Goal: Task Accomplishment & Management: Use online tool/utility

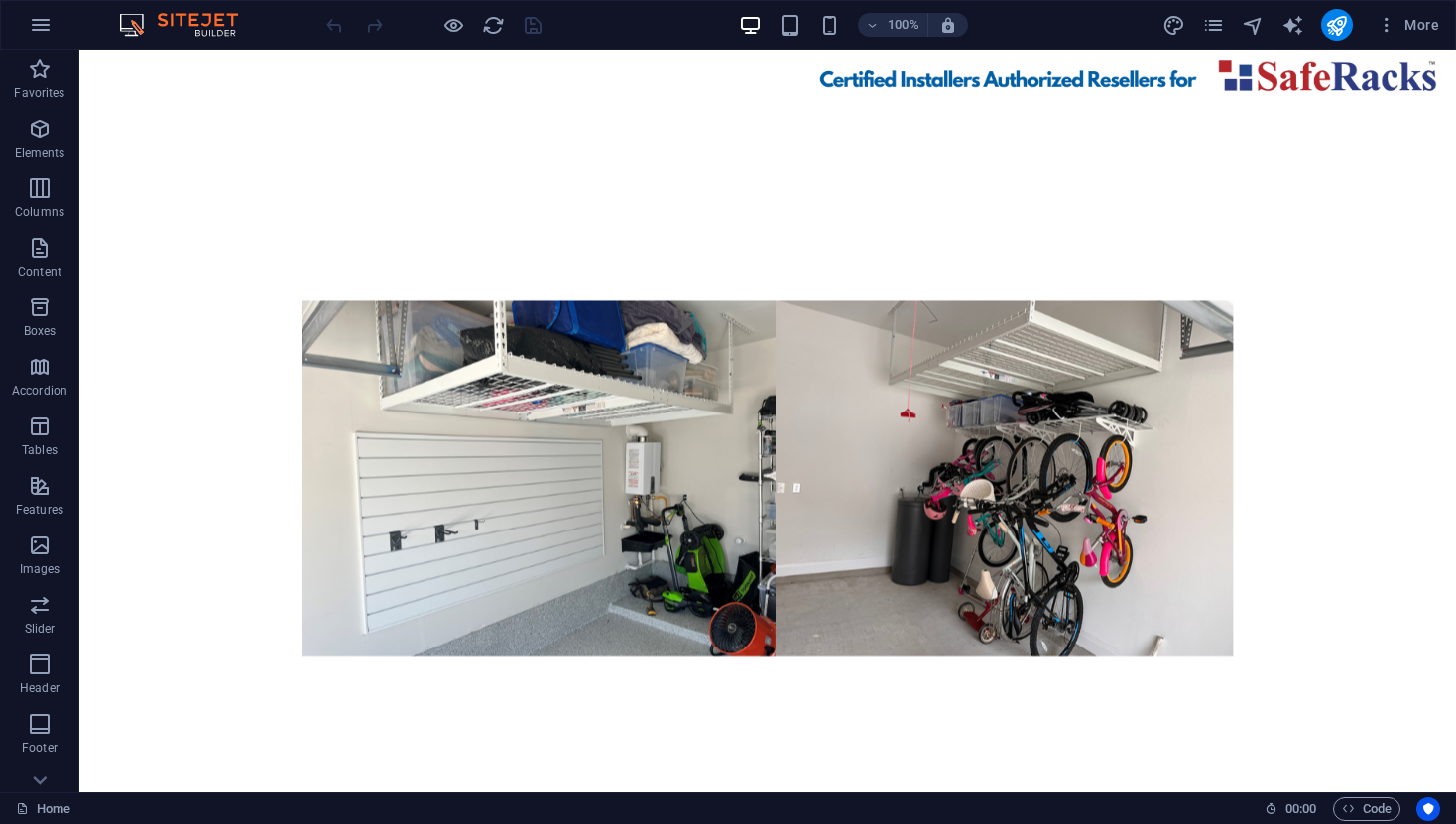
click at [368, 591] on figure at bounding box center [768, 476] width 1377 height 743
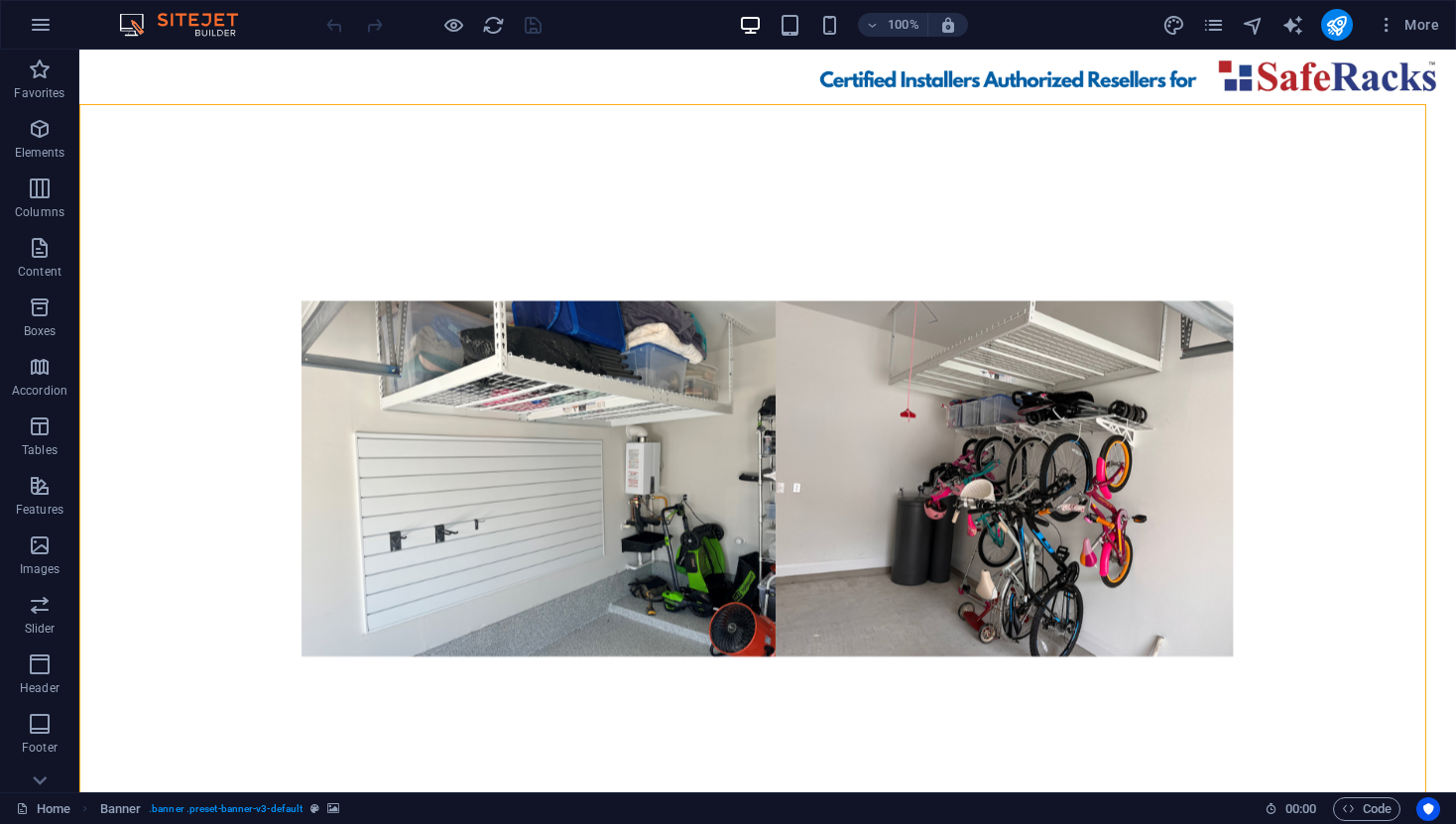
click at [202, 618] on figure at bounding box center [768, 476] width 1377 height 743
click at [202, 618] on figure at bounding box center [768, 476] width 1377 height 743
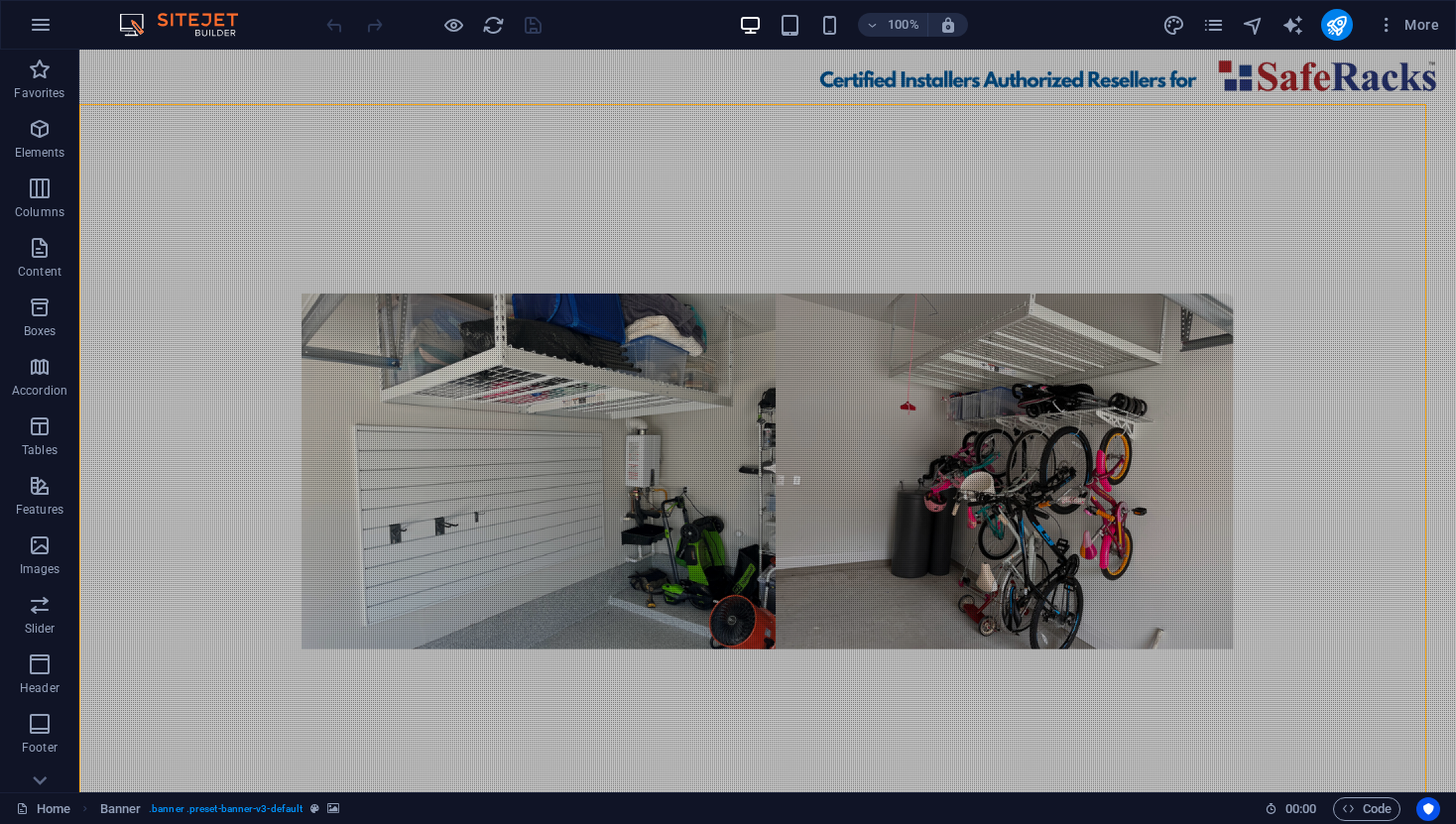
select select "vh"
select select "header"
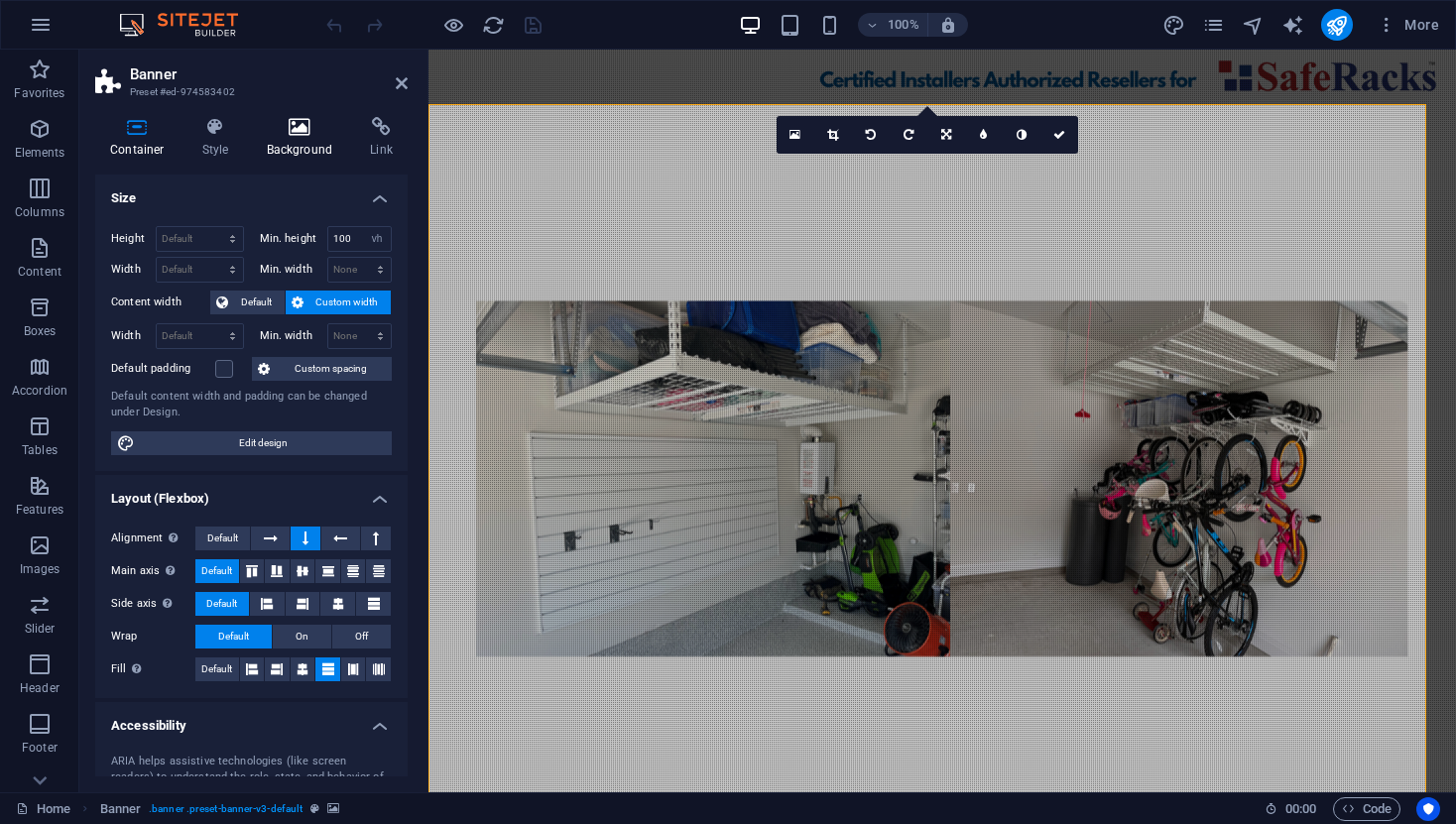
click at [303, 123] on icon at bounding box center [300, 127] width 96 height 20
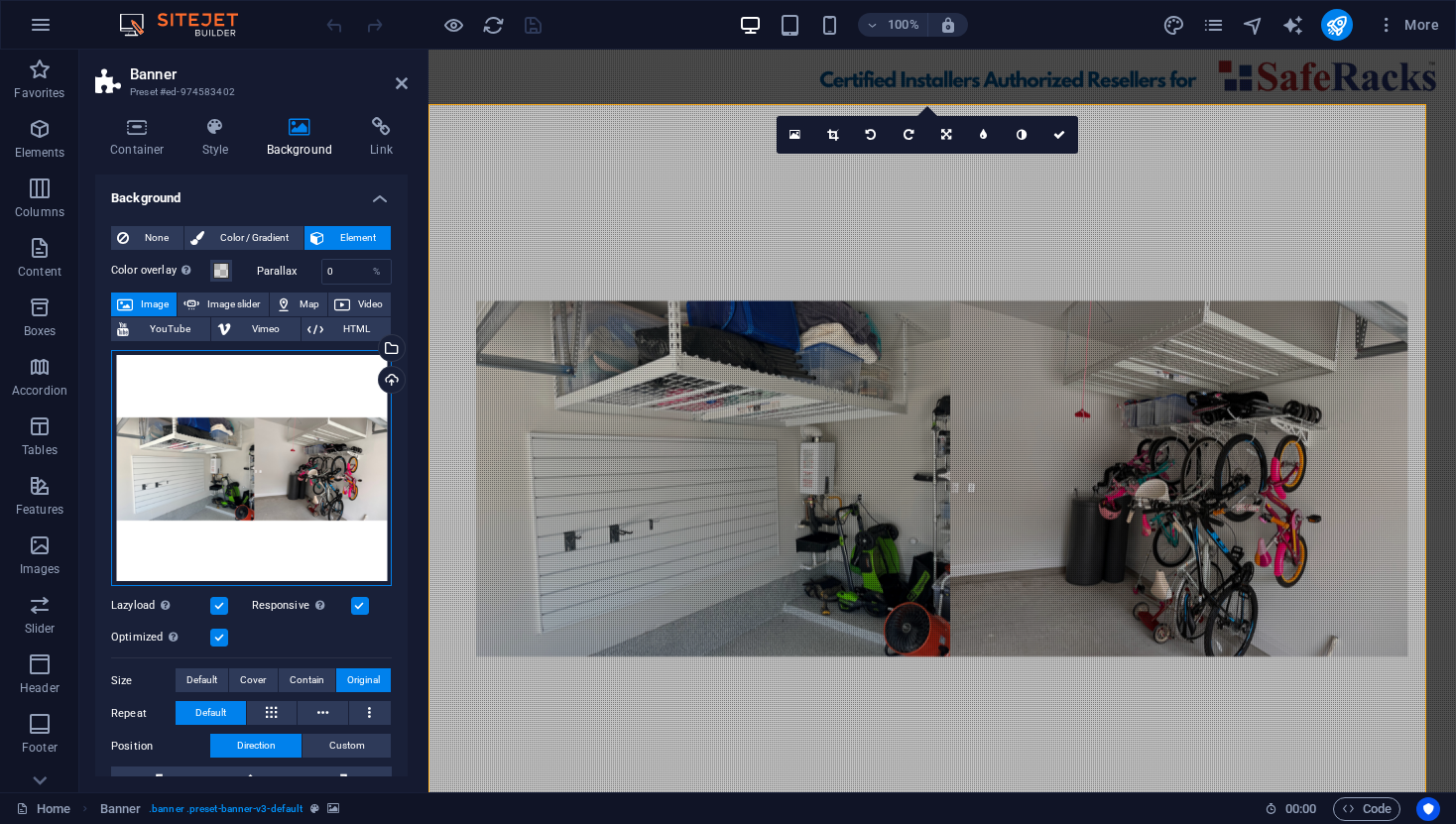
click at [337, 458] on div "Drag files here, click to choose files or select files from Files or our free s…" at bounding box center [251, 469] width 281 height 237
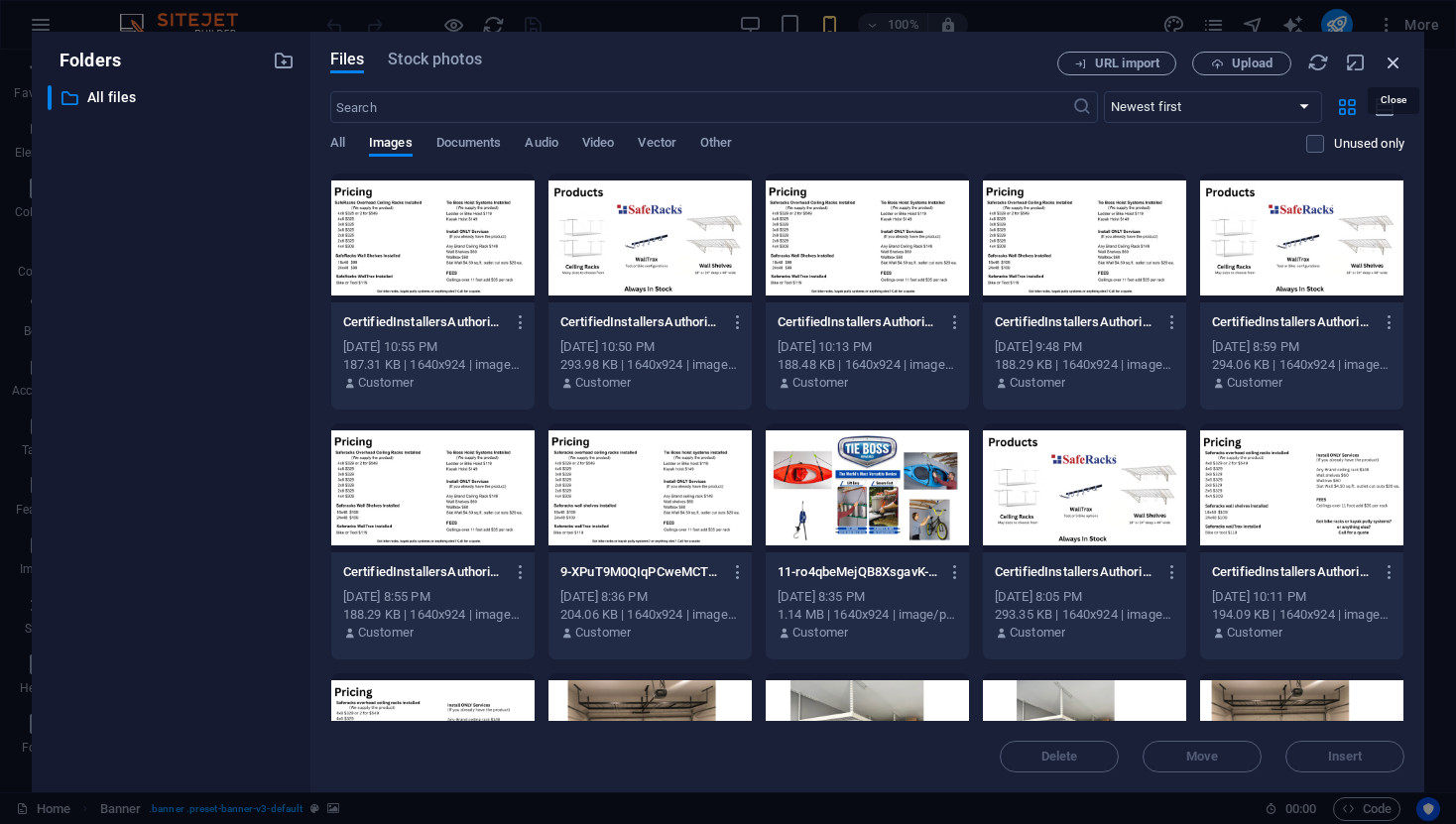
drag, startPoint x: 1395, startPoint y: 63, endPoint x: 963, endPoint y: 16, distance: 434.5
click at [1396, 63] on icon "button" at bounding box center [1393, 63] width 22 height 22
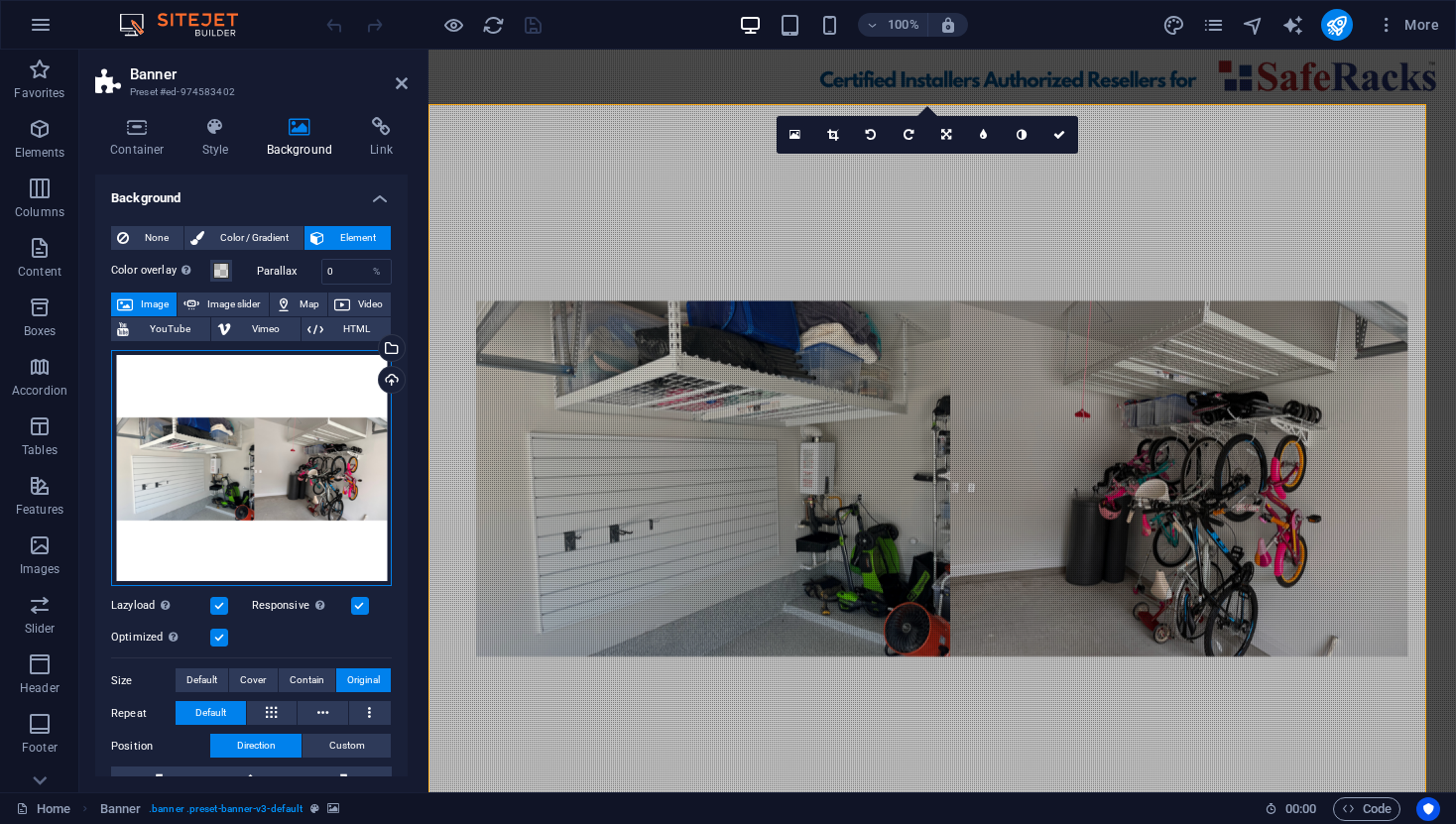
click at [259, 408] on div "Drag files here, click to choose files or select files from Files or our free s…" at bounding box center [251, 469] width 281 height 237
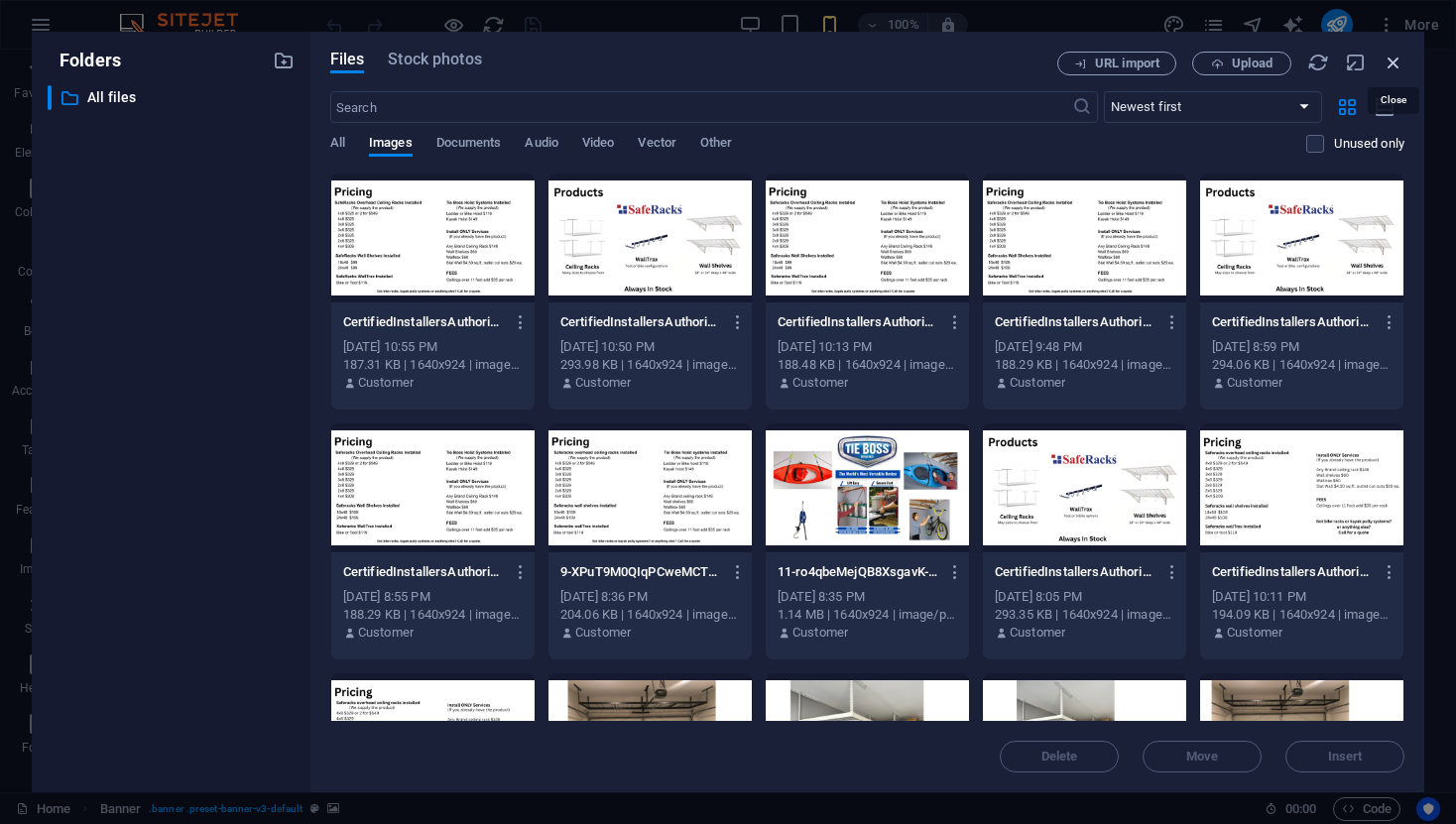
drag, startPoint x: 1391, startPoint y: 66, endPoint x: 965, endPoint y: 17, distance: 428.8
click at [1391, 66] on icon "button" at bounding box center [1393, 63] width 22 height 22
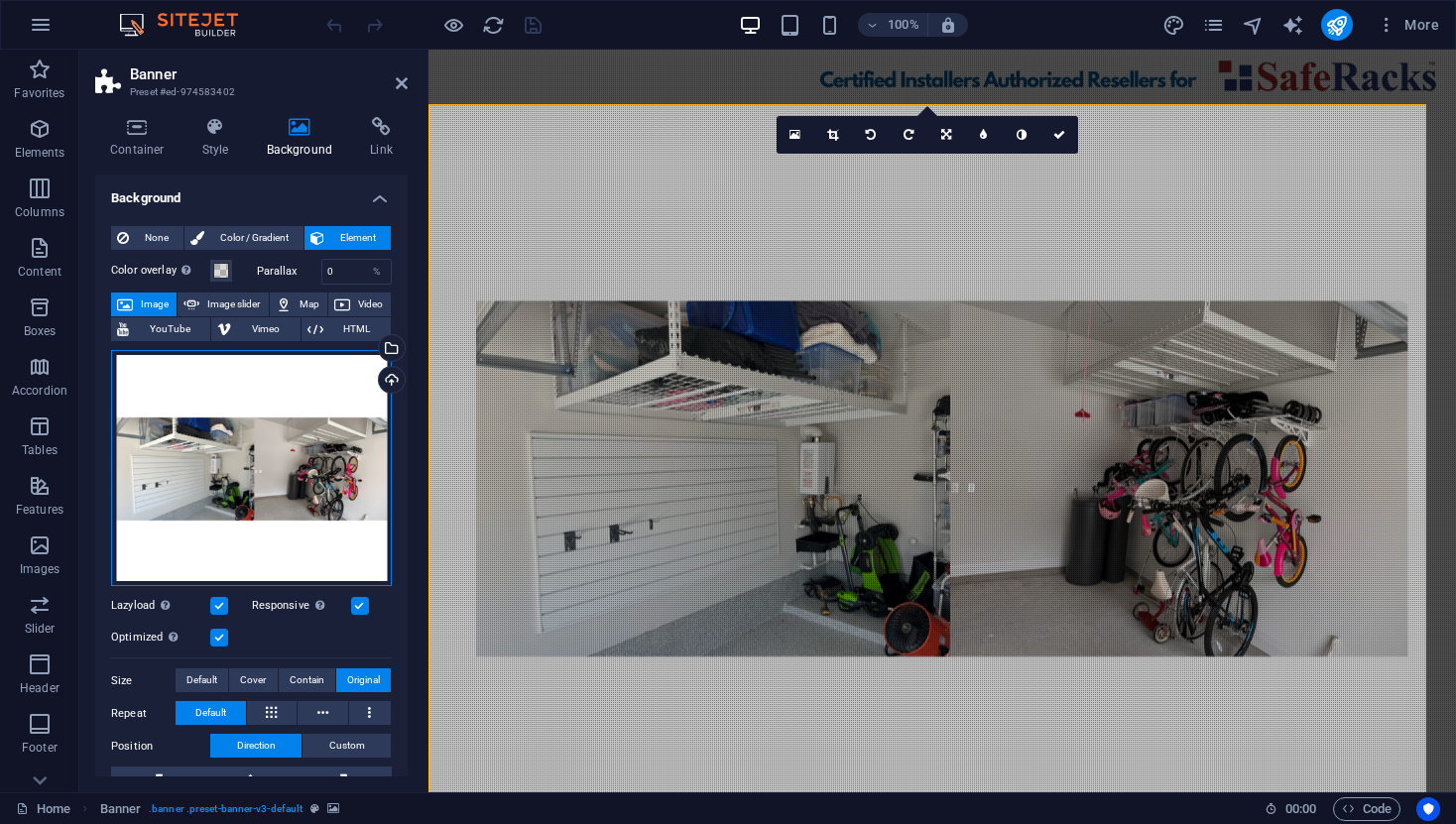
click at [312, 394] on div "Drag files here, click to choose files or select files from Files or our free s…" at bounding box center [251, 469] width 281 height 237
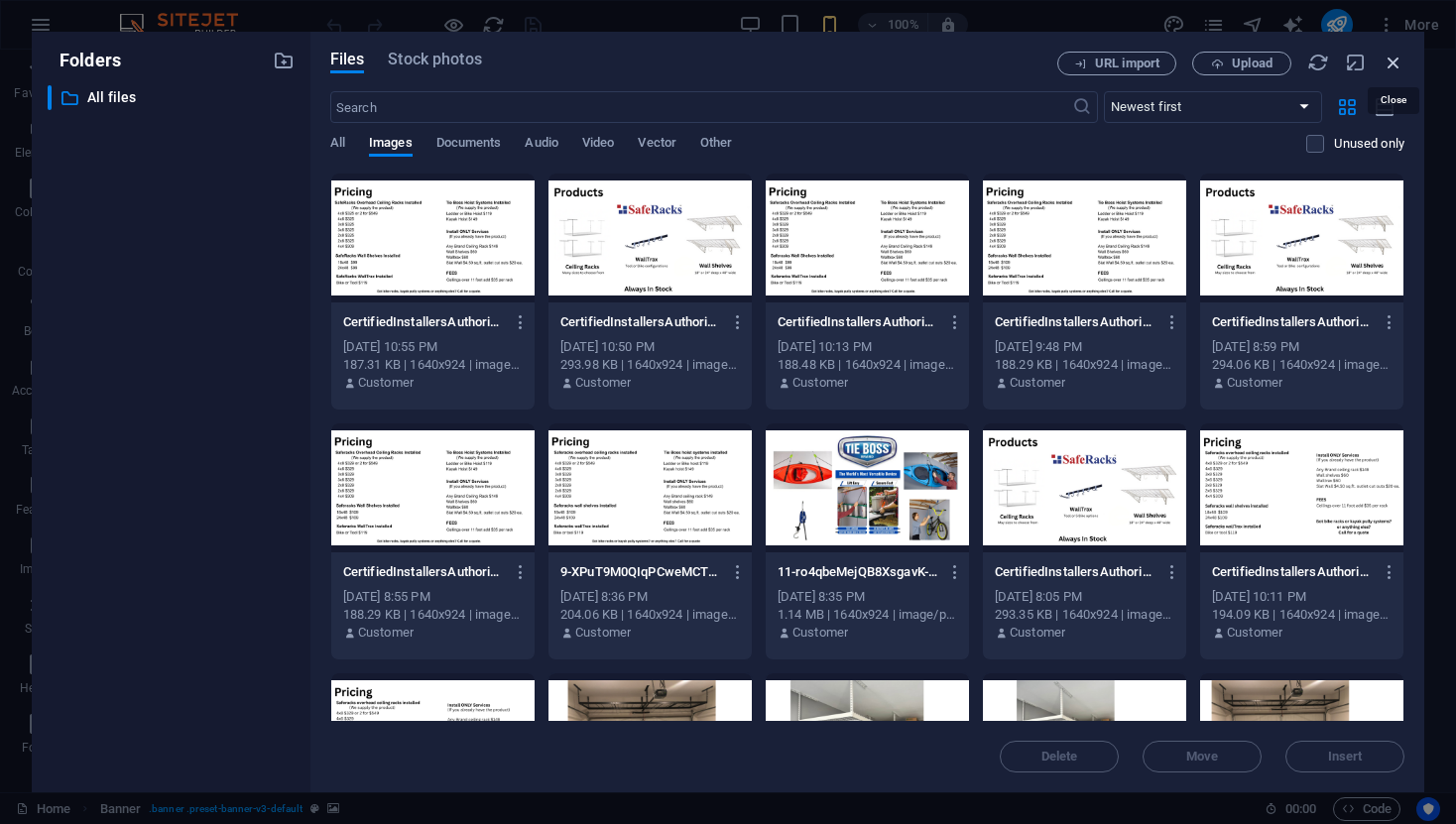
click at [1393, 67] on icon "button" at bounding box center [1393, 63] width 22 height 22
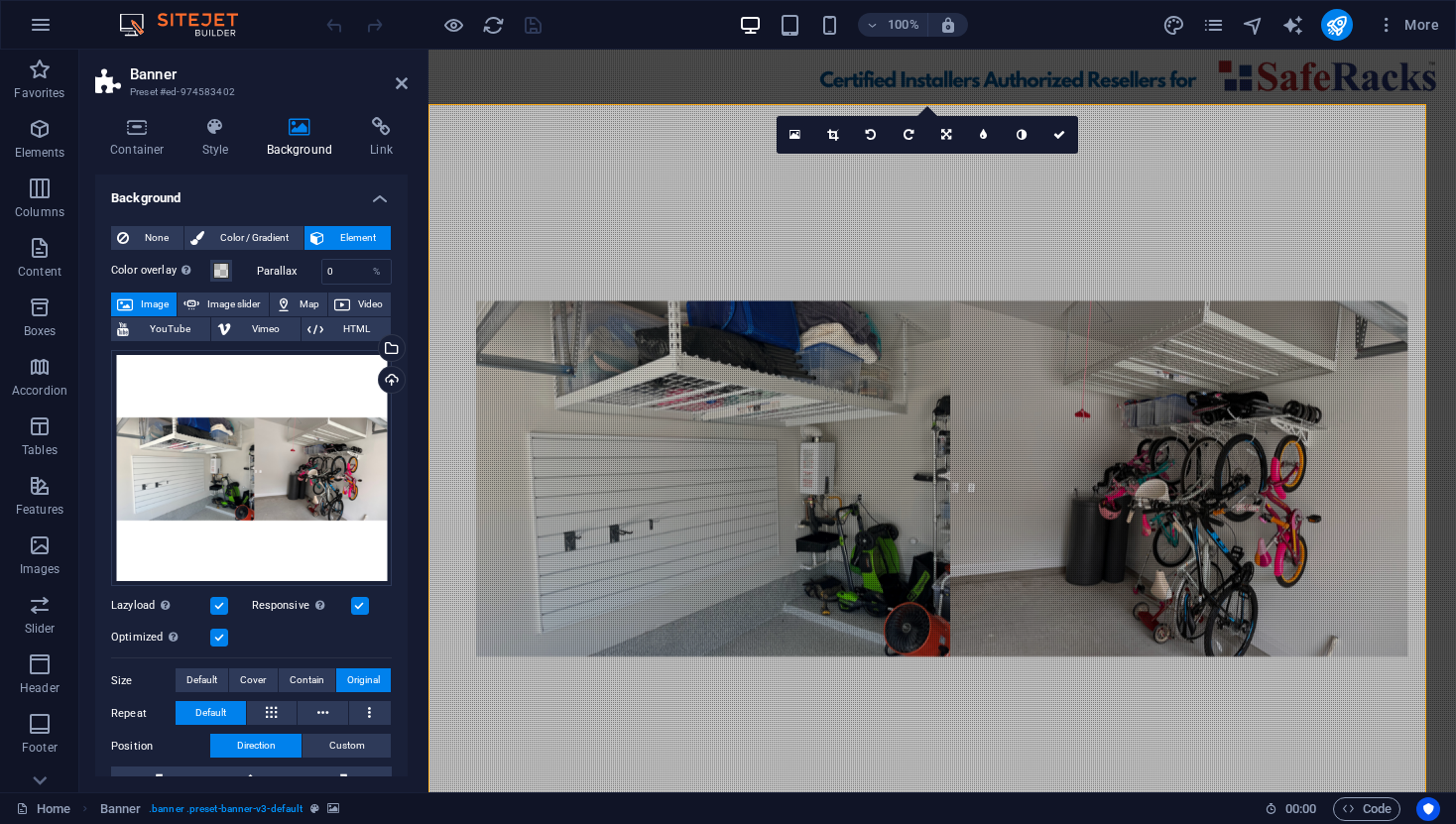
click at [566, 464] on figure at bounding box center [942, 476] width 1028 height 743
click at [154, 303] on span "Image" at bounding box center [155, 305] width 32 height 24
click at [373, 199] on h4 "Background" at bounding box center [251, 193] width 313 height 36
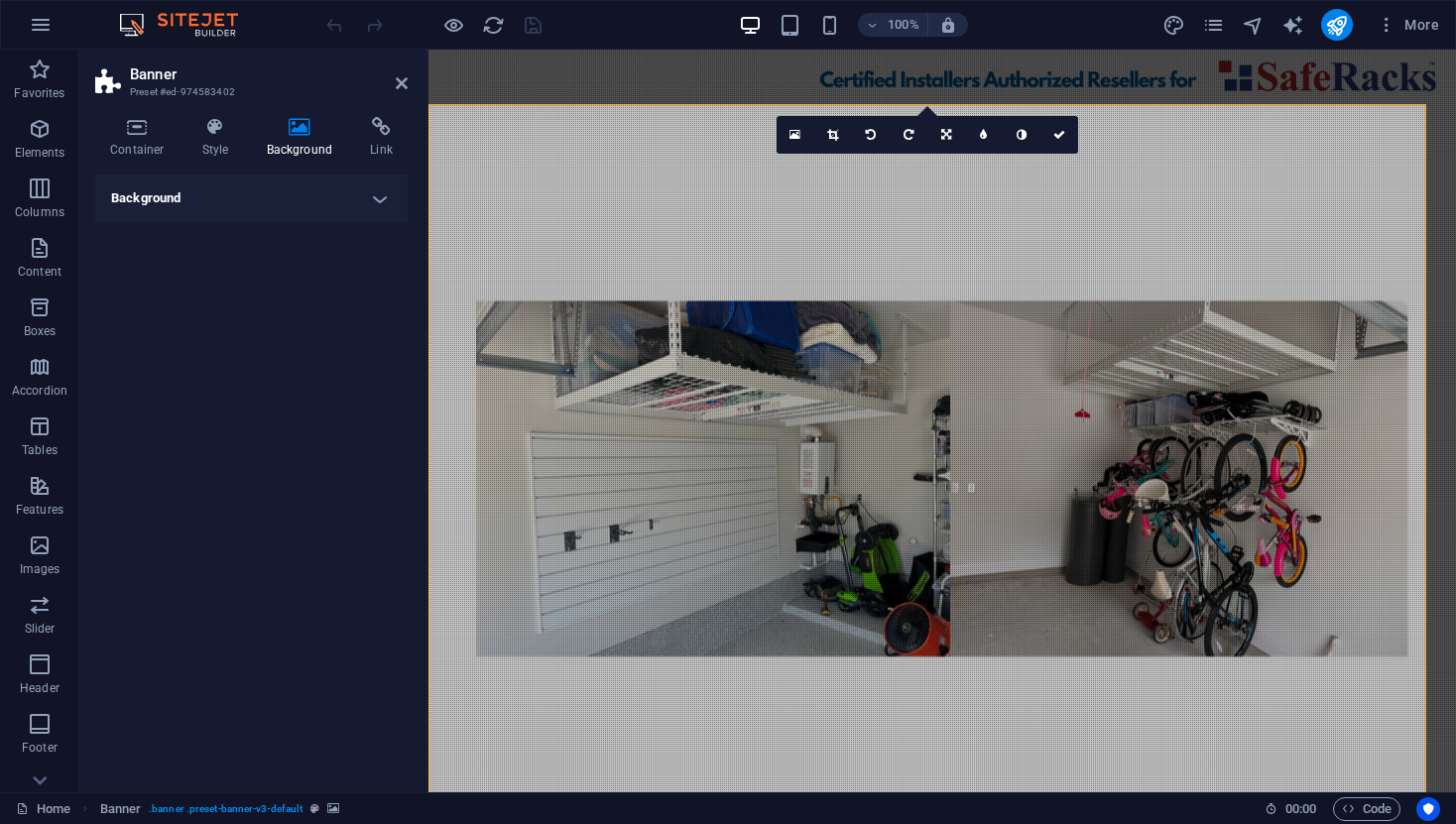
click at [374, 199] on h4 "Background" at bounding box center [251, 199] width 313 height 48
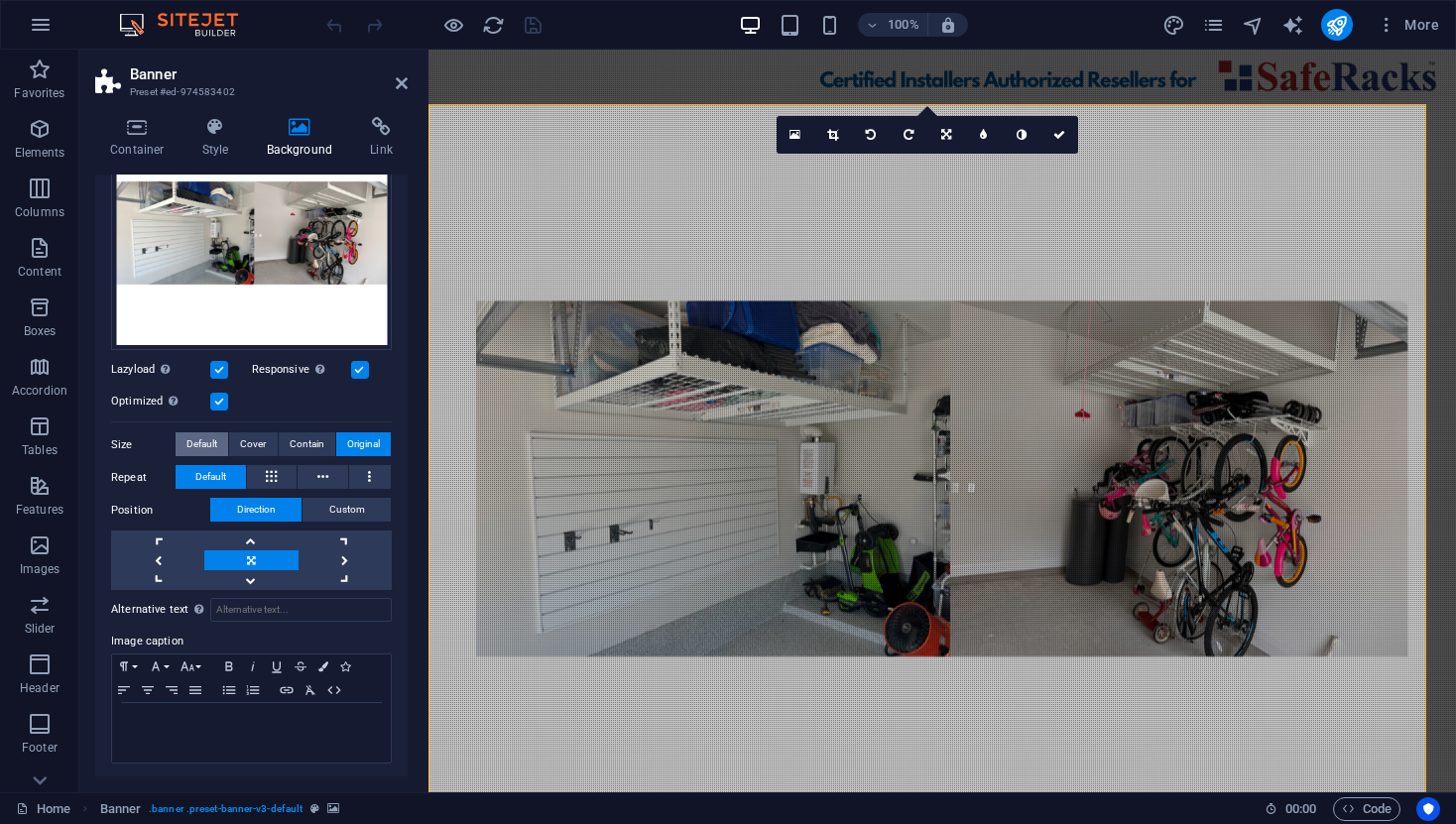
click at [205, 440] on span "Default" at bounding box center [202, 444] width 31 height 24
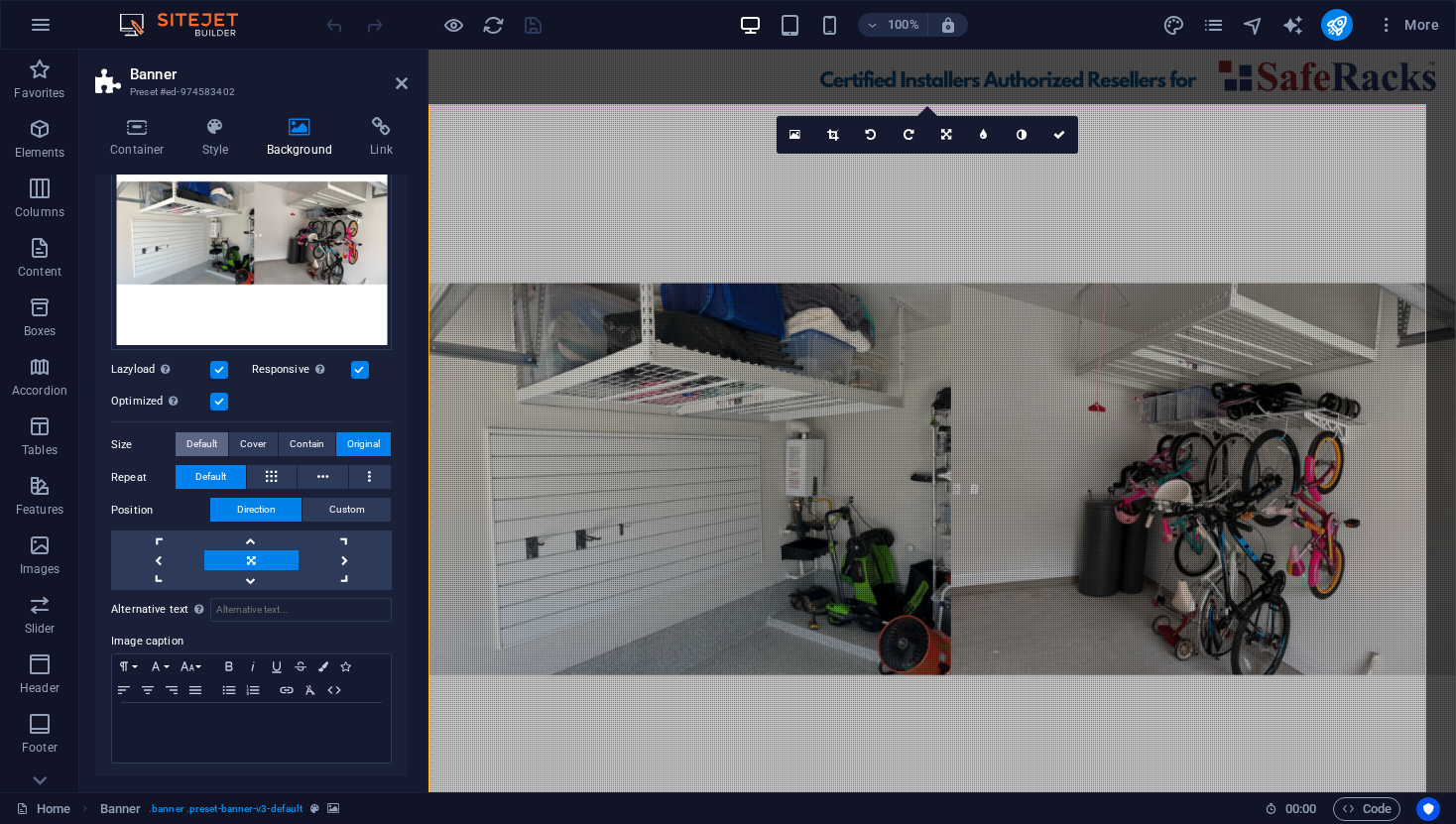
scroll to position [204, 0]
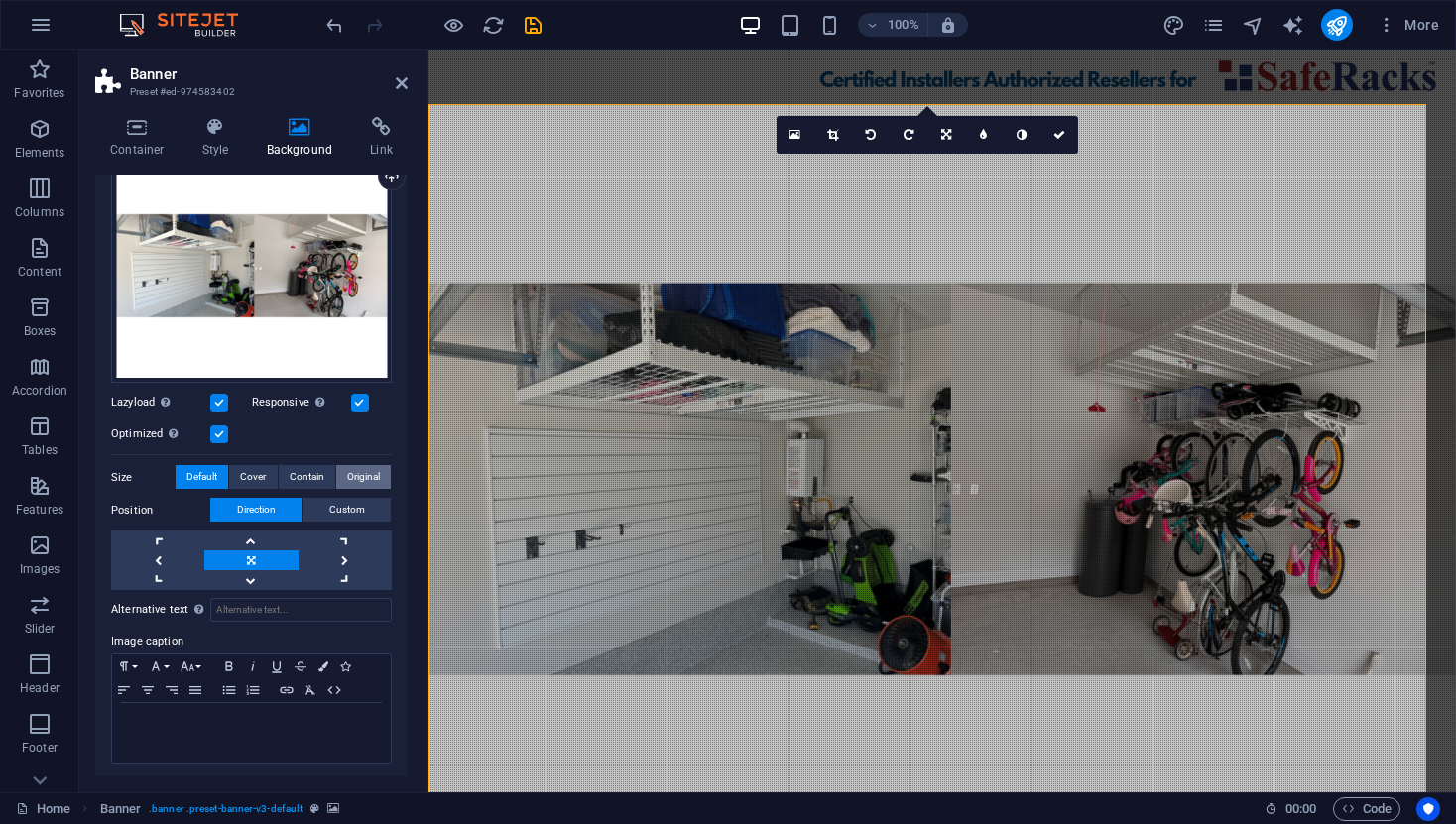
click at [357, 474] on span "Original" at bounding box center [364, 477] width 33 height 24
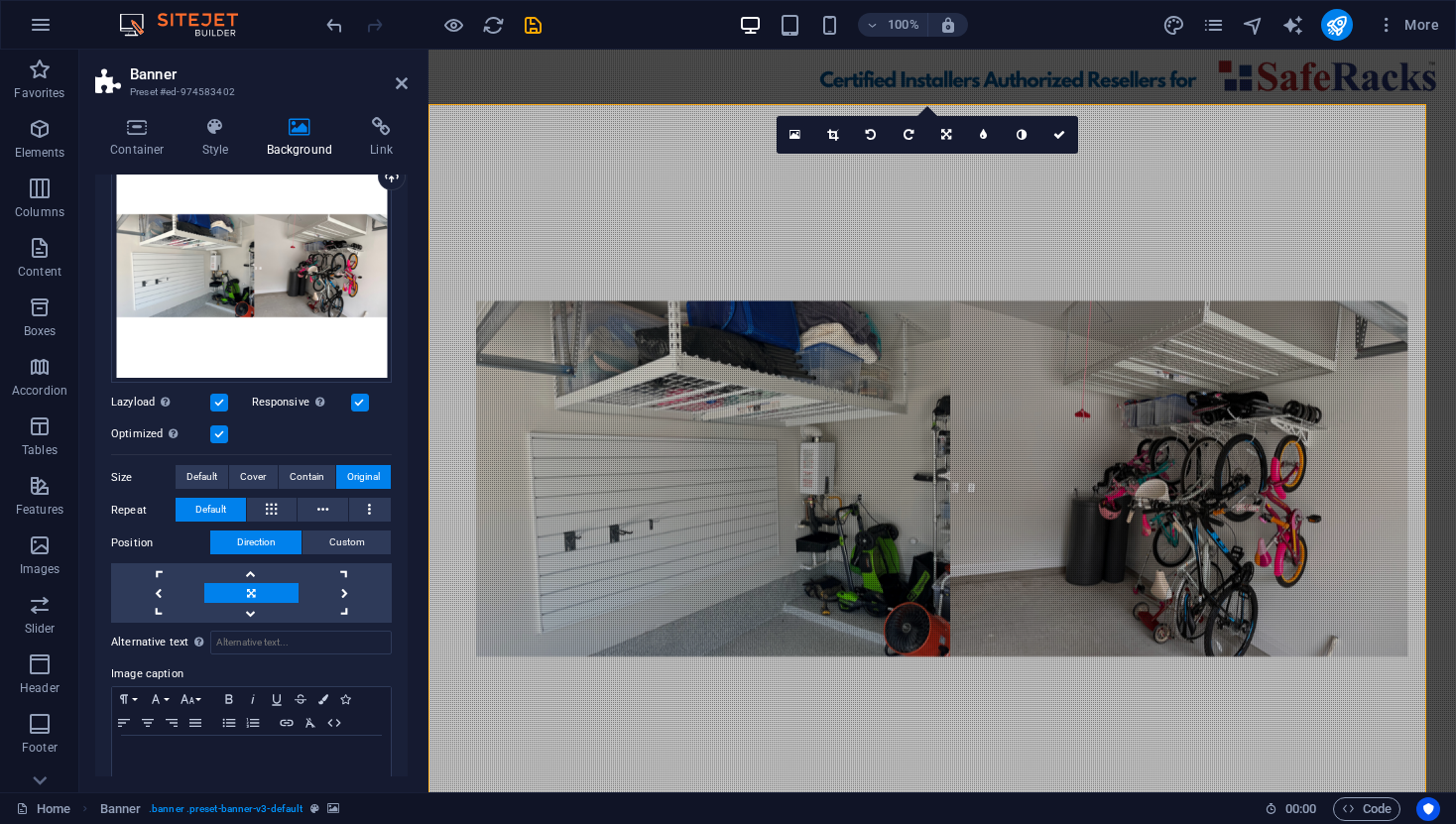
click at [222, 398] on label at bounding box center [219, 402] width 18 height 18
click at [0, 0] on input "Lazyload Loading images after the page loads improves page speed." at bounding box center [0, 0] width 0 height 0
click at [223, 398] on label at bounding box center [219, 402] width 18 height 18
click at [0, 0] on input "Lazyload Loading images after the page loads improves page speed." at bounding box center [0, 0] width 0 height 0
click at [357, 400] on label at bounding box center [361, 402] width 18 height 18
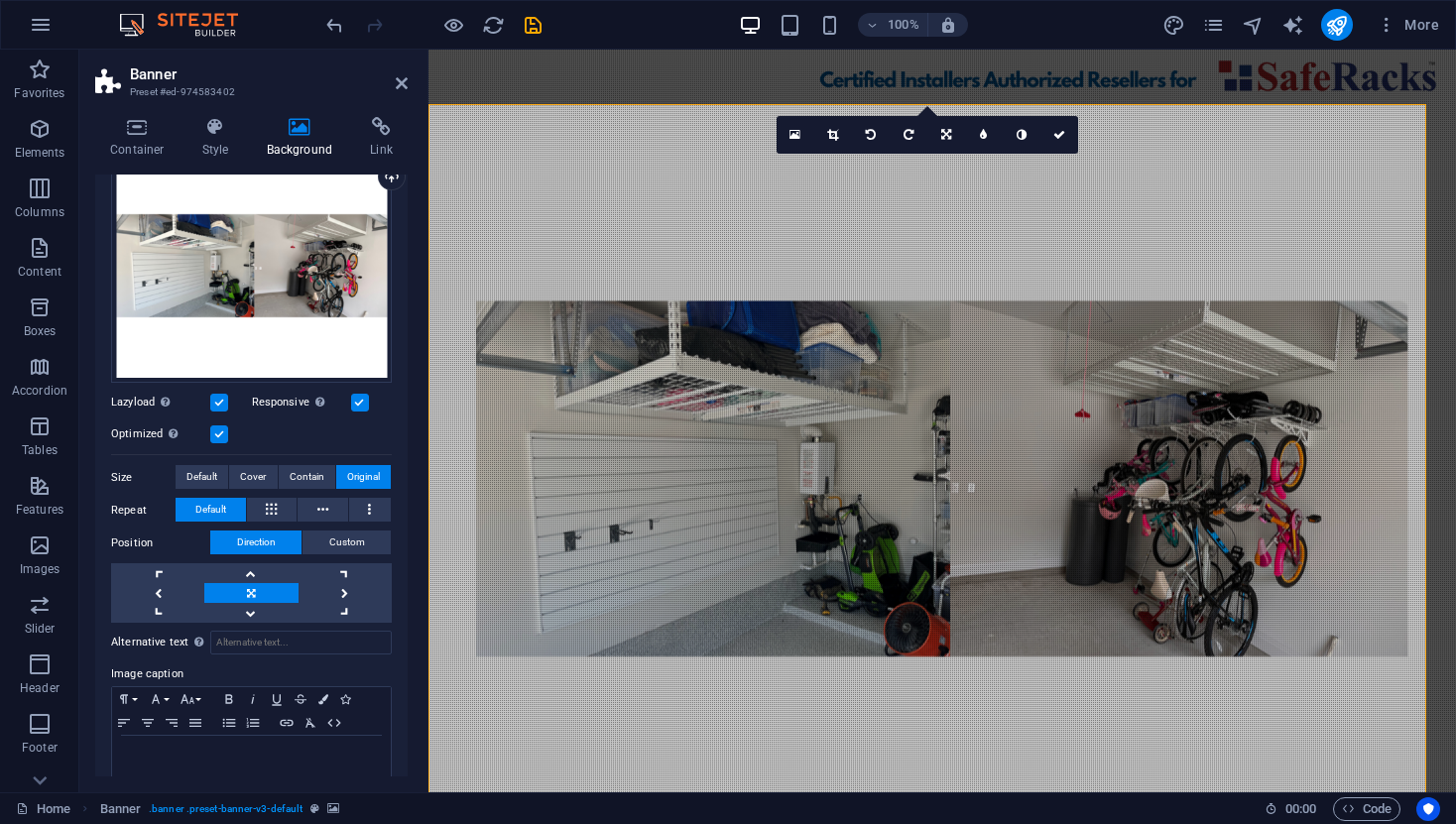
click at [0, 0] on input "Responsive Automatically load retina image and smartphone optimized sizes." at bounding box center [0, 0] width 0 height 0
click at [357, 400] on label at bounding box center [361, 402] width 18 height 18
click at [0, 0] on input "Responsive Automatically load retina image and smartphone optimized sizes." at bounding box center [0, 0] width 0 height 0
click at [224, 433] on label at bounding box center [219, 434] width 18 height 18
click at [0, 0] on input "Optimized Images are compressed to improve page speed." at bounding box center [0, 0] width 0 height 0
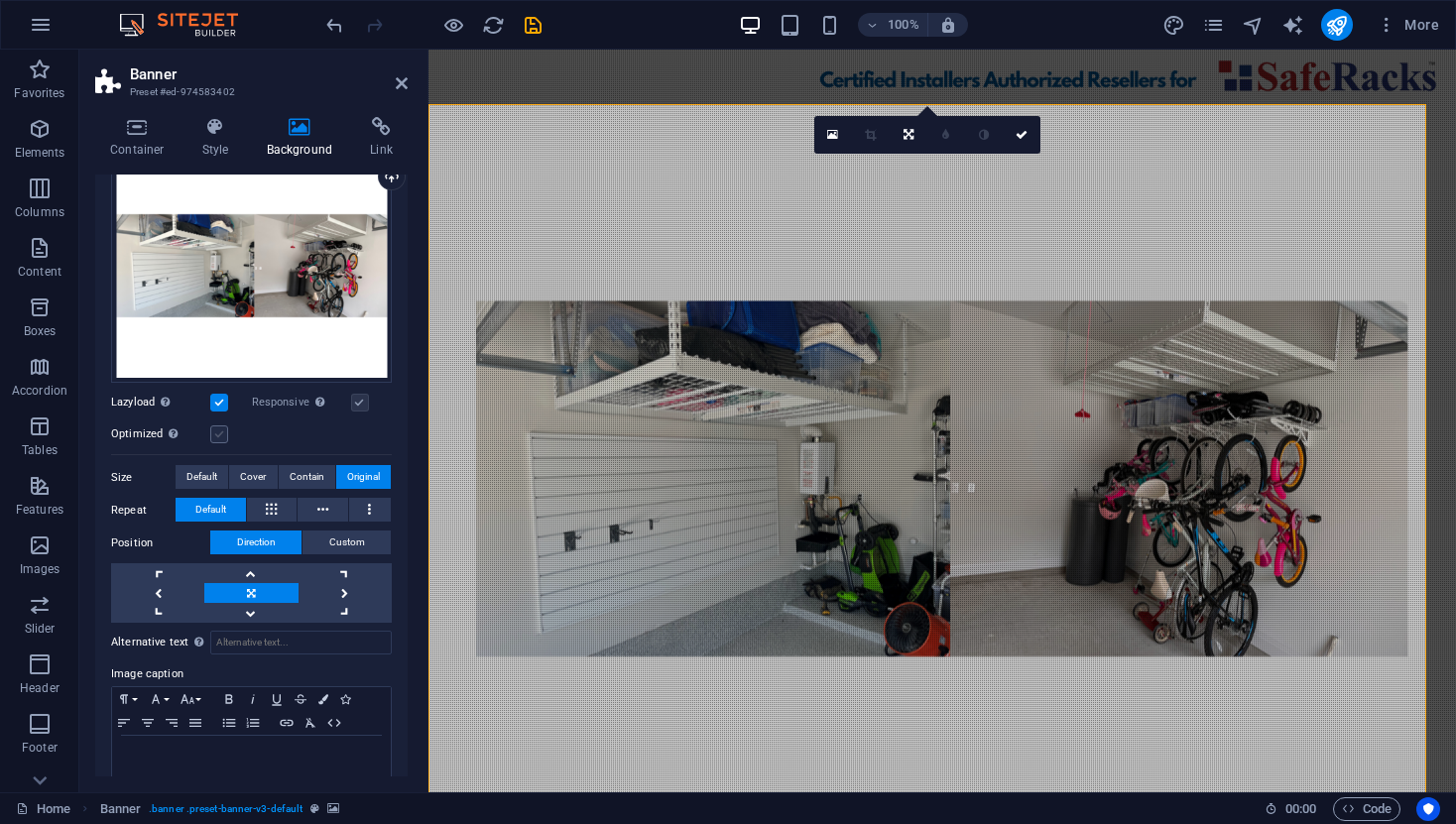
click at [223, 431] on label at bounding box center [219, 434] width 18 height 18
click at [0, 0] on input "Optimized Images are compressed to improve page speed." at bounding box center [0, 0] width 0 height 0
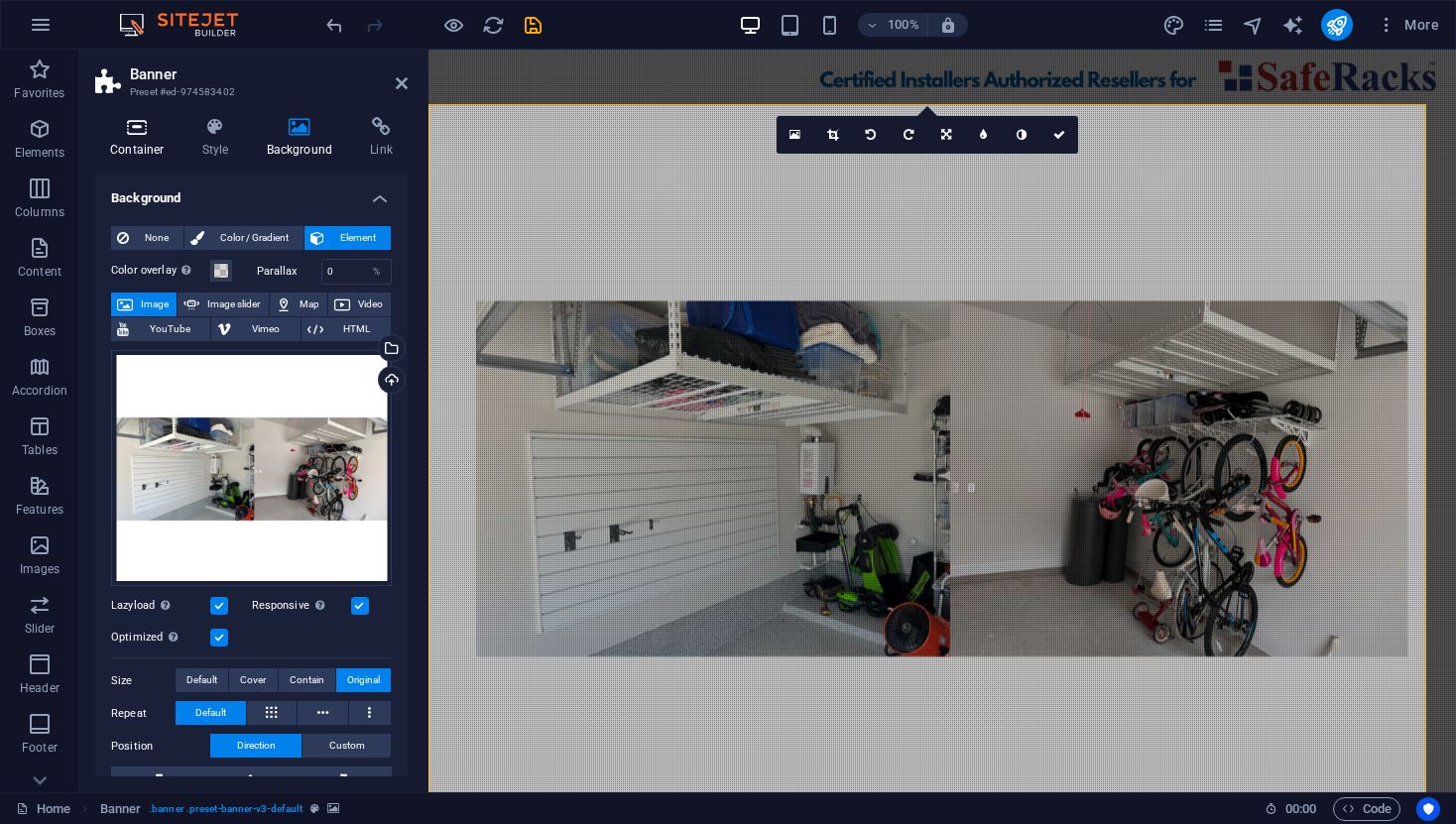
click at [129, 130] on icon at bounding box center [137, 127] width 84 height 20
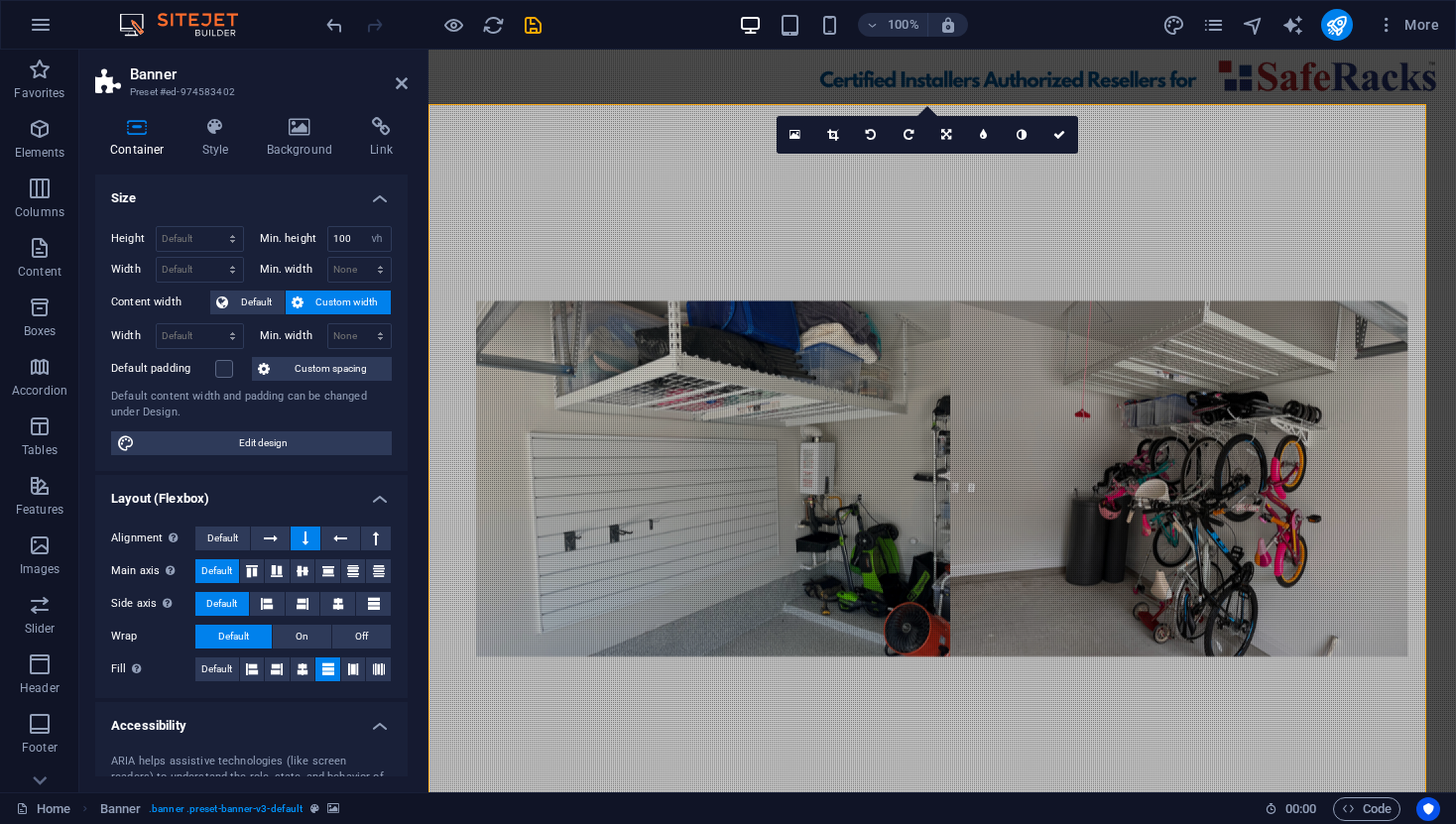
click at [837, 621] on figure at bounding box center [942, 476] width 1028 height 743
click at [816, 403] on figure at bounding box center [942, 476] width 1028 height 743
click at [1124, 711] on figure at bounding box center [942, 476] width 1028 height 743
click at [223, 132] on icon at bounding box center [216, 127] width 57 height 20
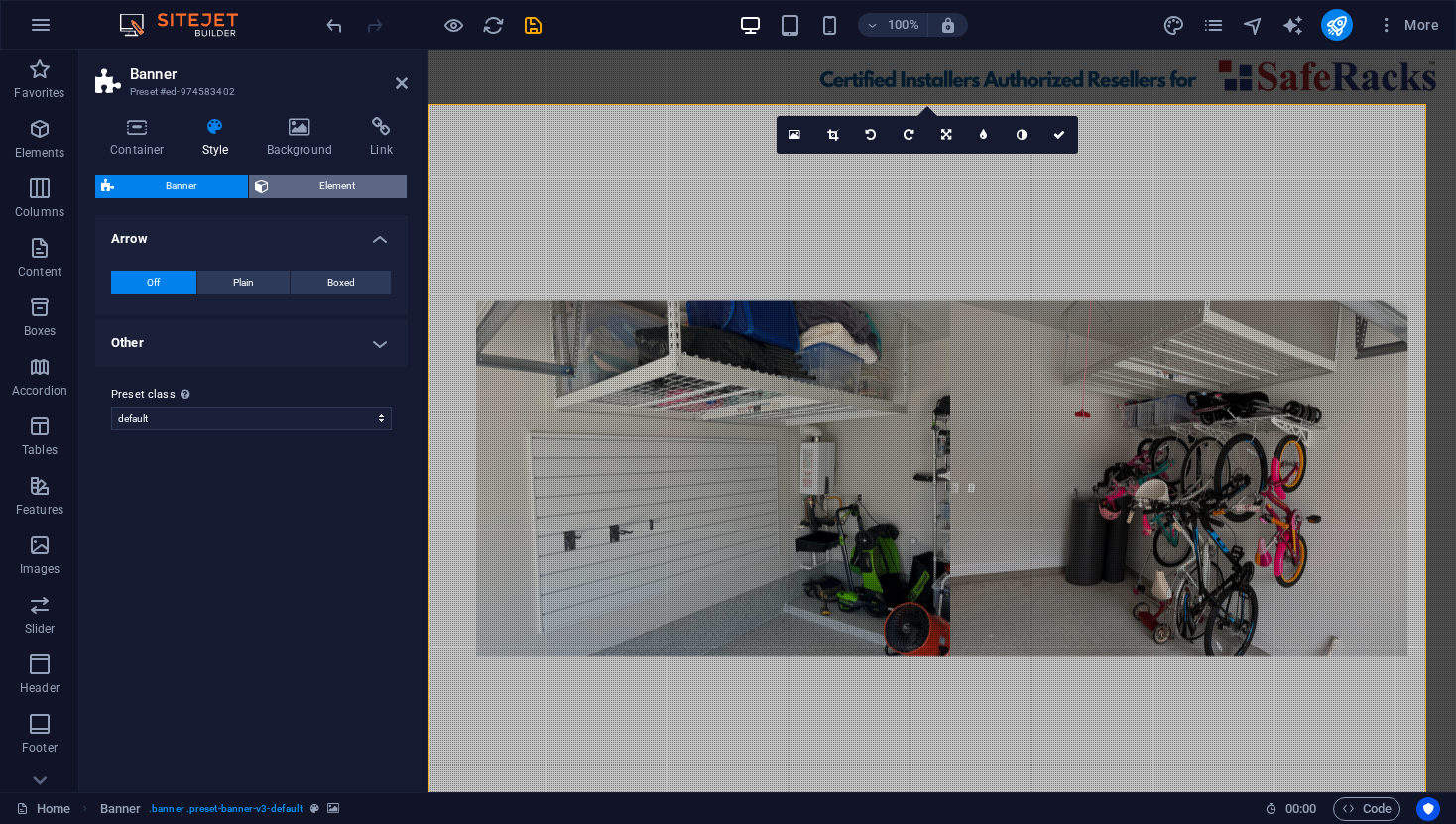
click at [368, 186] on span "Element" at bounding box center [339, 187] width 127 height 24
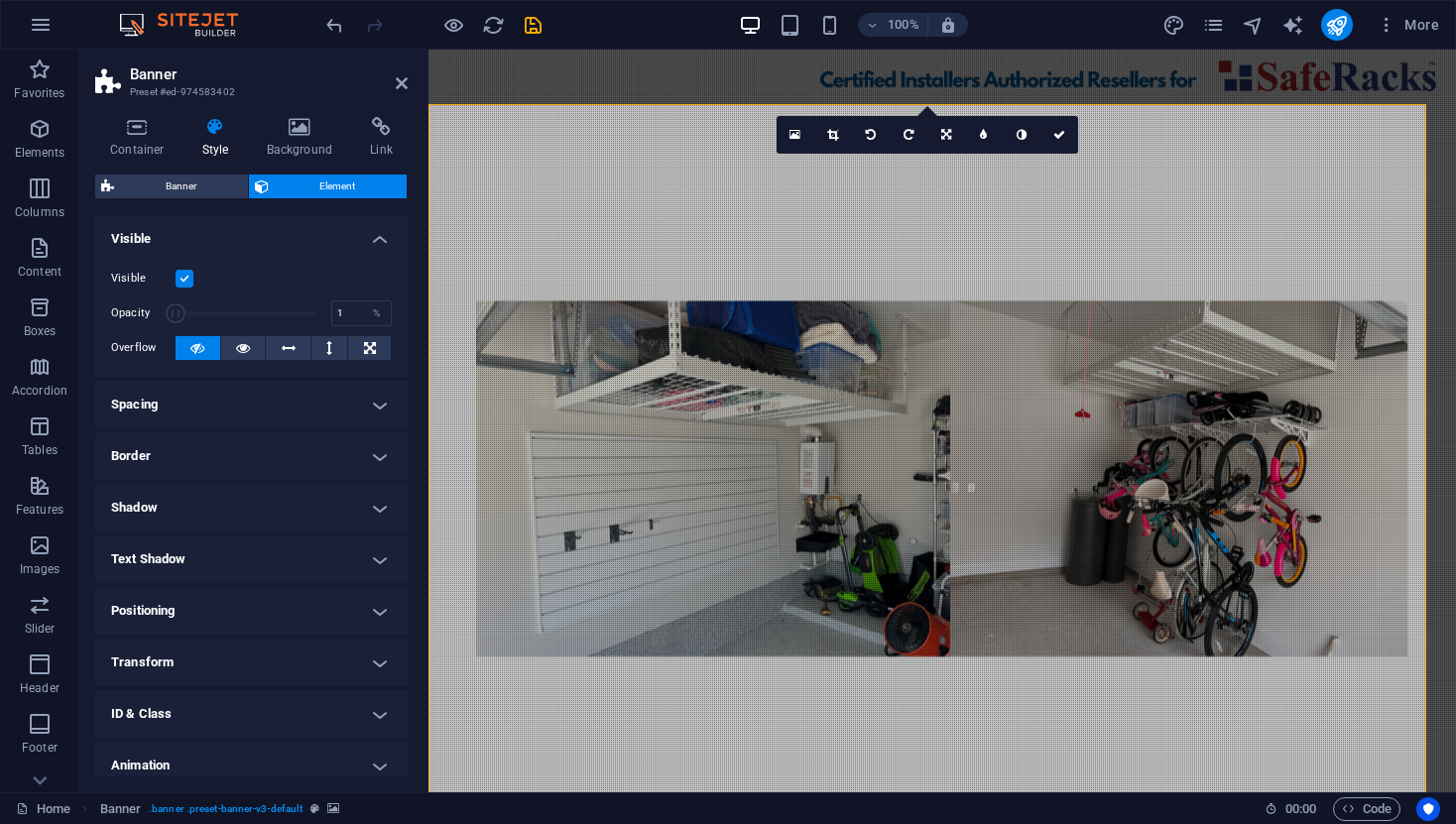
drag, startPoint x: 312, startPoint y: 314, endPoint x: 153, endPoint y: 316, distance: 159.0
click at [153, 316] on div "Opacity 1 %" at bounding box center [251, 314] width 281 height 30
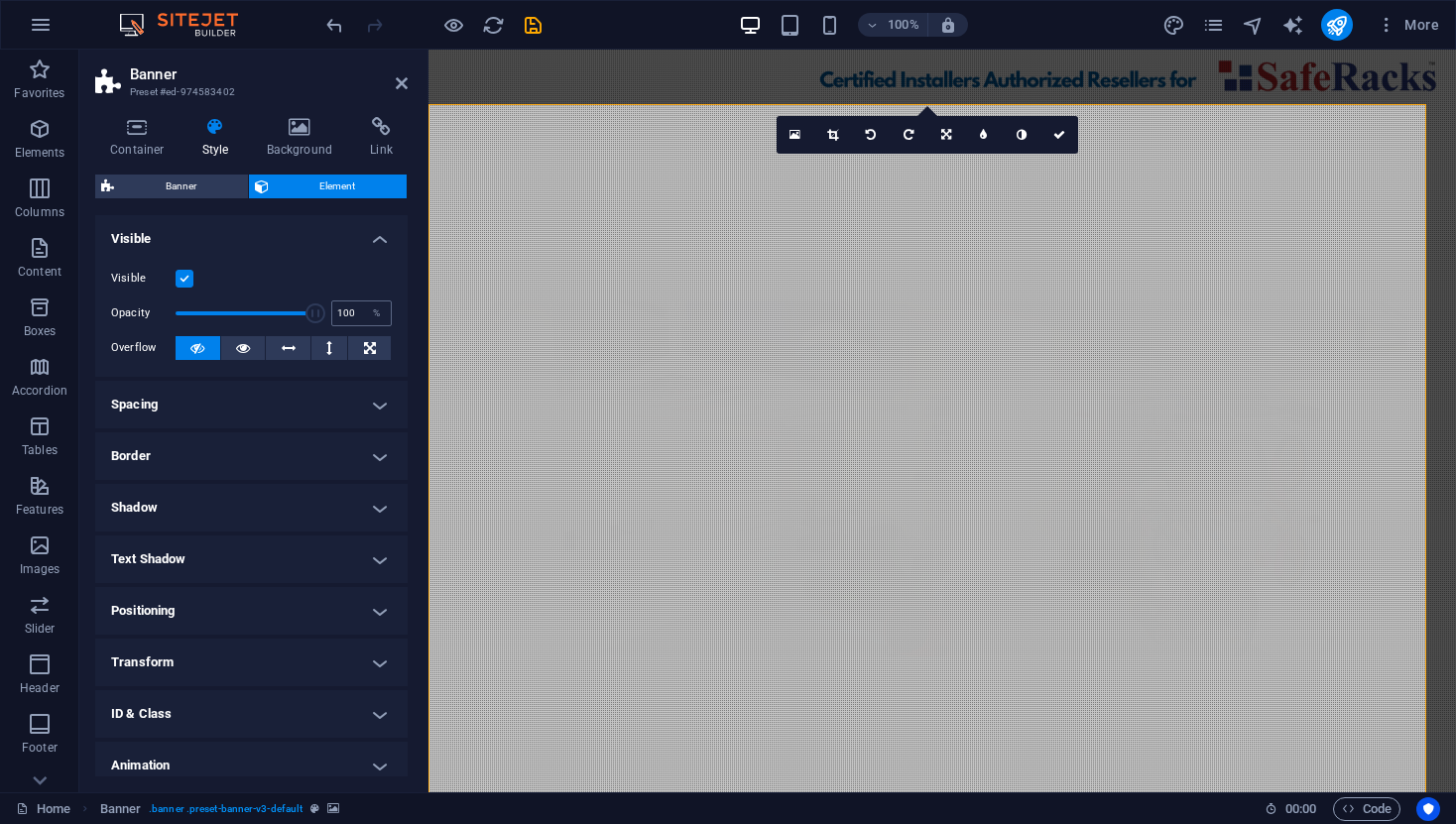
drag, startPoint x: 175, startPoint y: 309, endPoint x: 341, endPoint y: 320, distance: 166.4
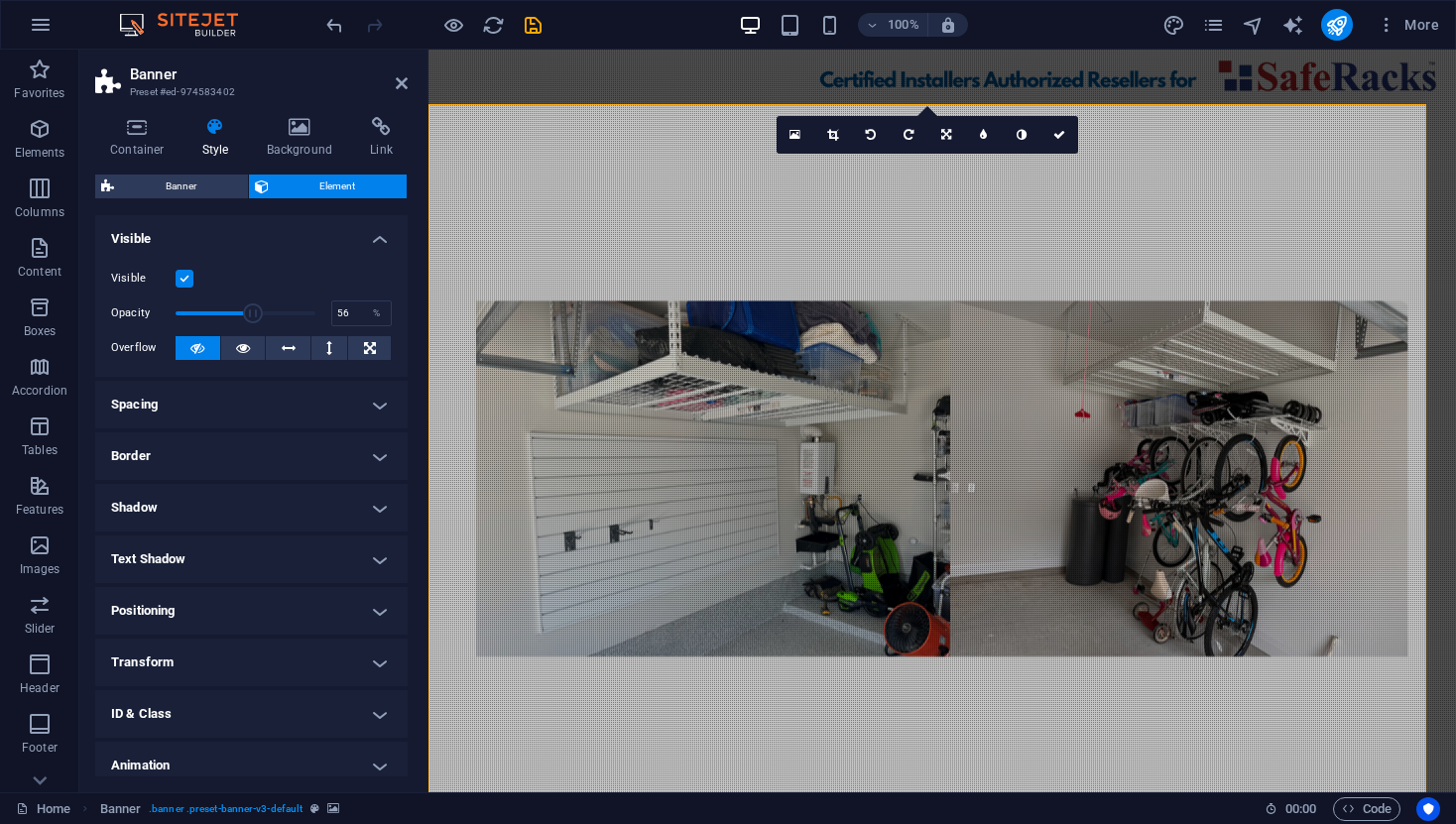
drag, startPoint x: 316, startPoint y: 314, endPoint x: 251, endPoint y: 321, distance: 65.4
click at [251, 321] on span at bounding box center [253, 314] width 20 height 20
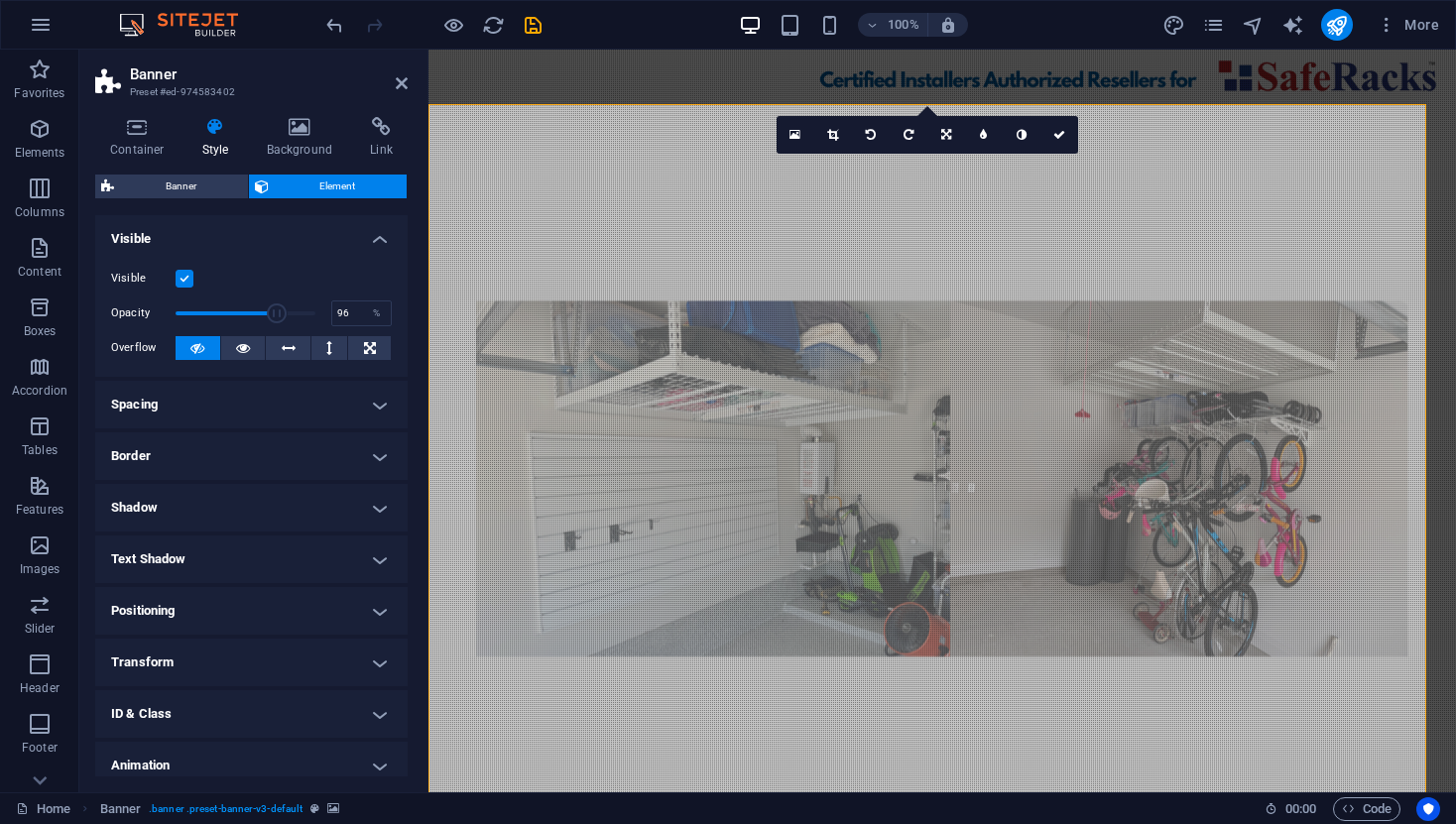
type input "100"
drag, startPoint x: 254, startPoint y: 312, endPoint x: 345, endPoint y: 315, distance: 91.0
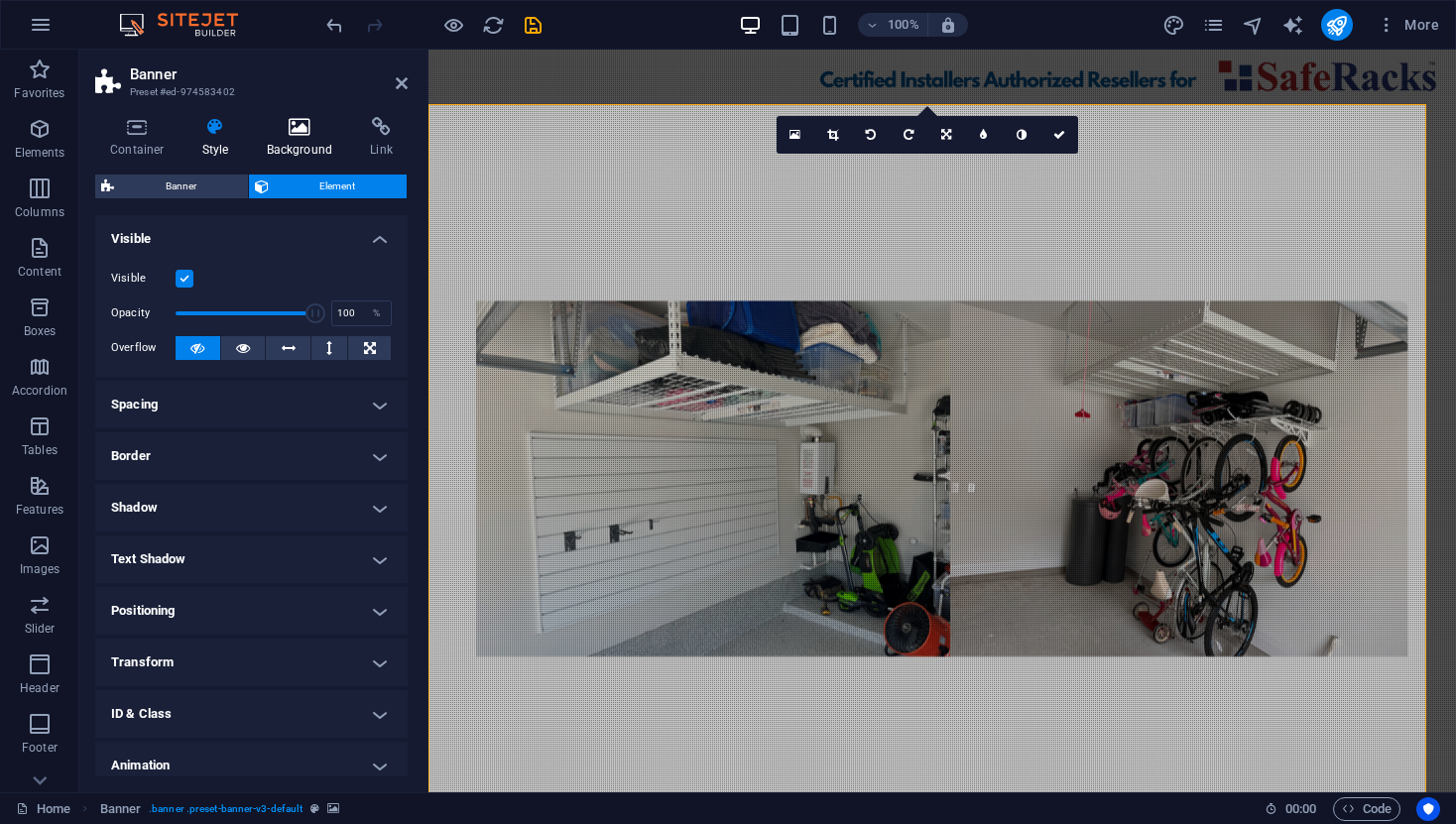
click at [305, 126] on icon at bounding box center [300, 127] width 96 height 20
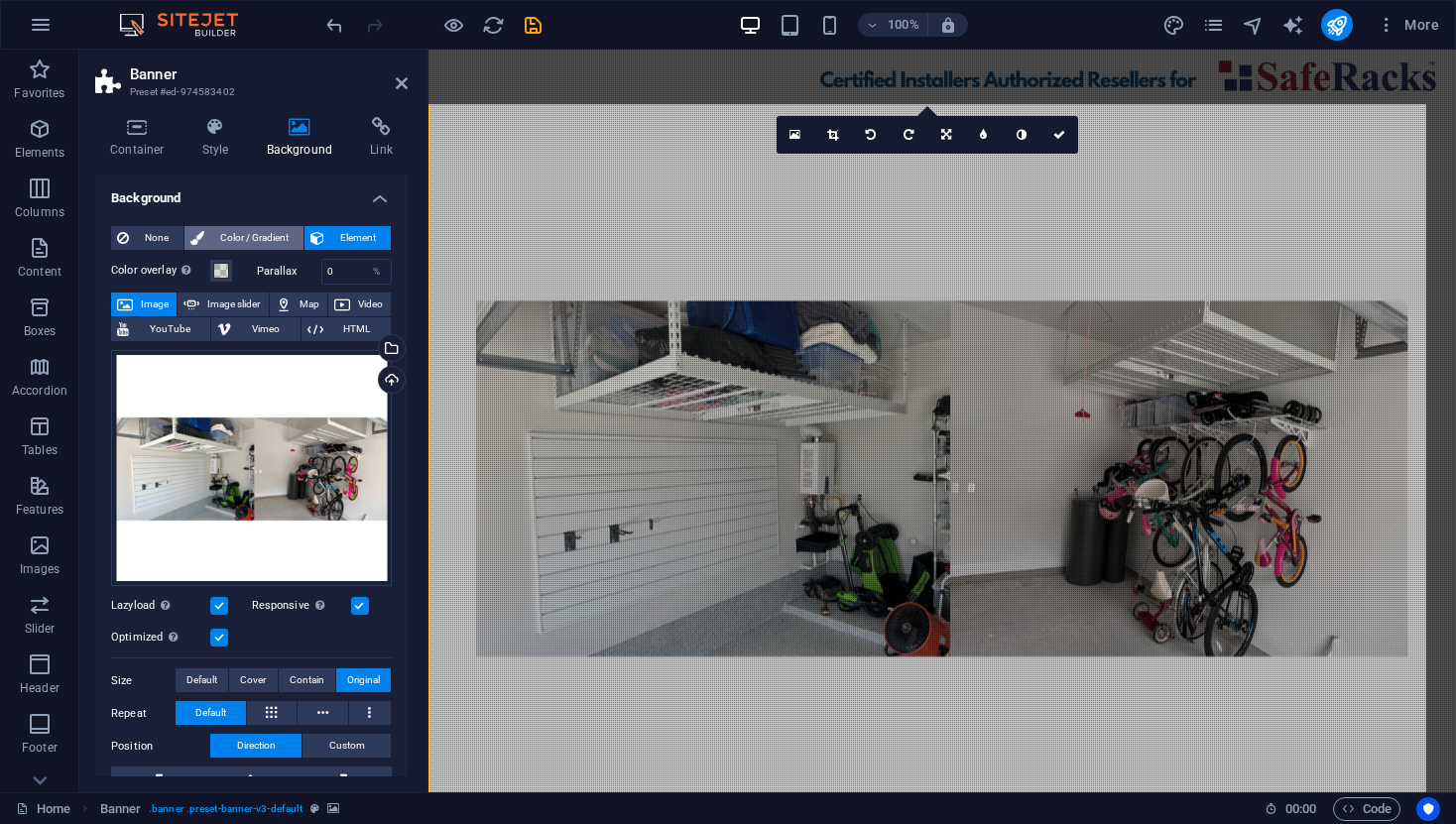
click at [275, 244] on span "Color / Gradient" at bounding box center [254, 238] width 87 height 24
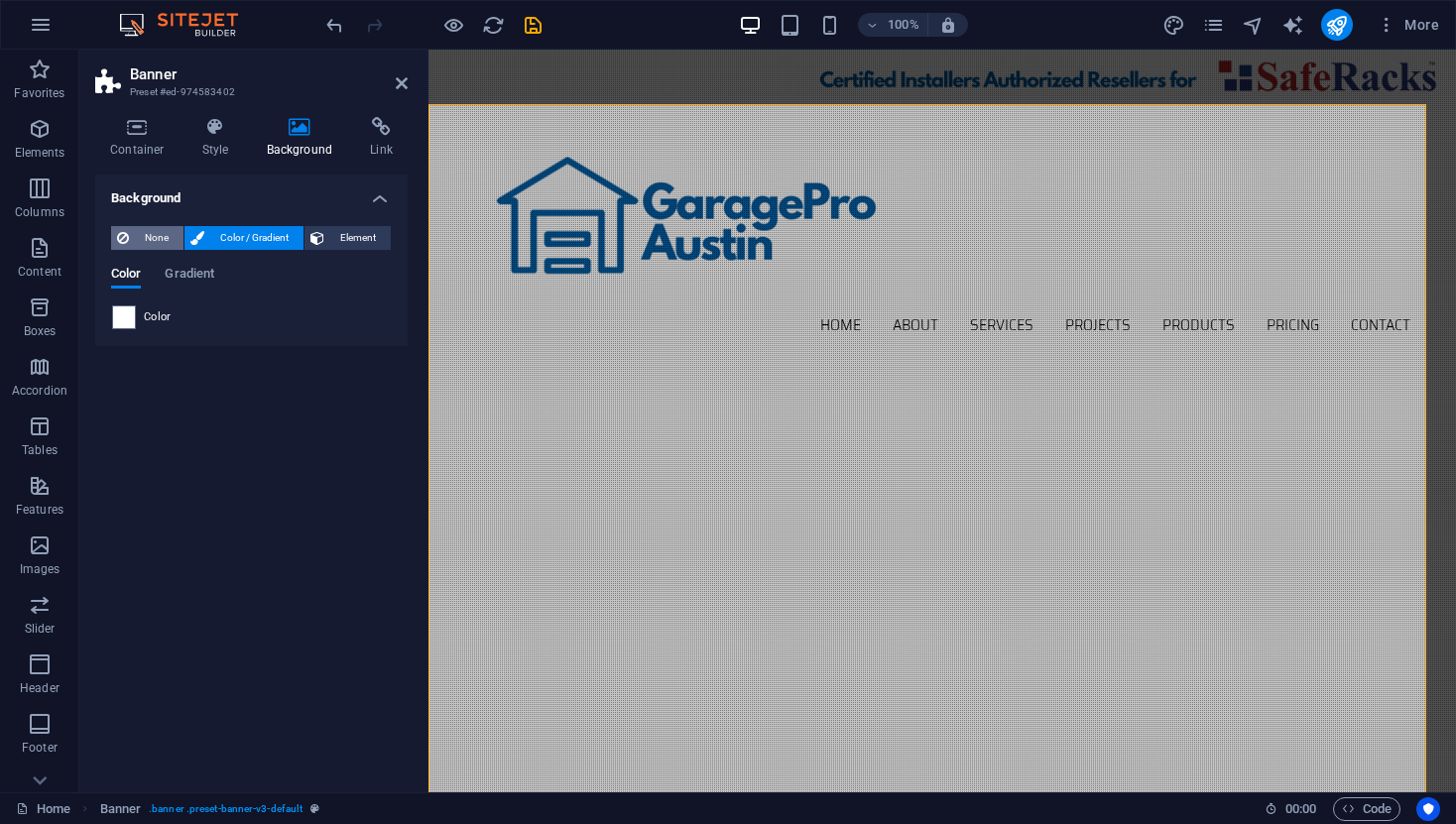
click at [142, 235] on span "None" at bounding box center [156, 238] width 43 height 24
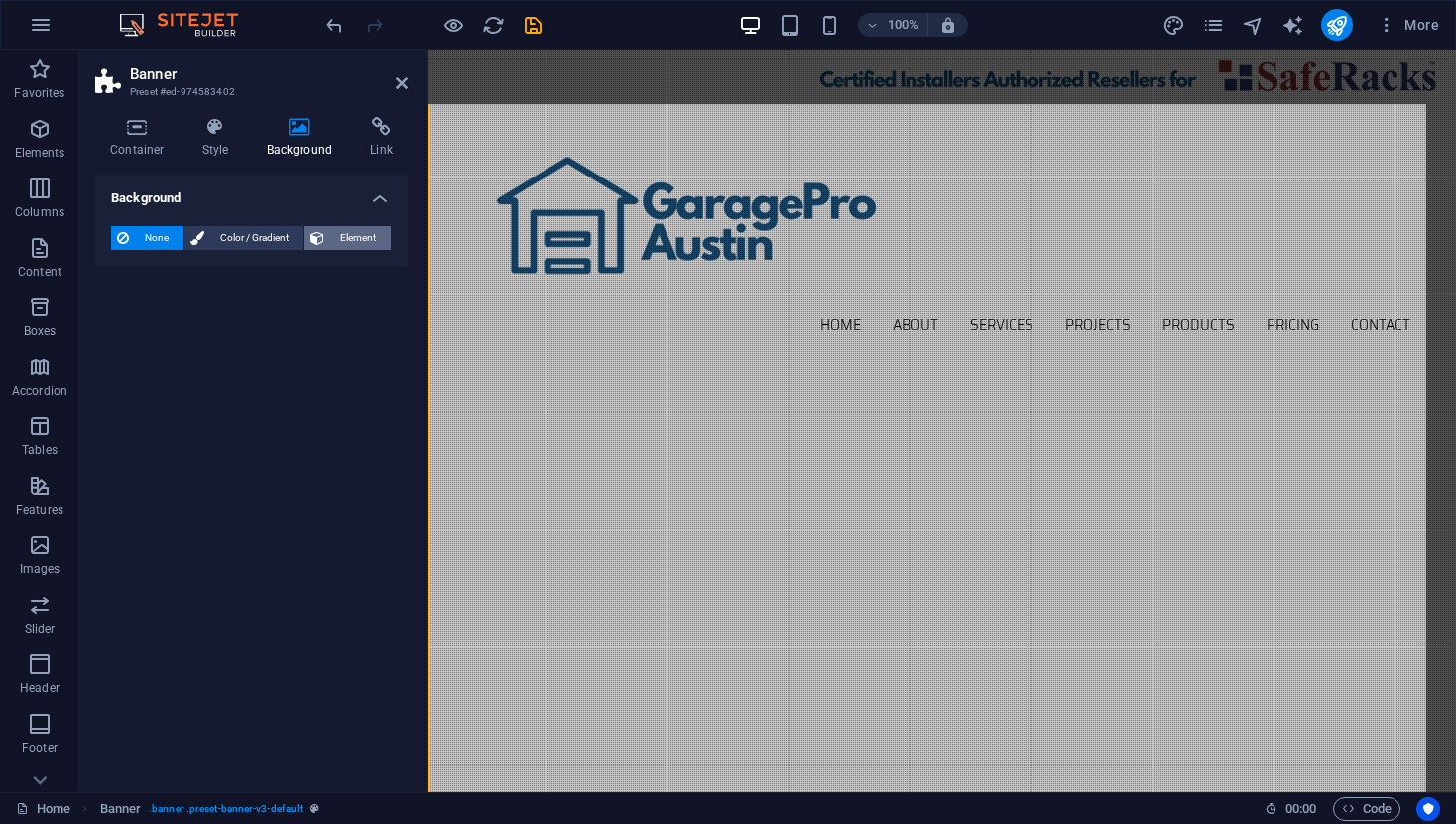
click at [359, 228] on span "Element" at bounding box center [358, 238] width 55 height 24
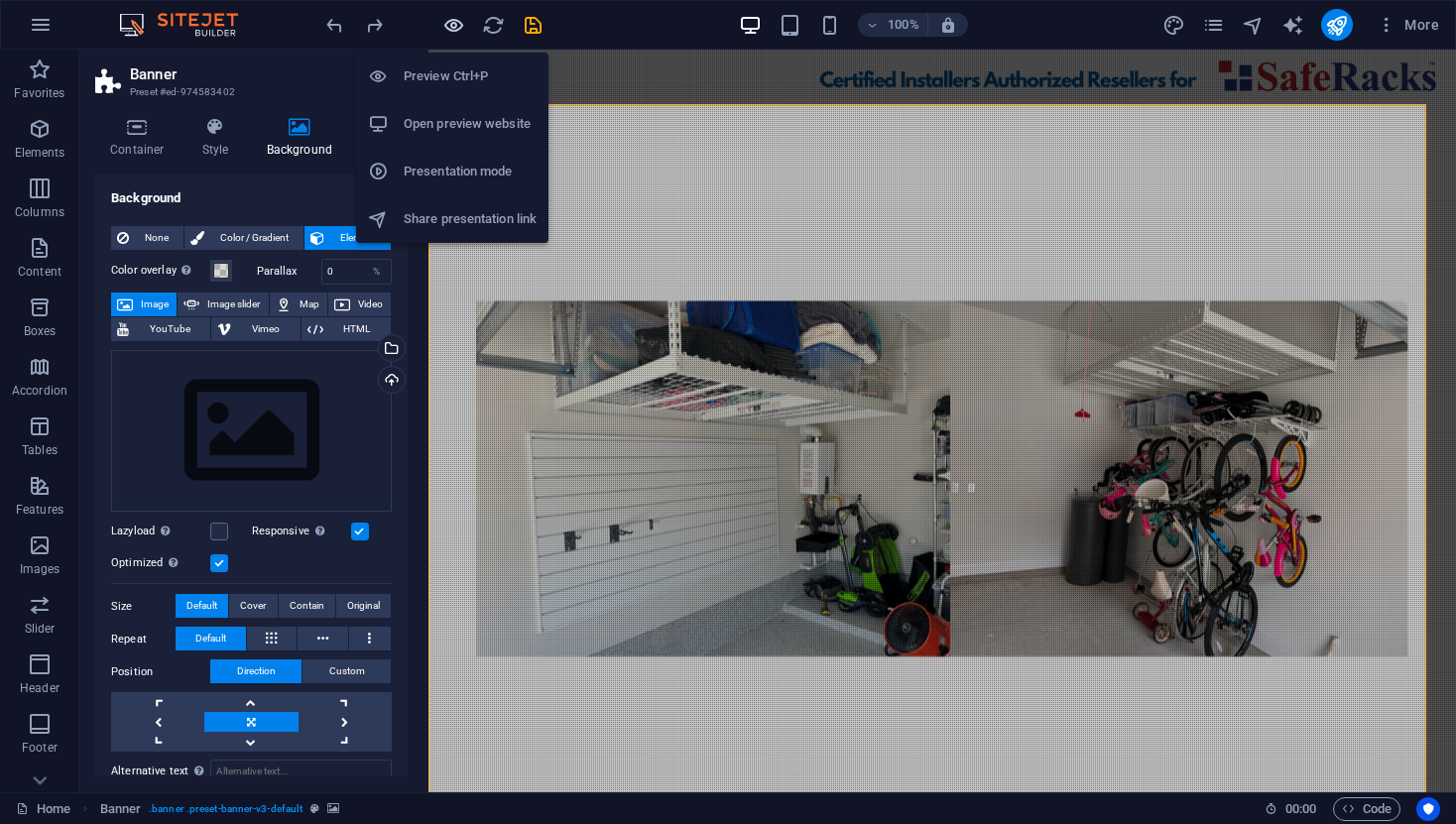
click at [459, 26] on icon "button" at bounding box center [453, 25] width 23 height 23
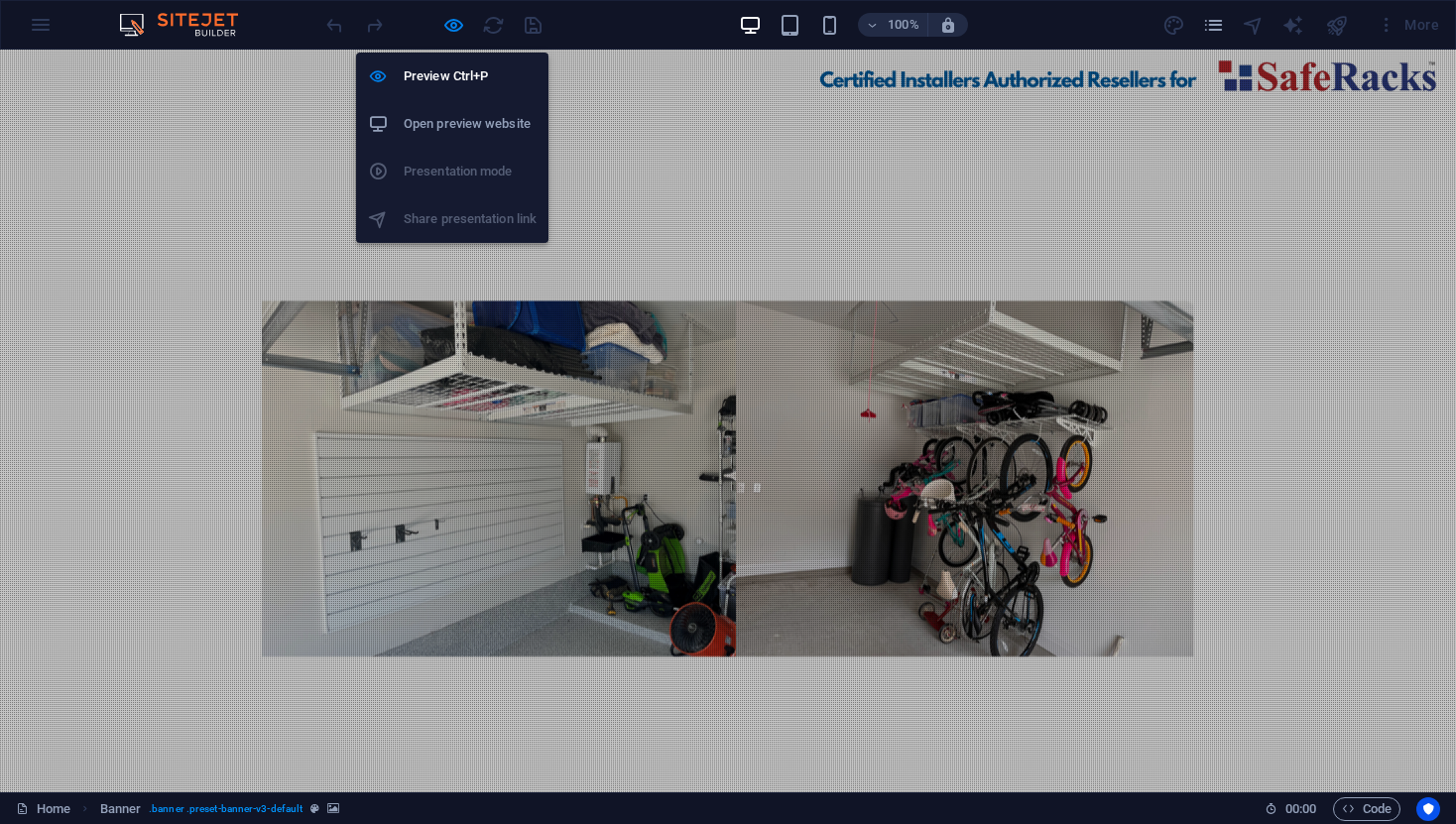
click at [443, 172] on ul "Preview Ctrl+P Open preview website Presentation mode Share presentation link" at bounding box center [452, 148] width 193 height 191
click at [458, 128] on h6 "Open preview website" at bounding box center [470, 124] width 133 height 24
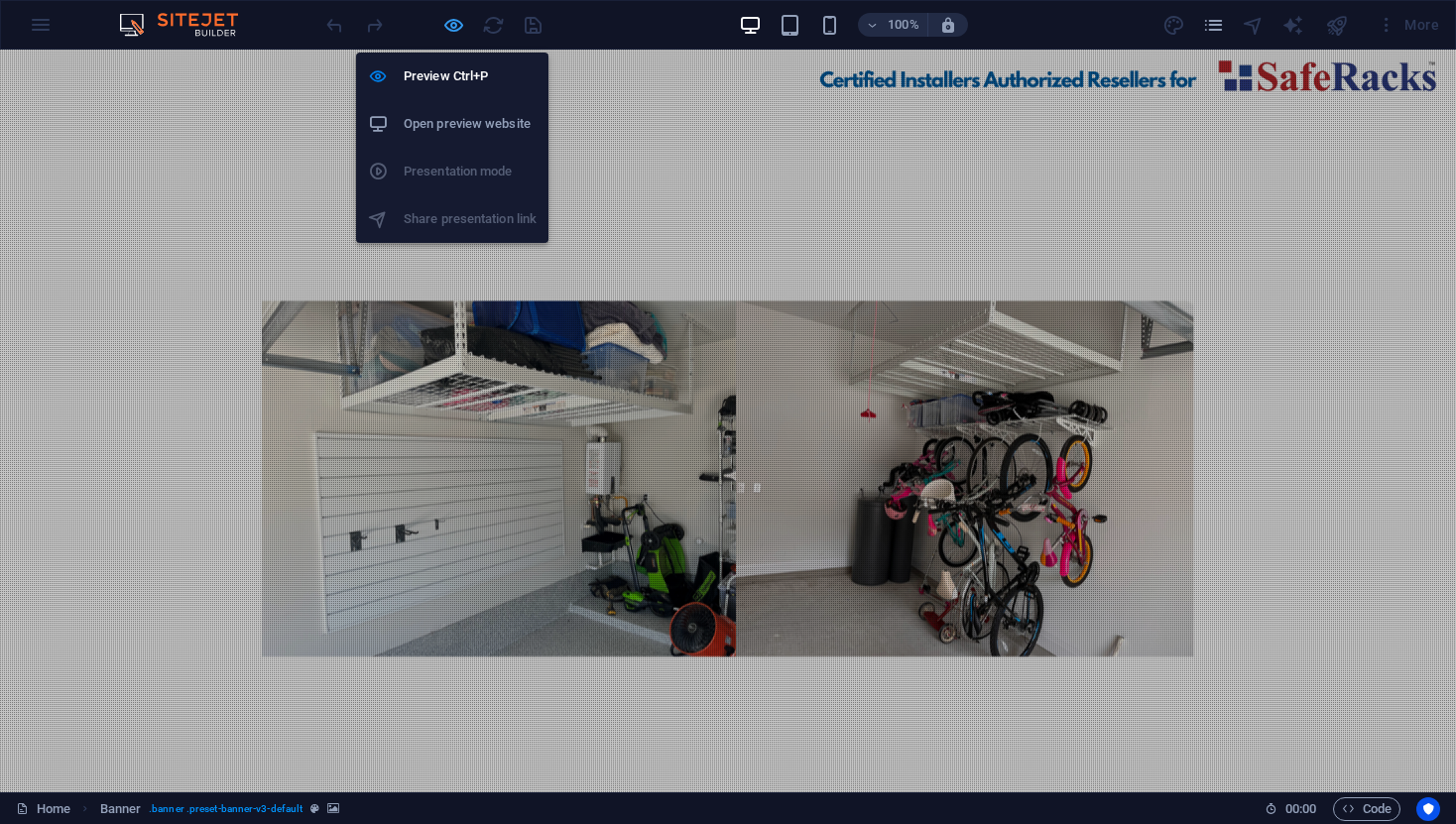
click at [452, 28] on icon "button" at bounding box center [453, 25] width 23 height 23
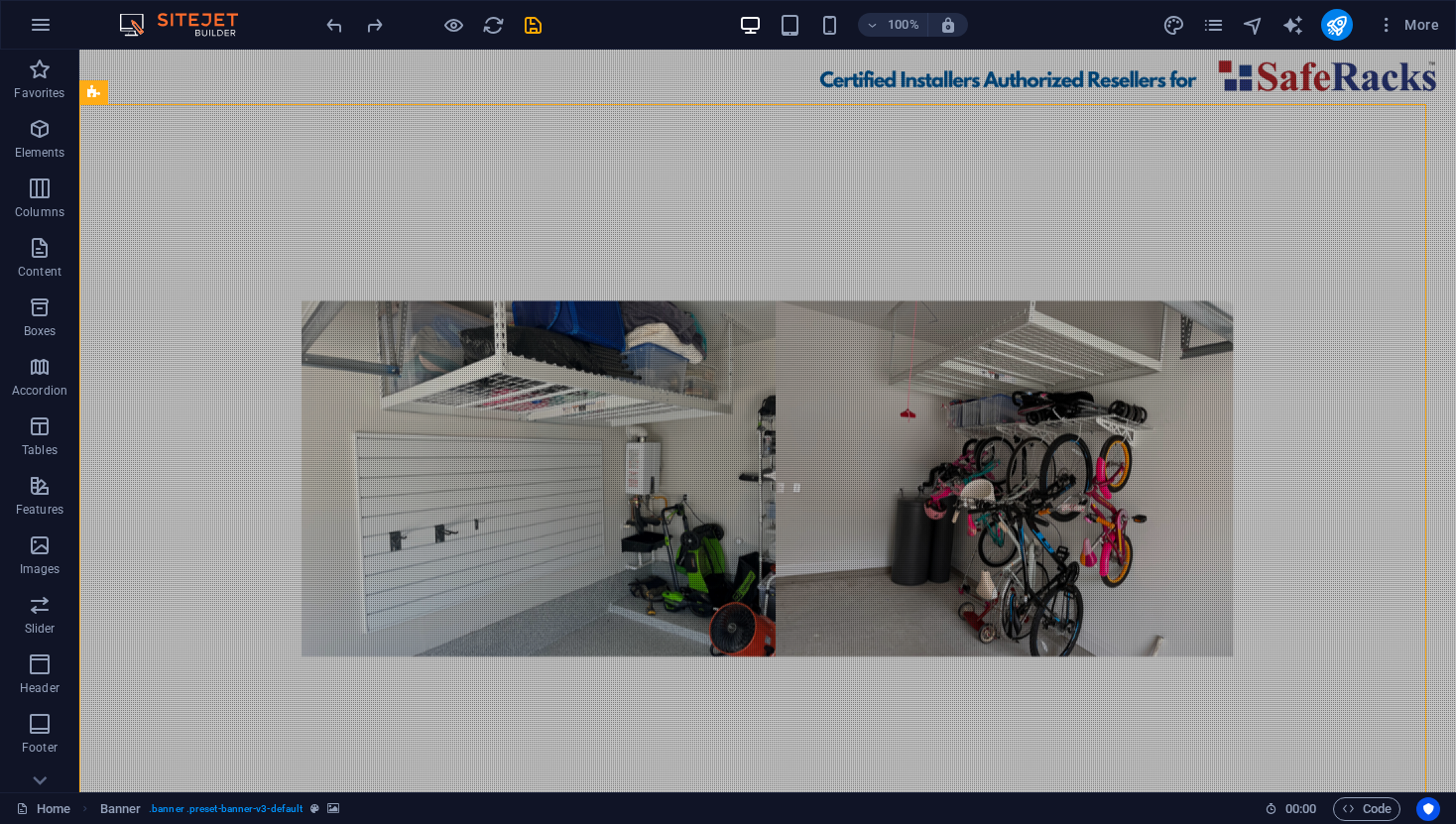
click at [428, 539] on figure at bounding box center [768, 476] width 1377 height 743
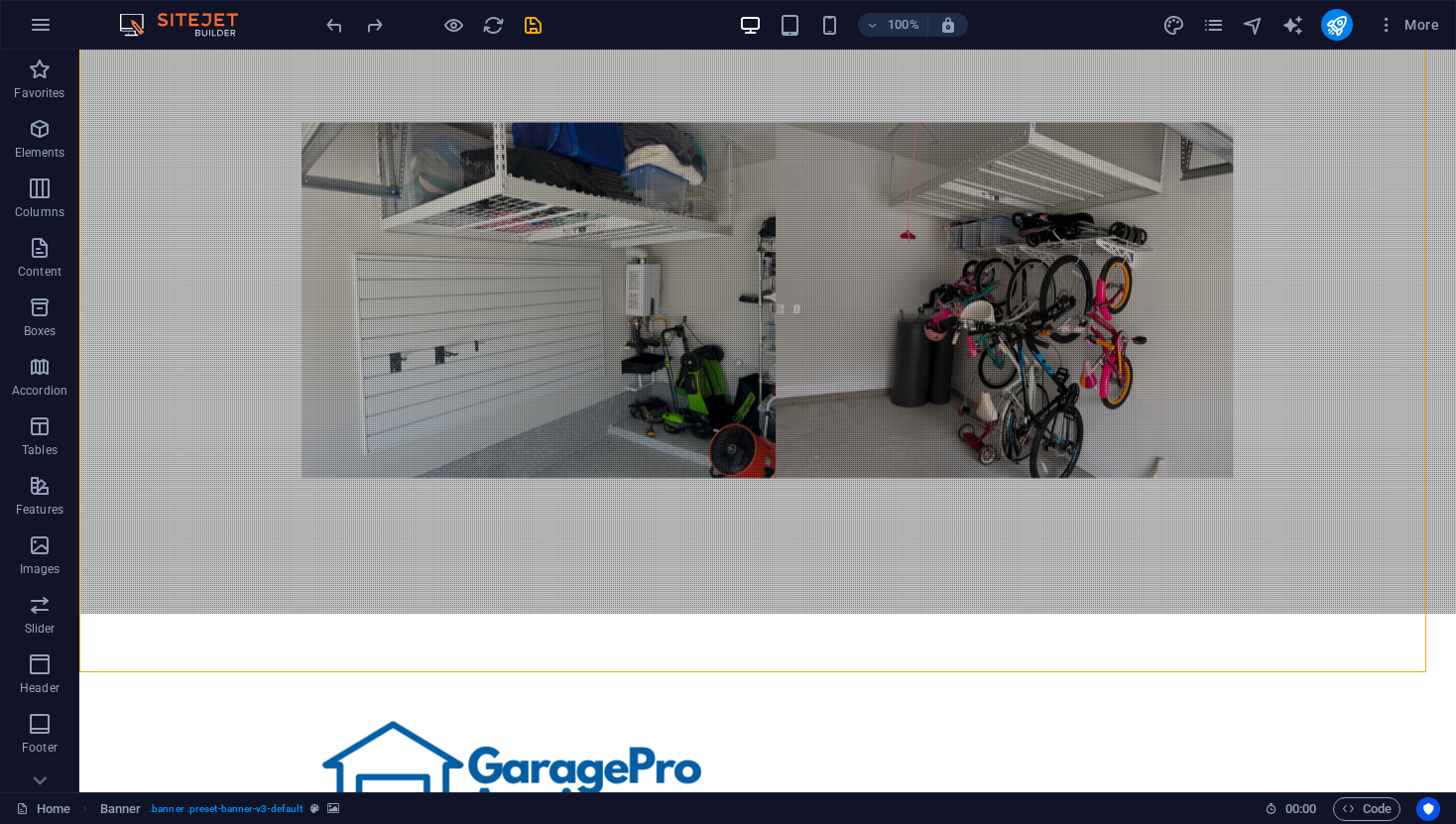
scroll to position [175, 0]
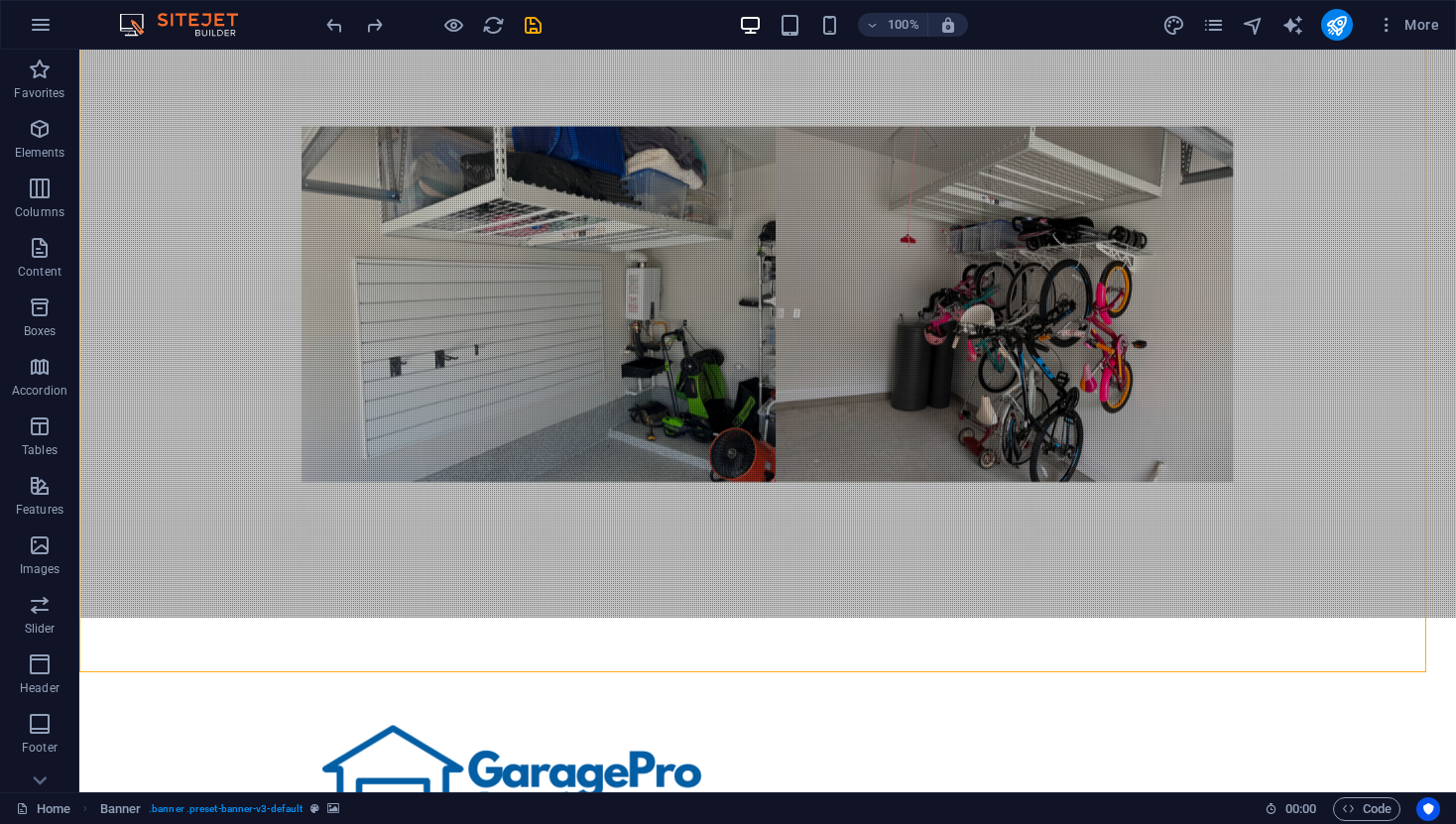
click at [462, 571] on figure at bounding box center [768, 301] width 1377 height 743
click at [463, 573] on figure at bounding box center [768, 301] width 1377 height 743
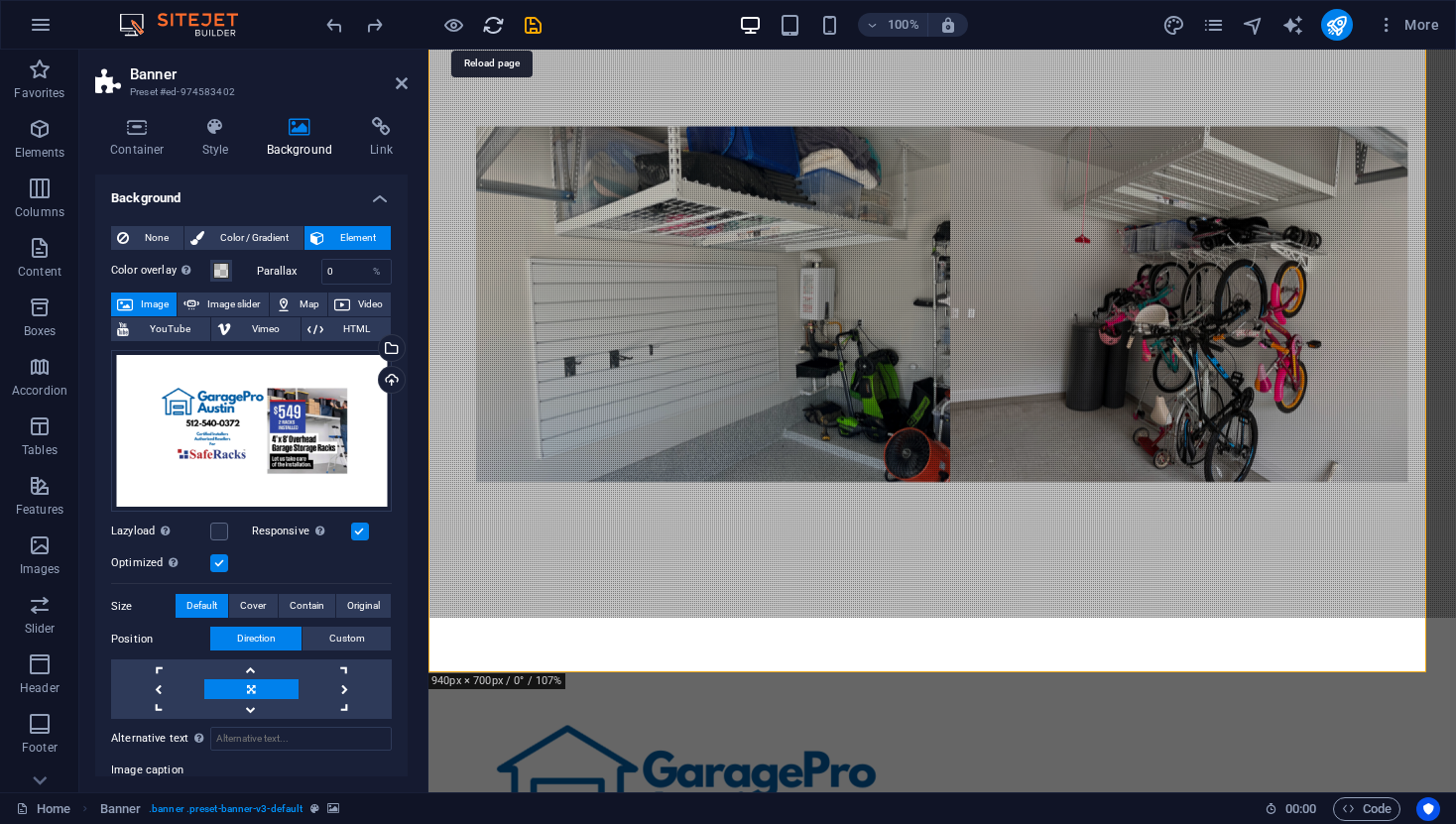
click at [500, 28] on icon "reload" at bounding box center [493, 25] width 23 height 23
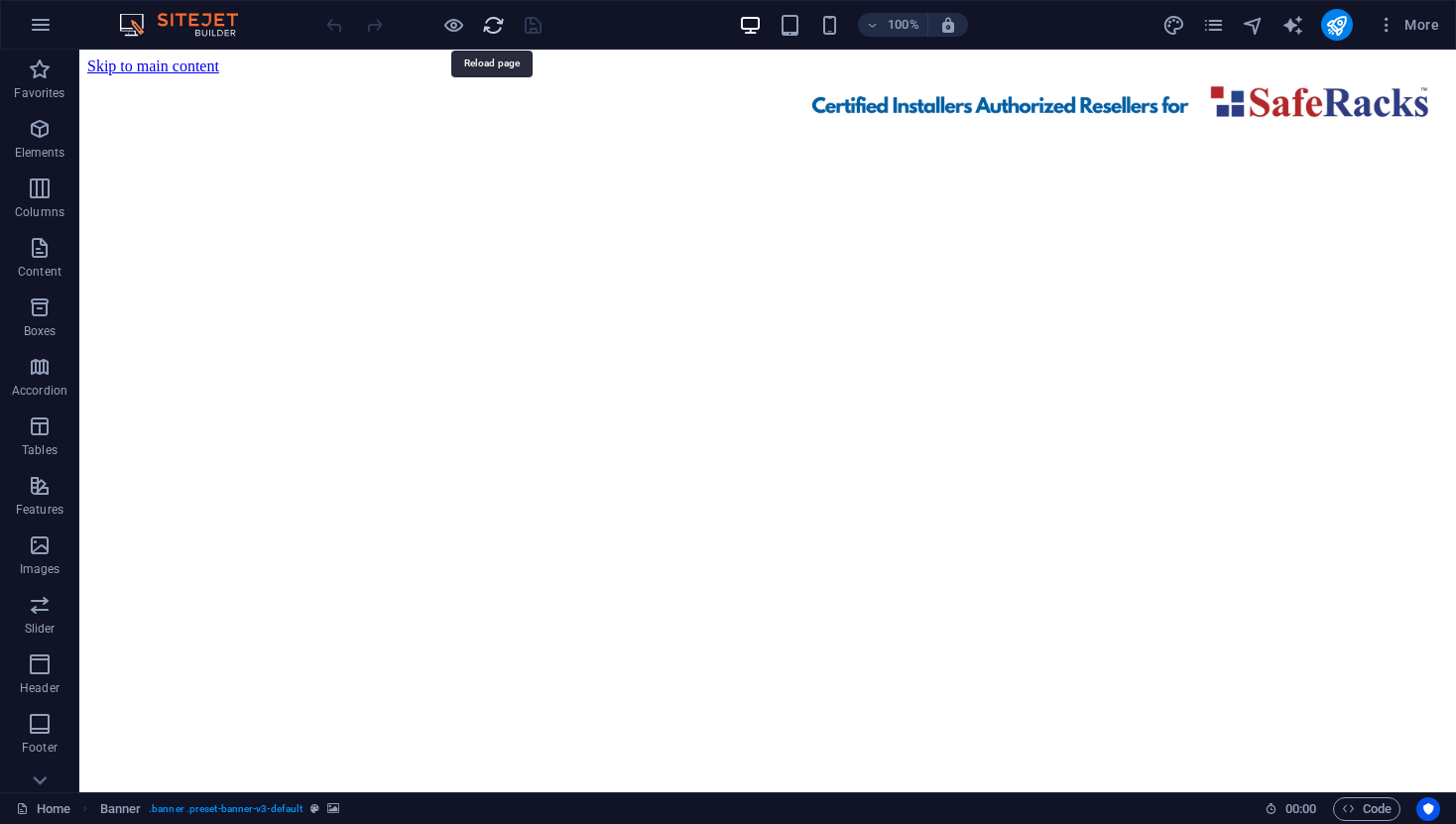
scroll to position [0, 0]
click at [493, 134] on figure at bounding box center [768, 134] width 1361 height 0
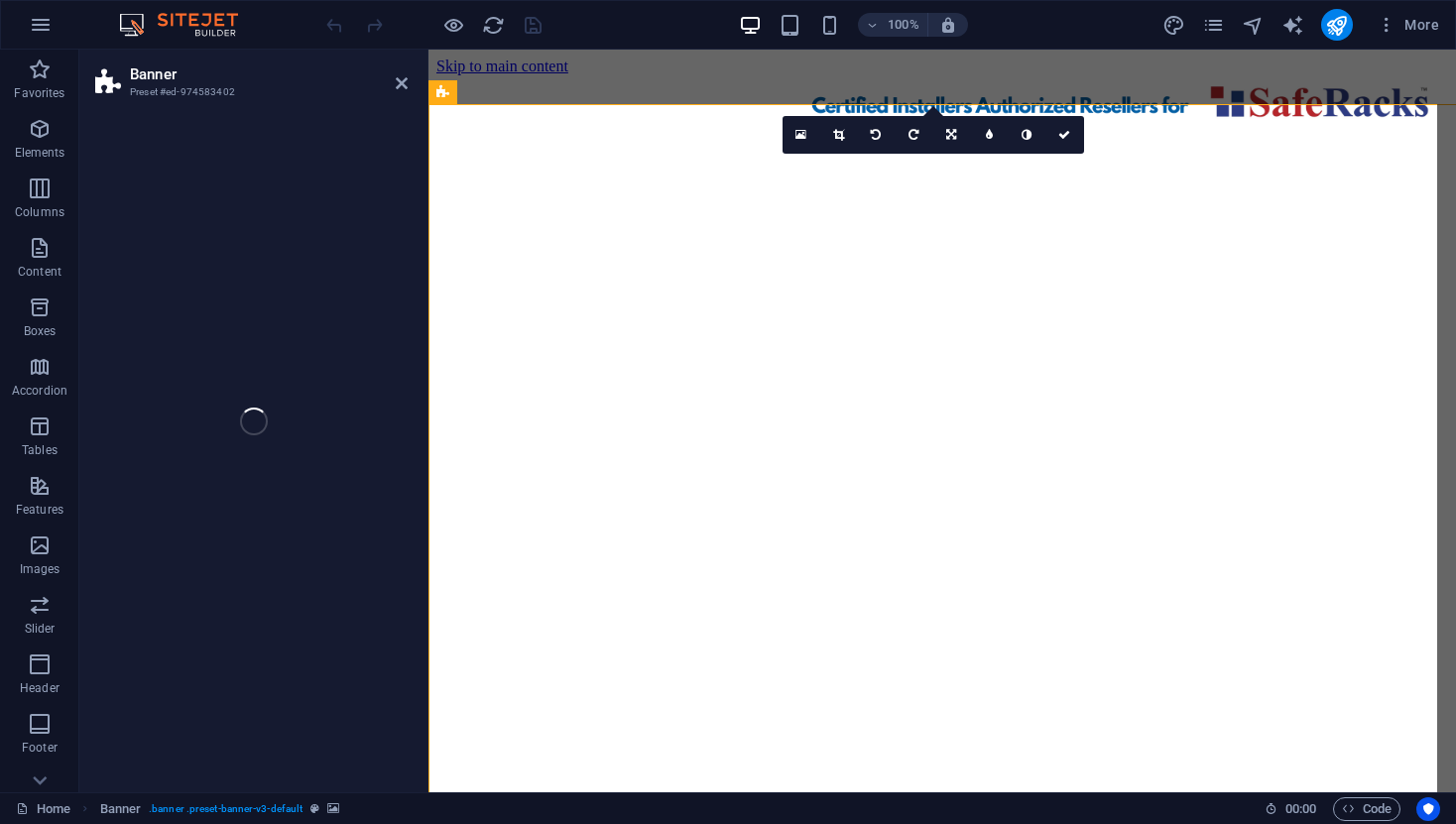
select select "vh"
select select "header"
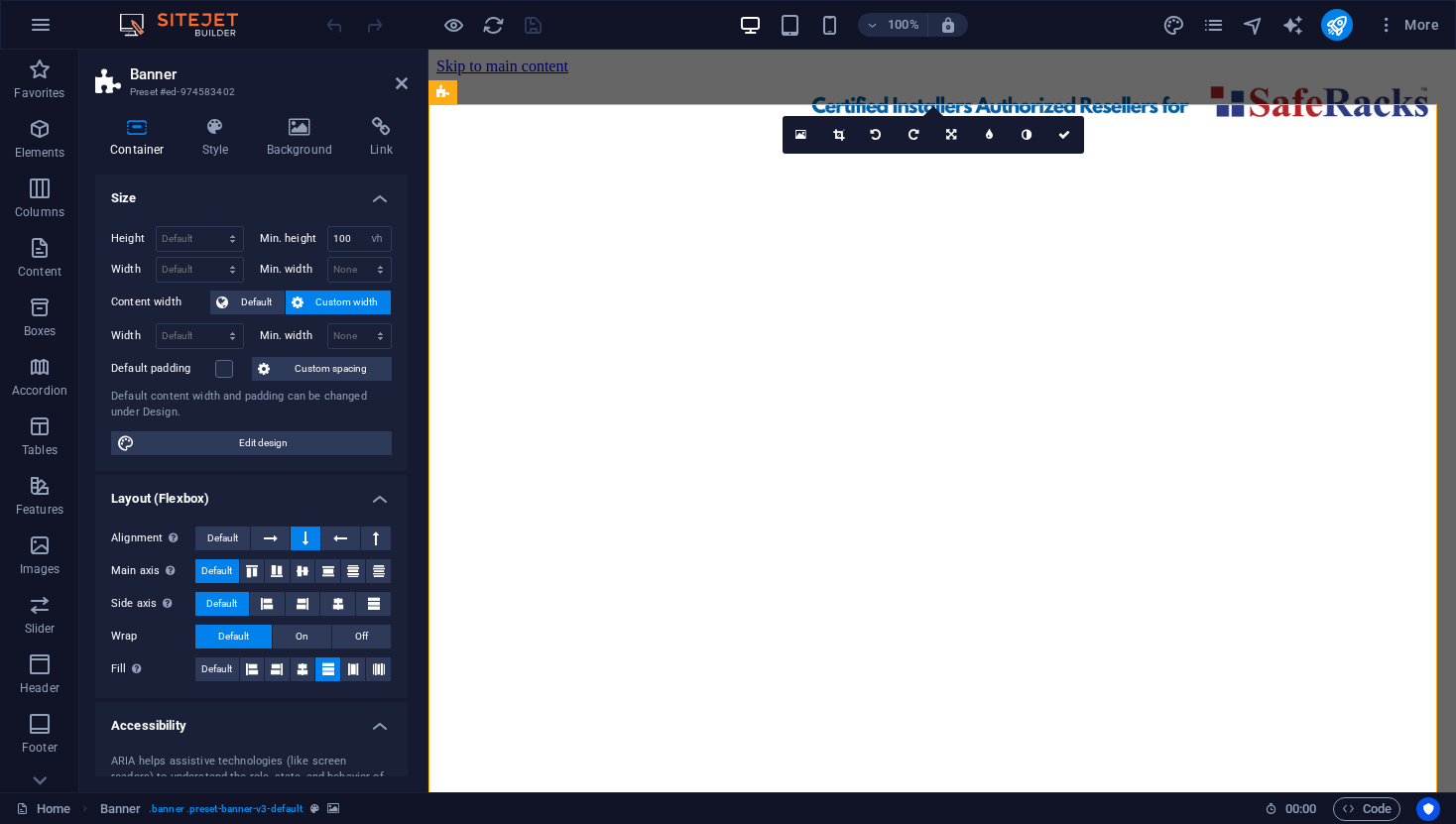
scroll to position [4, 0]
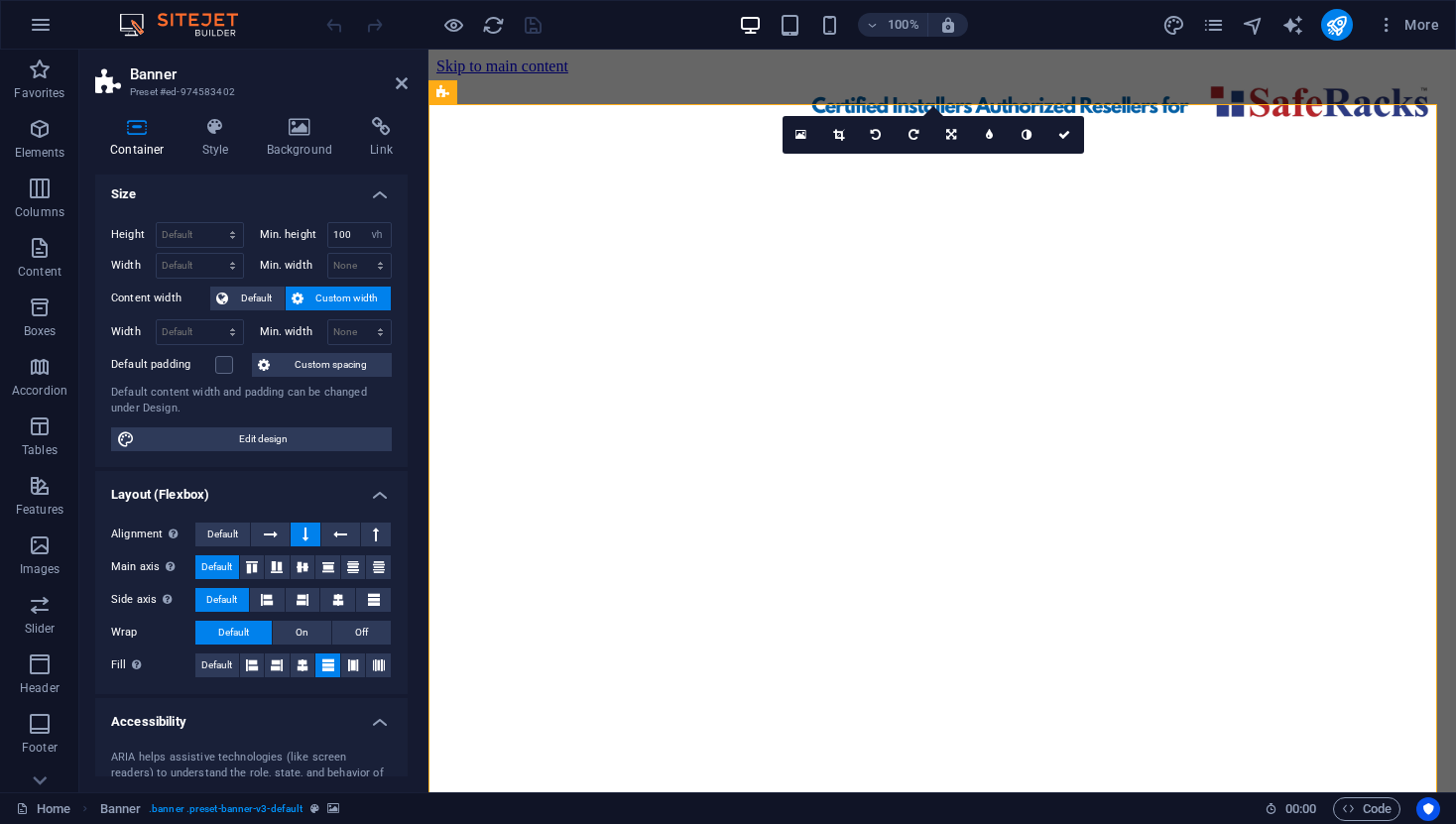
click at [774, 134] on figure at bounding box center [942, 134] width 1012 height 0
click at [296, 121] on icon at bounding box center [300, 127] width 96 height 20
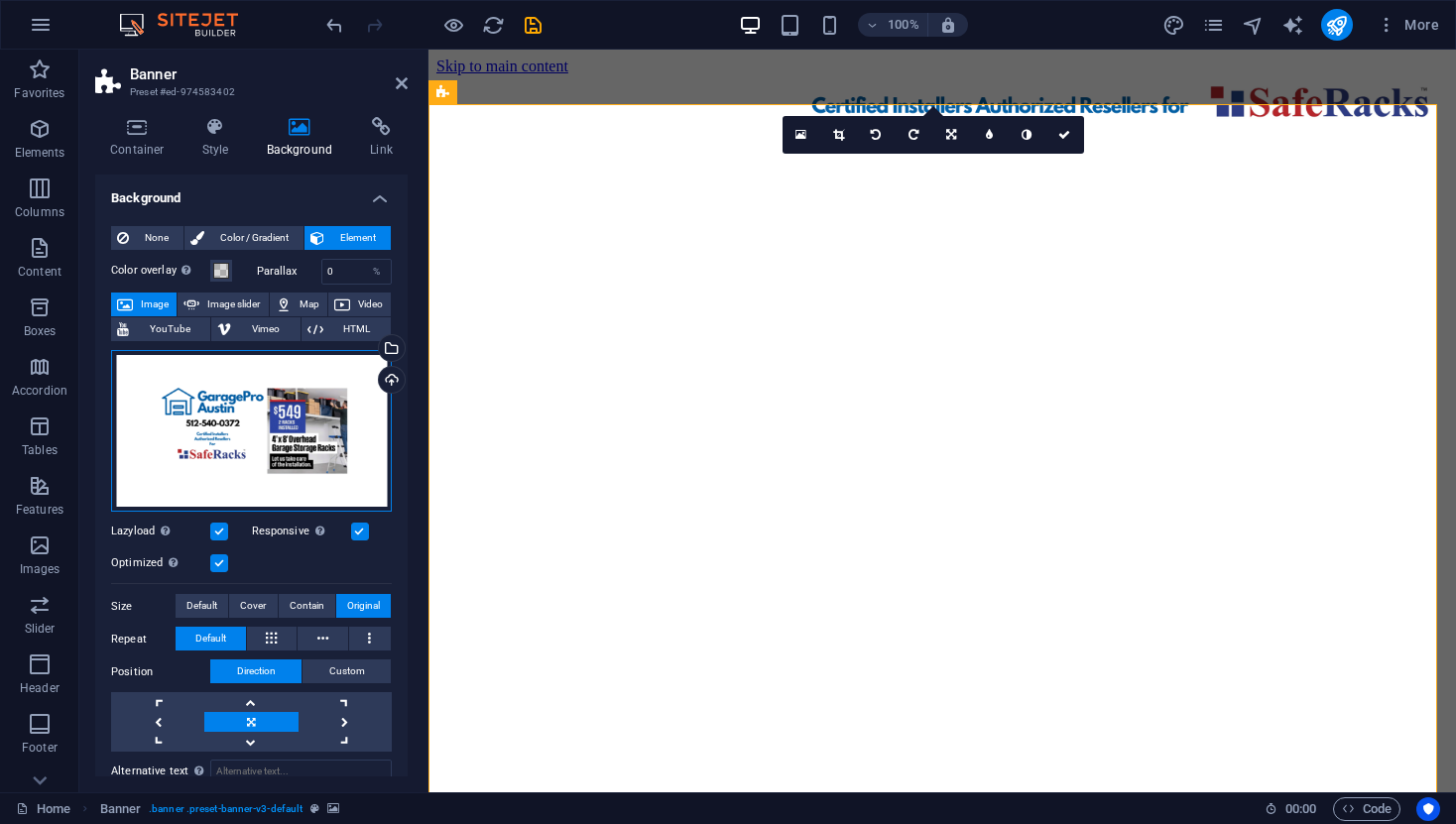
drag, startPoint x: 294, startPoint y: 432, endPoint x: 289, endPoint y: 470, distance: 38.3
click at [289, 470] on div "Drag files here, click to choose files or select files from Files or our free s…" at bounding box center [251, 432] width 281 height 163
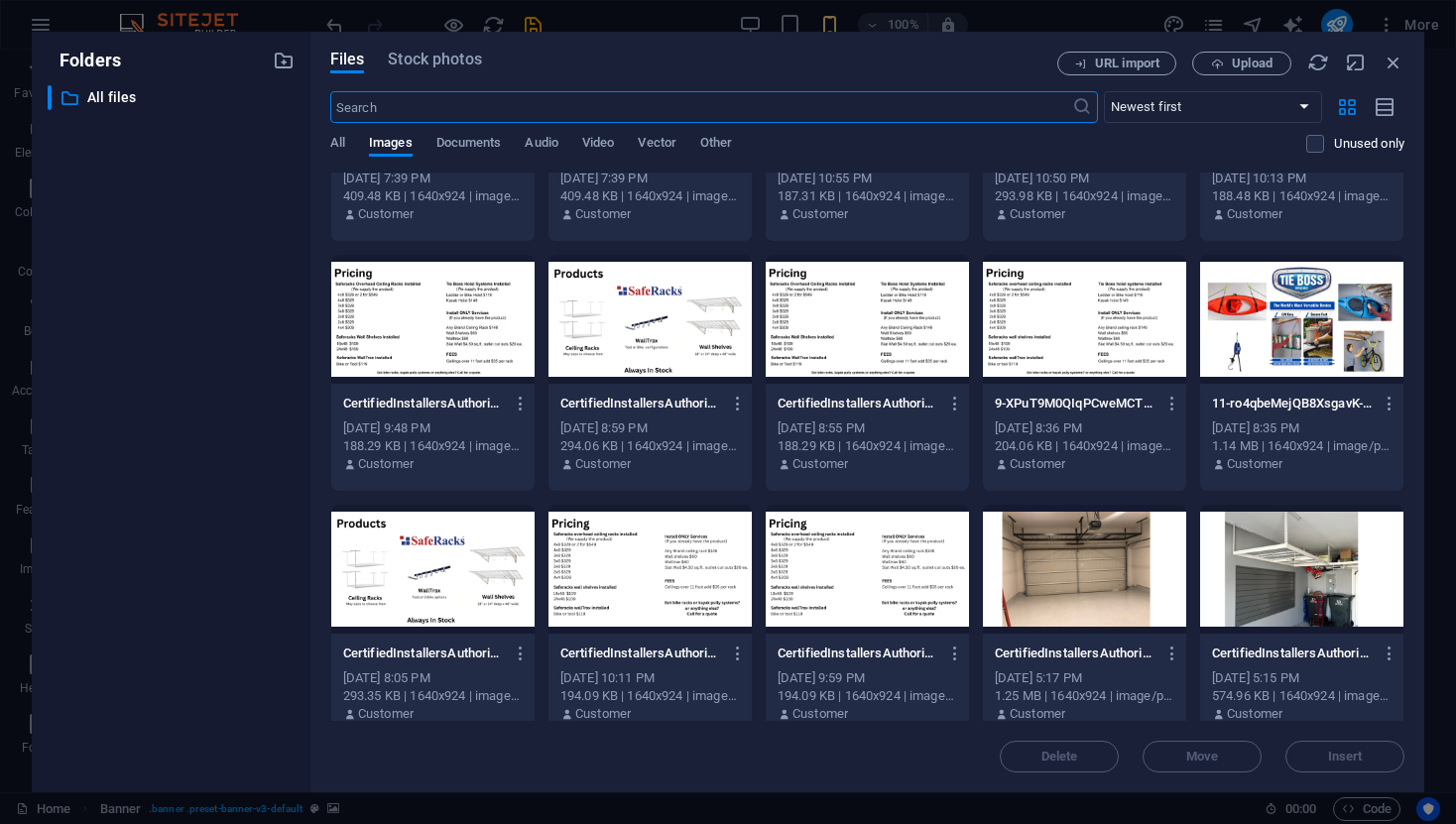
scroll to position [0, 0]
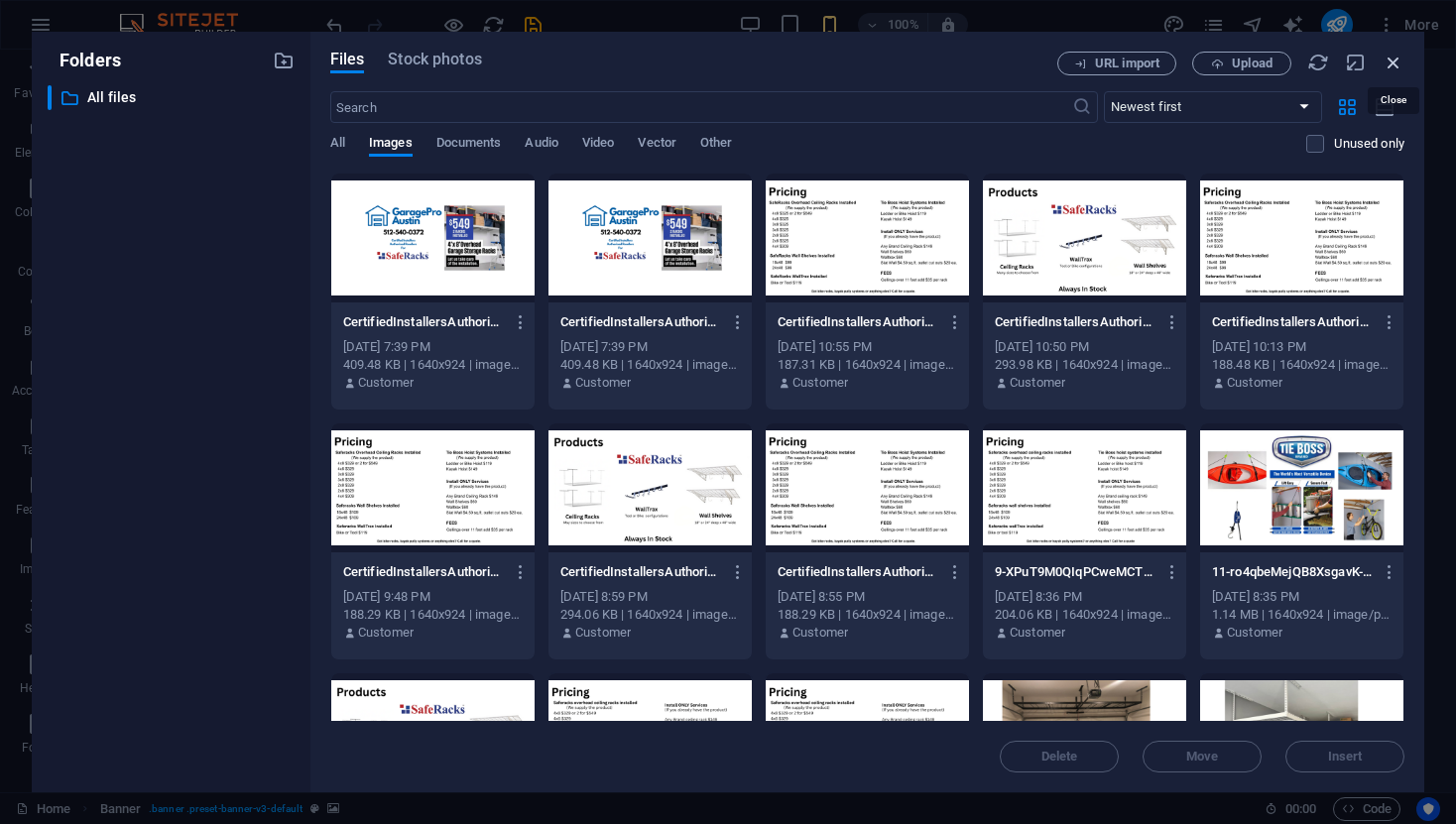
drag, startPoint x: 1393, startPoint y: 63, endPoint x: 964, endPoint y: 14, distance: 431.8
click at [1393, 63] on icon "button" at bounding box center [1393, 63] width 22 height 22
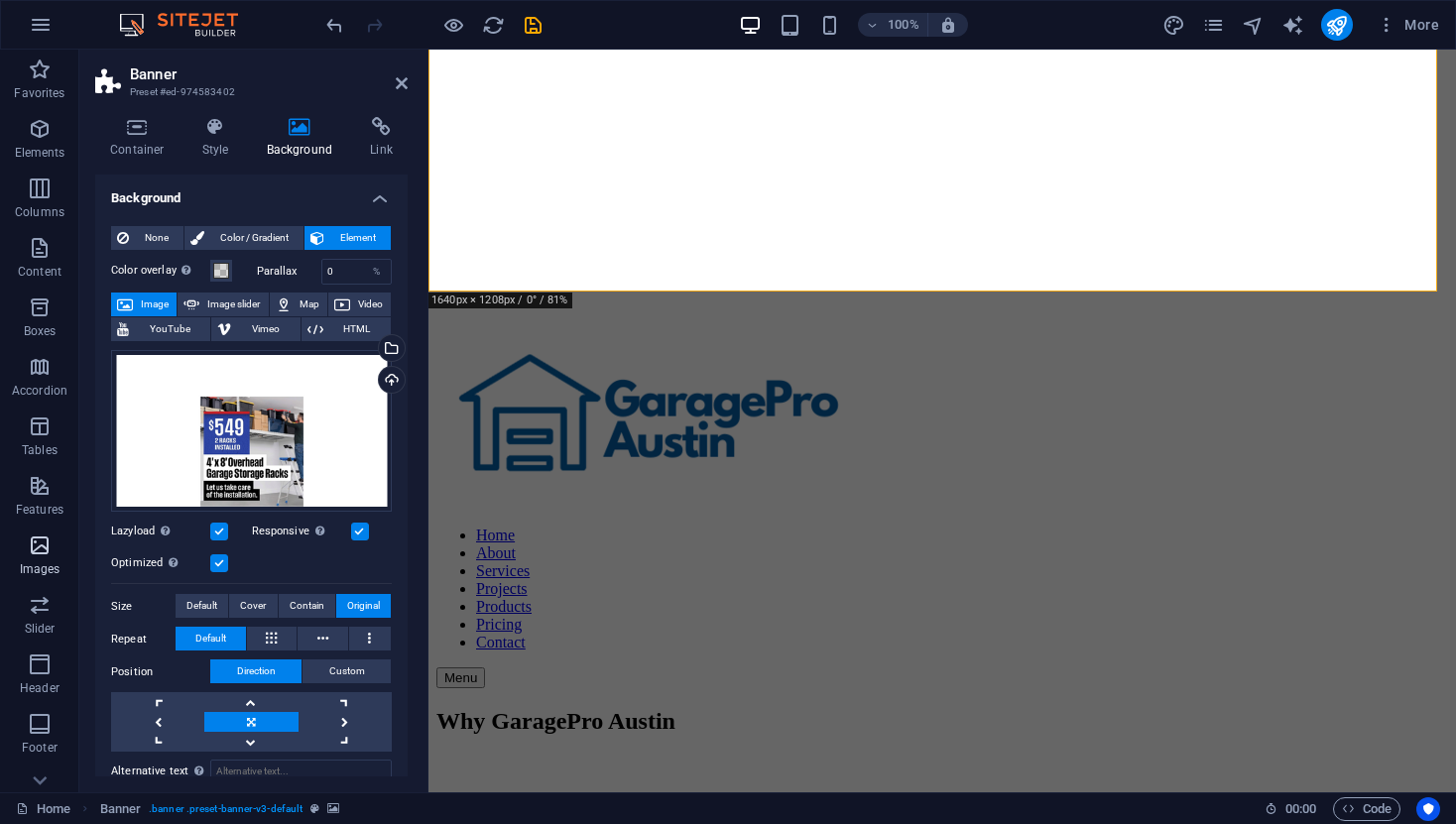
scroll to position [201, 0]
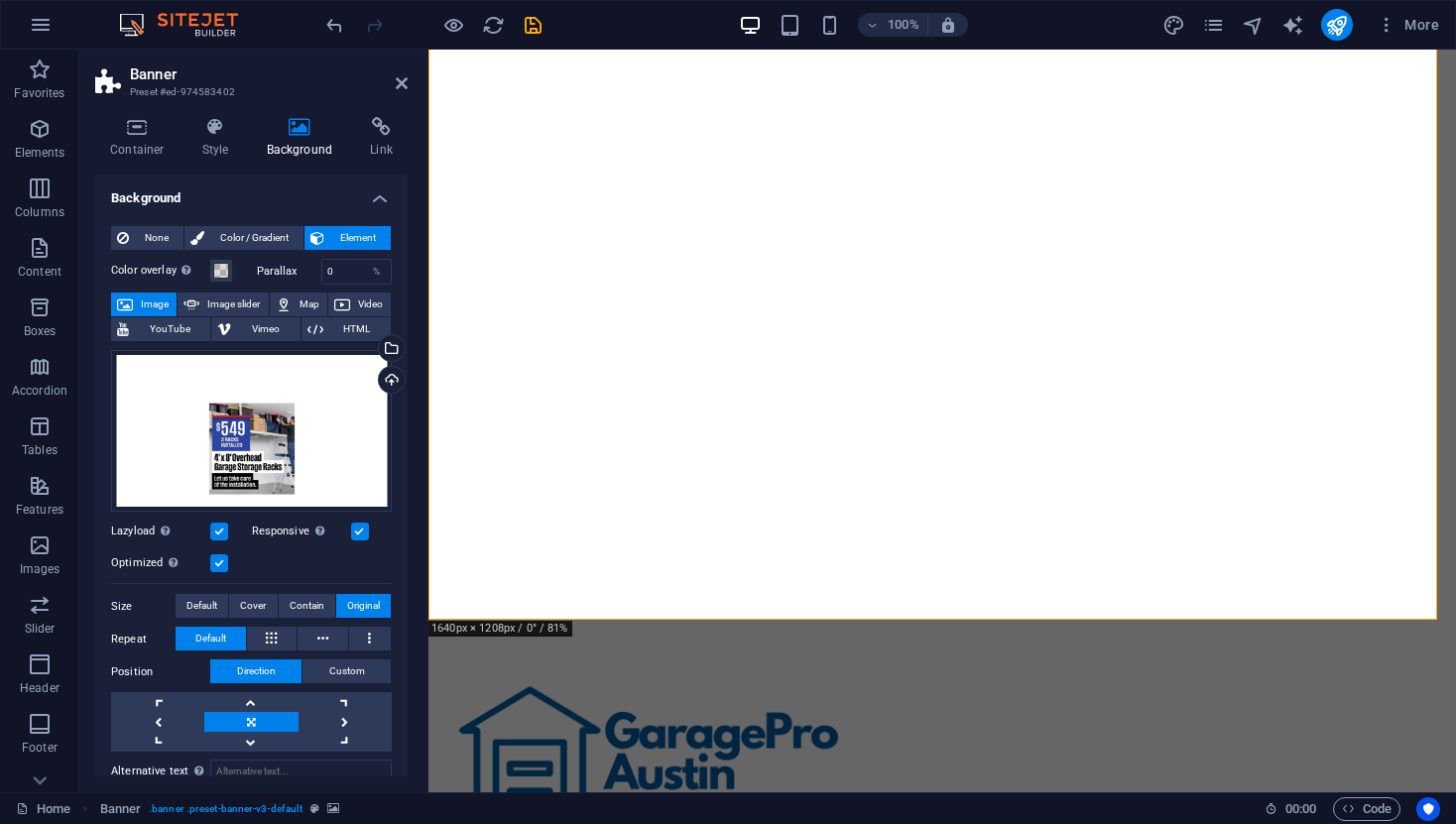
scroll to position [190, 0]
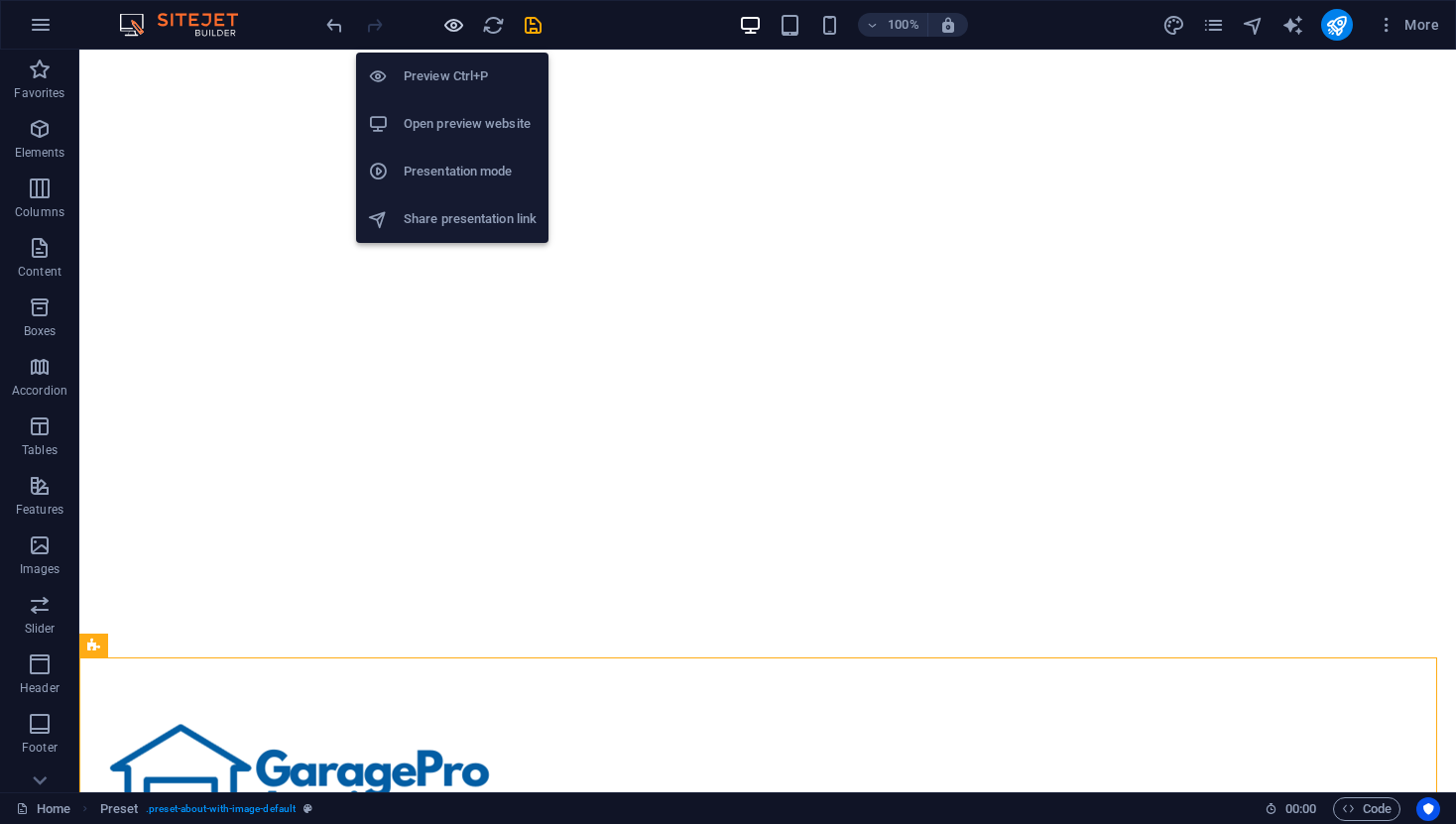
click at [452, 22] on icon "button" at bounding box center [453, 25] width 23 height 23
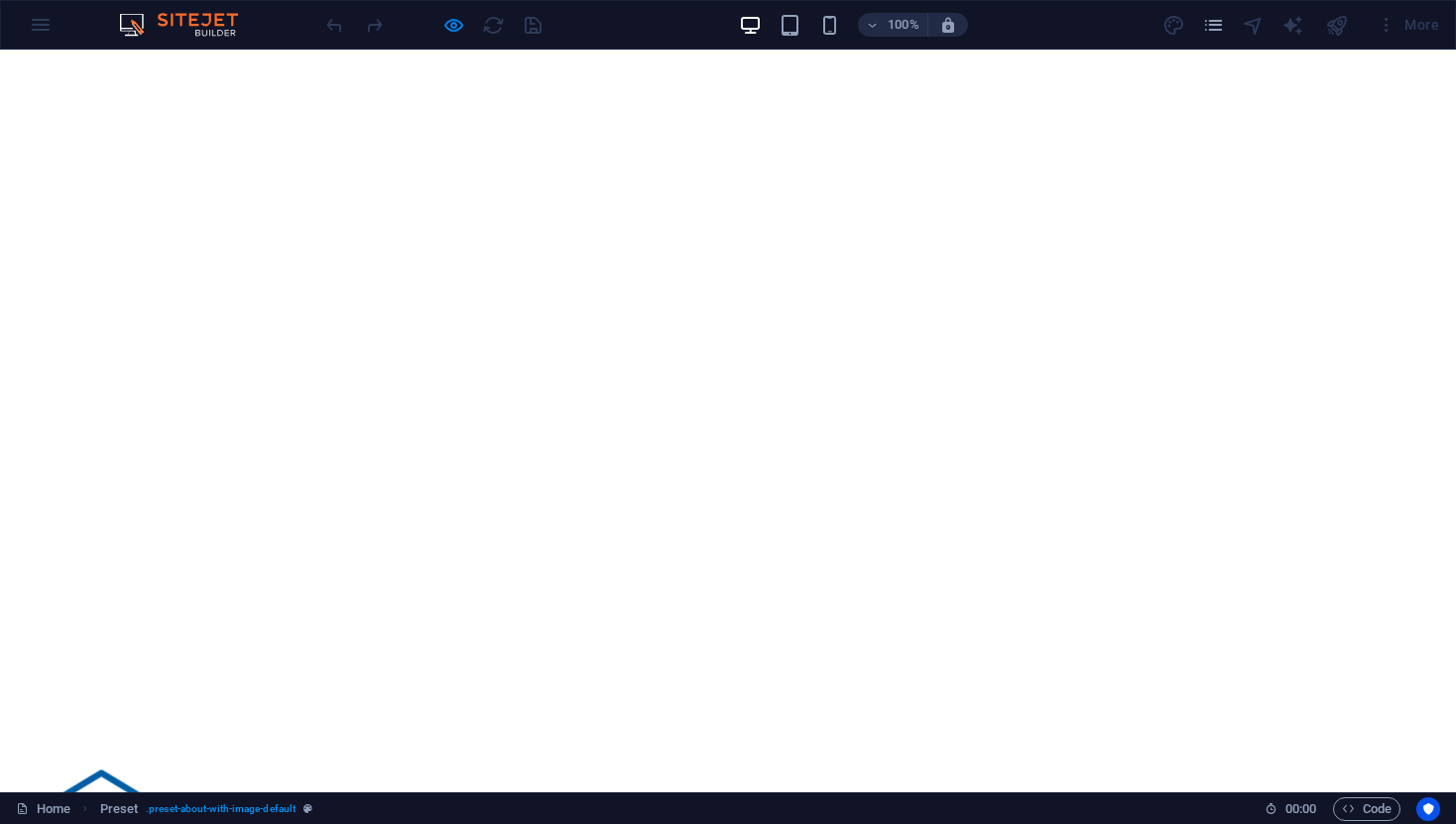
scroll to position [0, 0]
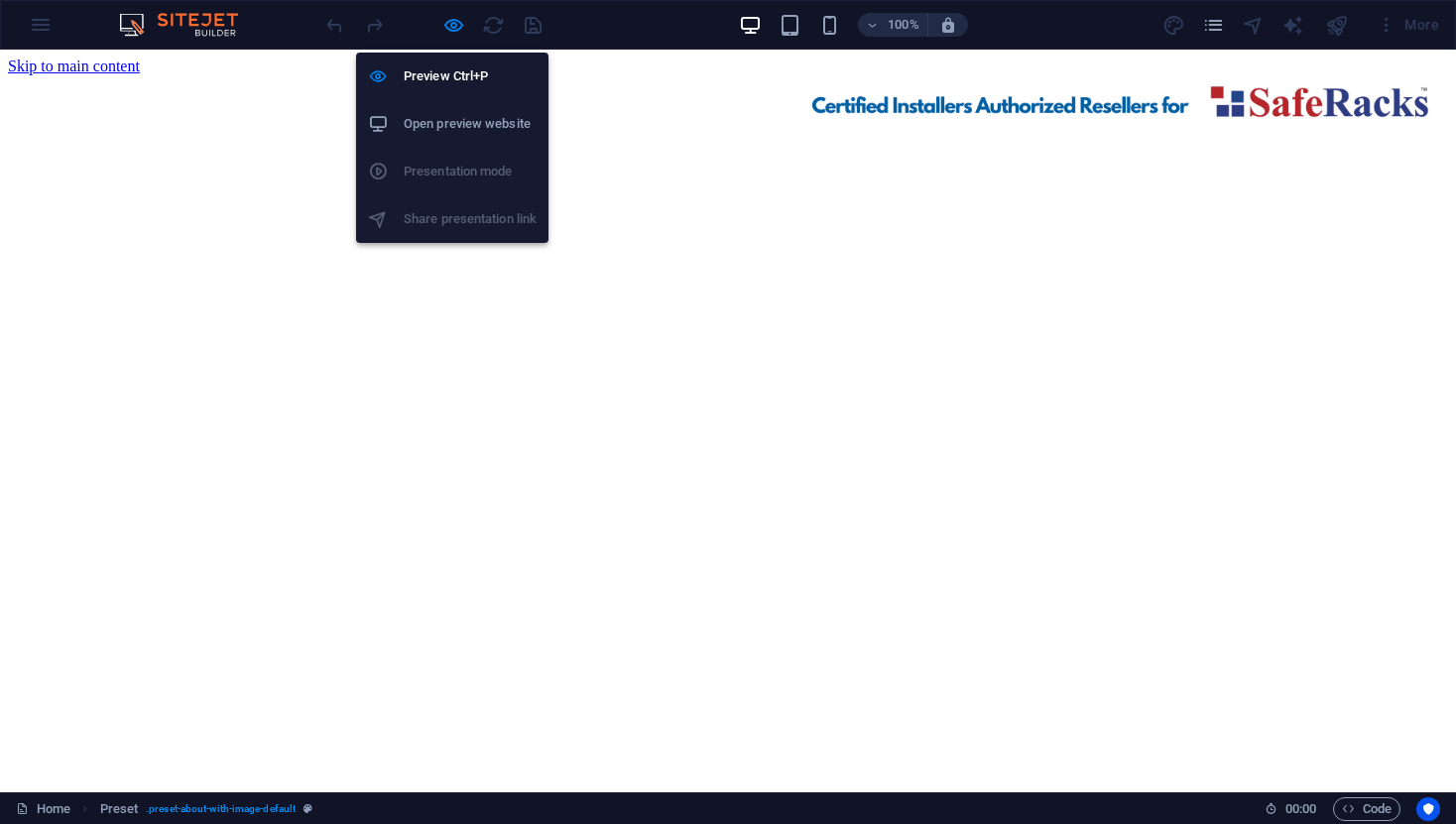
click at [471, 126] on h6 "Open preview website" at bounding box center [470, 124] width 133 height 24
click at [461, 29] on icon "button" at bounding box center [453, 25] width 23 height 23
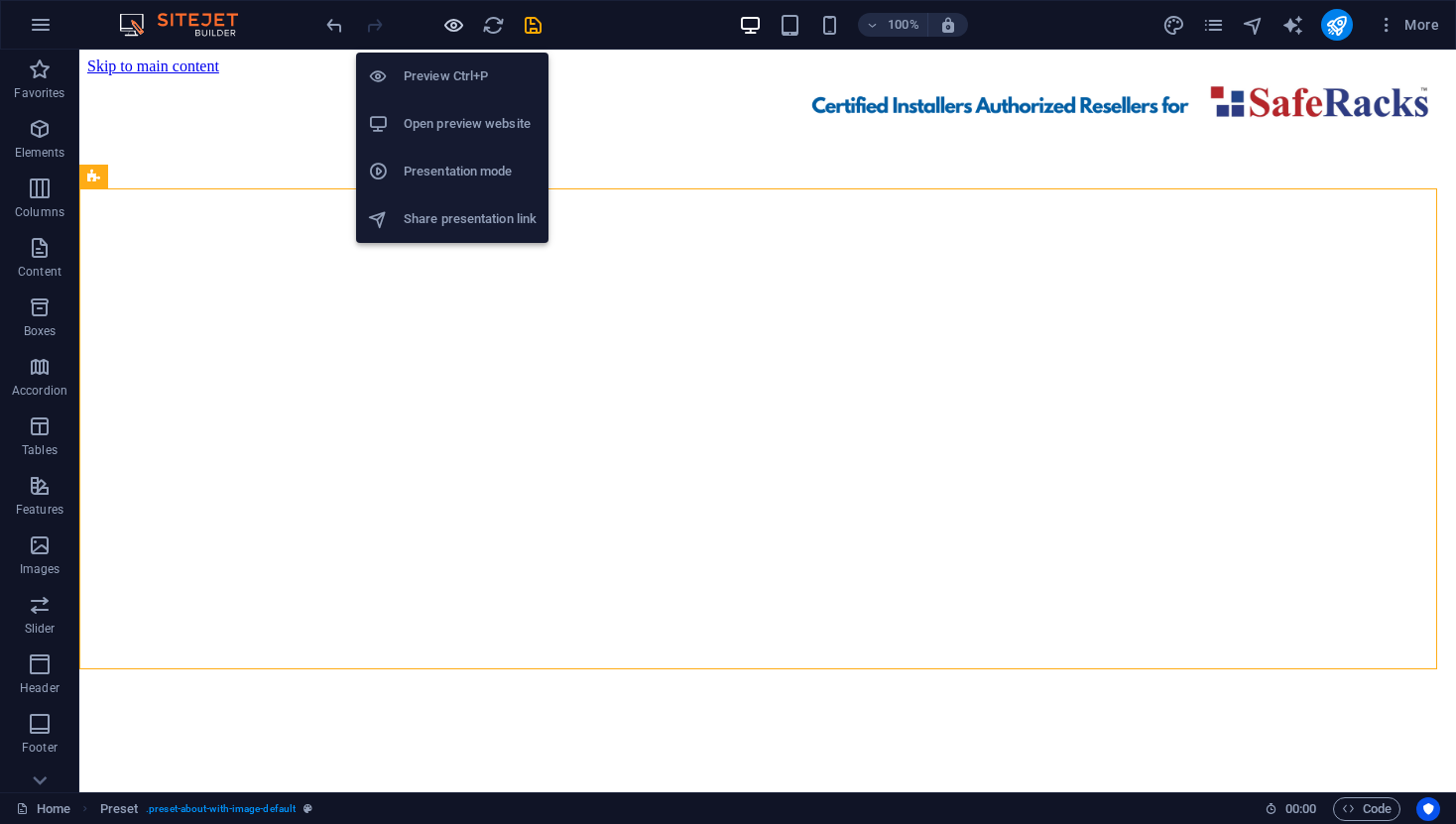
scroll to position [658, 0]
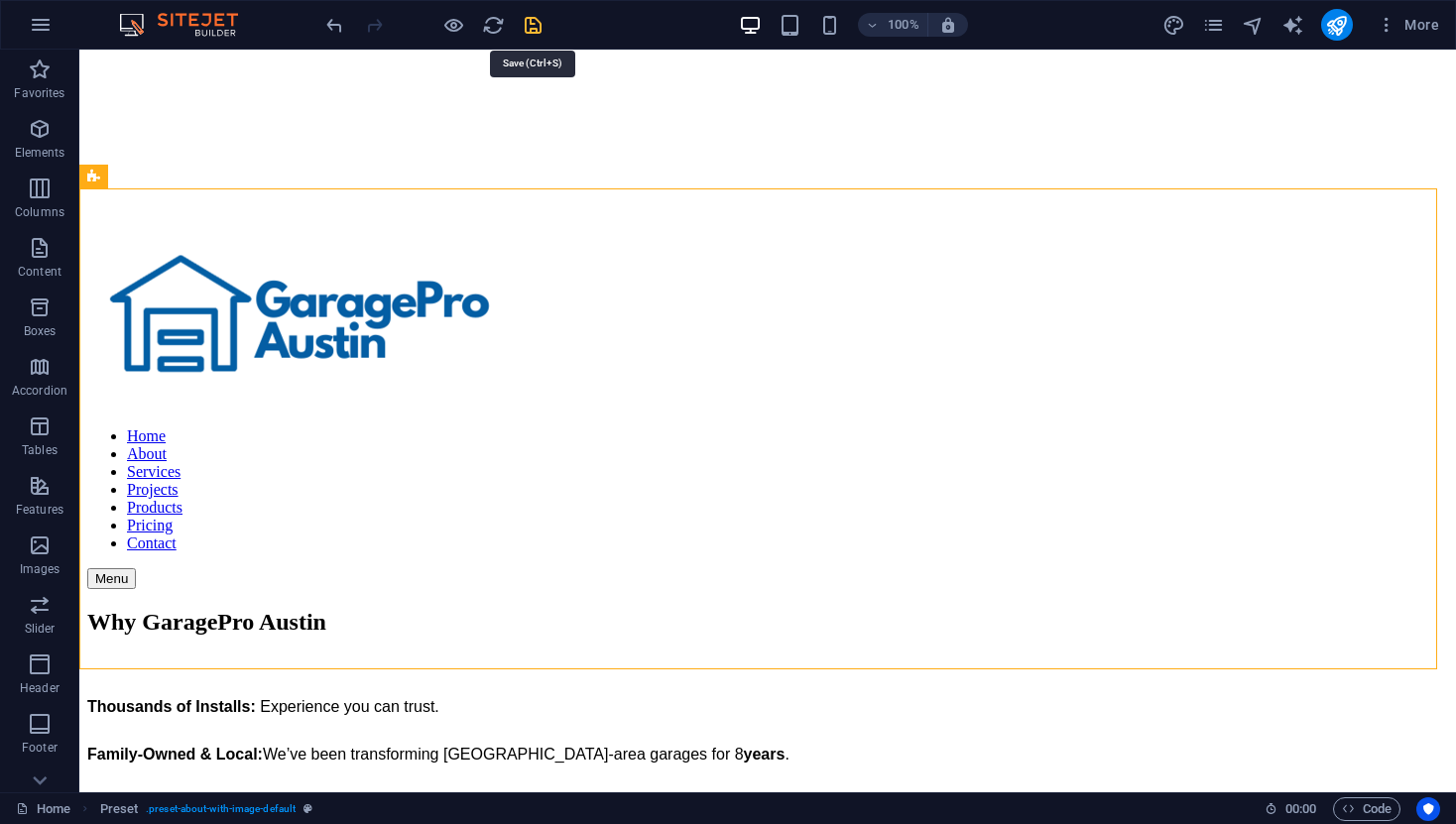
click at [534, 28] on icon "save" at bounding box center [532, 25] width 23 height 23
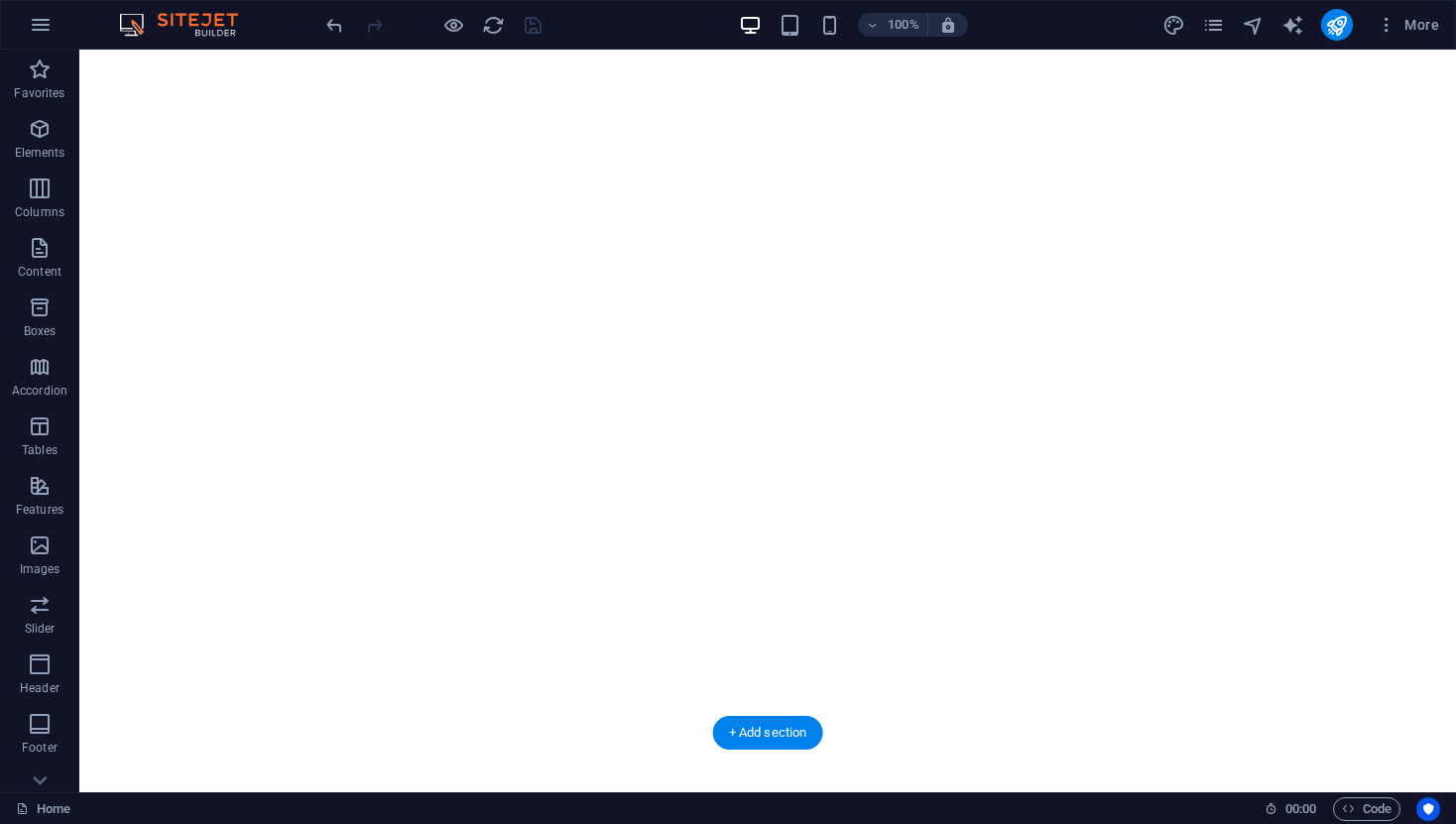
scroll to position [0, 0]
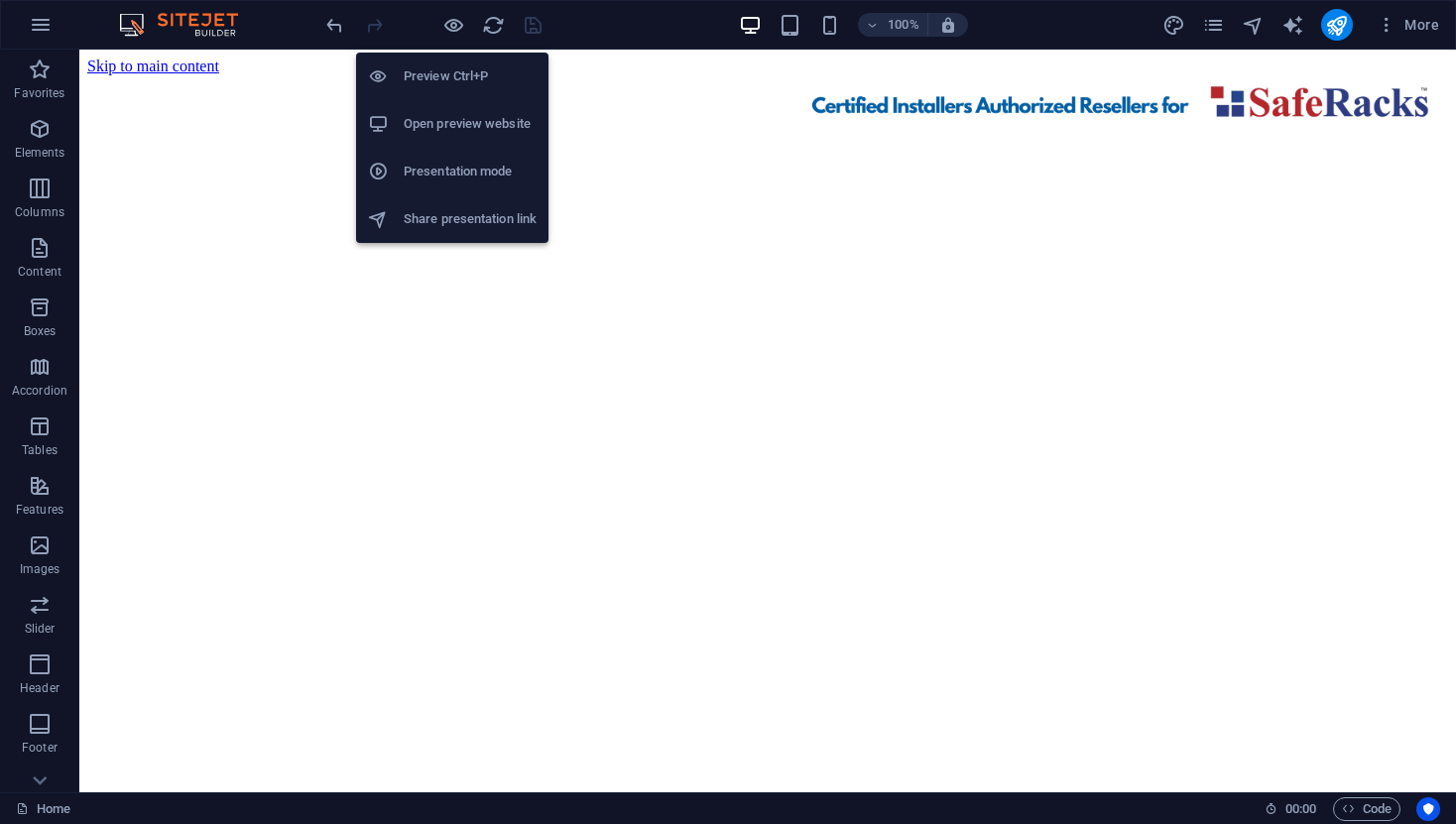
click at [459, 124] on h6 "Open preview website" at bounding box center [470, 124] width 133 height 24
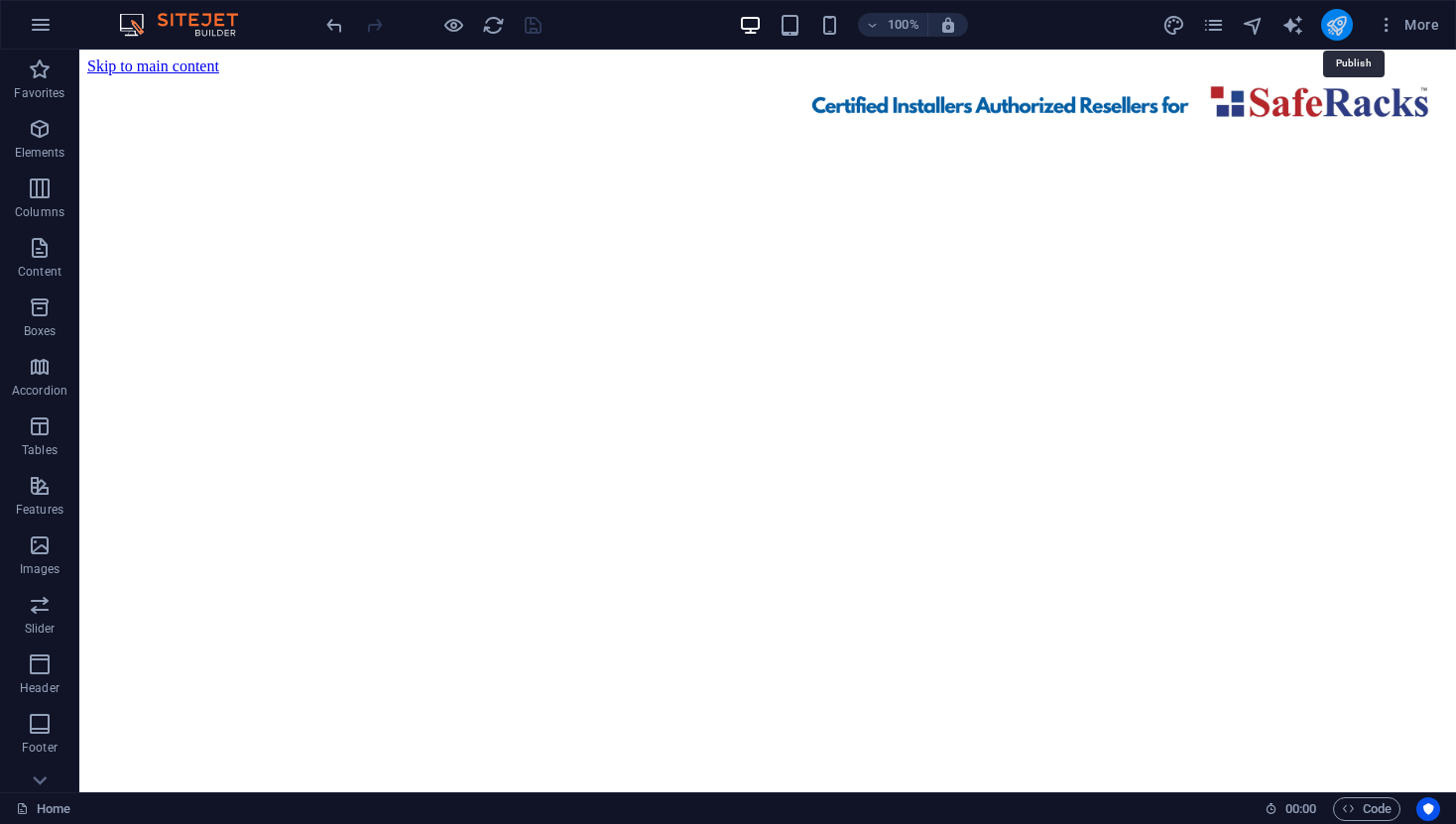
click at [1348, 31] on icon "publish" at bounding box center [1336, 25] width 23 height 23
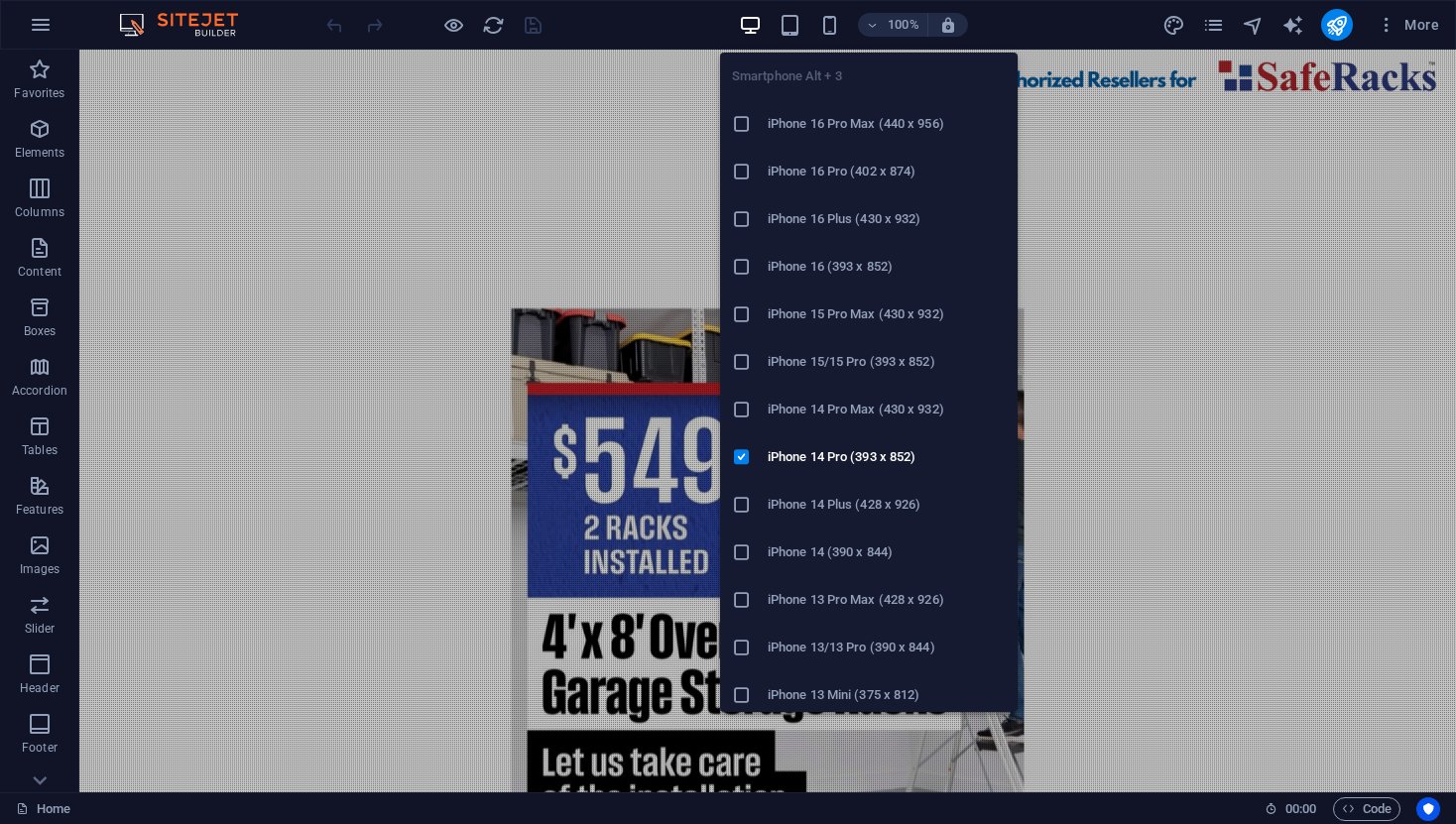
click at [835, 651] on h6 "iPhone 13/13 Pro (390 x 844)" at bounding box center [887, 647] width 238 height 24
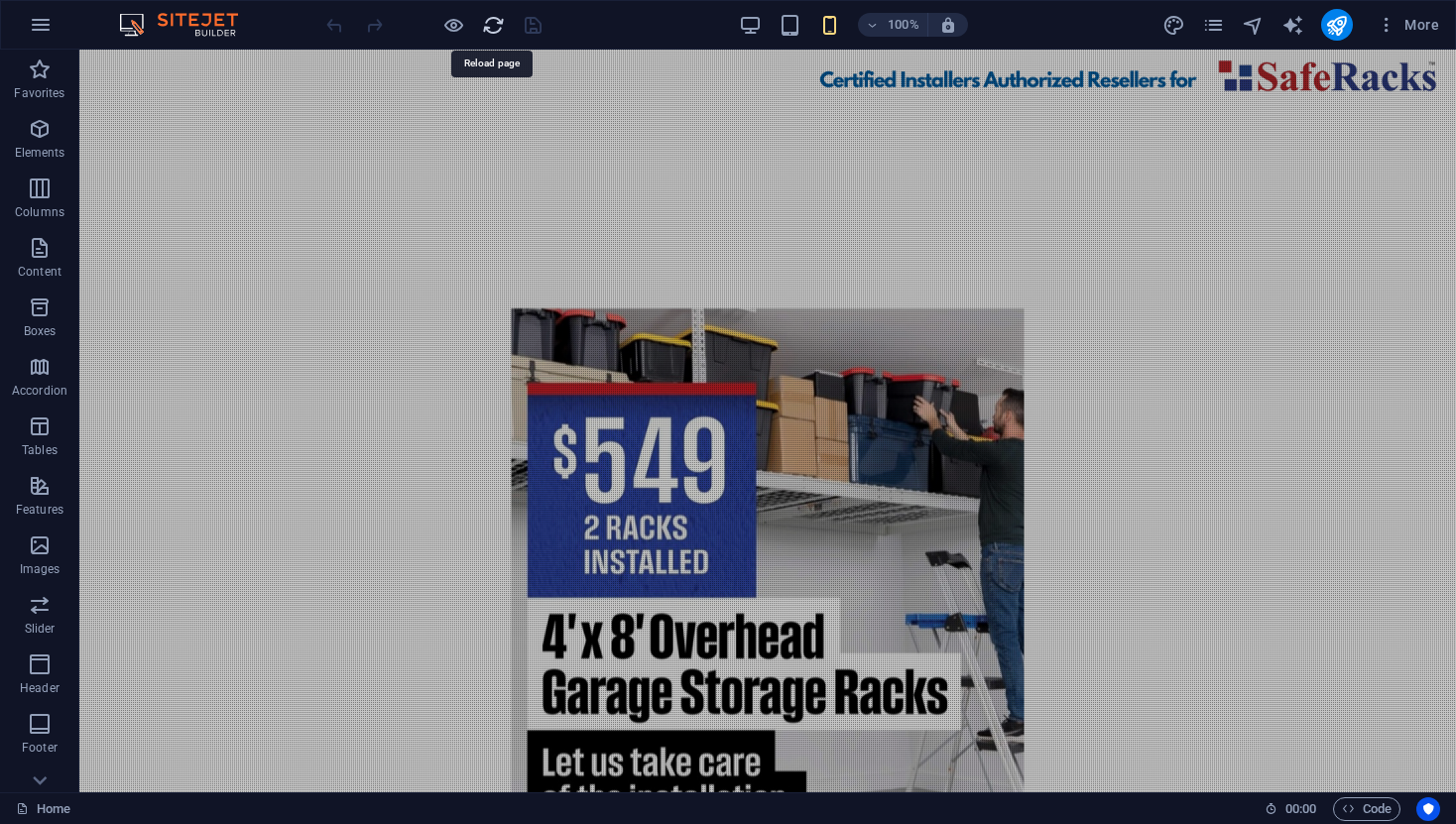
click at [490, 31] on icon "reload" at bounding box center [493, 25] width 23 height 23
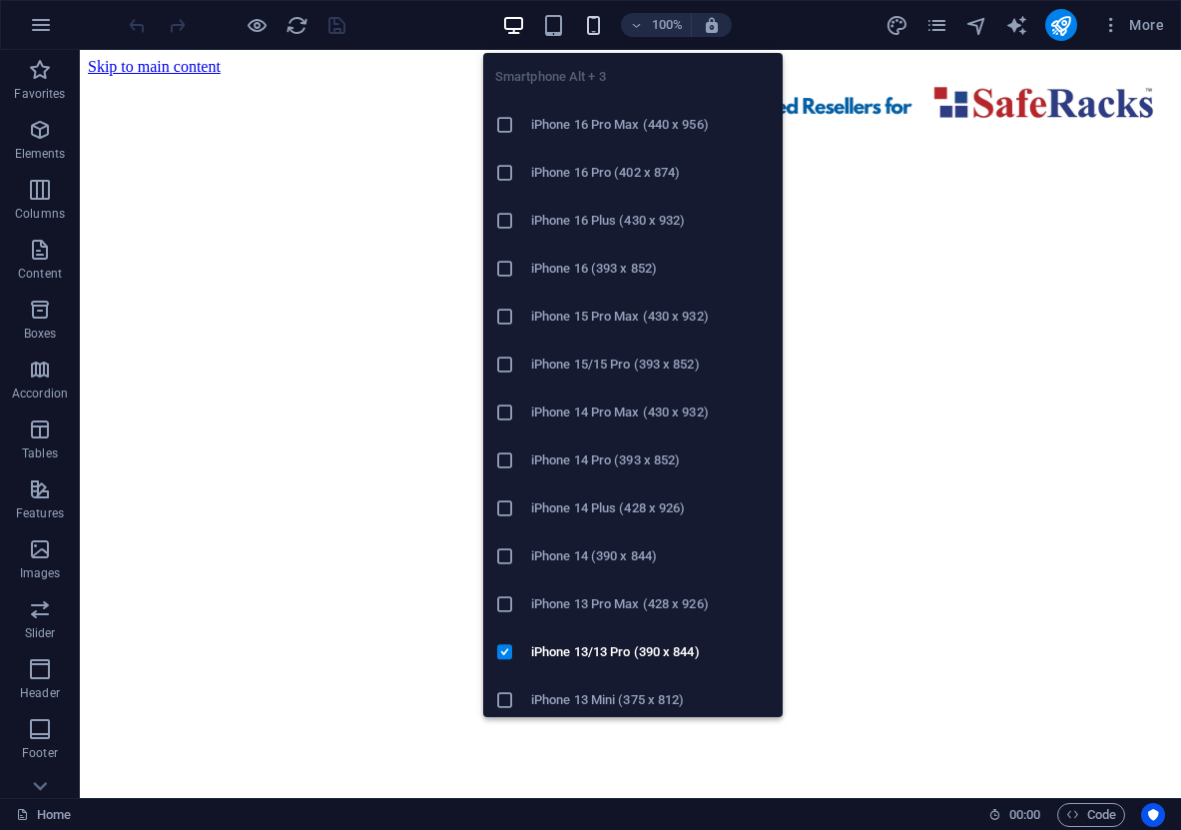
click at [605, 29] on icon "button" at bounding box center [593, 25] width 23 height 23
click at [594, 498] on h6 "iPhone 14 Plus (428 x 926)" at bounding box center [651, 508] width 240 height 24
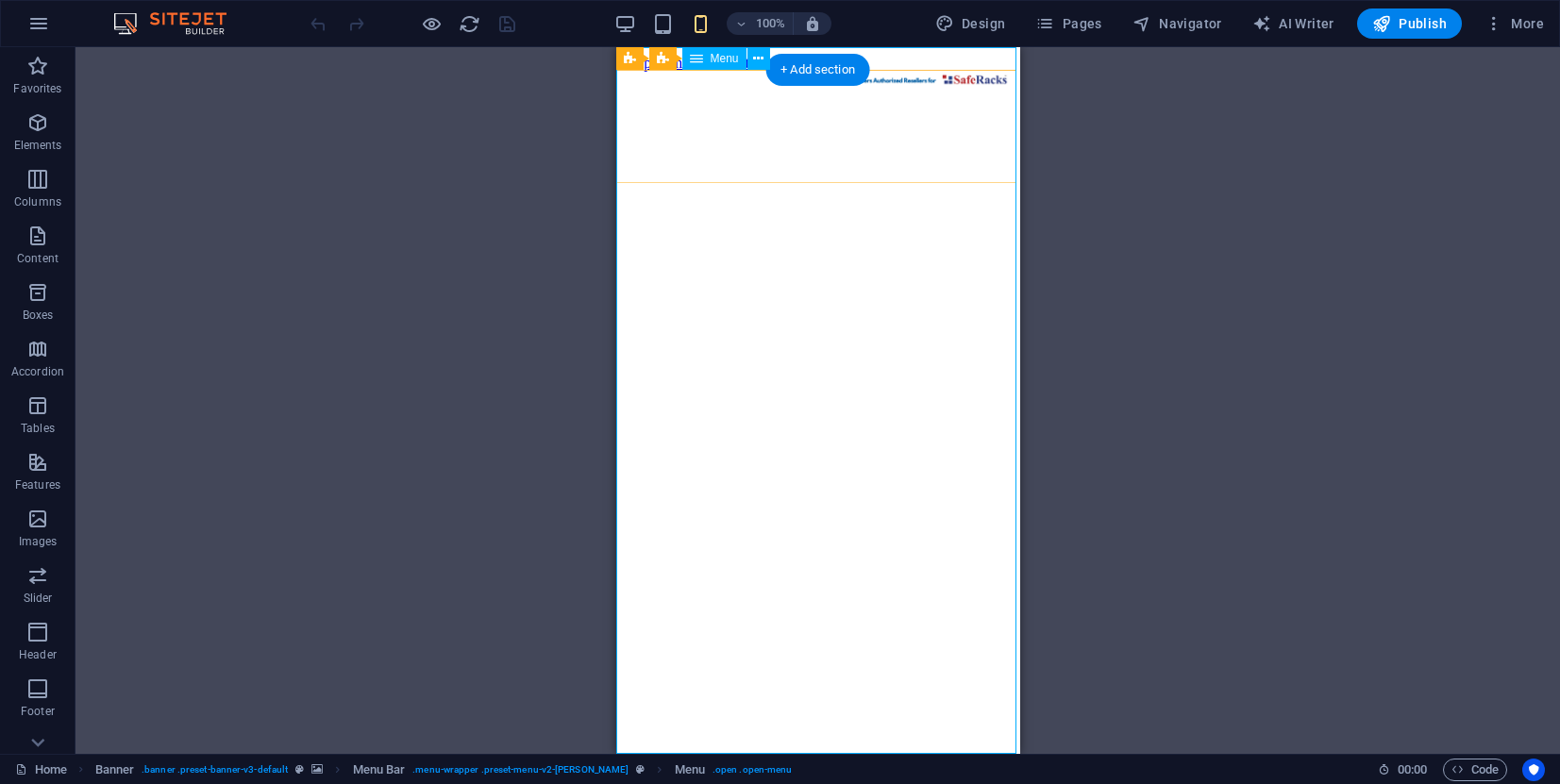
drag, startPoint x: 811, startPoint y: 326, endPoint x: 810, endPoint y: 316, distance: 10.0
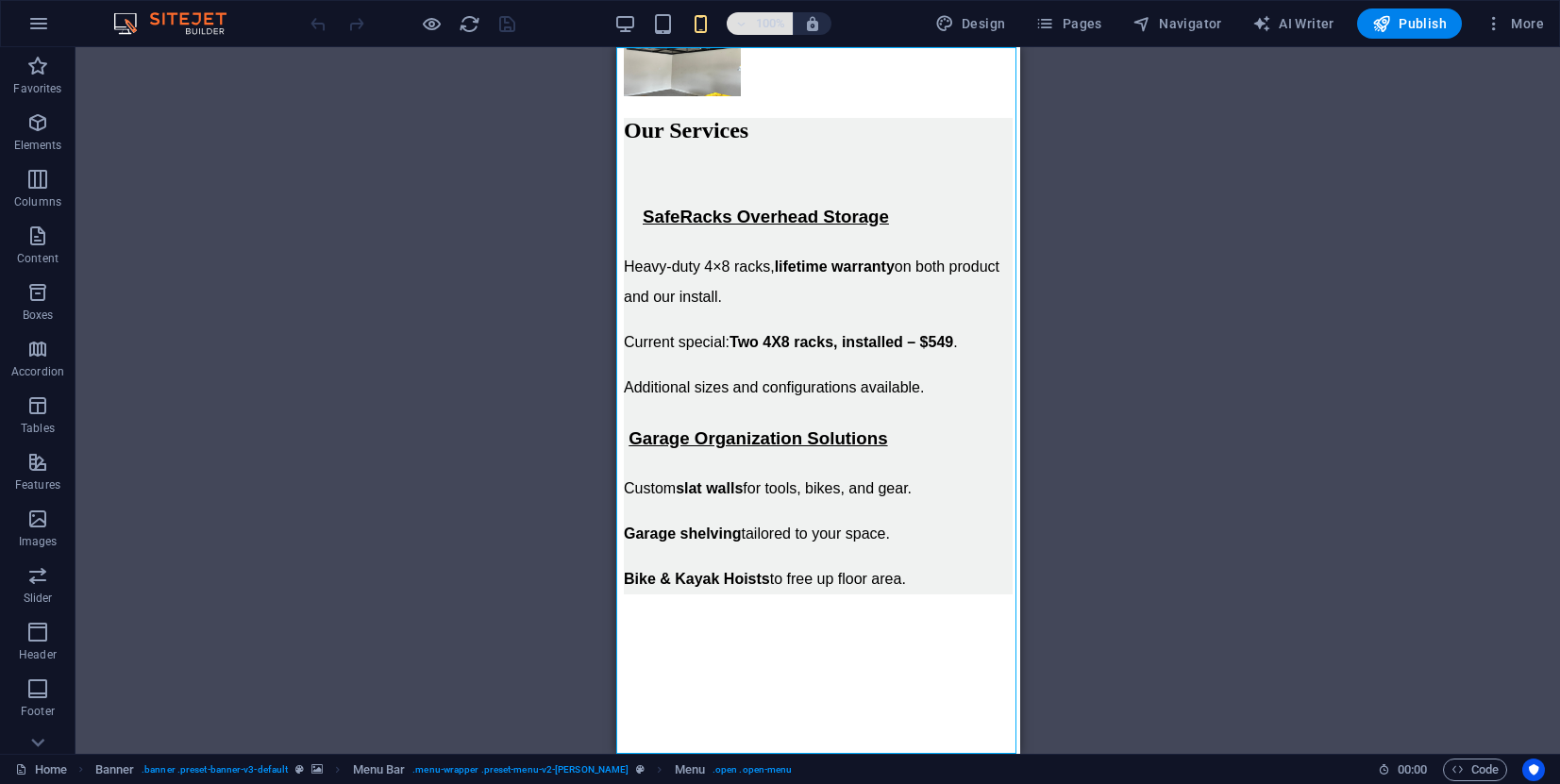
click at [747, 26] on icon "button" at bounding box center [741, 24] width 13 height 12
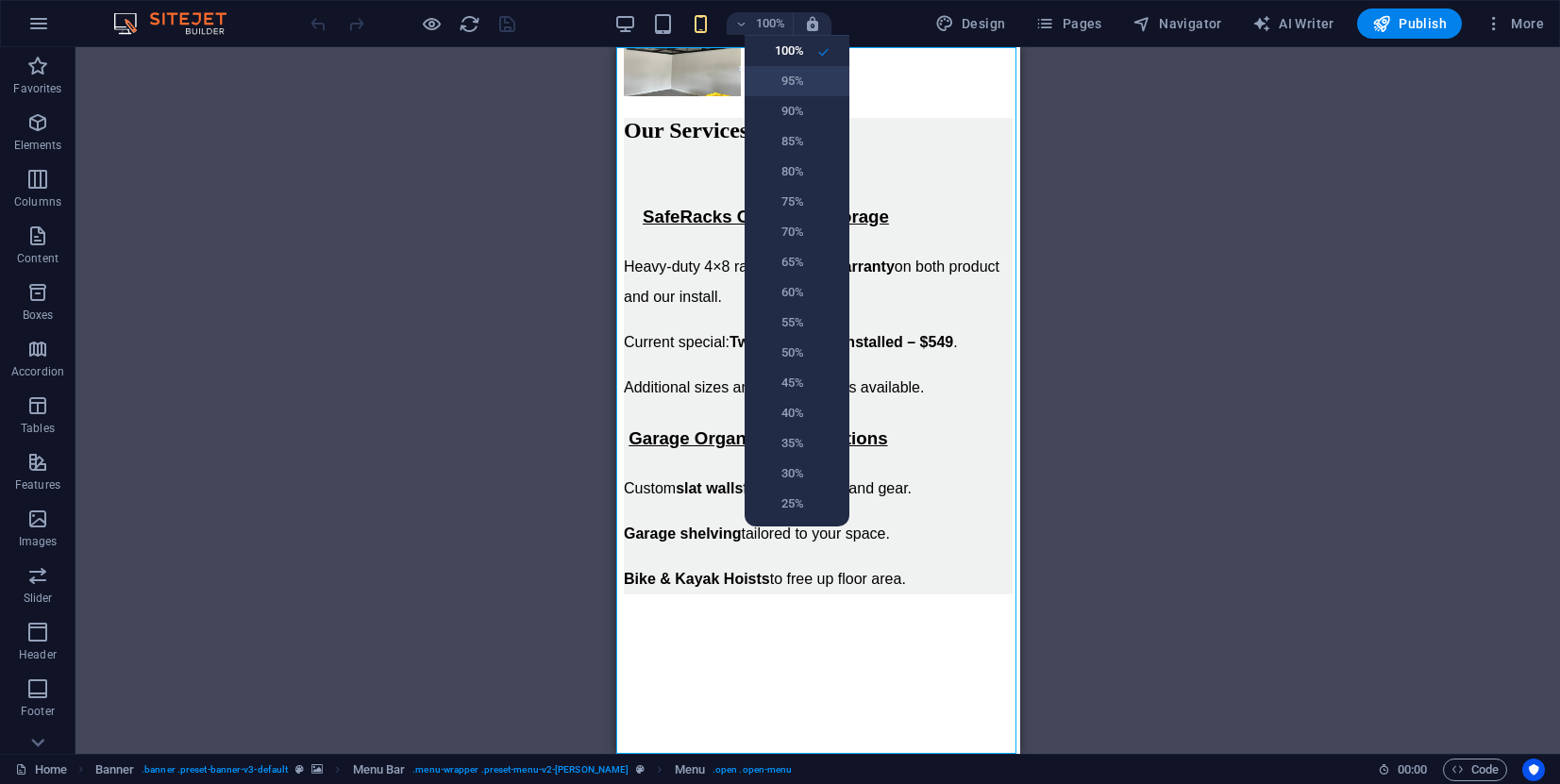
click at [797, 80] on h6 "95%" at bounding box center [780, 81] width 48 height 23
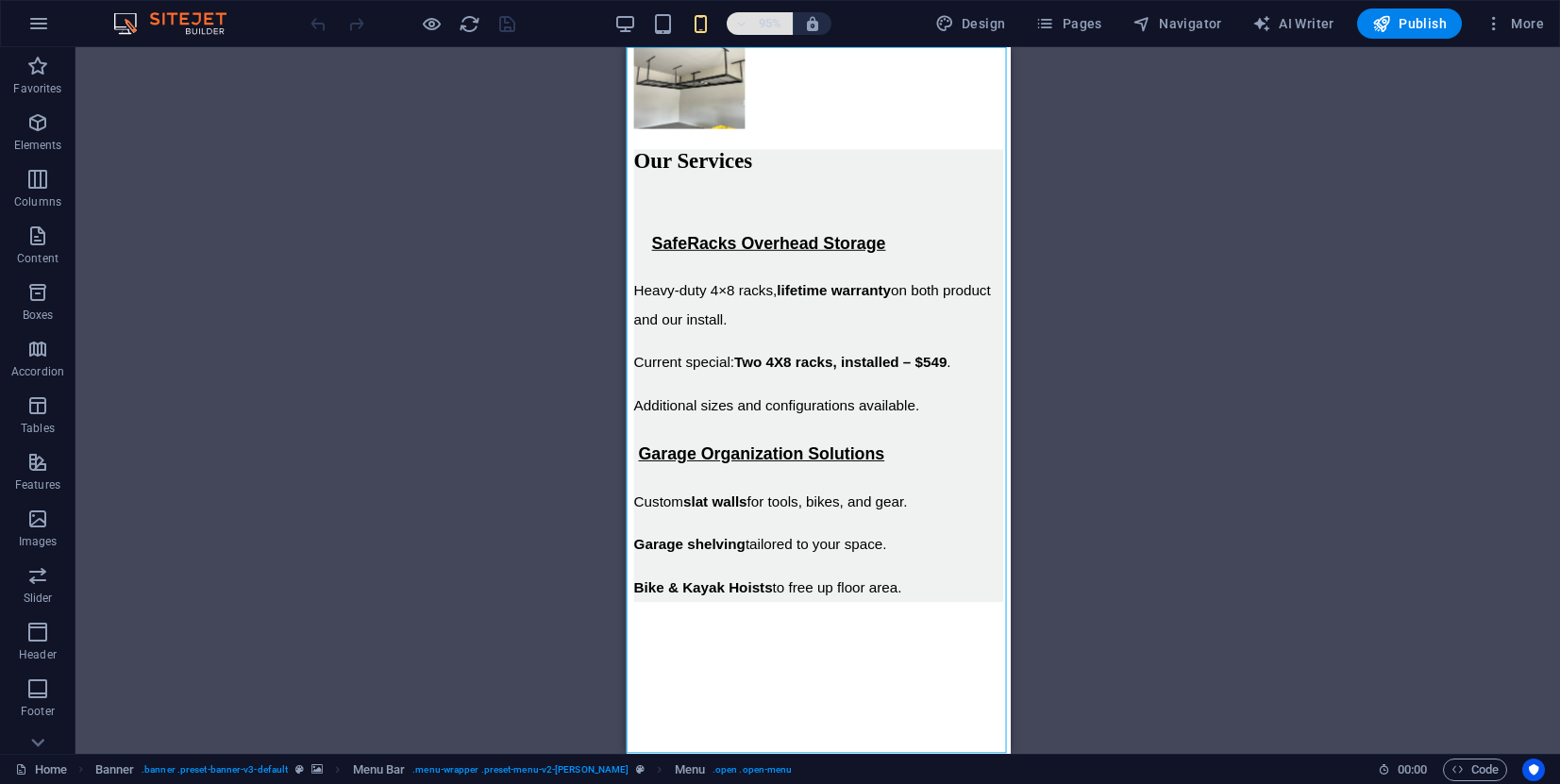
click at [747, 24] on icon "button" at bounding box center [741, 24] width 13 height 12
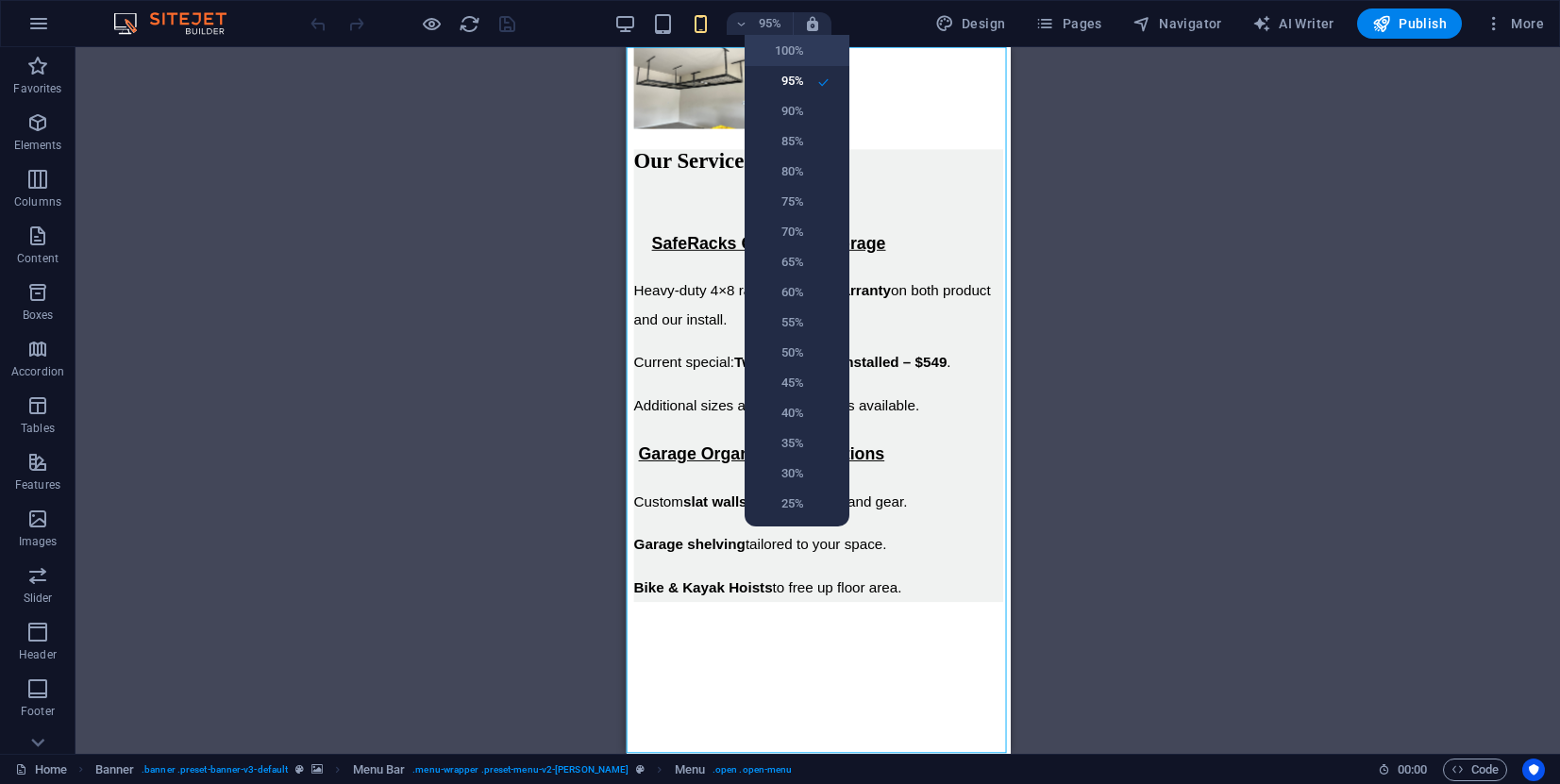
click at [782, 52] on h6 "100%" at bounding box center [780, 51] width 48 height 23
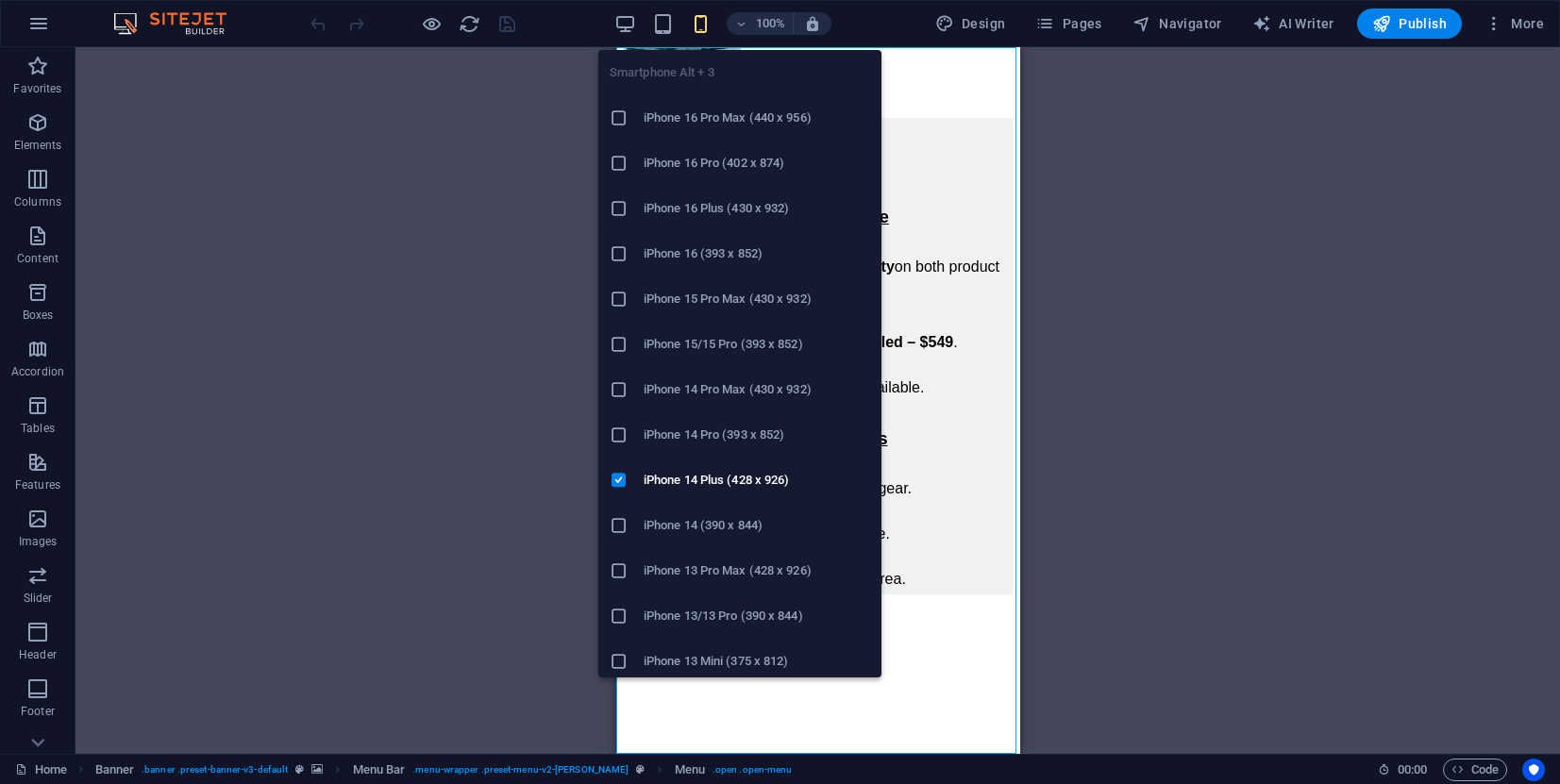
click at [711, 28] on icon "button" at bounding box center [700, 24] width 22 height 22
click at [733, 120] on h6 "iPhone 16 Pro Max (440 x 956)" at bounding box center [757, 118] width 227 height 23
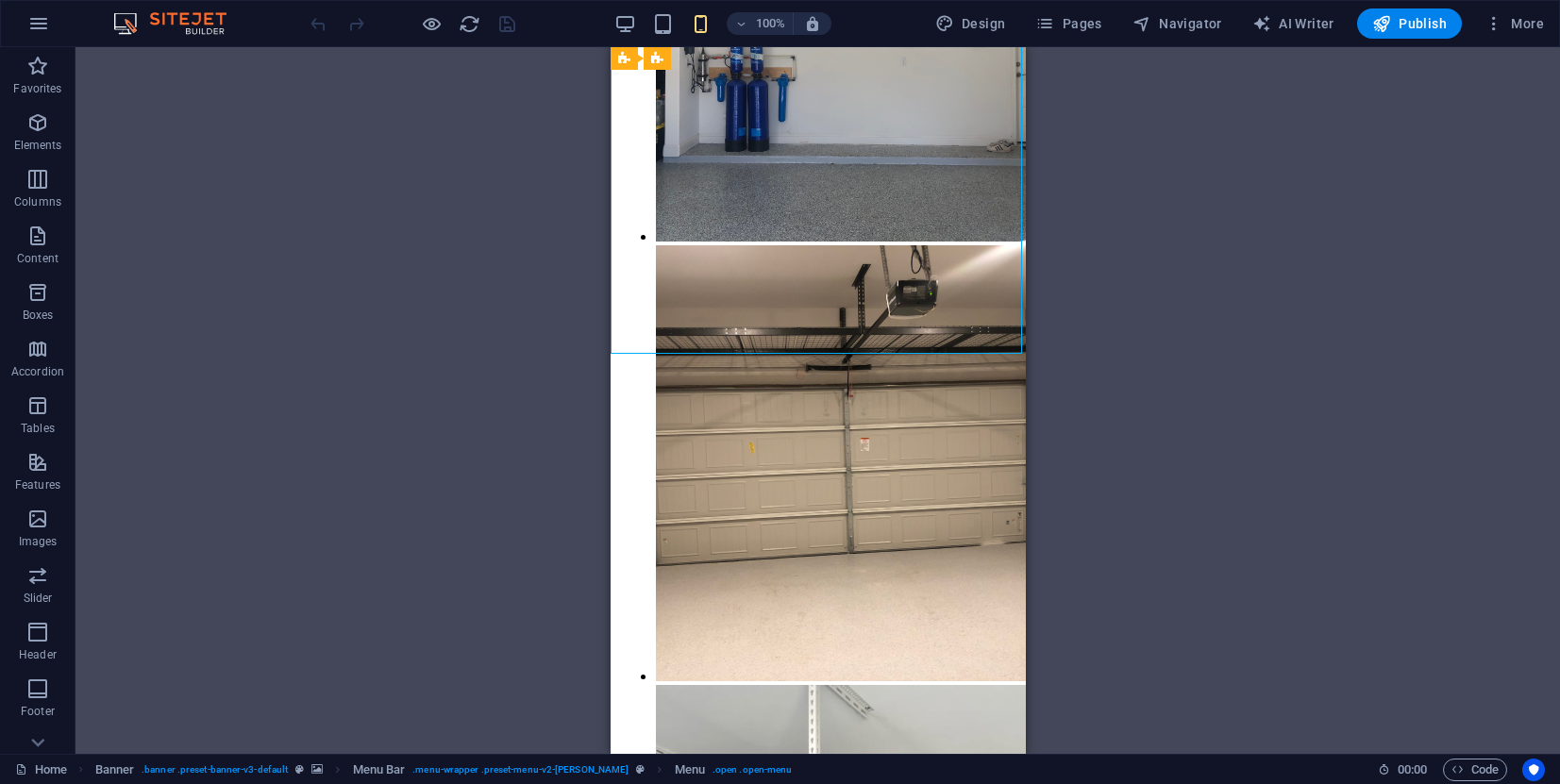
scroll to position [5155, 0]
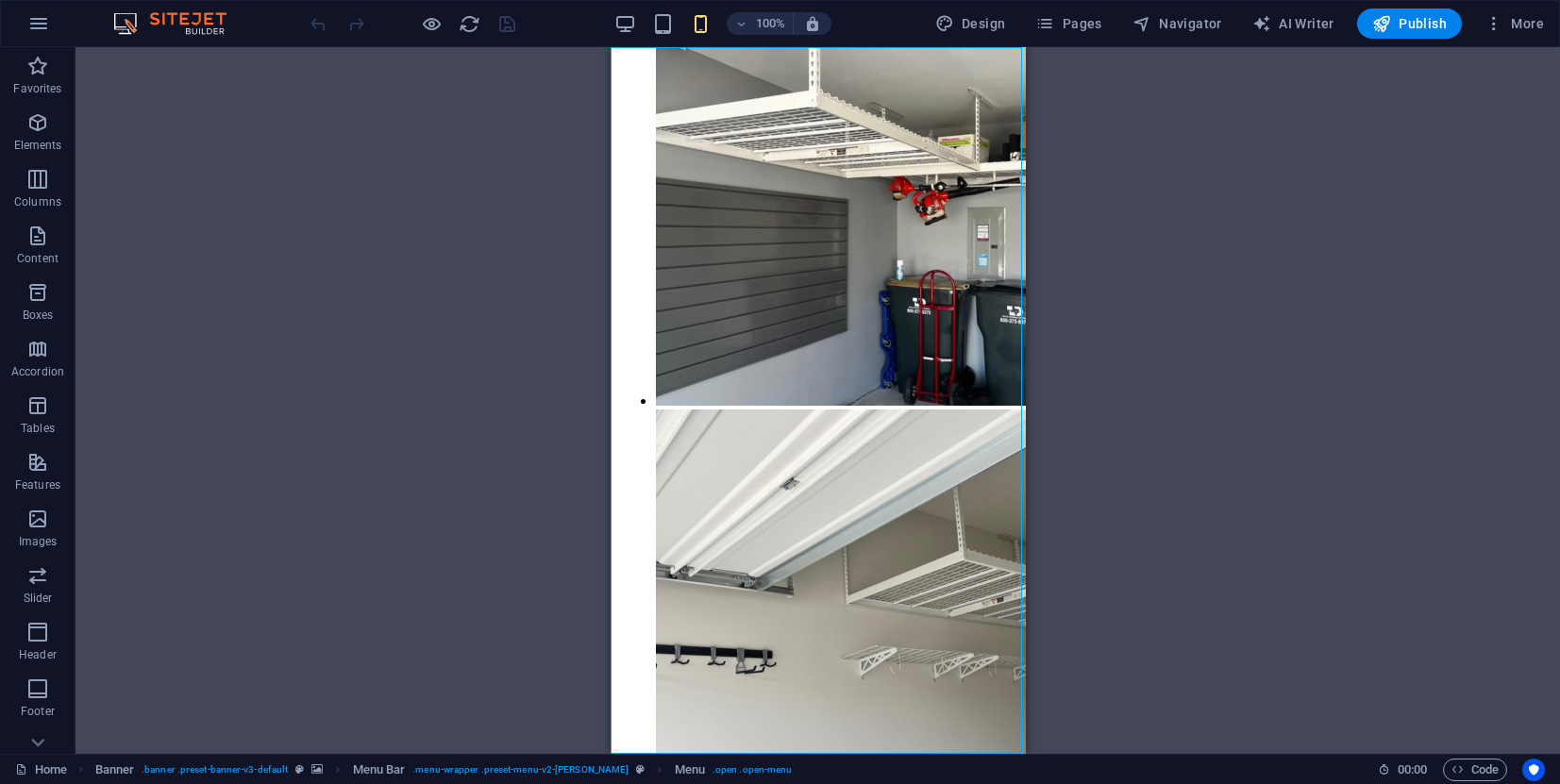
click at [1220, 184] on div "Banner Menu Bar Banner Preset Container H2 Preset Container Container Preset Sp…" at bounding box center [817, 401] width 1484 height 707
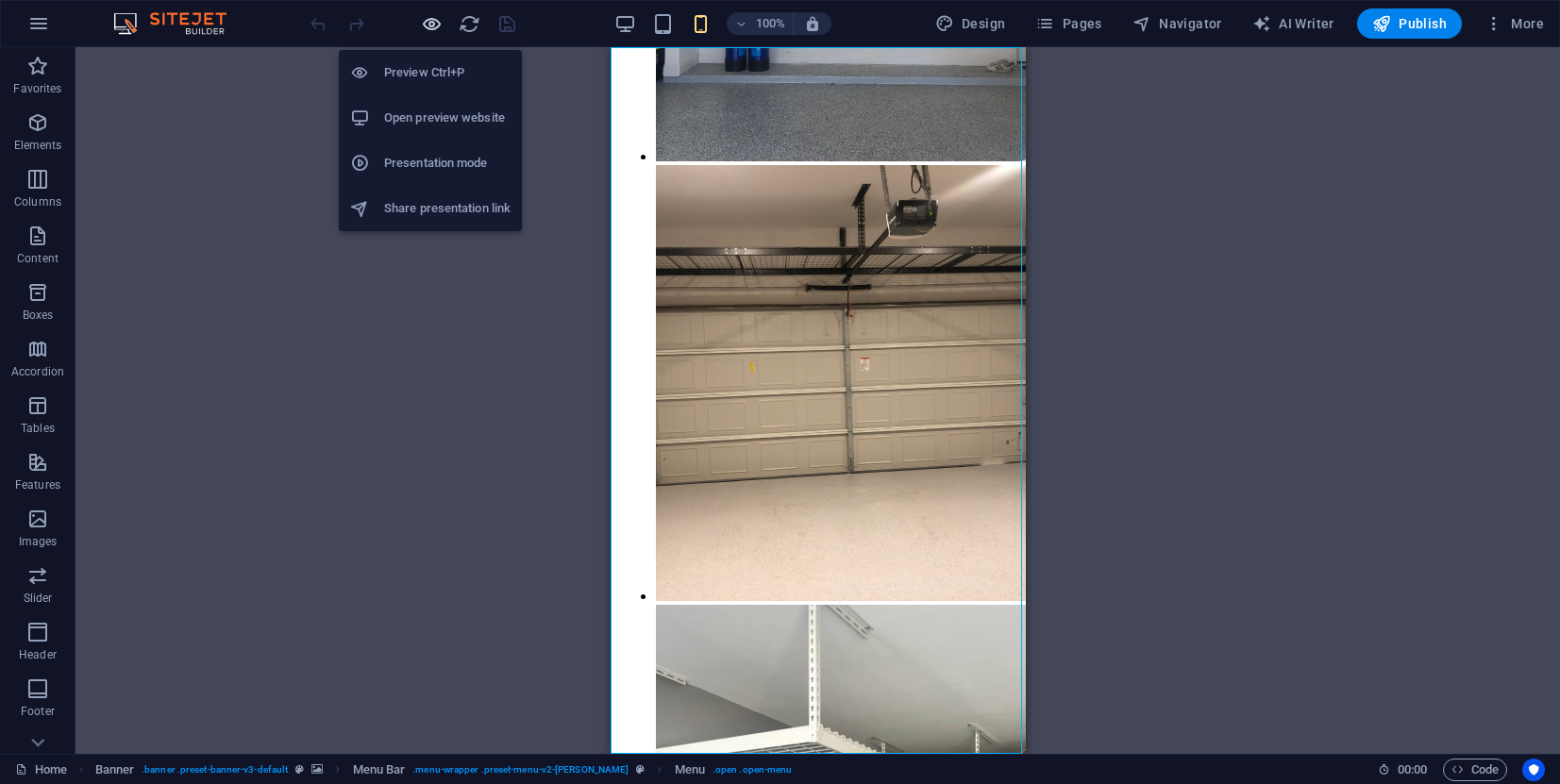
click at [431, 28] on icon "button" at bounding box center [431, 24] width 22 height 22
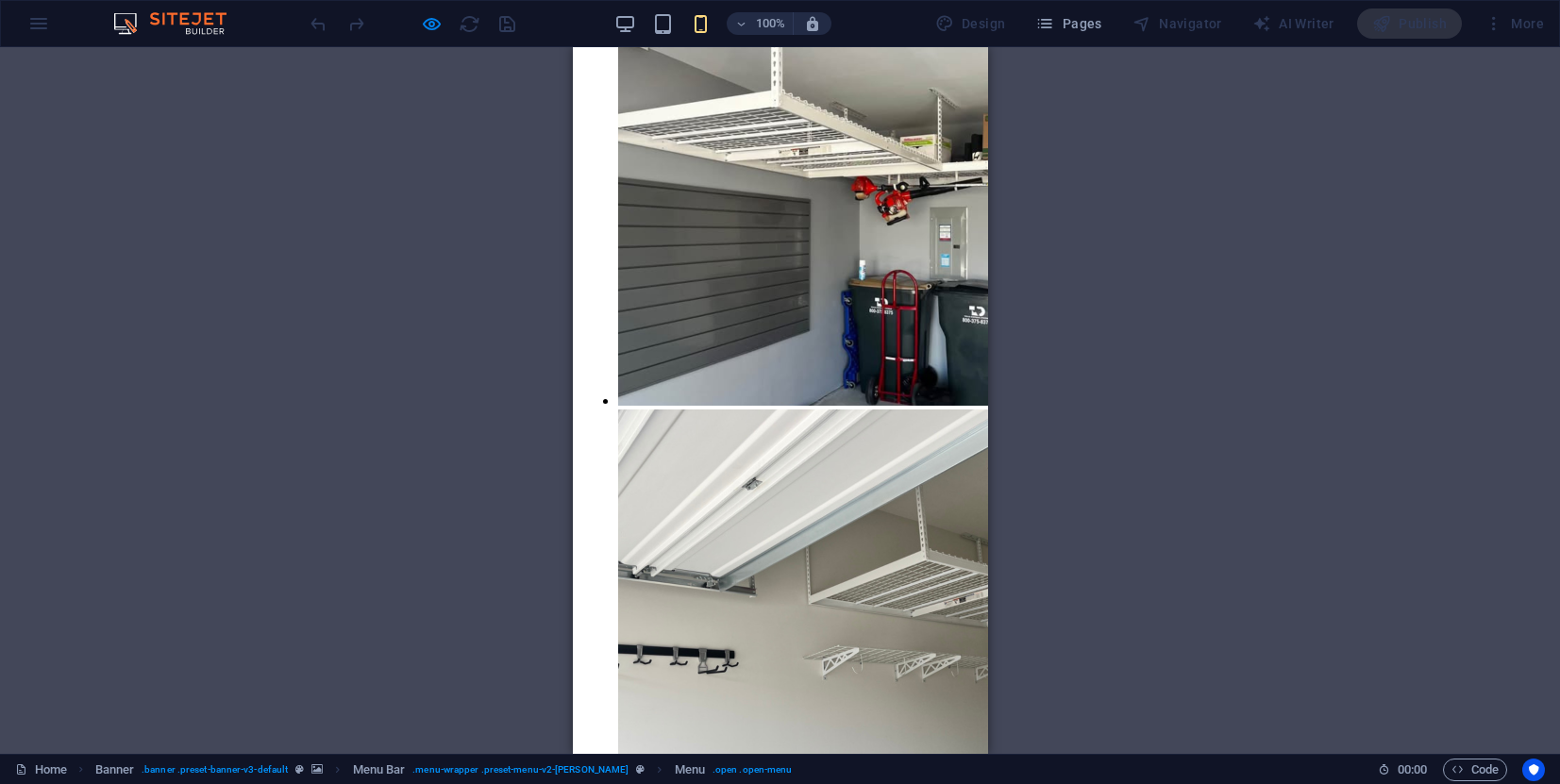
scroll to position [4226, 0]
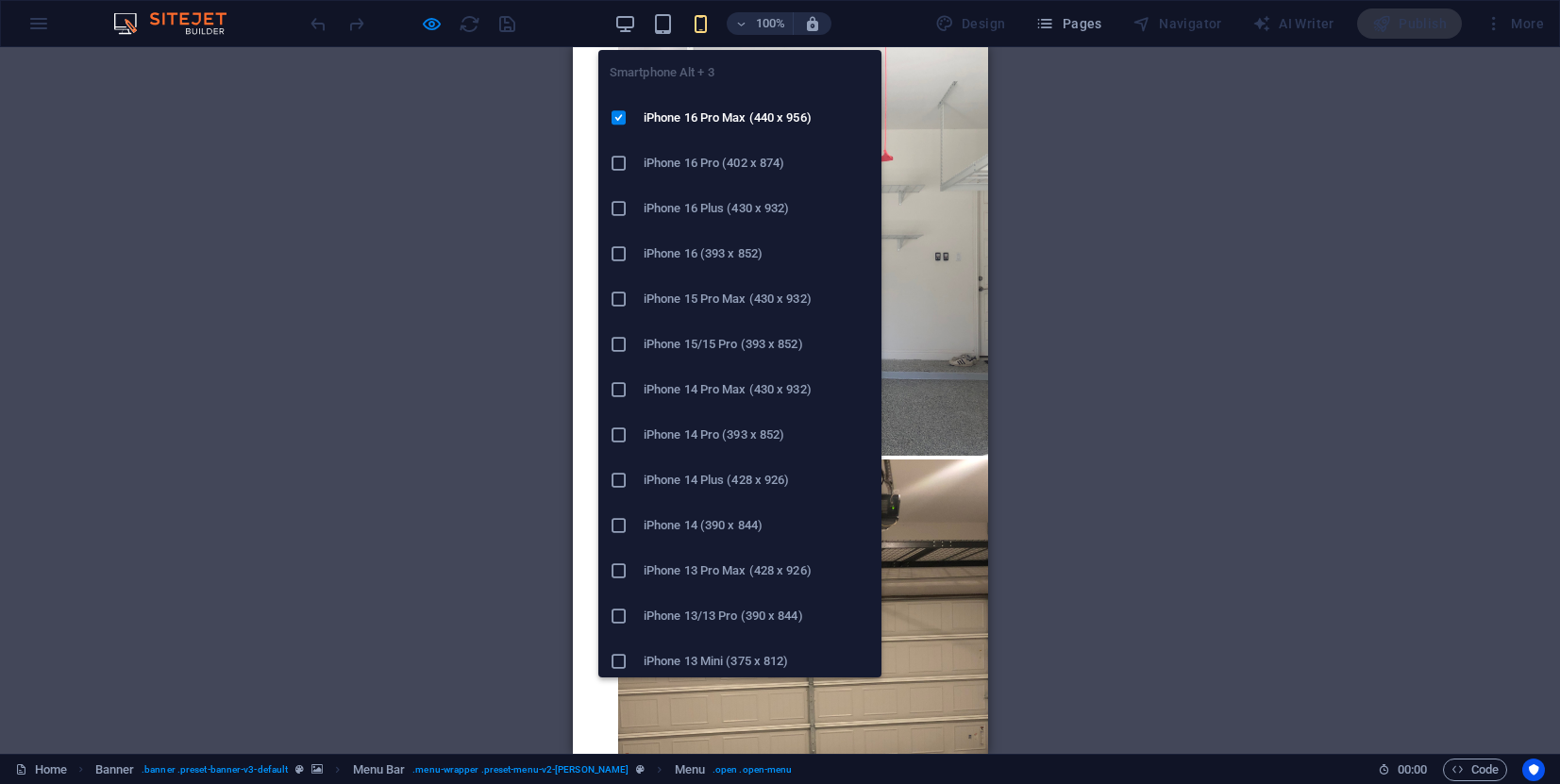
click at [711, 164] on h6 "iPhone 16 Pro (402 x 874)" at bounding box center [757, 163] width 227 height 23
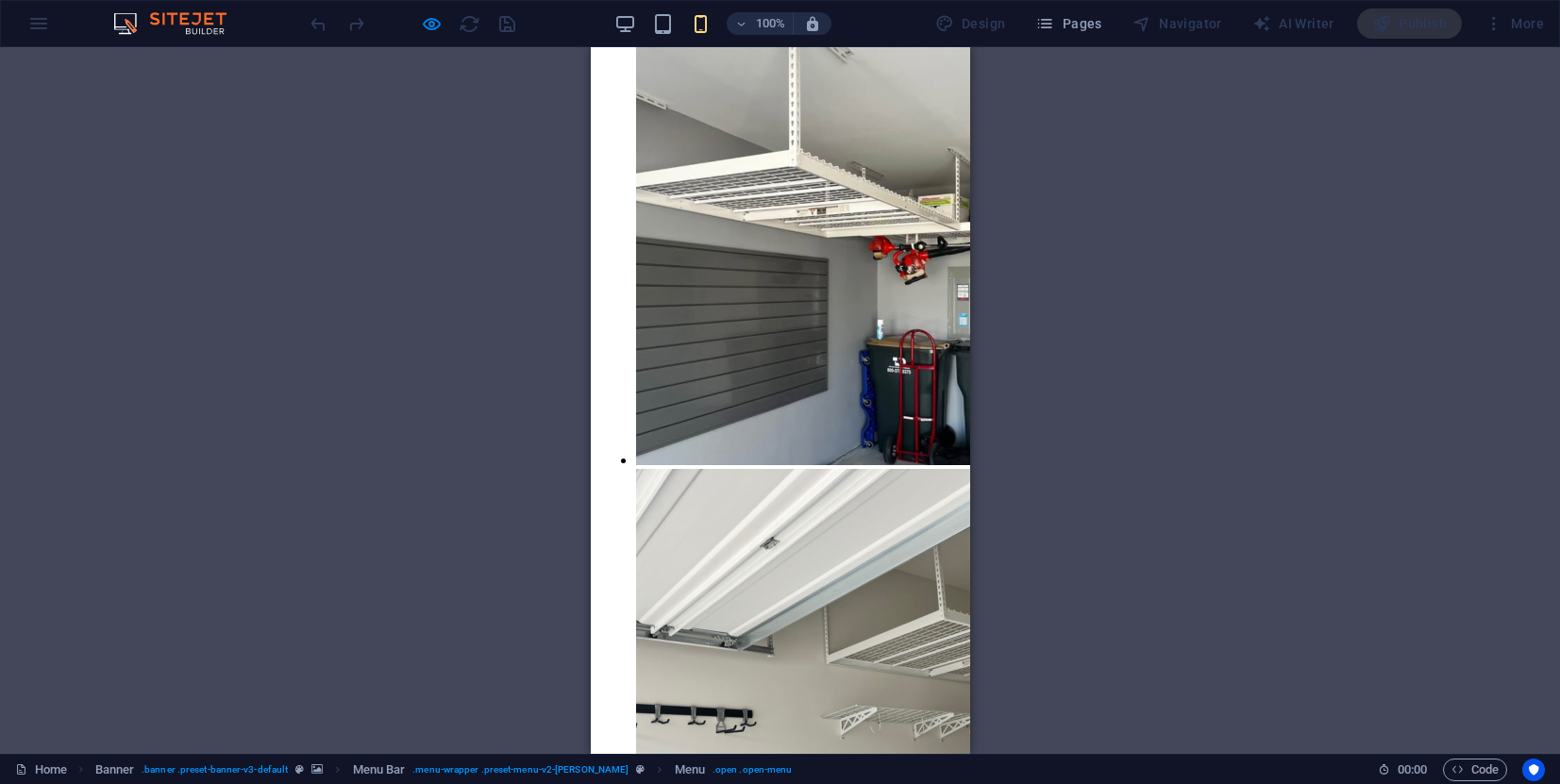
scroll to position [4448, 0]
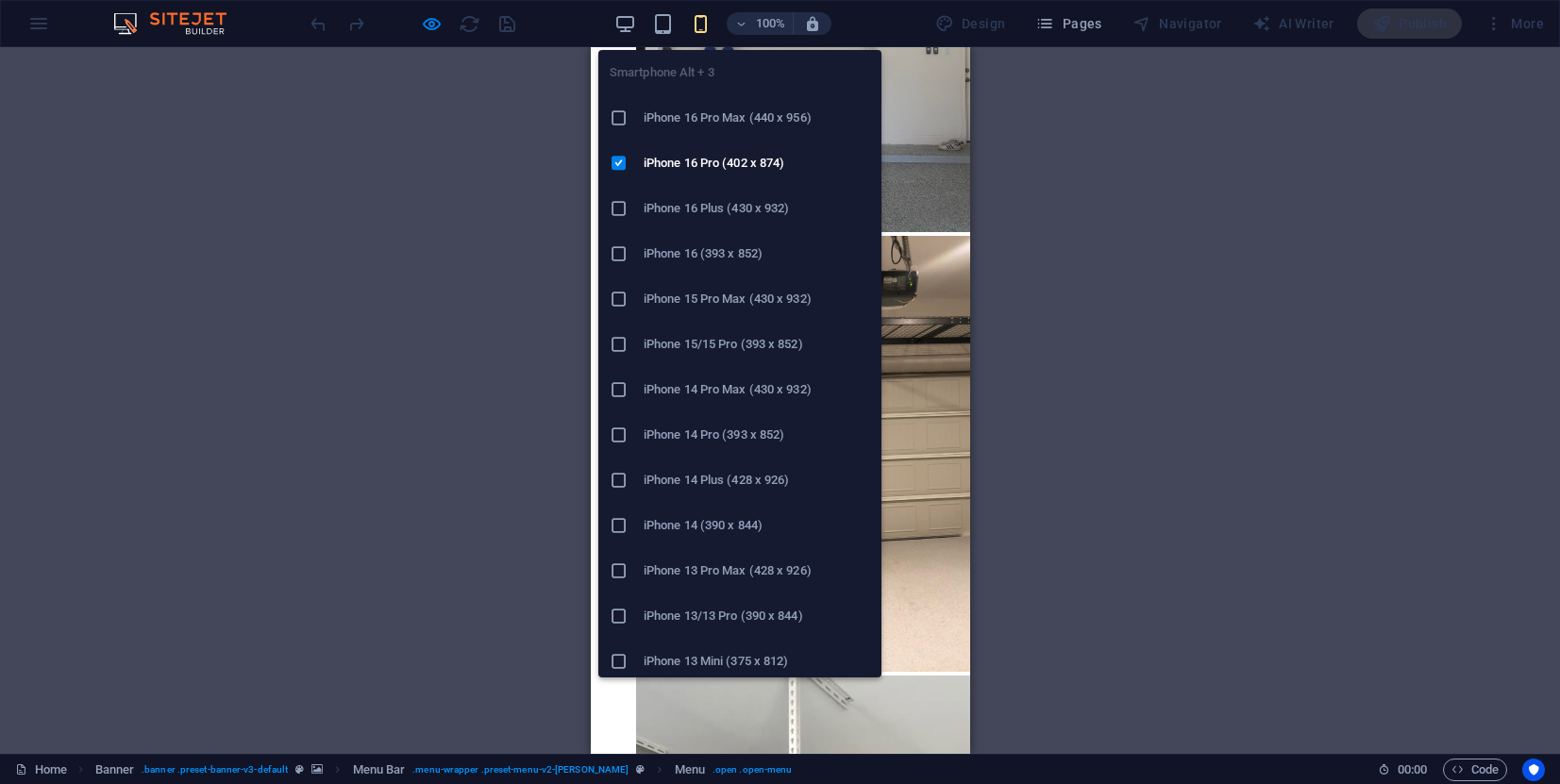
click at [703, 210] on h6 "iPhone 16 Plus (430 x 932)" at bounding box center [757, 209] width 227 height 23
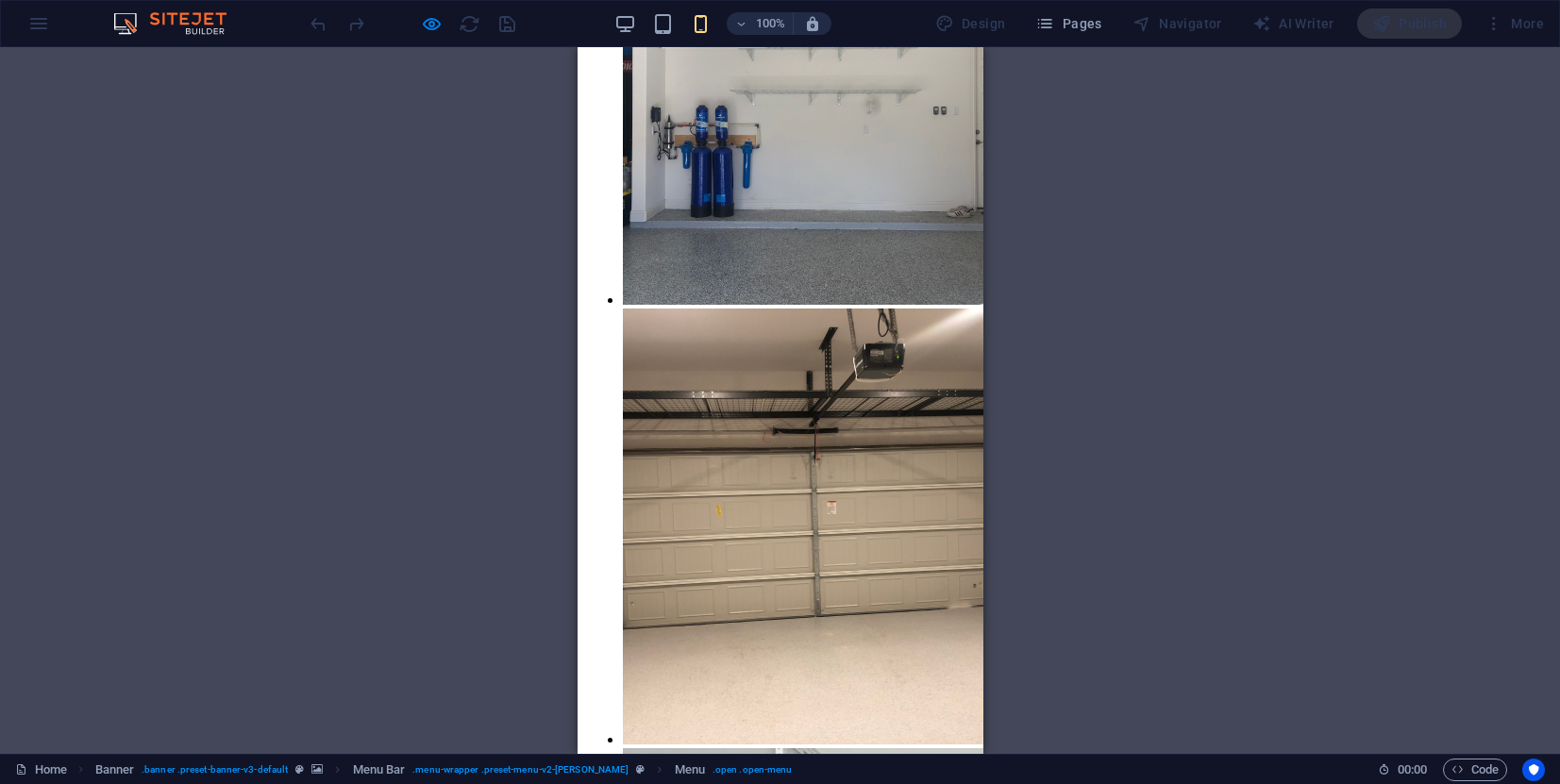
scroll to position [4084, 0]
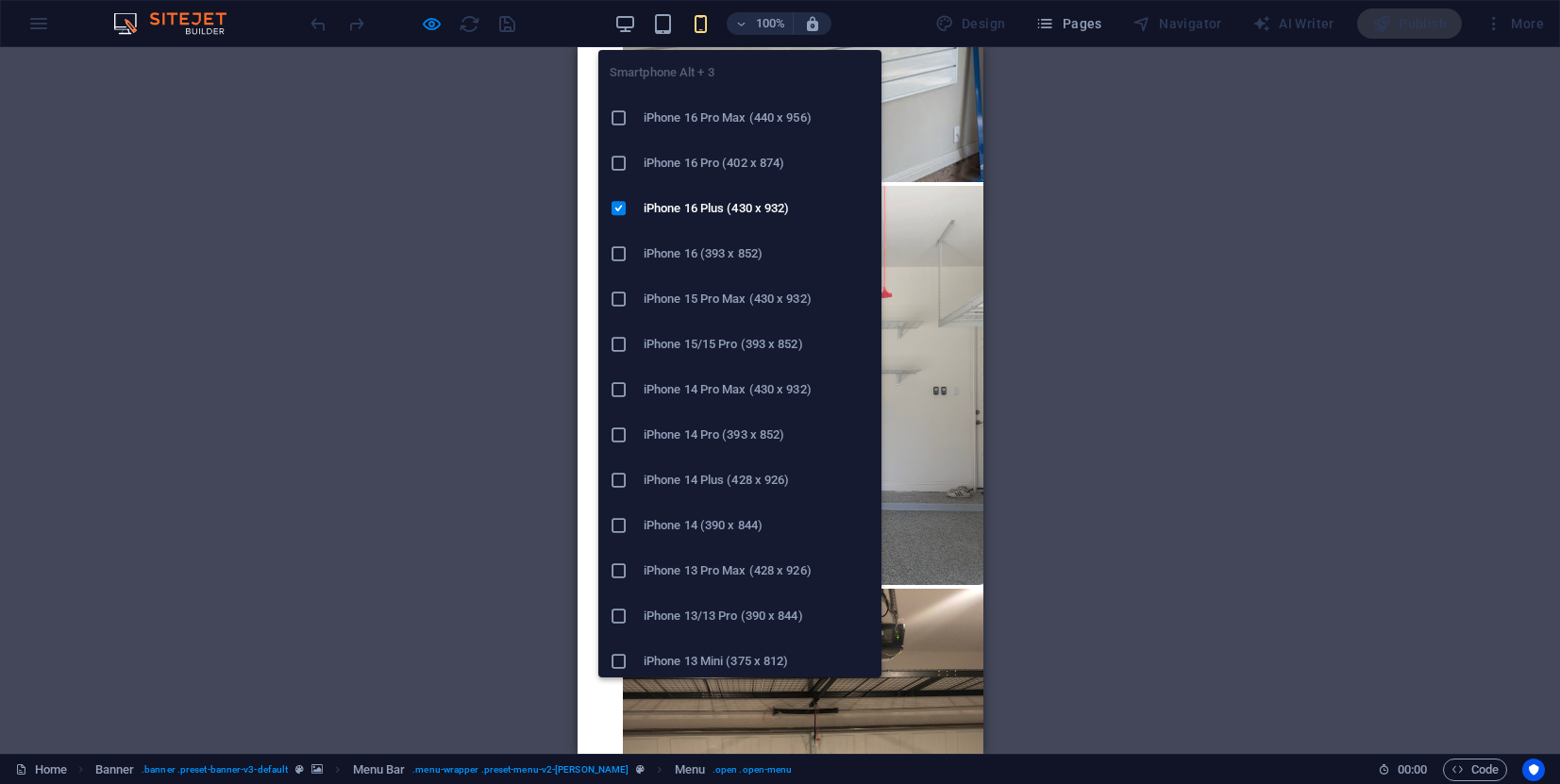
click at [711, 26] on icon "button" at bounding box center [700, 24] width 22 height 22
click at [732, 298] on h6 "iPhone 15 Pro Max (430 x 932)" at bounding box center [757, 299] width 227 height 23
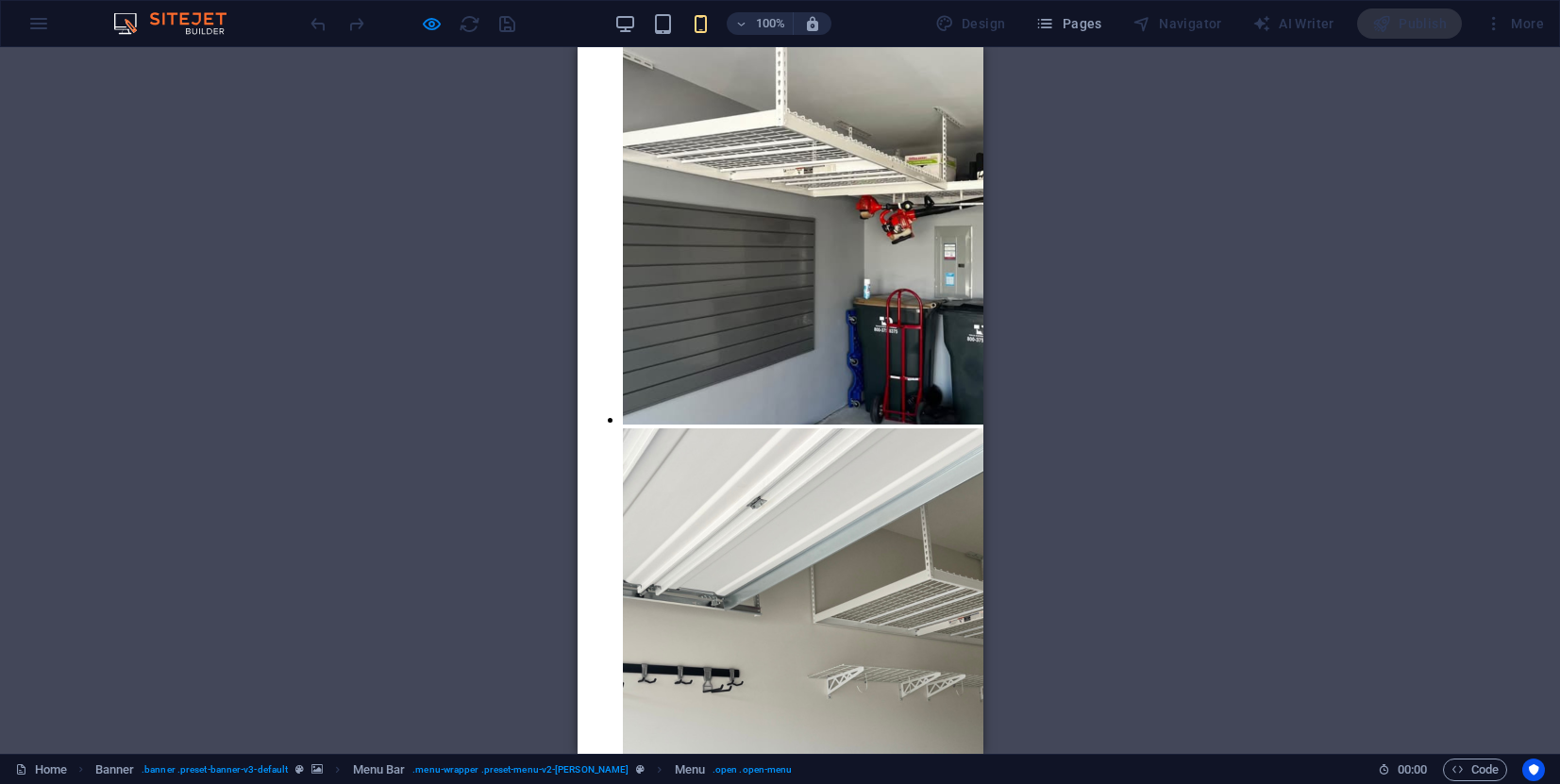
scroll to position [4479, 0]
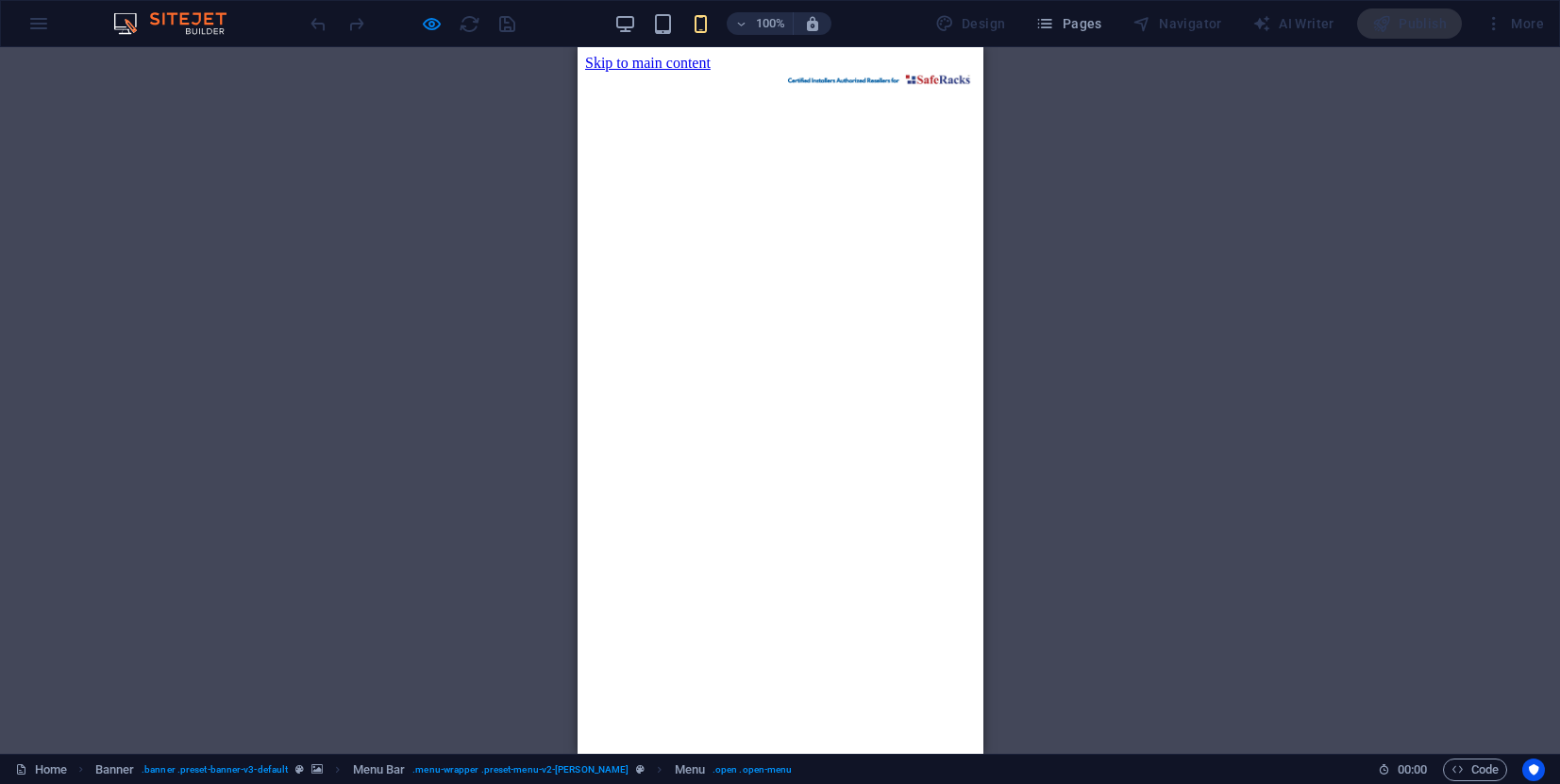
scroll to position [0, 0]
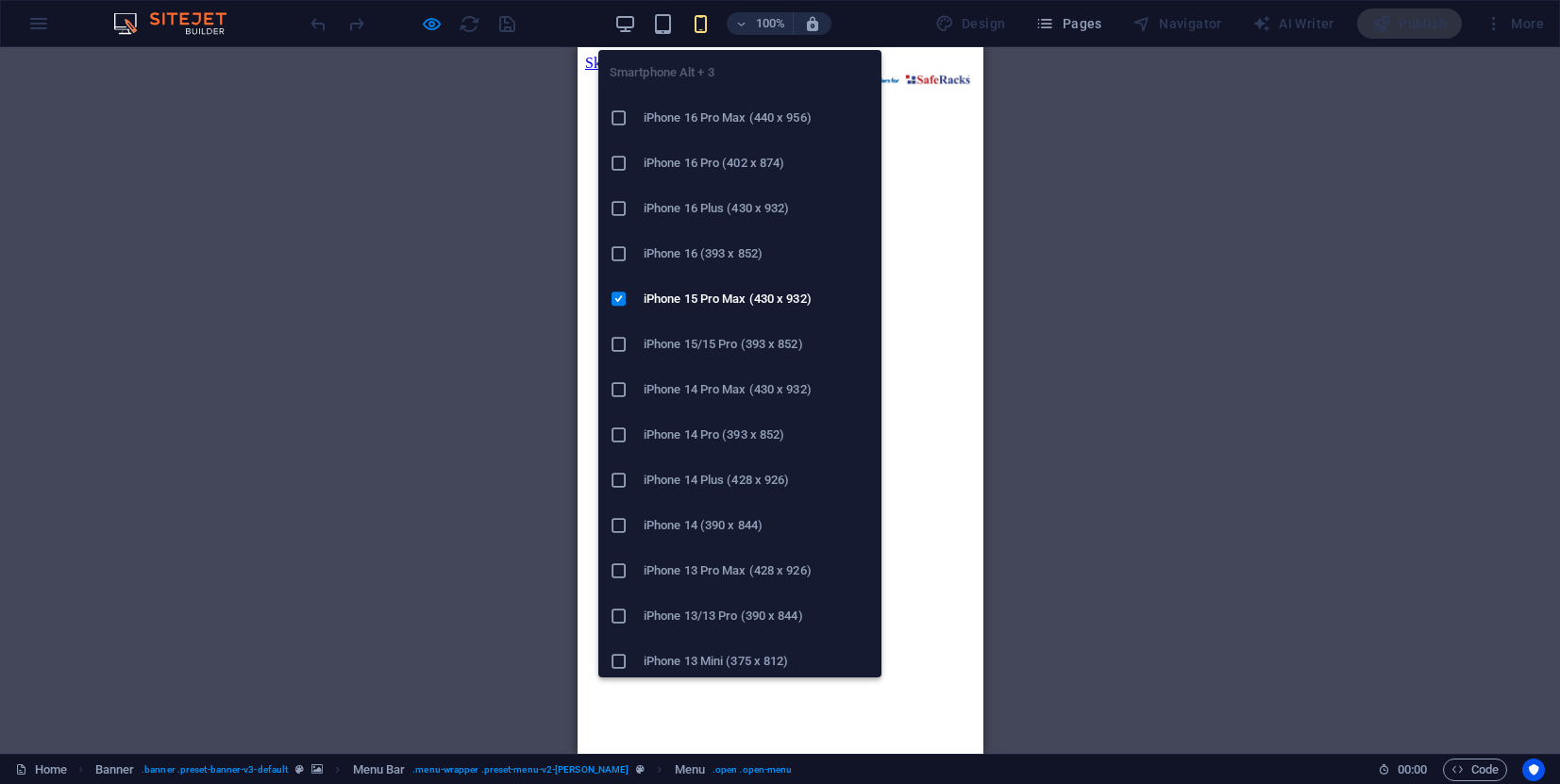
click at [725, 251] on h6 "iPhone 16 (393 x 852)" at bounding box center [757, 254] width 227 height 23
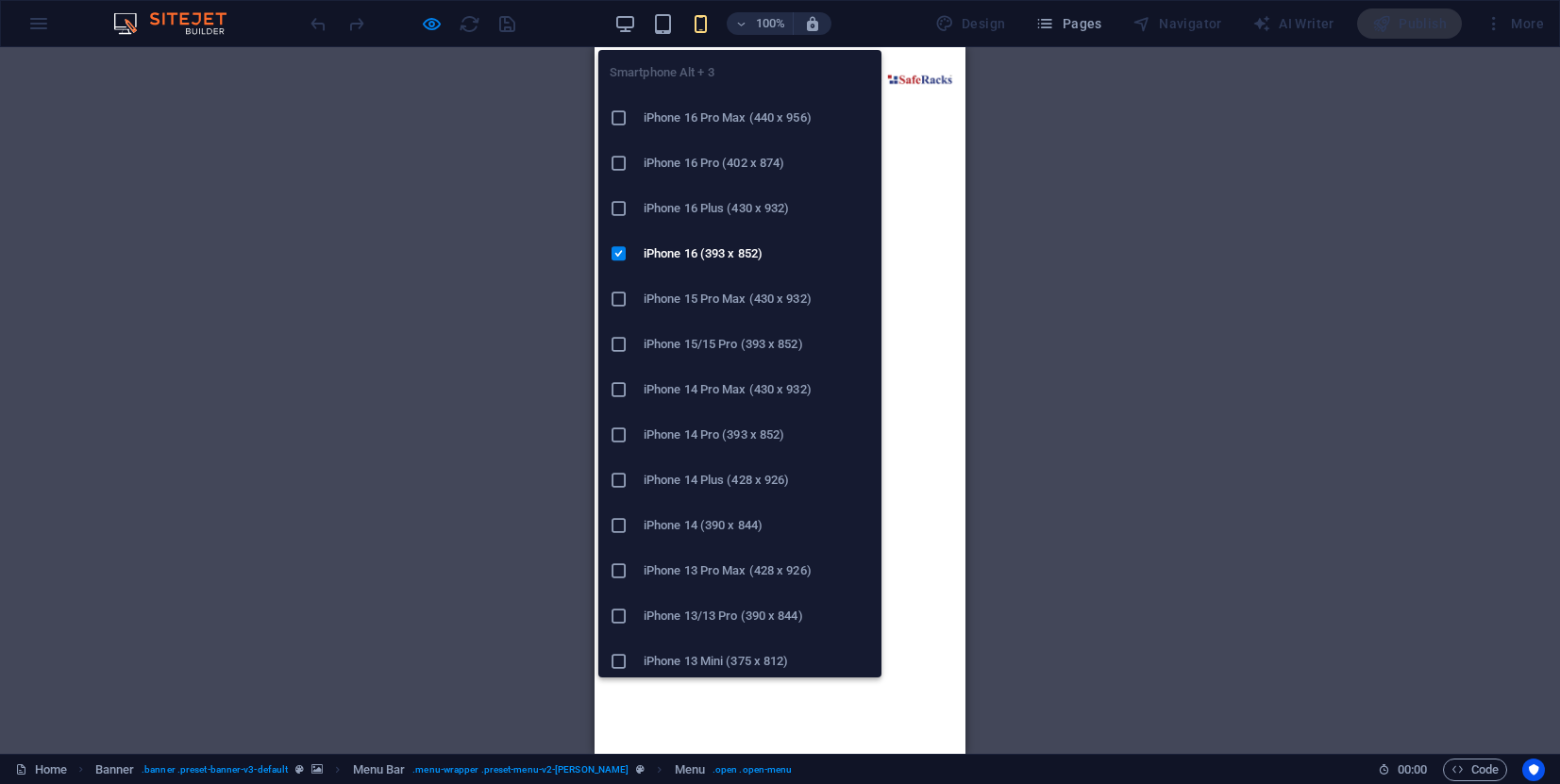
click at [730, 167] on h6 "iPhone 16 Pro (402 x 874)" at bounding box center [757, 163] width 227 height 23
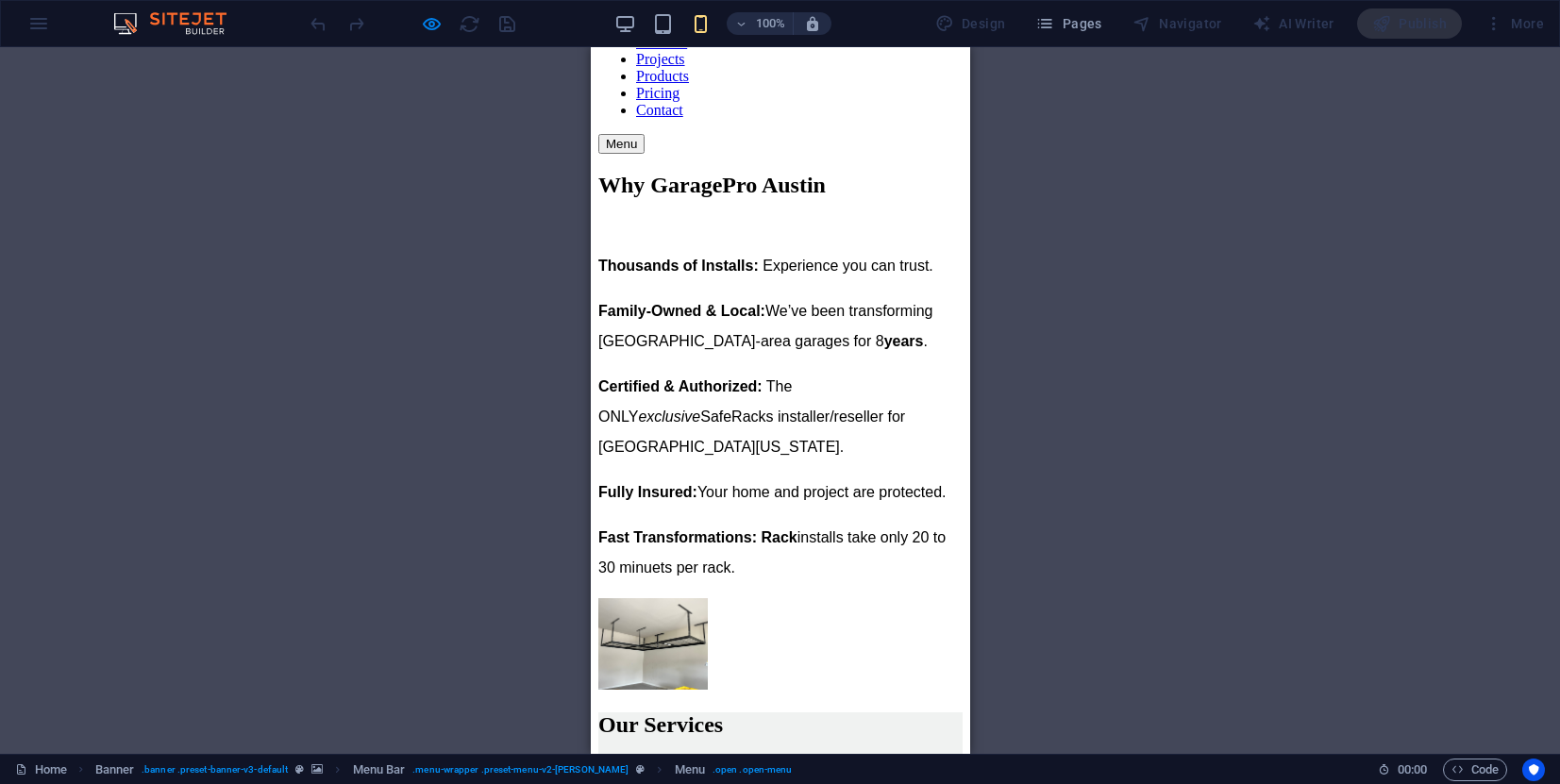
scroll to position [298, 0]
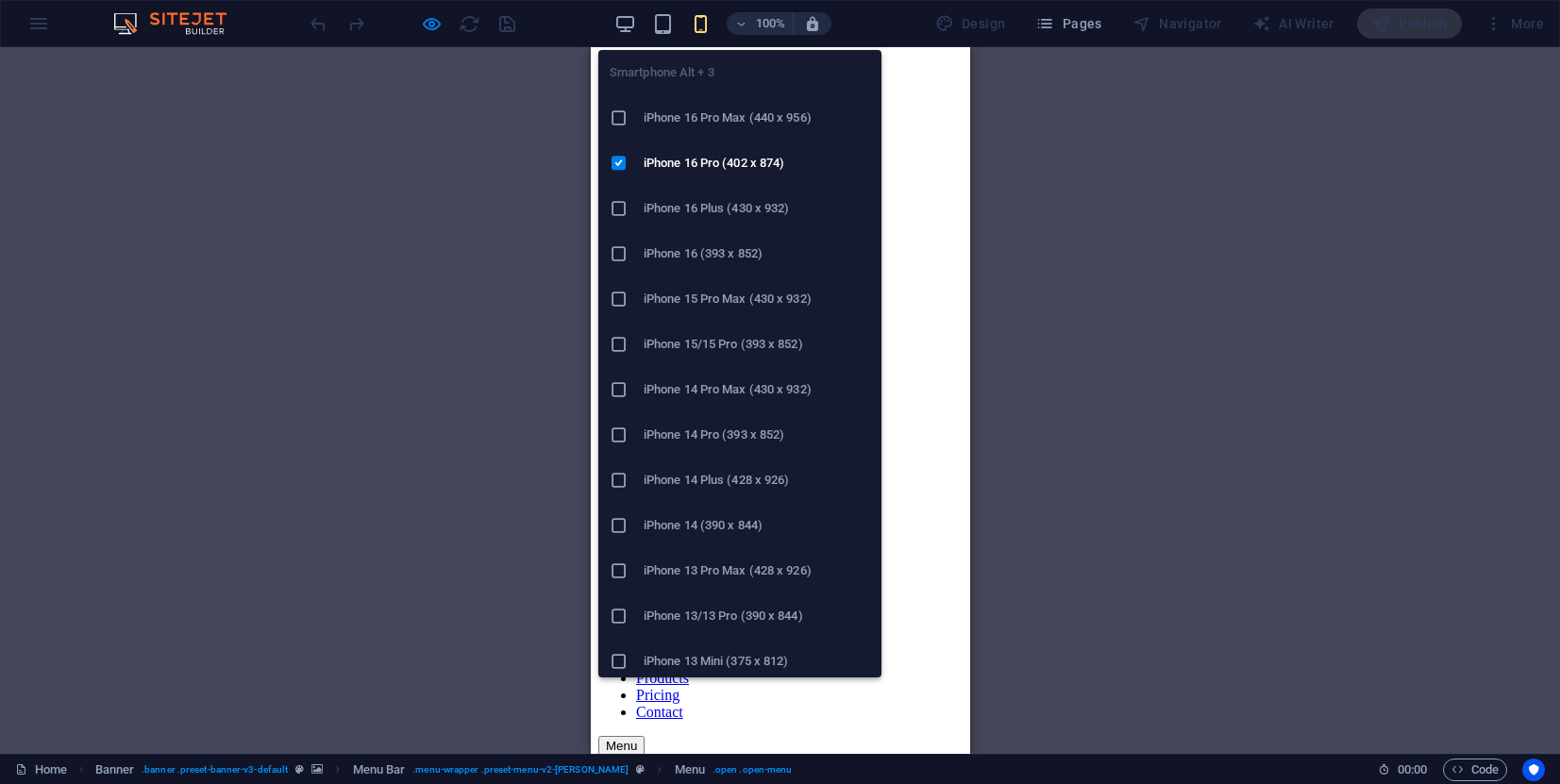
drag, startPoint x: 142, startPoint y: 531, endPoint x: 719, endPoint y: 579, distance: 579.0
click at [719, 579] on h6 "iPhone 13 Pro Max (428 x 926)" at bounding box center [757, 571] width 227 height 23
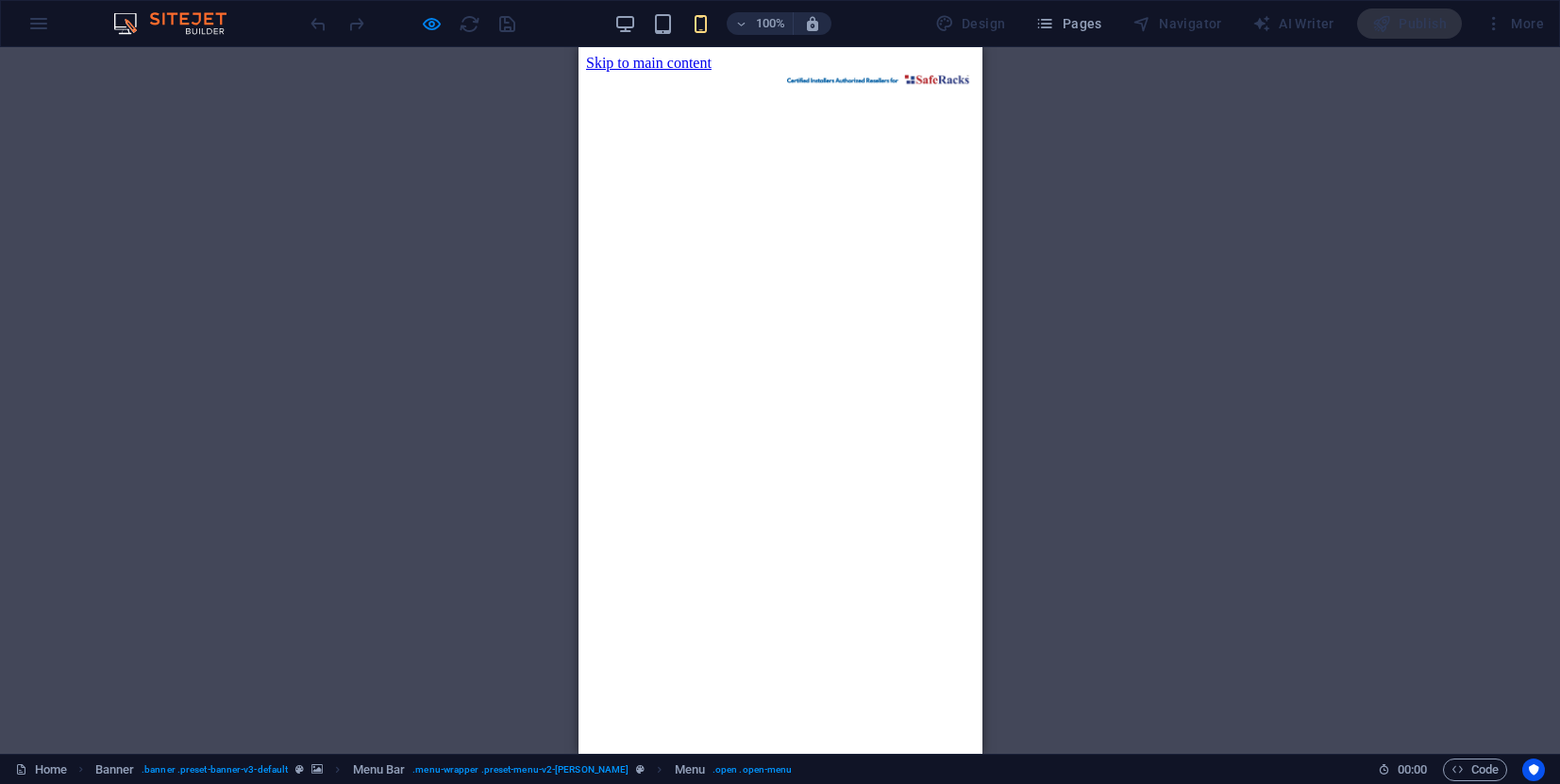
scroll to position [0, 0]
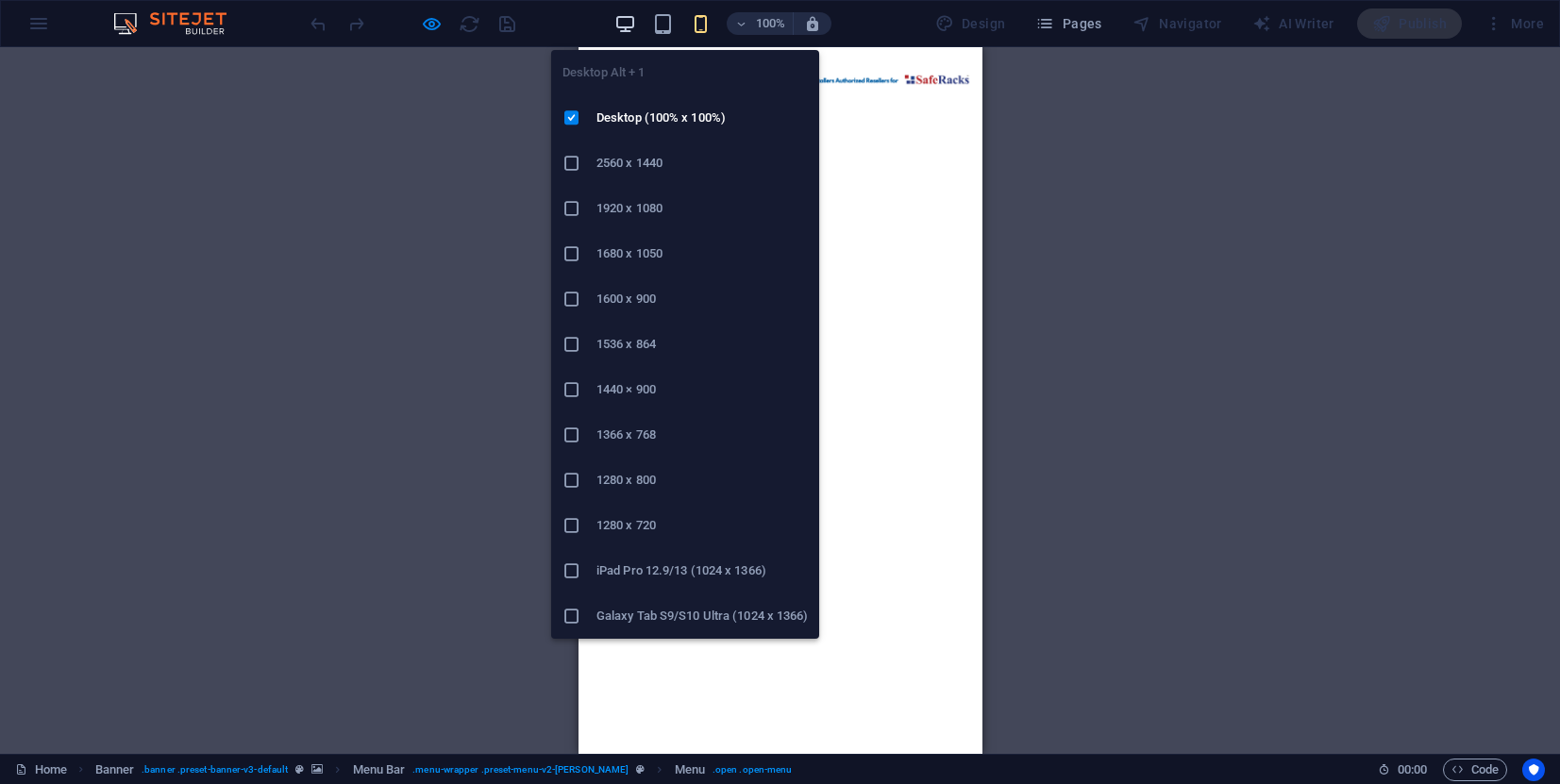
click at [636, 23] on icon "button" at bounding box center [625, 24] width 22 height 22
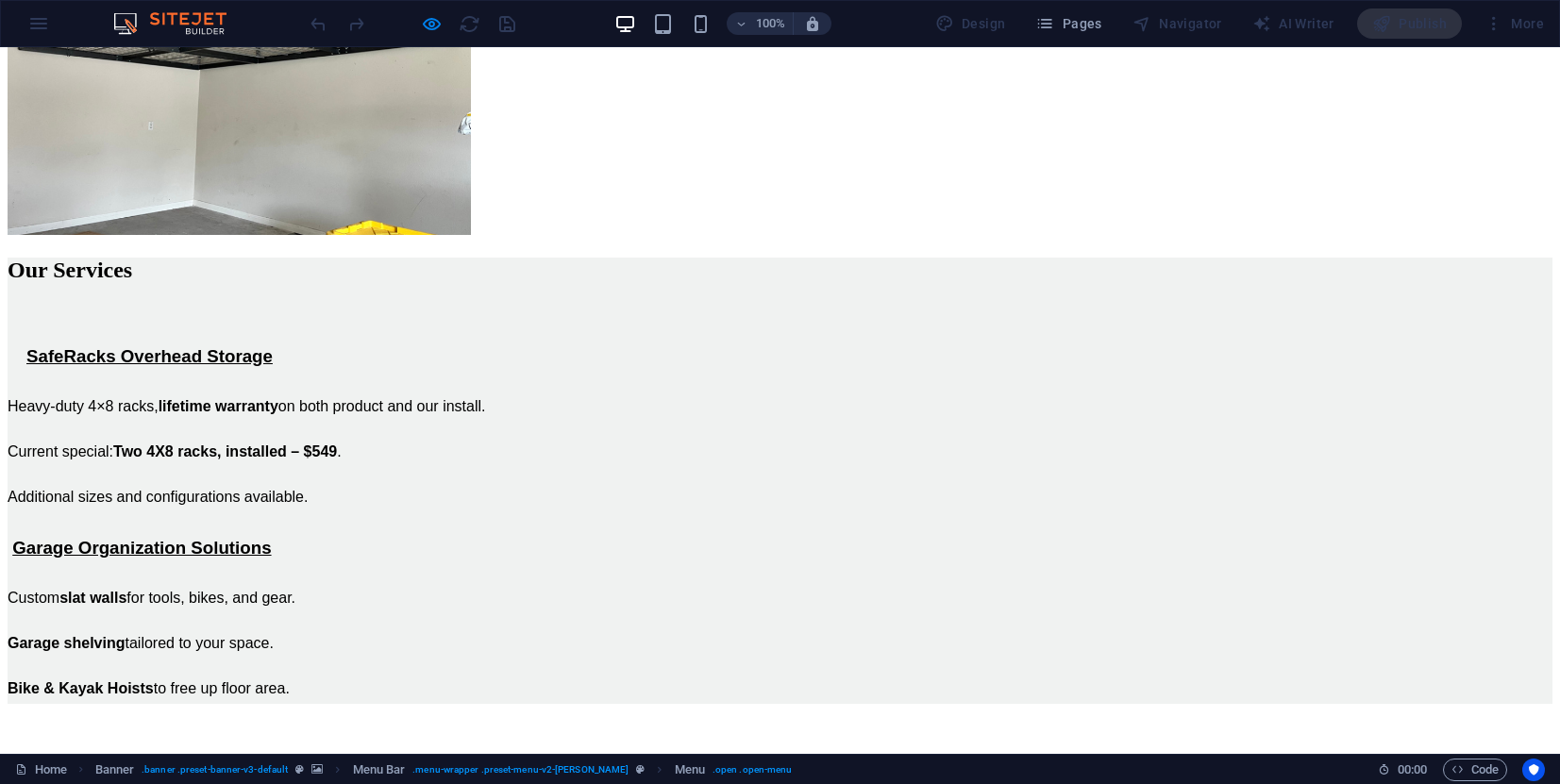
scroll to position [1660, 0]
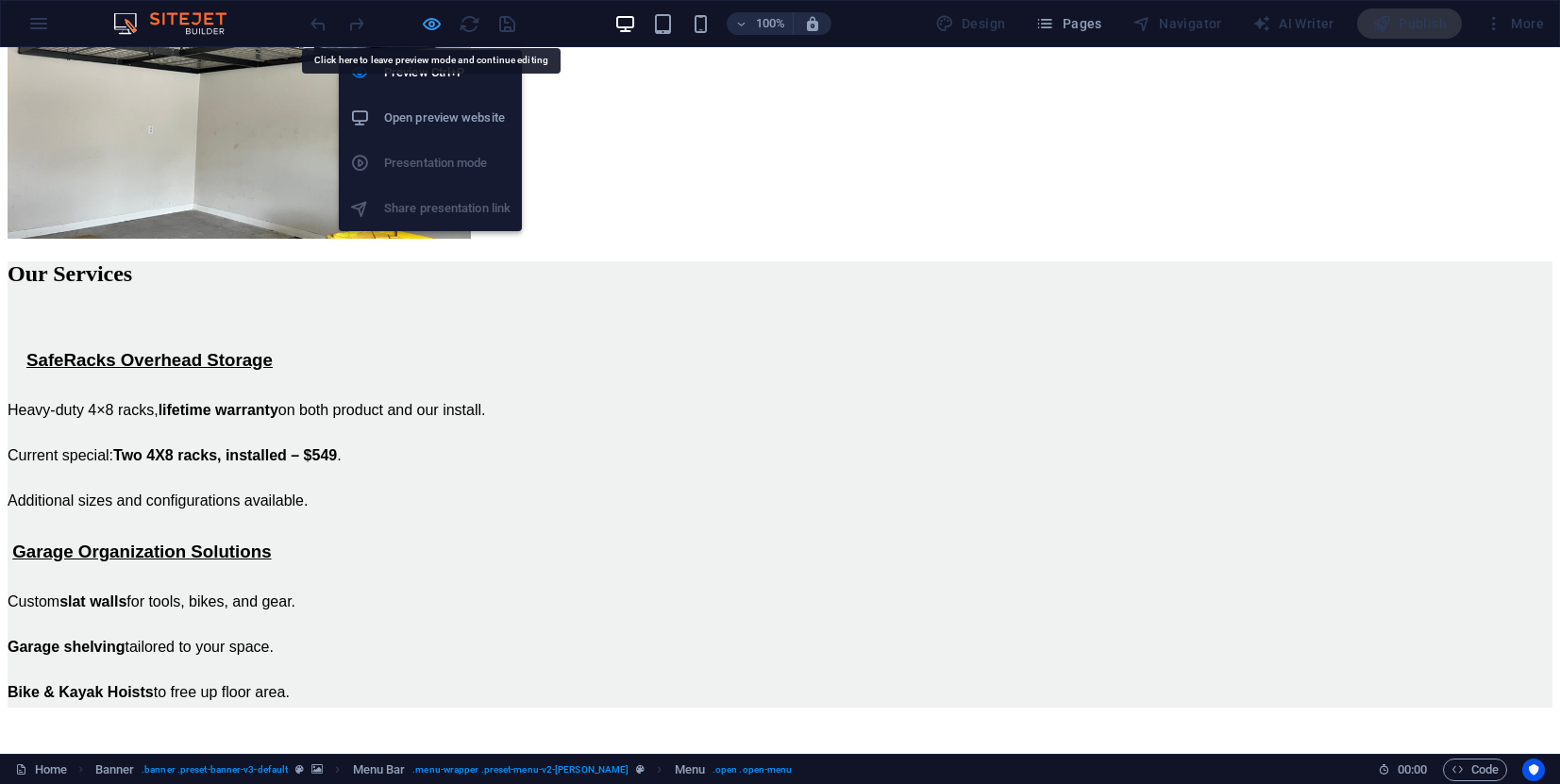
click at [432, 24] on icon "button" at bounding box center [431, 24] width 22 height 22
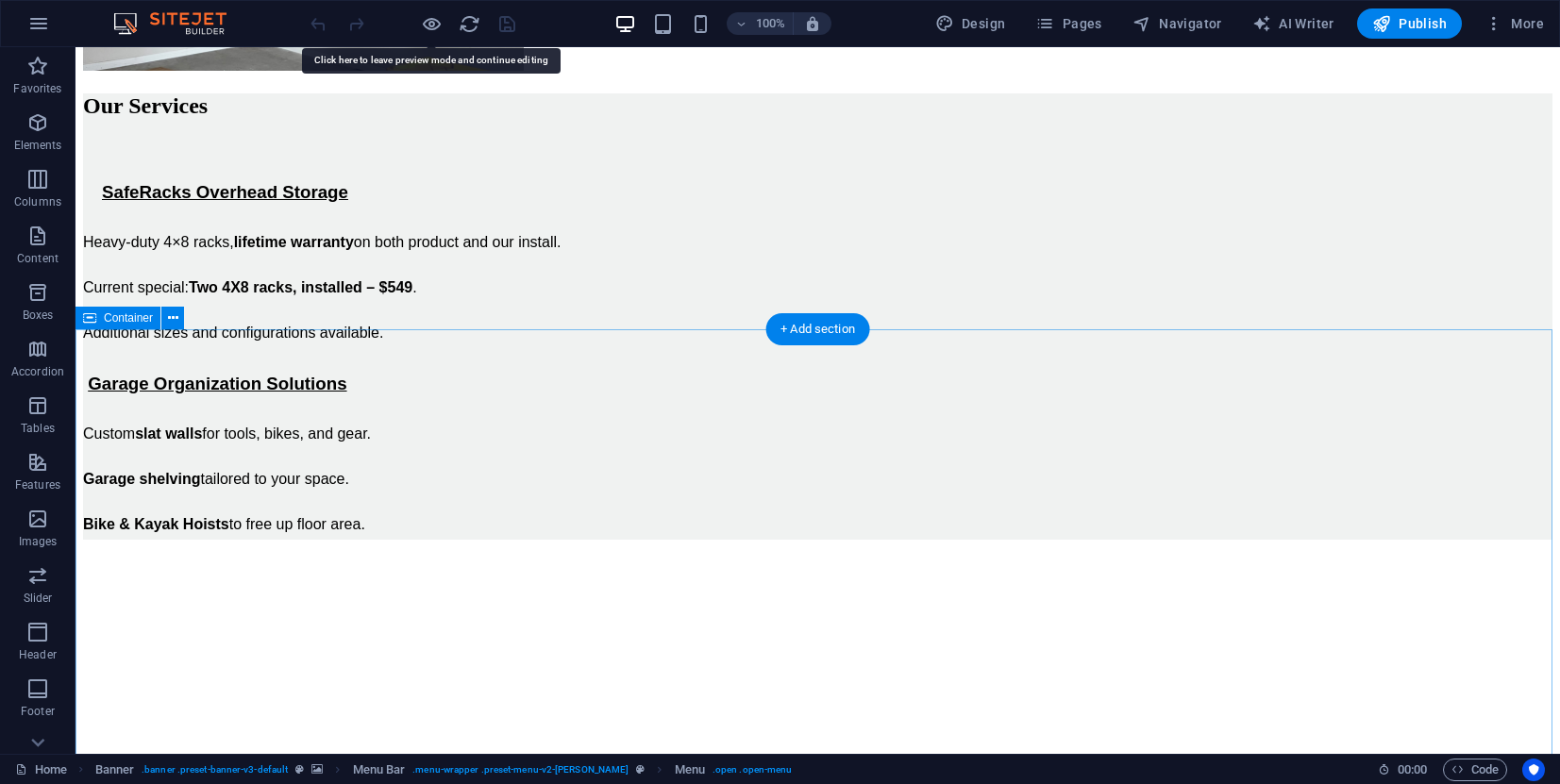
scroll to position [1620, 0]
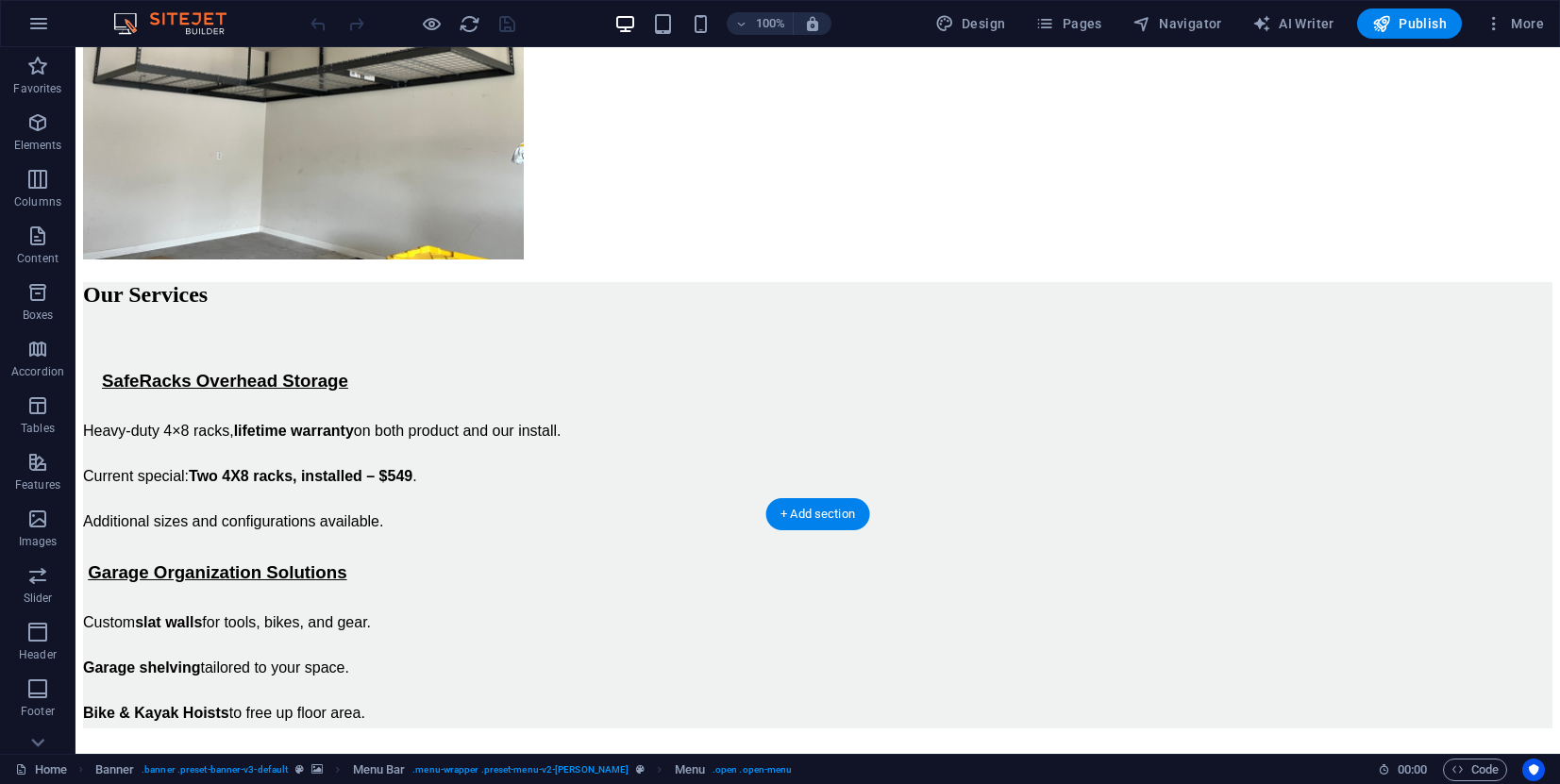
click at [173, 756] on figure at bounding box center [817, 756] width 1469 height 0
click at [174, 756] on figure at bounding box center [817, 756] width 1469 height 0
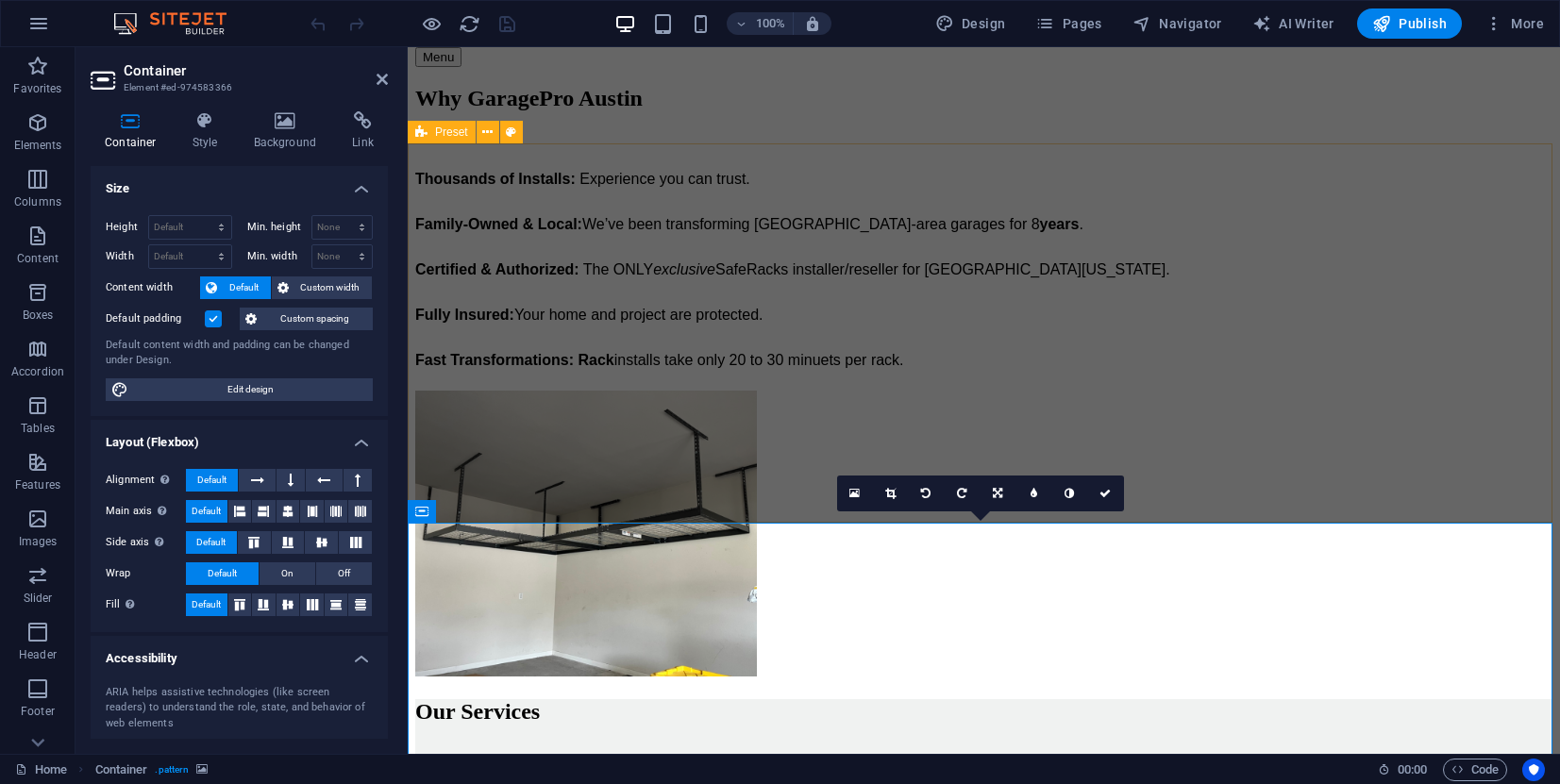
scroll to position [1152, 0]
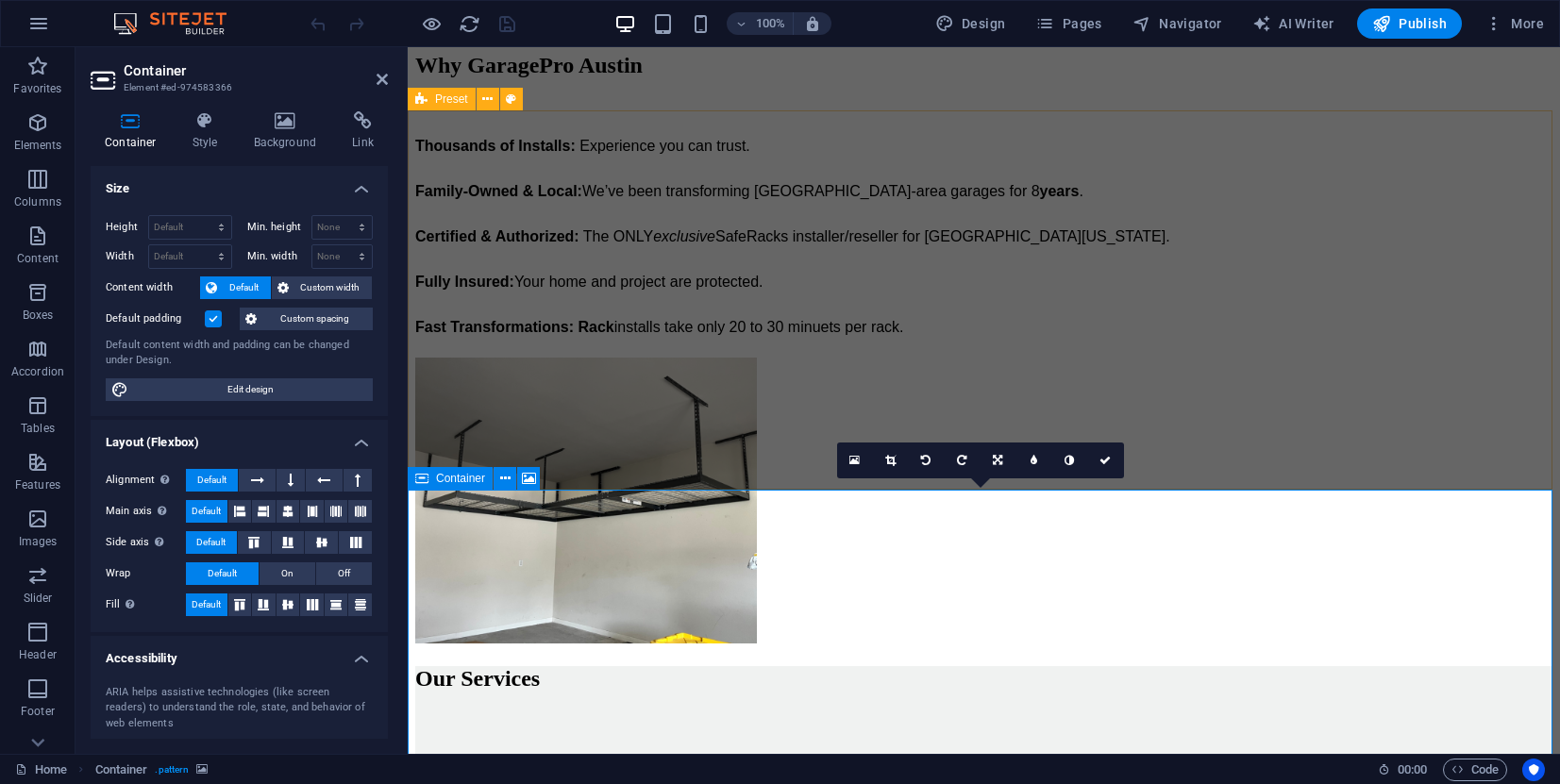
click at [416, 471] on icon at bounding box center [421, 478] width 13 height 23
click at [527, 478] on icon at bounding box center [528, 478] width 14 height 20
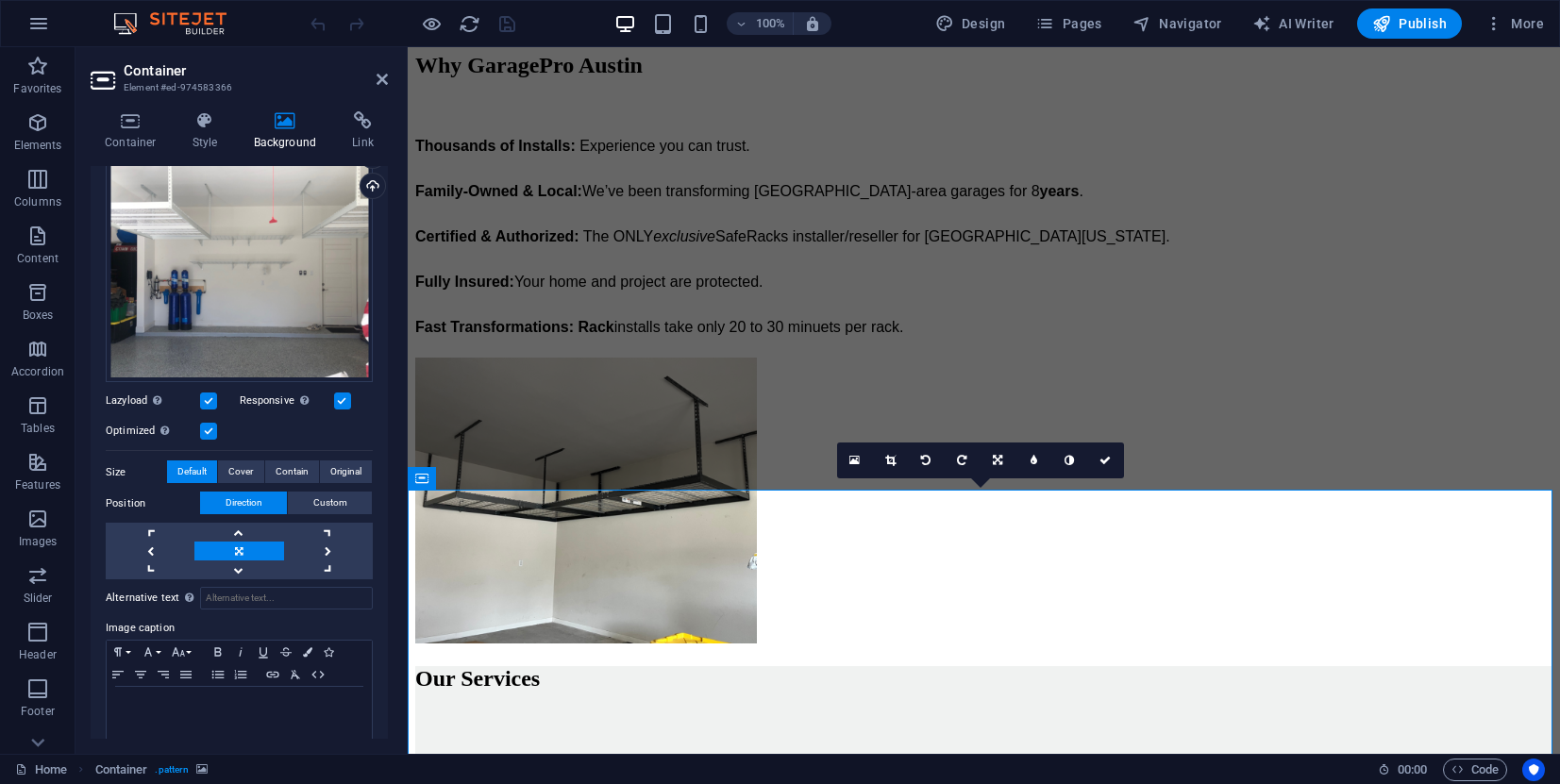
scroll to position [147, 0]
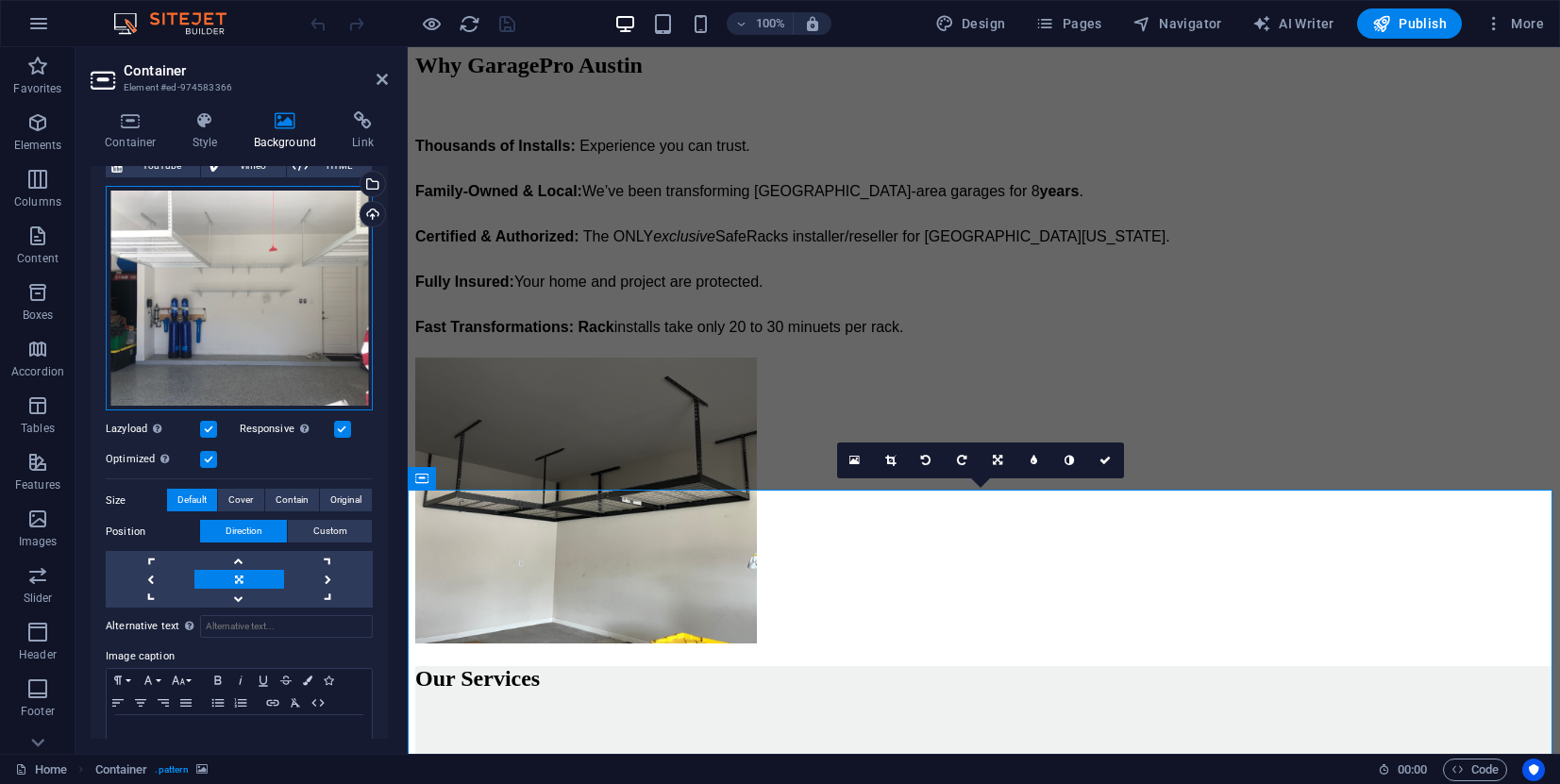
click at [307, 327] on div "Drag files here, click to choose files or select files from Files or our free s…" at bounding box center [239, 298] width 267 height 226
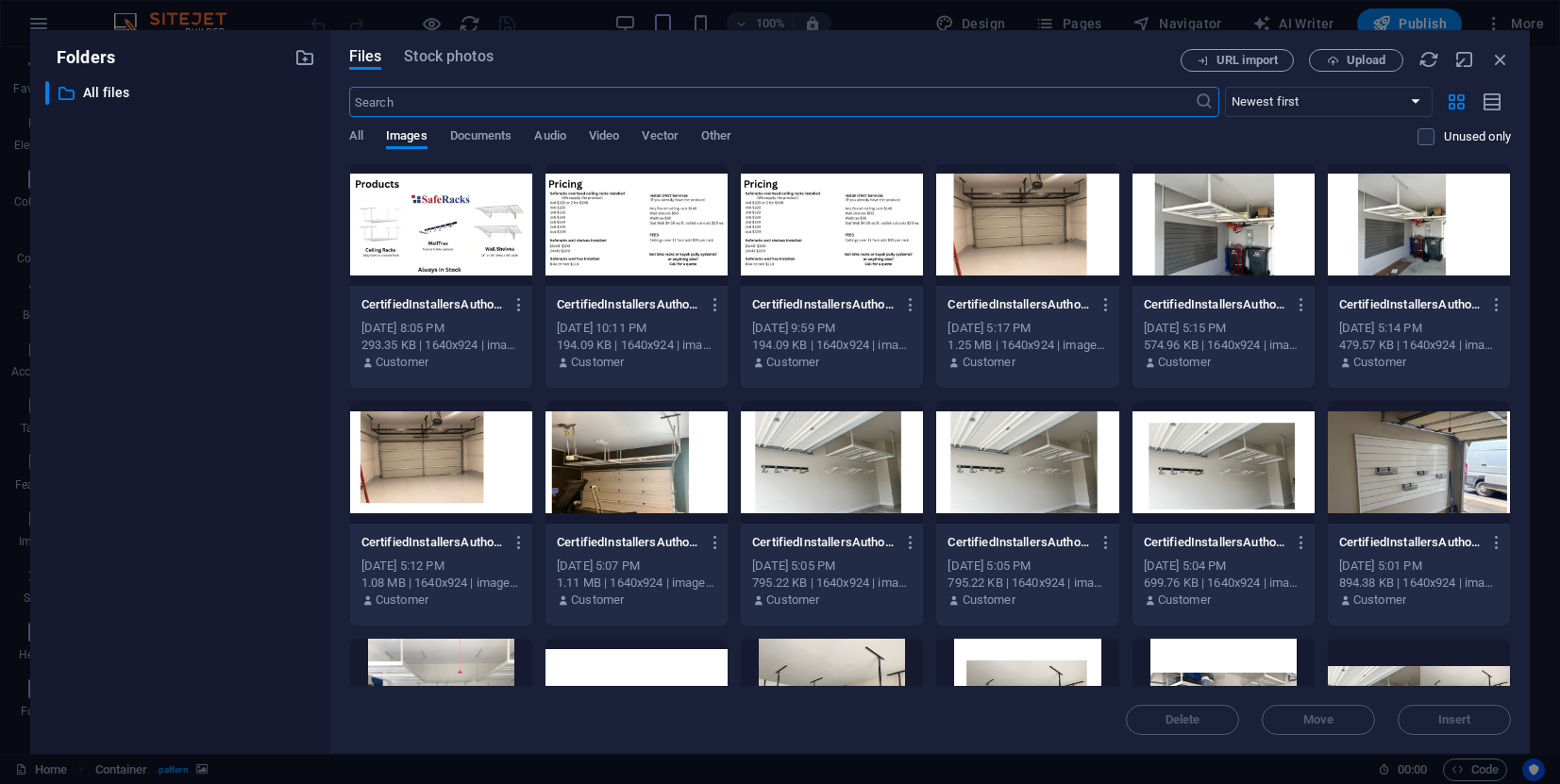
scroll to position [0, 0]
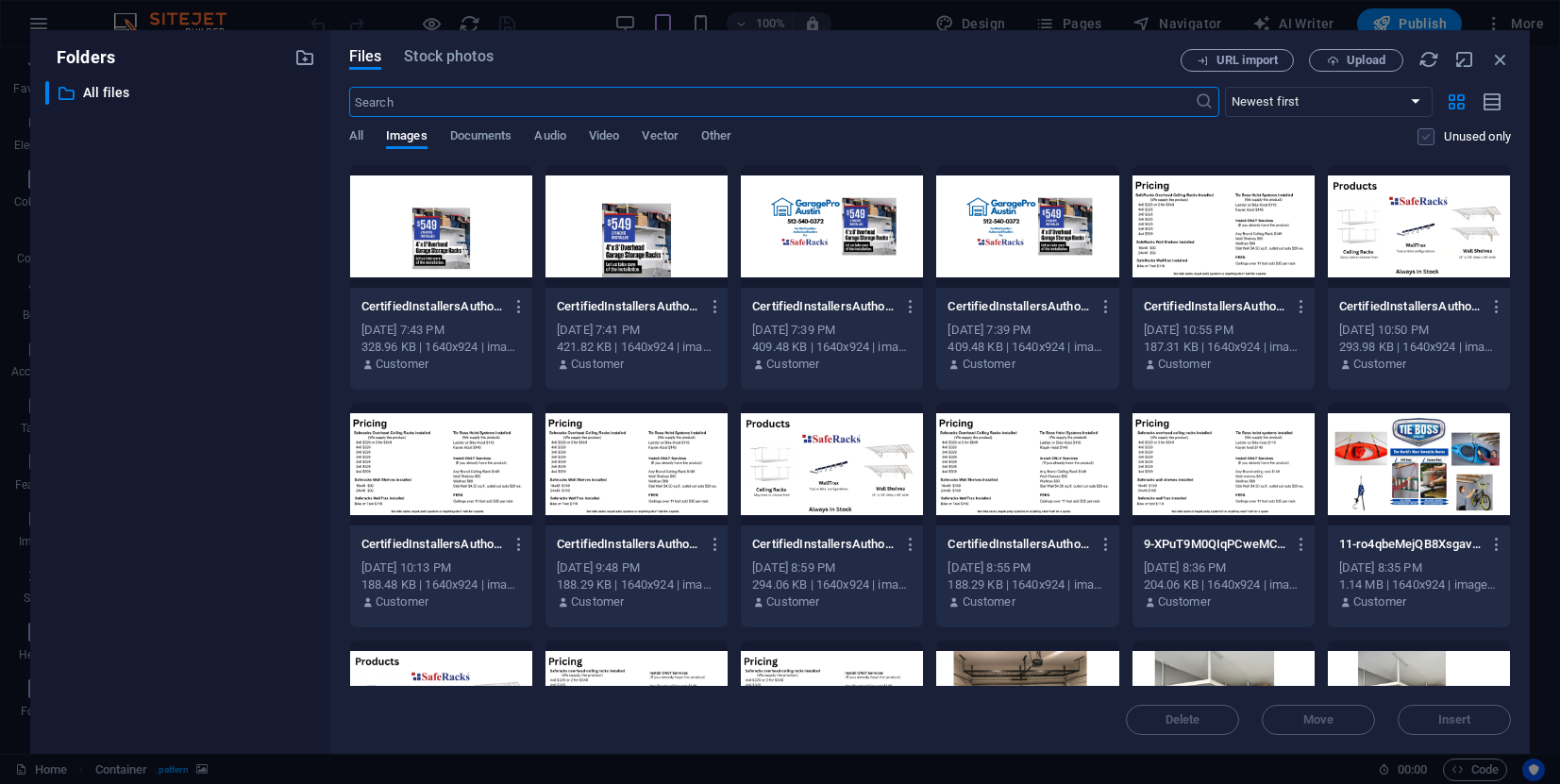
click at [1384, 128] on label at bounding box center [1426, 137] width 17 height 17
click at [0, 0] on input "checkbox" at bounding box center [0, 0] width 0 height 0
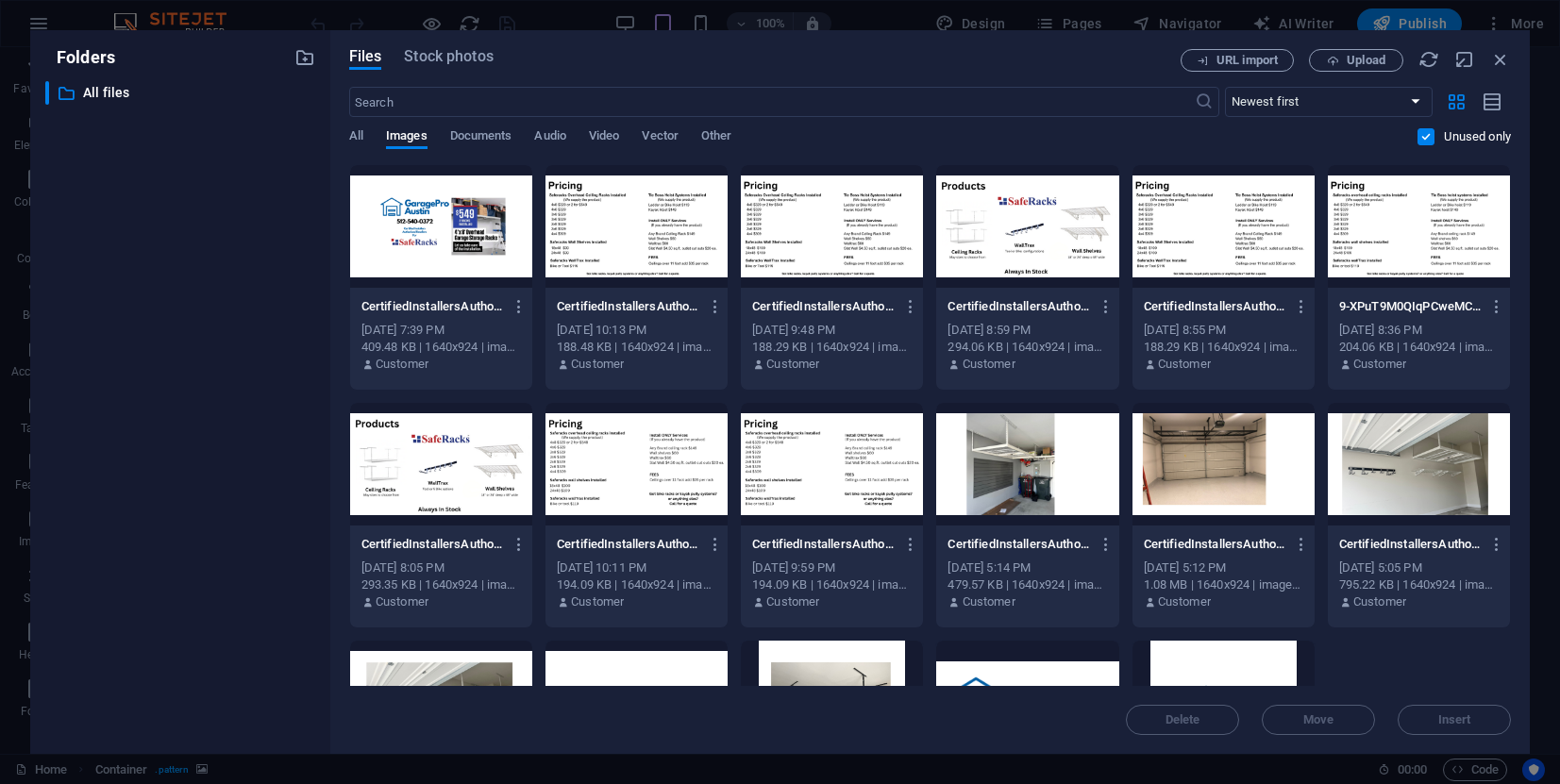
click at [1384, 128] on label at bounding box center [1426, 137] width 17 height 17
click at [0, 0] on input "checkbox" at bounding box center [0, 0] width 0 height 0
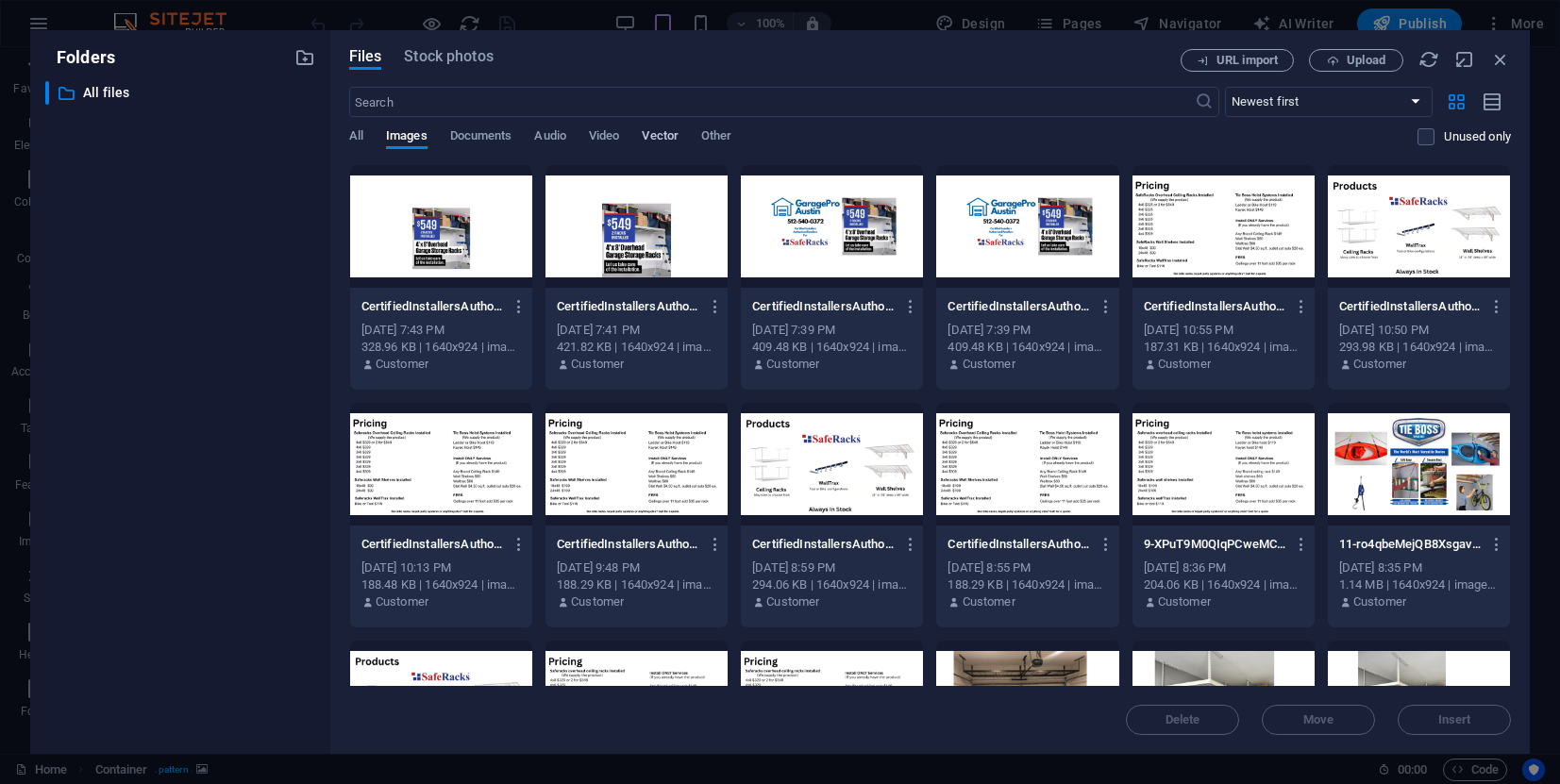
click at [672, 125] on span "Vector" at bounding box center [660, 138] width 37 height 26
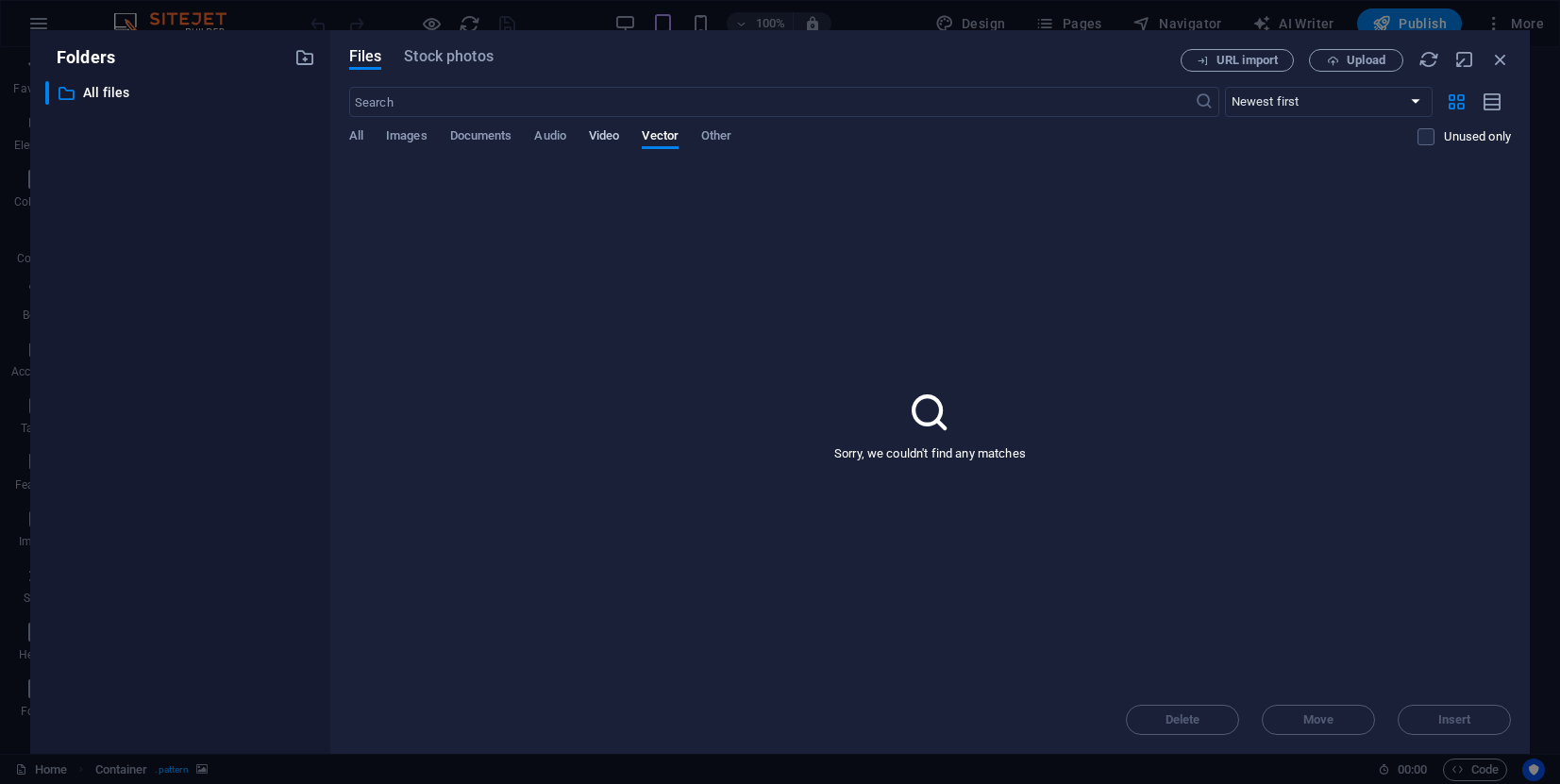
click at [609, 125] on span "Video" at bounding box center [604, 138] width 30 height 26
click at [554, 128] on span "Audio" at bounding box center [549, 138] width 31 height 26
click at [479, 129] on span "Documents" at bounding box center [481, 138] width 62 height 26
click at [351, 129] on span "All" at bounding box center [355, 138] width 14 height 26
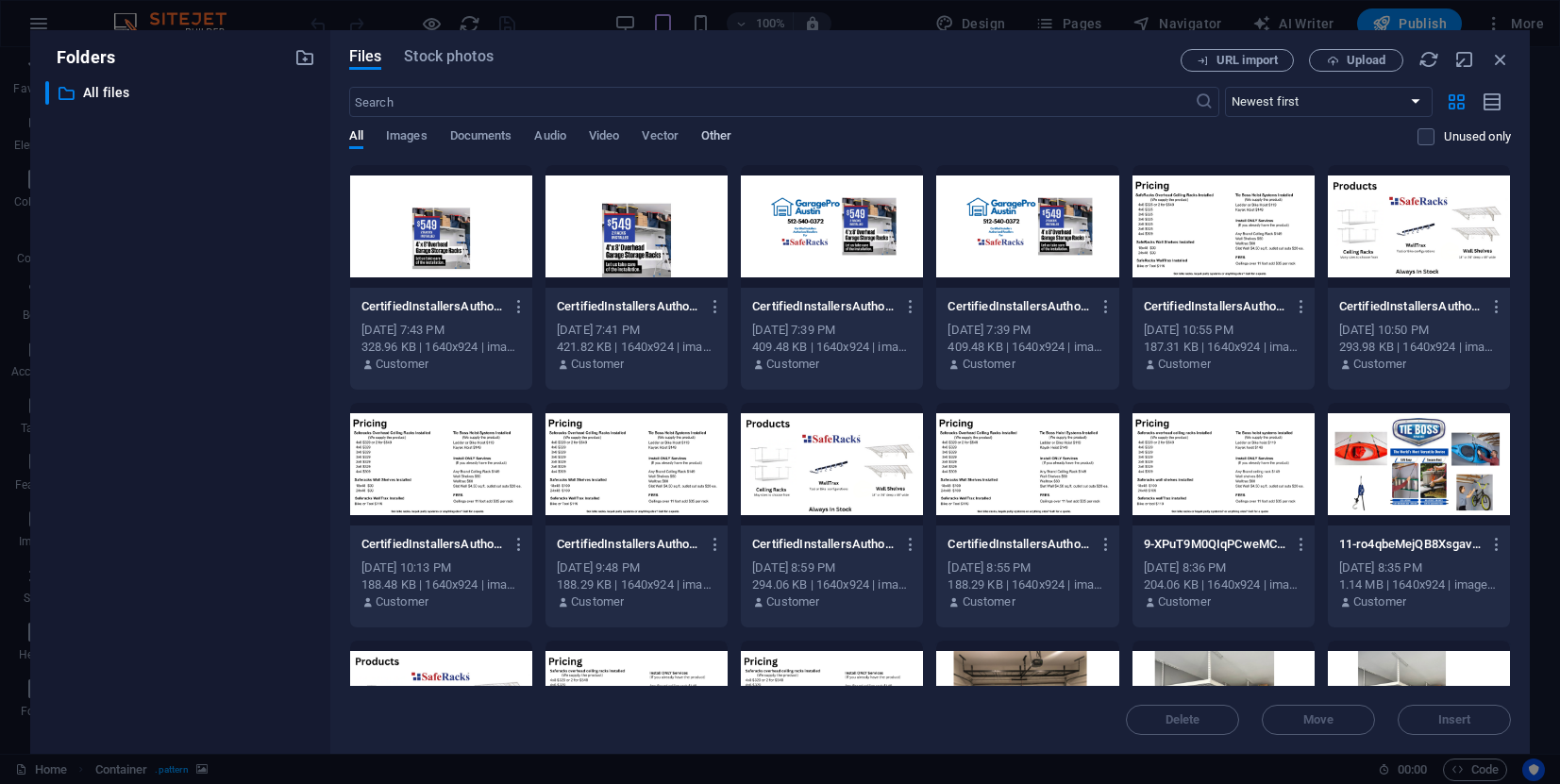
click at [729, 127] on span "Other" at bounding box center [716, 138] width 30 height 26
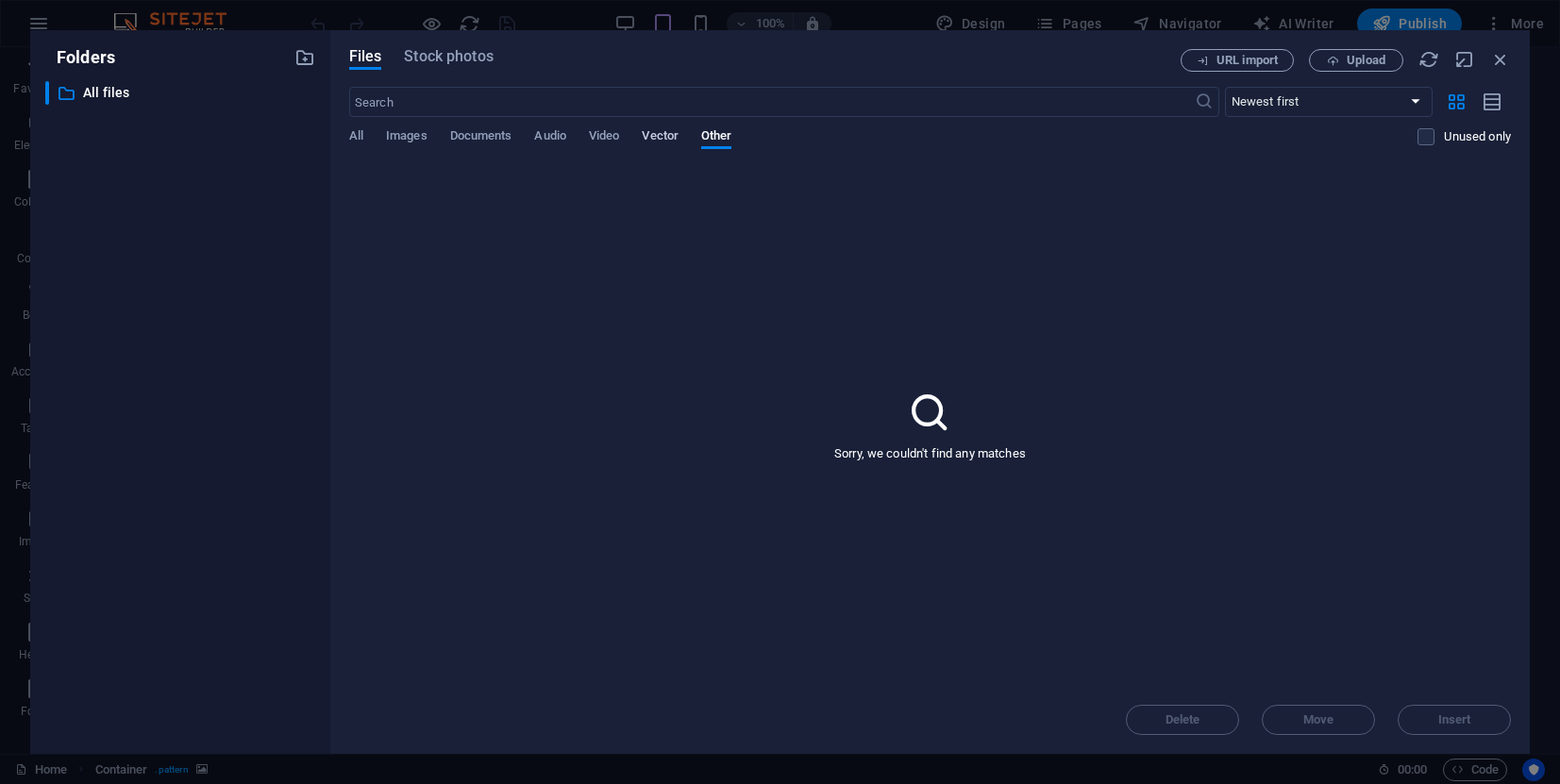
click at [667, 126] on span "Vector" at bounding box center [660, 138] width 37 height 26
click at [599, 126] on span "Video" at bounding box center [604, 138] width 30 height 26
click at [393, 129] on span "Images" at bounding box center [406, 138] width 42 height 26
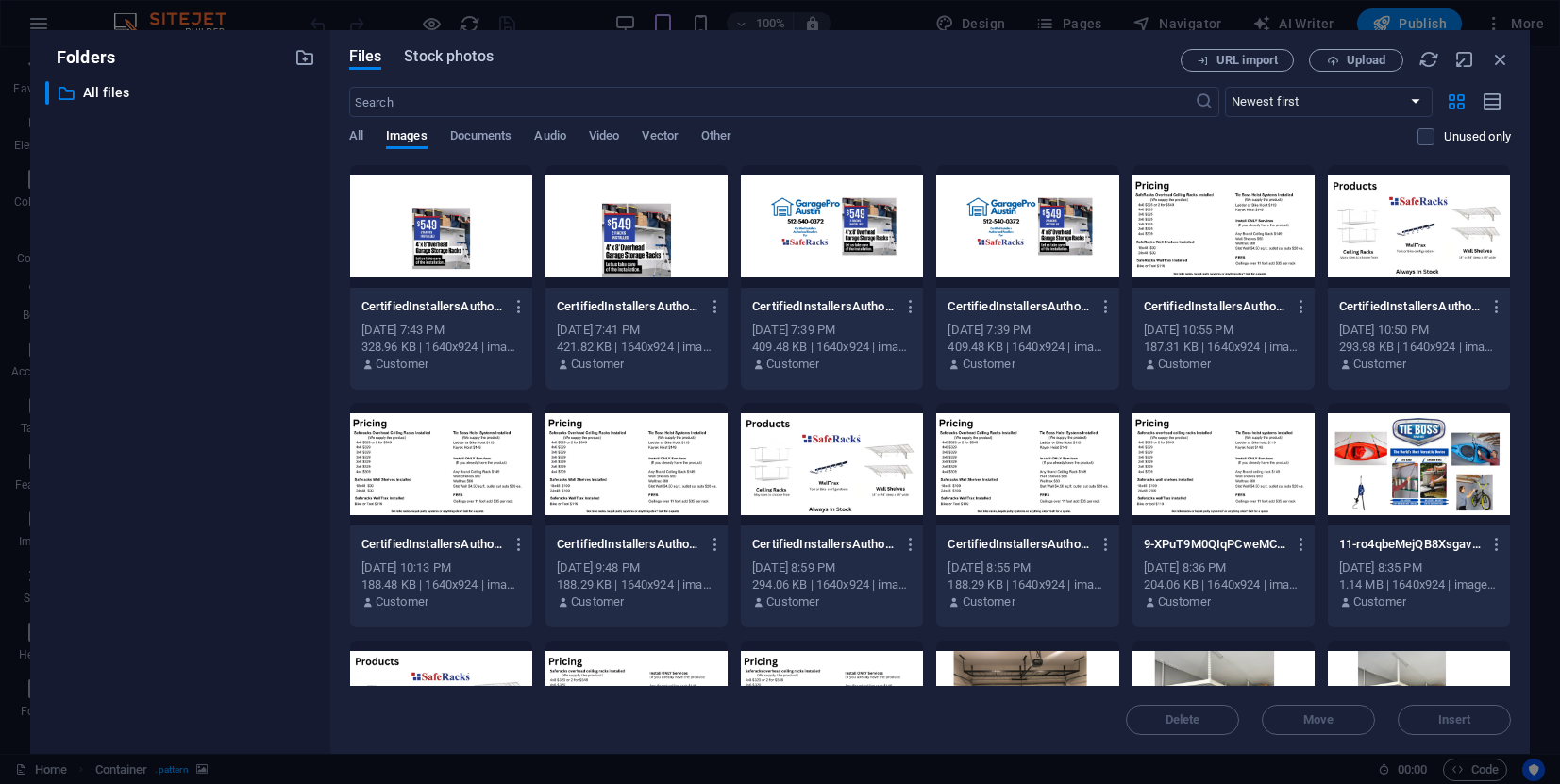
click at [454, 53] on span "Stock photos" at bounding box center [448, 57] width 89 height 23
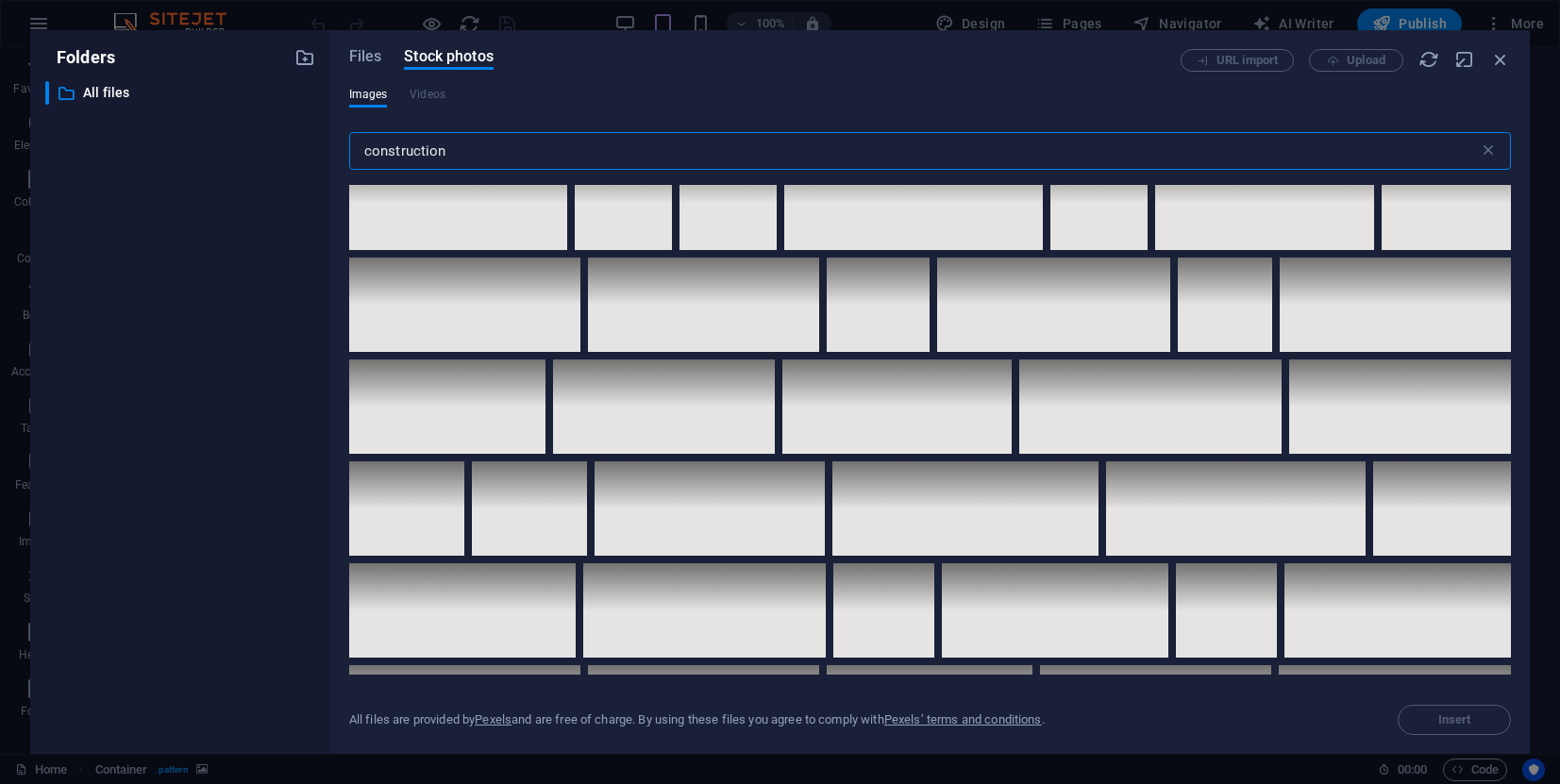
scroll to position [7010, 0]
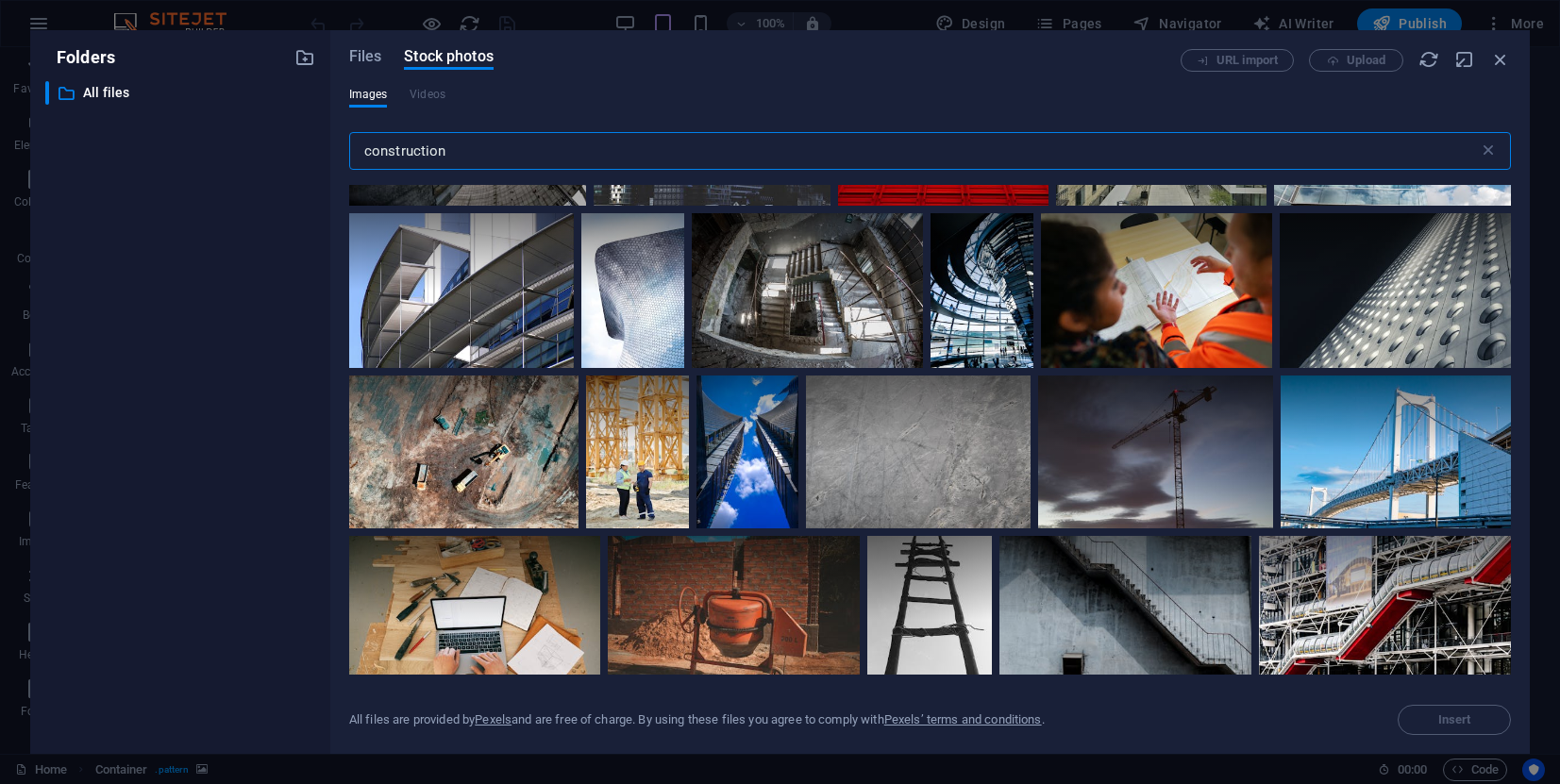
type input "construction"
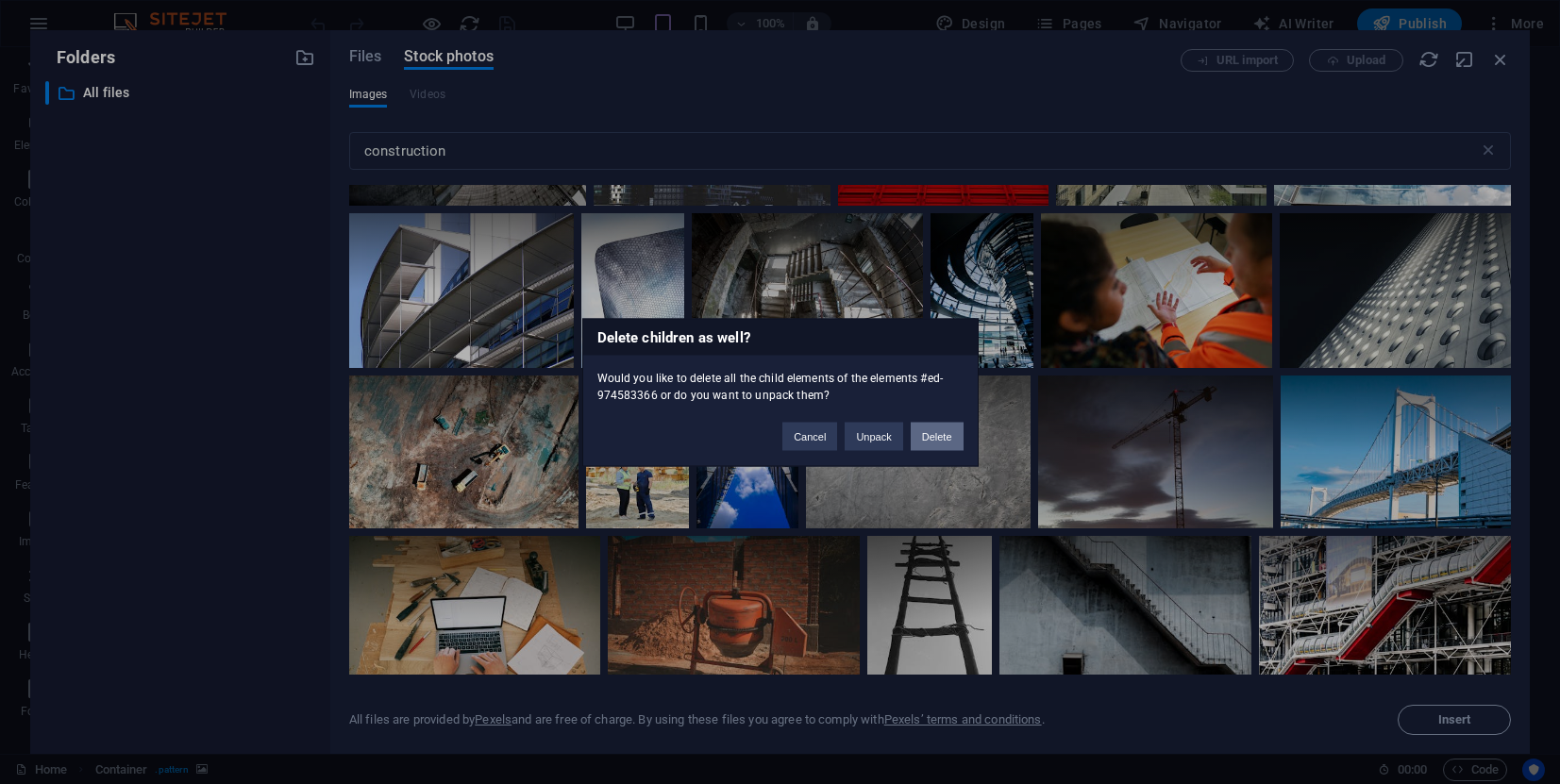
click at [936, 433] on button "Delete" at bounding box center [937, 435] width 53 height 28
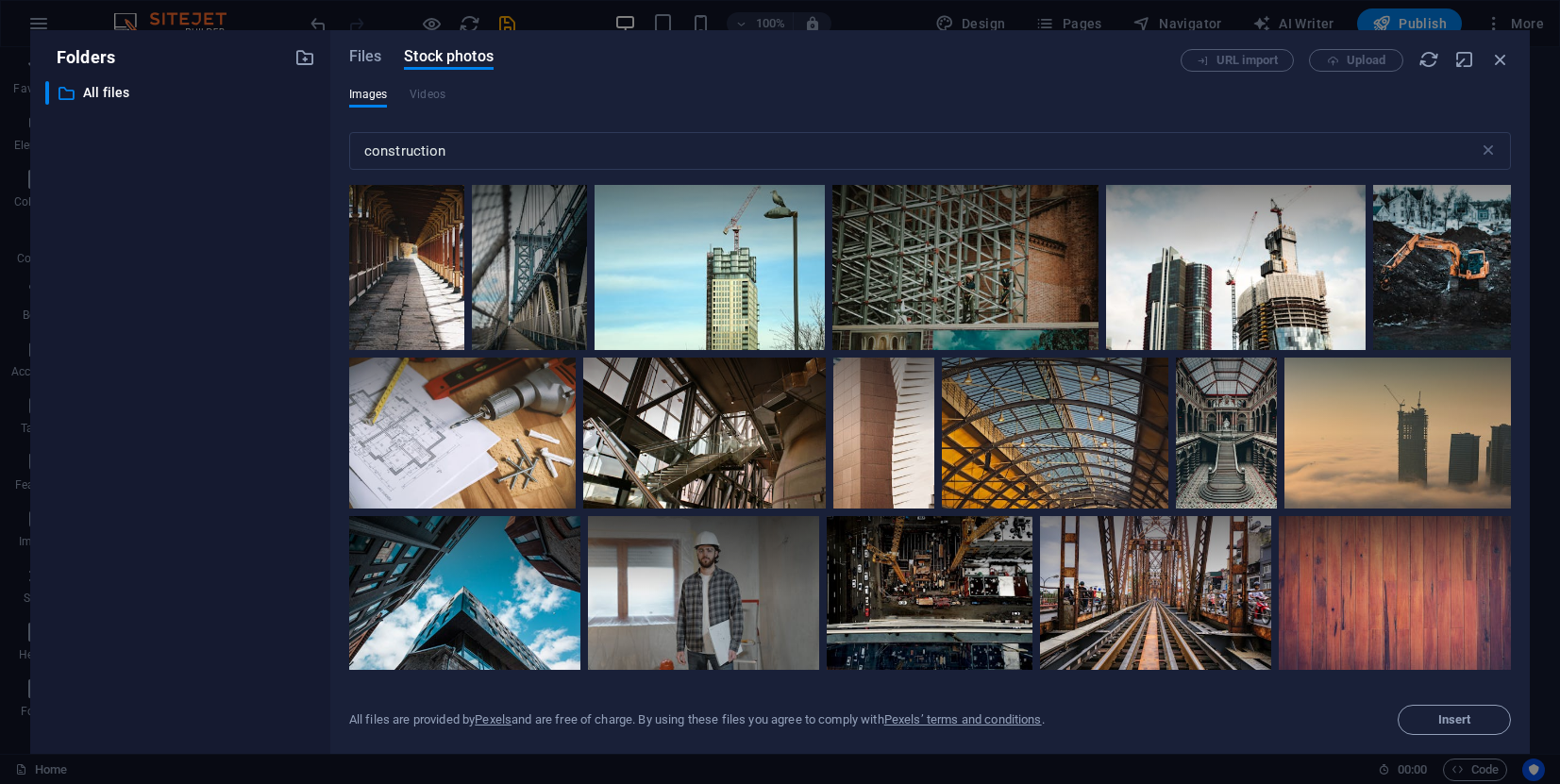
scroll to position [10010, 0]
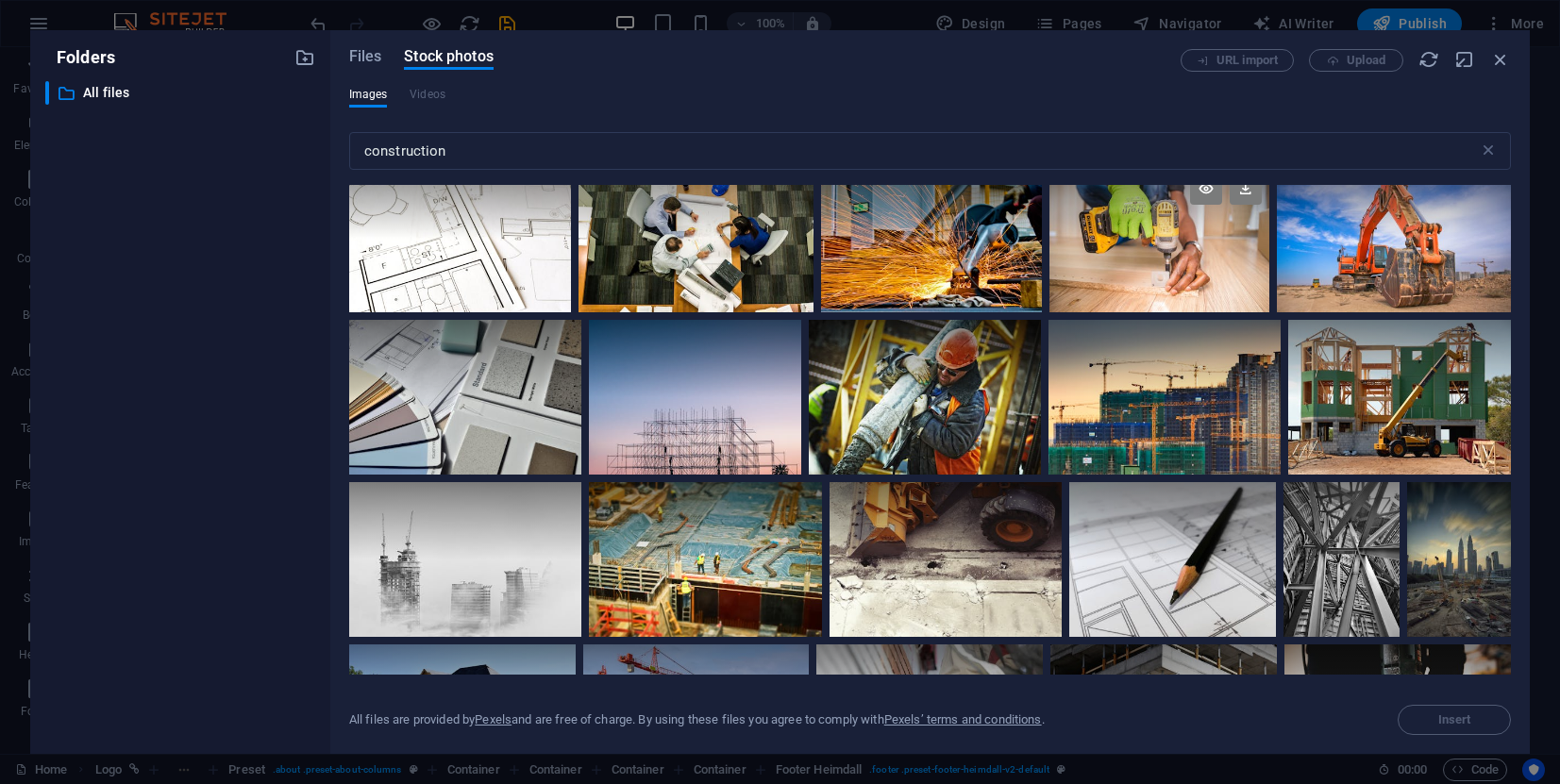
scroll to position [0, 0]
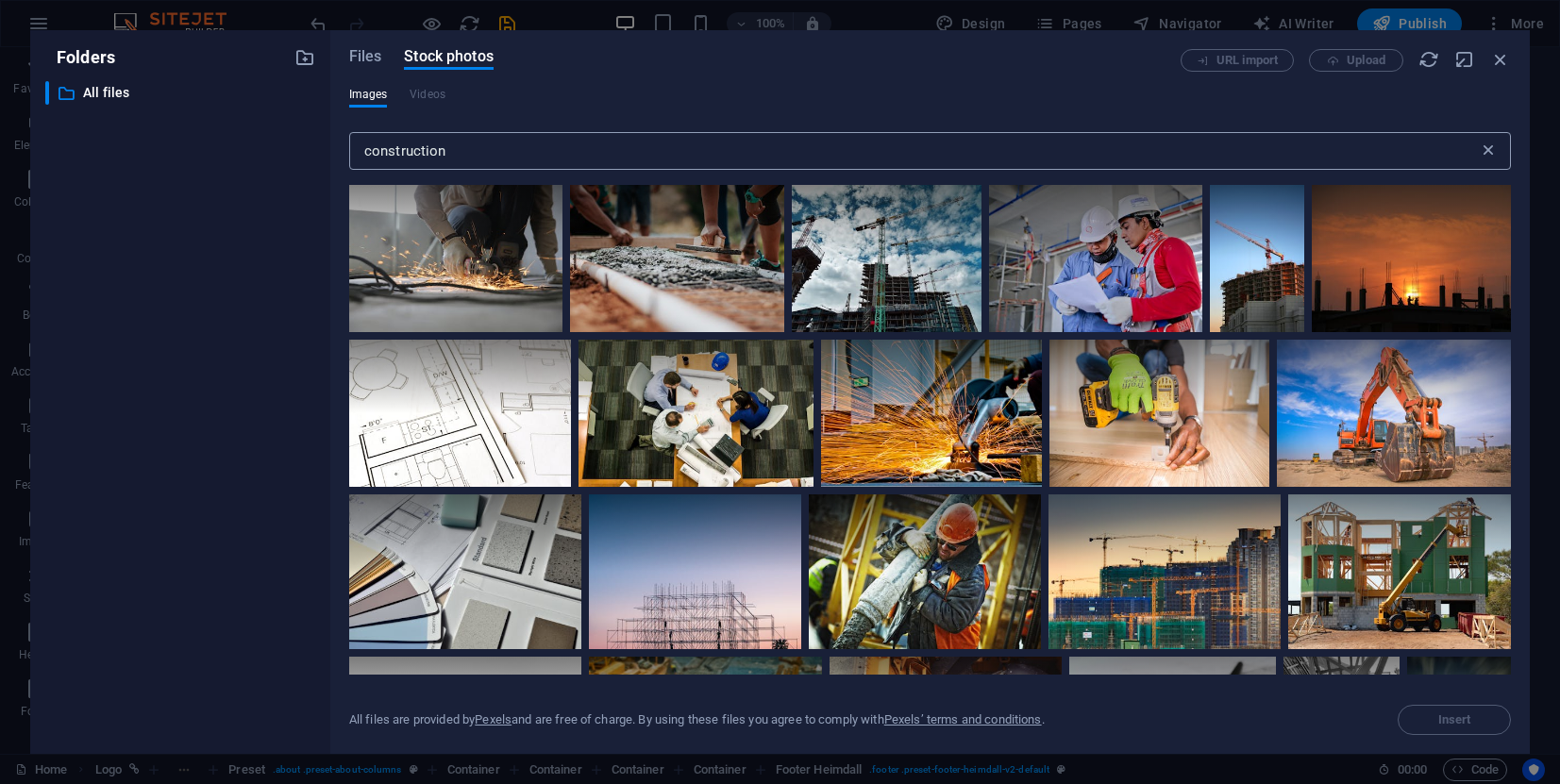
click at [1384, 153] on icon at bounding box center [1488, 151] width 19 height 19
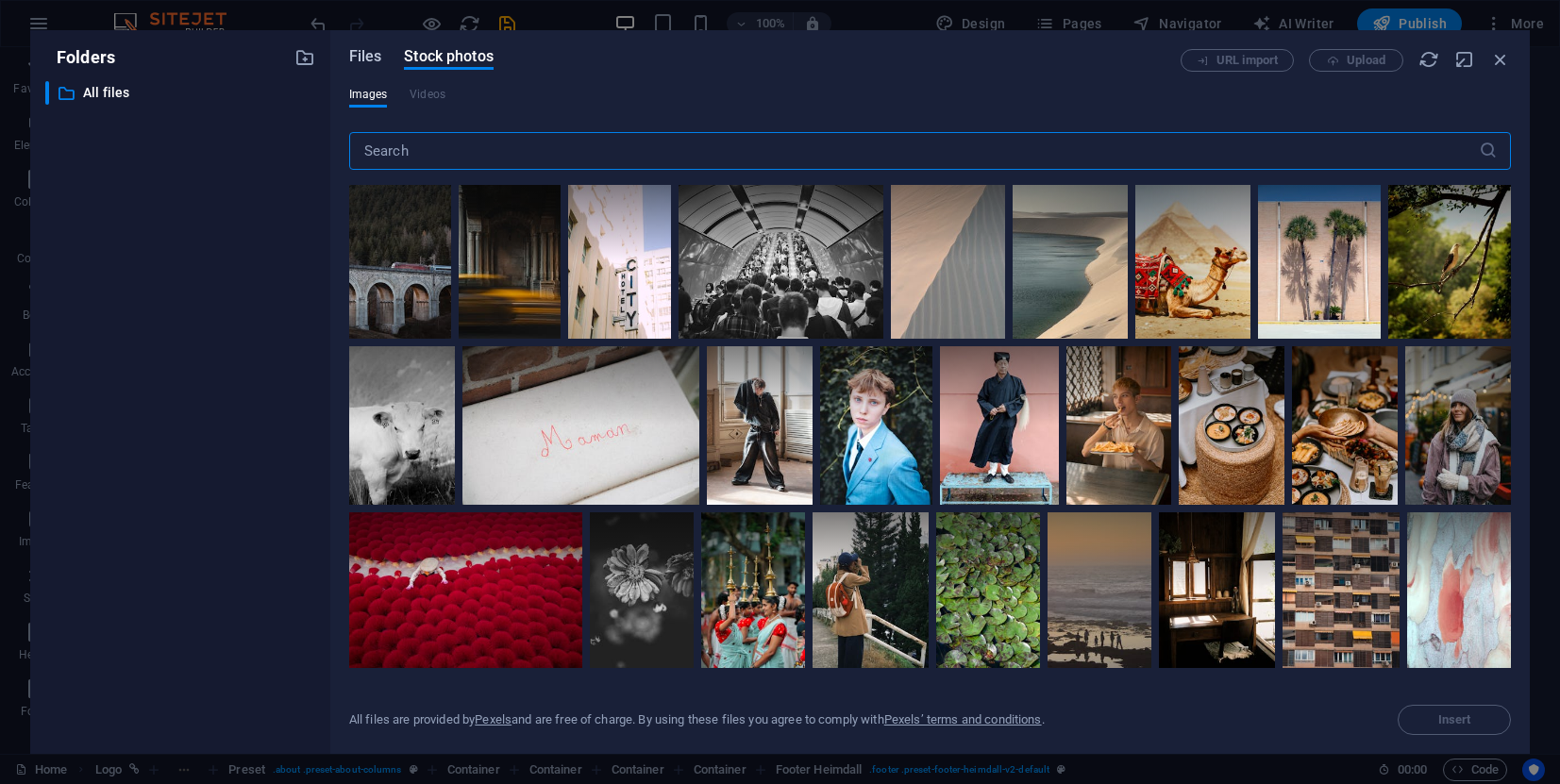
click at [373, 62] on span "Files" at bounding box center [365, 57] width 33 height 23
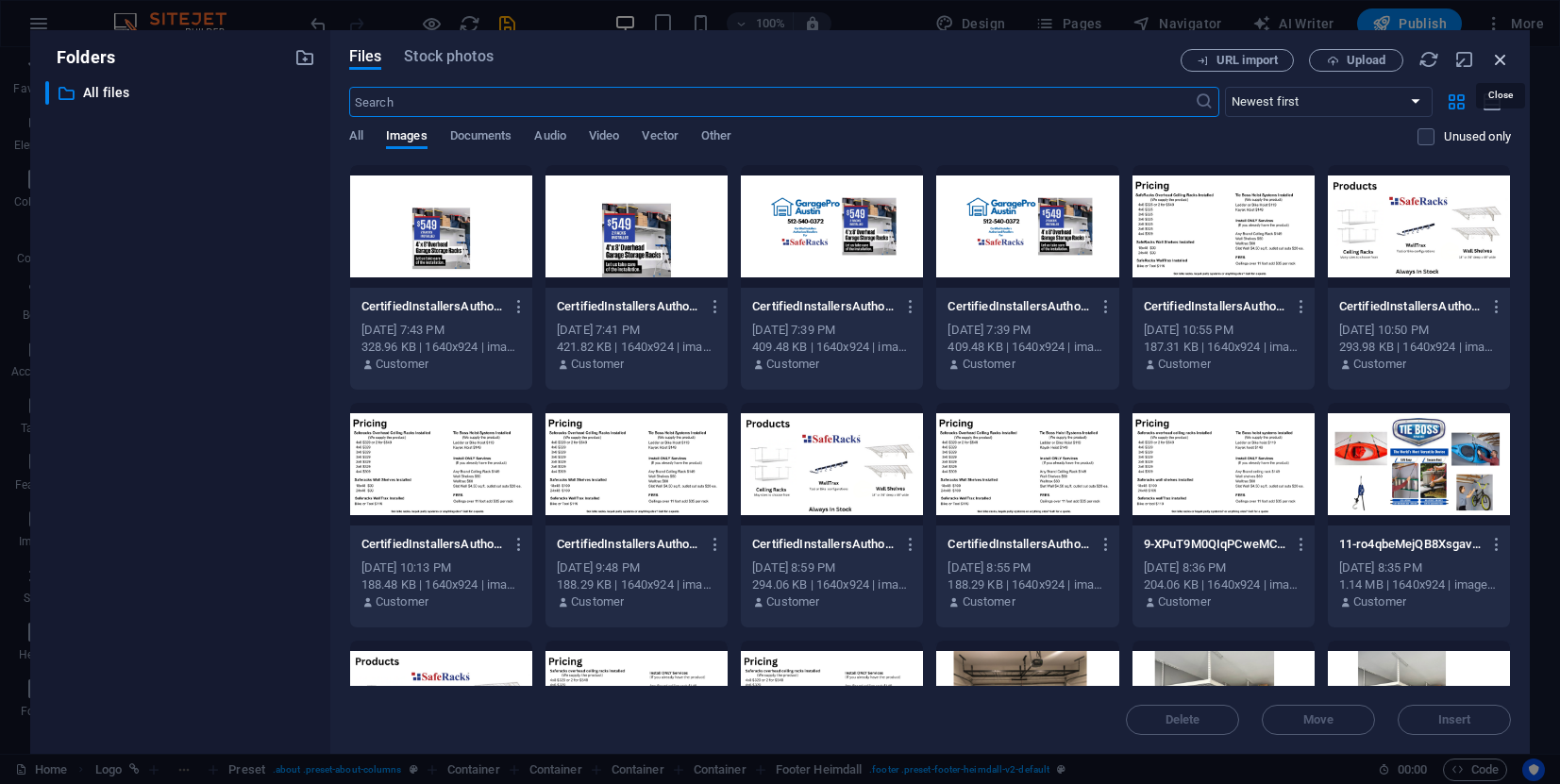
click at [1384, 58] on icon "button" at bounding box center [1500, 60] width 21 height 21
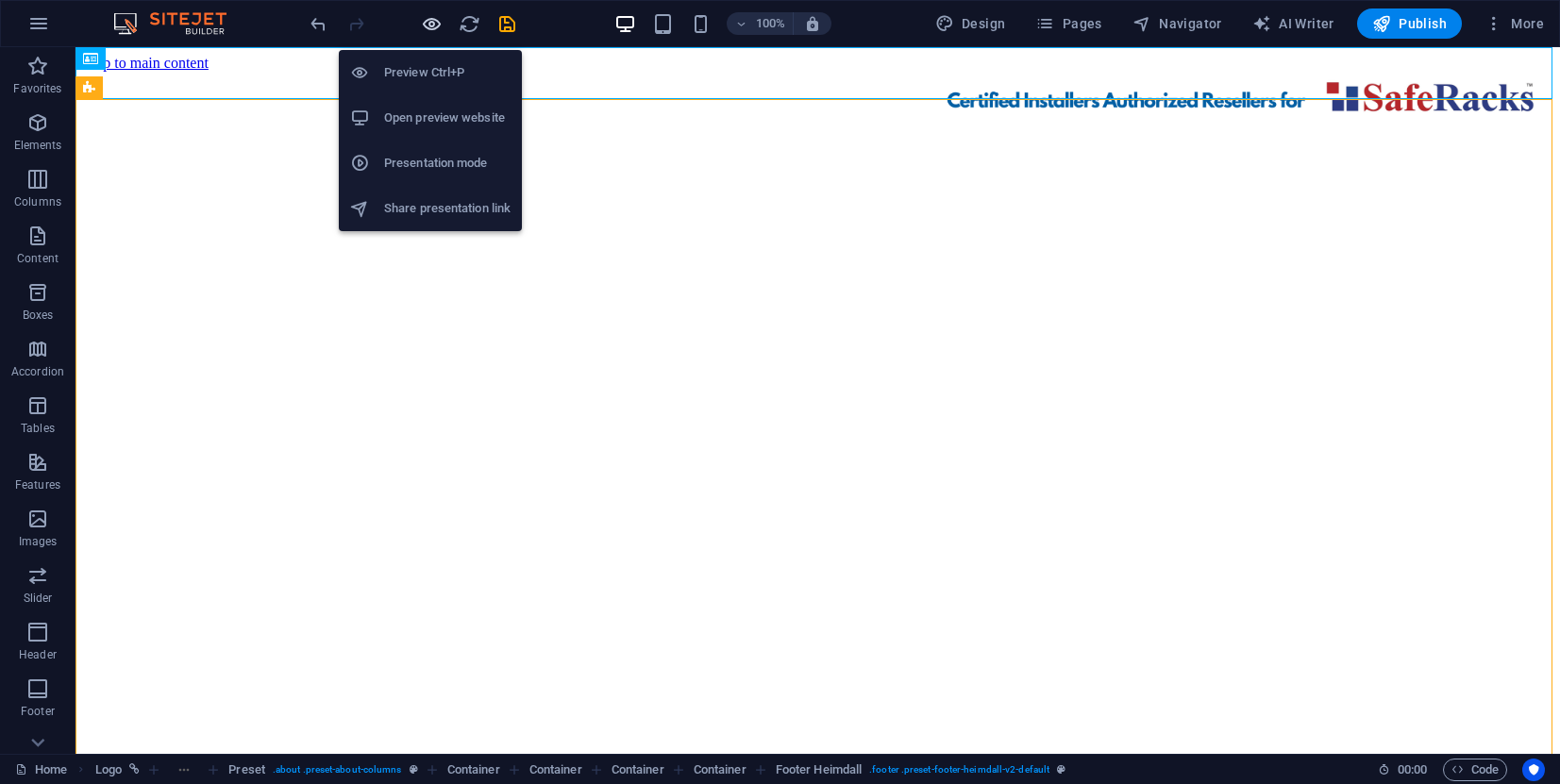
click at [434, 26] on icon "button" at bounding box center [431, 24] width 22 height 22
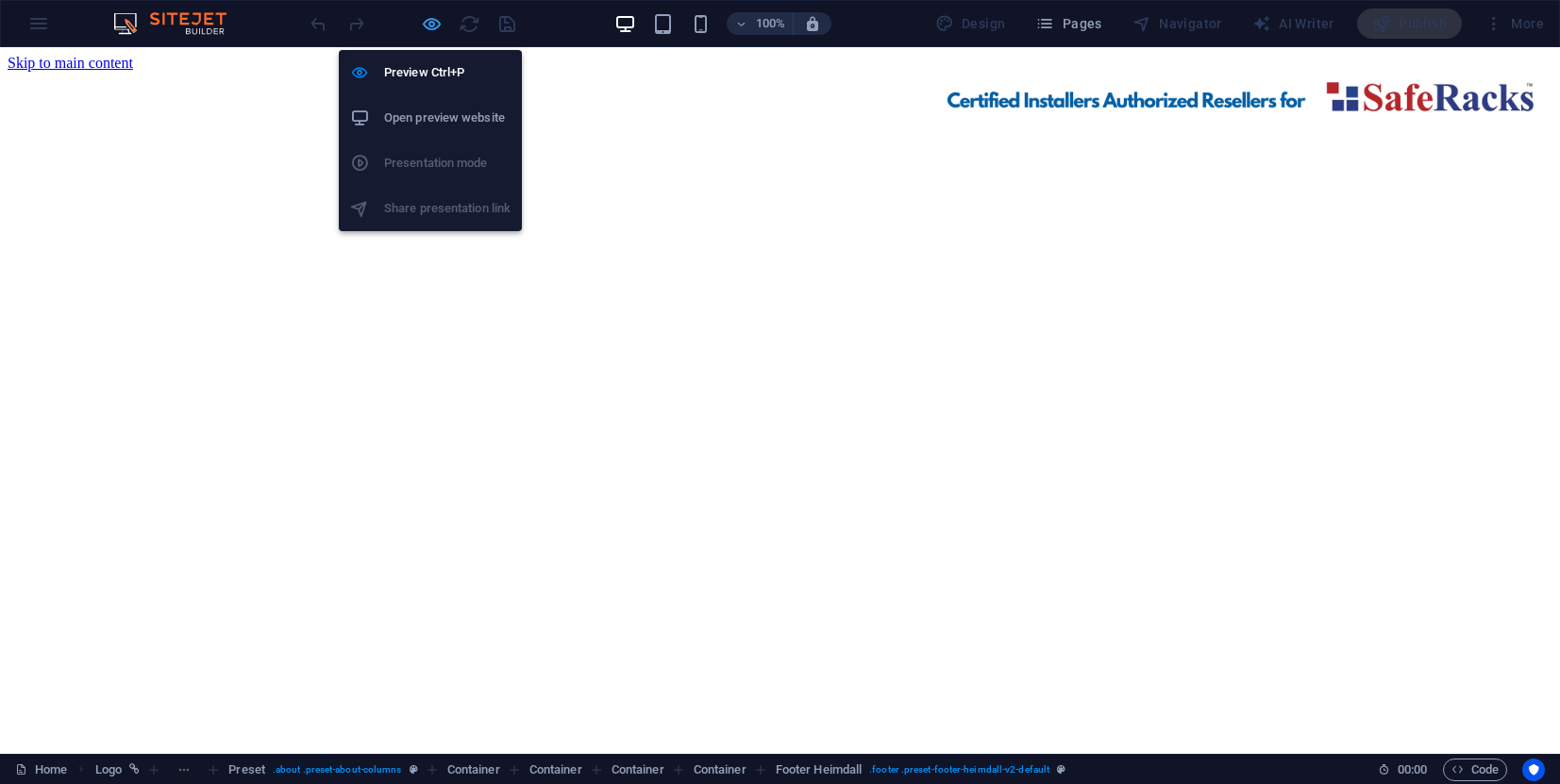
click at [430, 22] on icon "button" at bounding box center [431, 24] width 22 height 22
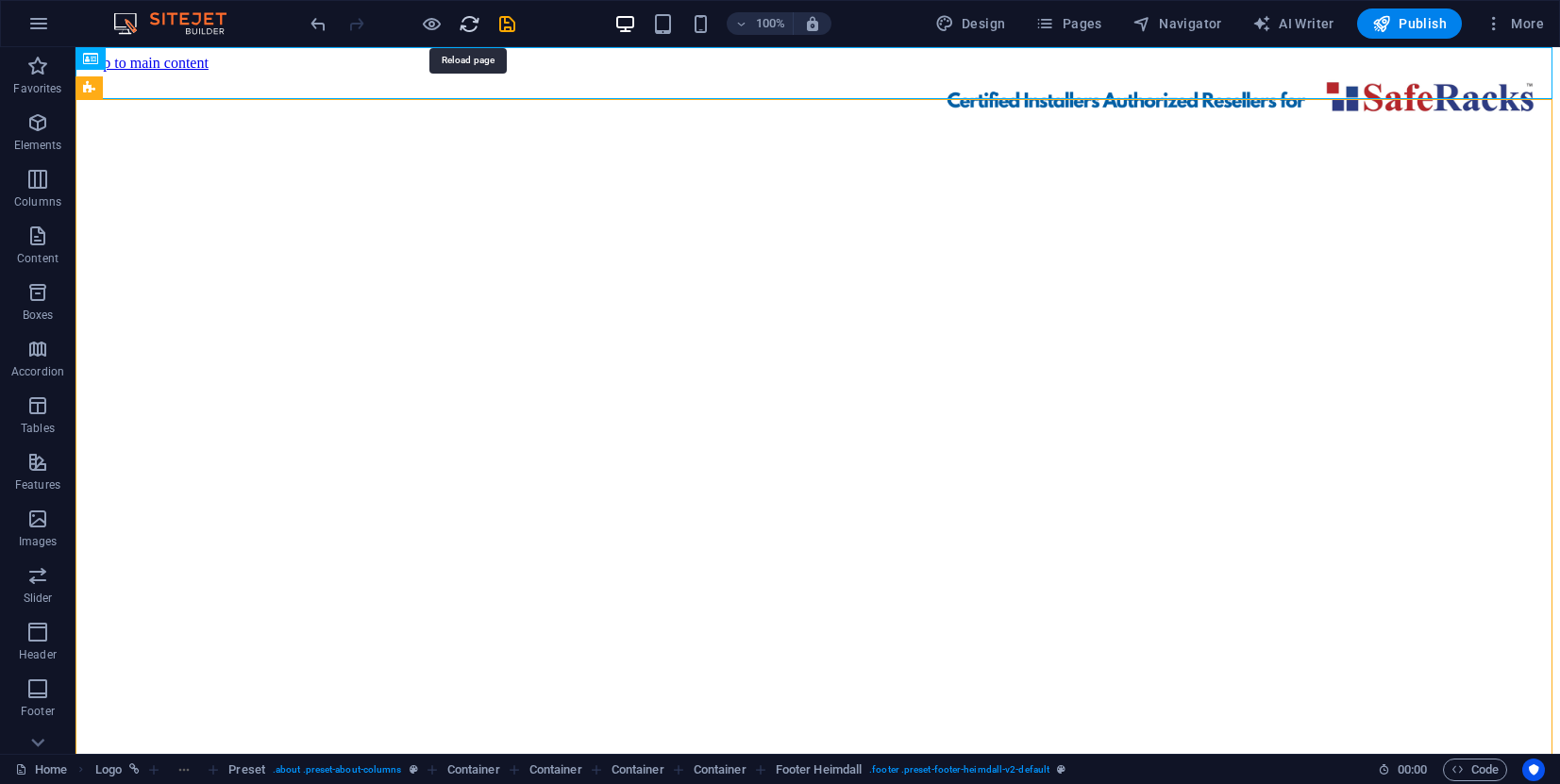
click at [471, 21] on icon "reload" at bounding box center [469, 24] width 22 height 22
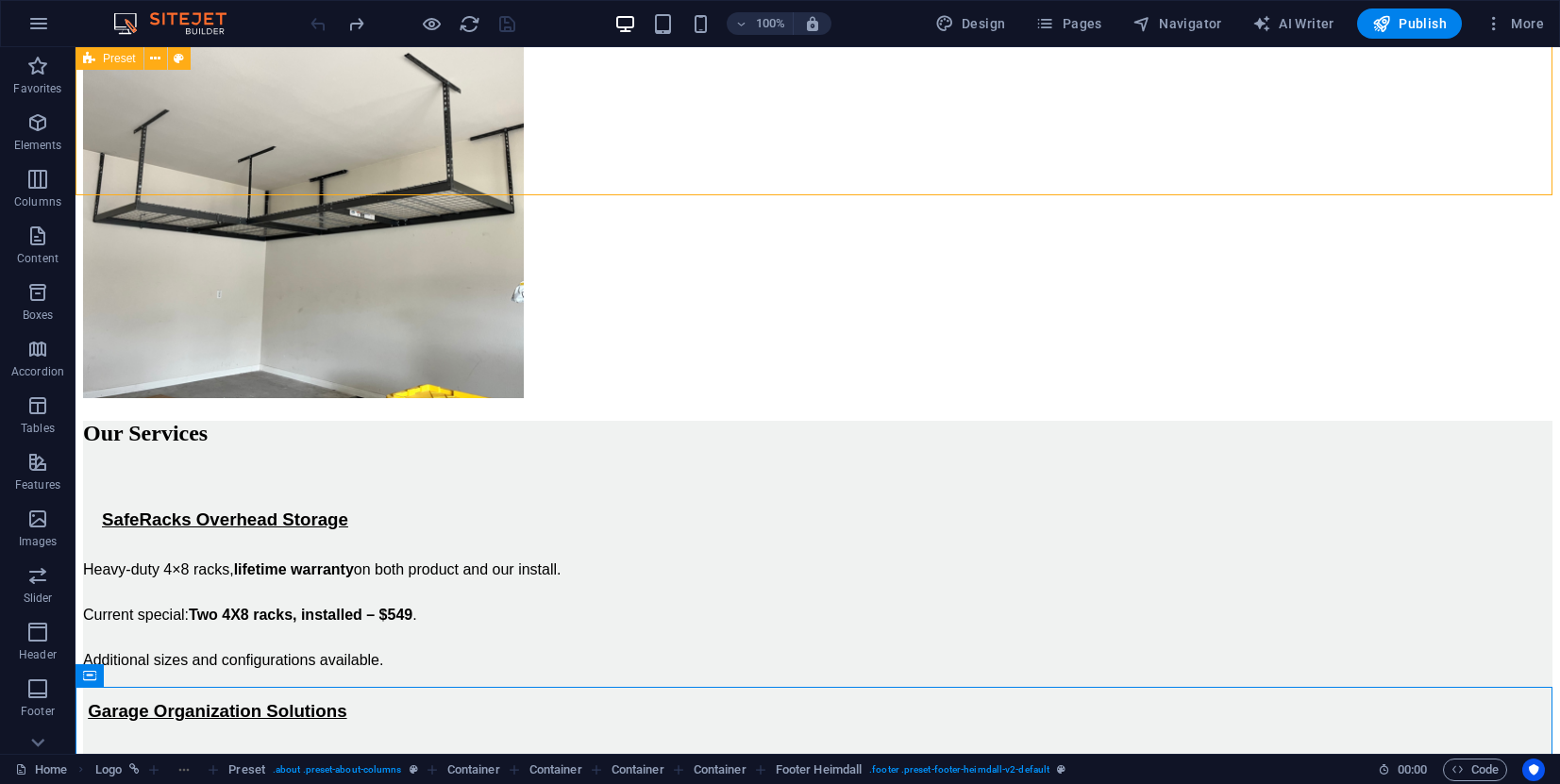
scroll to position [1488, 0]
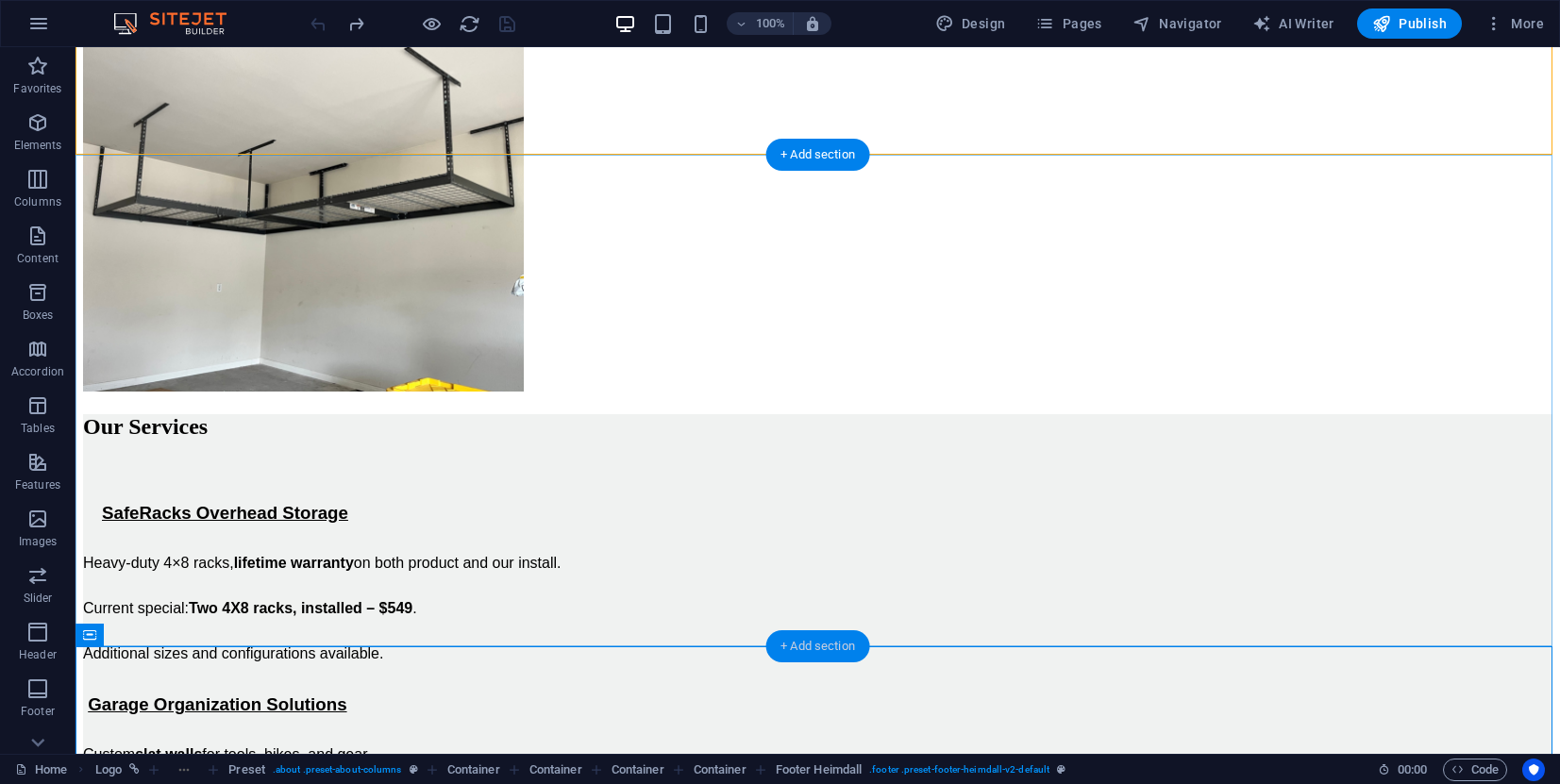
drag, startPoint x: 820, startPoint y: 647, endPoint x: 420, endPoint y: 605, distance: 402.2
click at [820, 647] on div "+ Add section" at bounding box center [817, 646] width 105 height 32
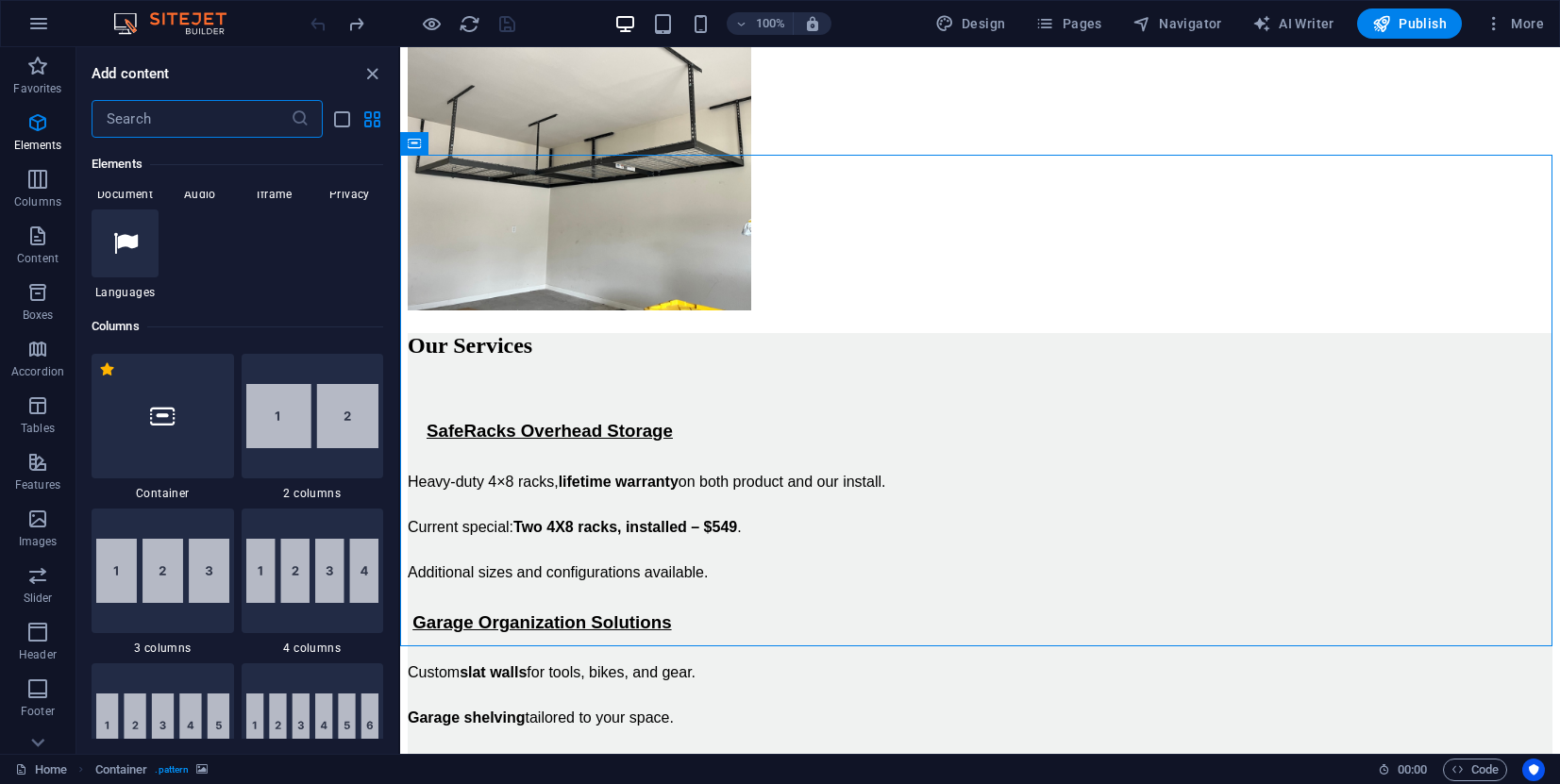
scroll to position [971, 0]
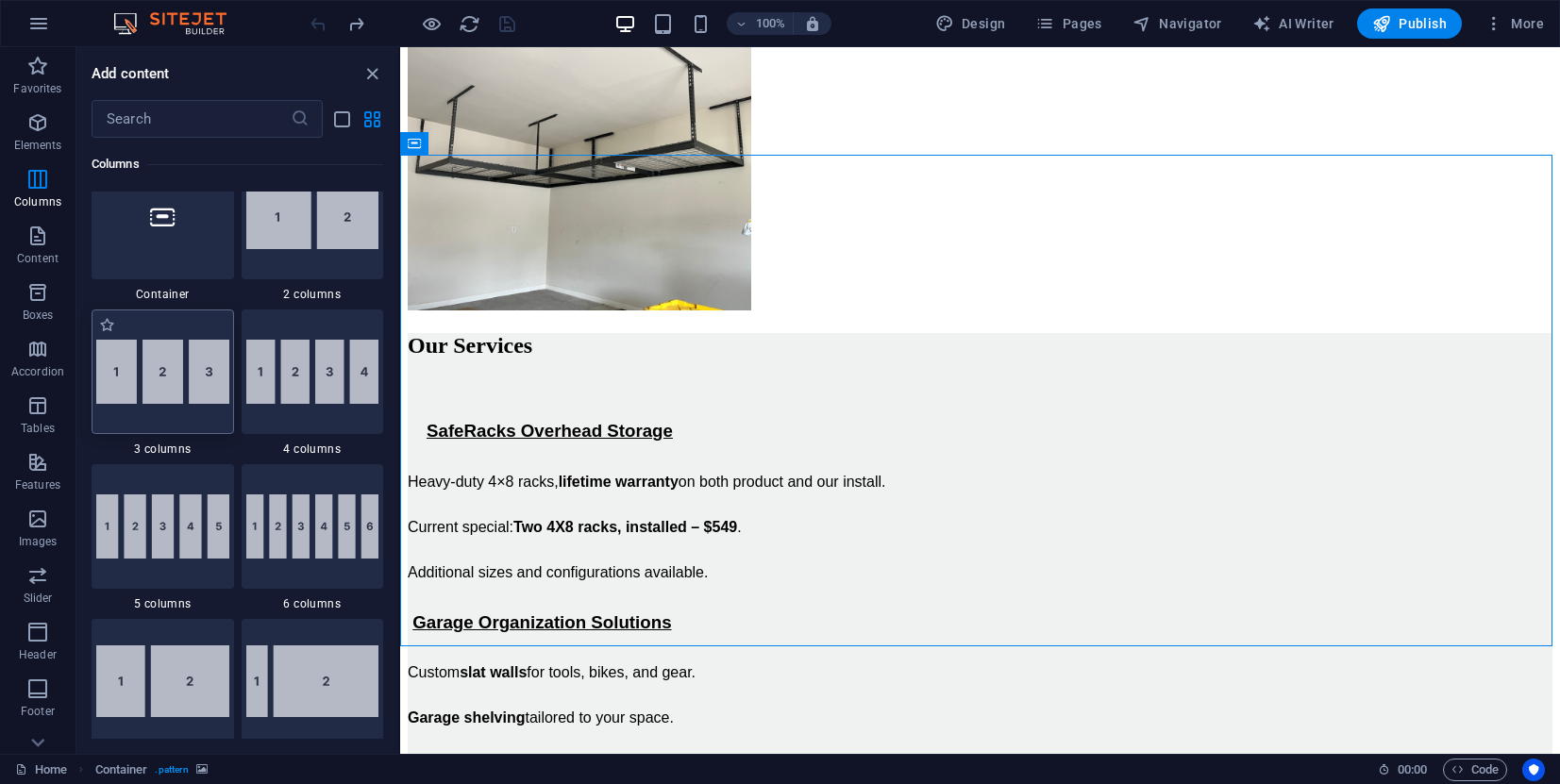
click at [169, 419] on div at bounding box center [163, 372] width 143 height 125
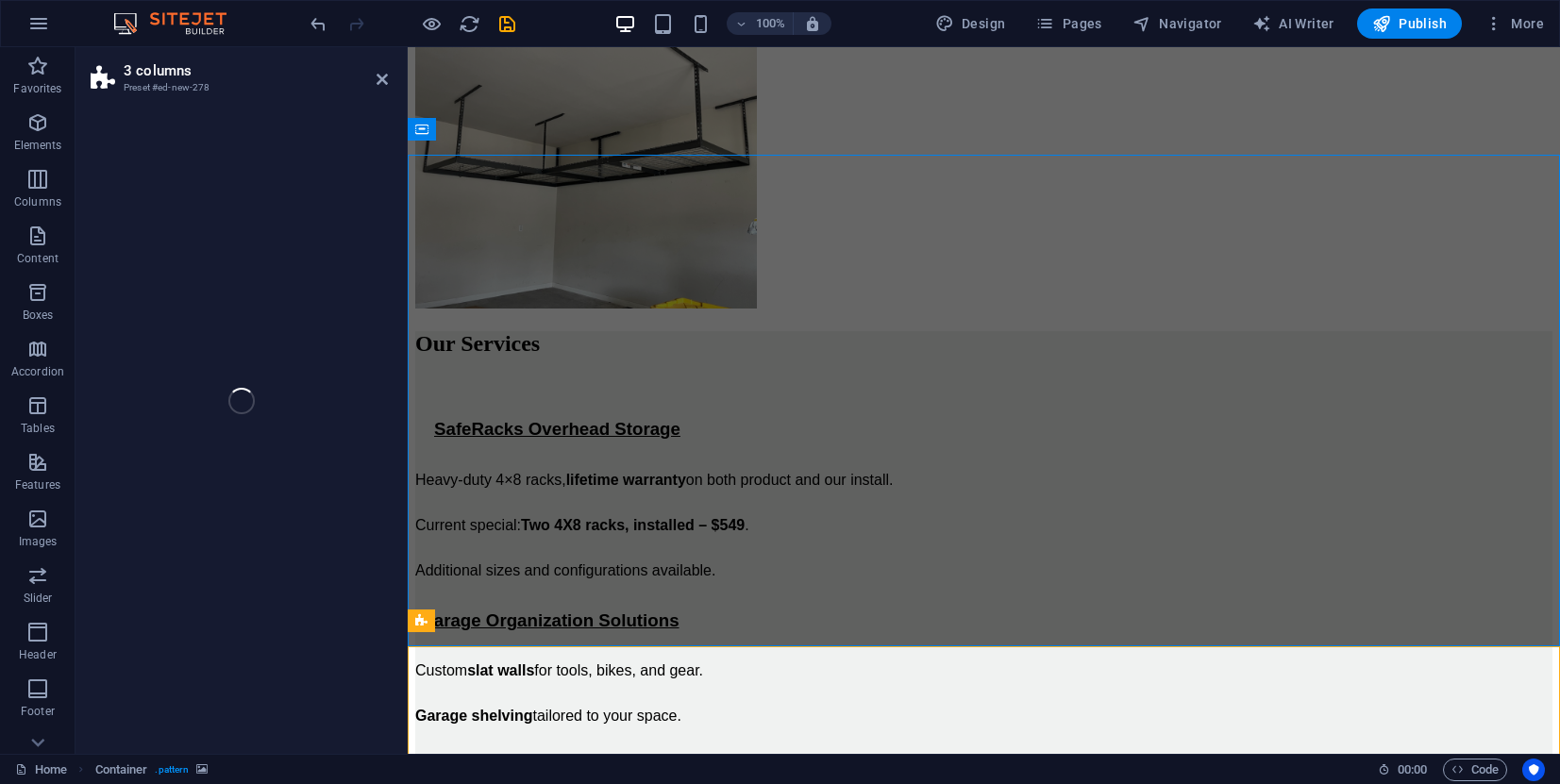
select select "rem"
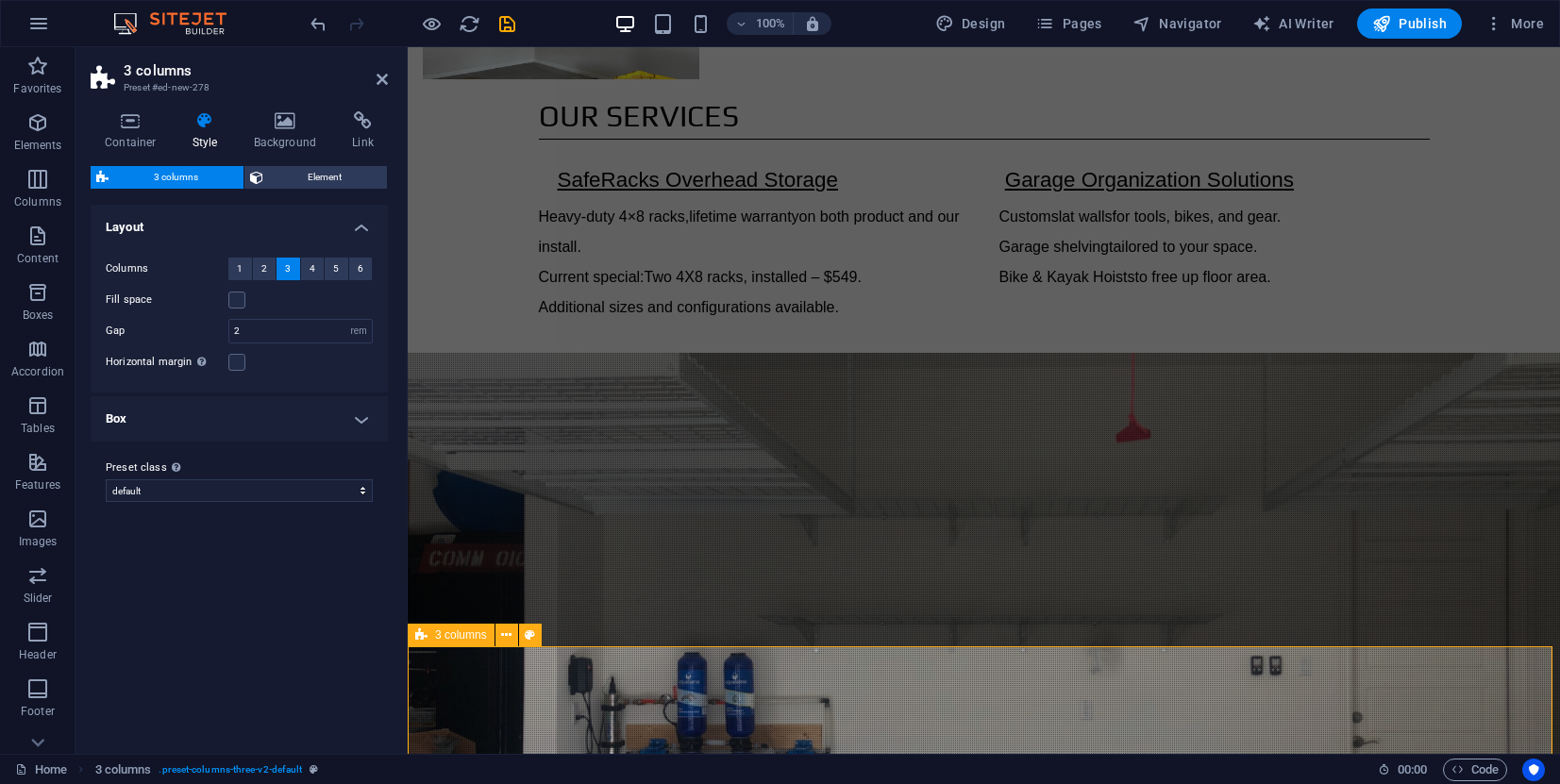
scroll to position [1666, 0]
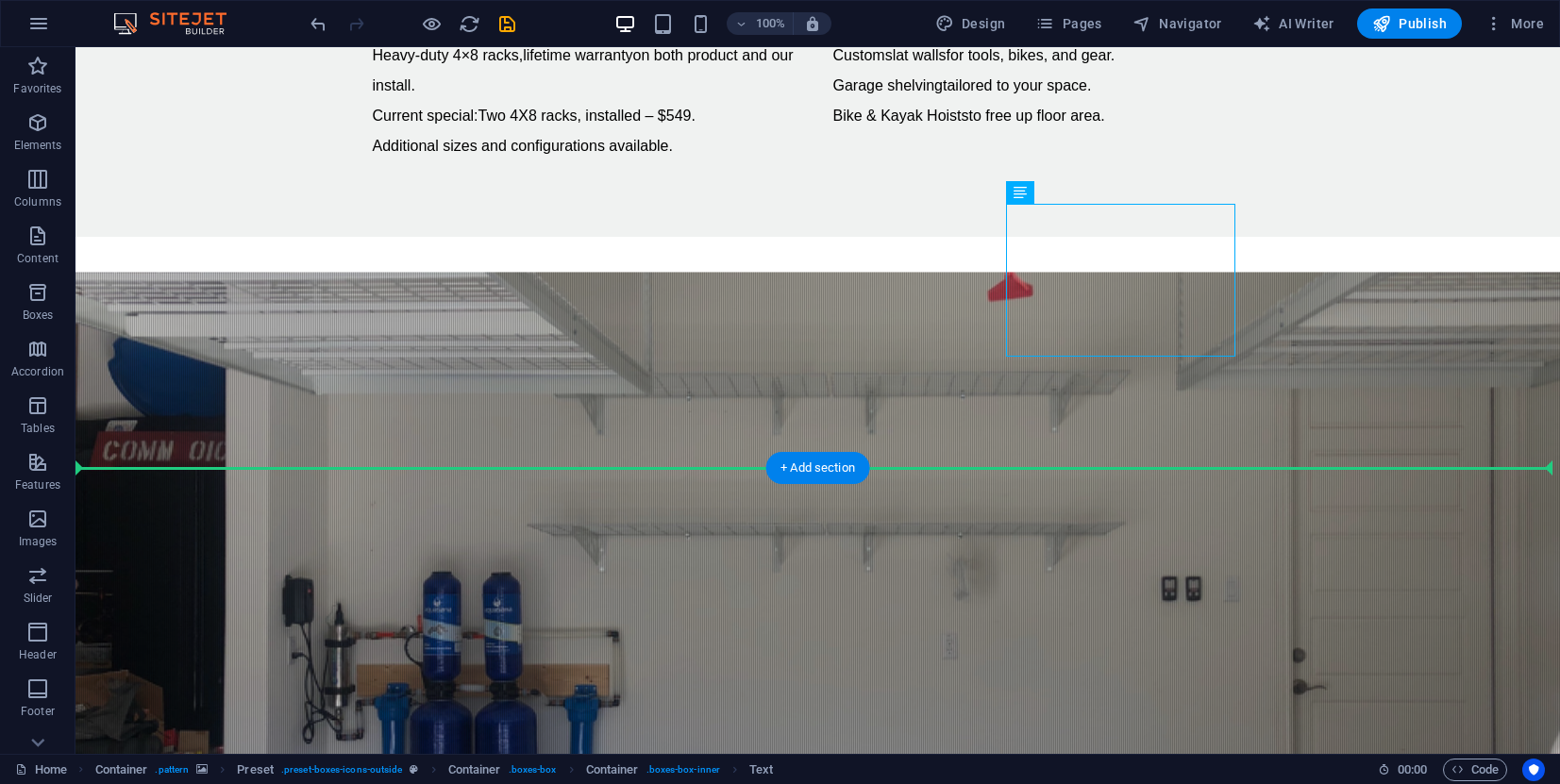
drag, startPoint x: 969, startPoint y: 265, endPoint x: 1301, endPoint y: 317, distance: 336.0
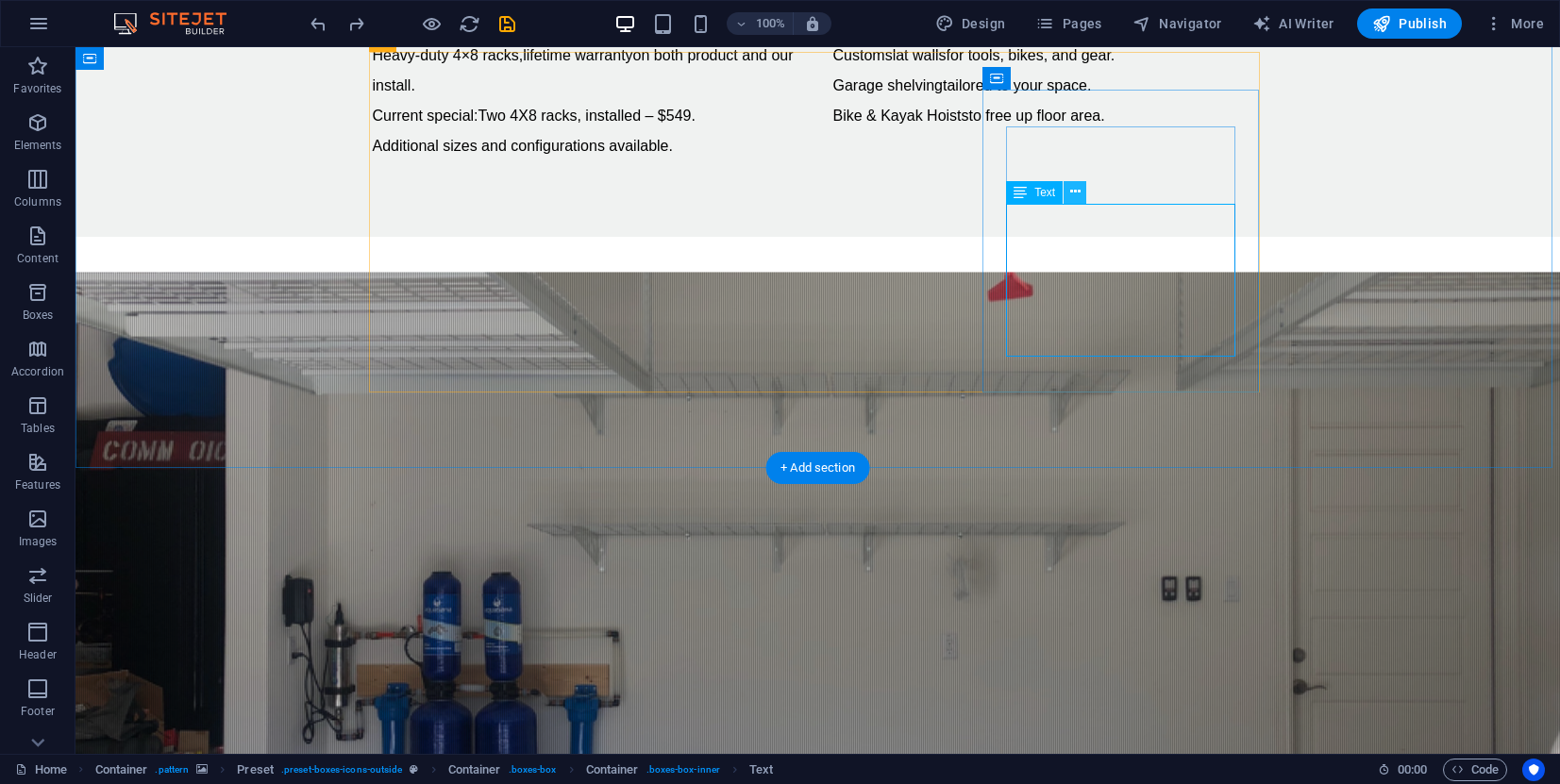
click at [1075, 198] on icon at bounding box center [1074, 192] width 10 height 20
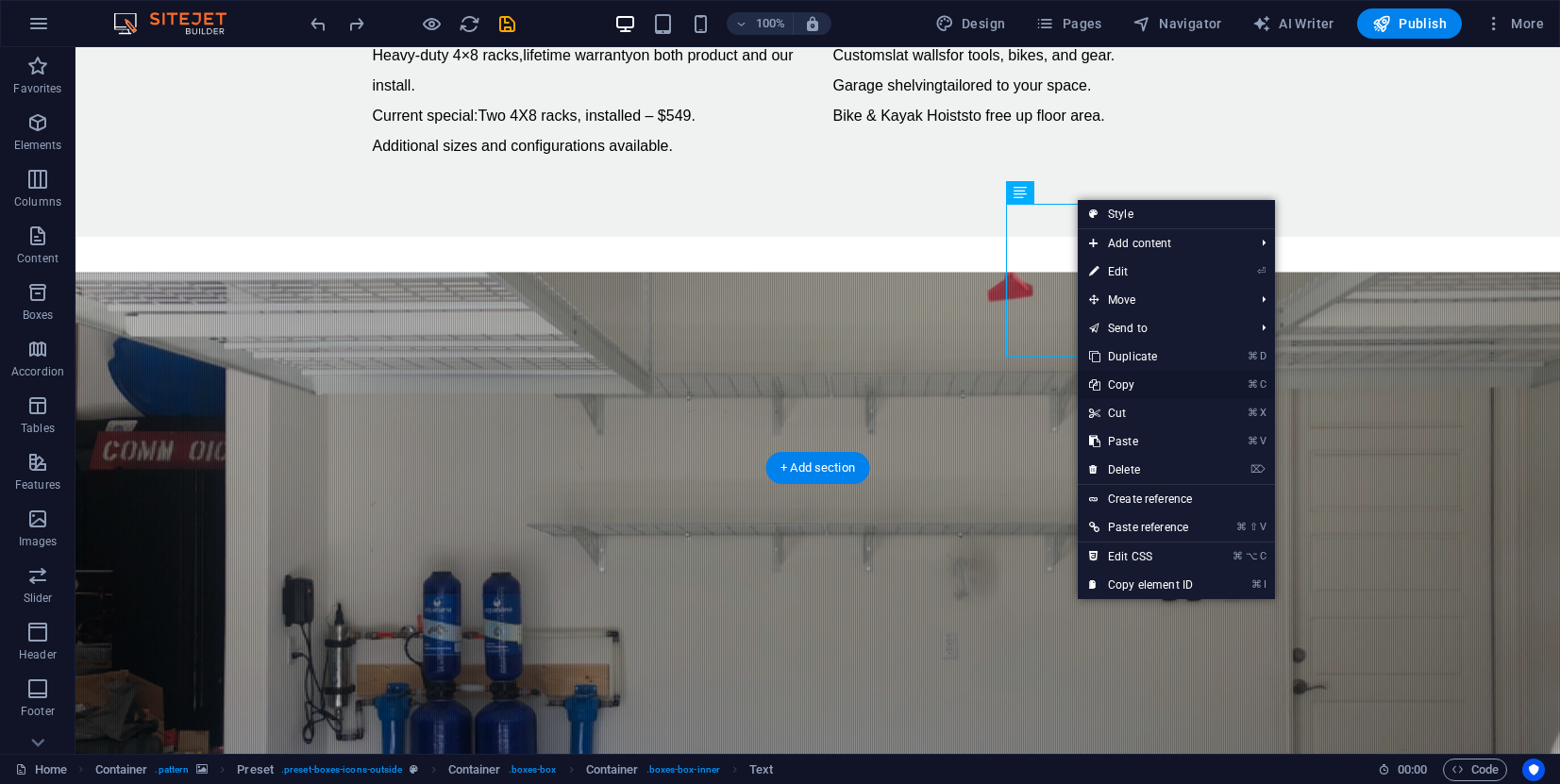
click at [1133, 383] on link "⌘ C Copy" at bounding box center [1140, 384] width 127 height 28
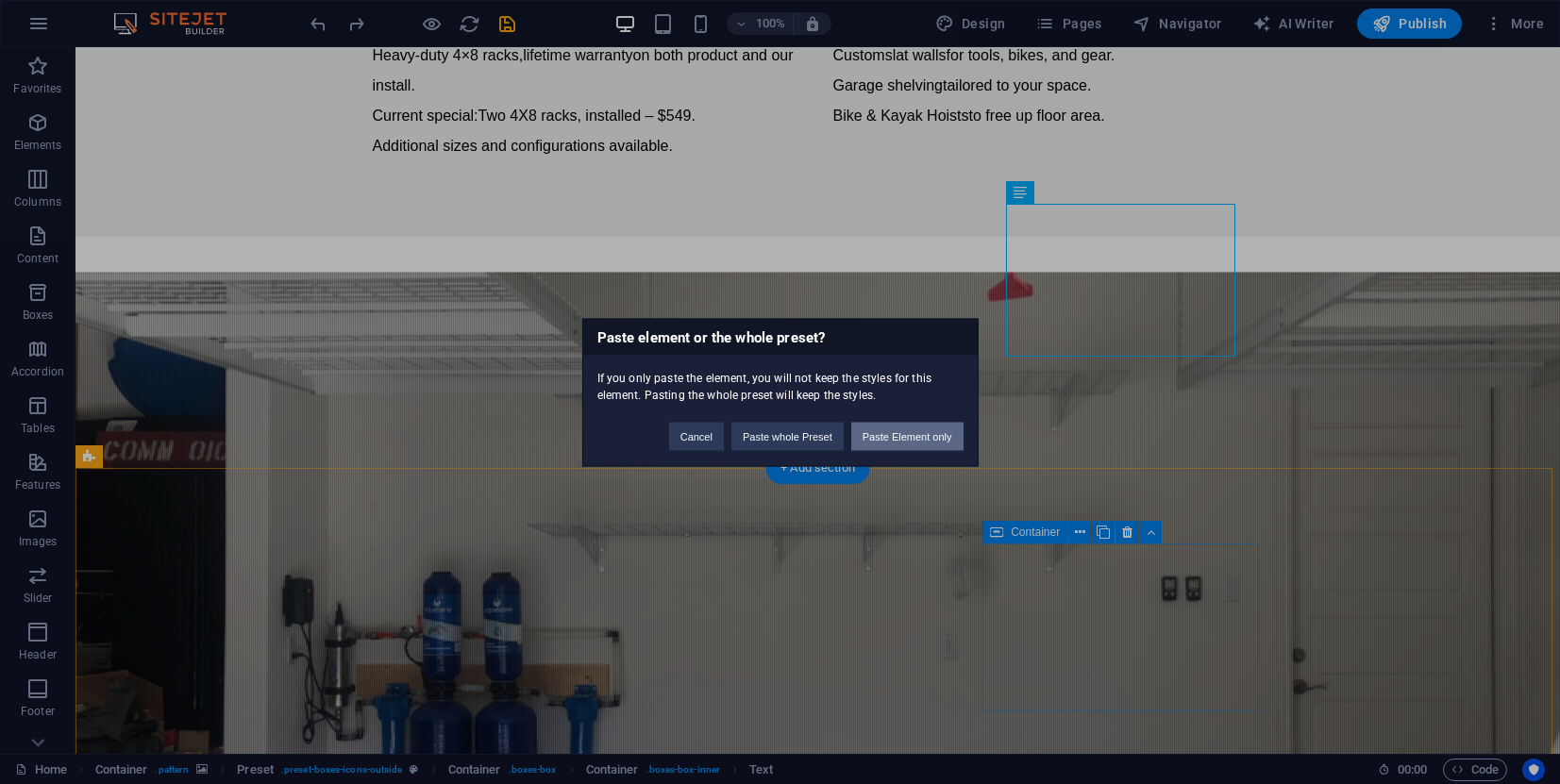
click at [920, 429] on button "Paste Element only" at bounding box center [907, 435] width 112 height 28
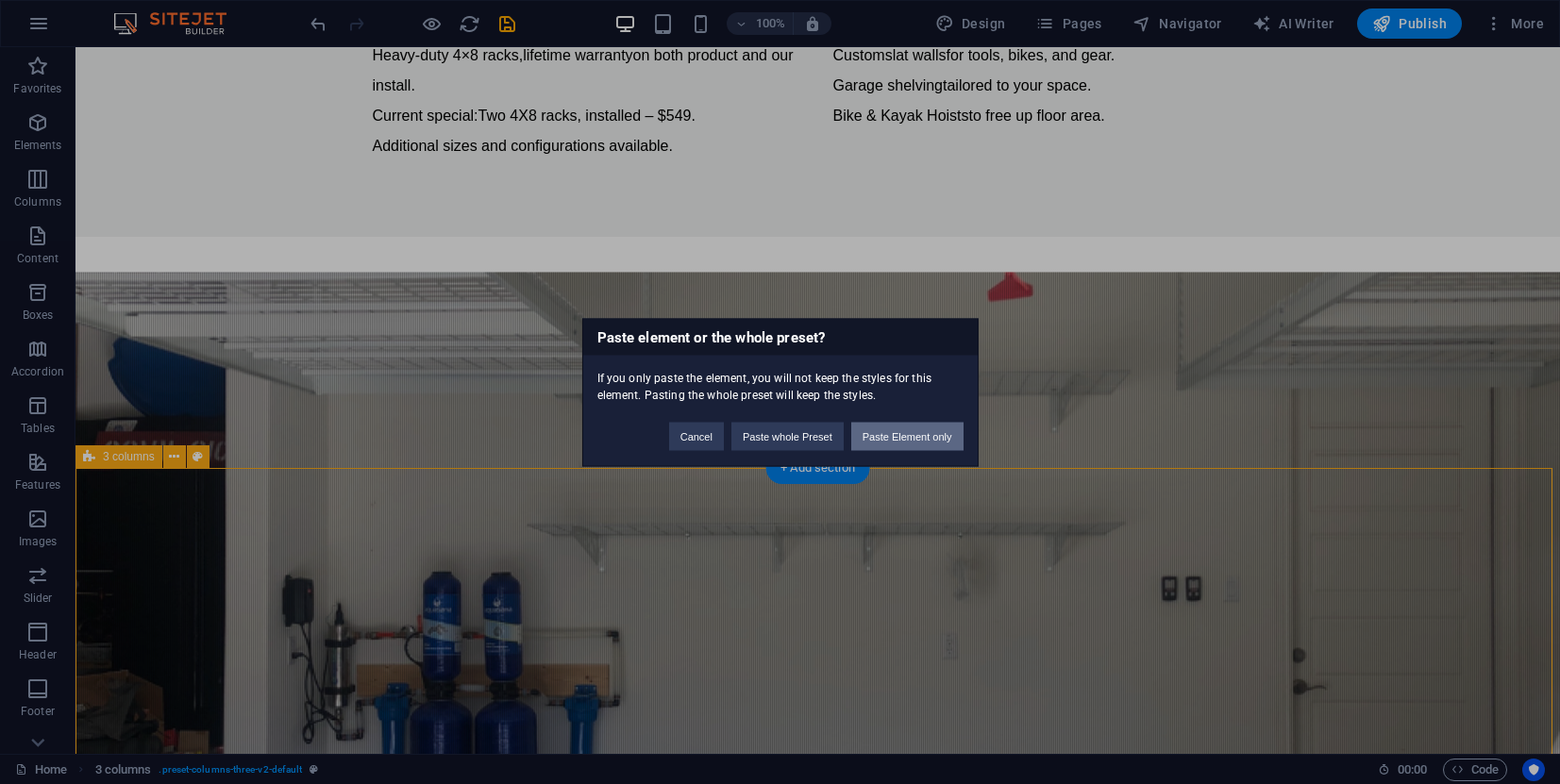
drag, startPoint x: 932, startPoint y: 431, endPoint x: 856, endPoint y: 383, distance: 89.9
click at [932, 431] on button "Paste Element only" at bounding box center [907, 435] width 112 height 28
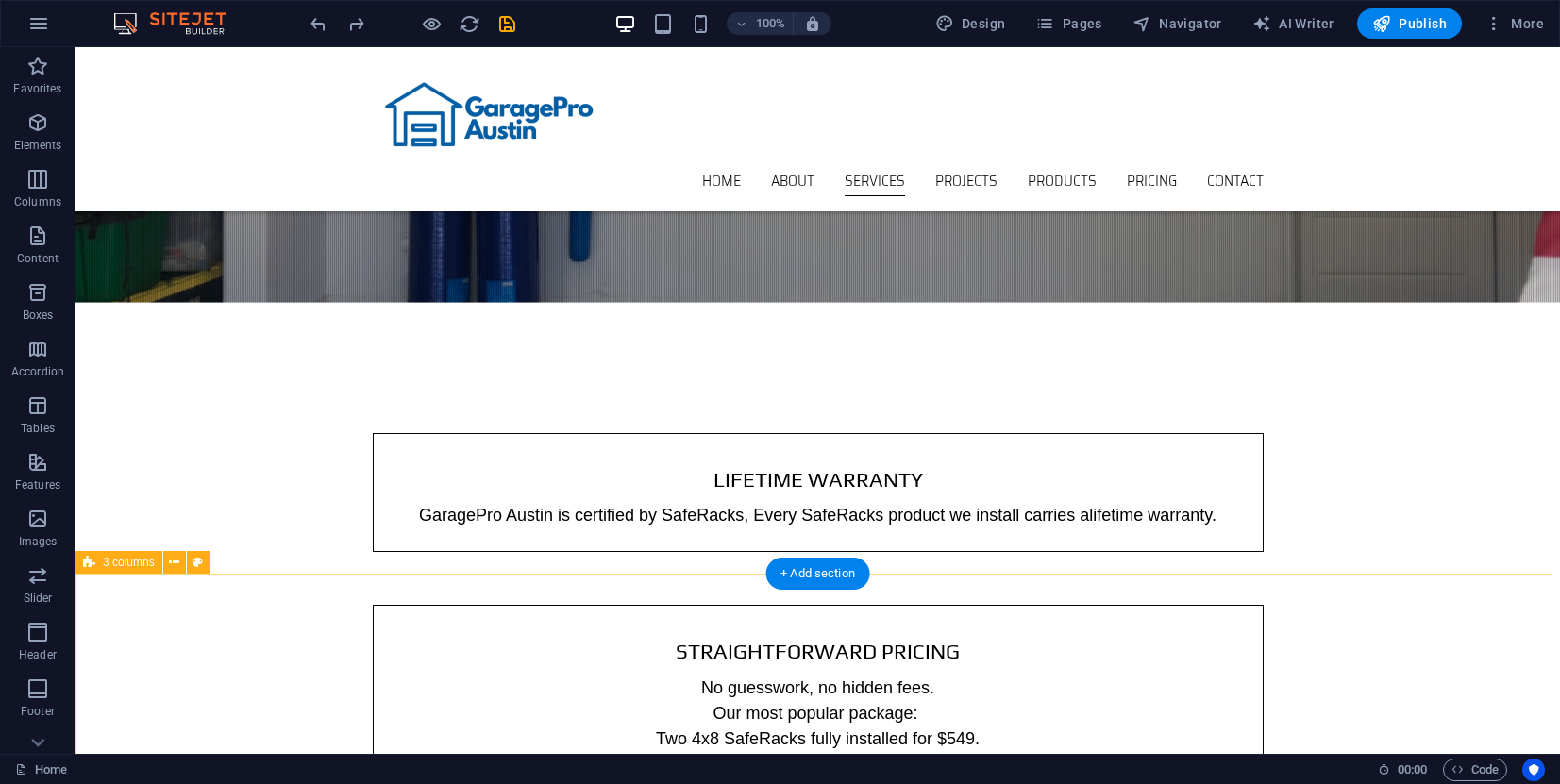
scroll to position [1560, 0]
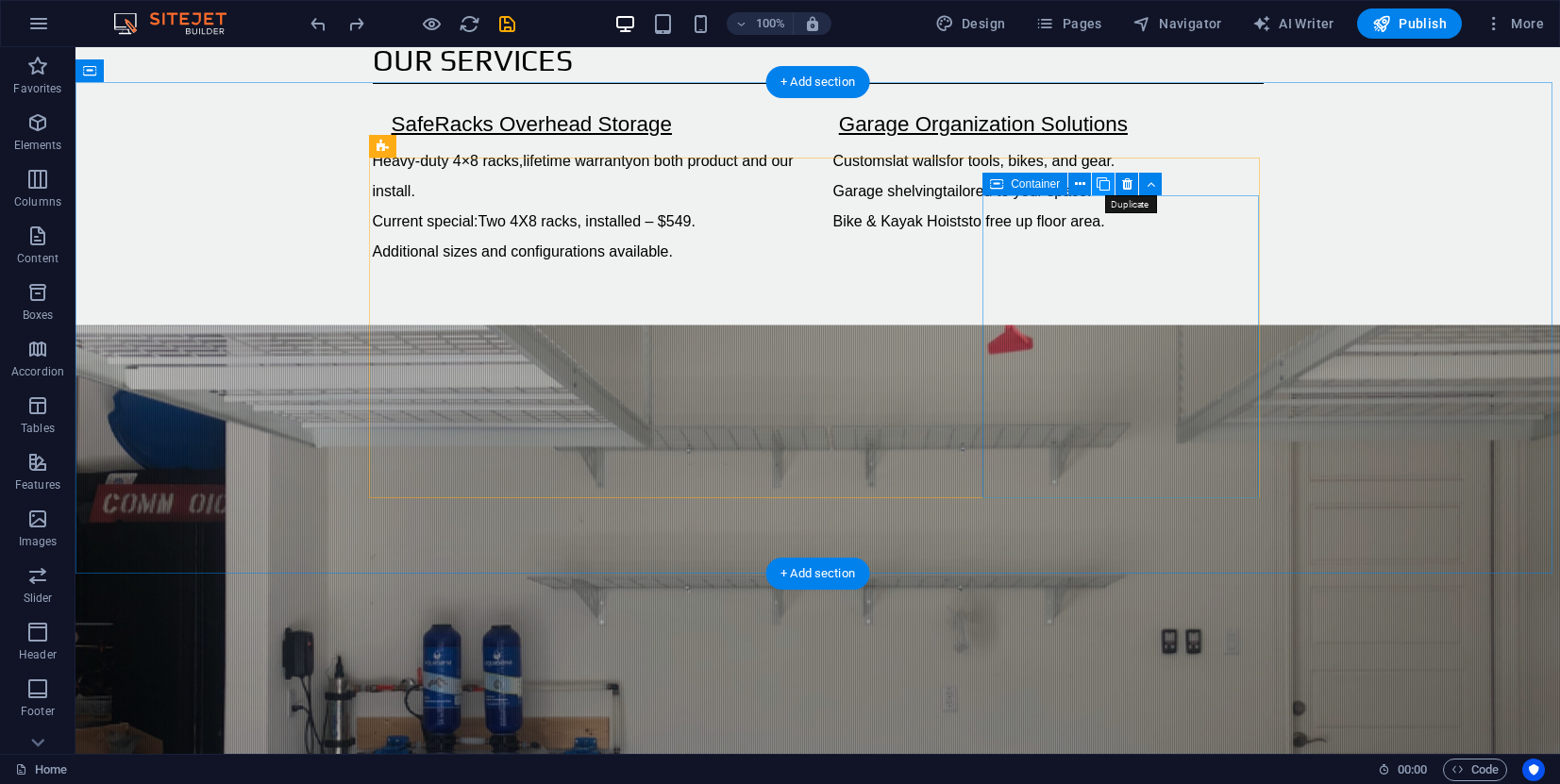
click at [1098, 186] on icon at bounding box center [1103, 184] width 13 height 20
click at [1105, 227] on icon at bounding box center [1102, 220] width 10 height 20
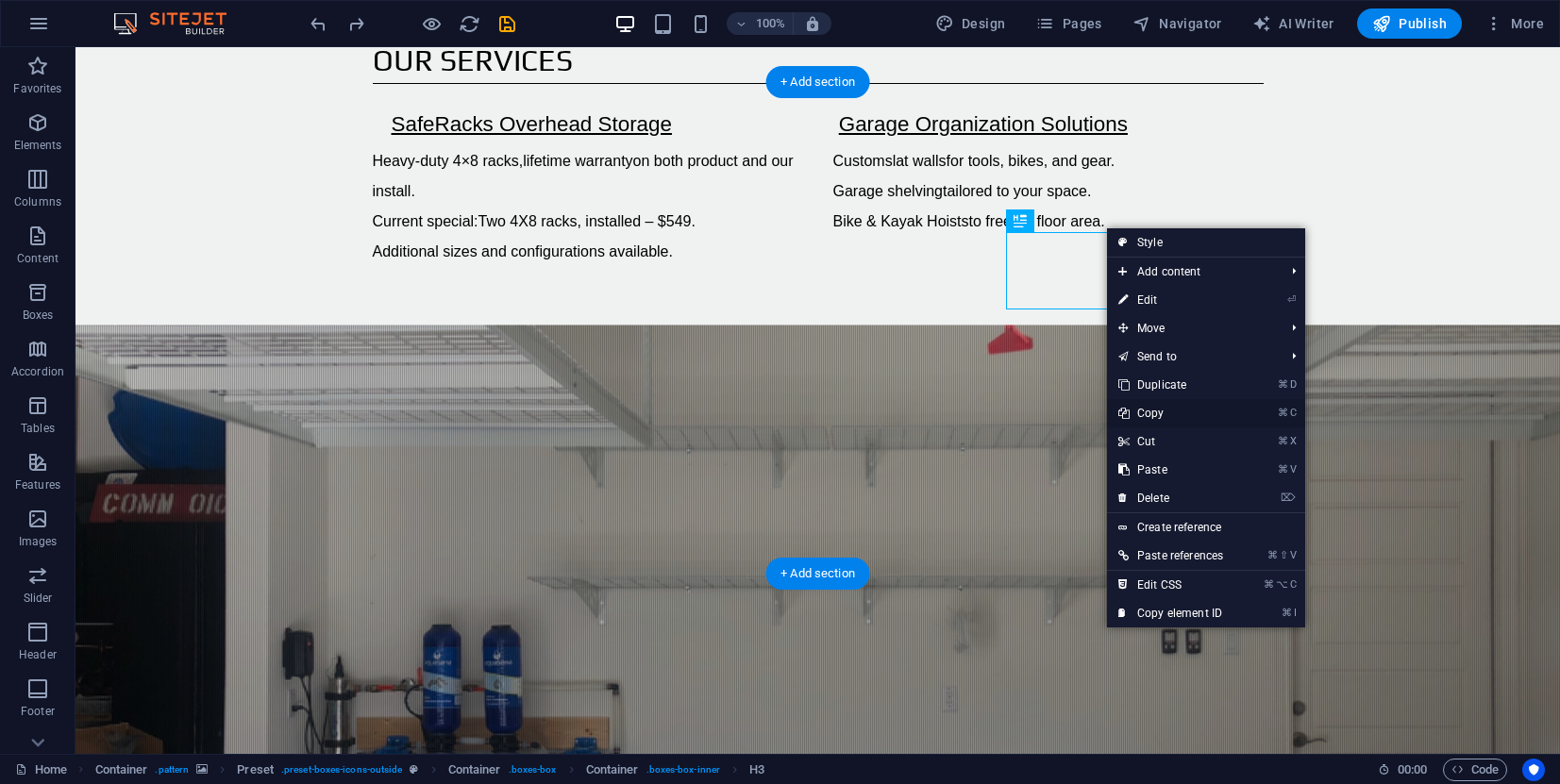
click at [1161, 416] on link "⌘ C Copy" at bounding box center [1170, 413] width 128 height 28
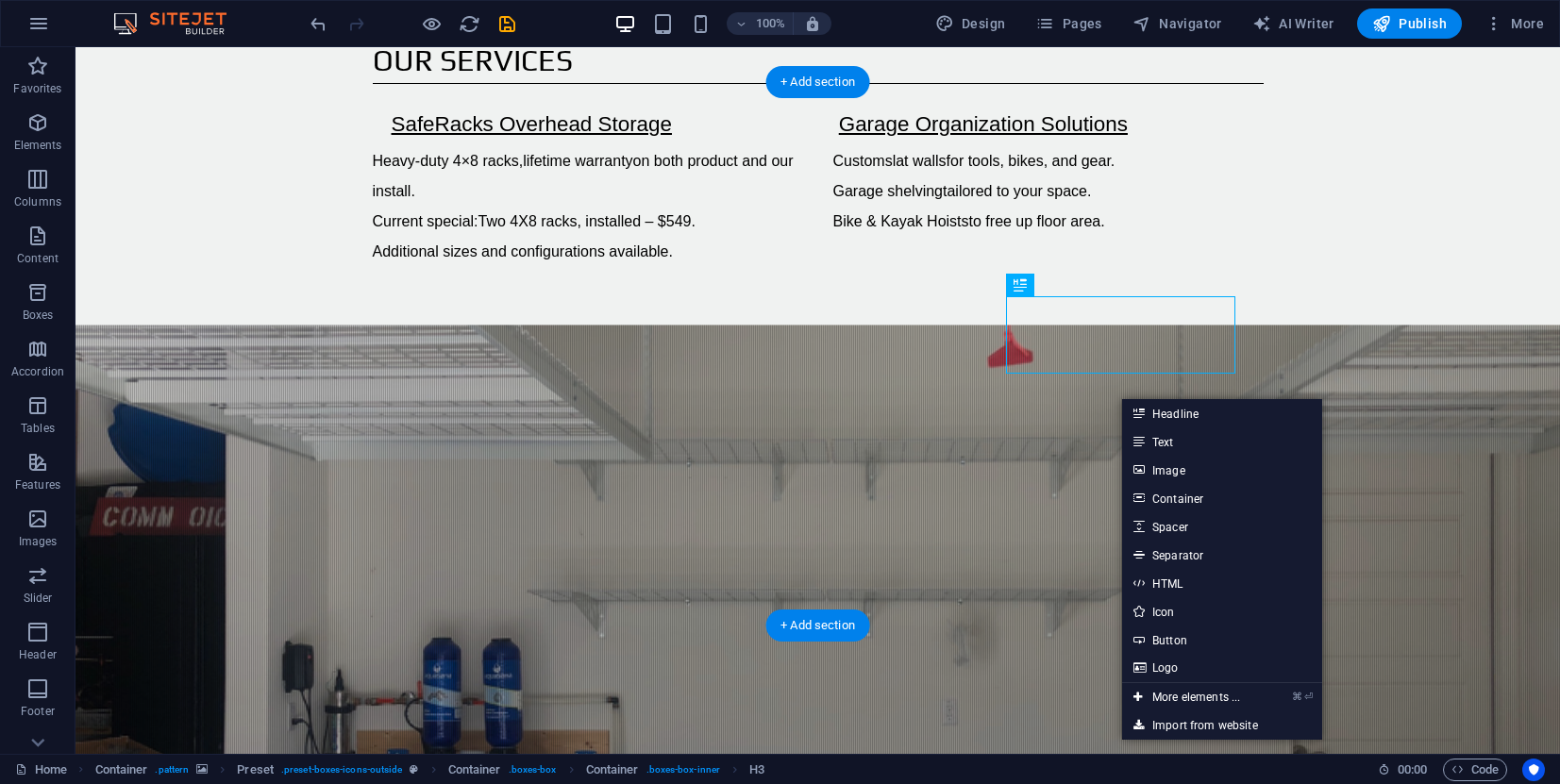
scroll to position [1843, 0]
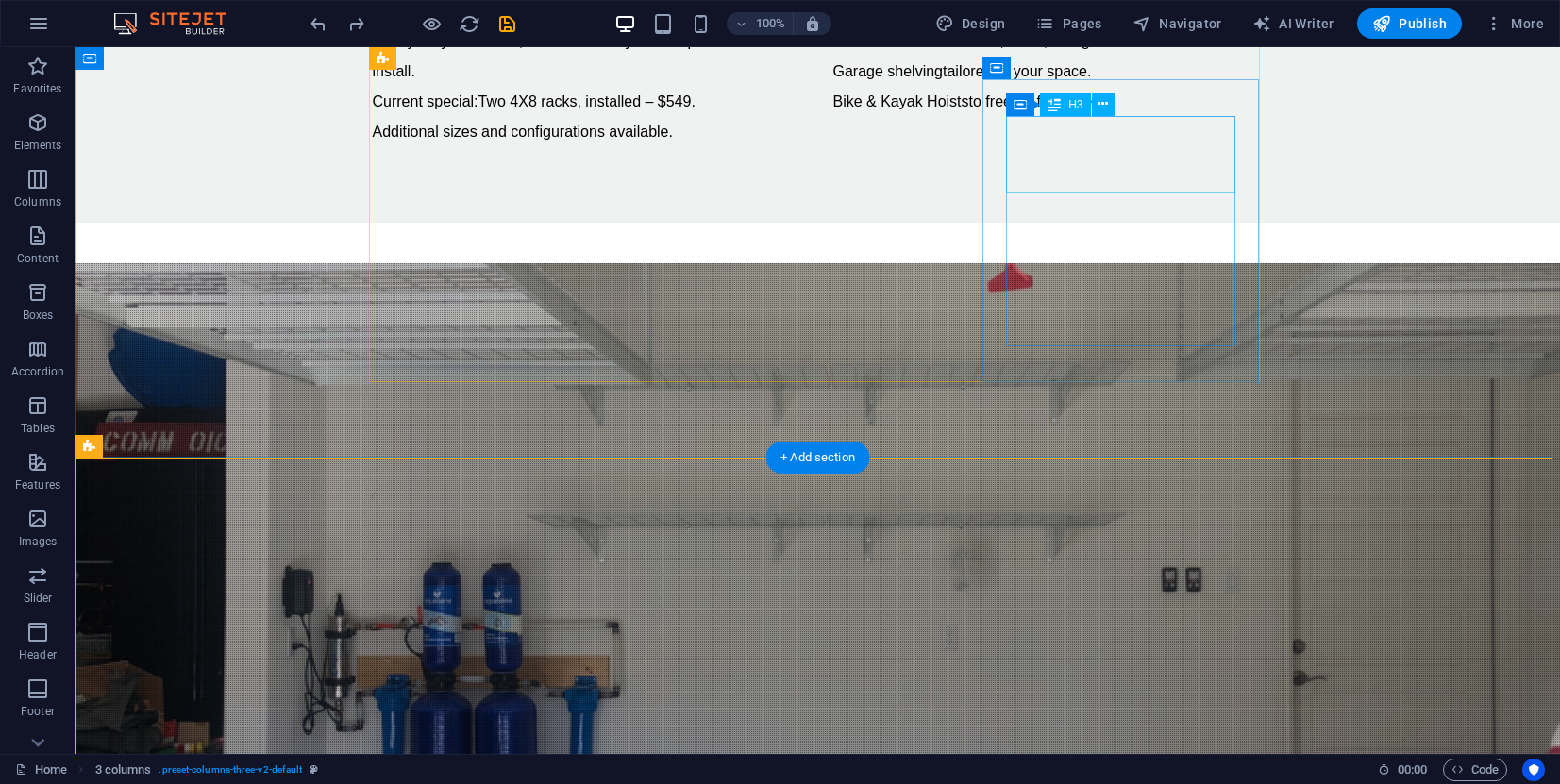
scroll to position [1677, 0]
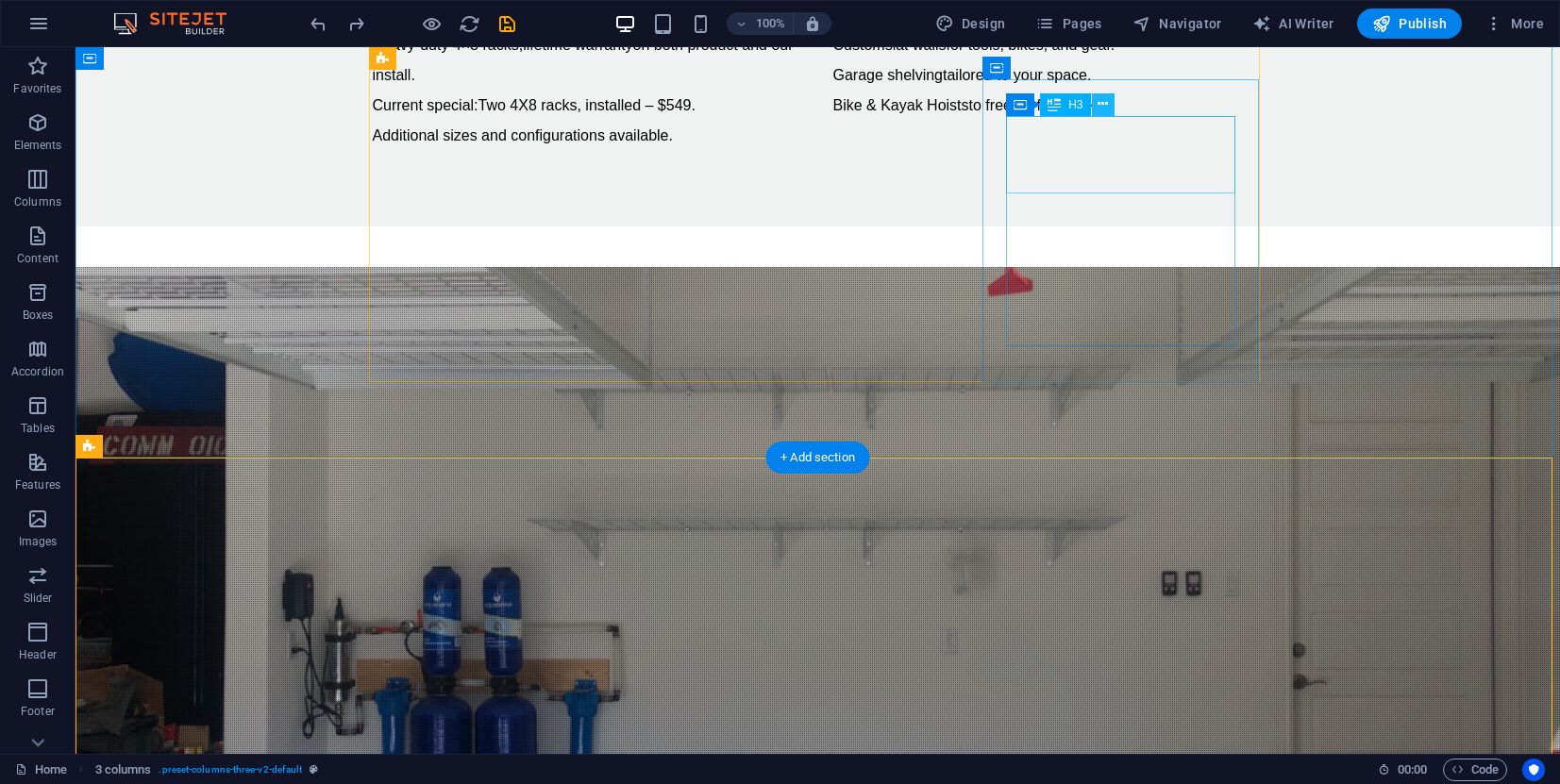
click at [1099, 101] on icon at bounding box center [1102, 104] width 10 height 20
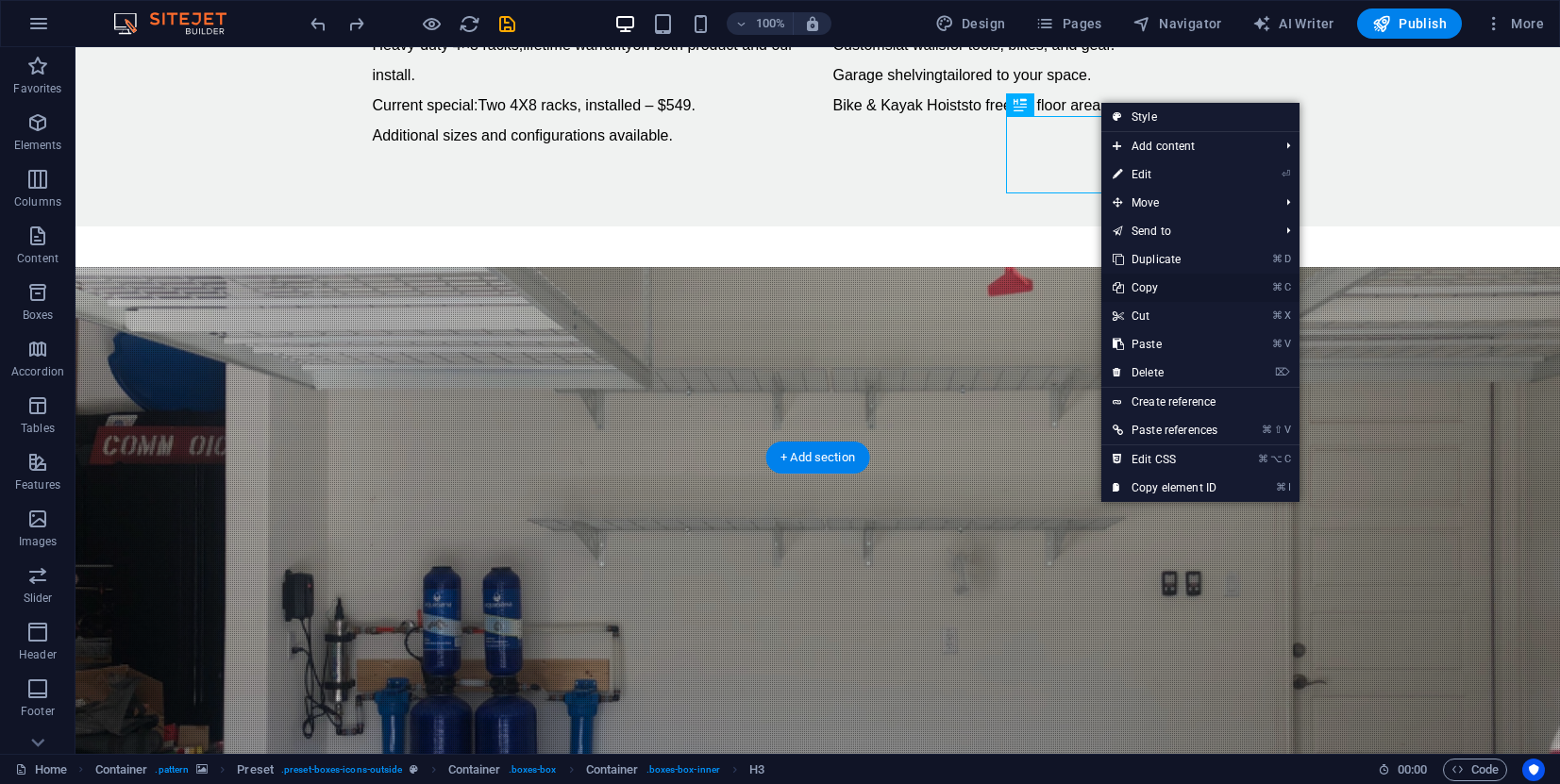
click at [1155, 288] on link "⌘ C Copy" at bounding box center [1164, 288] width 128 height 28
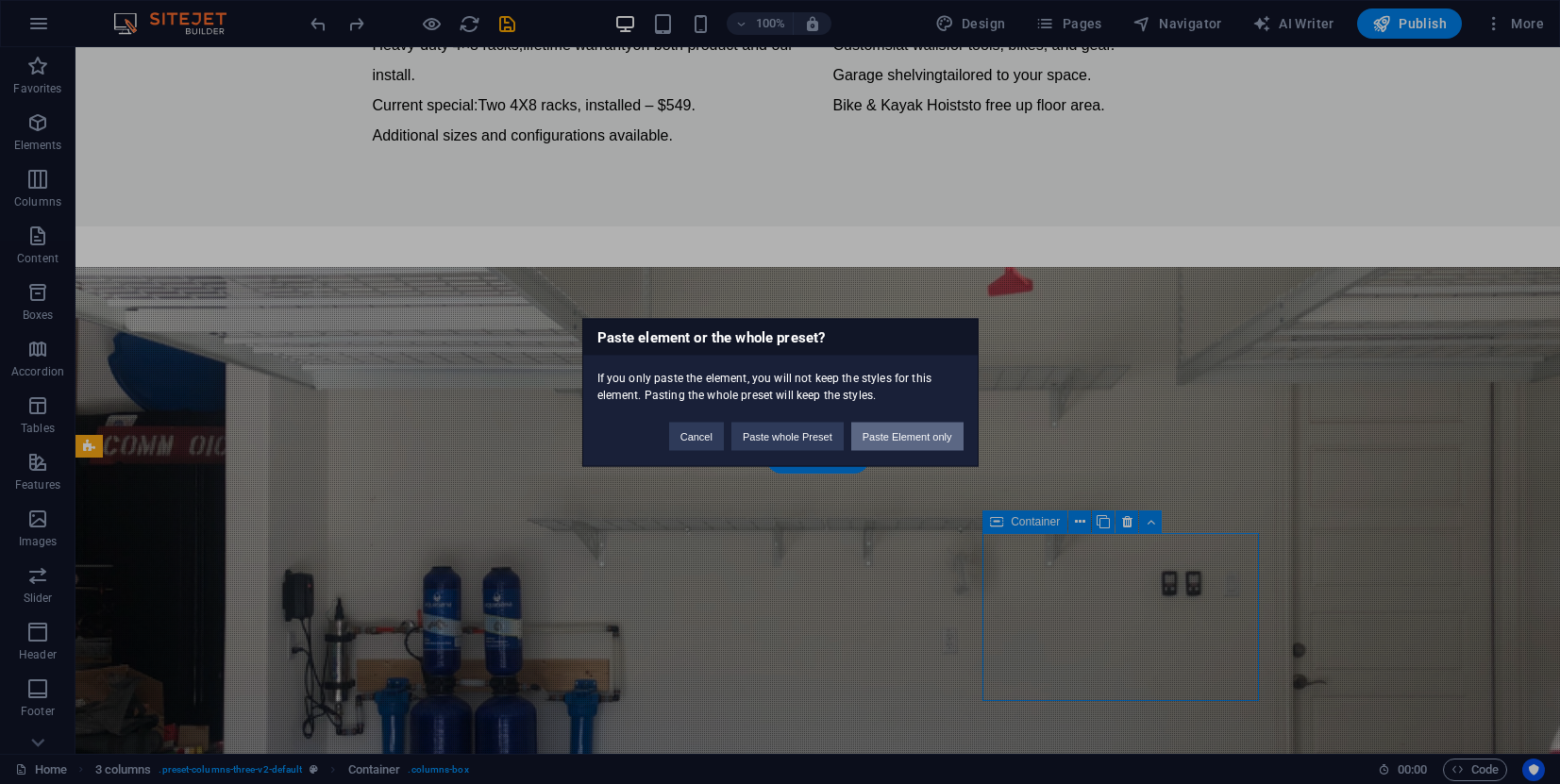
click at [904, 435] on button "Paste Element only" at bounding box center [907, 435] width 112 height 28
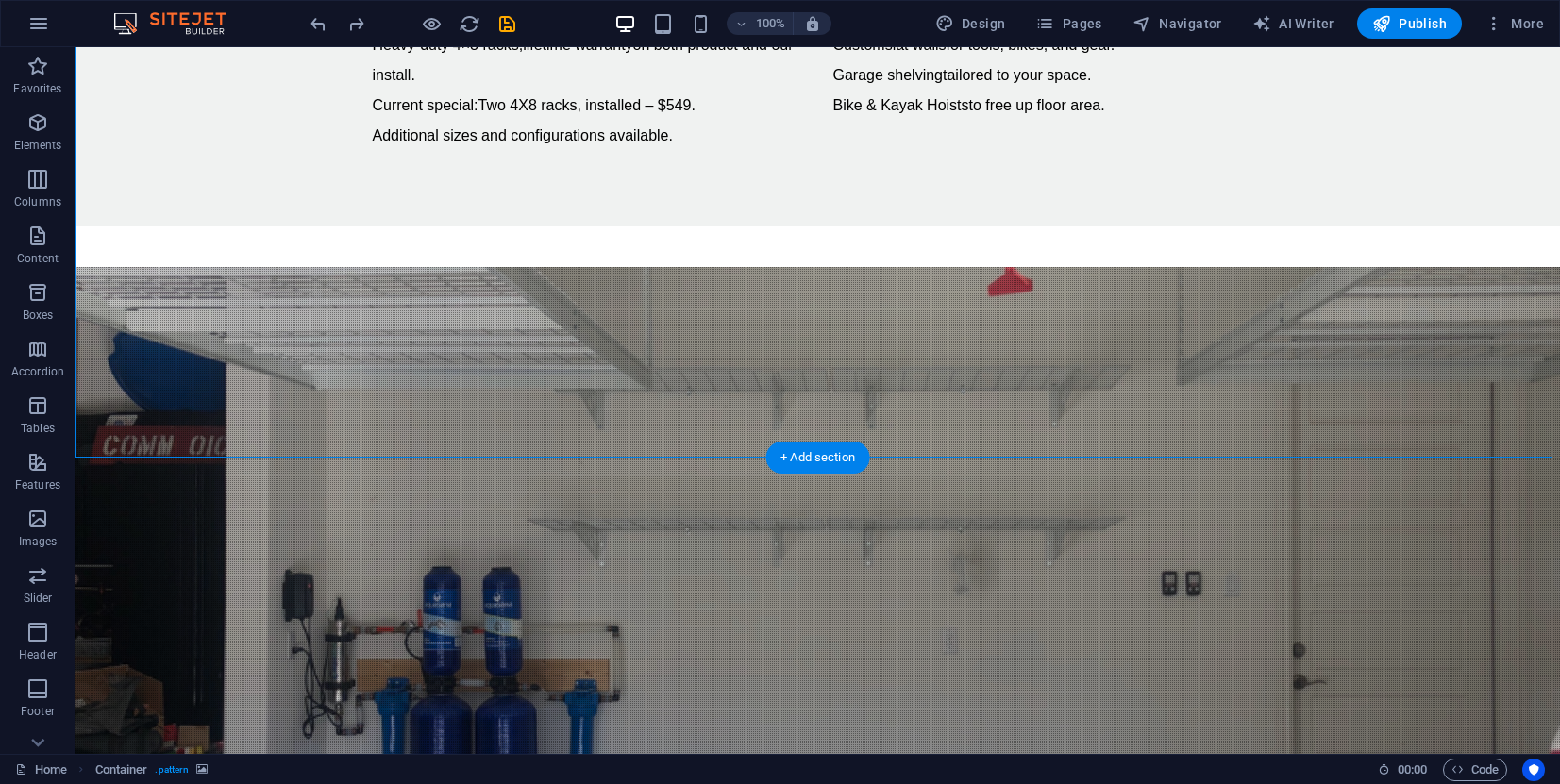
drag, startPoint x: 1182, startPoint y: 261, endPoint x: 1195, endPoint y: 622, distance: 361.2
click at [1102, 108] on icon at bounding box center [1102, 104] width 10 height 20
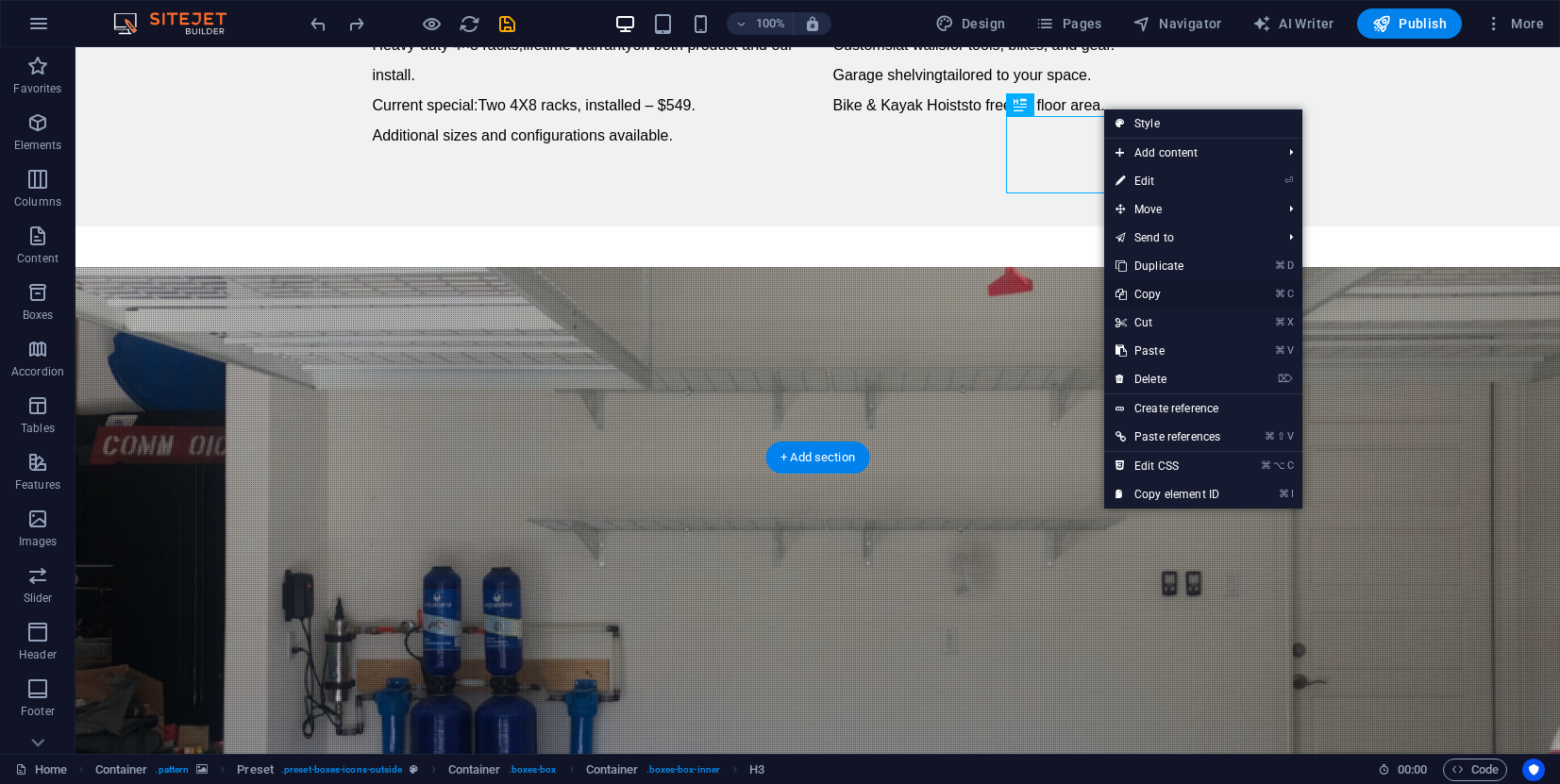
click at [1157, 296] on link "⌘ C Copy" at bounding box center [1167, 295] width 128 height 28
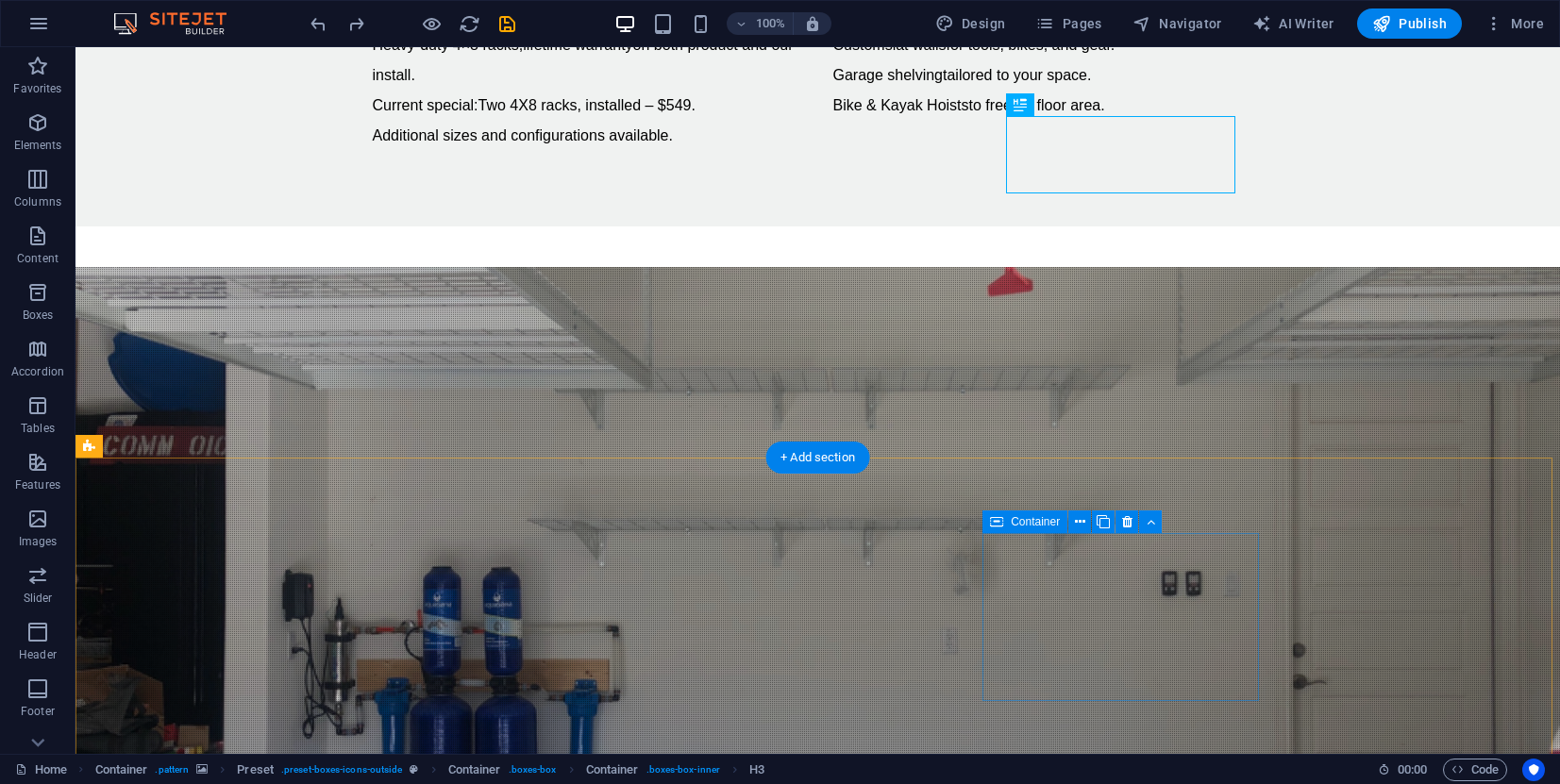
click at [1036, 522] on span "Container" at bounding box center [1036, 521] width 49 height 11
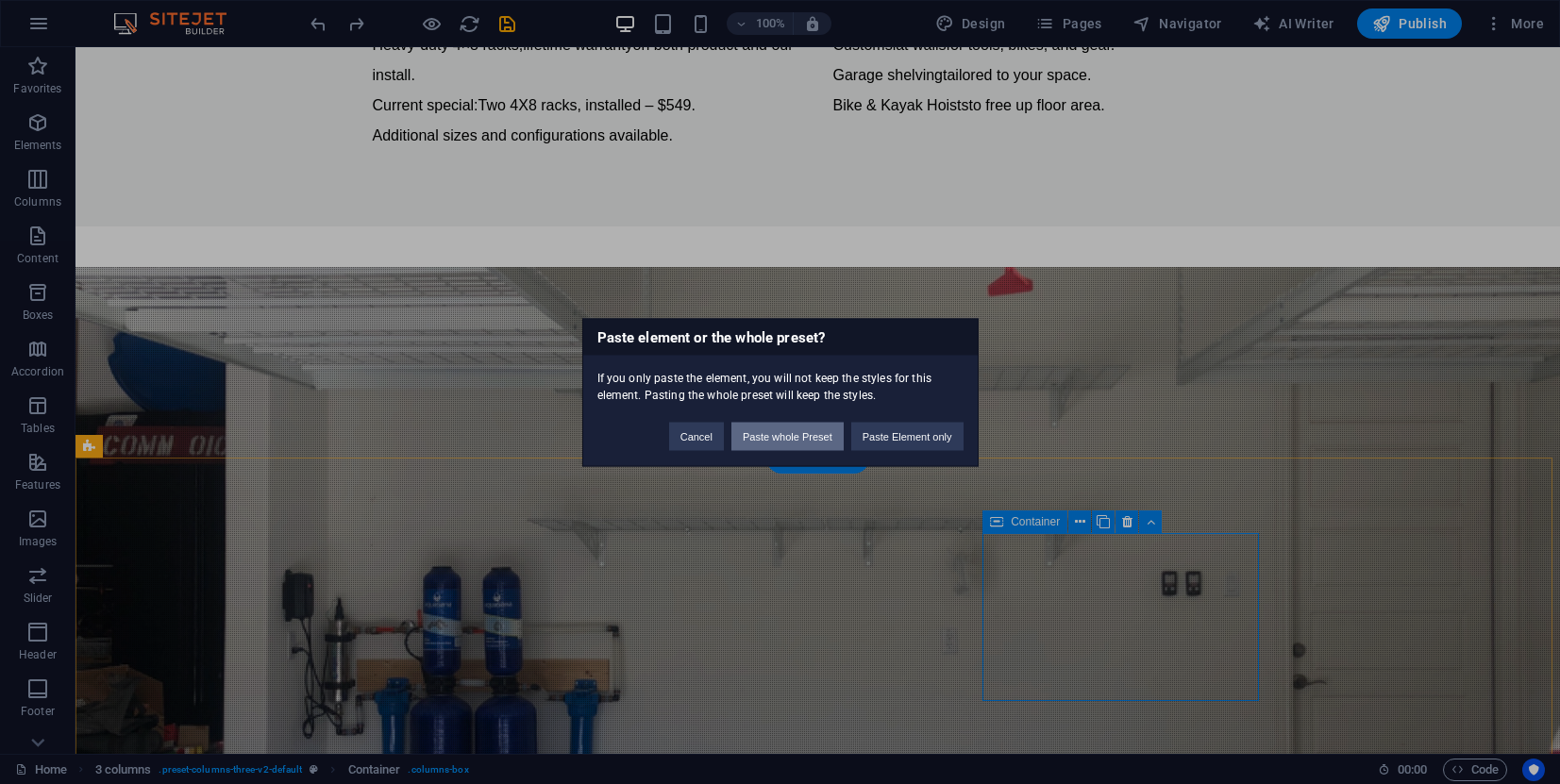
click at [821, 433] on button "Paste whole Preset" at bounding box center [787, 435] width 112 height 28
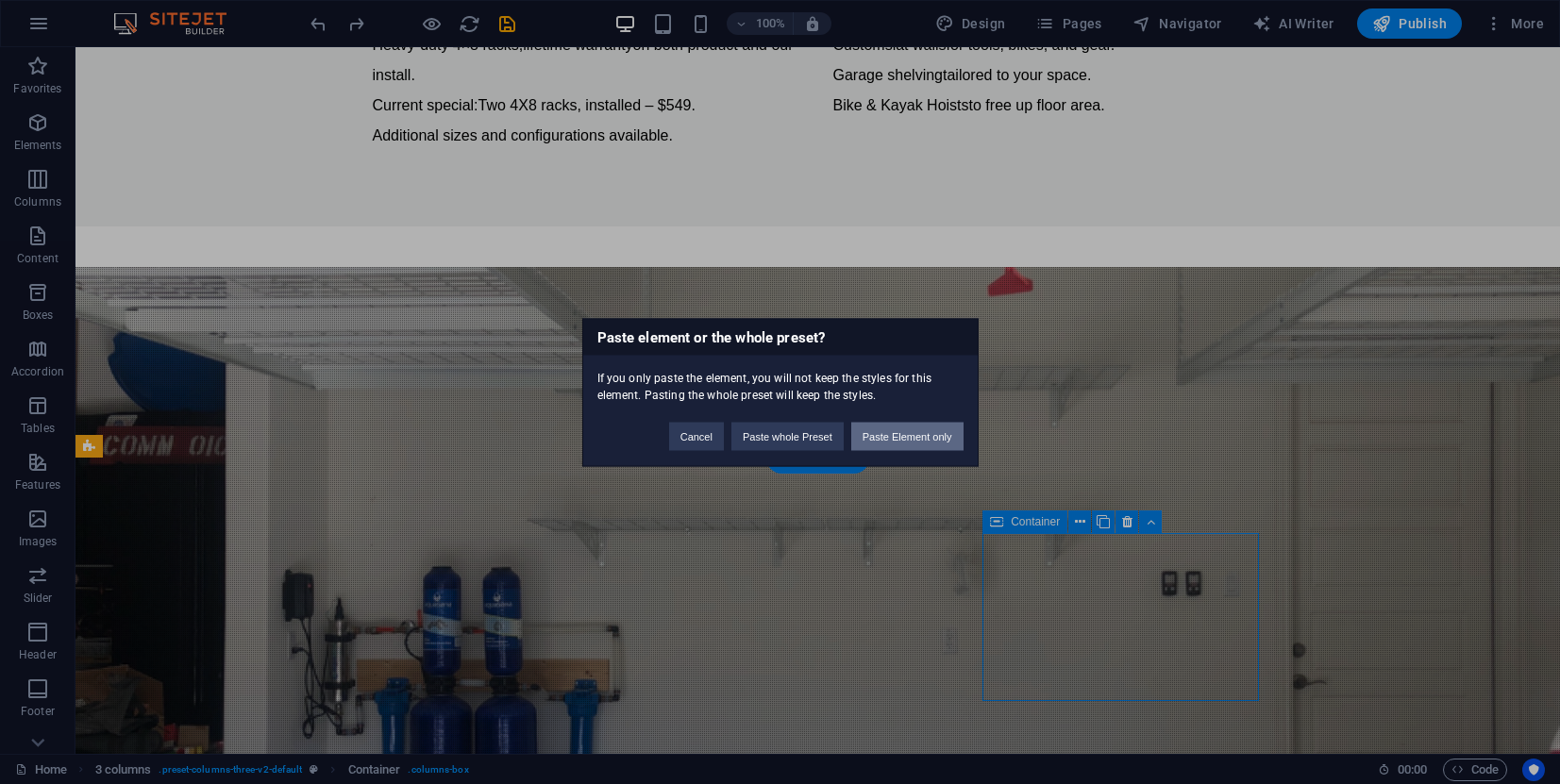
click at [884, 433] on button "Paste Element only" at bounding box center [907, 435] width 112 height 28
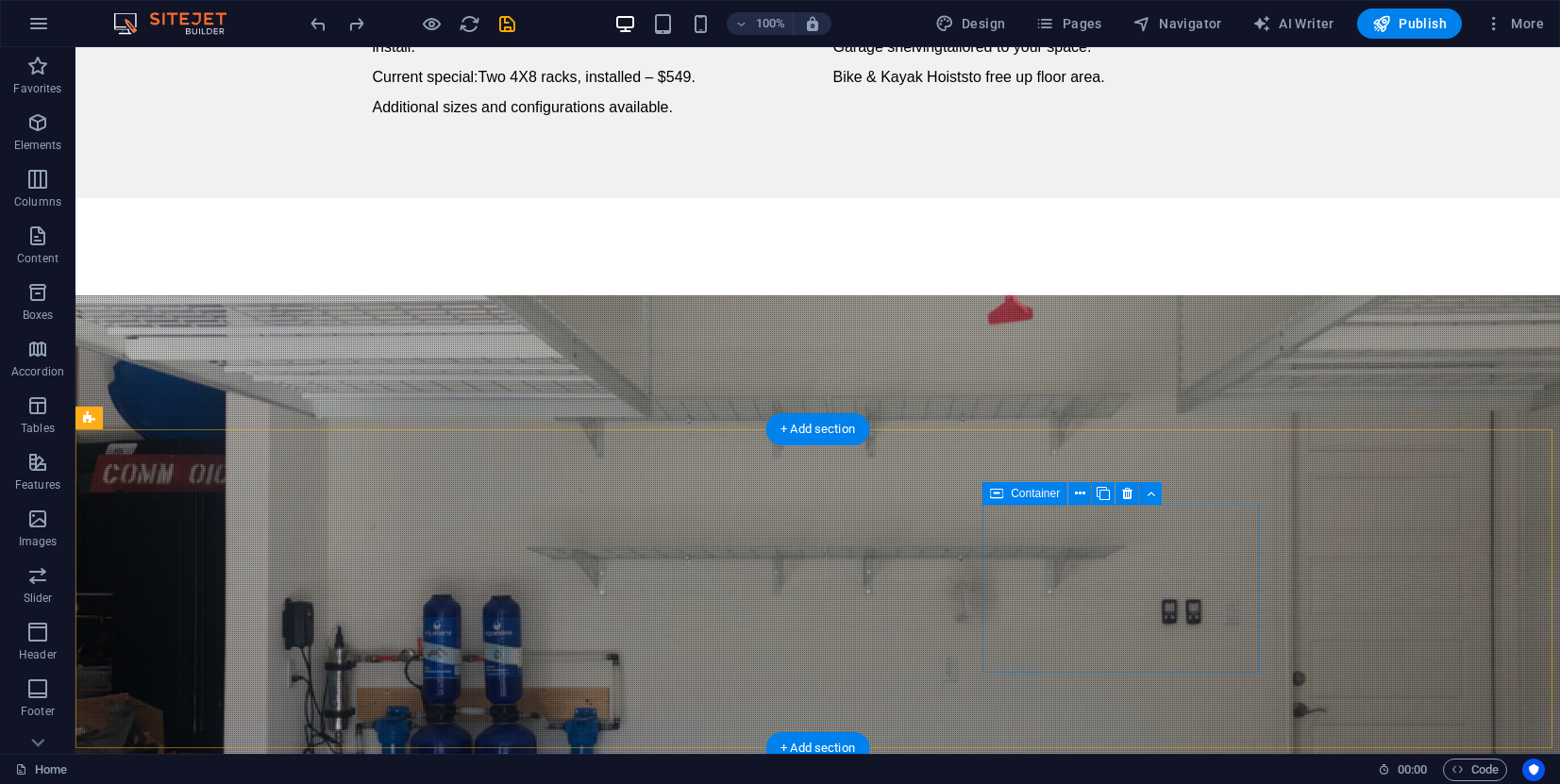
scroll to position [1700, 0]
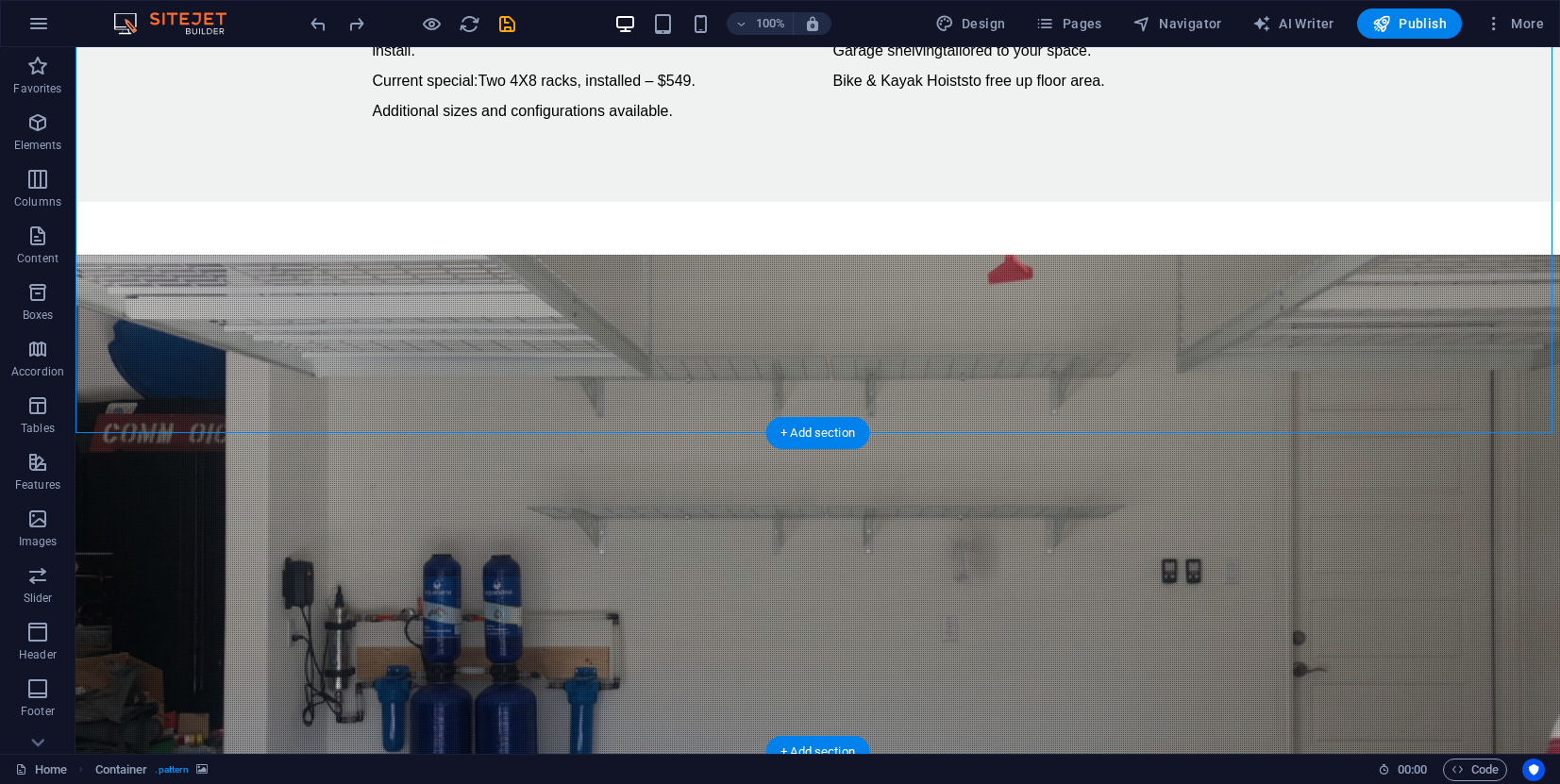
drag, startPoint x: 1120, startPoint y: 125, endPoint x: 1104, endPoint y: 542, distance: 417.3
click at [1107, 77] on icon at bounding box center [1102, 79] width 10 height 20
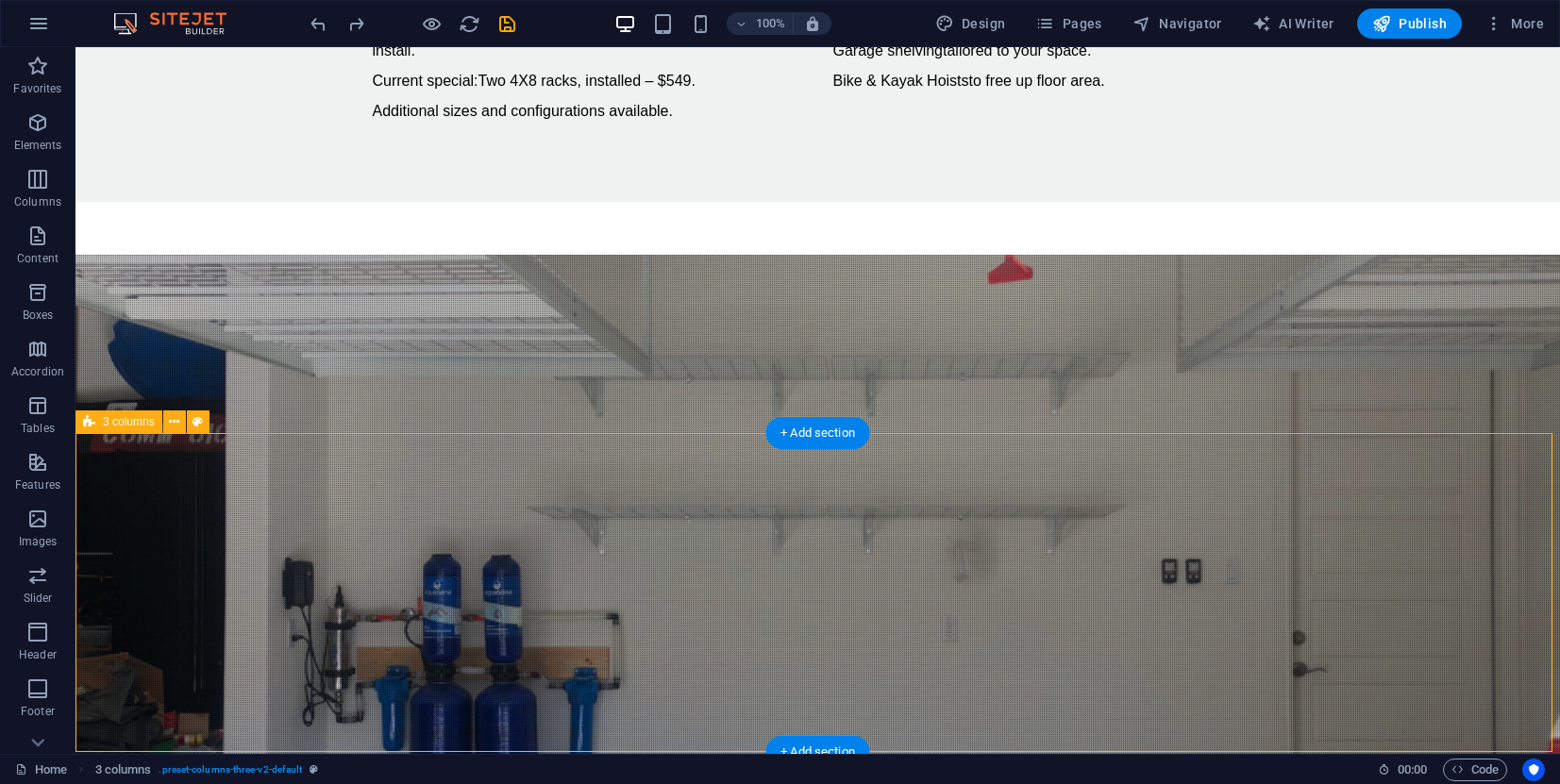
scroll to position [1674, 0]
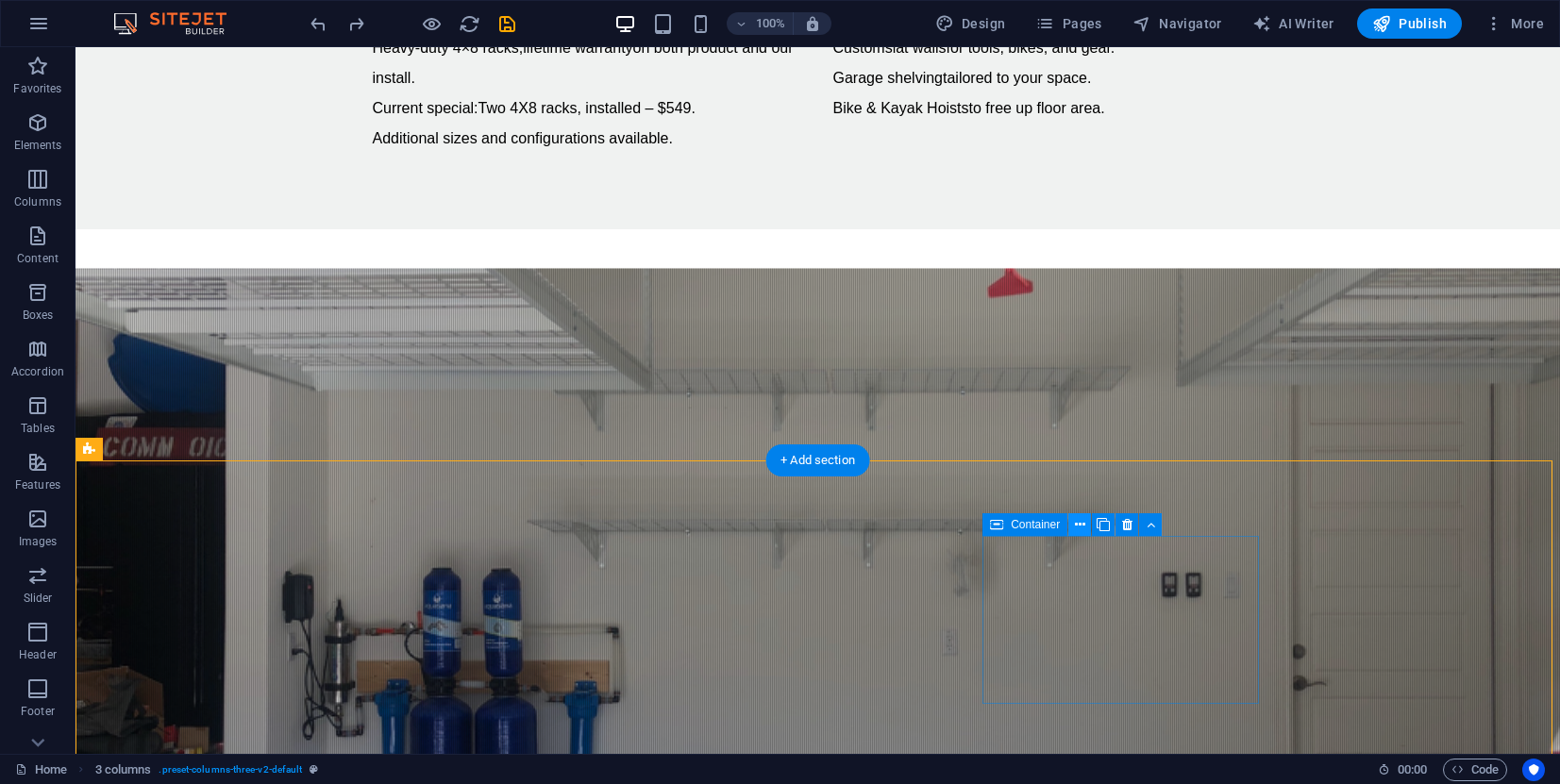
click at [1081, 526] on icon at bounding box center [1079, 524] width 10 height 20
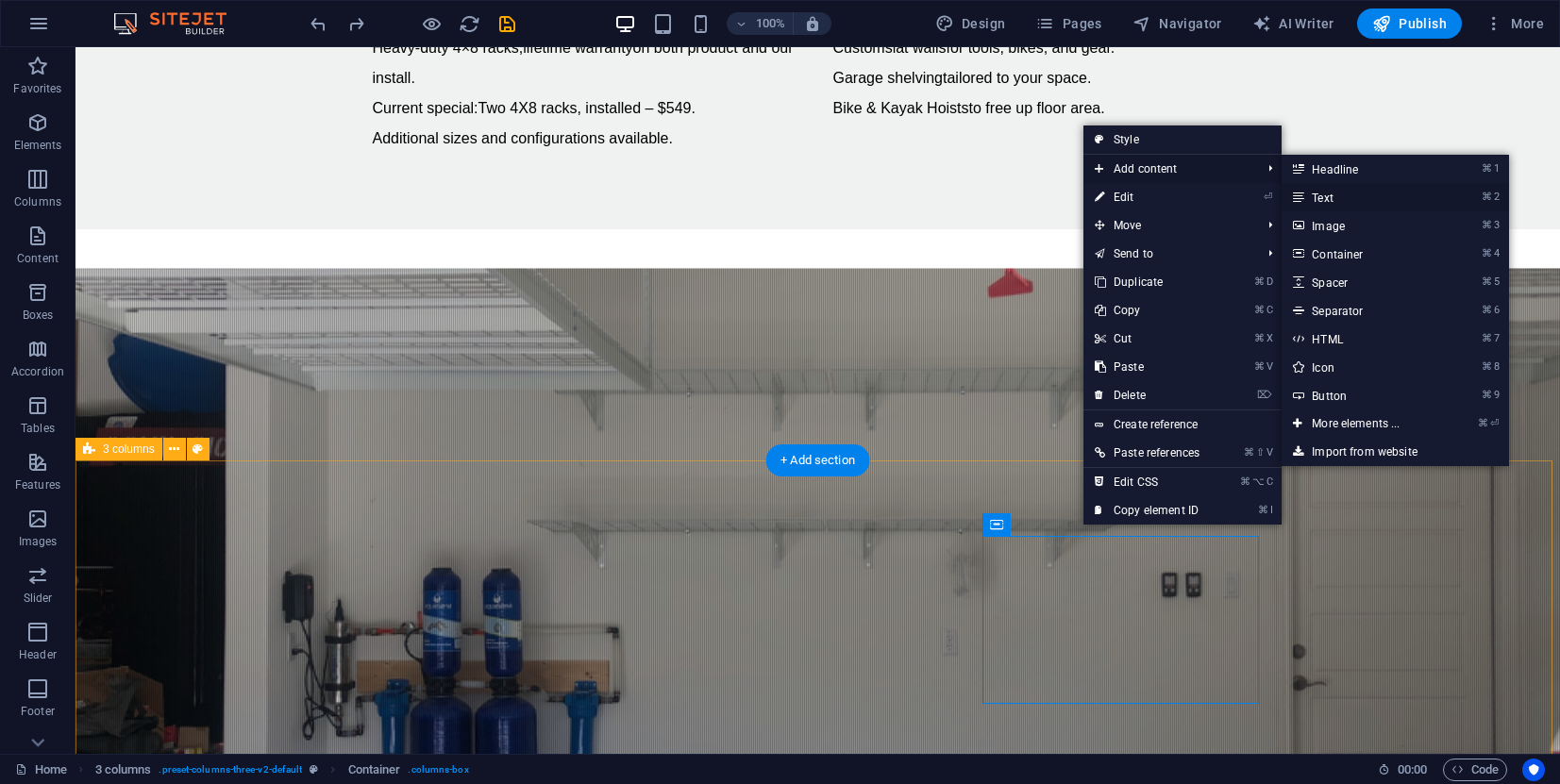
click at [1334, 199] on link "⌘ 2 Text" at bounding box center [1359, 197] width 156 height 28
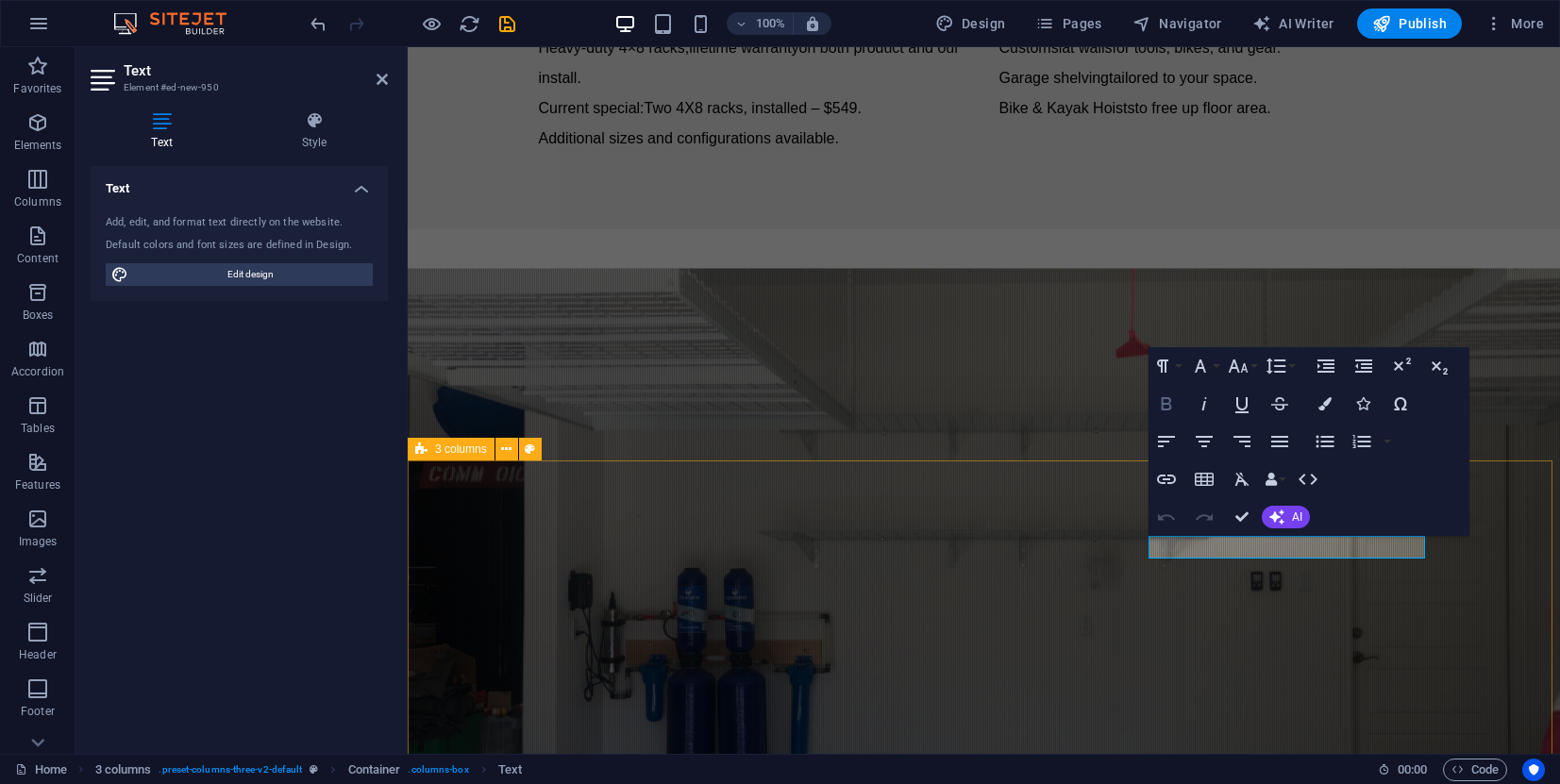
click at [1169, 399] on icon "button" at bounding box center [1166, 403] width 10 height 13
click at [1209, 438] on icon "button" at bounding box center [1204, 441] width 23 height 23
click at [1255, 363] on button "Font Size" at bounding box center [1242, 366] width 36 height 38
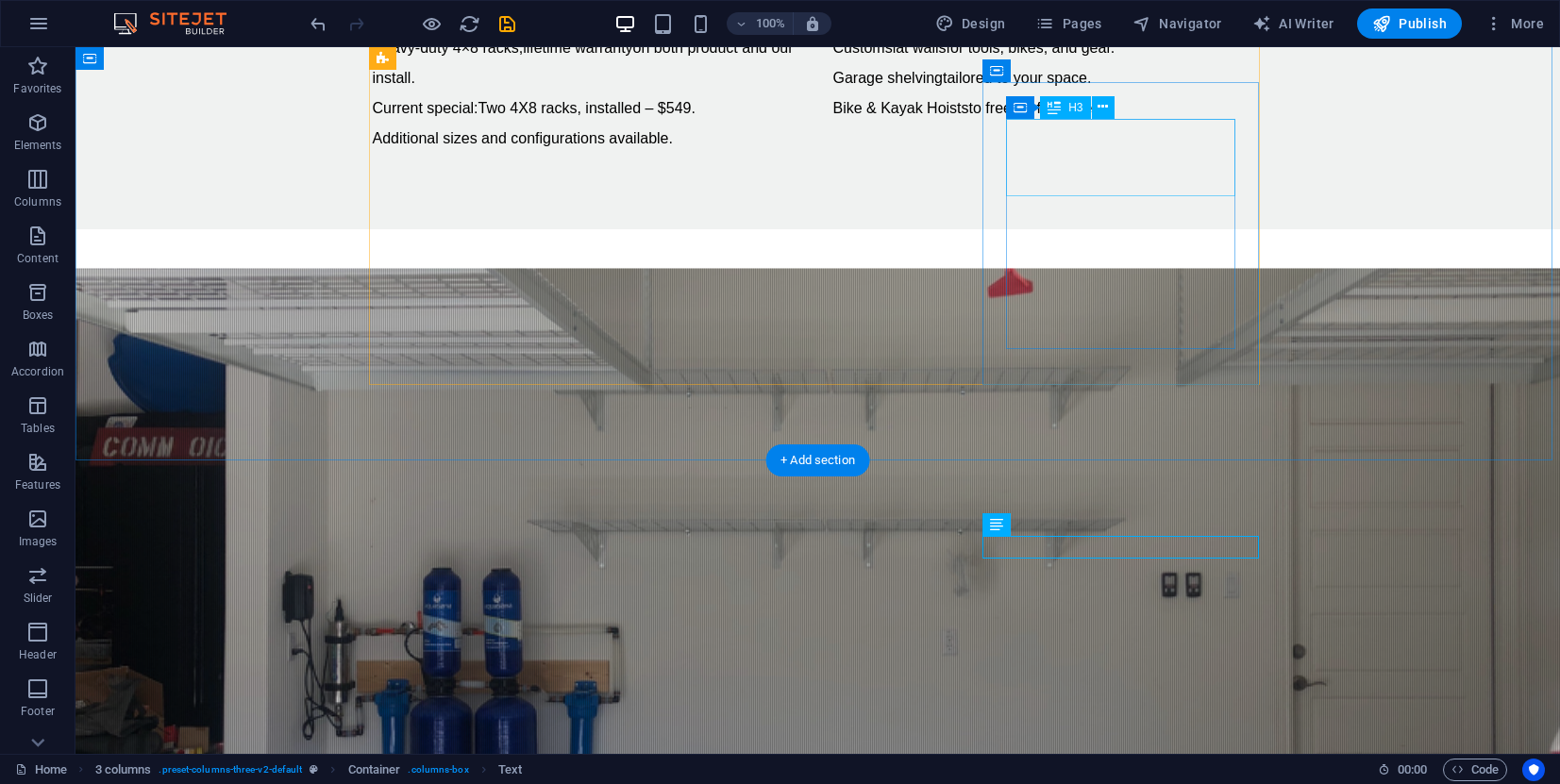
click at [1112, 107] on button at bounding box center [1103, 108] width 23 height 23
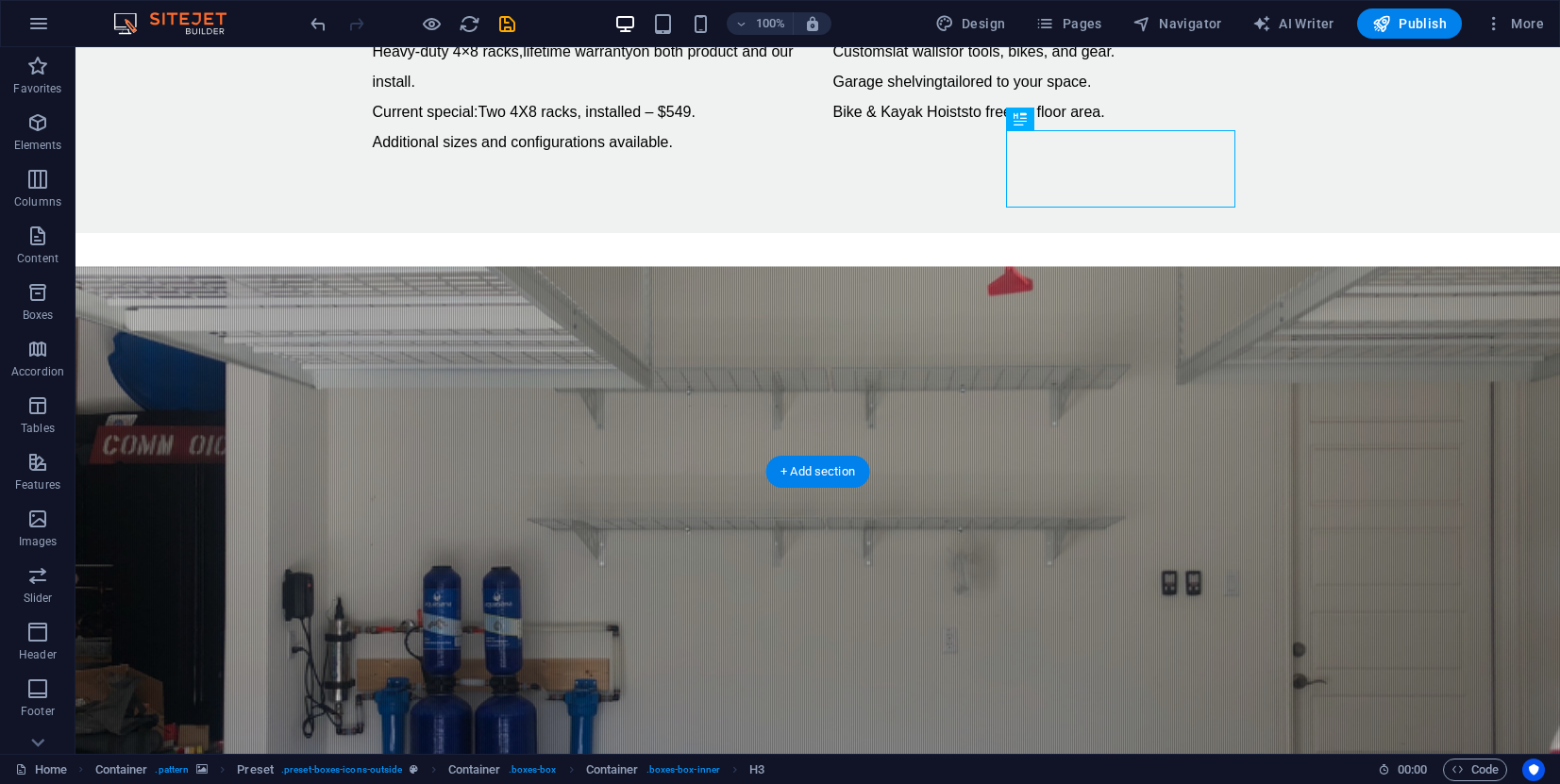
drag, startPoint x: 1122, startPoint y: 127, endPoint x: 965, endPoint y: 89, distance: 161.5
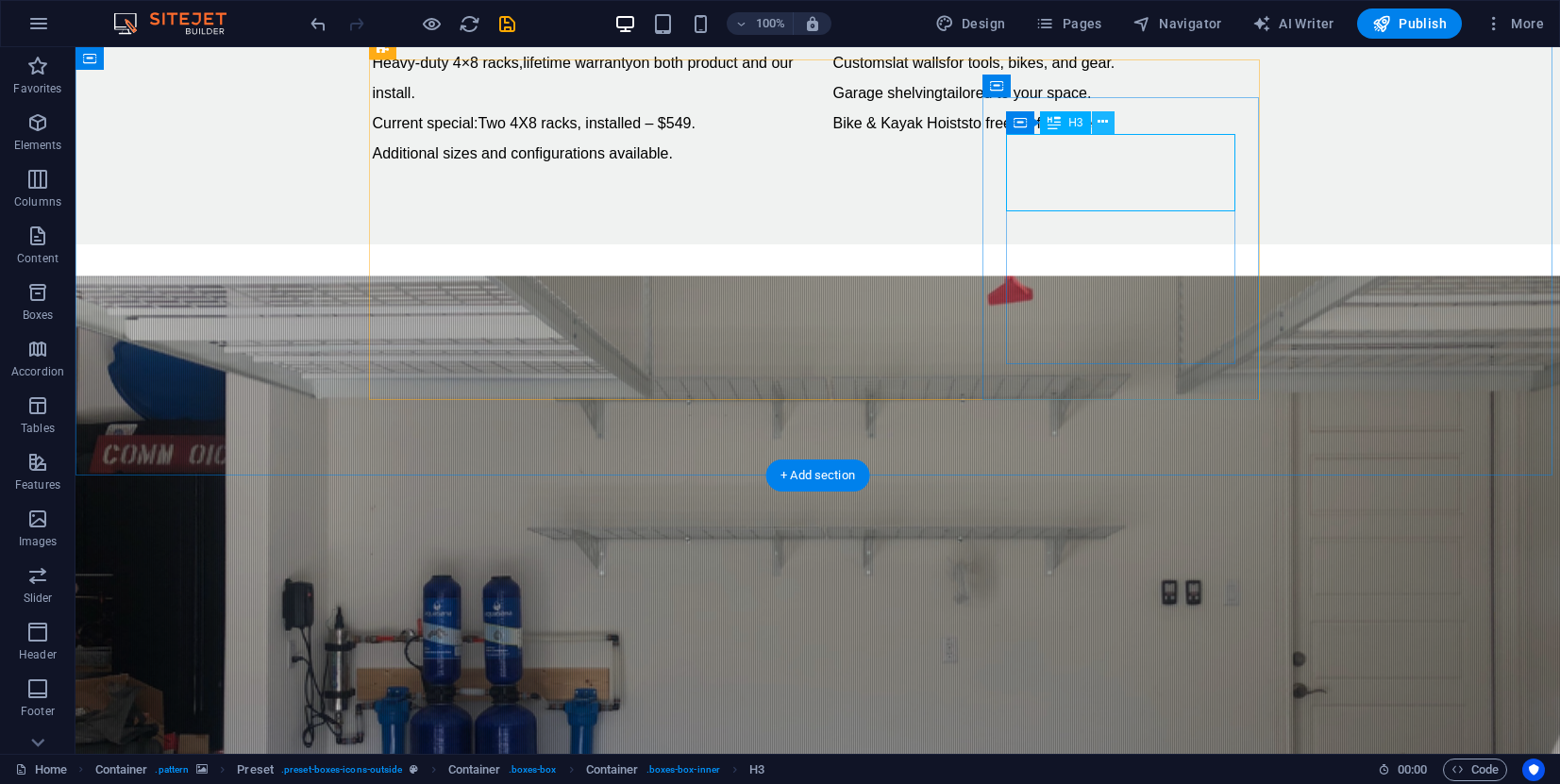
click at [1103, 122] on icon at bounding box center [1102, 122] width 10 height 20
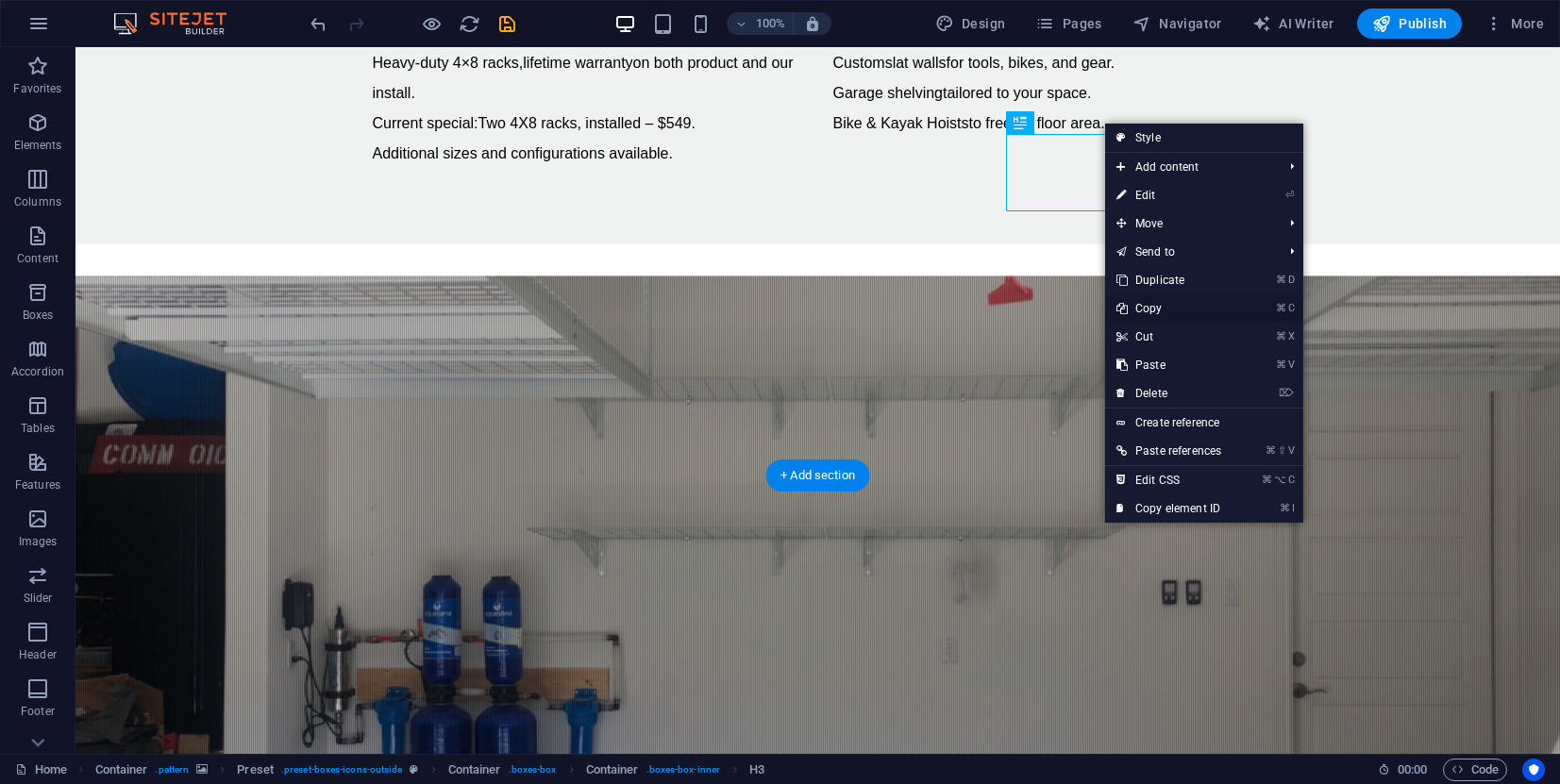
click at [1161, 304] on link "⌘ C Copy" at bounding box center [1168, 309] width 128 height 28
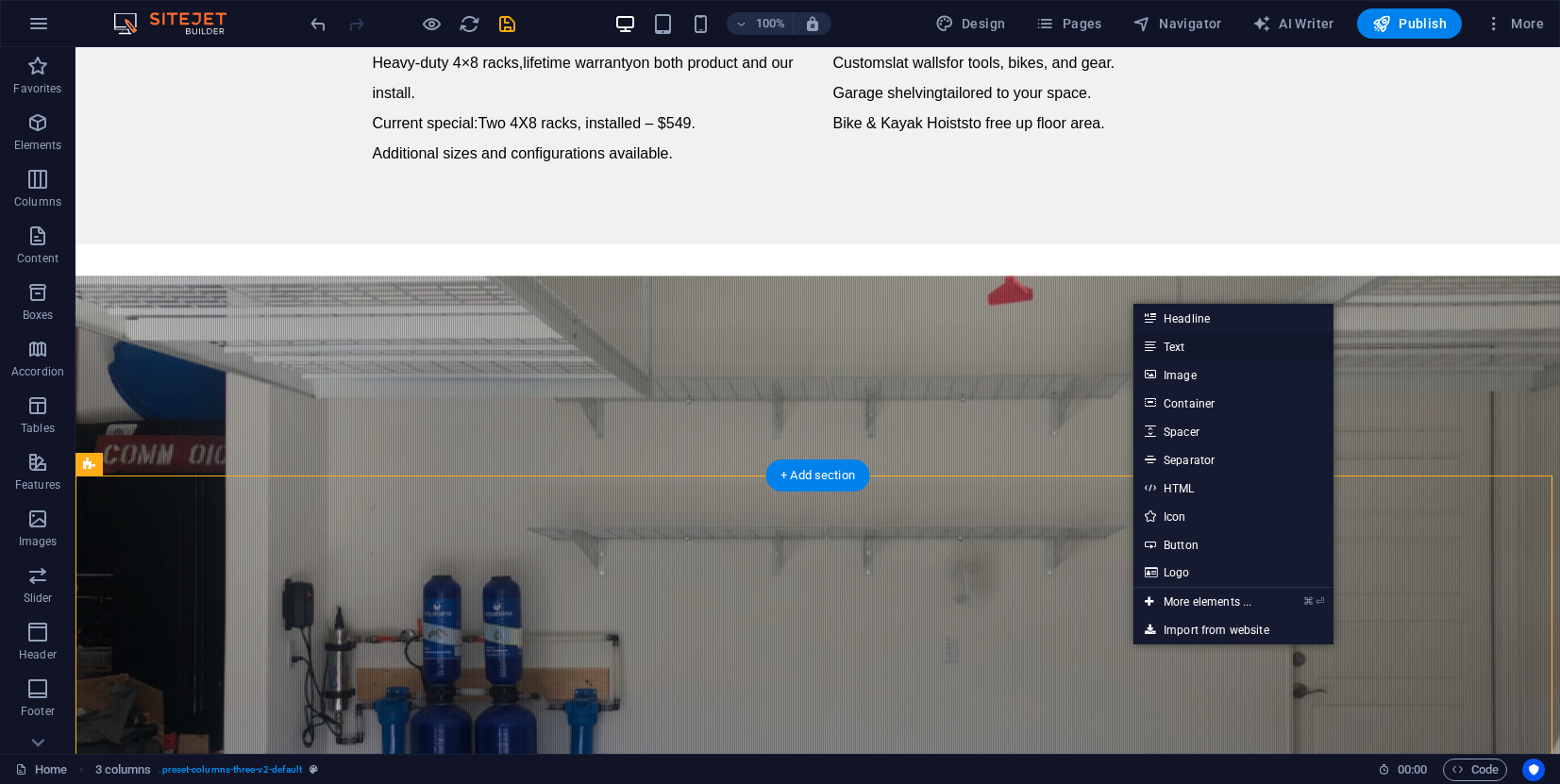
click at [1180, 344] on link "Text" at bounding box center [1233, 347] width 200 height 28
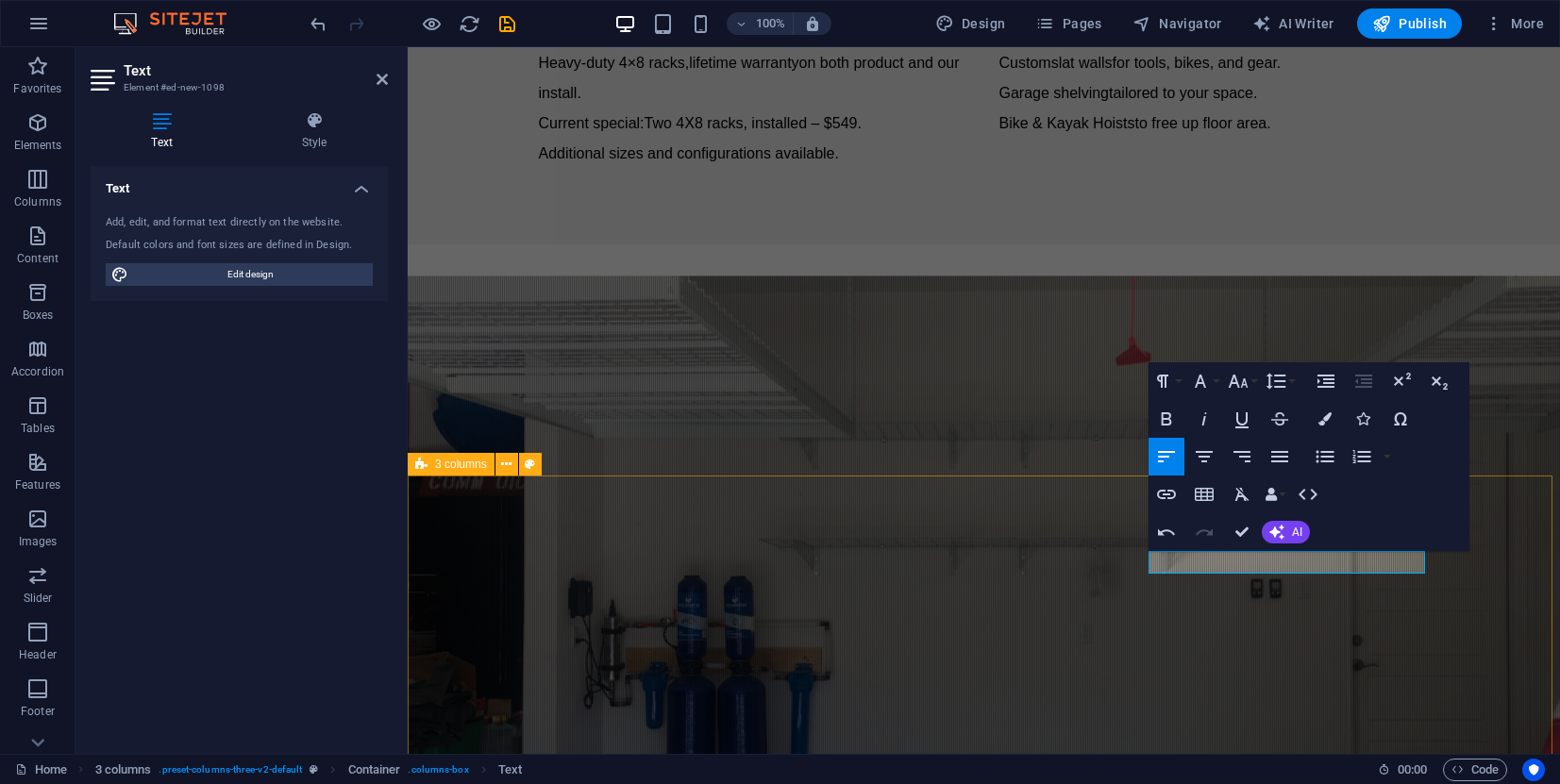
drag, startPoint x: 1375, startPoint y: 559, endPoint x: 1145, endPoint y: 566, distance: 230.1
click at [1256, 381] on button "Font Size" at bounding box center [1242, 381] width 36 height 38
click at [1256, 487] on link "10" at bounding box center [1258, 474] width 68 height 28
click at [1254, 381] on button "Font Size" at bounding box center [1242, 381] width 36 height 38
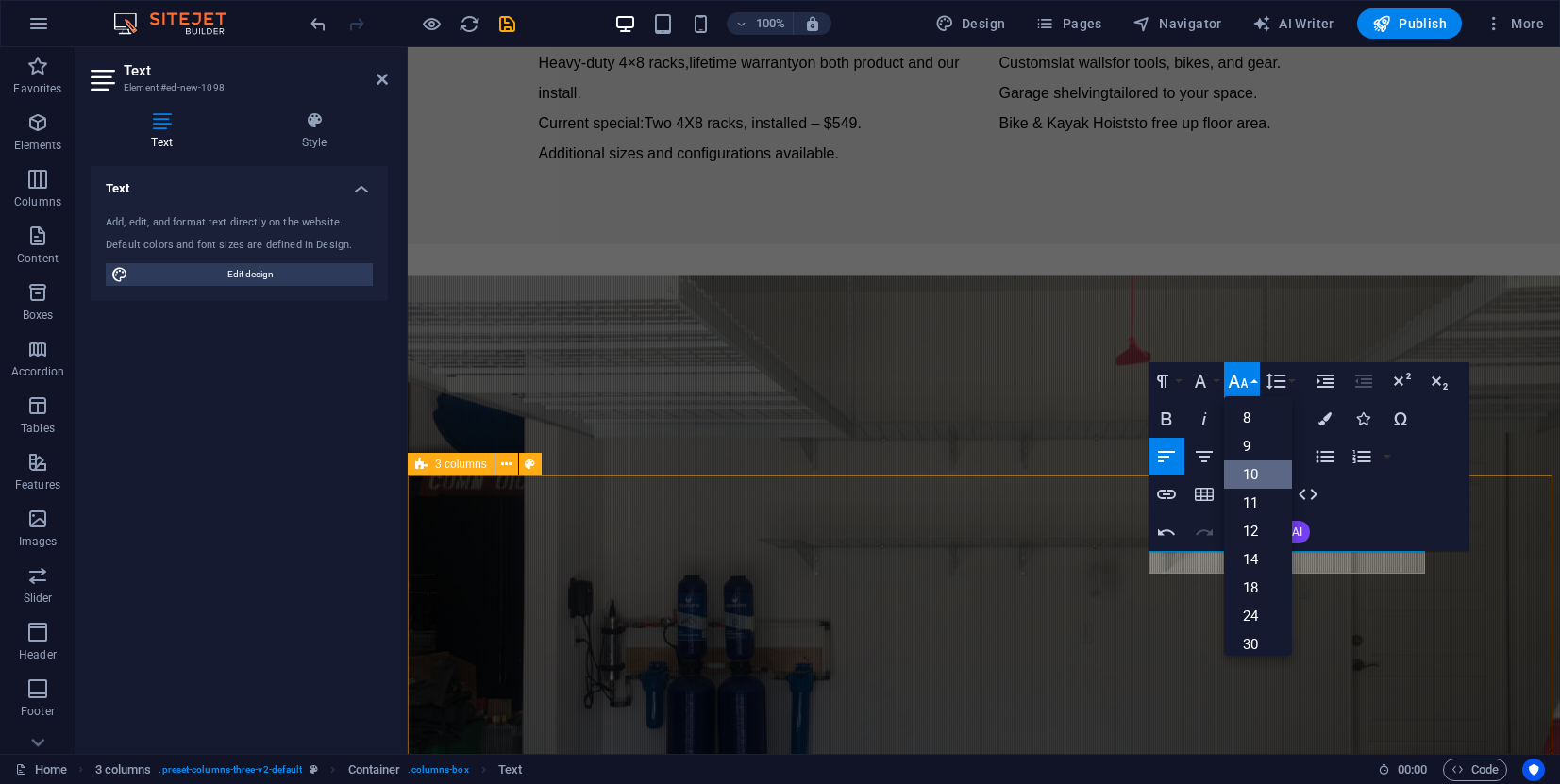
scroll to position [0, 2]
click at [1260, 596] on link "18" at bounding box center [1258, 588] width 68 height 28
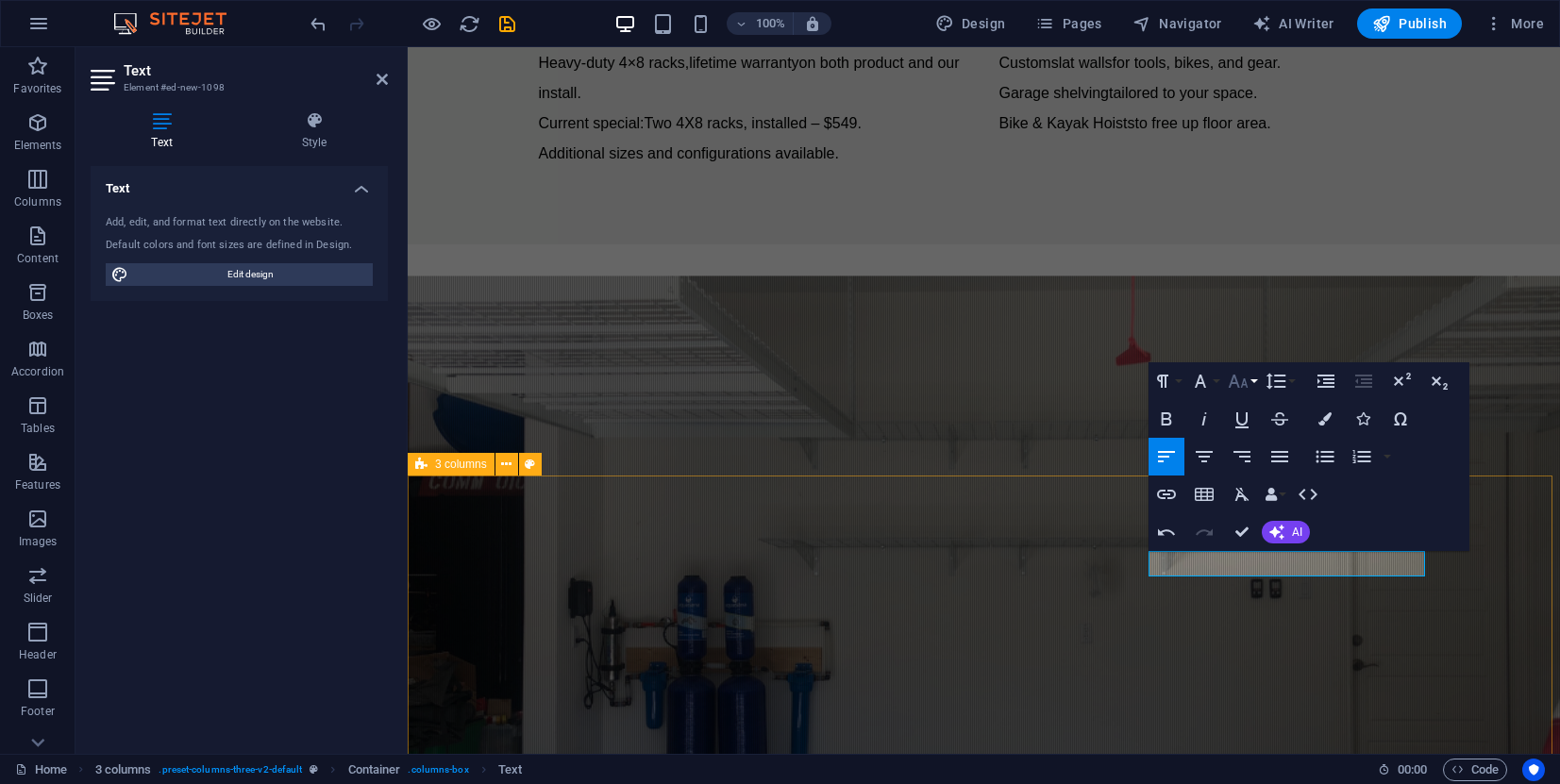
click at [1254, 382] on button "Font Size" at bounding box center [1242, 381] width 36 height 38
click at [1269, 619] on link "24" at bounding box center [1258, 616] width 68 height 28
click at [1211, 455] on icon "button" at bounding box center [1204, 456] width 23 height 23
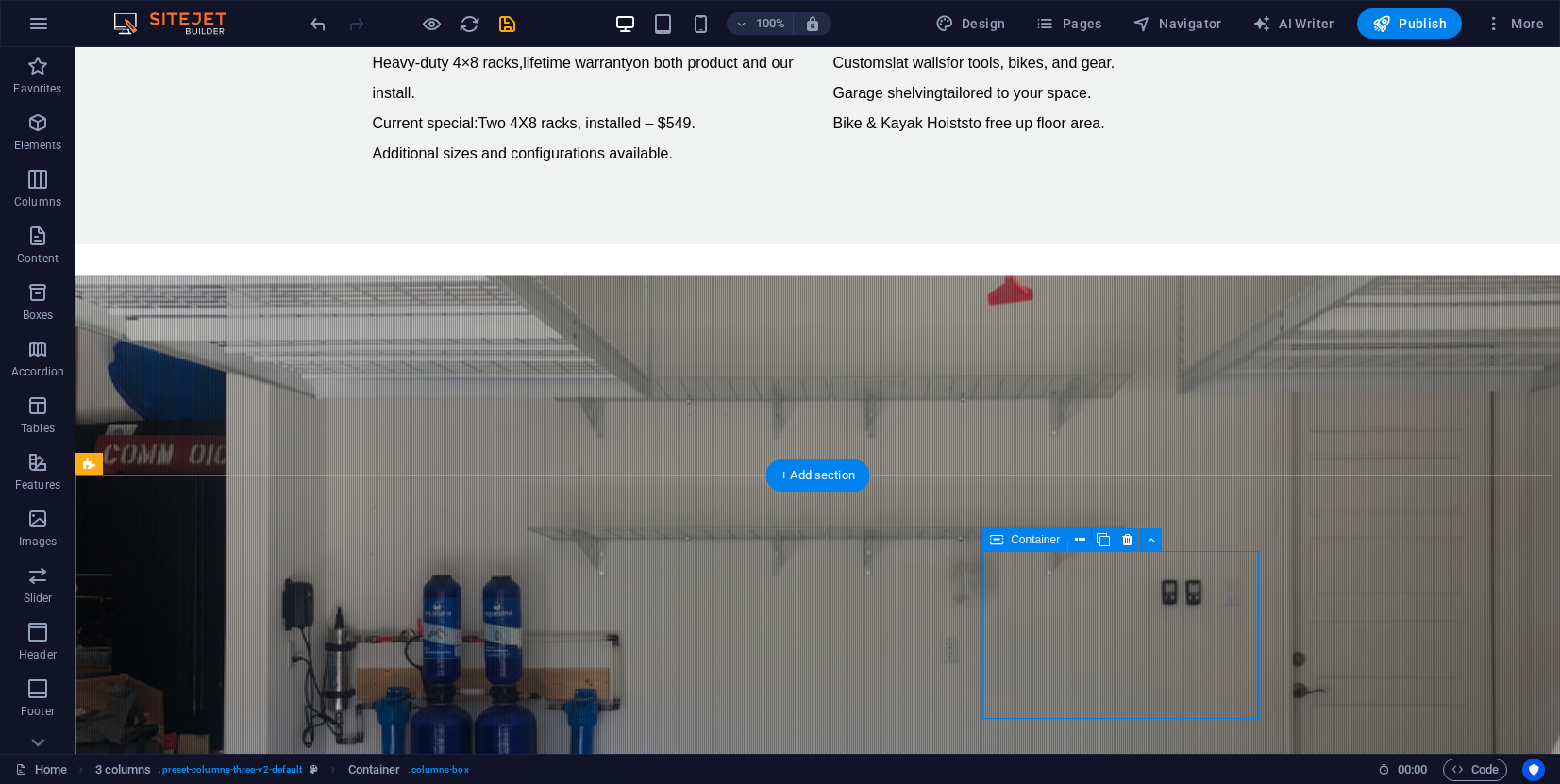
click at [1092, 537] on button at bounding box center [1085, 539] width 23 height 23
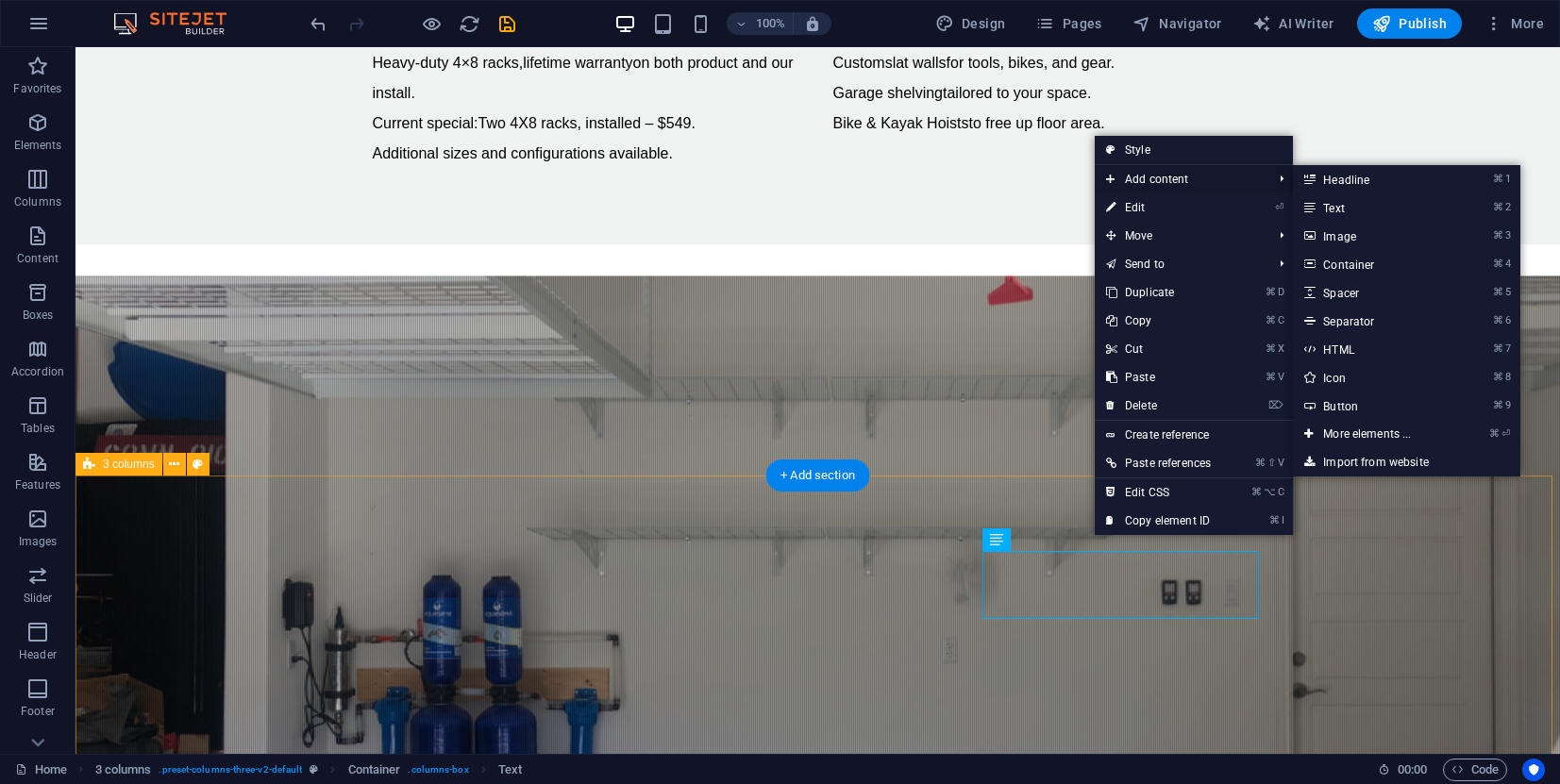
click at [1175, 178] on span "Add content" at bounding box center [1179, 179] width 170 height 28
click at [1349, 207] on link "⌘ 2 Text" at bounding box center [1370, 208] width 156 height 28
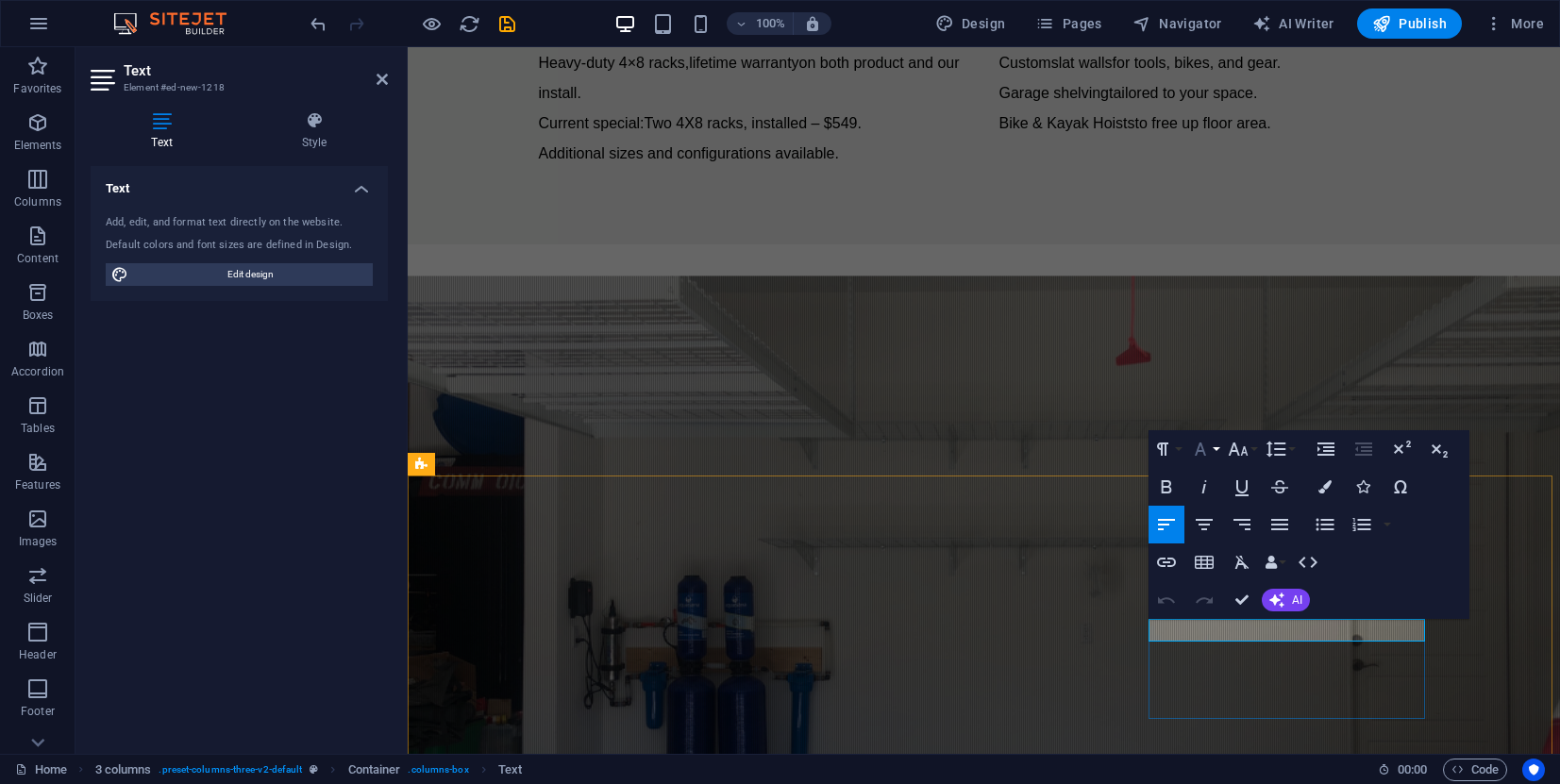
click at [1218, 446] on button "Font Family" at bounding box center [1204, 449] width 36 height 38
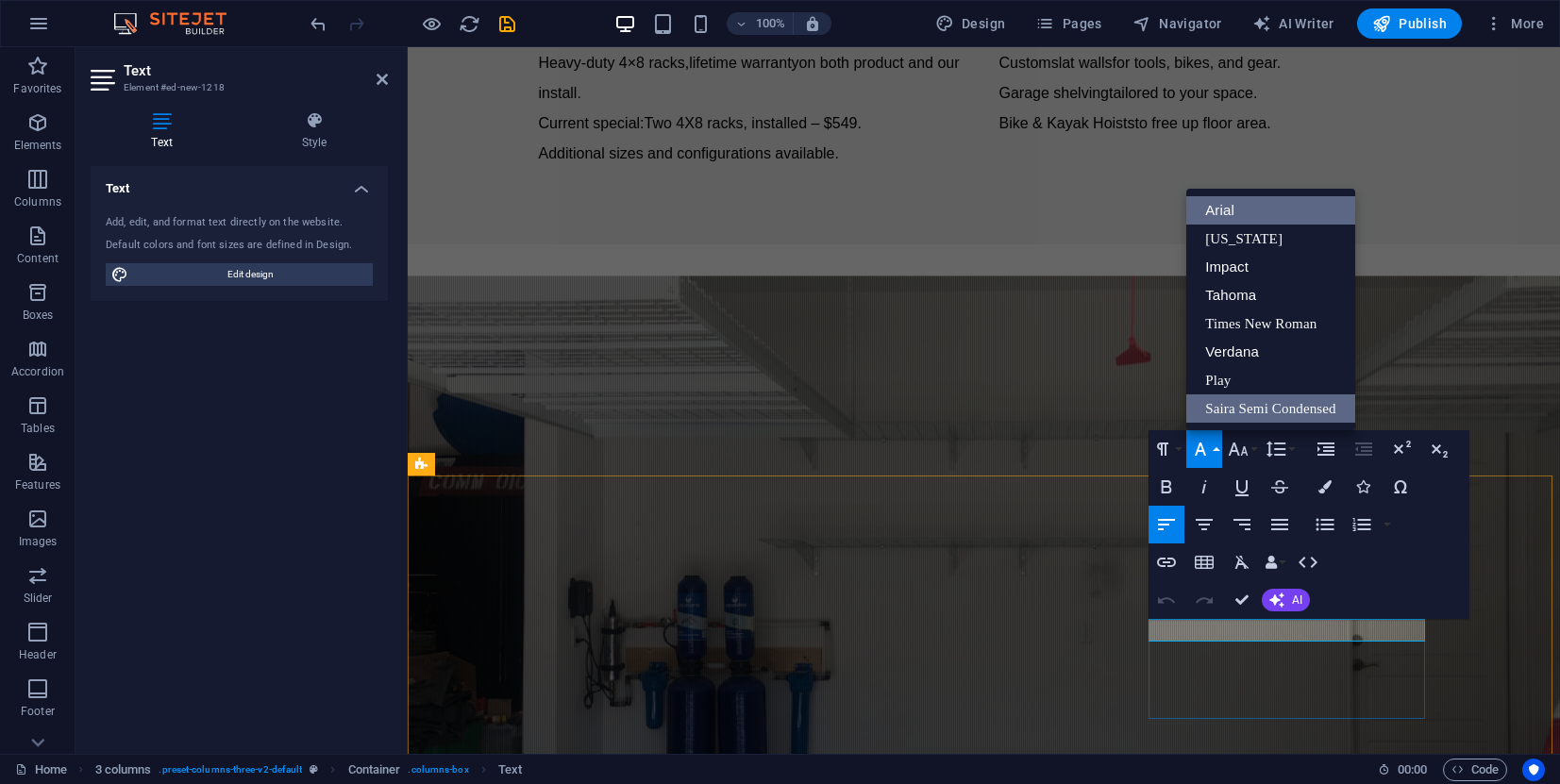
click at [1229, 206] on link "Arial" at bounding box center [1270, 211] width 169 height 28
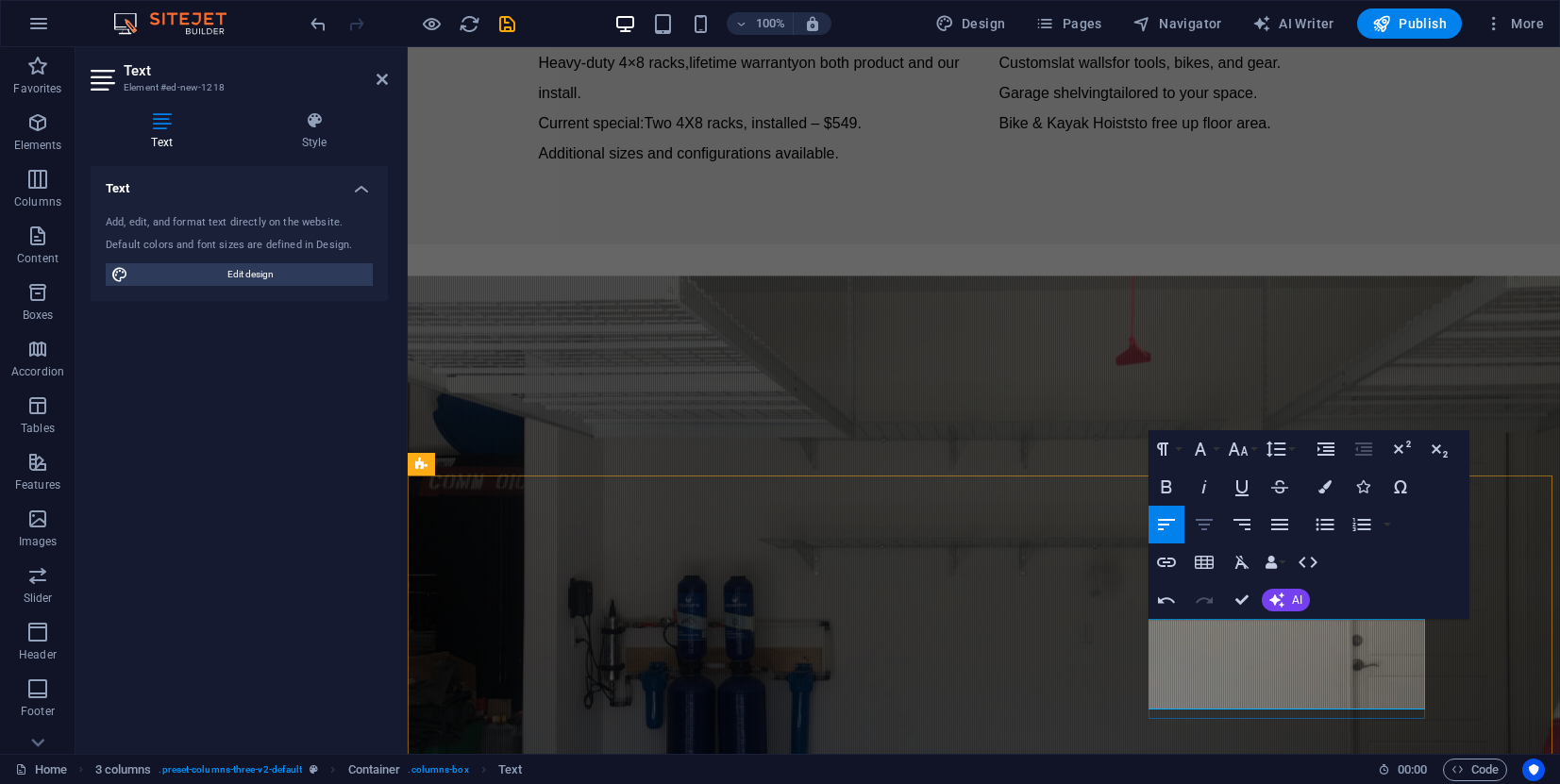
click at [1204, 522] on icon "button" at bounding box center [1204, 524] width 23 height 23
drag, startPoint x: 1353, startPoint y: 697, endPoint x: 1157, endPoint y: 629, distance: 207.5
click at [1254, 450] on button "Font Size" at bounding box center [1242, 449] width 36 height 38
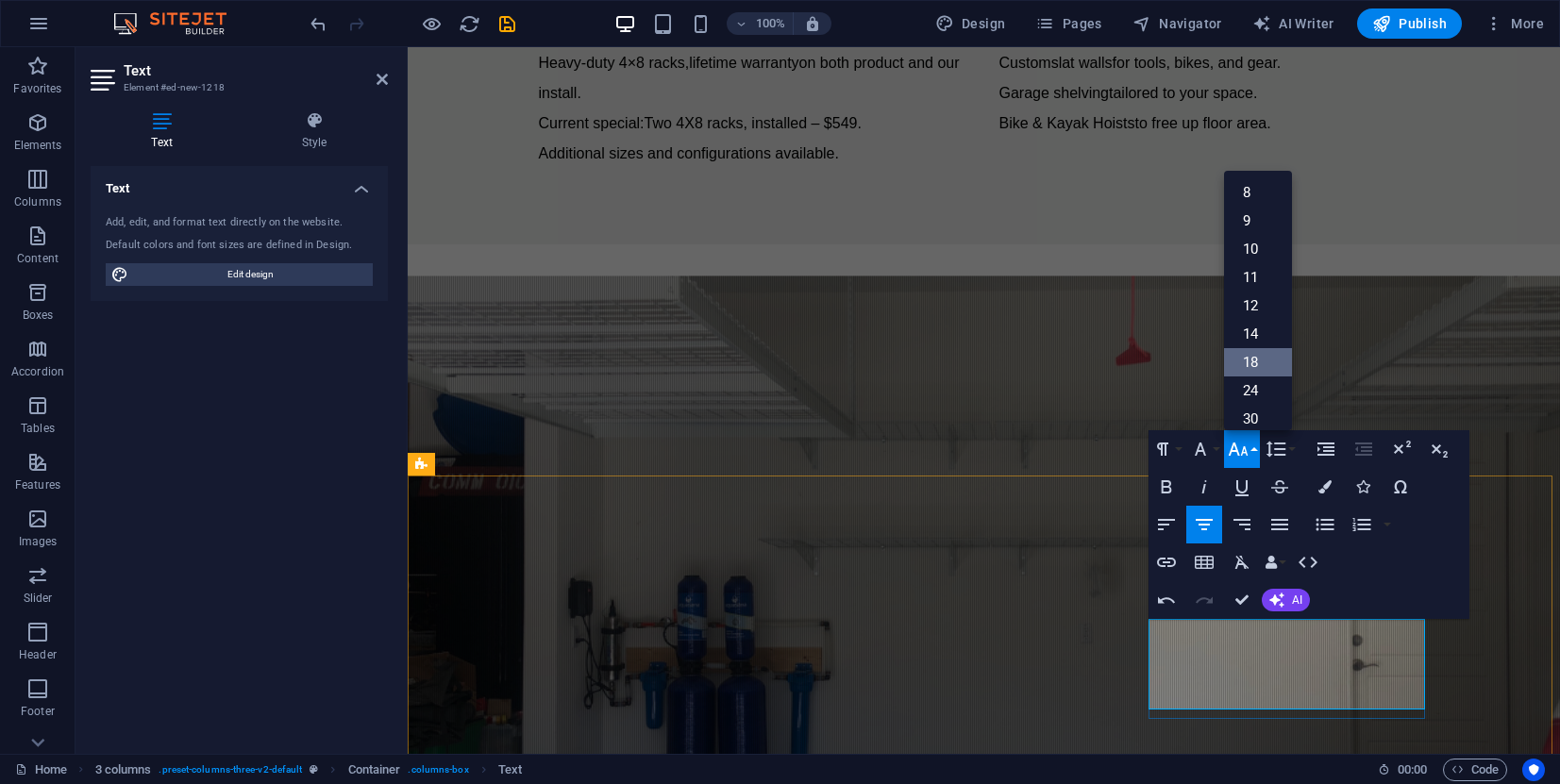
click at [1263, 364] on link "18" at bounding box center [1258, 362] width 68 height 28
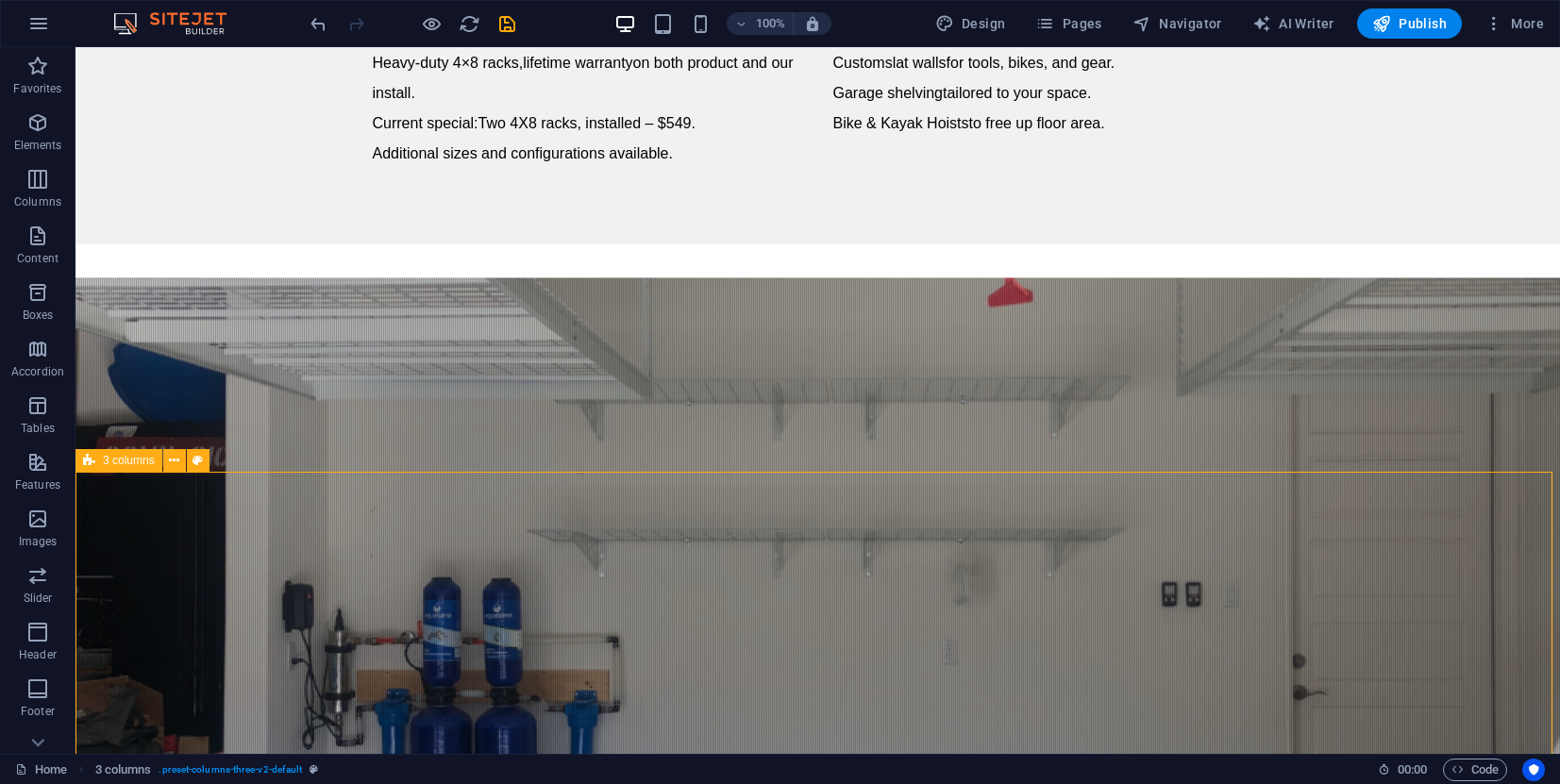
scroll to position [1695, 0]
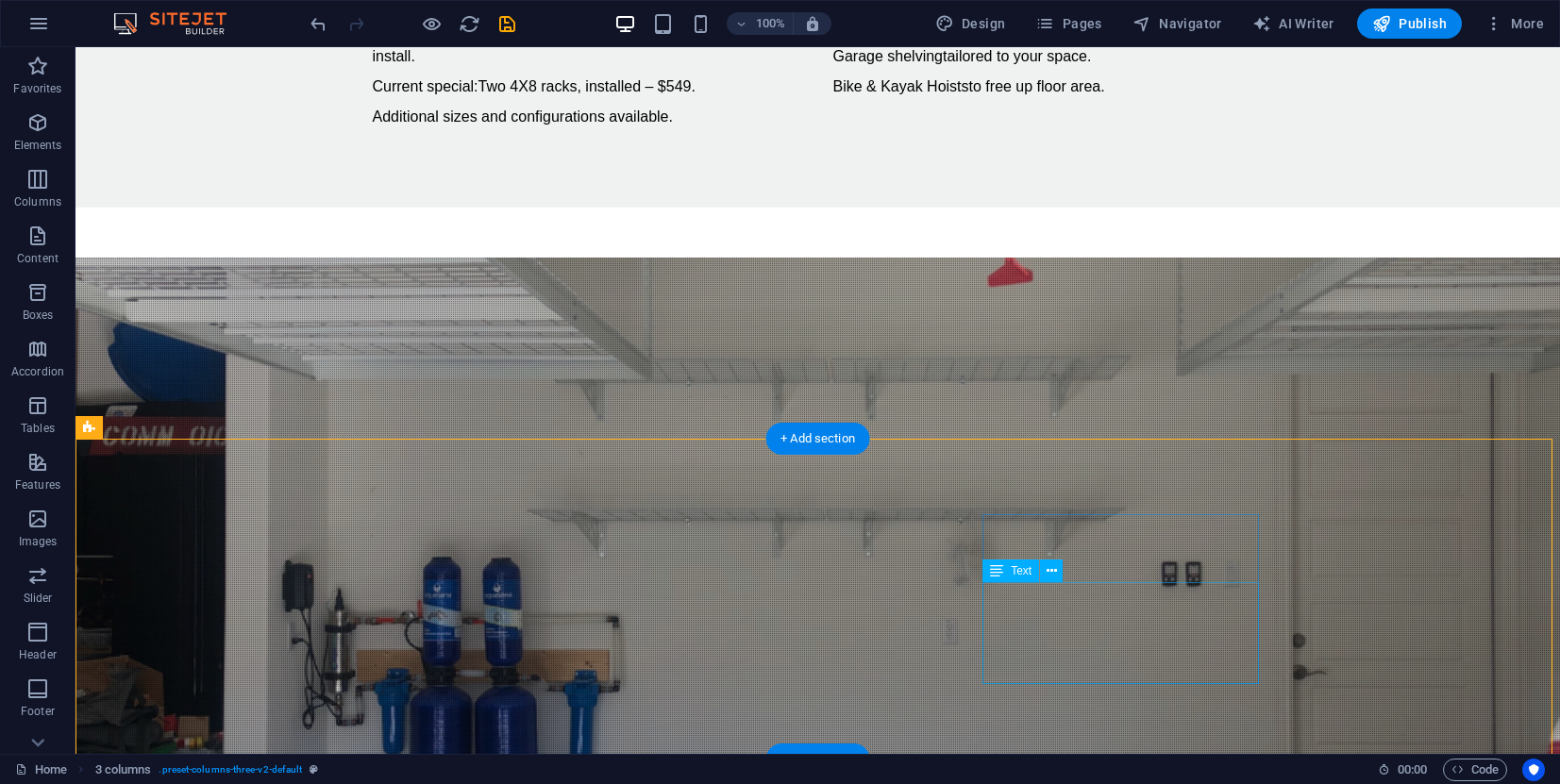
click at [1020, 572] on span "Text" at bounding box center [1021, 571] width 21 height 11
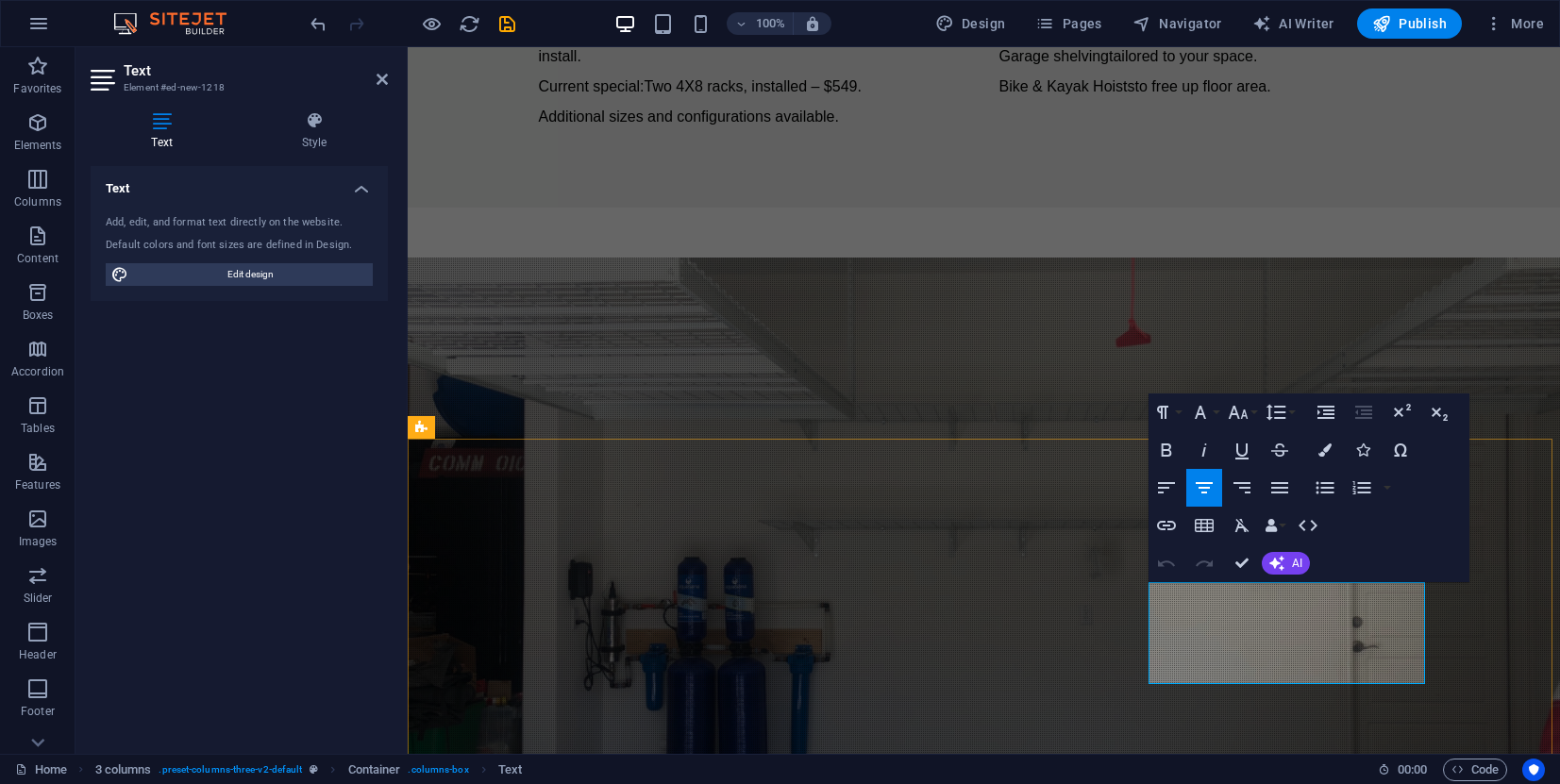
drag, startPoint x: 1370, startPoint y: 673, endPoint x: 1153, endPoint y: 605, distance: 227.4
click at [1170, 447] on icon "button" at bounding box center [1166, 450] width 23 height 23
click at [1217, 411] on button "Font Family" at bounding box center [1204, 412] width 36 height 38
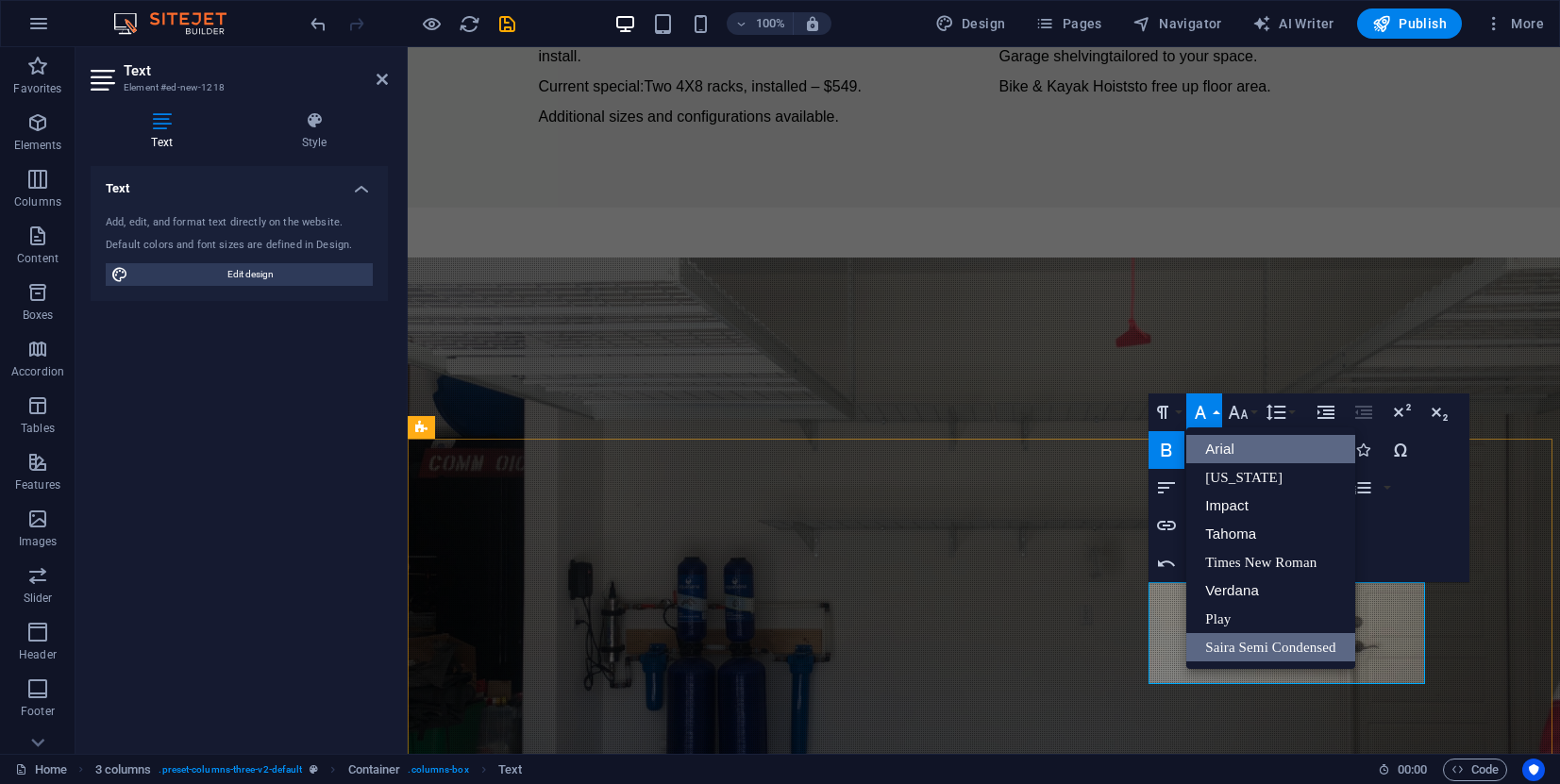
click at [1225, 450] on link "Arial" at bounding box center [1270, 449] width 169 height 28
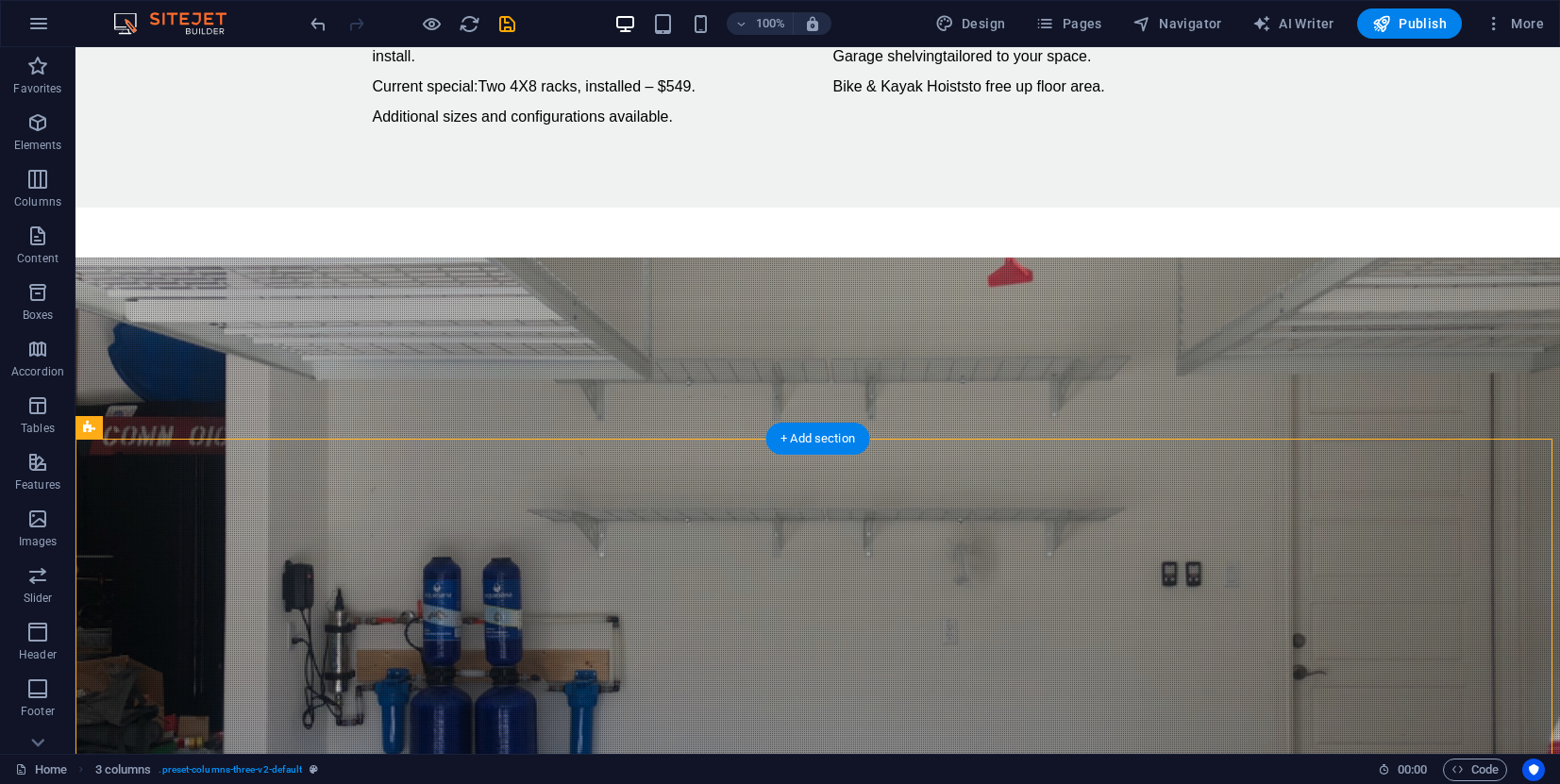
drag, startPoint x: 1148, startPoint y: 626, endPoint x: 880, endPoint y: 628, distance: 268.0
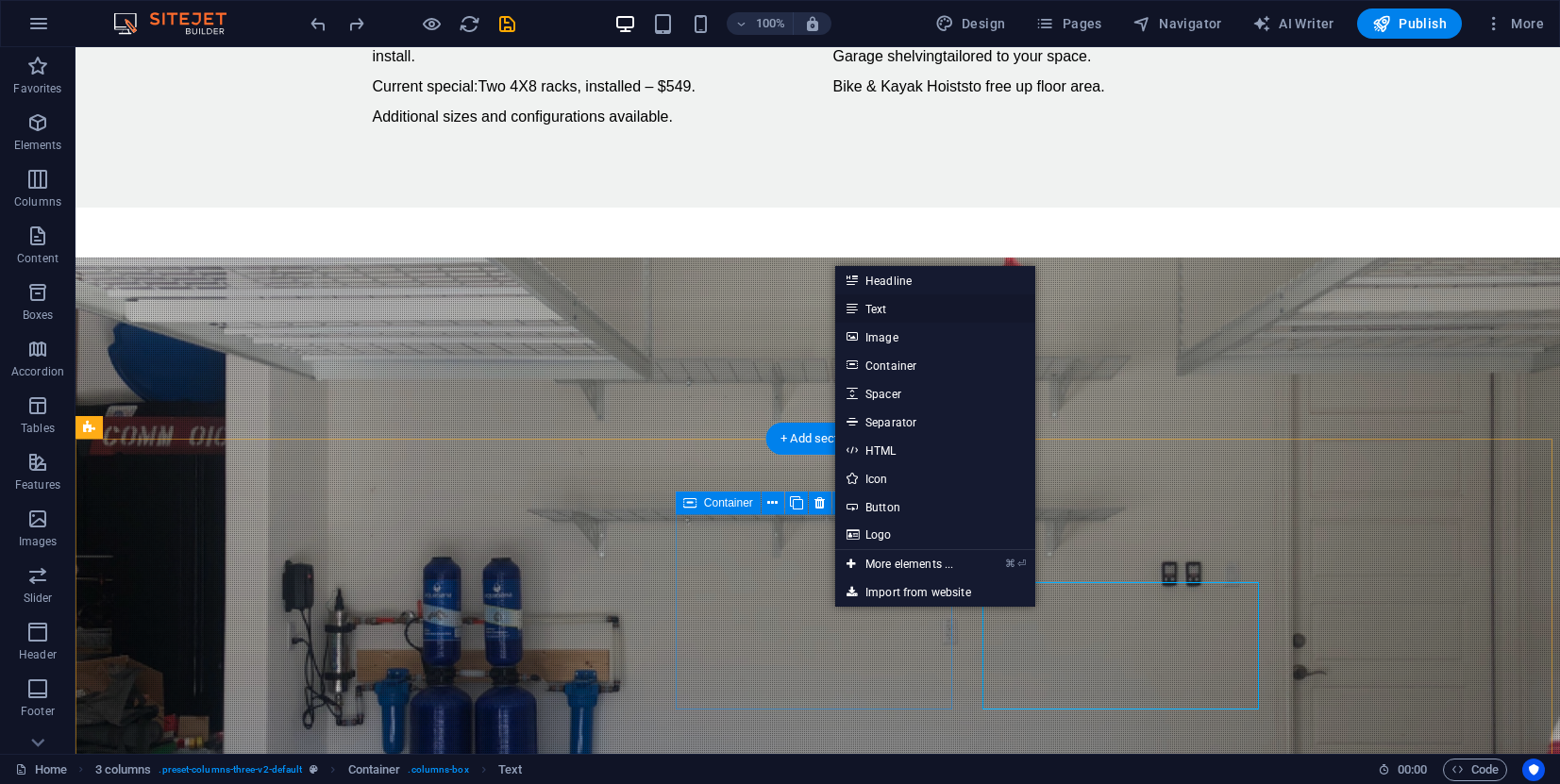
click at [888, 310] on link "Text" at bounding box center [935, 309] width 200 height 28
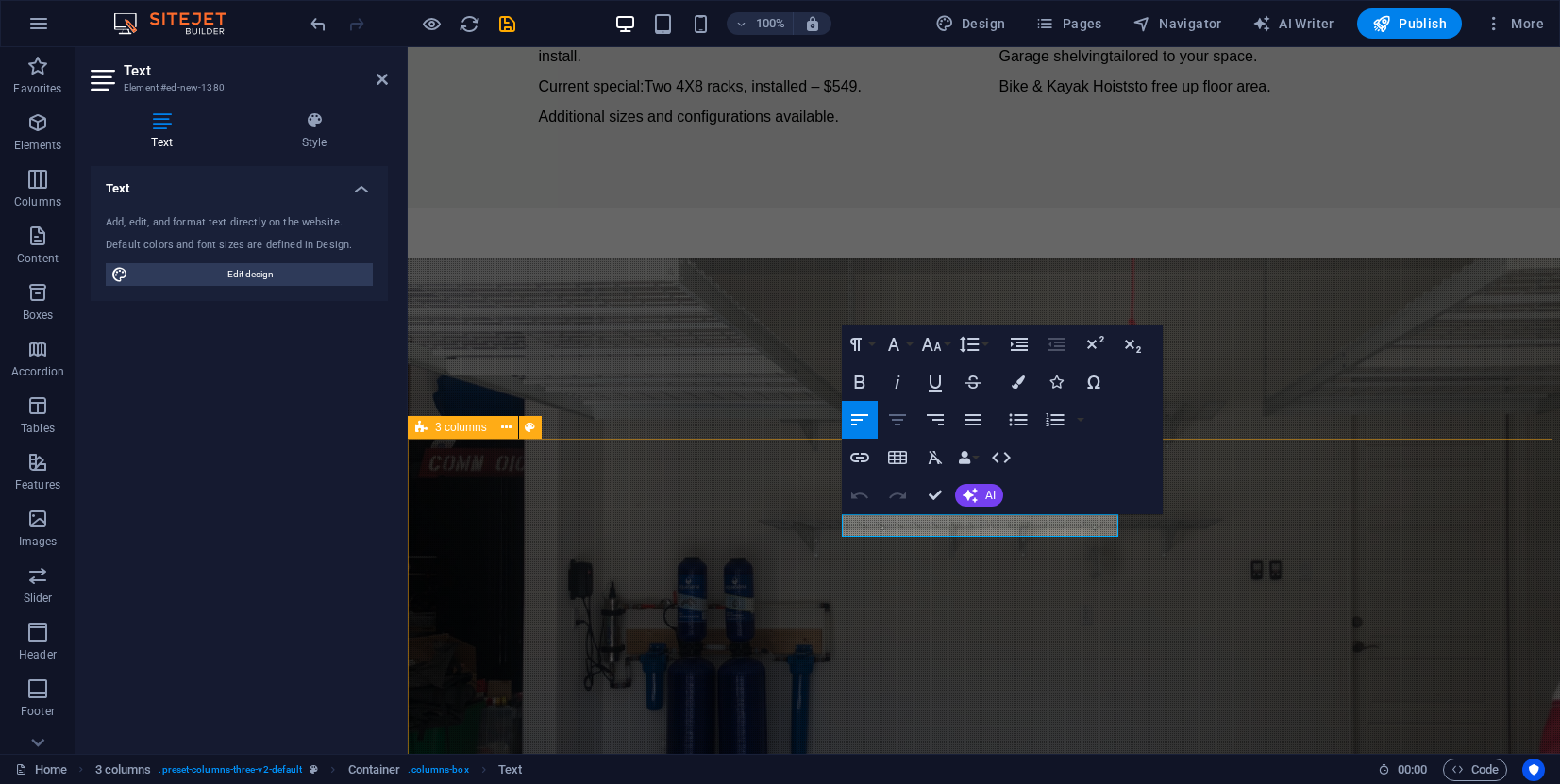
click at [898, 419] on icon "button" at bounding box center [898, 419] width 17 height 11
click at [862, 385] on icon "button" at bounding box center [860, 382] width 23 height 23
click at [914, 342] on button "Font Family" at bounding box center [898, 345] width 36 height 38
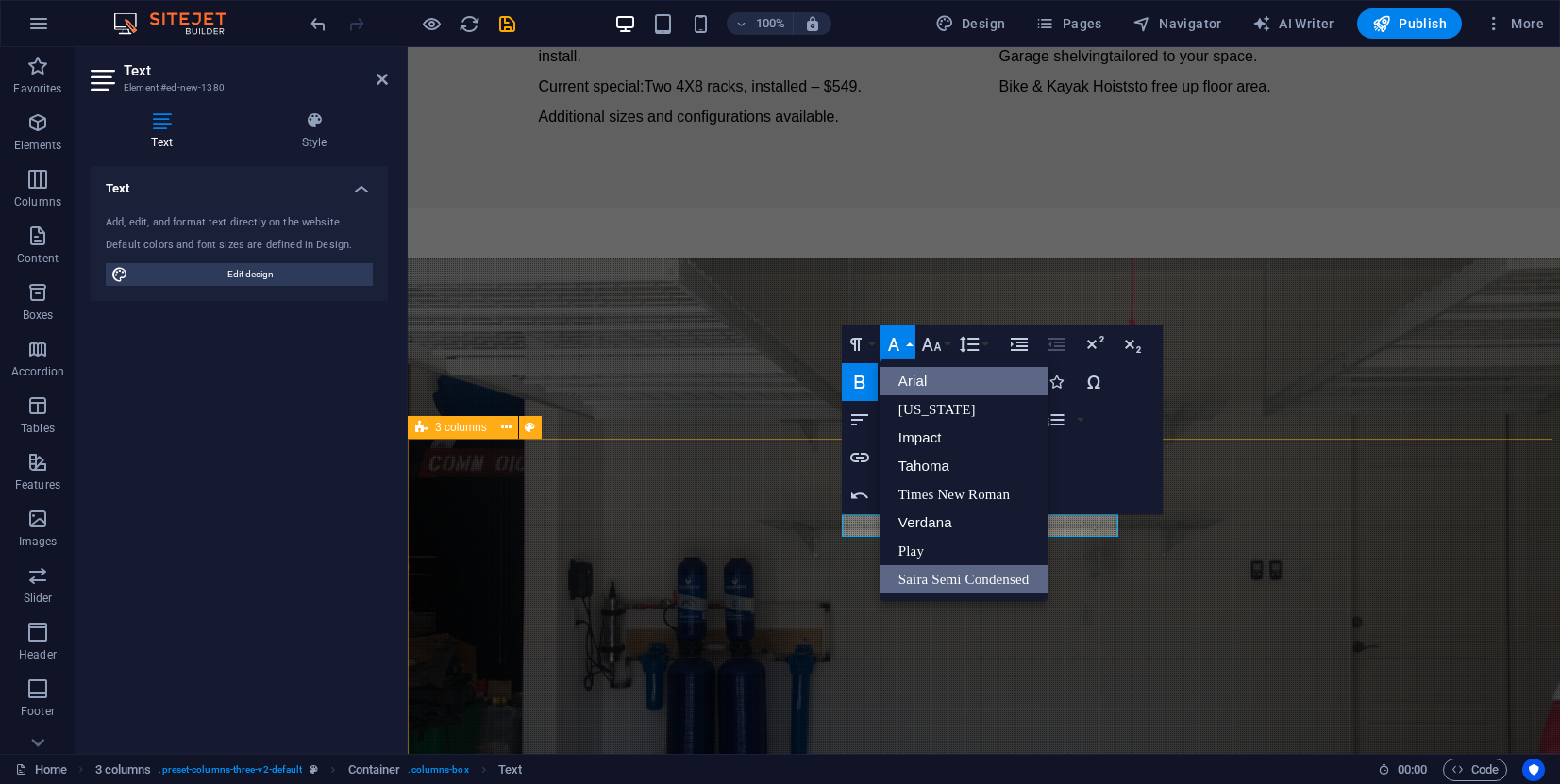
click at [914, 379] on link "Arial" at bounding box center [964, 381] width 169 height 28
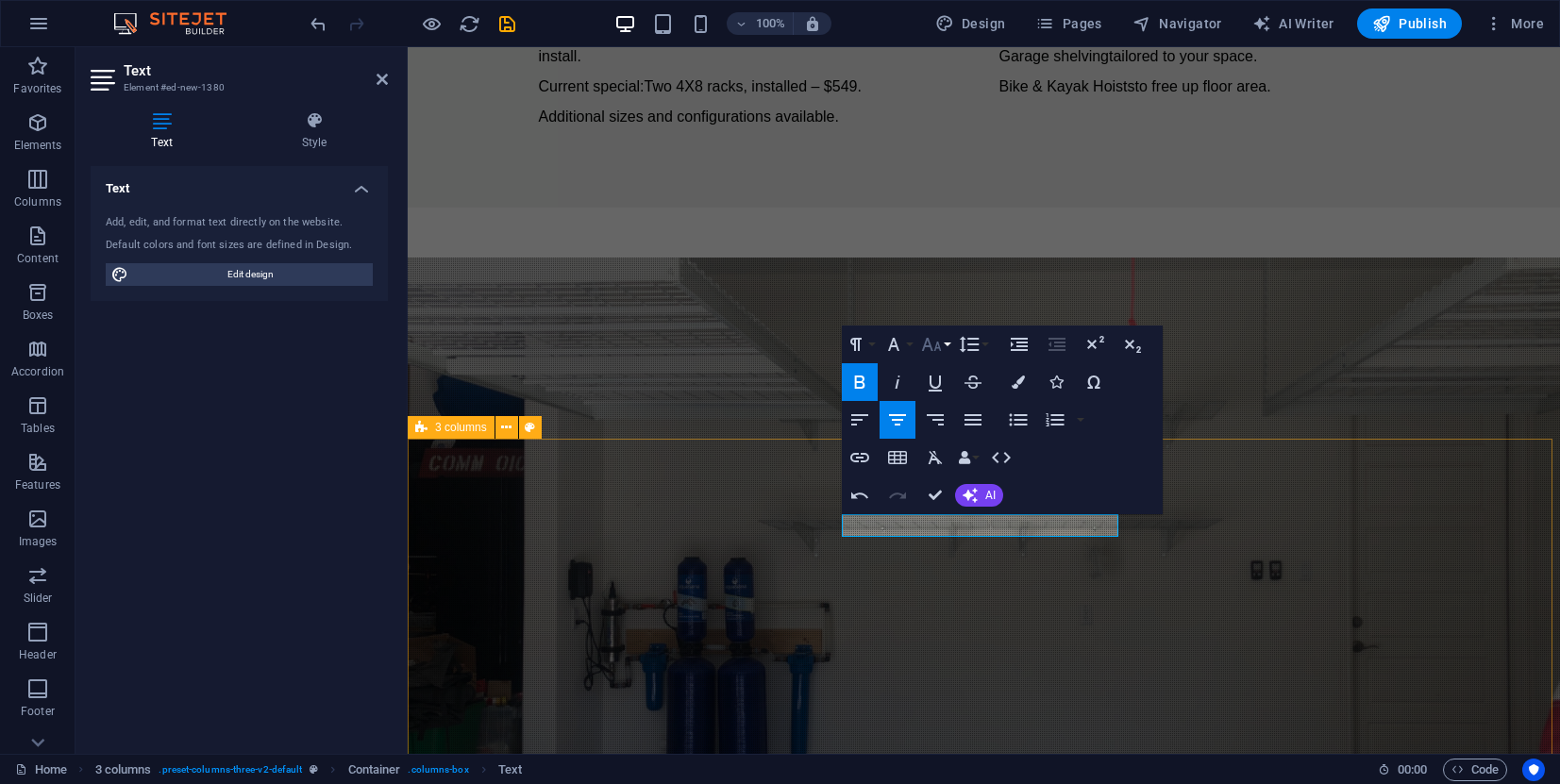
click at [946, 343] on button "Font Size" at bounding box center [935, 345] width 36 height 38
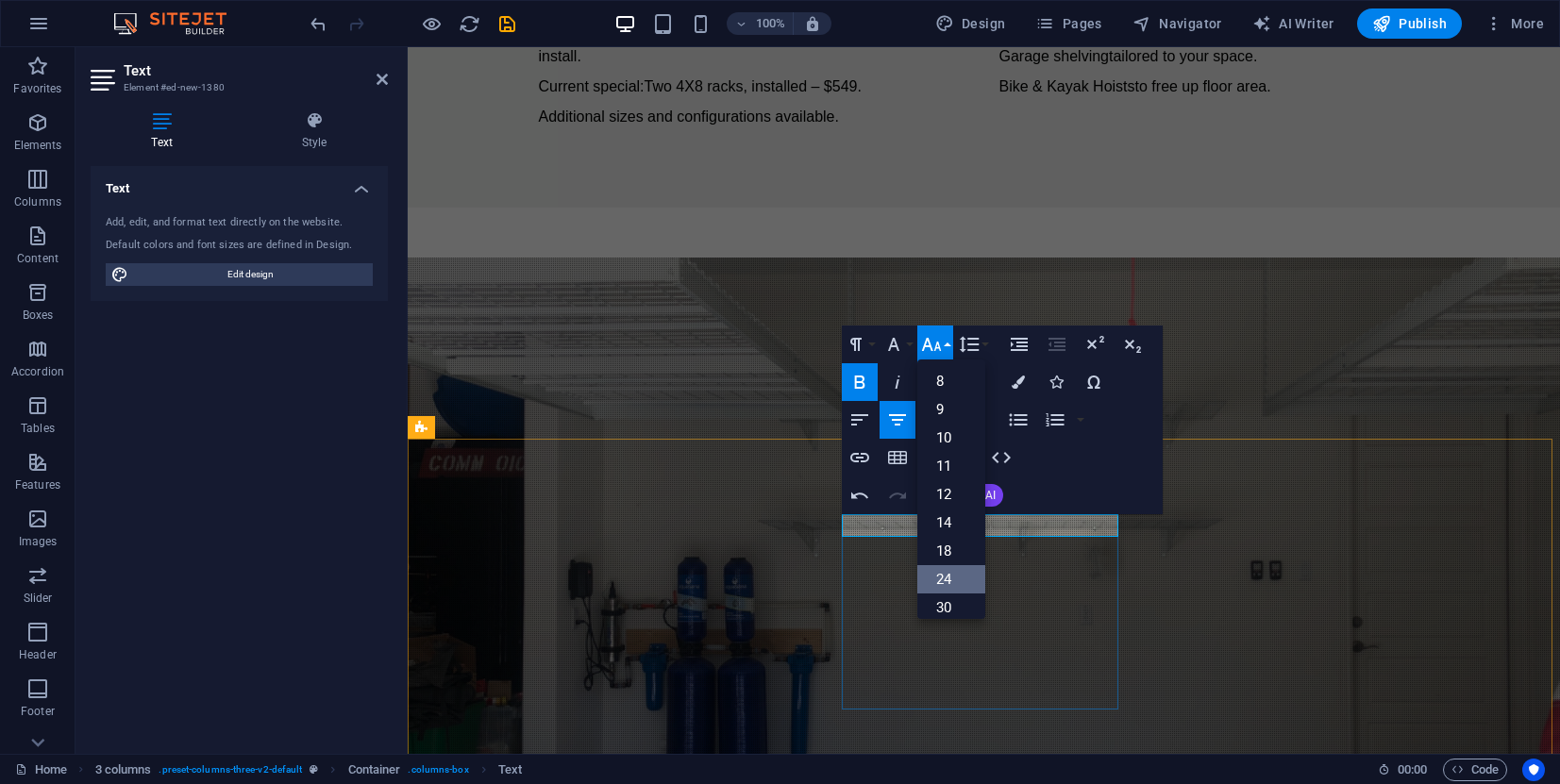
drag, startPoint x: 967, startPoint y: 586, endPoint x: 558, endPoint y: 539, distance: 411.7
click at [967, 586] on link "24" at bounding box center [951, 579] width 68 height 28
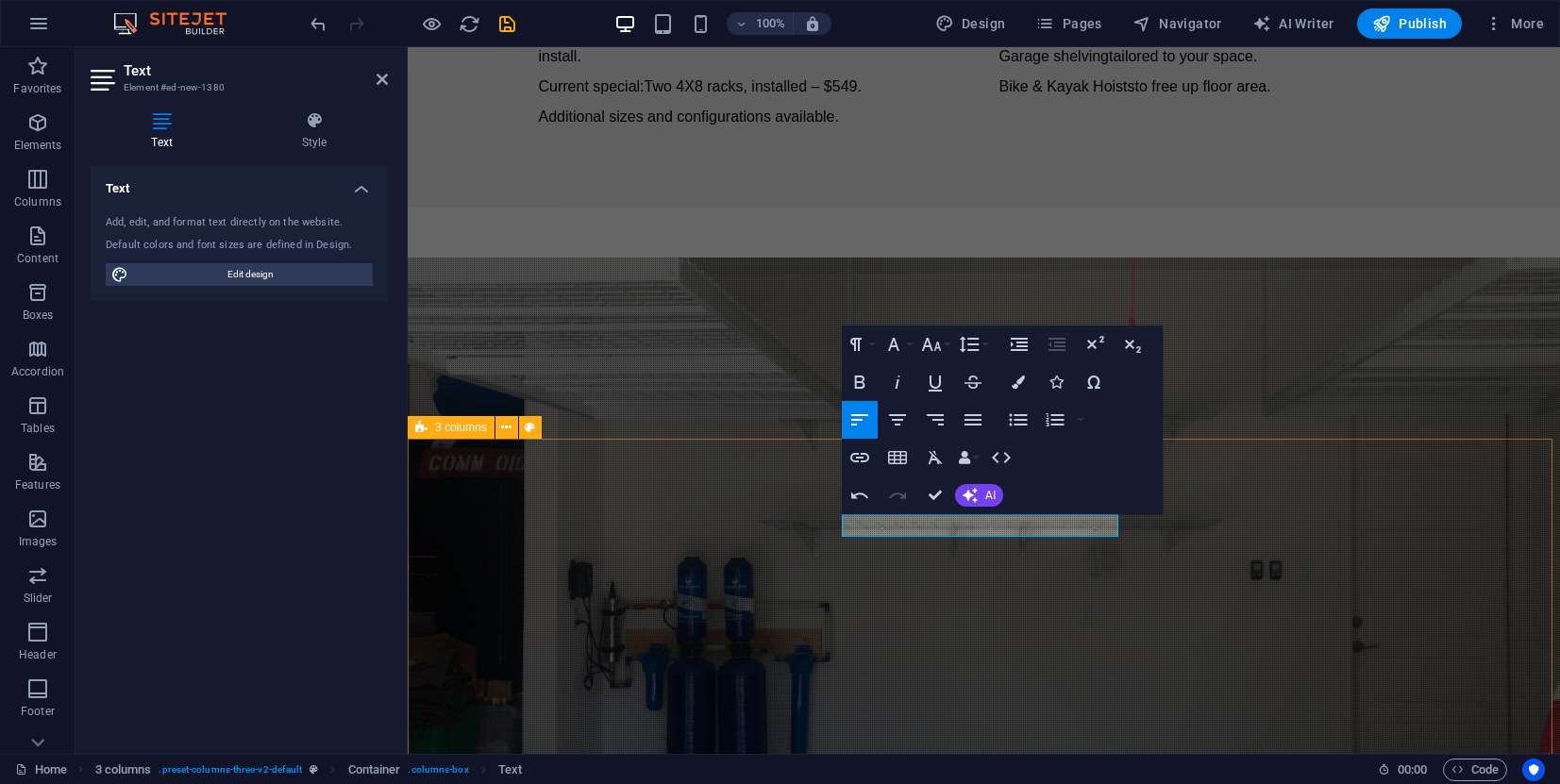
drag, startPoint x: 1035, startPoint y: 523, endPoint x: 840, endPoint y: 520, distance: 195.0
click at [861, 379] on icon "button" at bounding box center [860, 382] width 23 height 23
click at [909, 343] on button "Font Family" at bounding box center [898, 345] width 36 height 38
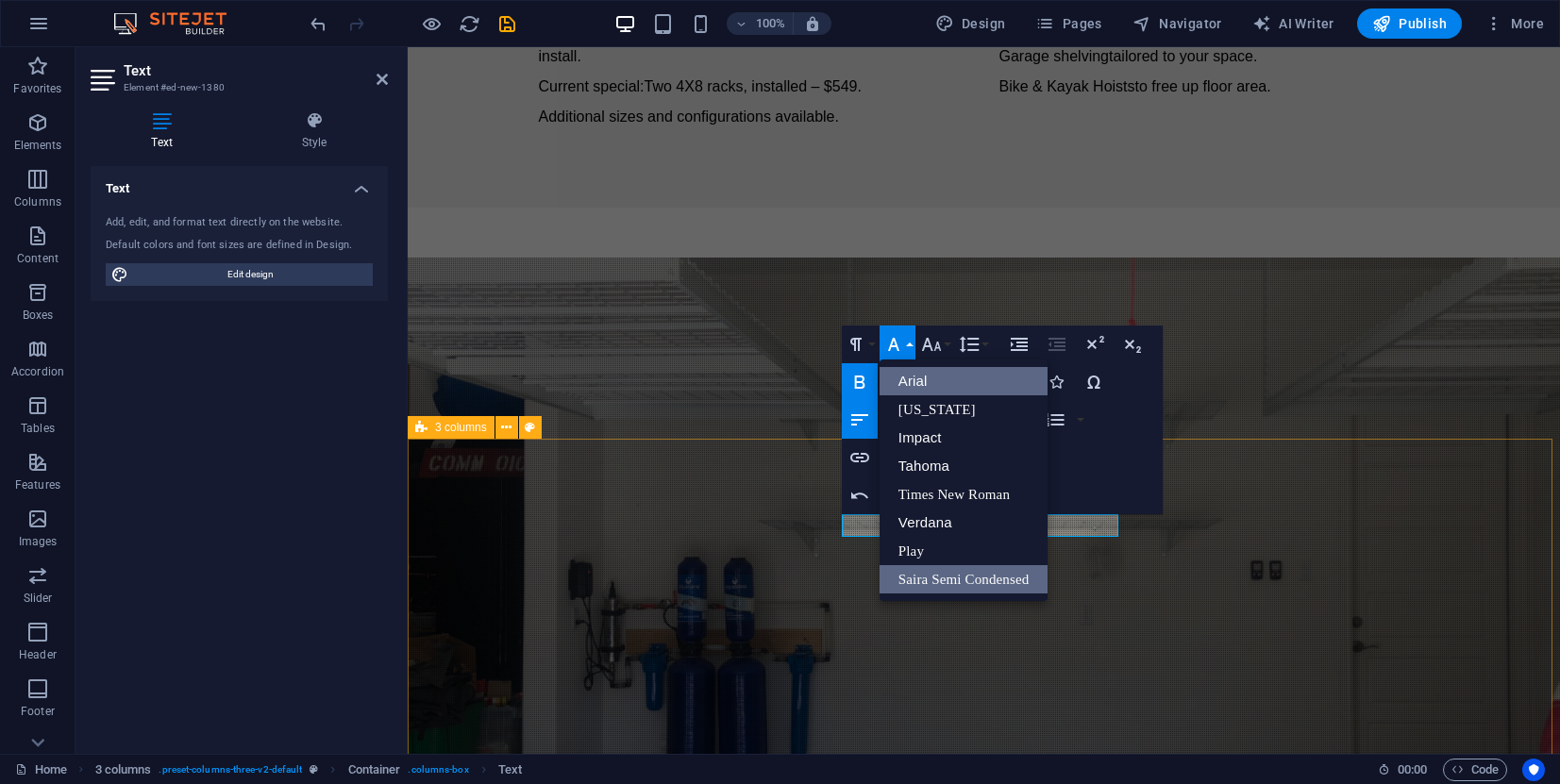
click at [919, 376] on link "Arial" at bounding box center [964, 381] width 169 height 28
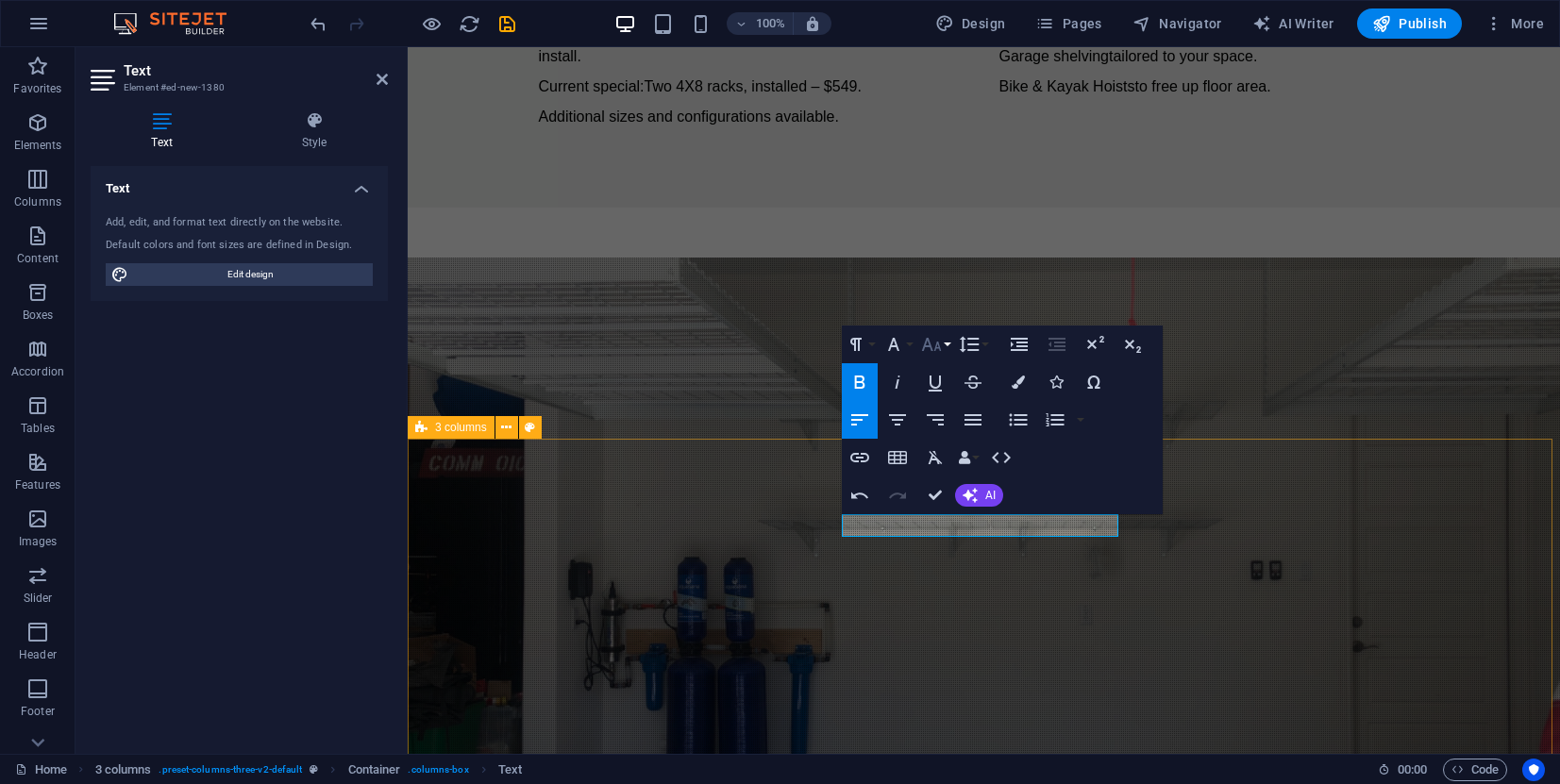
click at [951, 344] on button "Font Size" at bounding box center [935, 345] width 36 height 38
click at [951, 575] on link "24" at bounding box center [951, 579] width 68 height 28
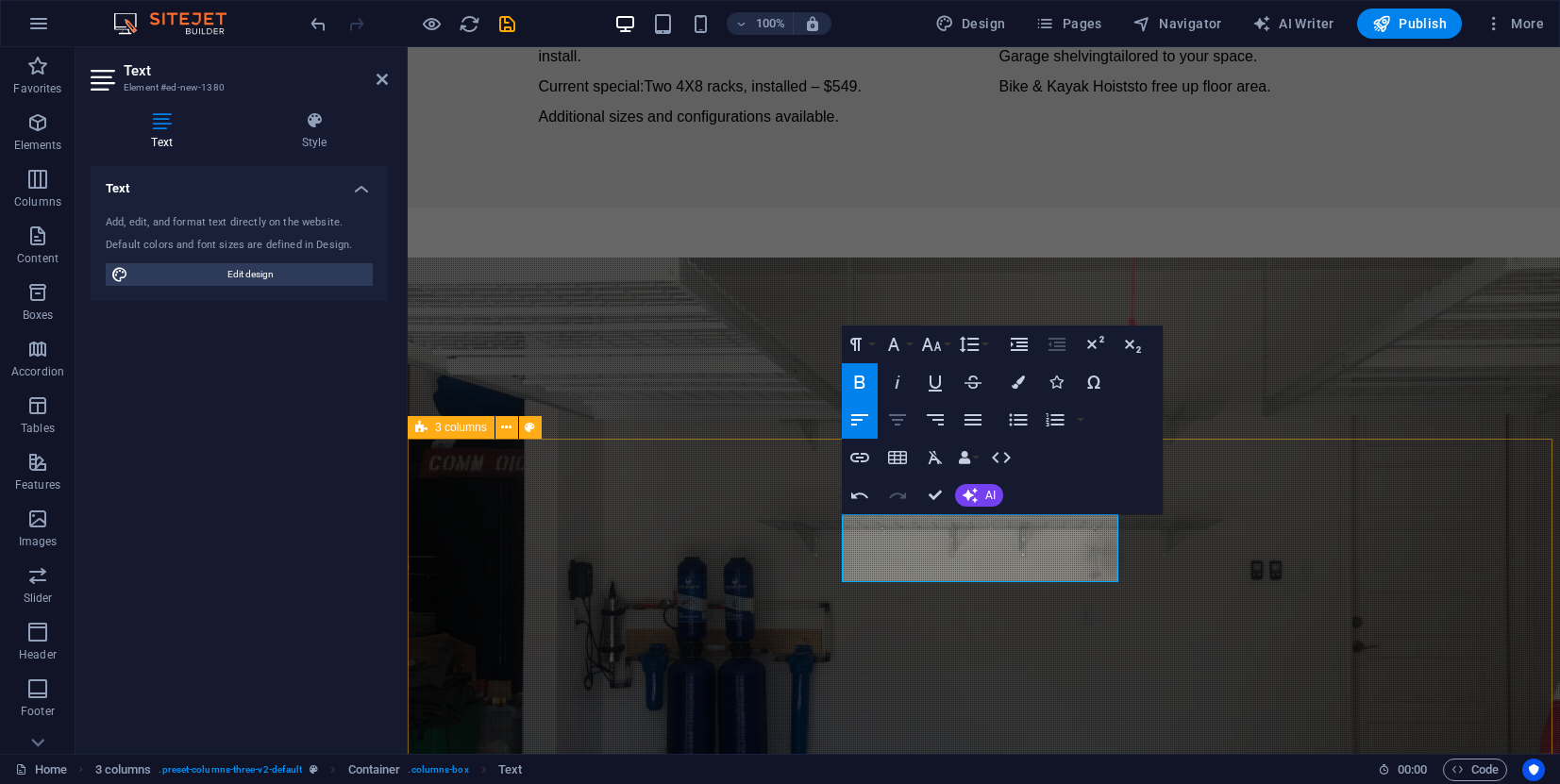
click at [901, 416] on icon "button" at bounding box center [898, 419] width 17 height 11
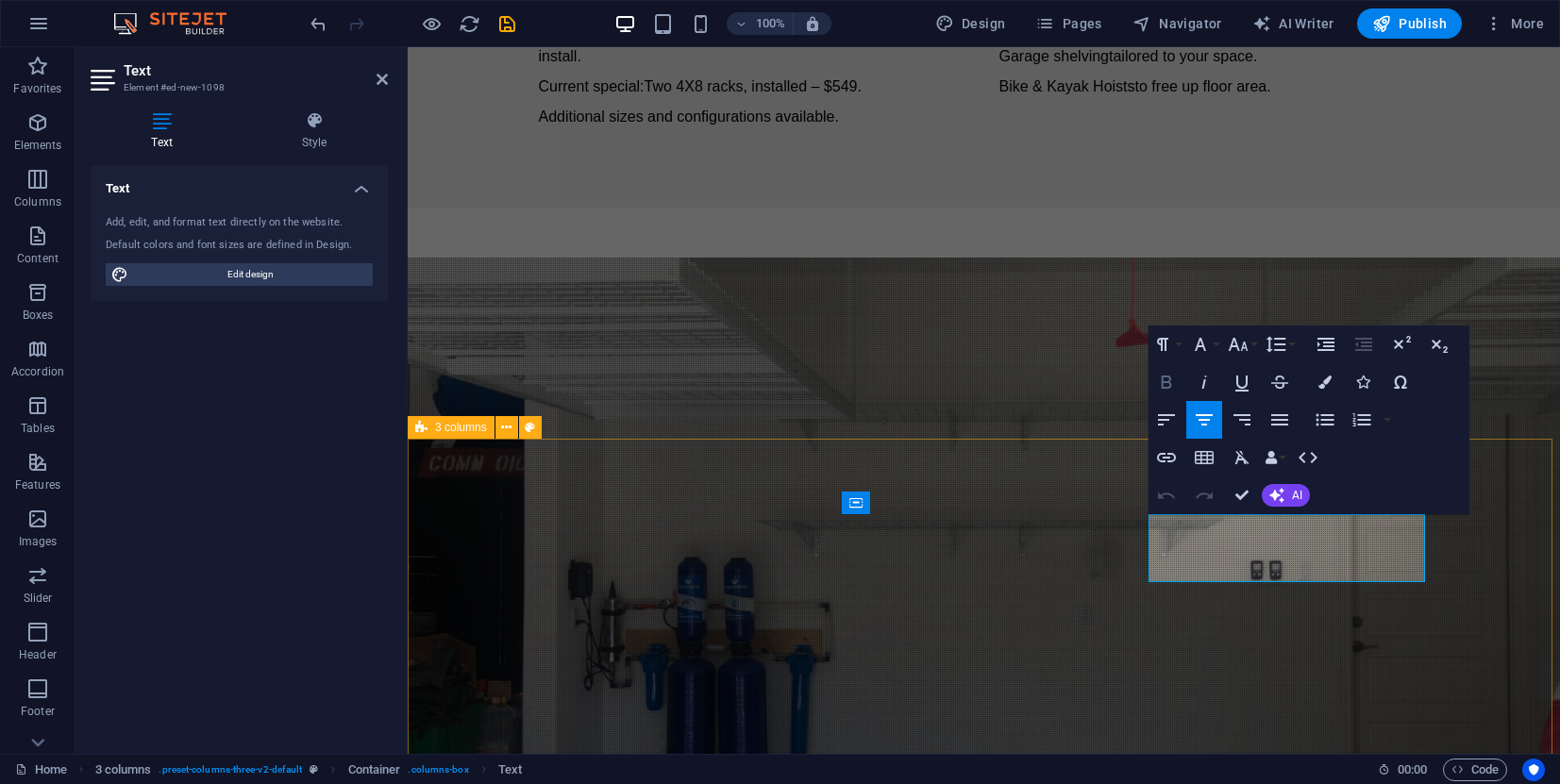
click at [1168, 382] on icon "button" at bounding box center [1166, 382] width 10 height 13
click at [1217, 343] on button "Font Family" at bounding box center [1204, 345] width 36 height 38
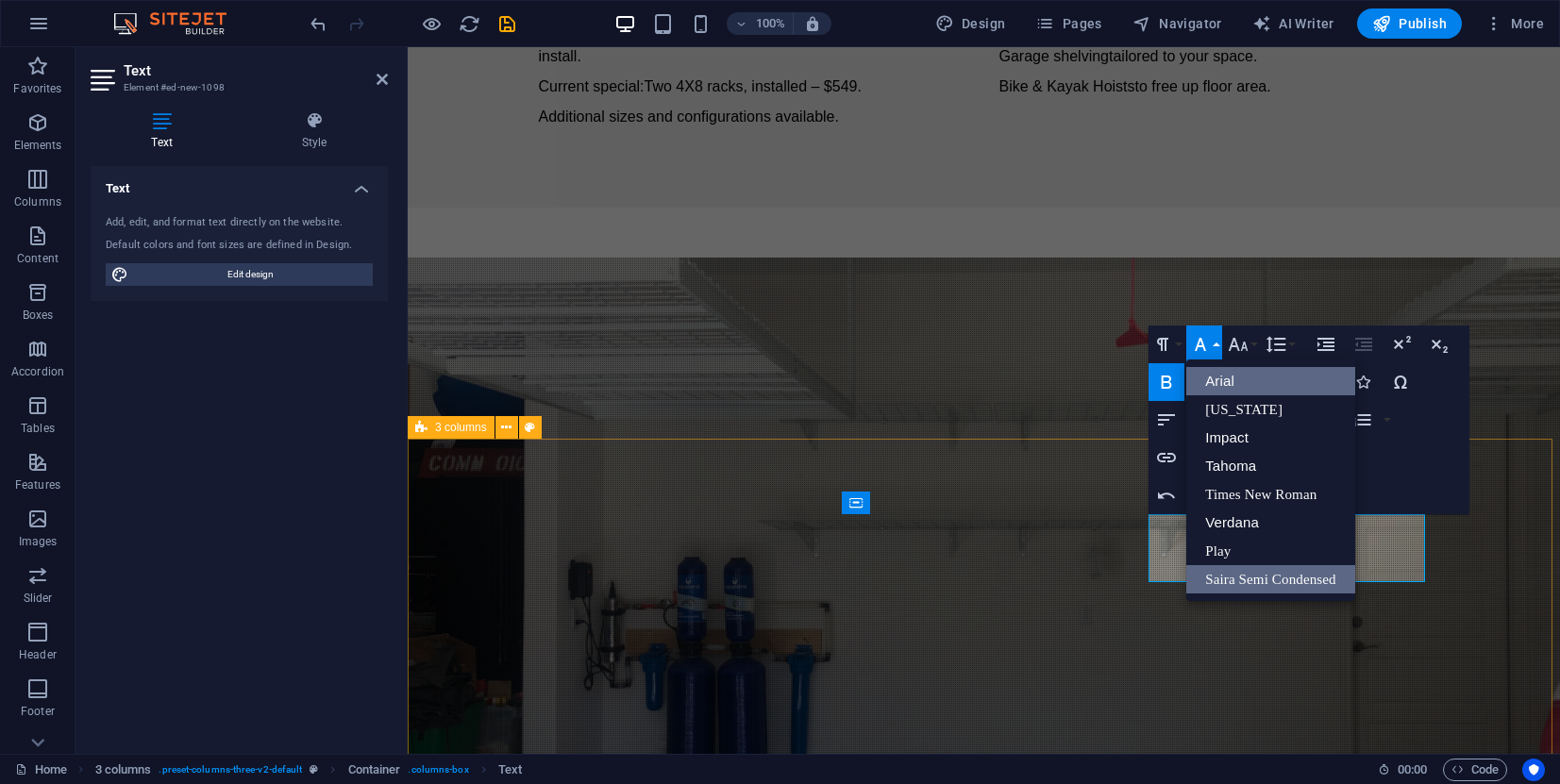
click at [1222, 375] on link "Arial" at bounding box center [1270, 381] width 169 height 28
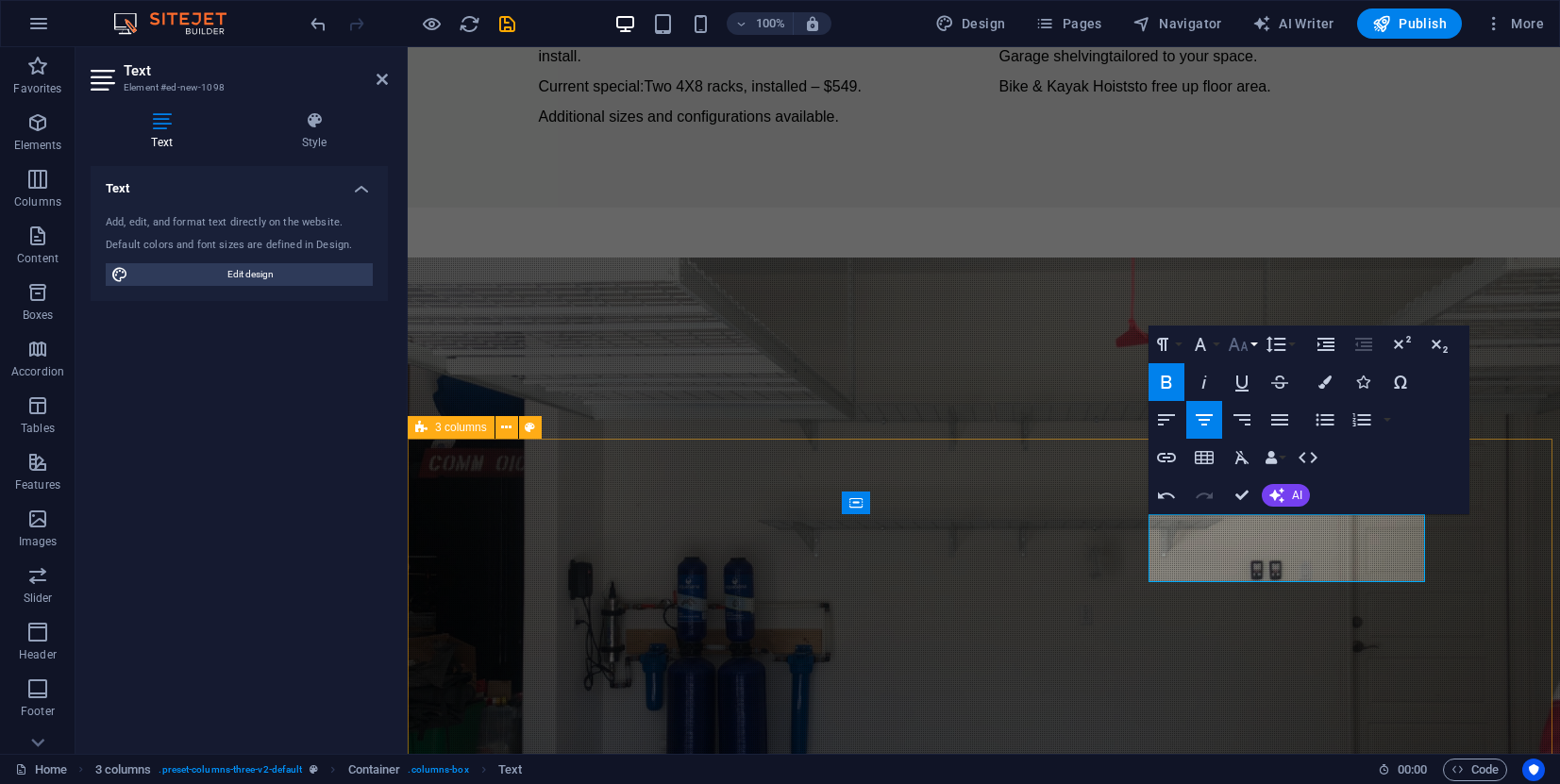
click at [1257, 341] on button "Font Size" at bounding box center [1242, 345] width 36 height 38
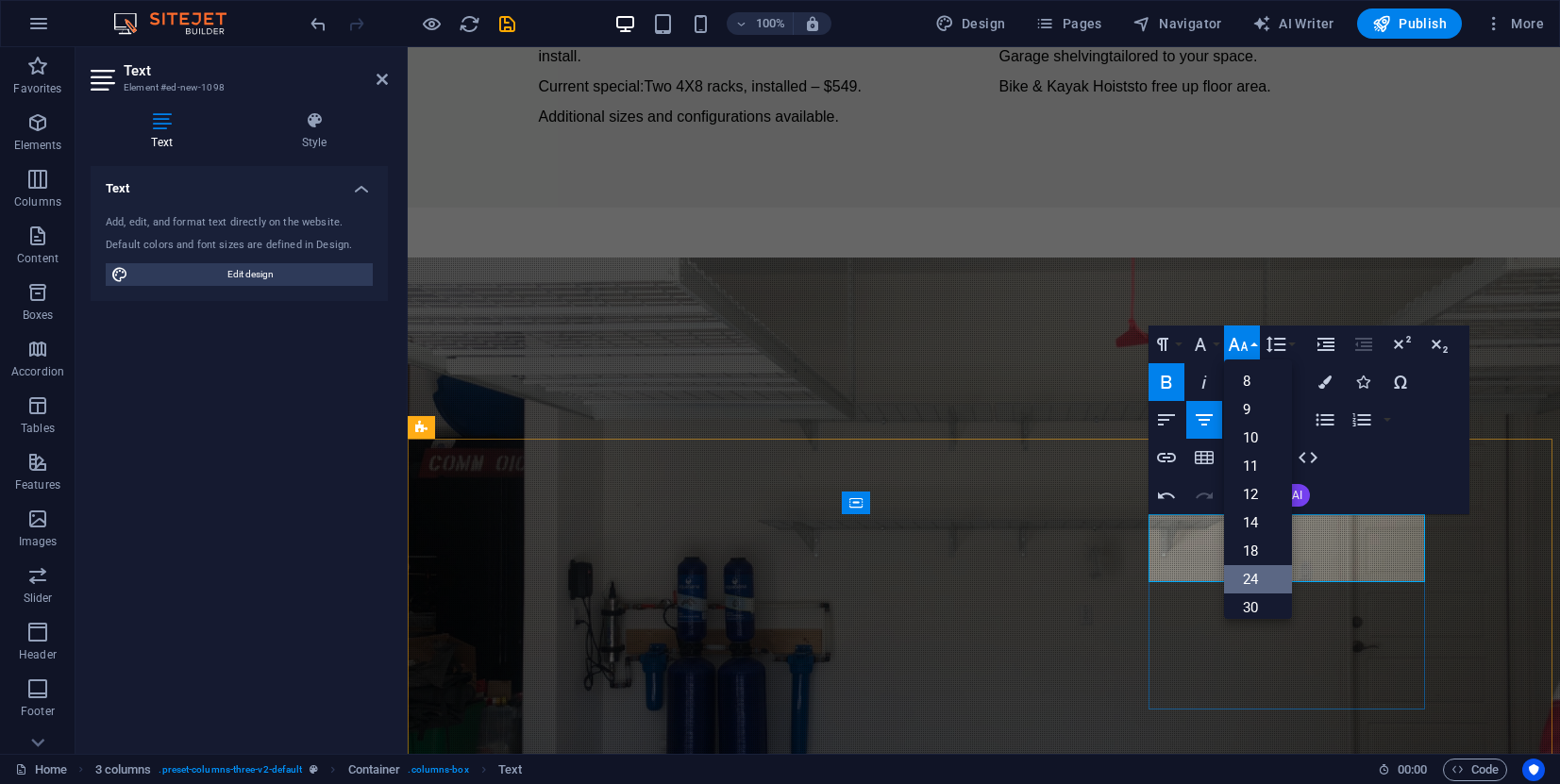
drag, startPoint x: 1340, startPoint y: 564, endPoint x: 1166, endPoint y: 534, distance: 176.6
click at [1218, 344] on button "Font Family" at bounding box center [1204, 345] width 36 height 38
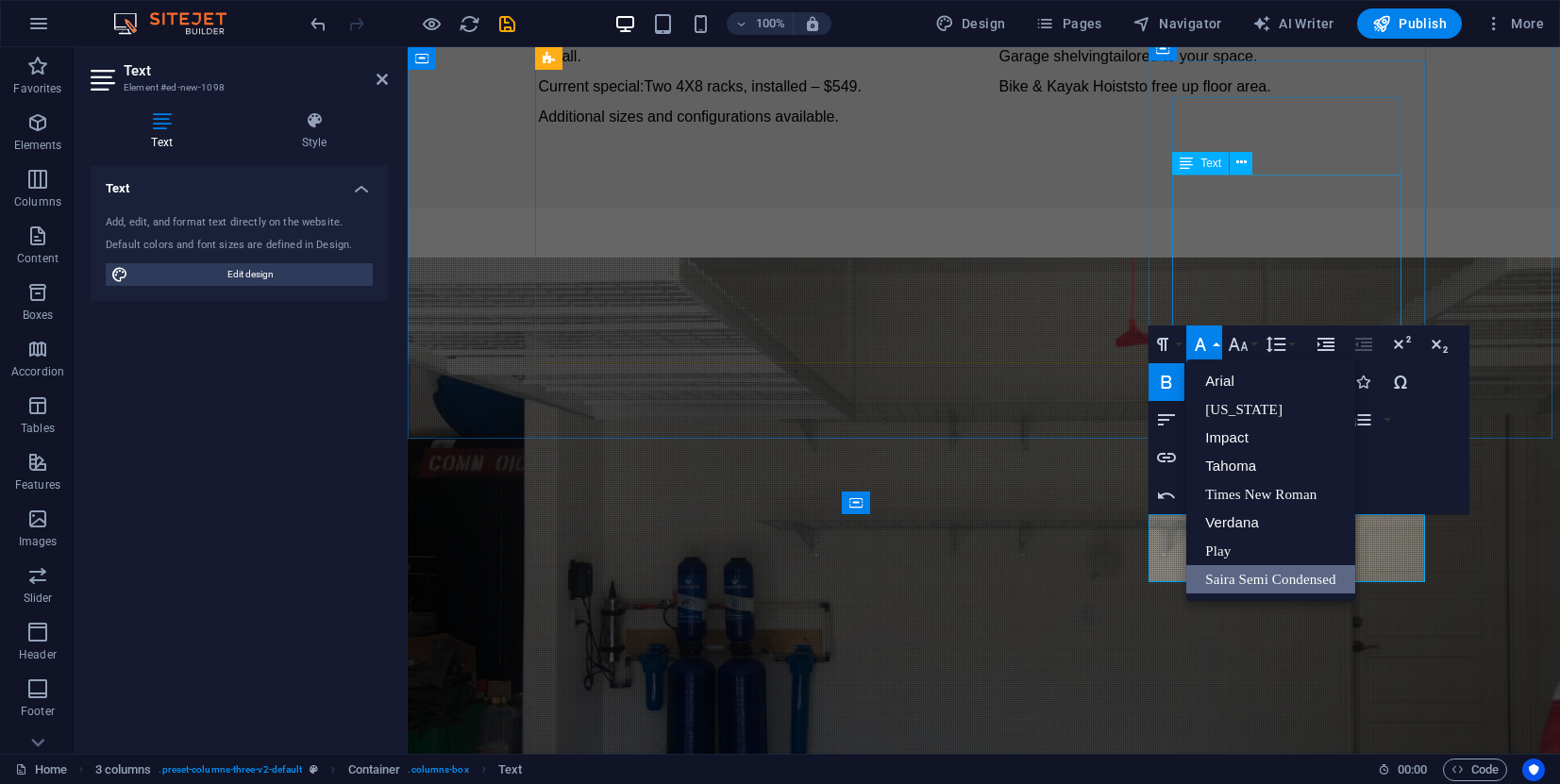
scroll to position [0, 0]
click at [1219, 380] on link "Arial" at bounding box center [1270, 381] width 169 height 28
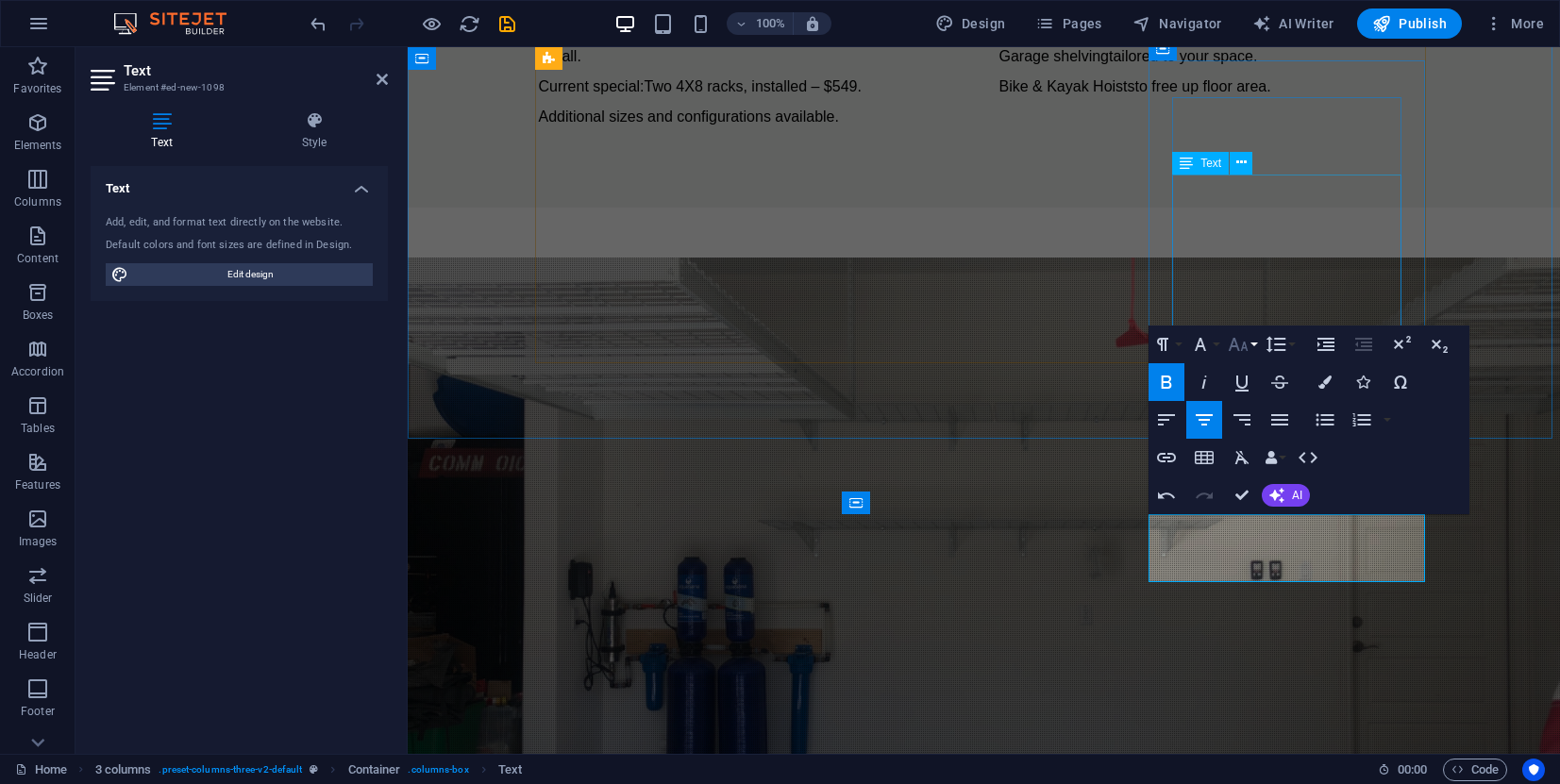
click at [1256, 343] on button "Font Size" at bounding box center [1242, 345] width 36 height 38
click at [1249, 581] on link "24" at bounding box center [1258, 579] width 68 height 28
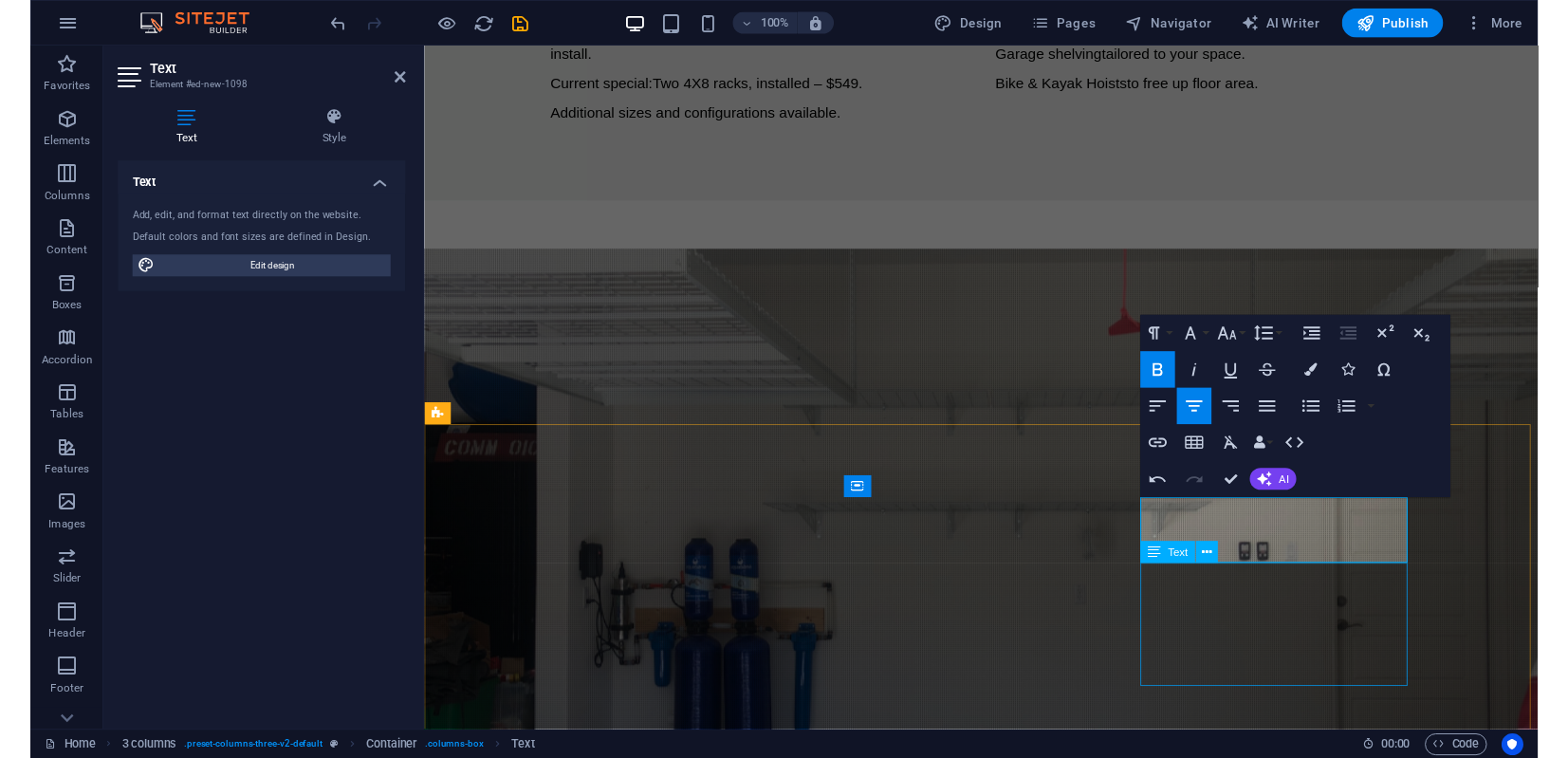
scroll to position [0, 0]
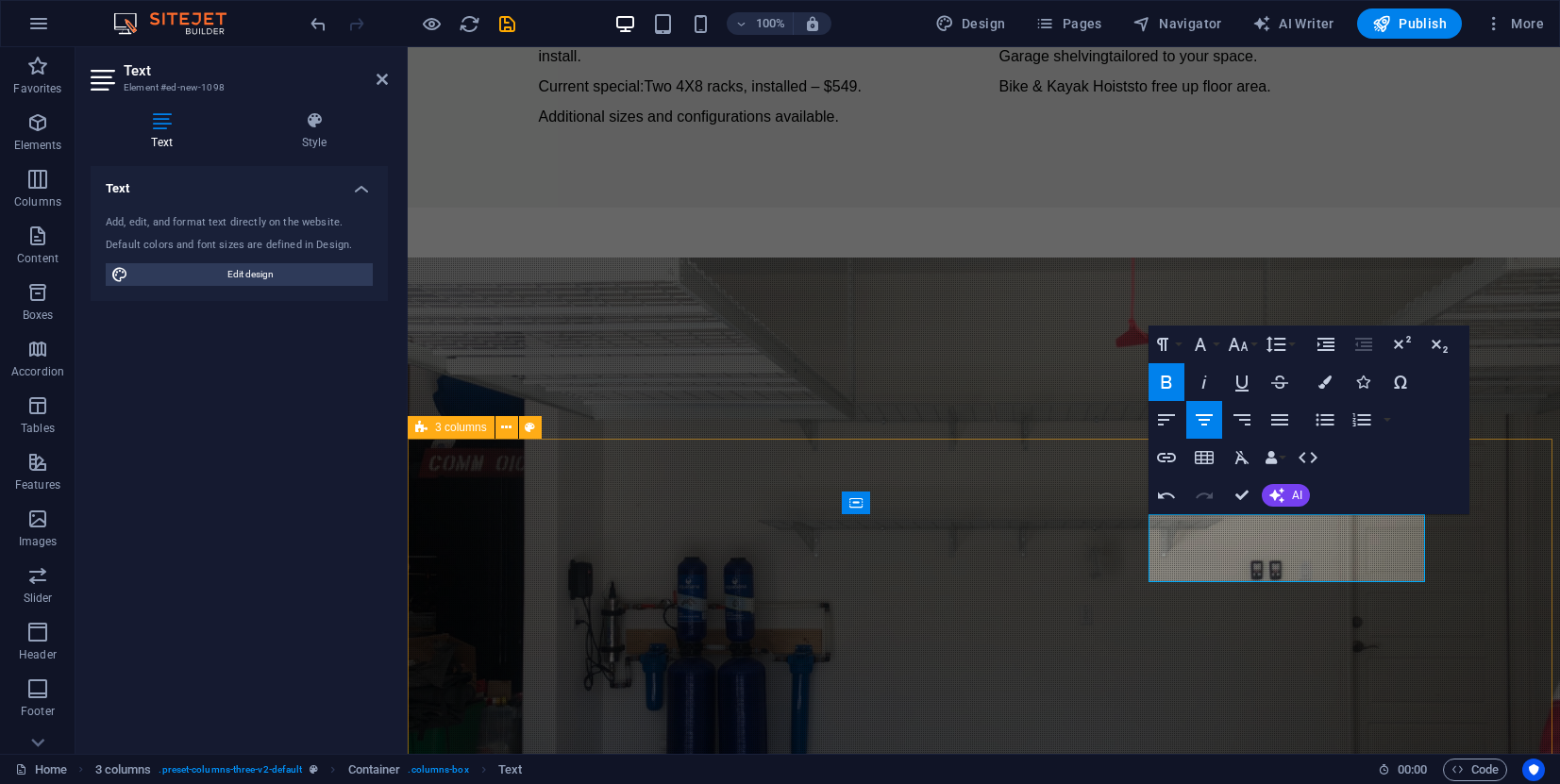
drag, startPoint x: 1448, startPoint y: 625, endPoint x: 1436, endPoint y: 638, distance: 17.7
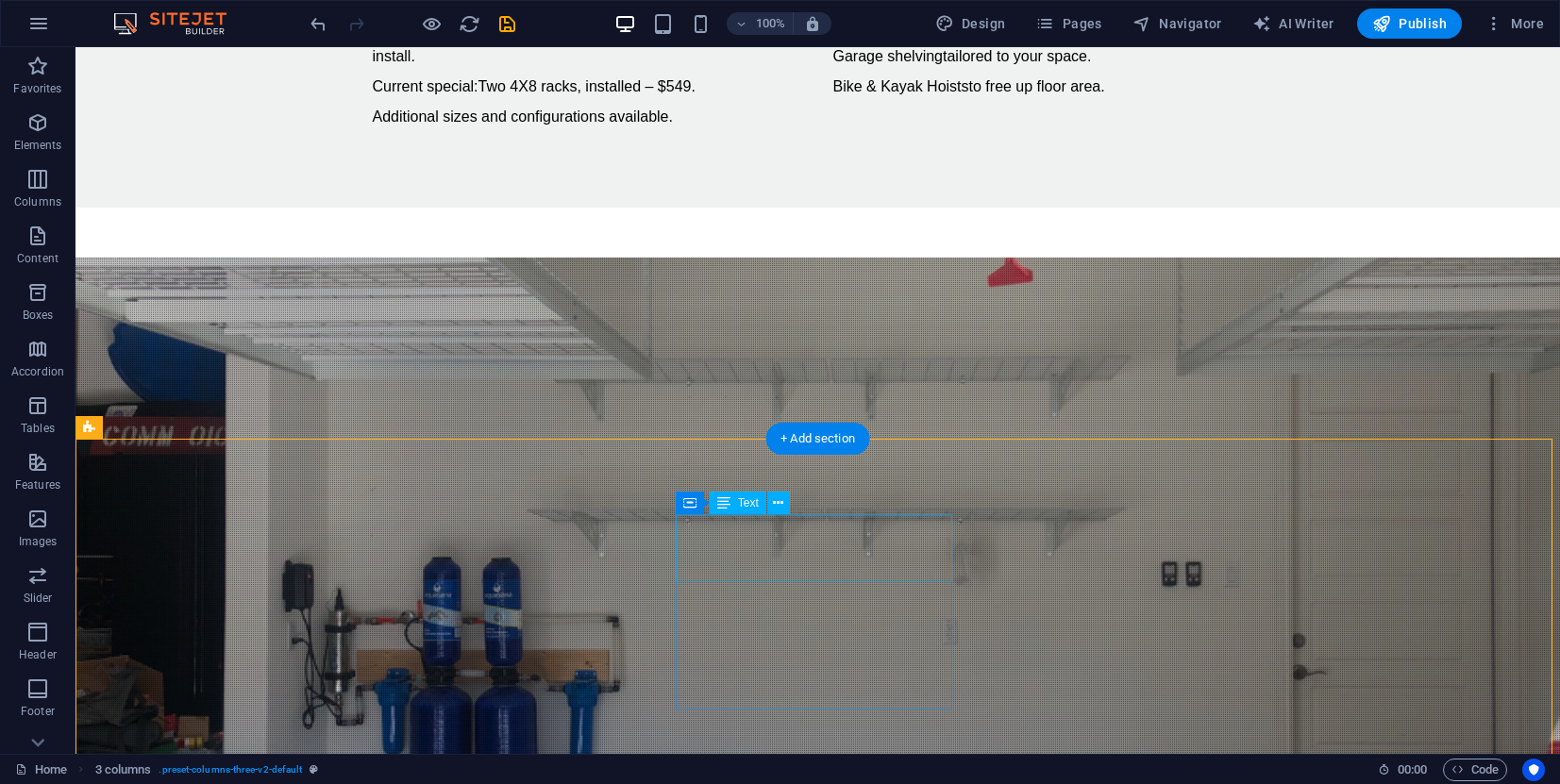
click at [746, 505] on span "Text" at bounding box center [748, 503] width 21 height 11
click at [747, 503] on span "Text" at bounding box center [748, 503] width 21 height 11
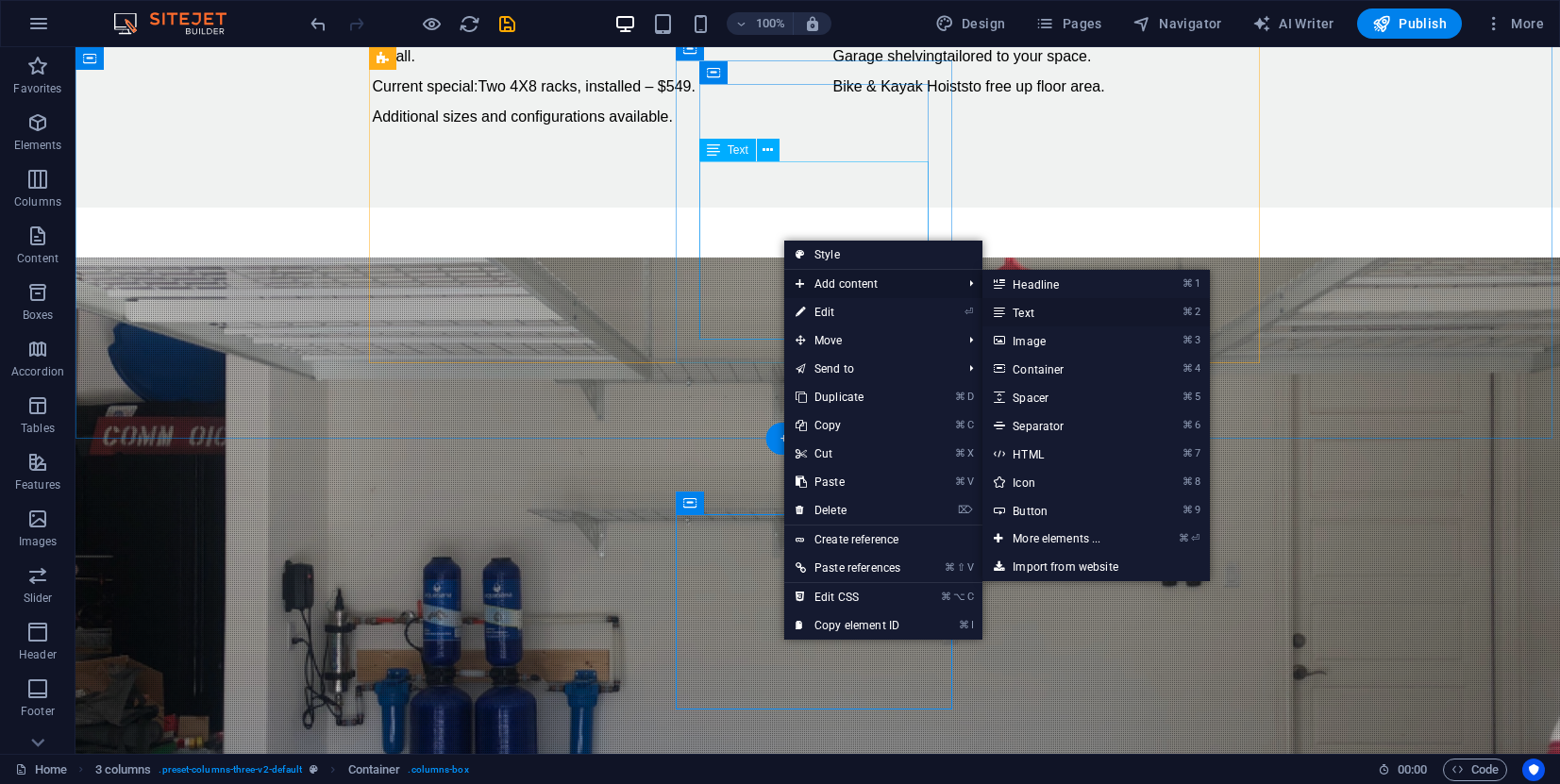
drag, startPoint x: 707, startPoint y: 594, endPoint x: 1041, endPoint y: 317, distance: 433.9
click at [1041, 316] on link "⌘ 2 Text" at bounding box center [1060, 313] width 156 height 28
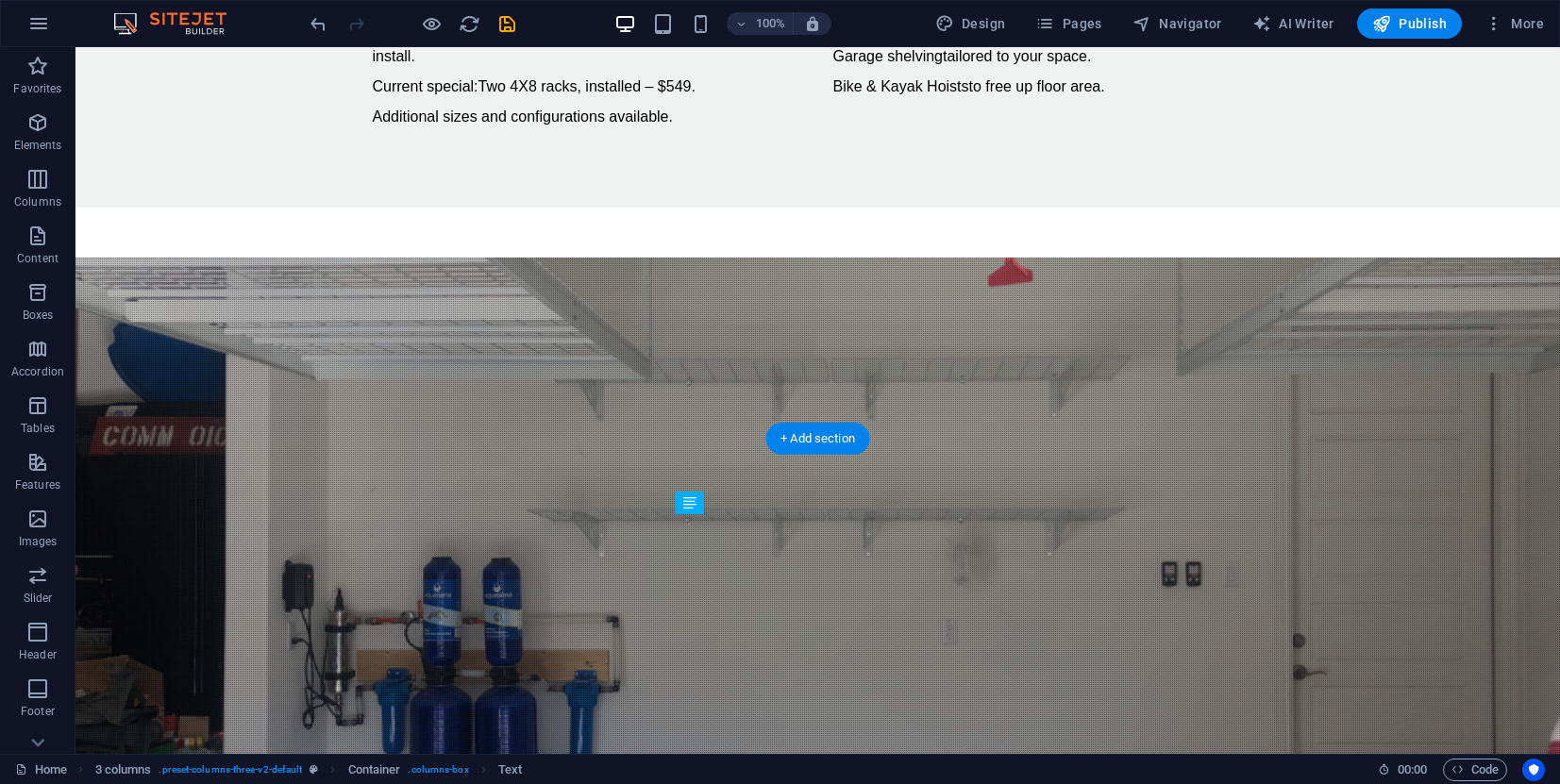
drag, startPoint x: 691, startPoint y: 523, endPoint x: 724, endPoint y: 555, distance: 46.0
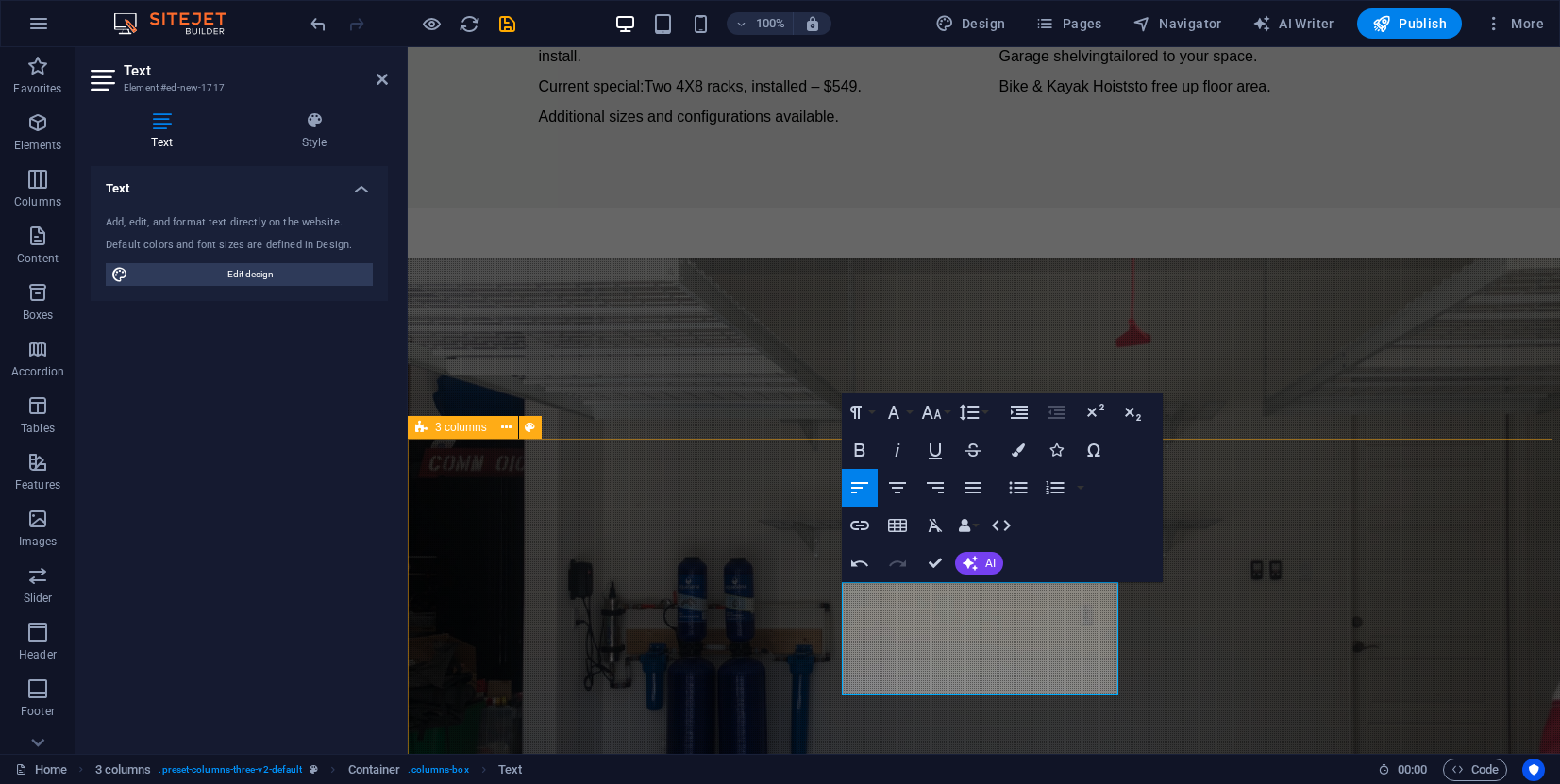
drag, startPoint x: 899, startPoint y: 682, endPoint x: 861, endPoint y: 612, distance: 79.6
click at [897, 480] on icon "button" at bounding box center [898, 487] width 23 height 23
click at [855, 447] on icon "button" at bounding box center [860, 450] width 23 height 23
click at [915, 408] on button "Font Family" at bounding box center [898, 412] width 36 height 38
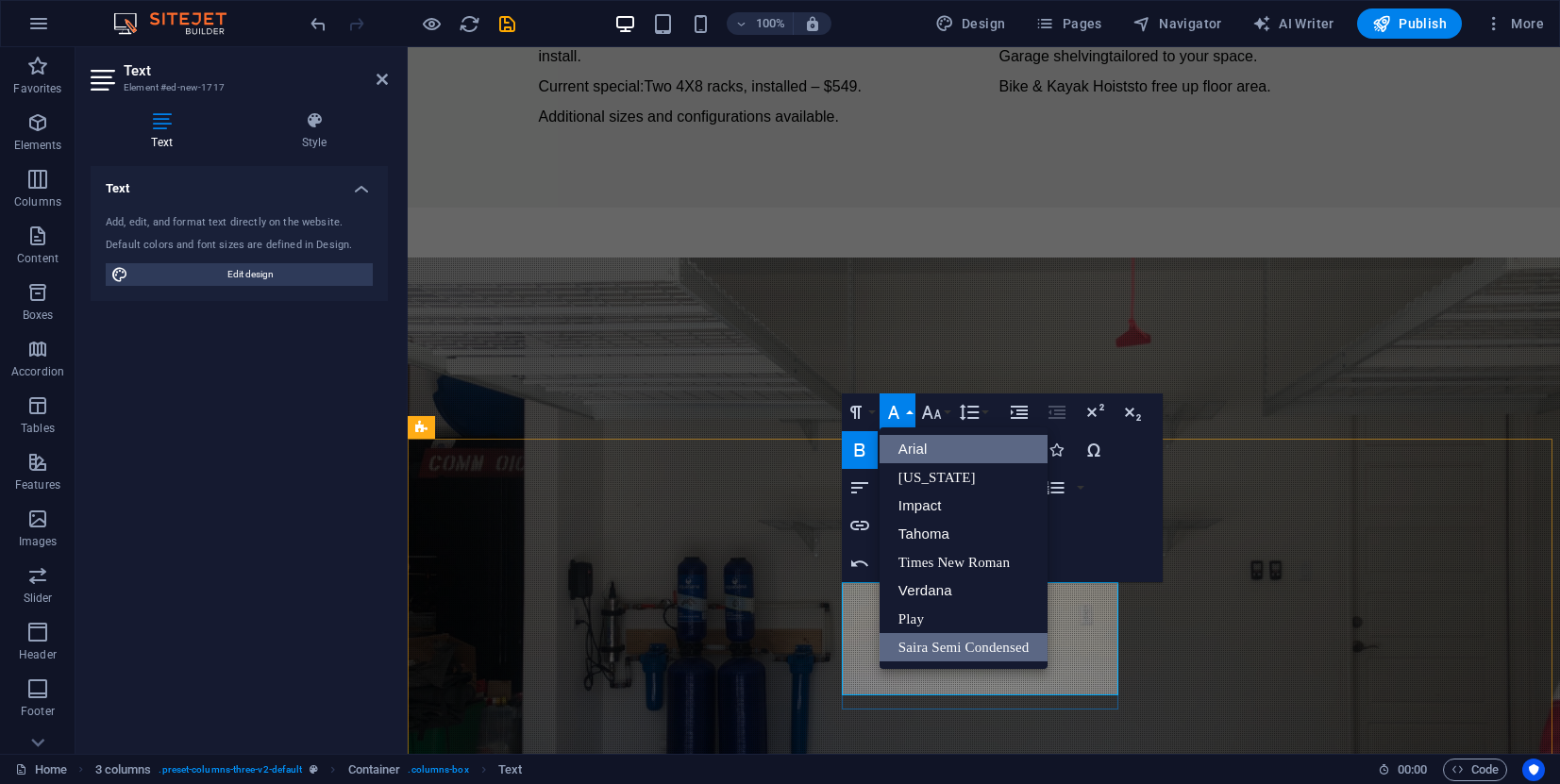
click at [915, 448] on link "Arial" at bounding box center [964, 449] width 169 height 28
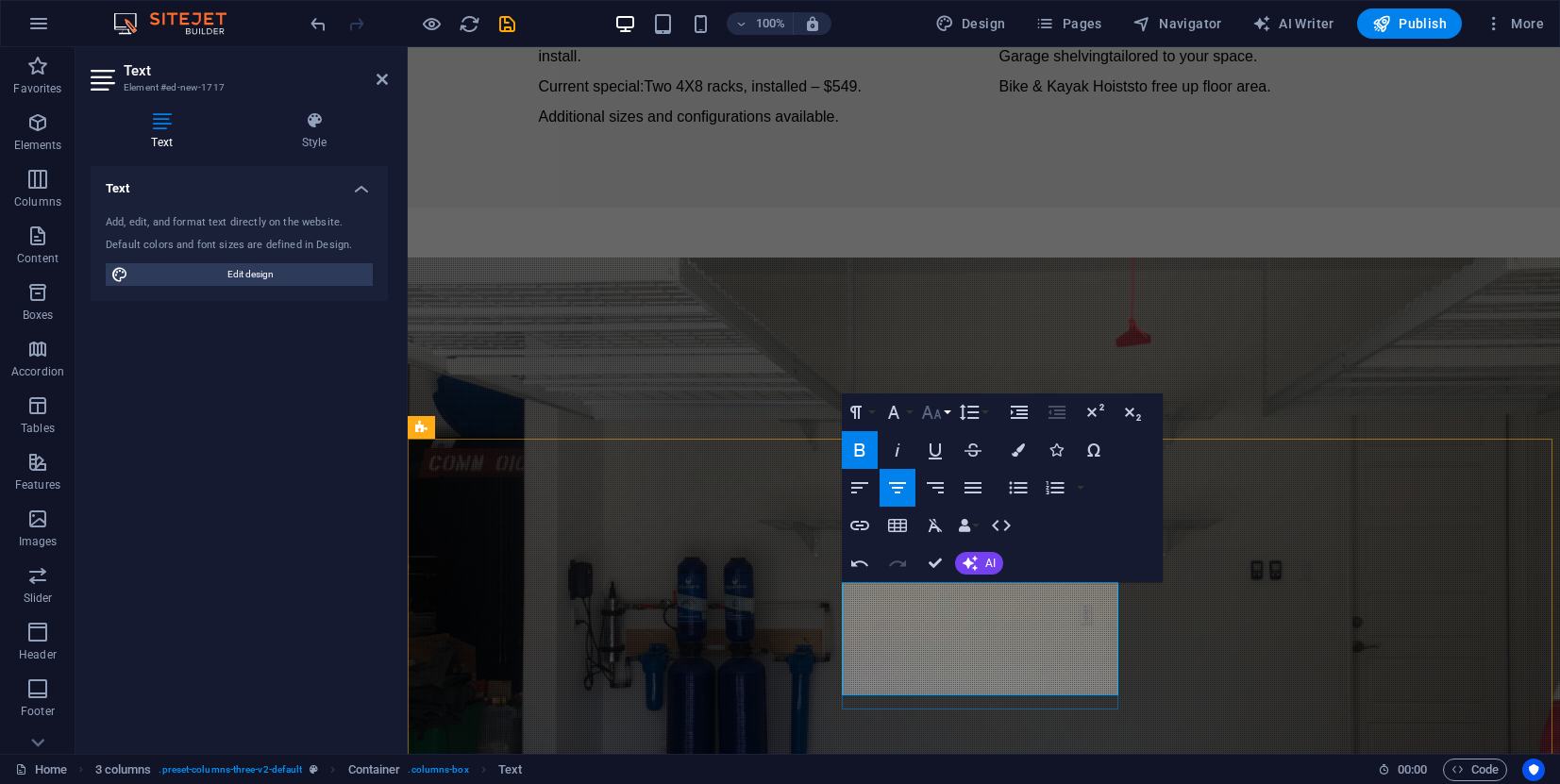
click at [950, 414] on button "Font Size" at bounding box center [935, 412] width 36 height 38
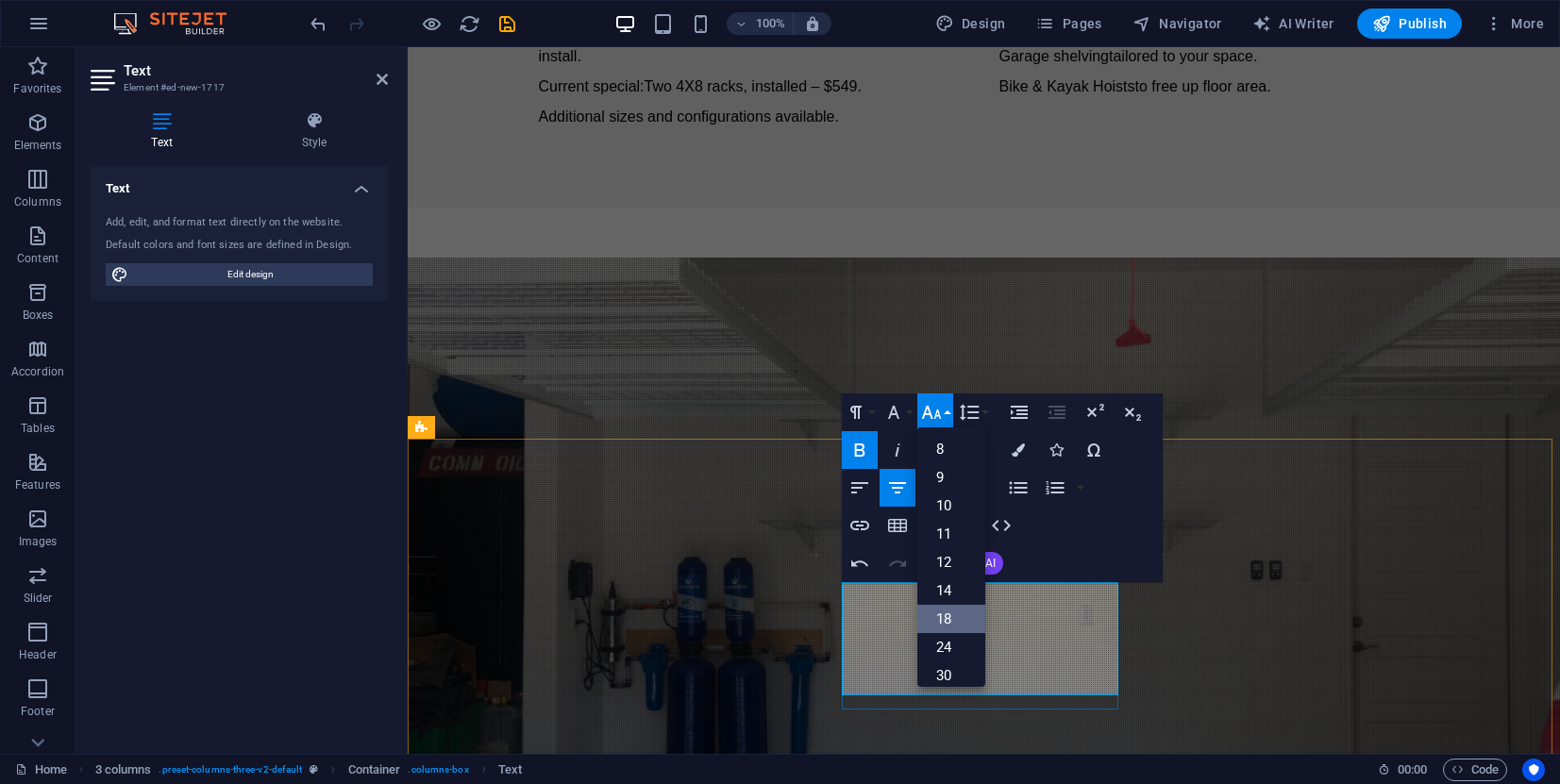
click at [951, 620] on link "18" at bounding box center [951, 619] width 68 height 28
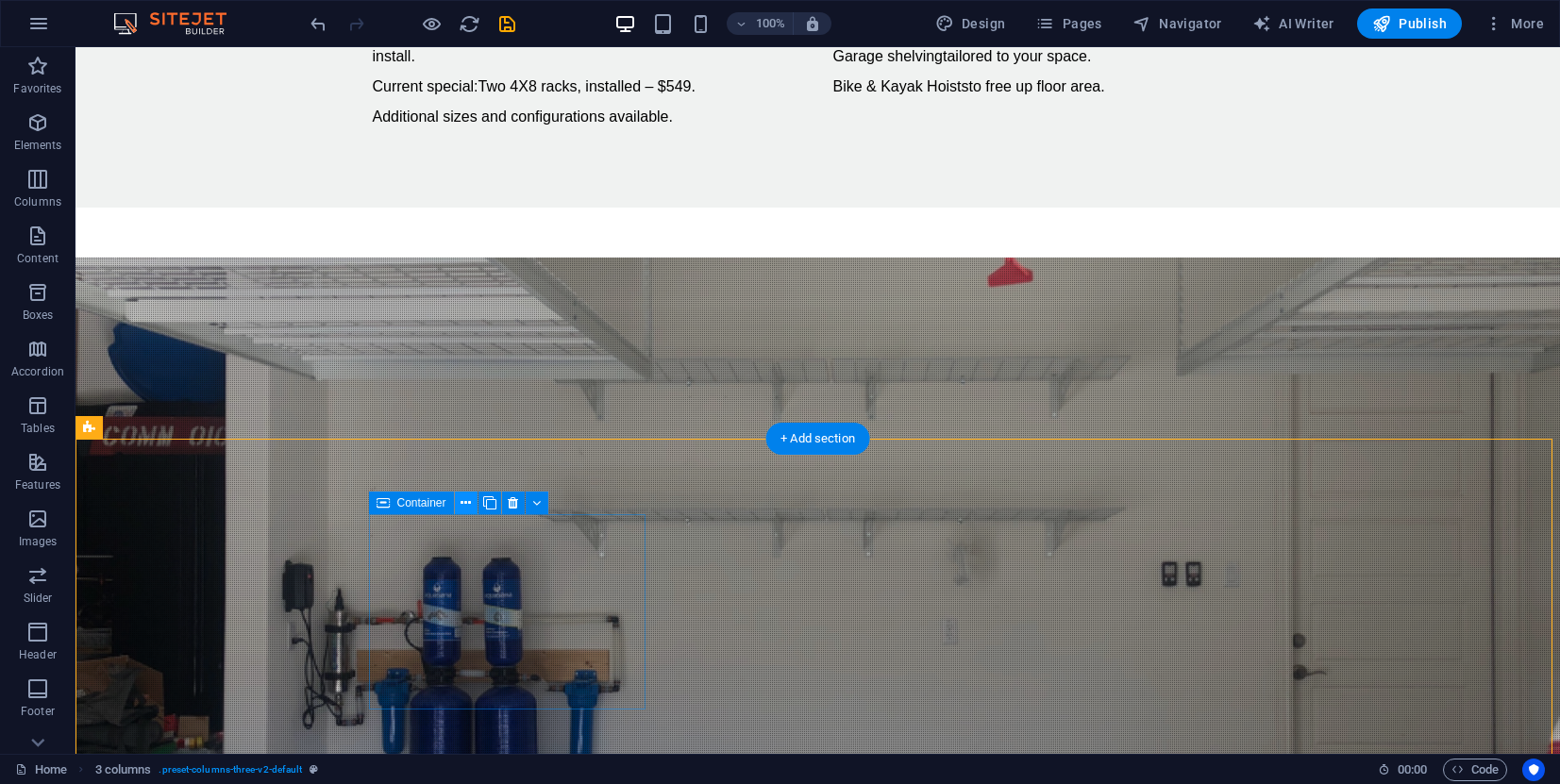
click at [462, 503] on icon at bounding box center [465, 503] width 10 height 20
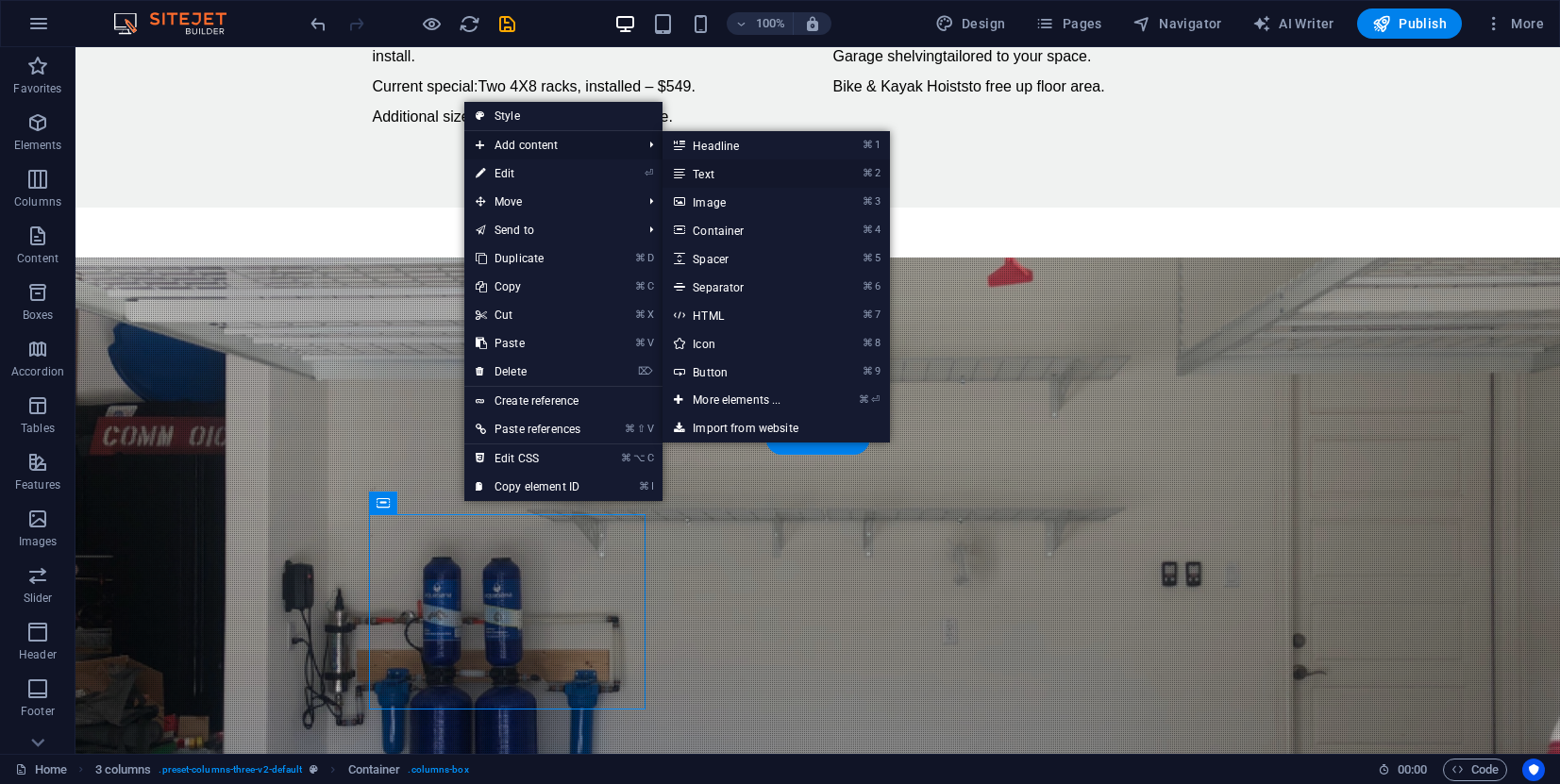
click at [713, 174] on link "⌘ 2 Text" at bounding box center [740, 174] width 156 height 28
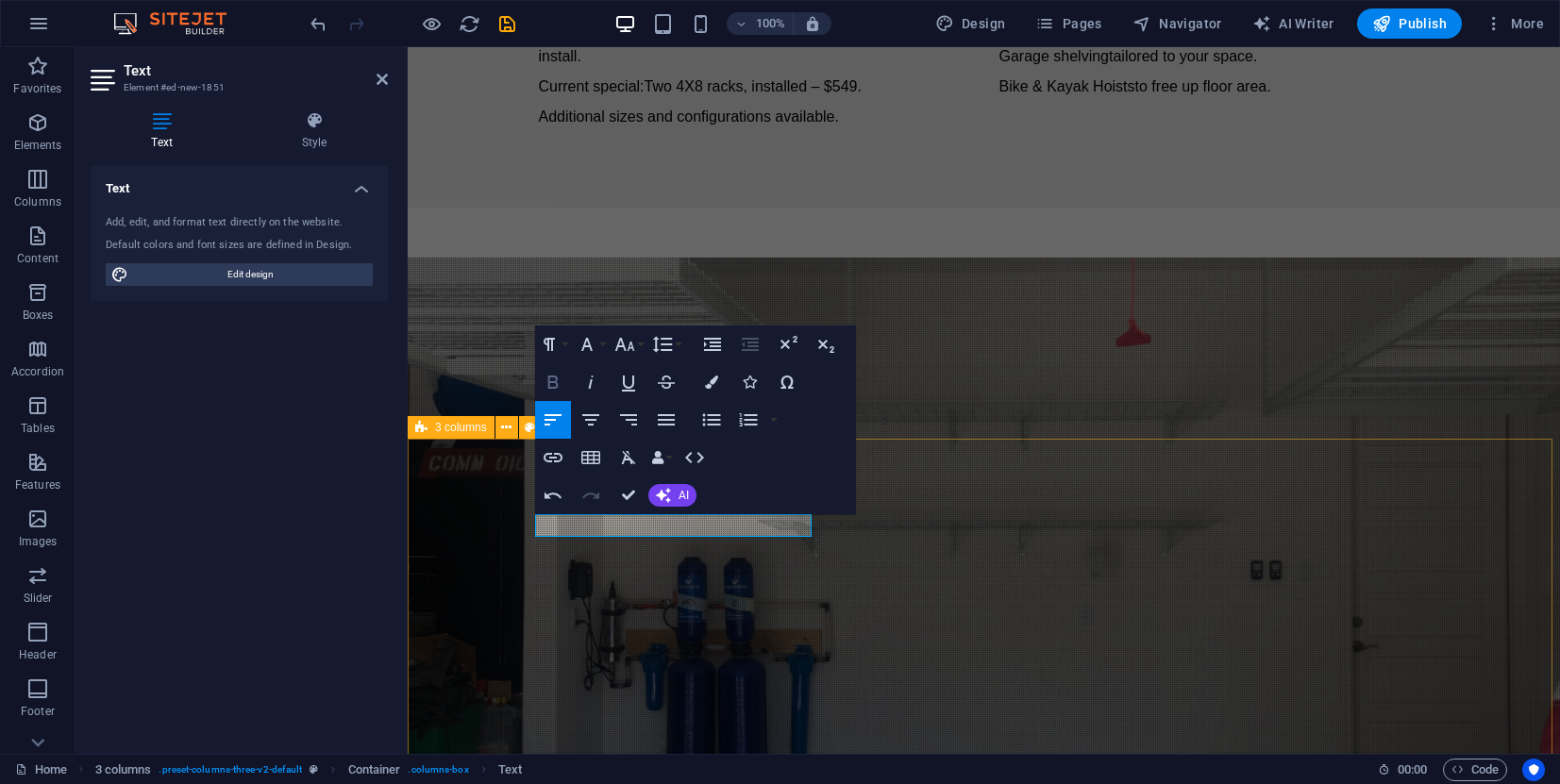
click at [552, 383] on icon "button" at bounding box center [552, 382] width 10 height 13
click at [594, 416] on icon "button" at bounding box center [591, 419] width 17 height 11
drag, startPoint x: 746, startPoint y: 523, endPoint x: 594, endPoint y: 520, distance: 152.0
click at [555, 377] on icon "button" at bounding box center [553, 382] width 23 height 23
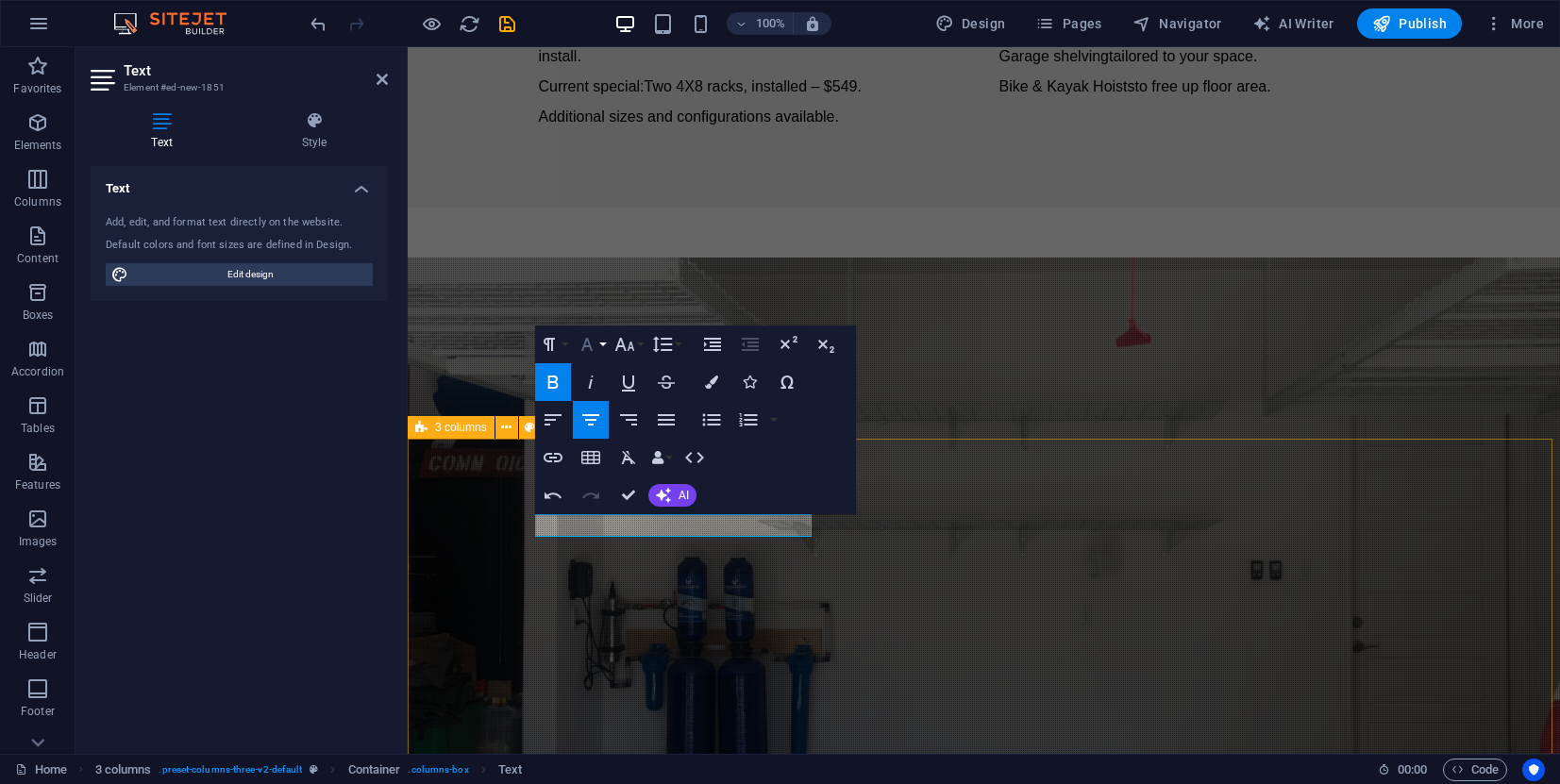
click at [603, 341] on button "Font Family" at bounding box center [591, 345] width 36 height 38
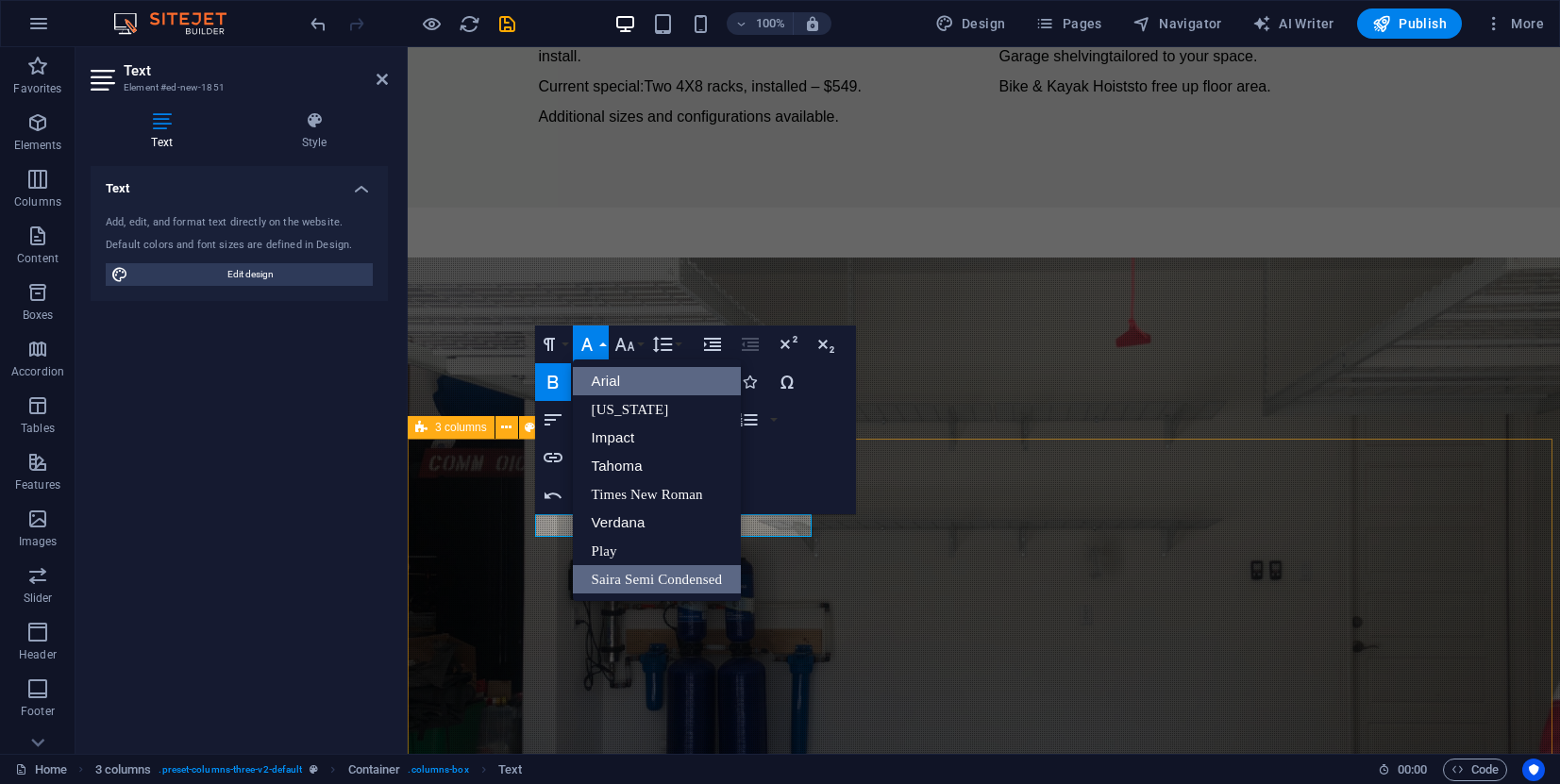
click at [634, 376] on link "Arial" at bounding box center [657, 381] width 169 height 28
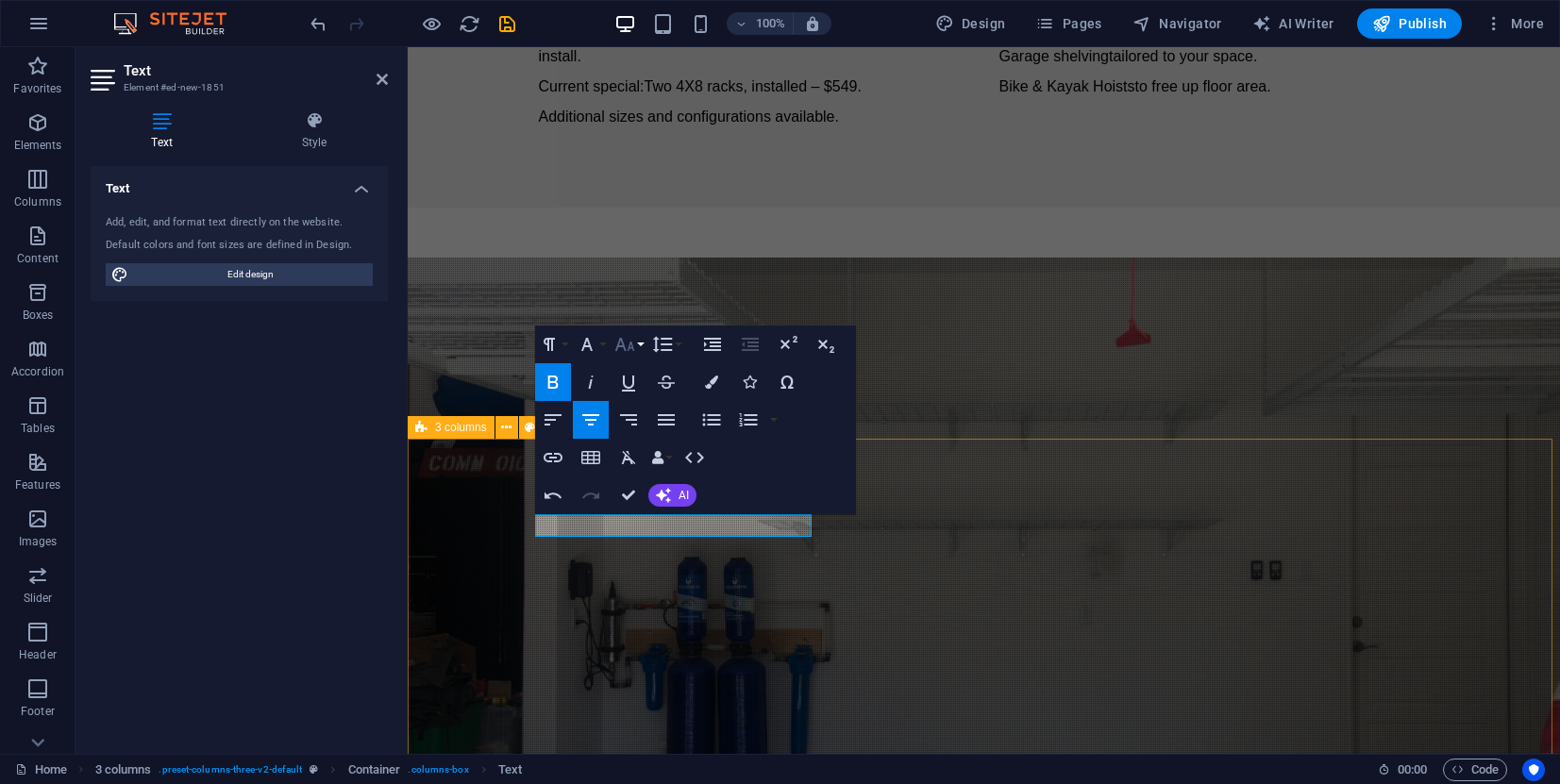
click at [645, 344] on button "Font Size" at bounding box center [628, 345] width 36 height 38
click at [659, 574] on link "24" at bounding box center [644, 579] width 68 height 28
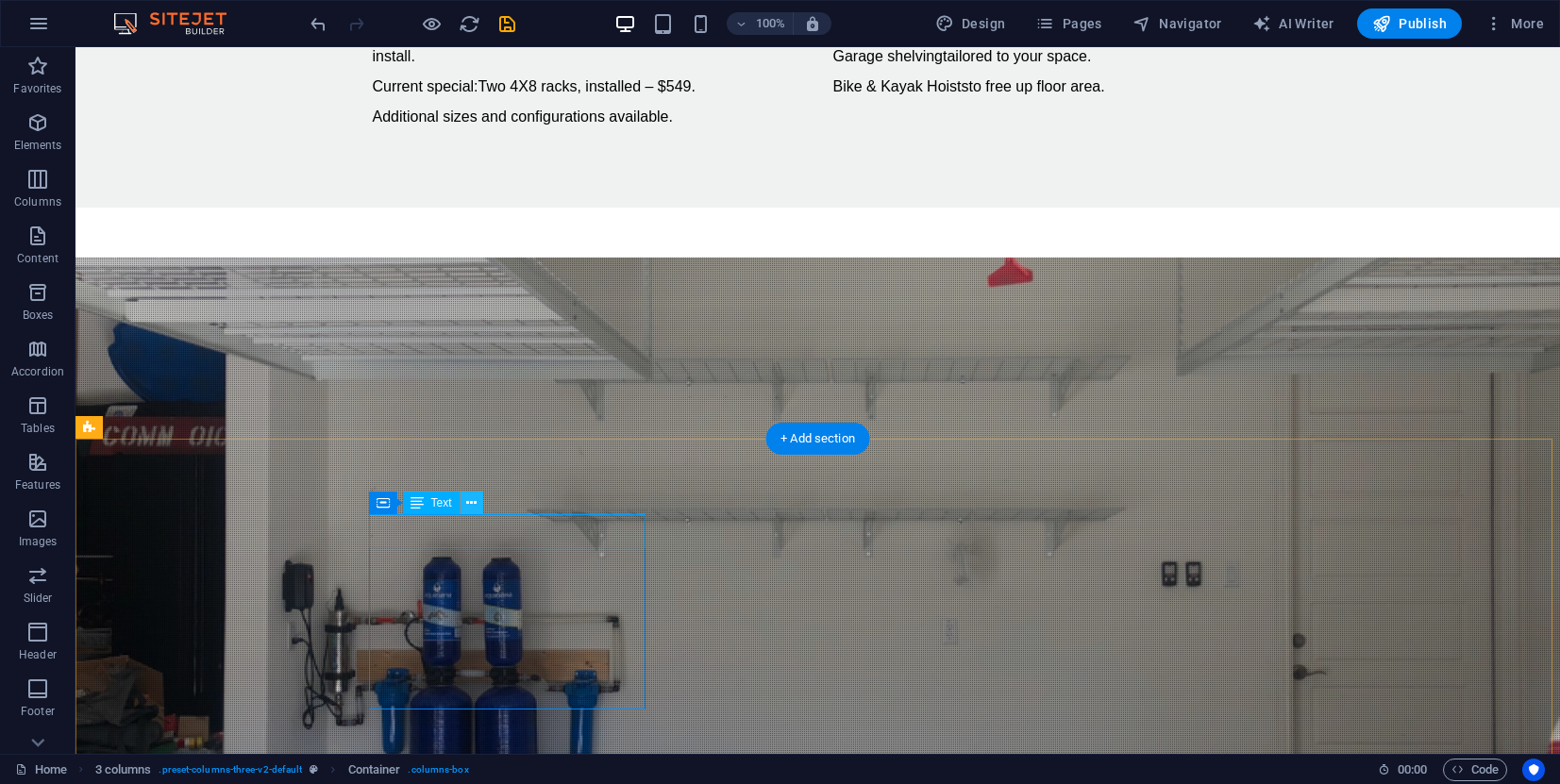
click at [473, 501] on icon at bounding box center [471, 503] width 10 height 20
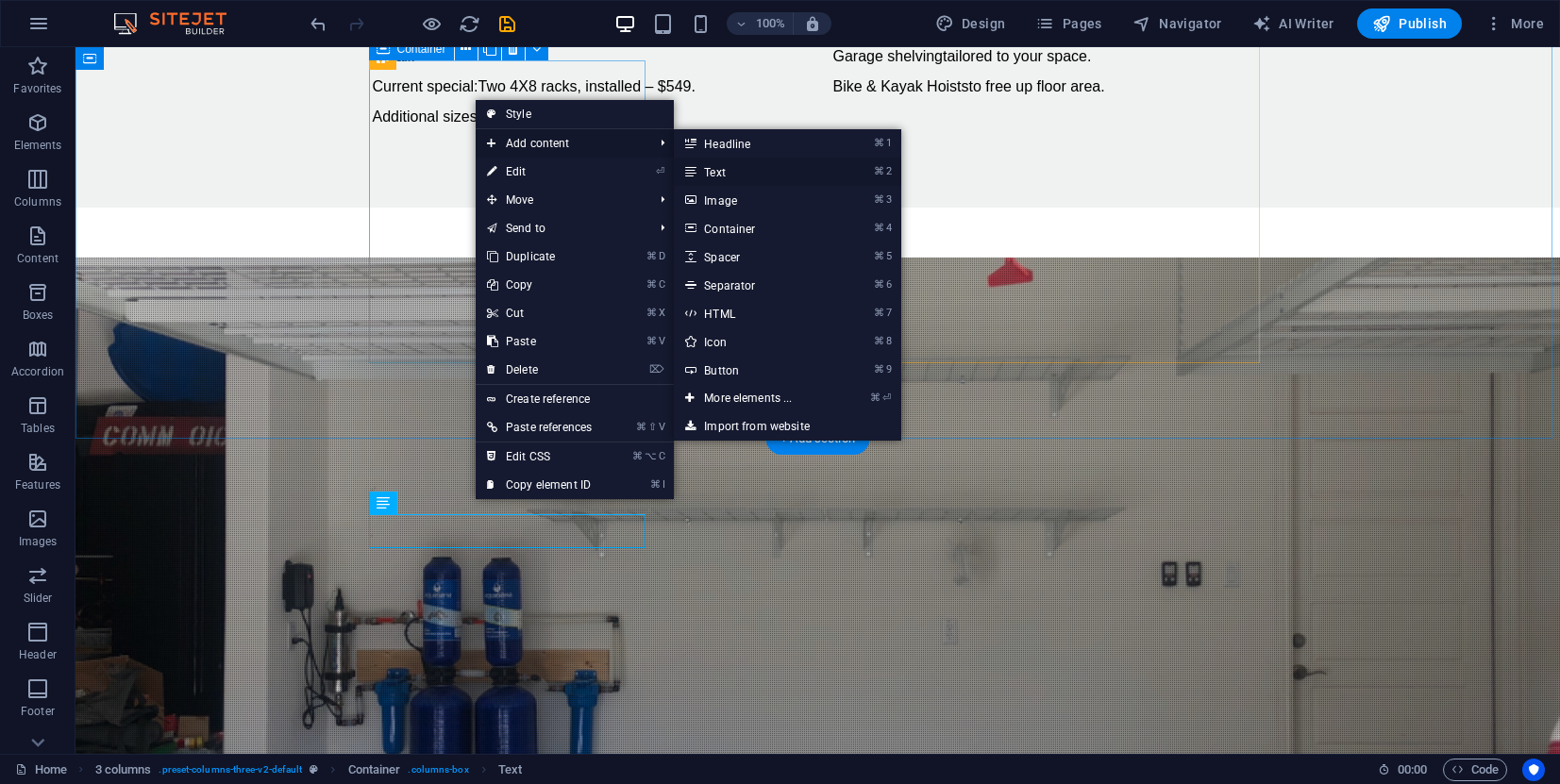
click at [721, 176] on link "⌘ 2 Text" at bounding box center [751, 172] width 156 height 28
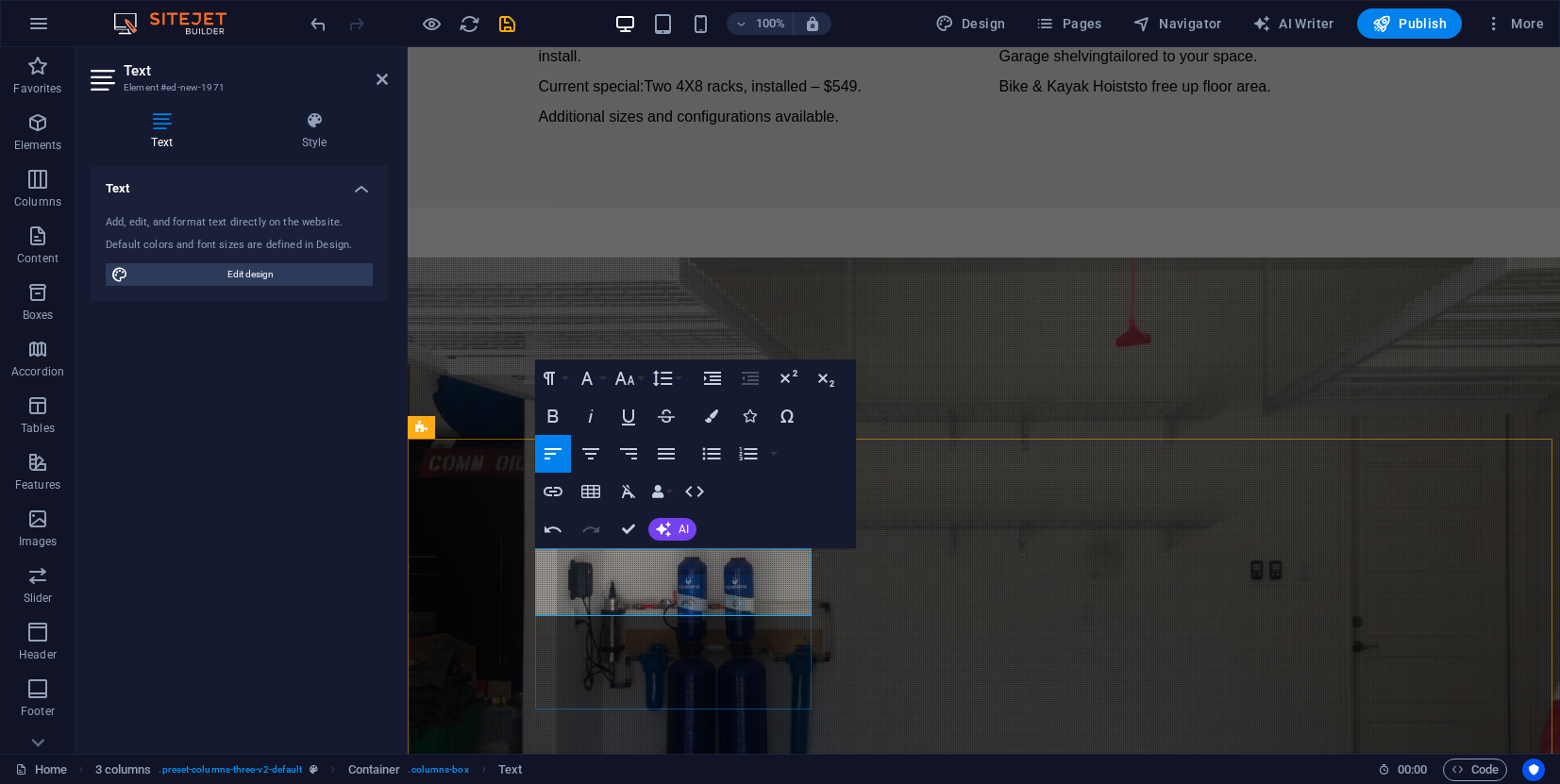
drag, startPoint x: 660, startPoint y: 603, endPoint x: 537, endPoint y: 561, distance: 130.0
click at [591, 452] on icon "button" at bounding box center [591, 453] width 17 height 11
click at [604, 379] on button "Font Family" at bounding box center [591, 378] width 36 height 38
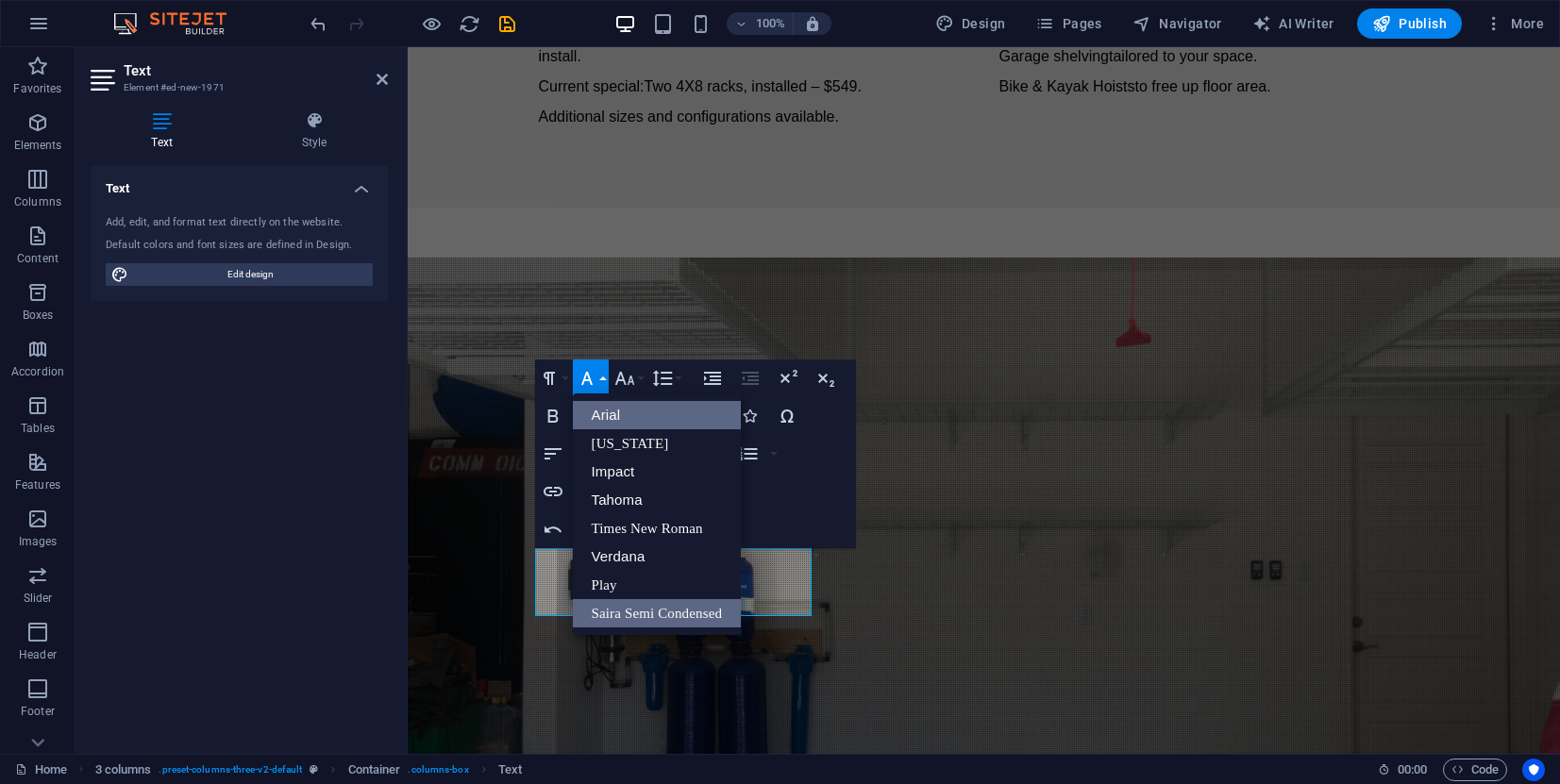
click at [606, 408] on link "Arial" at bounding box center [657, 415] width 169 height 28
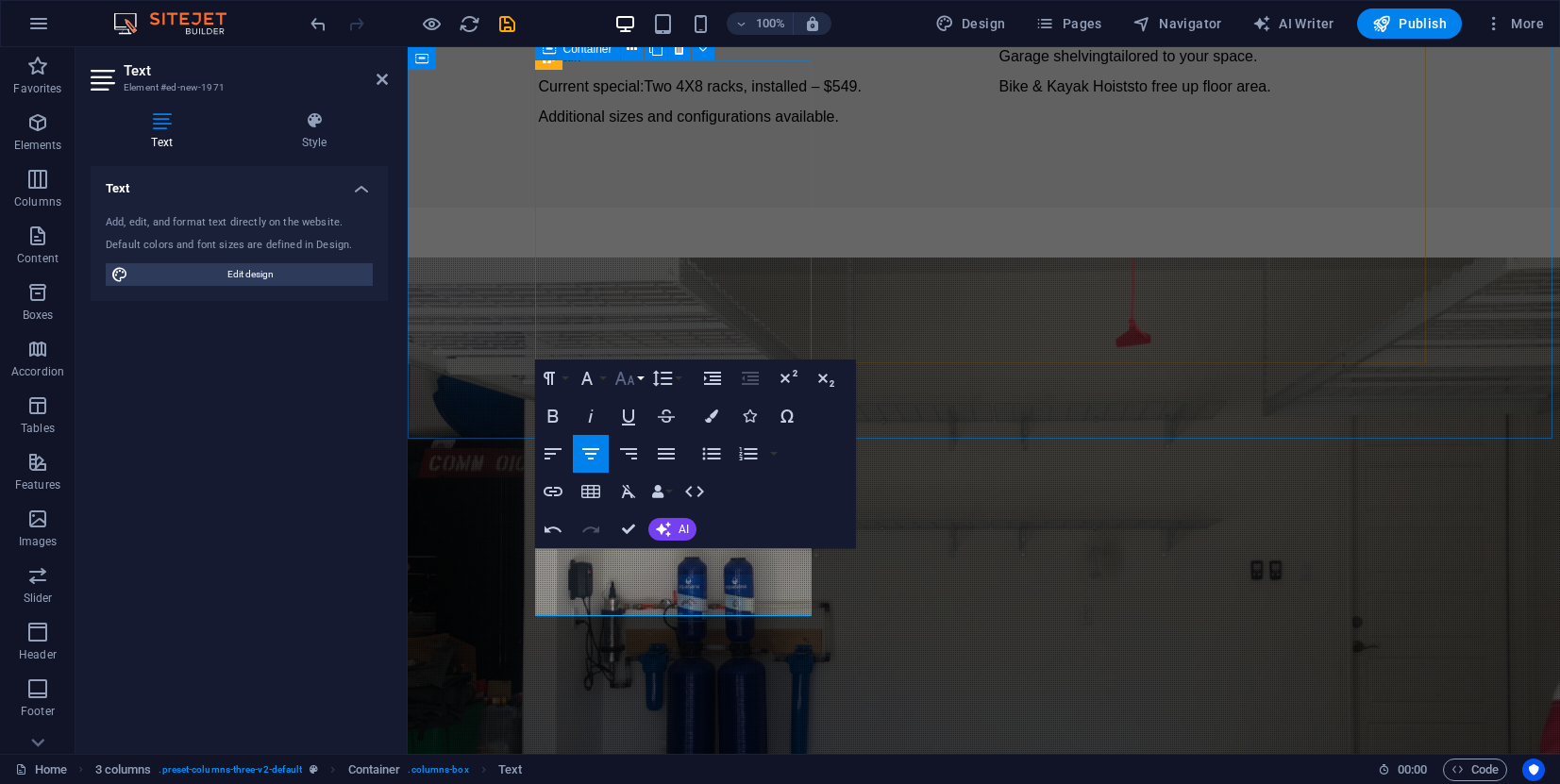
click at [638, 374] on button "Font Size" at bounding box center [628, 378] width 36 height 38
click at [641, 587] on link "18" at bounding box center [644, 585] width 68 height 28
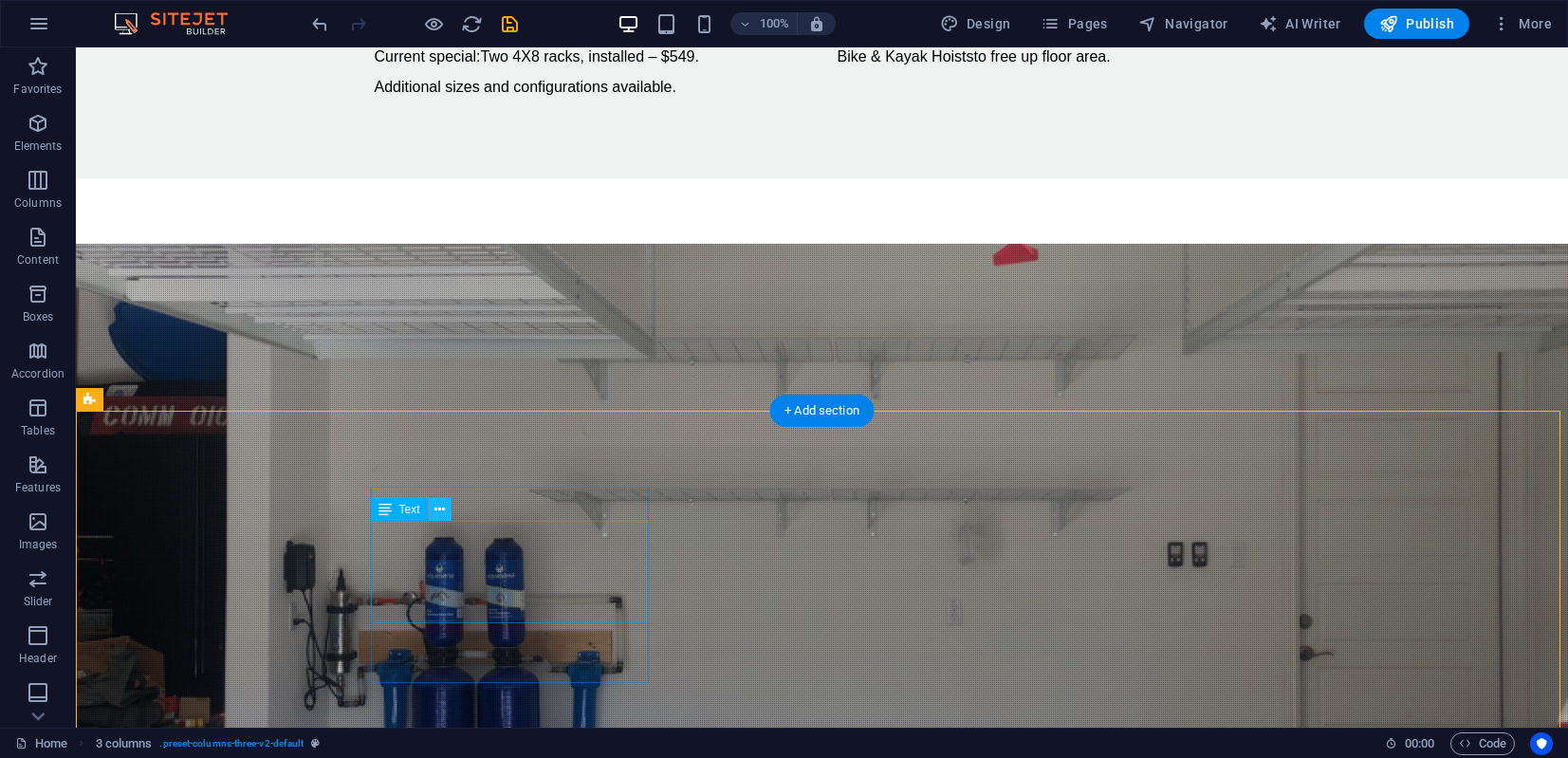
click at [442, 511] on icon at bounding box center [439, 509] width 10 height 20
click at [476, 478] on icon at bounding box center [473, 475] width 10 height 20
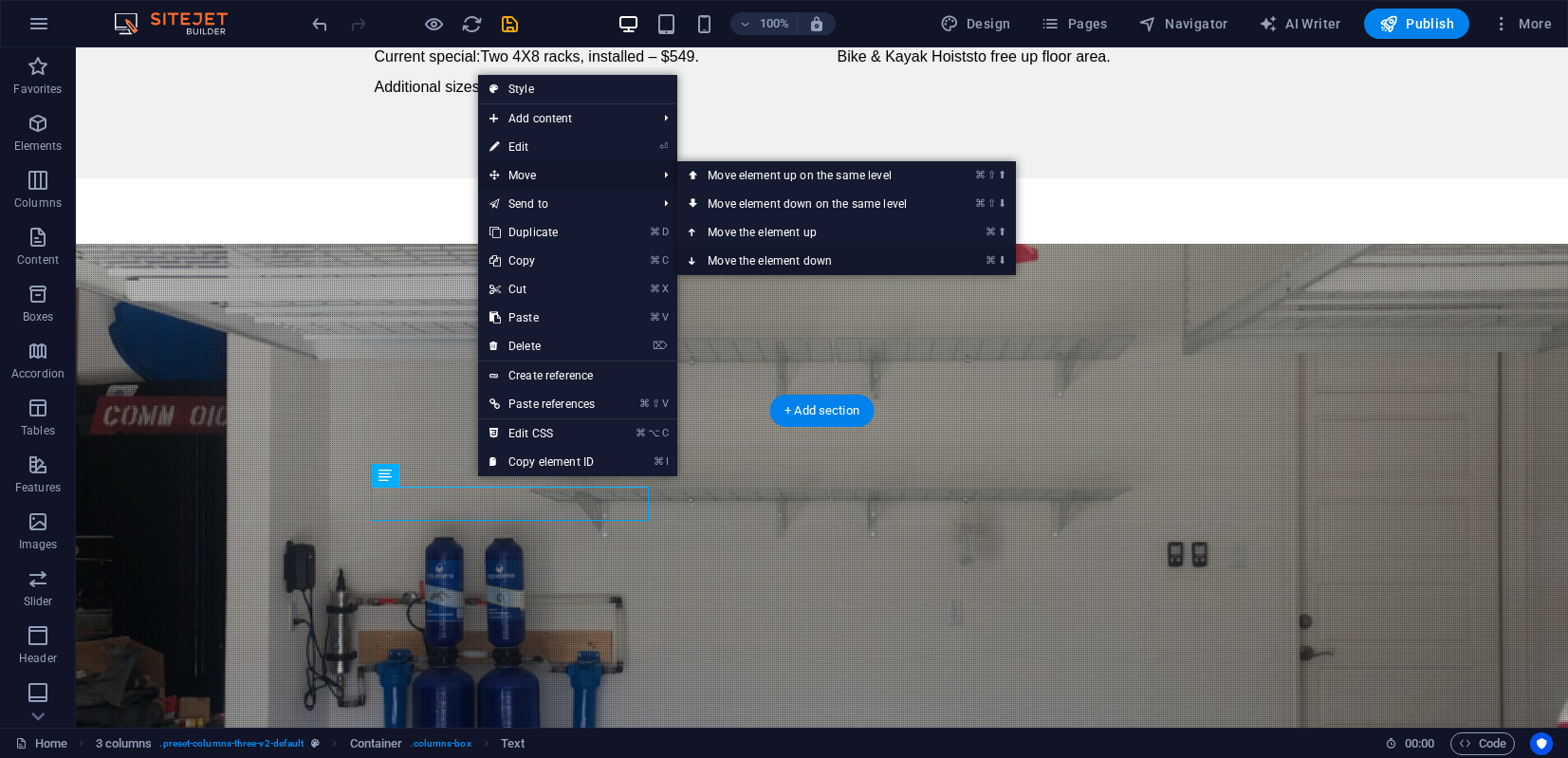
click at [771, 259] on link "⌘ ⬇ Move the element down" at bounding box center [811, 261] width 268 height 28
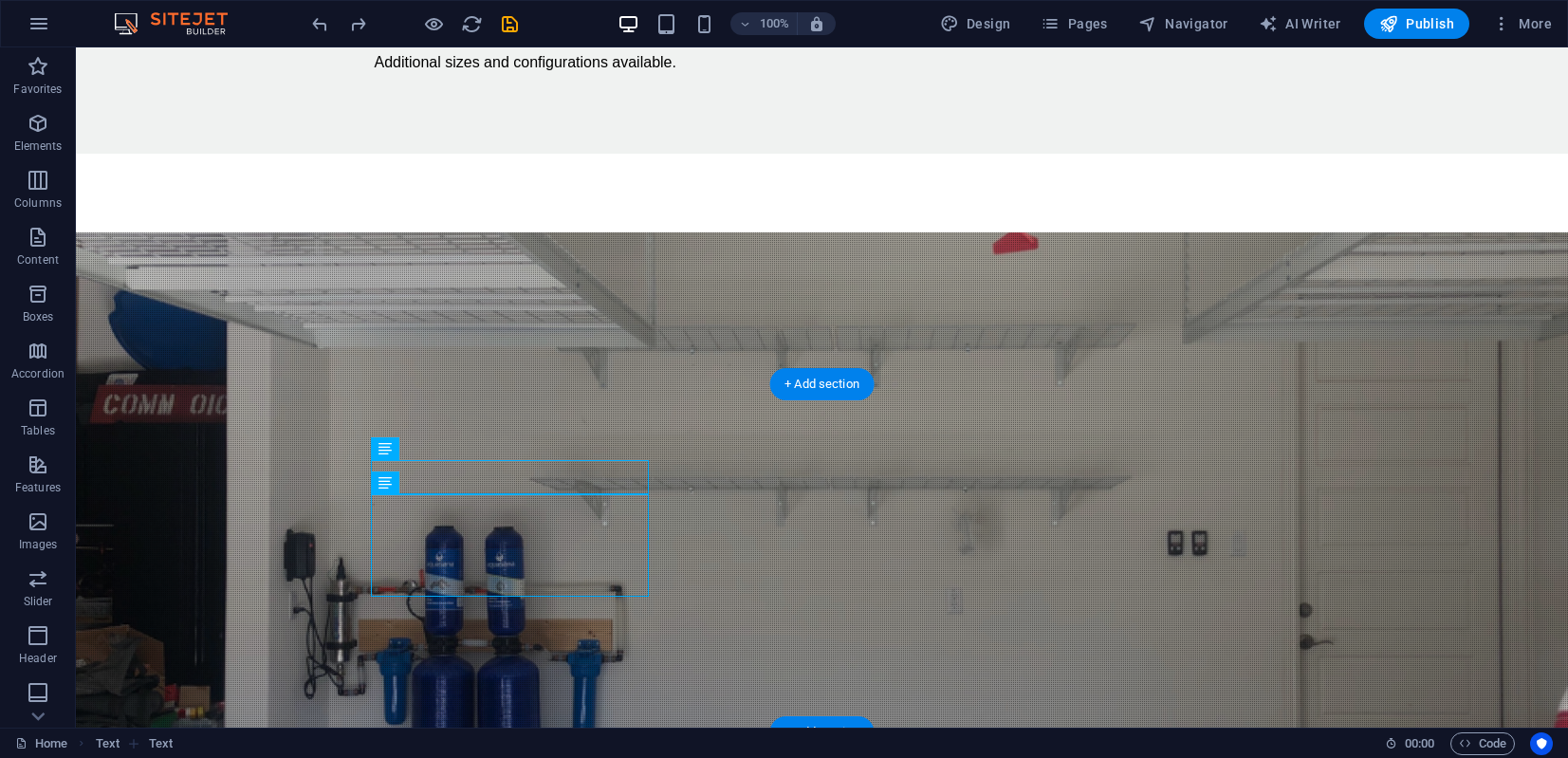
scroll to position [1731, 0]
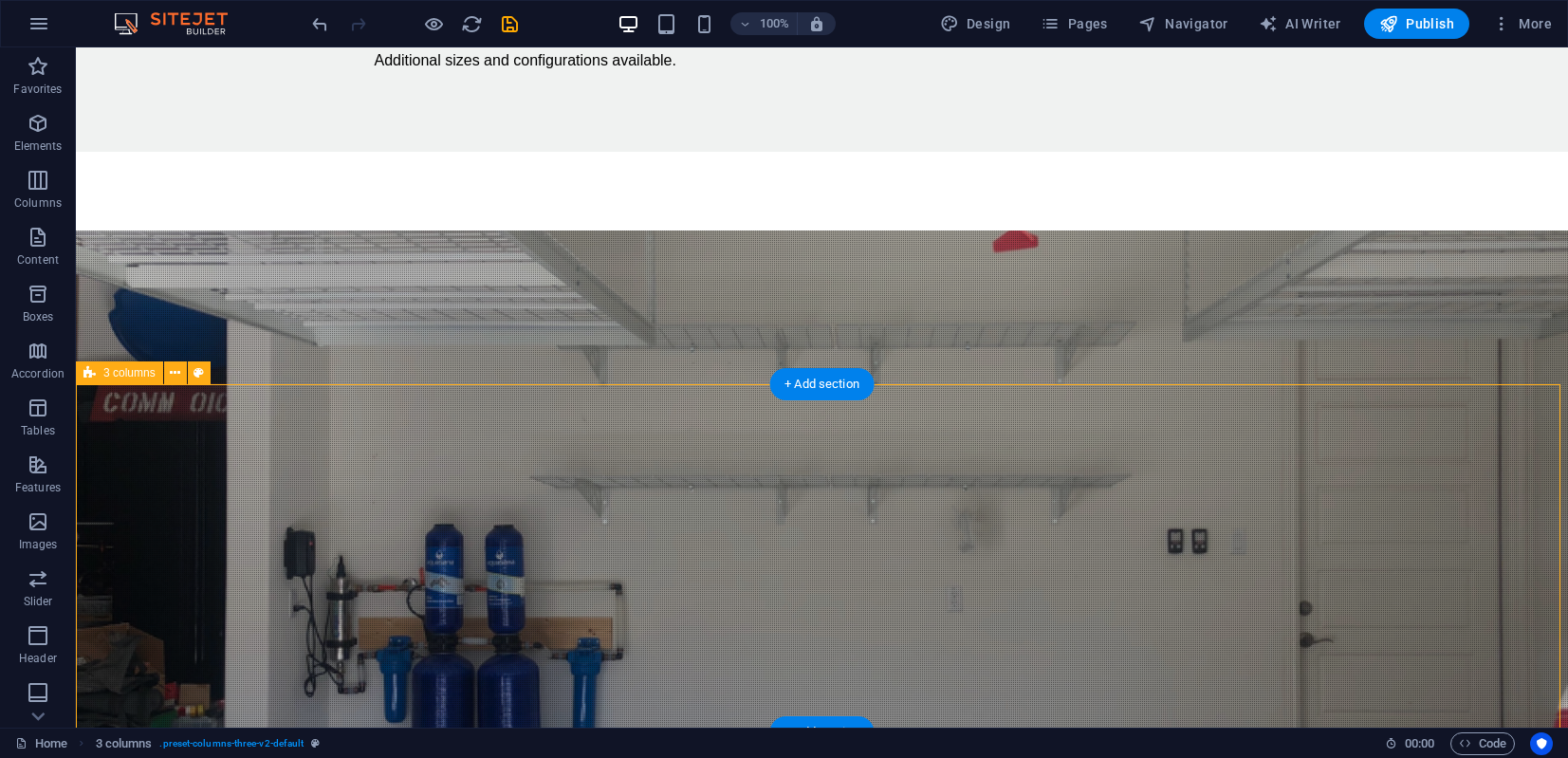
scroll to position [1727, 0]
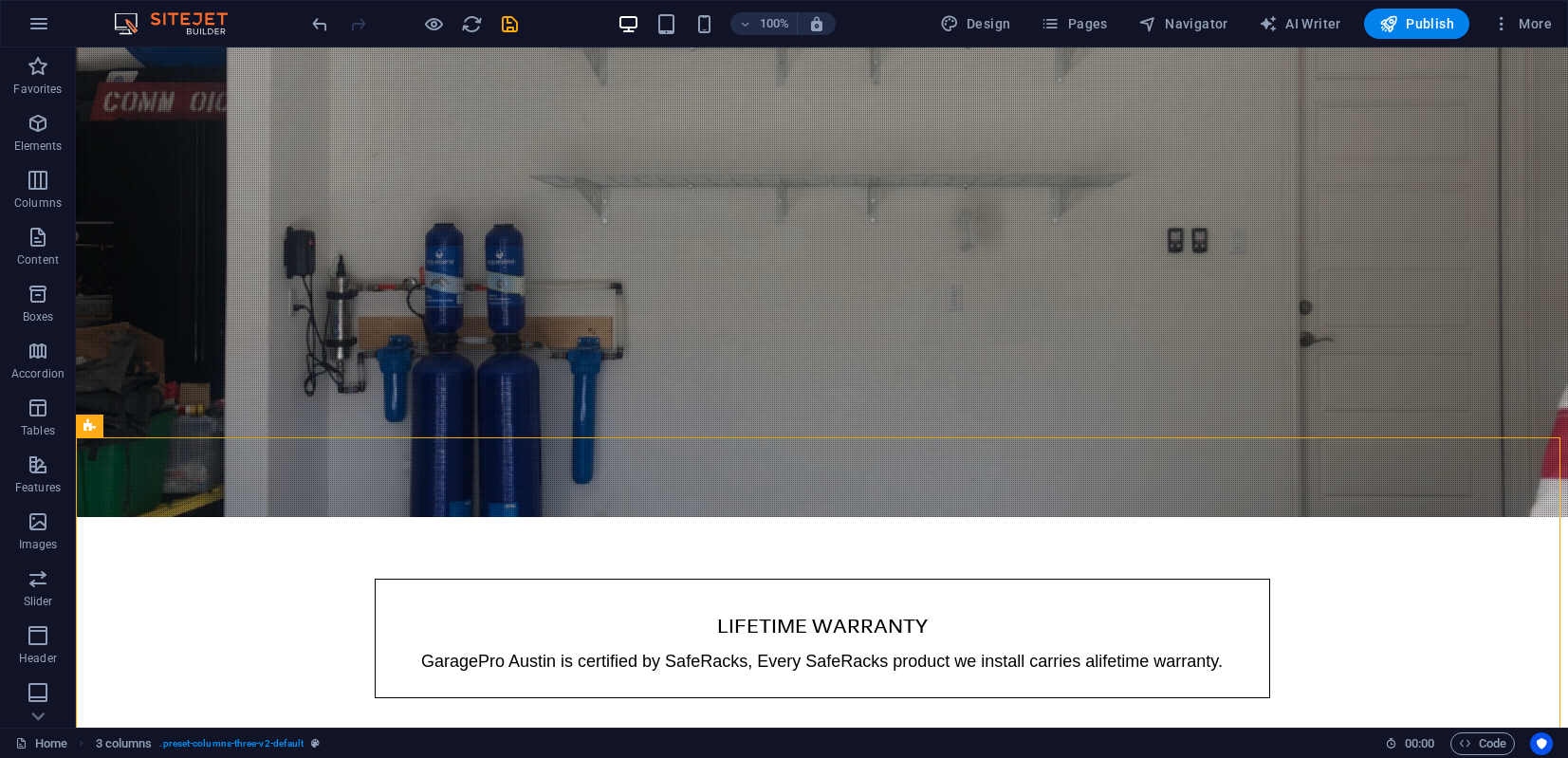
scroll to position [1678, 0]
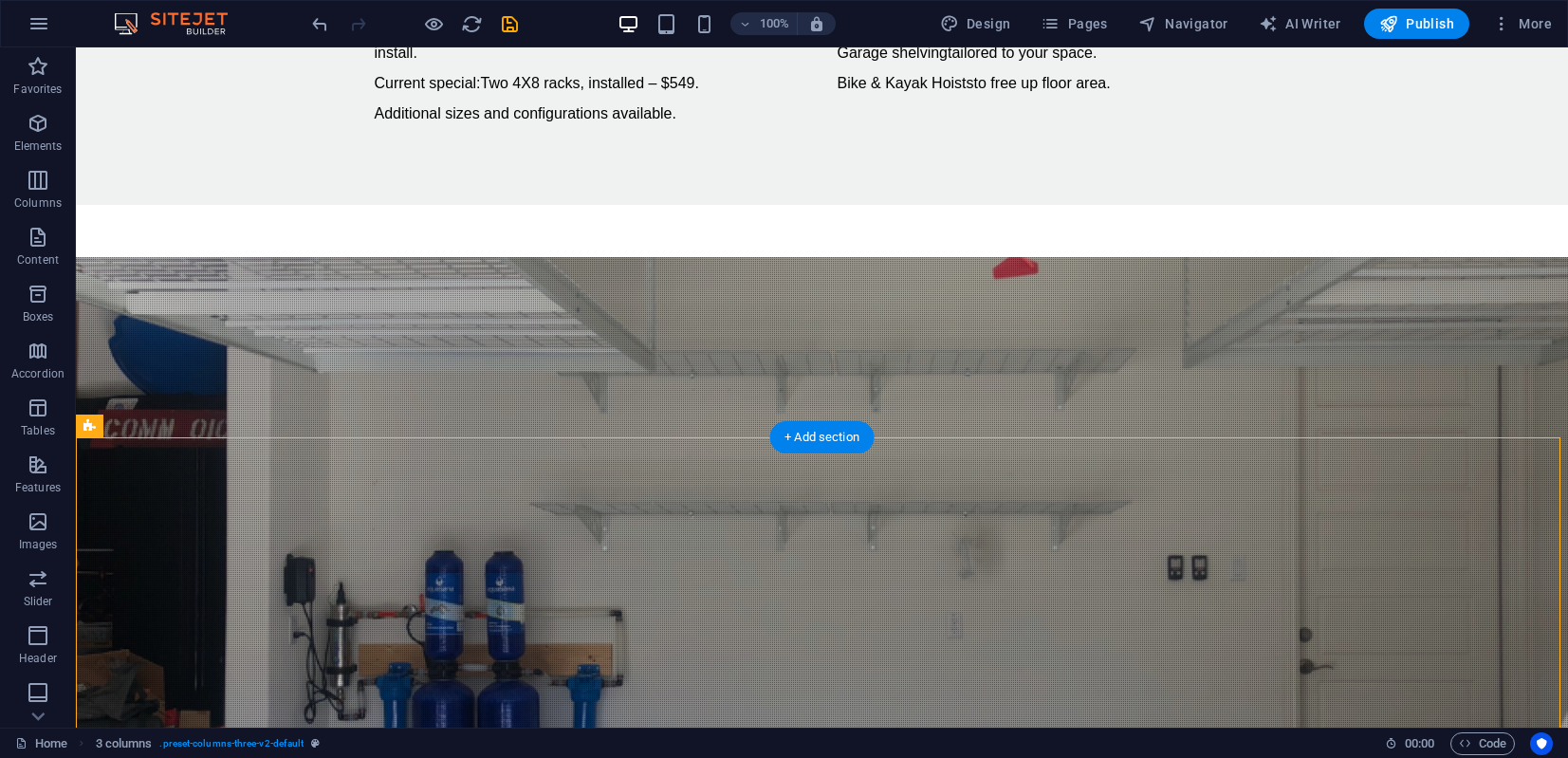
click at [1331, 301] on figure at bounding box center [822, 551] width 1492 height 587
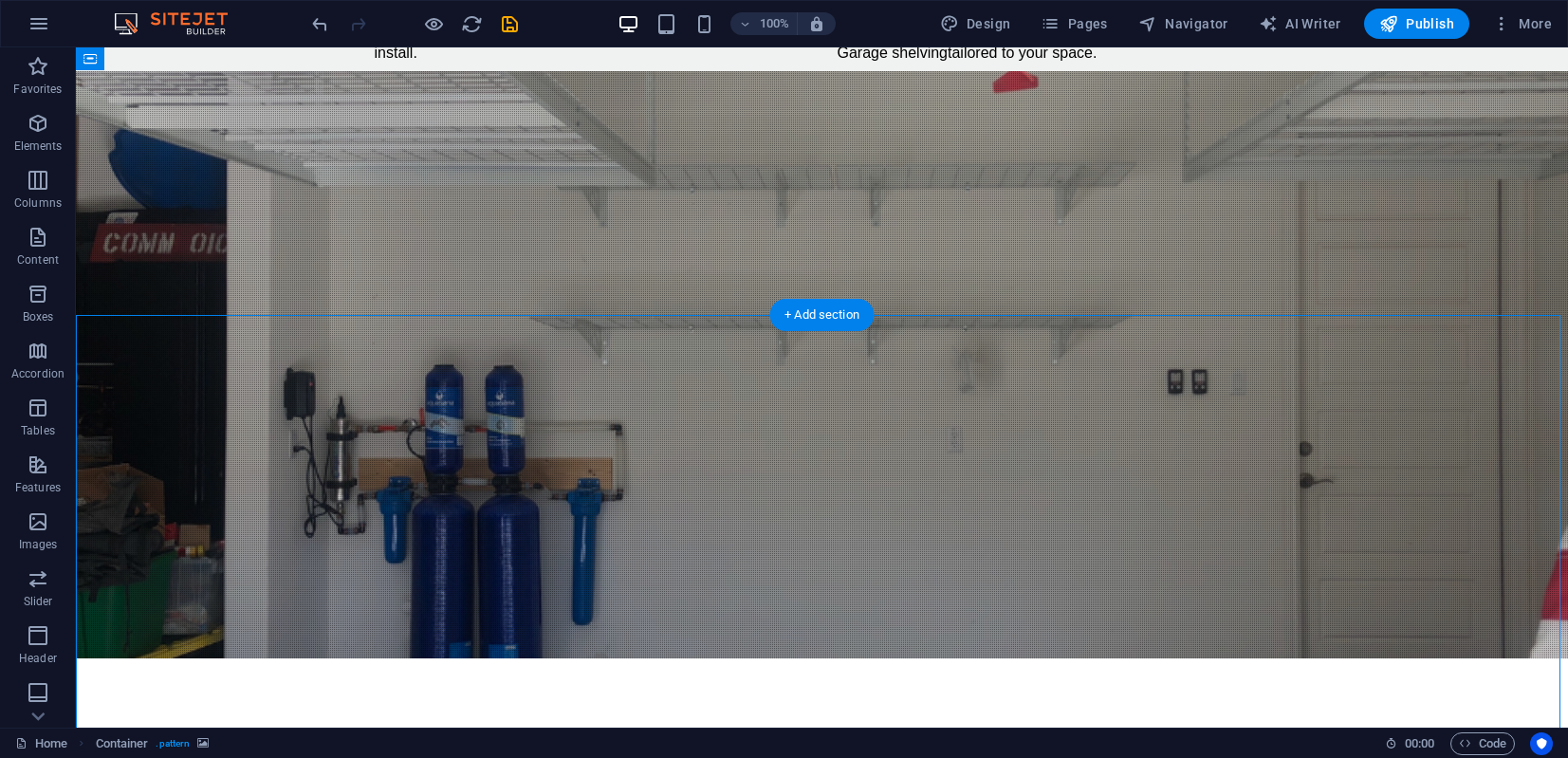
scroll to position [1306, 0]
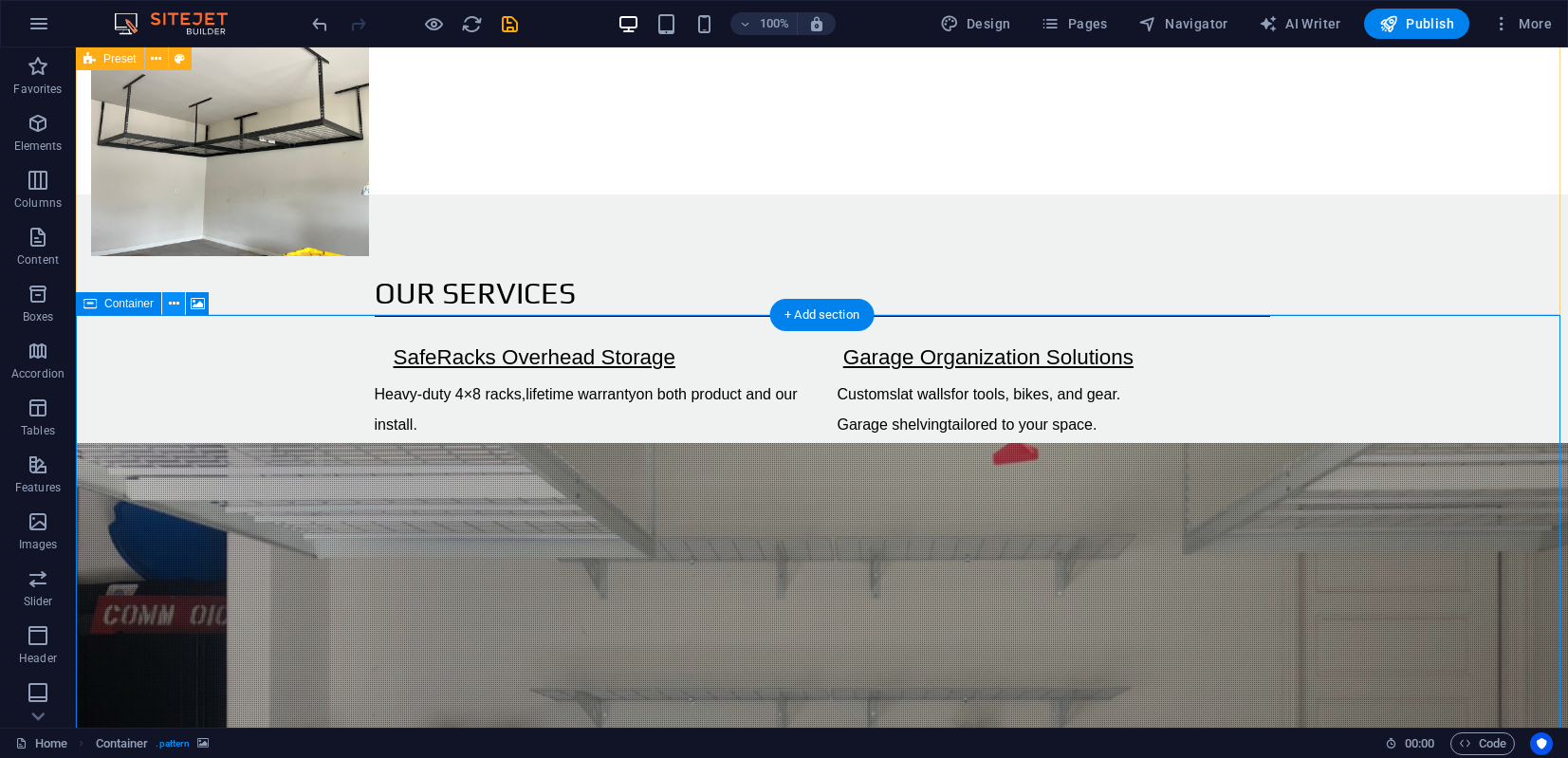
click at [176, 305] on icon at bounding box center [174, 304] width 10 height 20
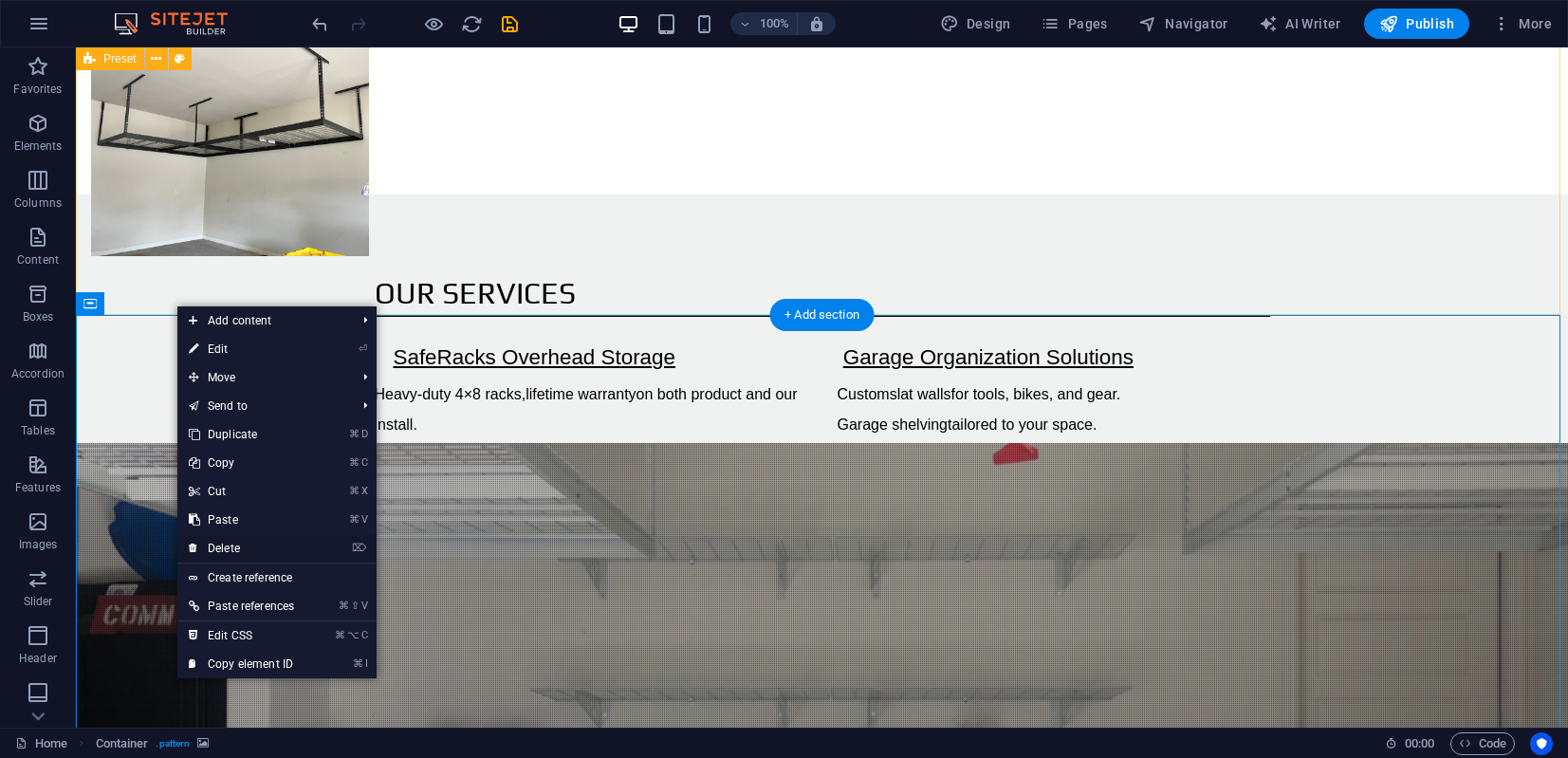
click at [236, 548] on link "⌦ Delete" at bounding box center [241, 548] width 128 height 28
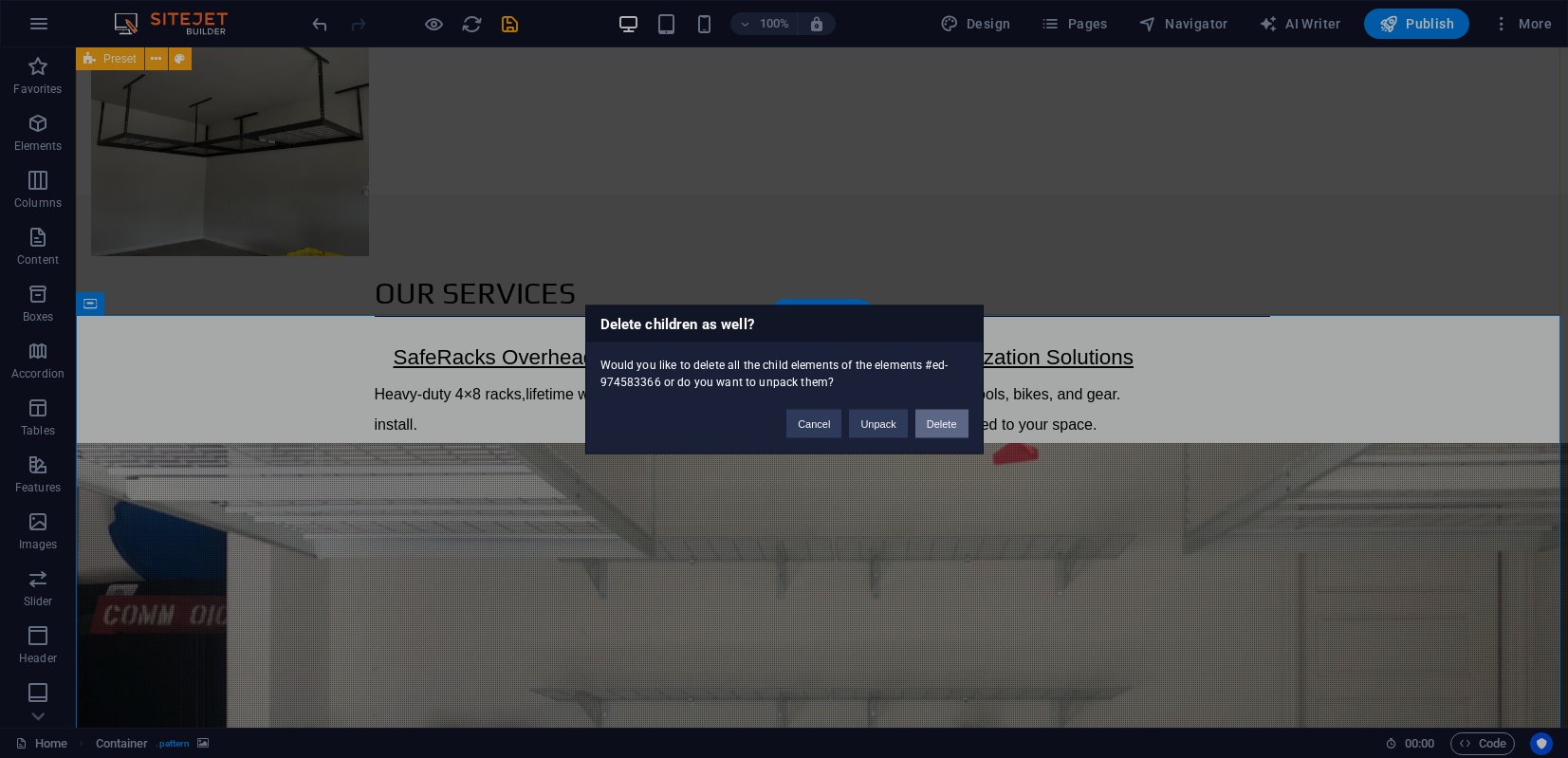
click at [946, 420] on button "Delete" at bounding box center [942, 423] width 53 height 28
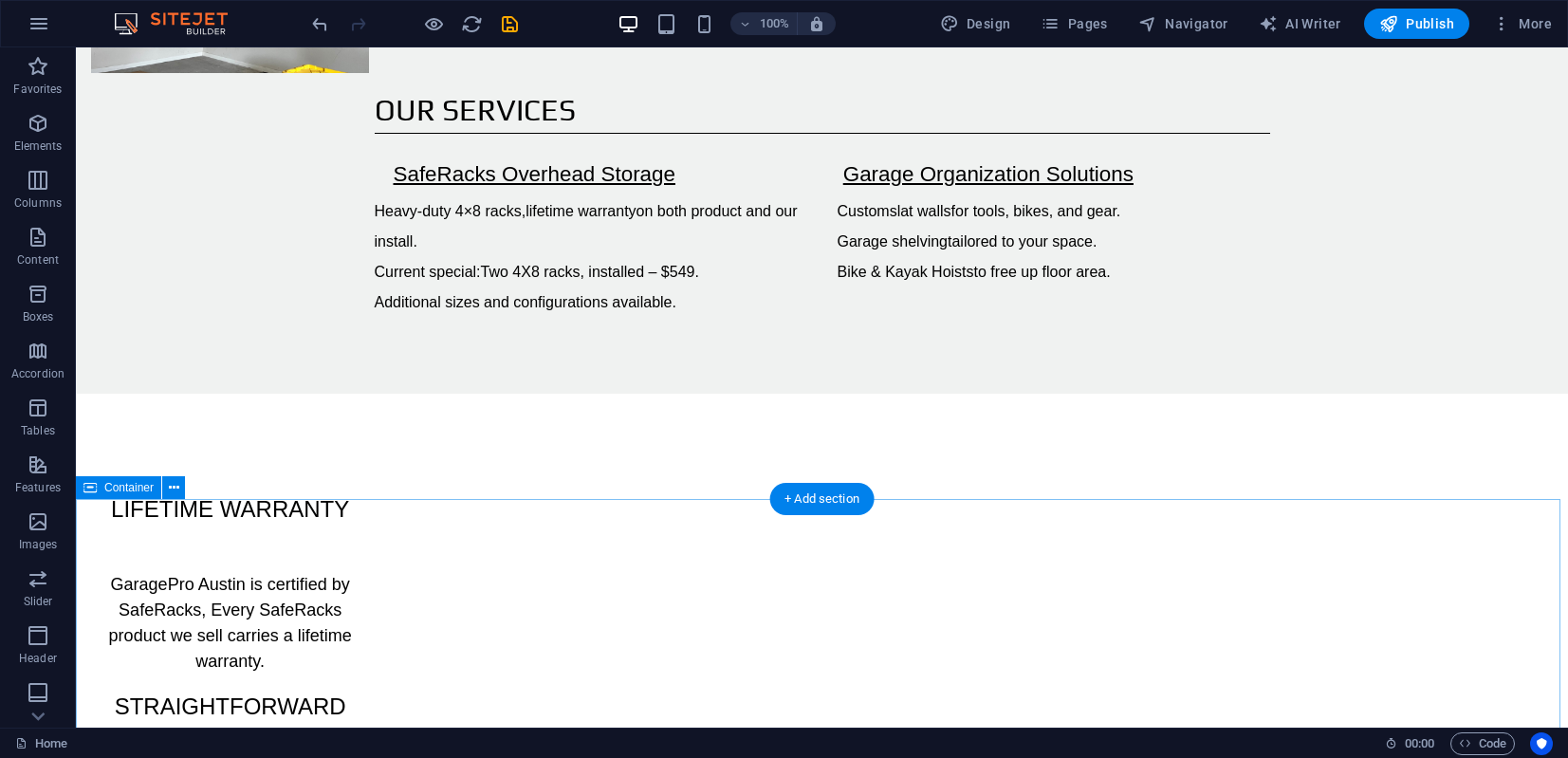
scroll to position [1366, 0]
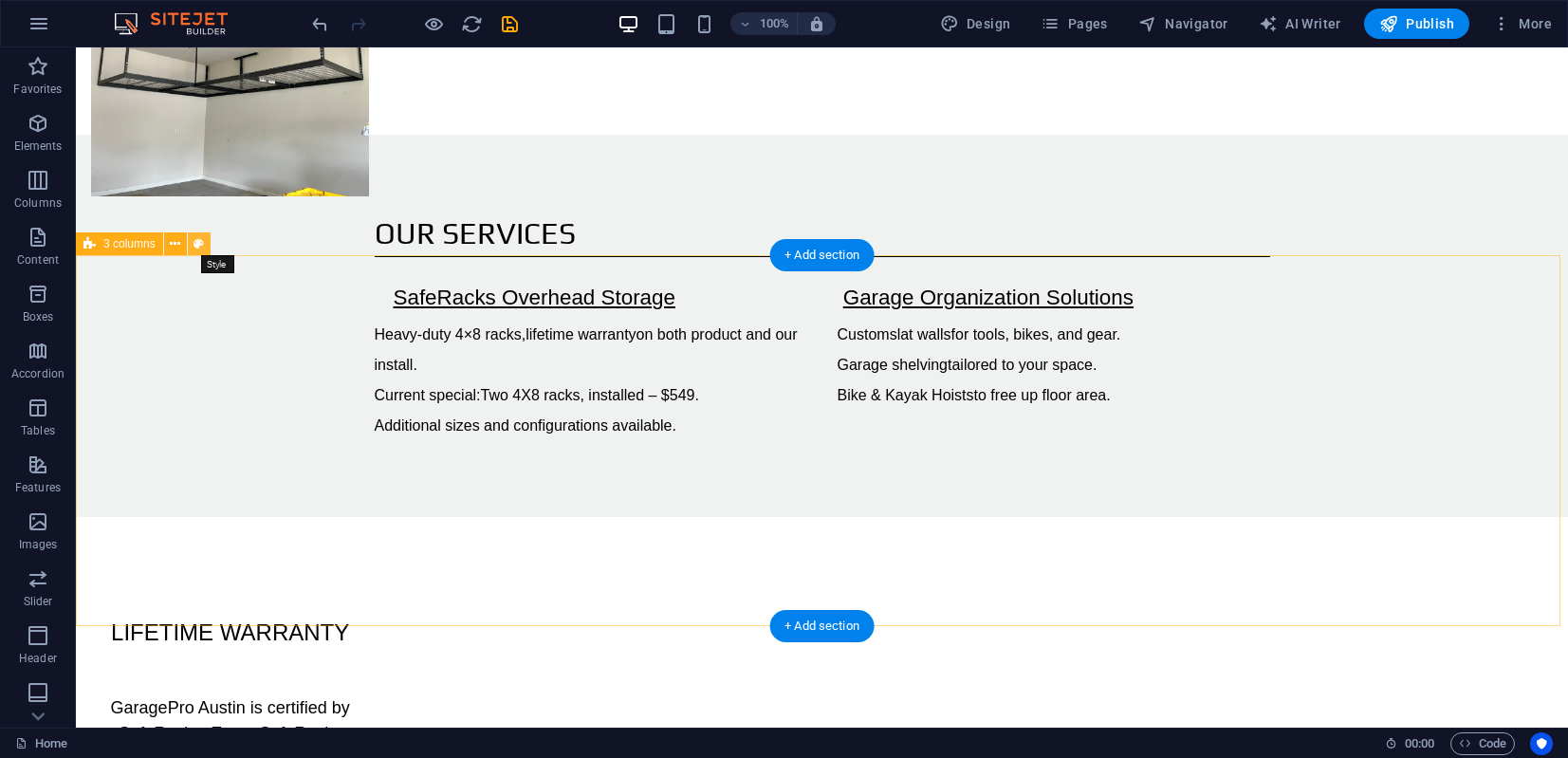
click at [203, 250] on icon at bounding box center [198, 244] width 10 height 20
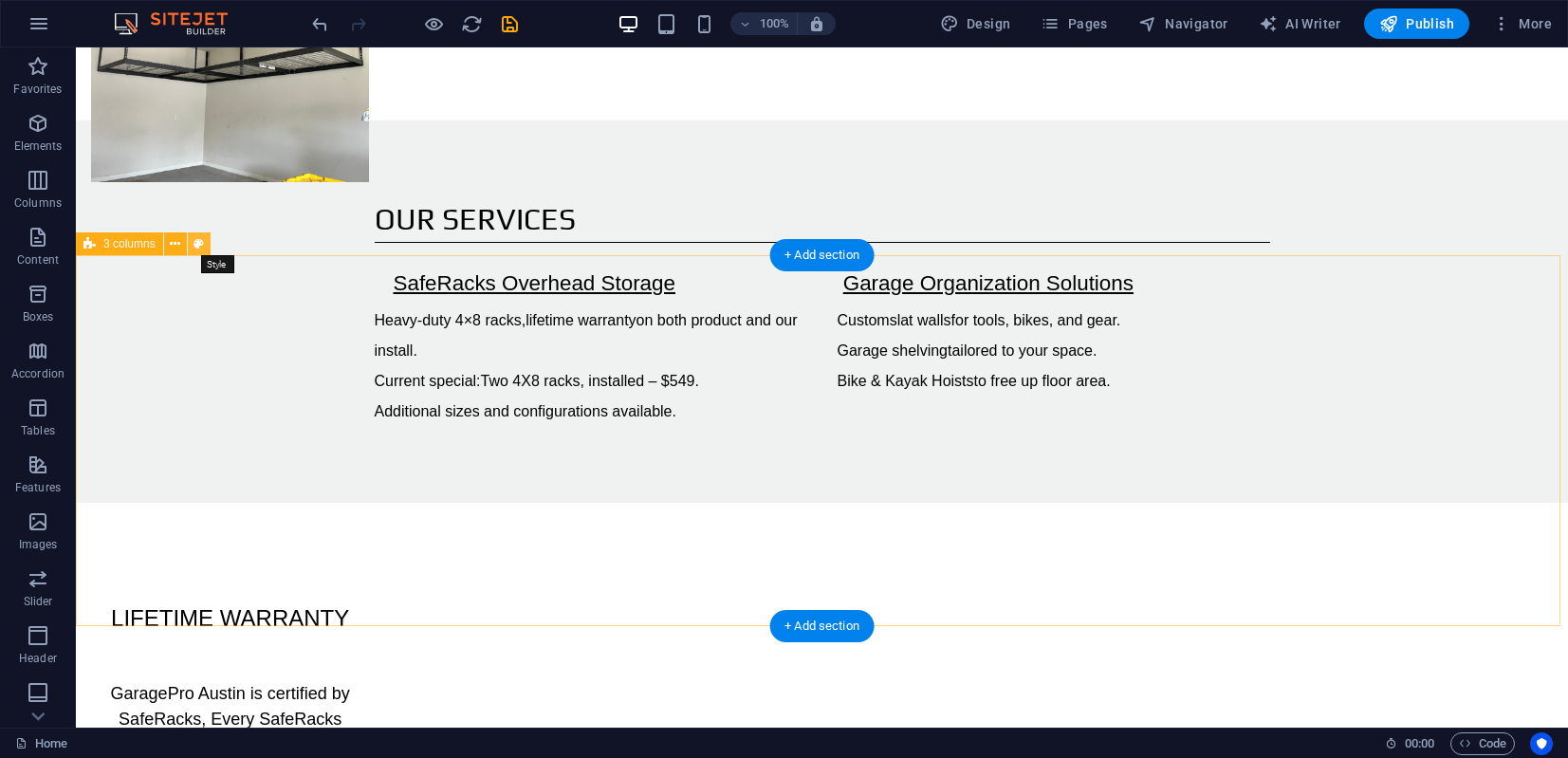
select select "rem"
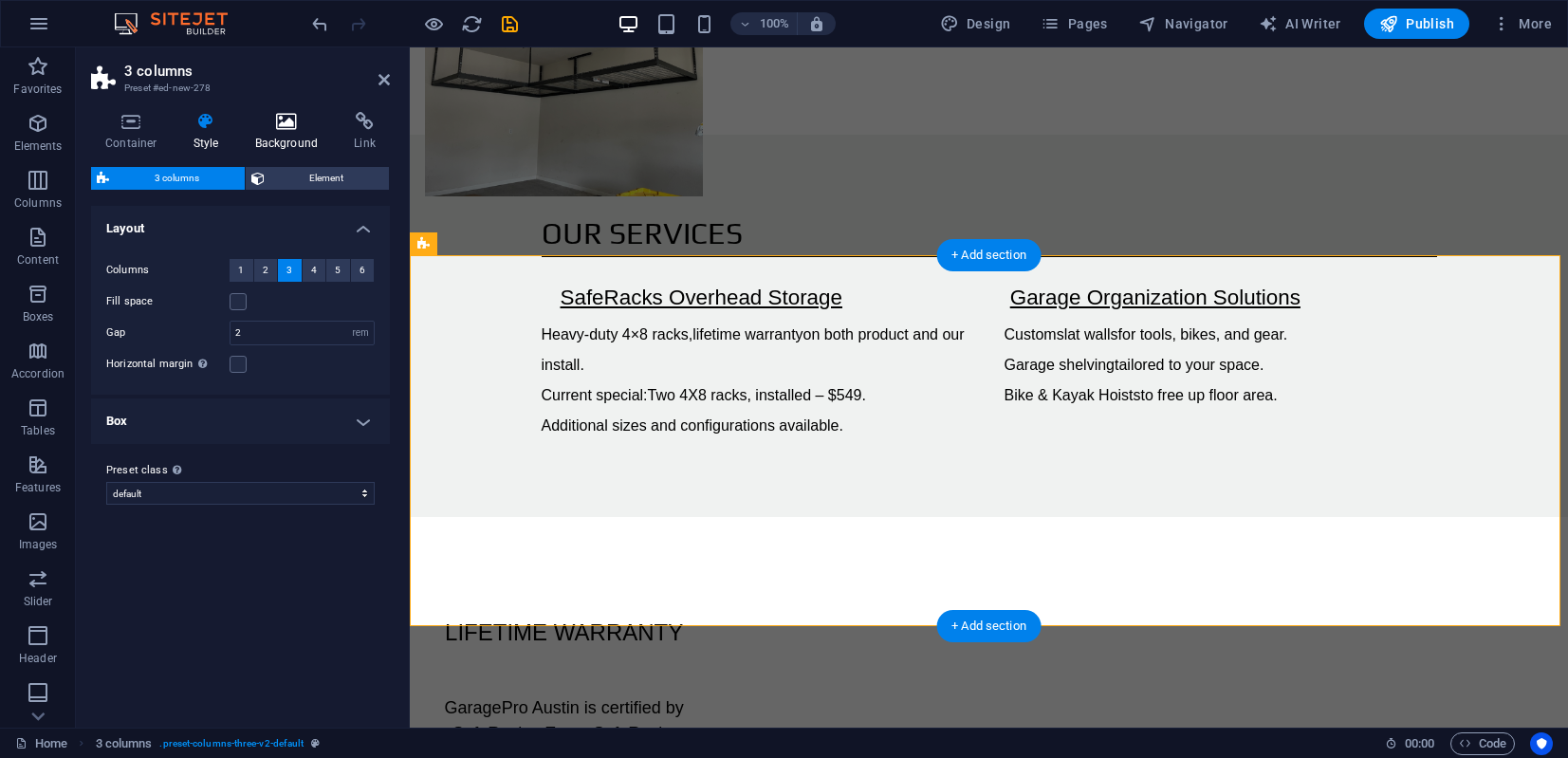
click at [286, 121] on icon at bounding box center [287, 122] width 92 height 19
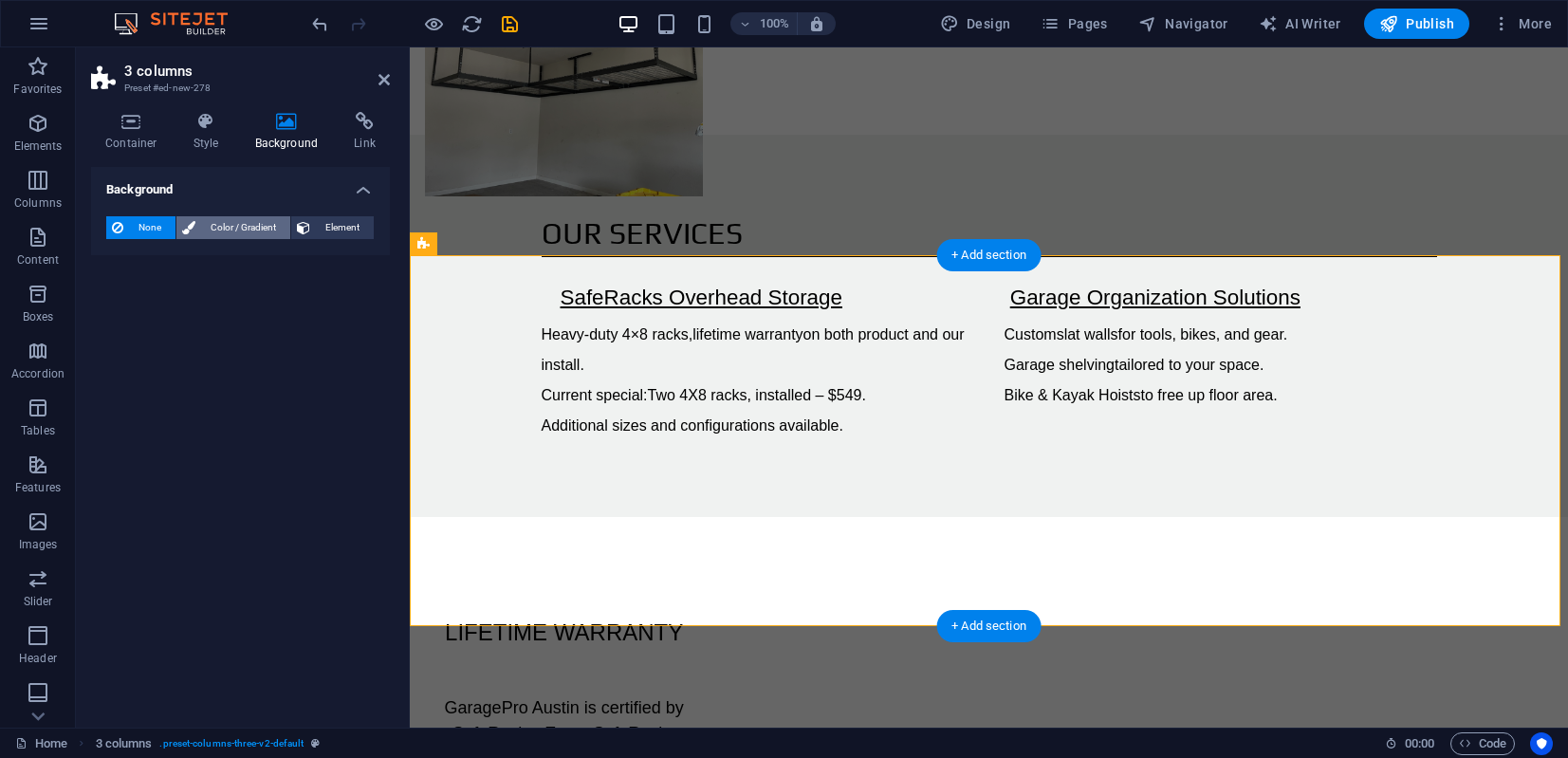
click at [222, 228] on span "Color / Gradient" at bounding box center [243, 228] width 84 height 23
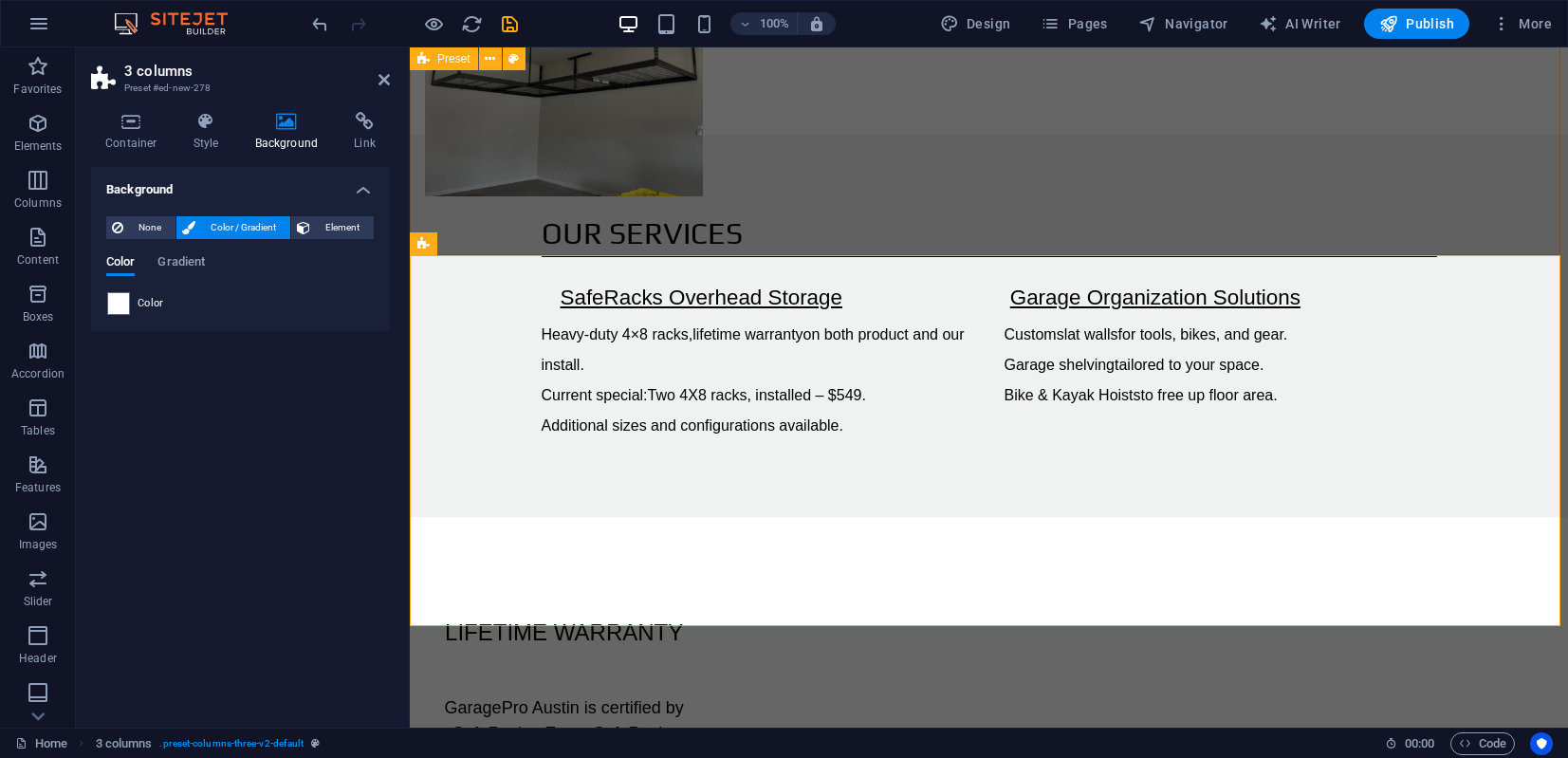
click at [705, 205] on div "Our Services SafeRacks Overhead Storage Heavy-duty 4×8 racks, lifetime warranty…" at bounding box center [988, 326] width 1158 height 382
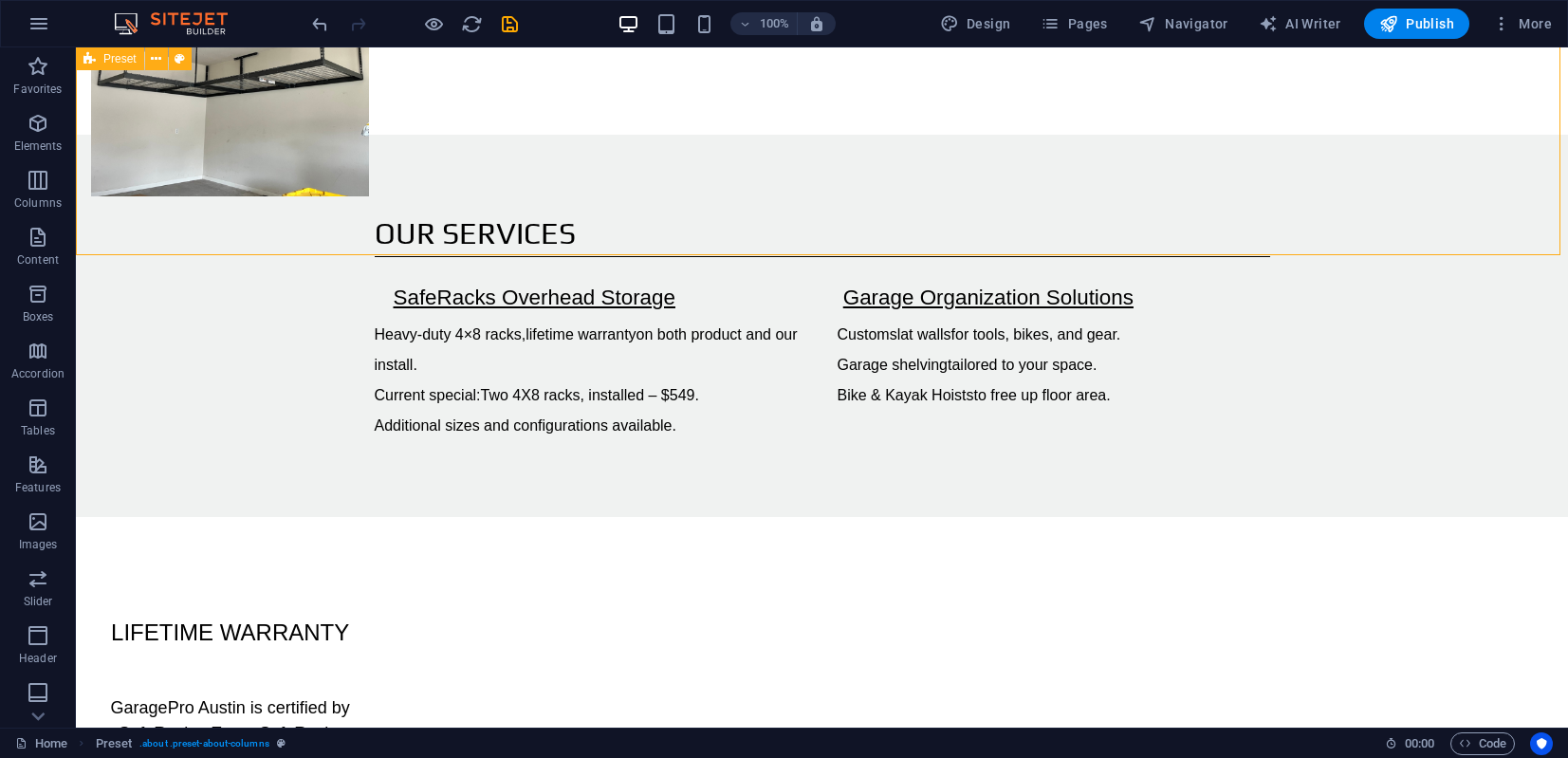
click at [883, 202] on div "Our Services SafeRacks Overhead Storage Heavy-duty 4×8 racks, lifetime warranty…" at bounding box center [822, 326] width 1492 height 382
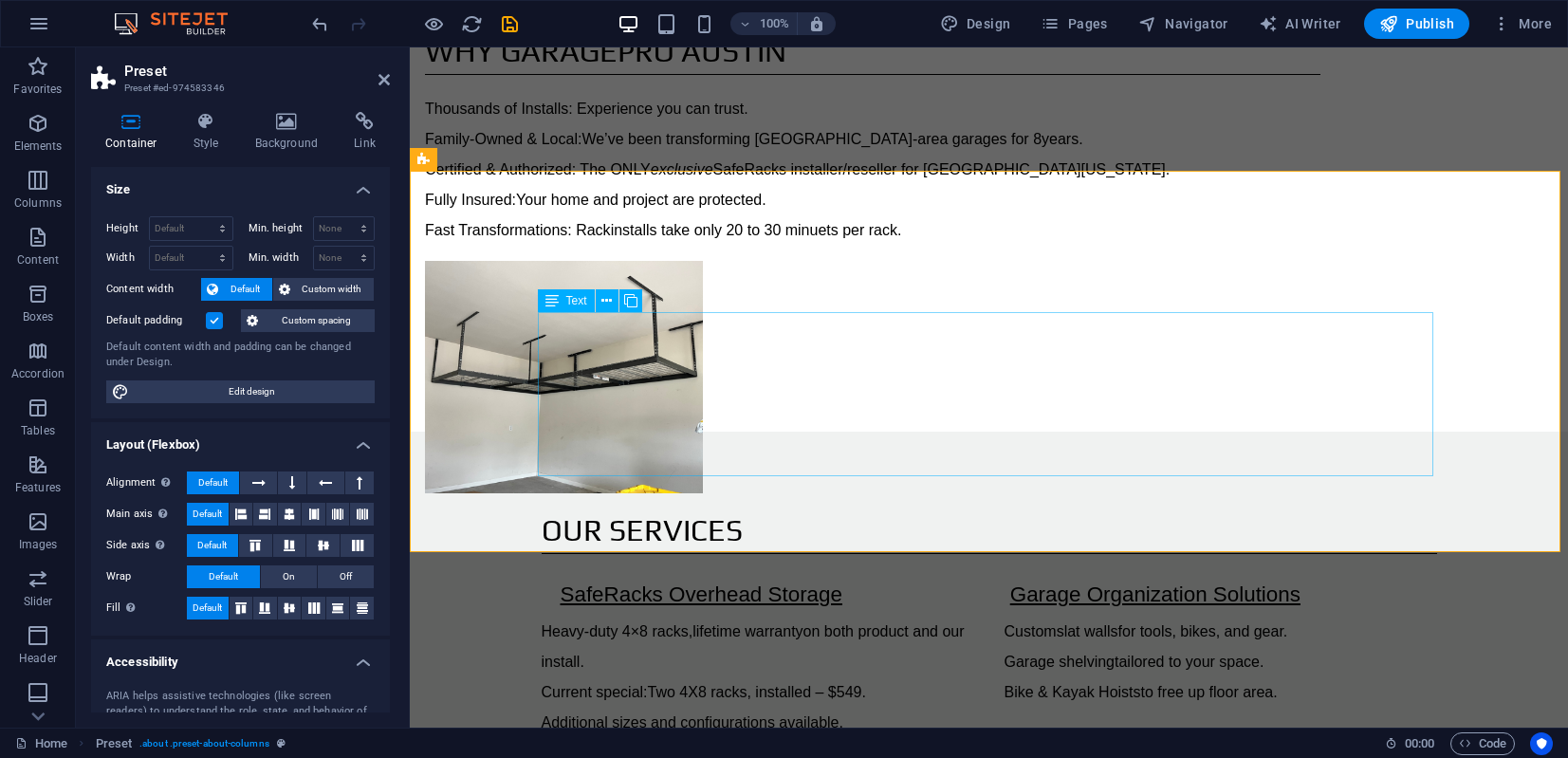
scroll to position [893, 0]
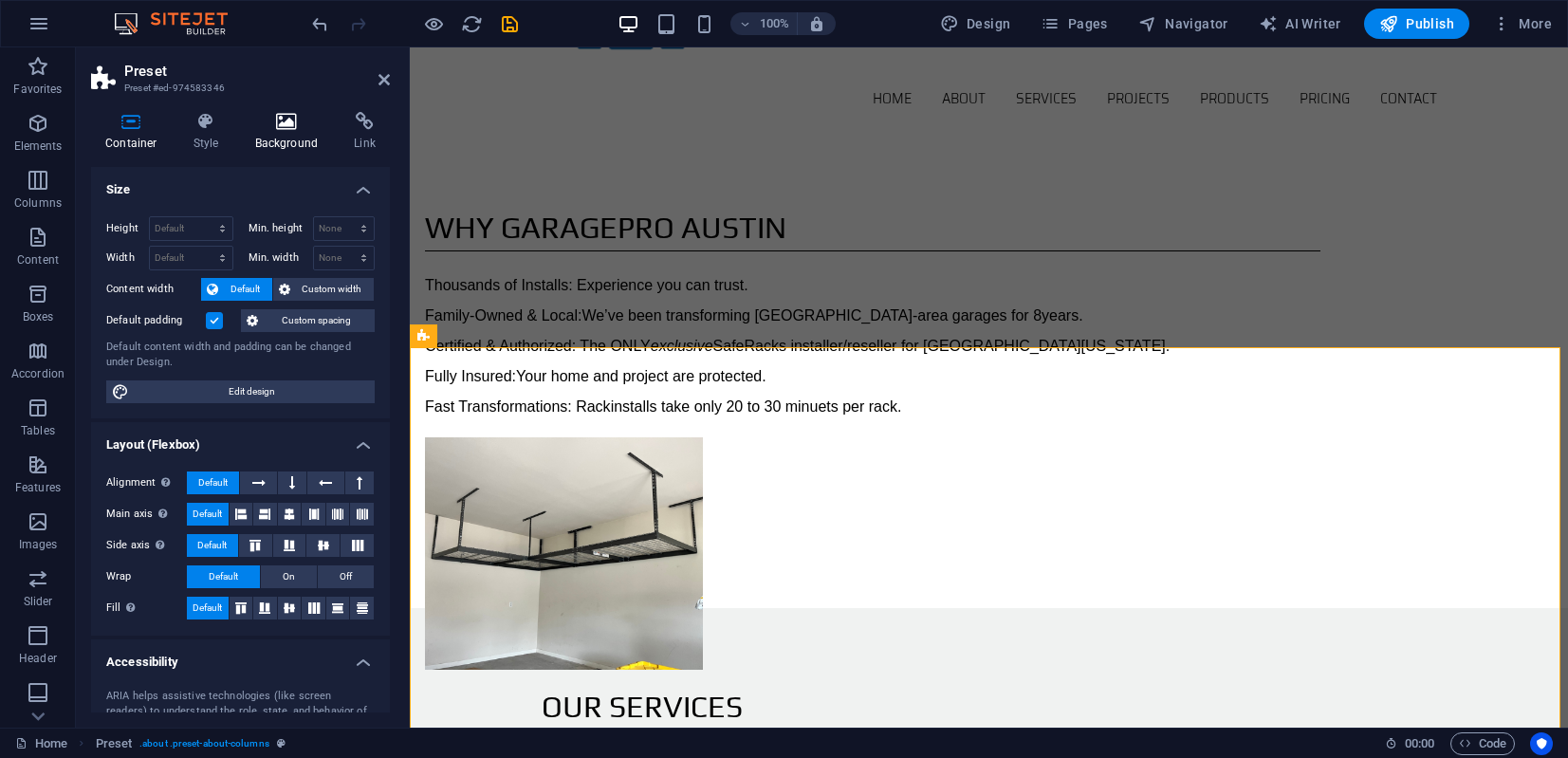
click at [288, 125] on icon at bounding box center [287, 122] width 92 height 19
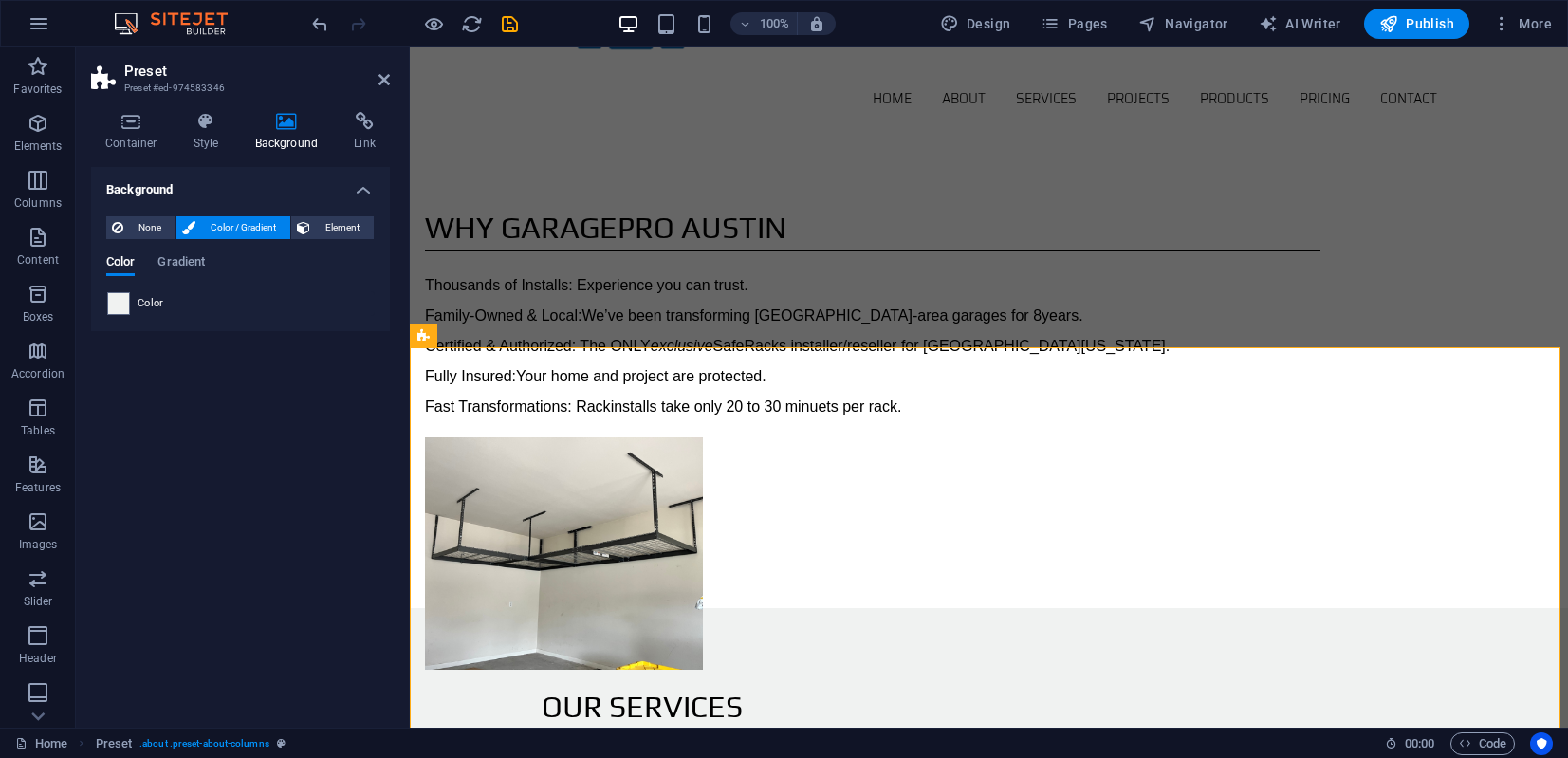
click at [118, 303] on span at bounding box center [119, 304] width 21 height 21
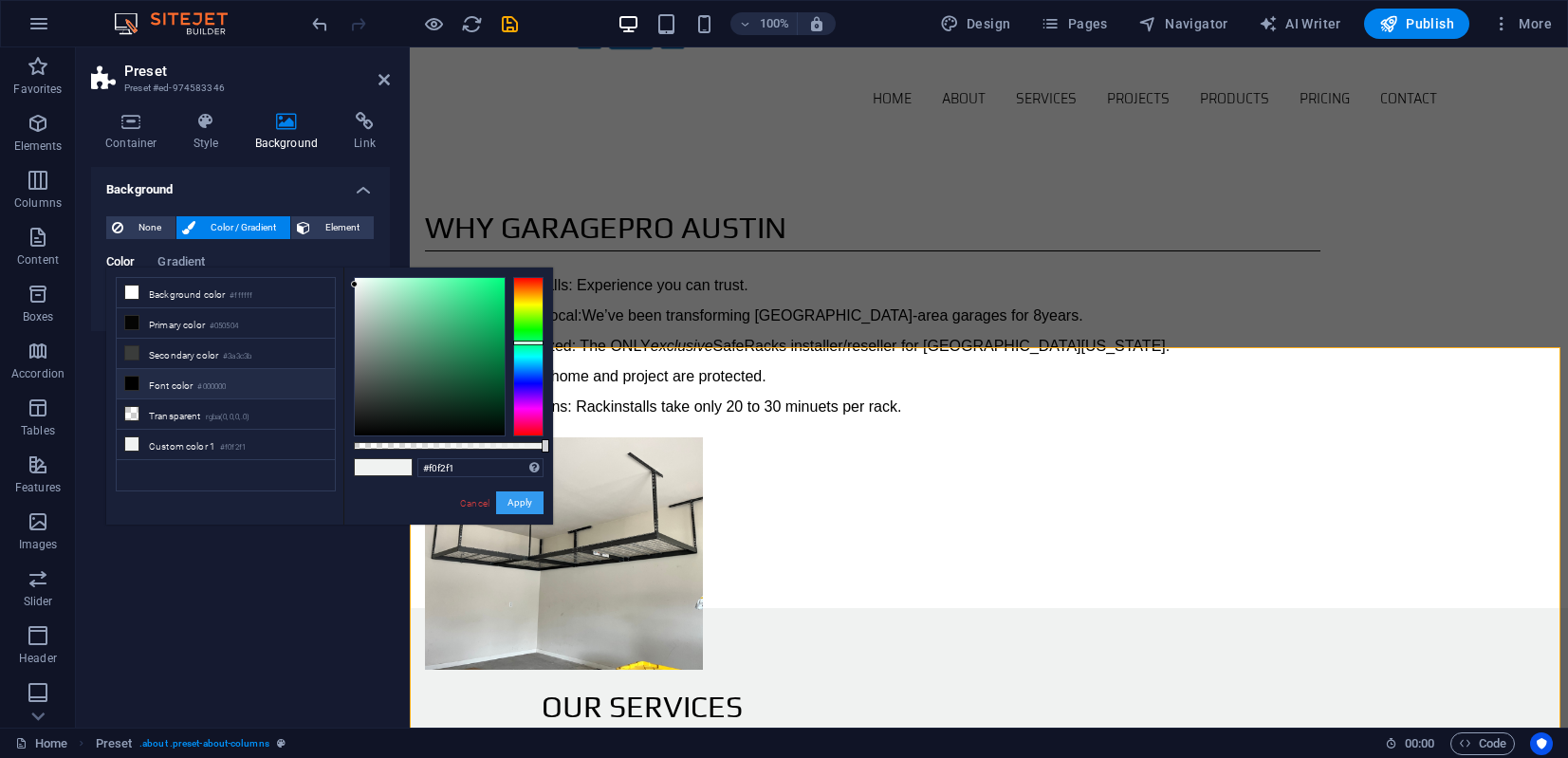
click at [528, 507] on button "Apply" at bounding box center [520, 502] width 47 height 23
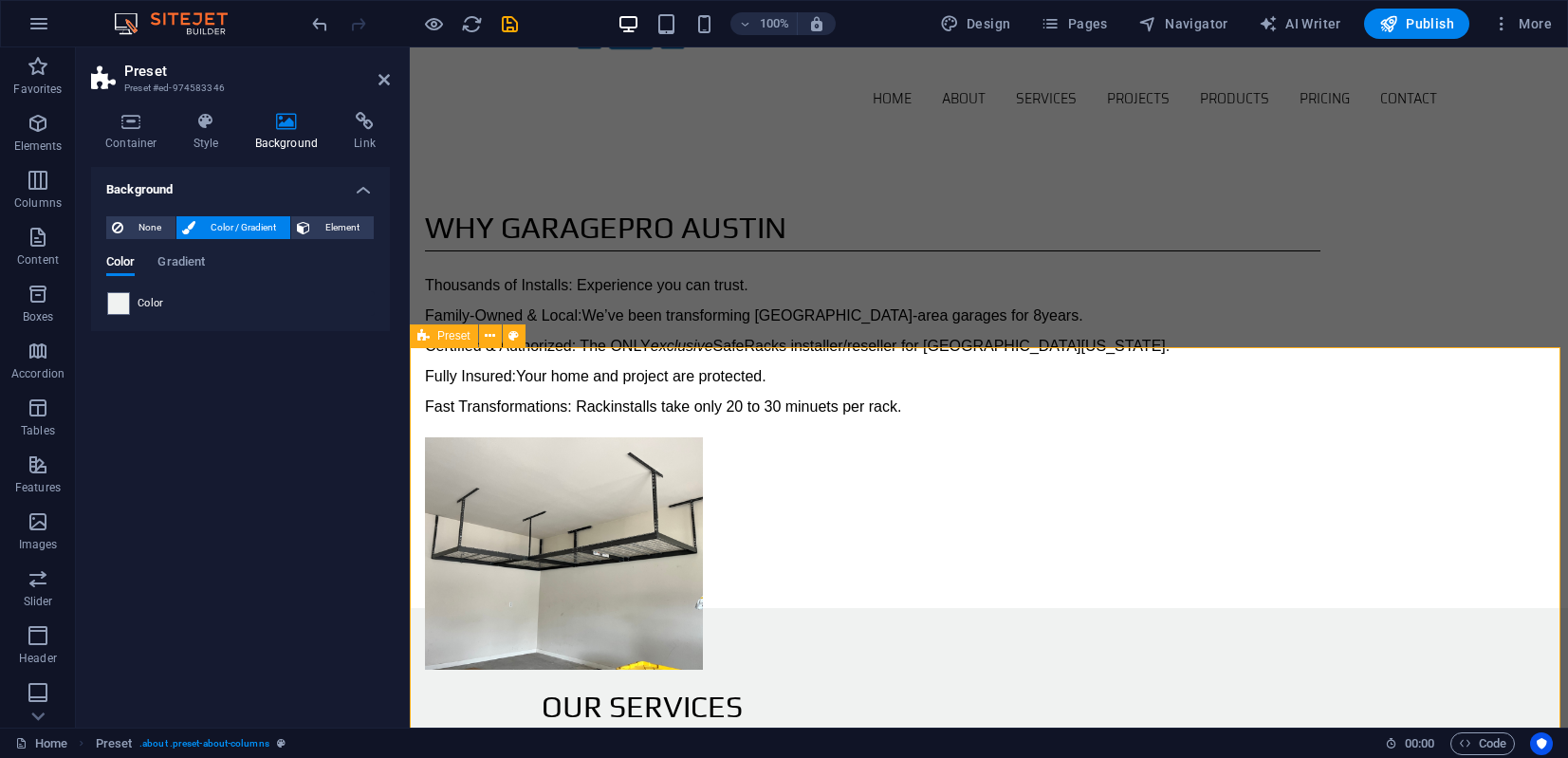
click at [382, 76] on icon at bounding box center [384, 80] width 11 height 15
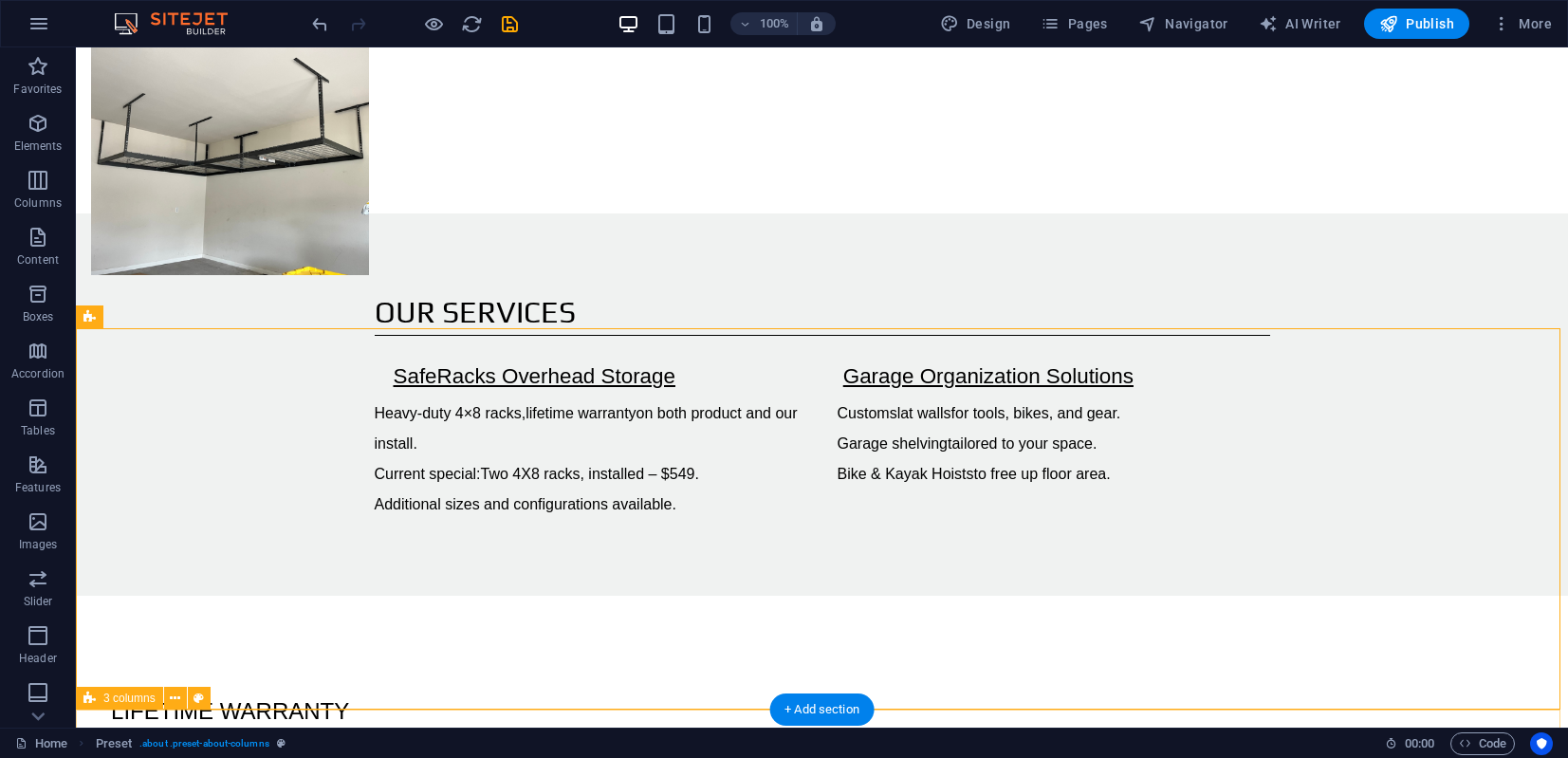
scroll to position [912, 0]
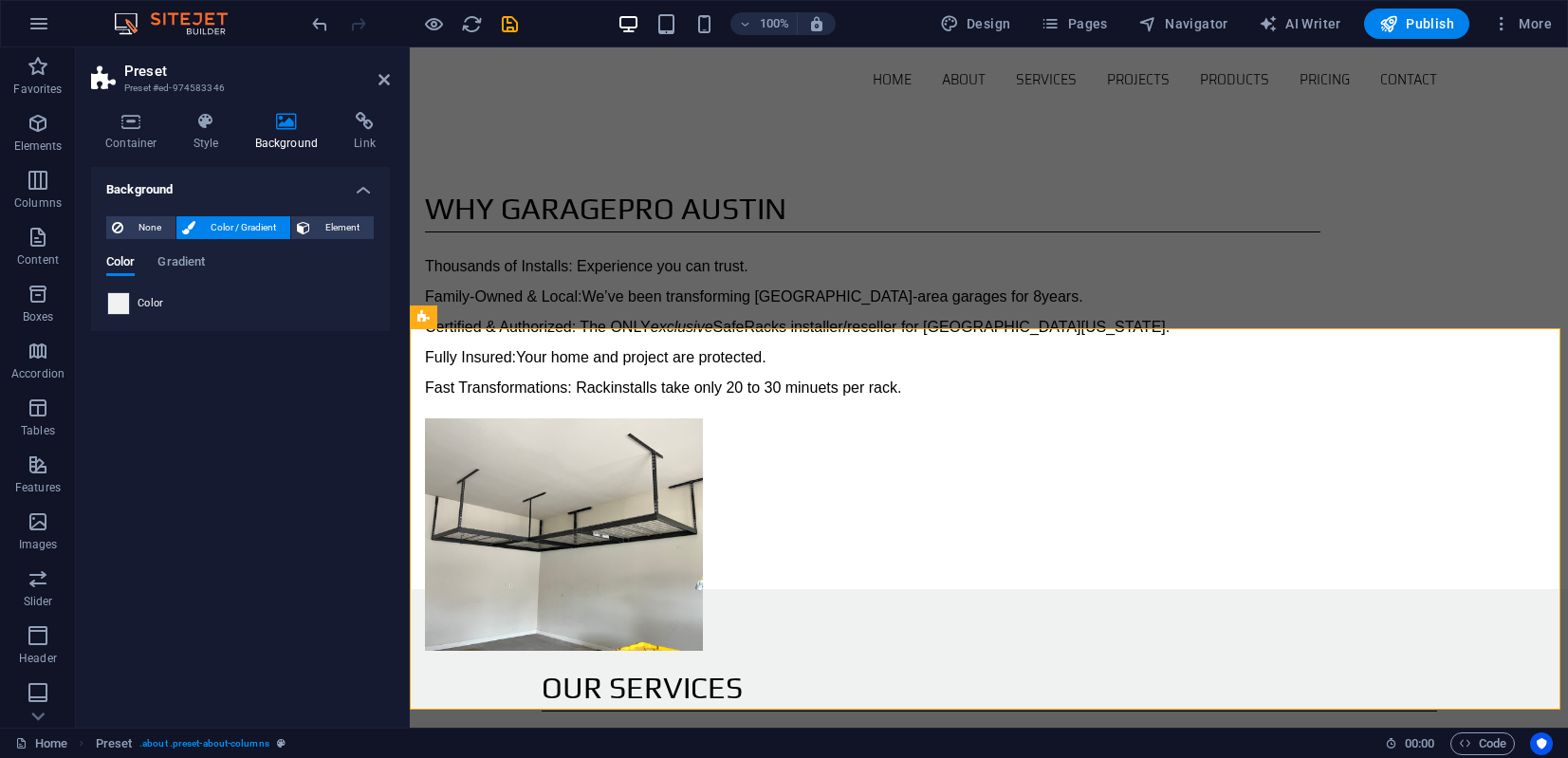
click at [115, 308] on span at bounding box center [119, 304] width 21 height 21
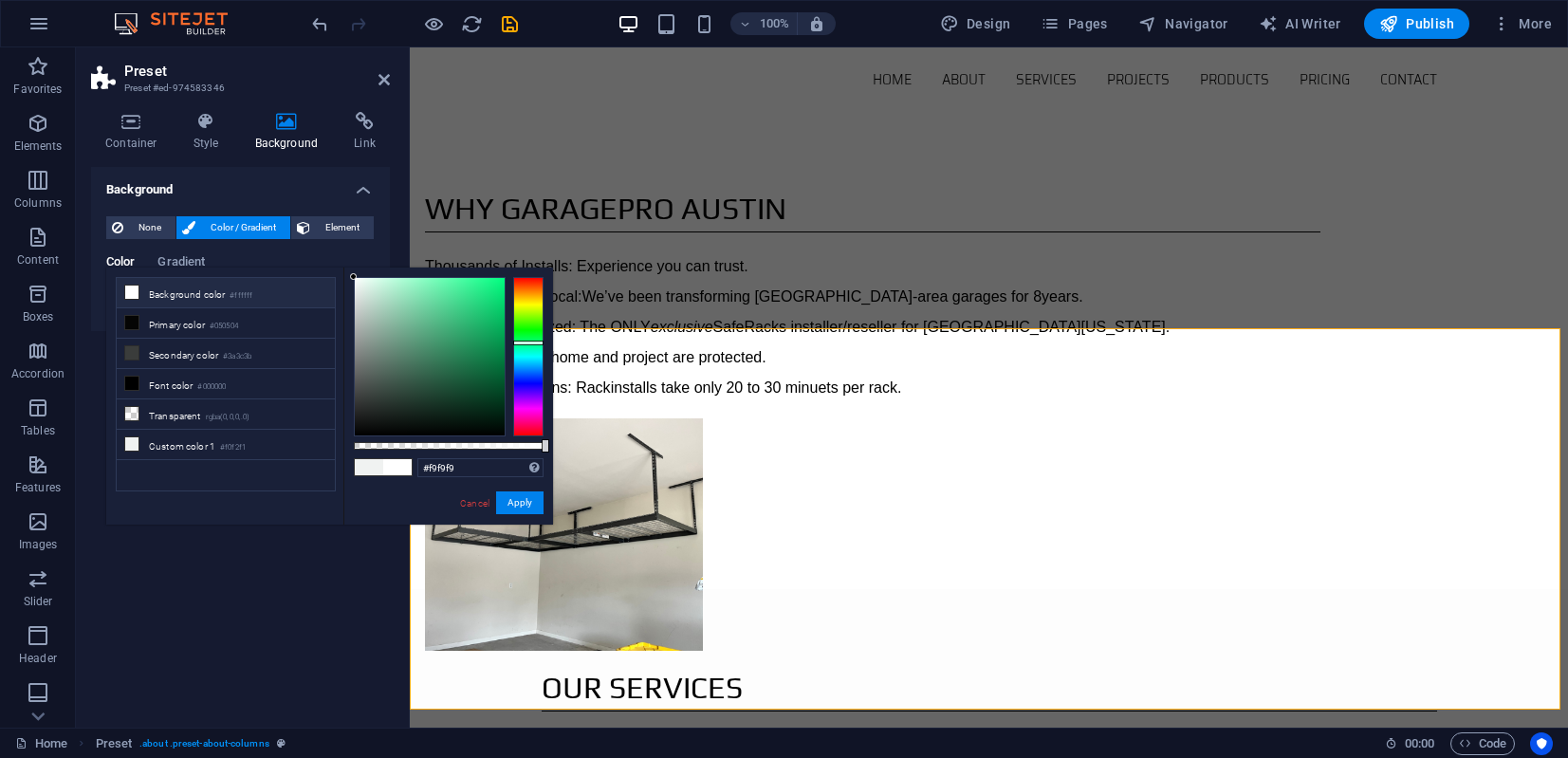
type input "#ffffff"
drag, startPoint x: 353, startPoint y: 285, endPoint x: 352, endPoint y: 274, distance: 11.0
click at [352, 274] on div at bounding box center [352, 276] width 7 height 7
click at [517, 495] on button "Apply" at bounding box center [520, 502] width 47 height 23
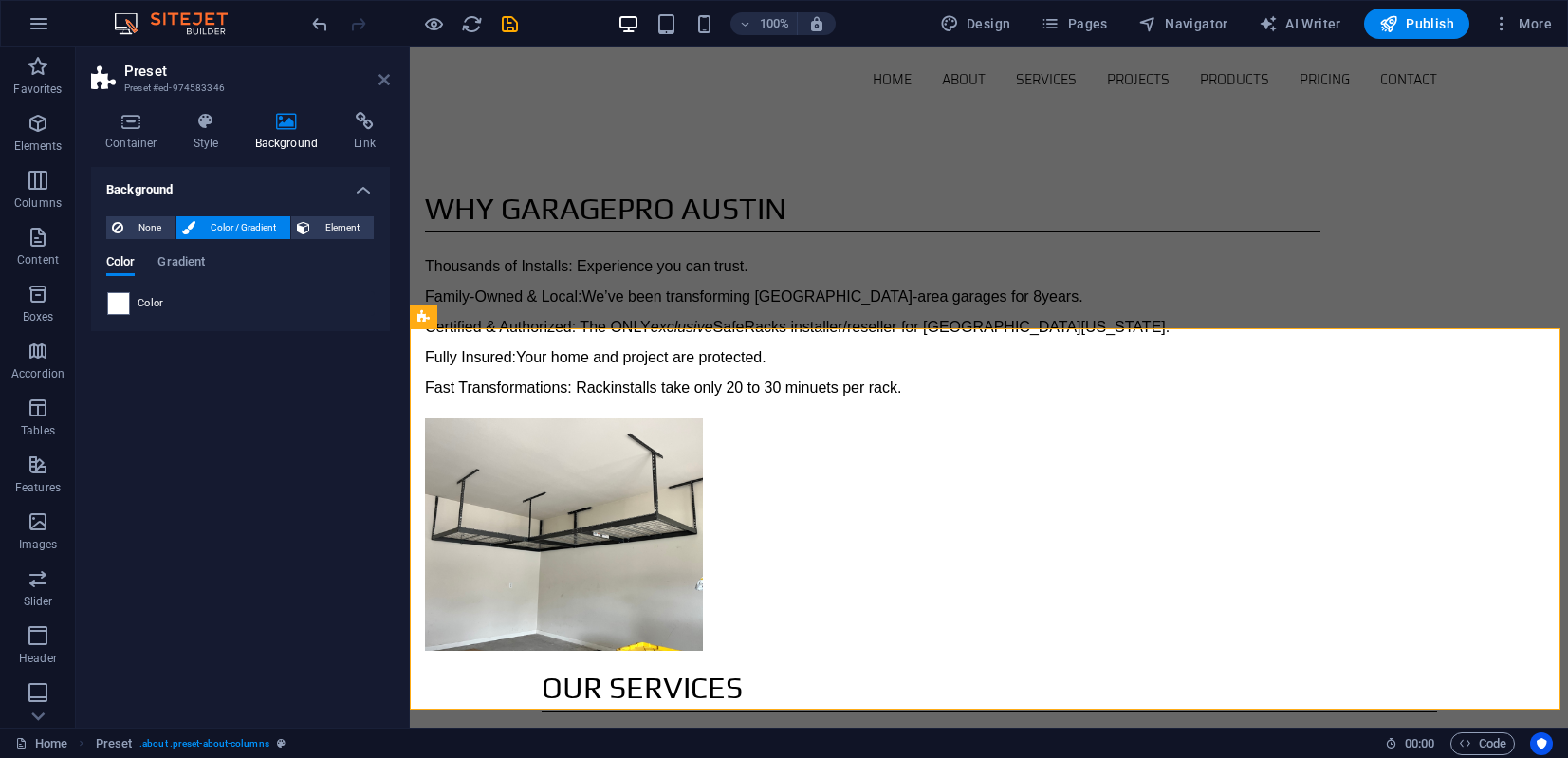
click at [383, 79] on icon at bounding box center [384, 80] width 11 height 15
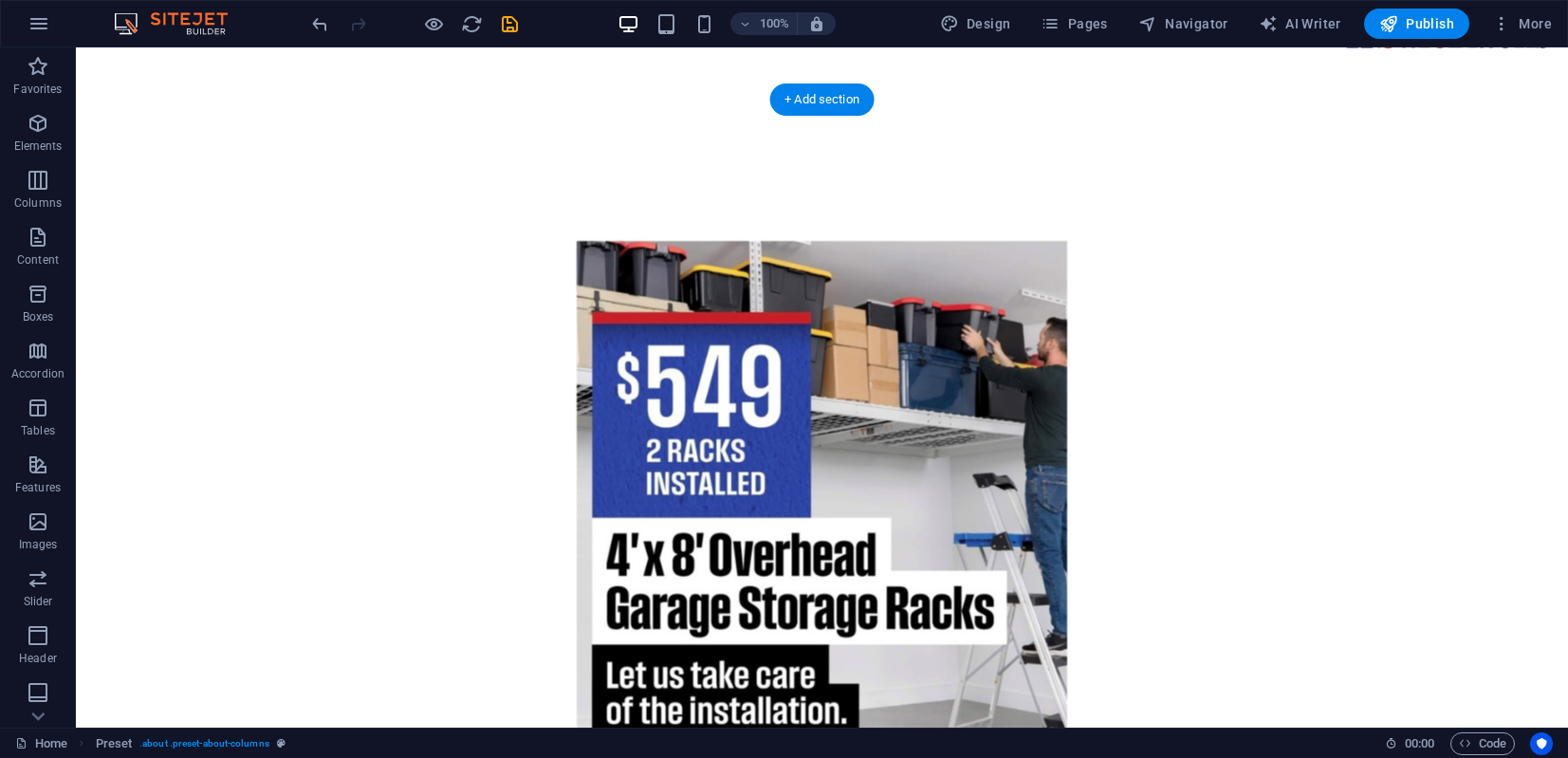
scroll to position [179, 0]
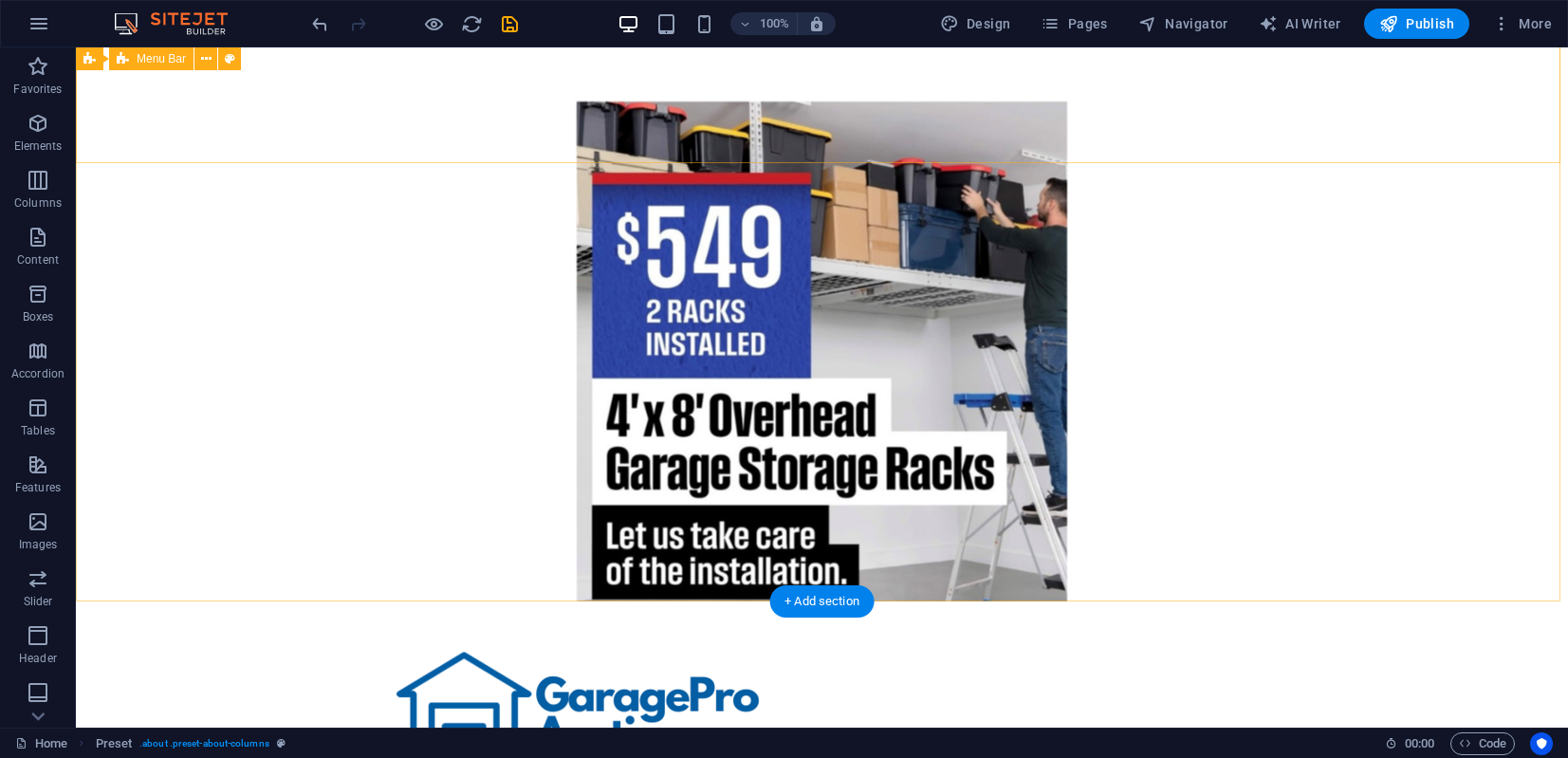
click at [1347, 601] on div "Home About Services Projects Products Pricing Contact Menu" at bounding box center [822, 722] width 1492 height 242
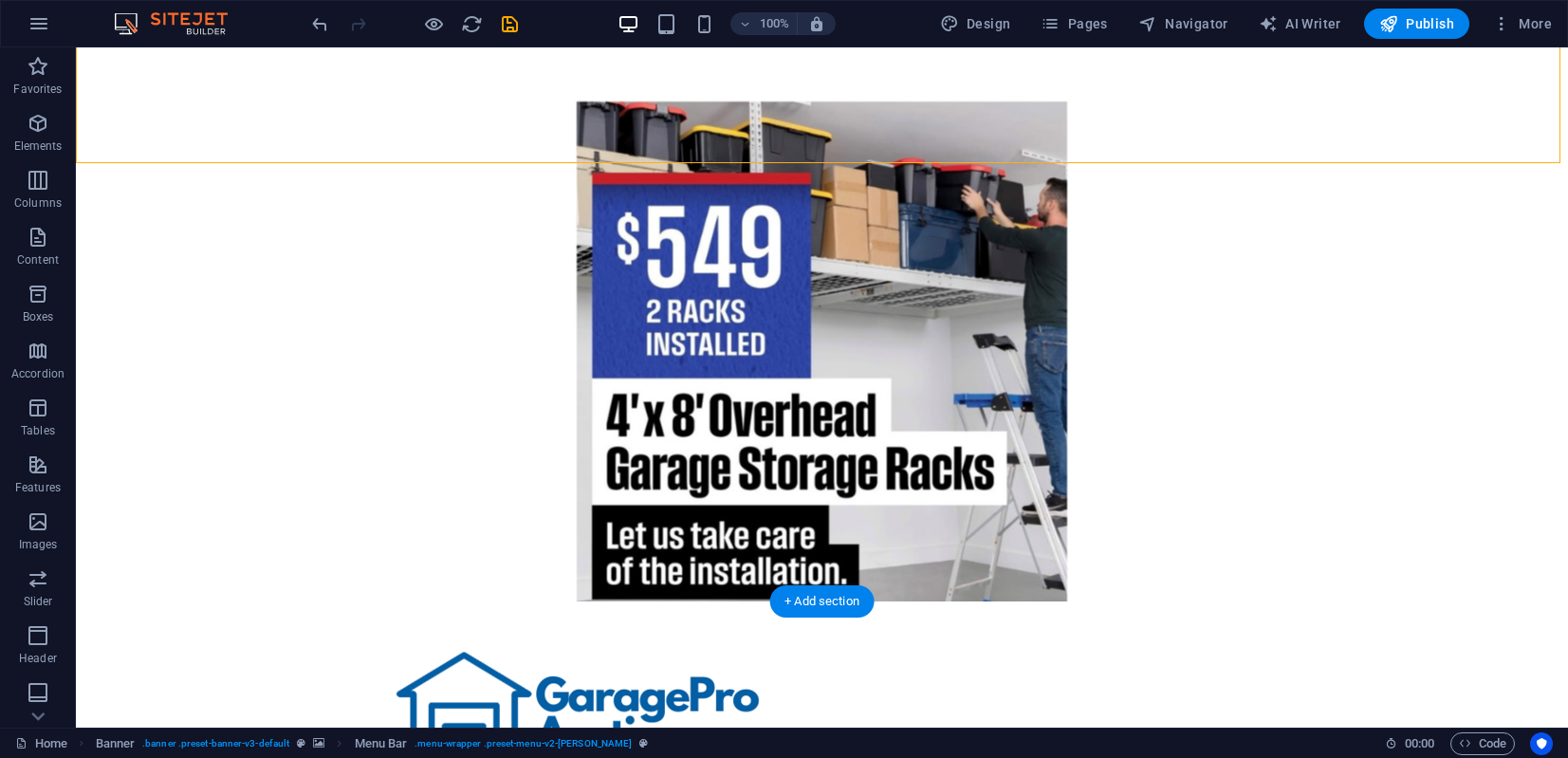
click at [339, 371] on figure at bounding box center [822, 261] width 1492 height 680
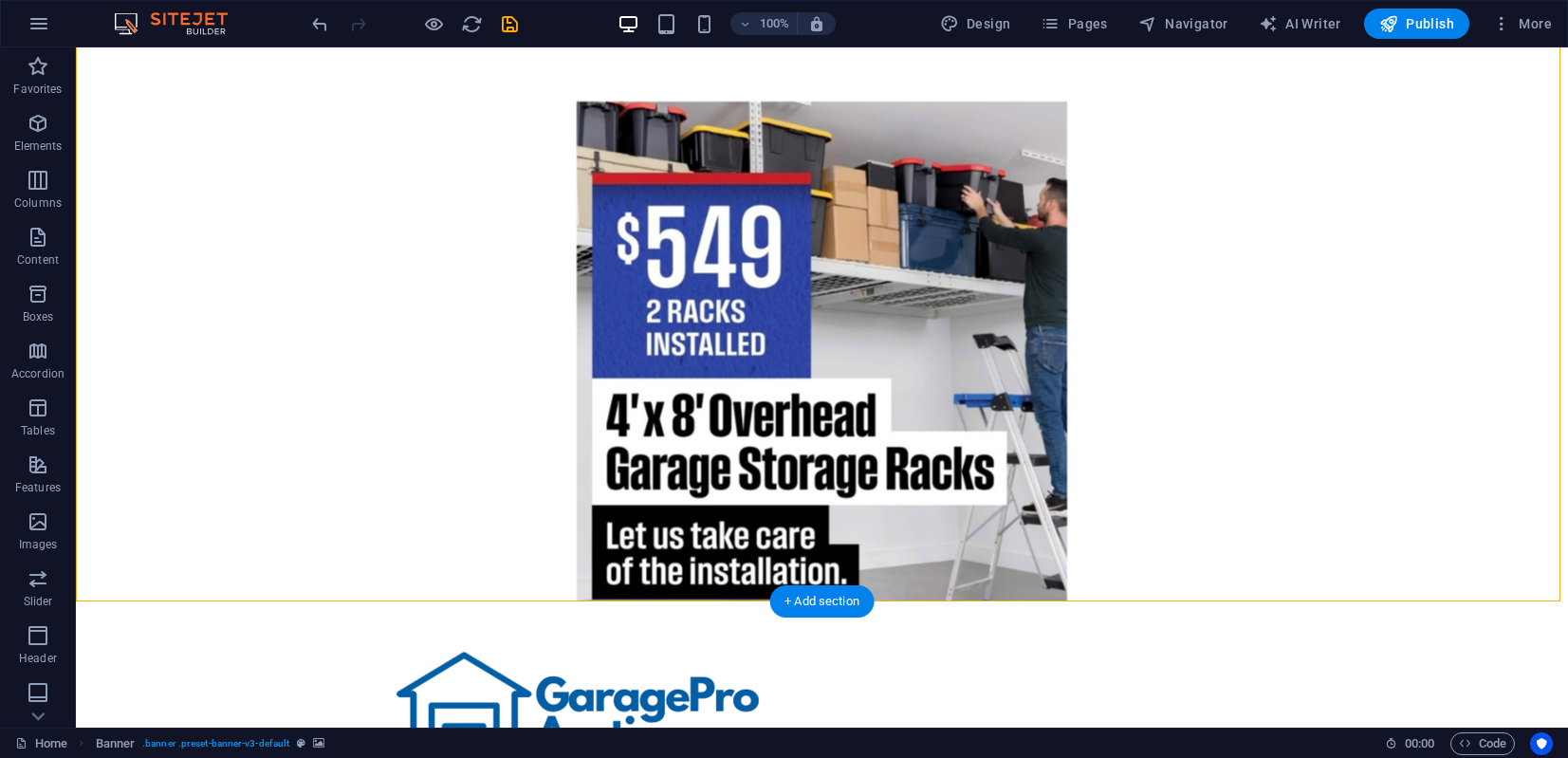
click at [339, 372] on figure at bounding box center [822, 261] width 1492 height 680
select select "vh"
select select "header"
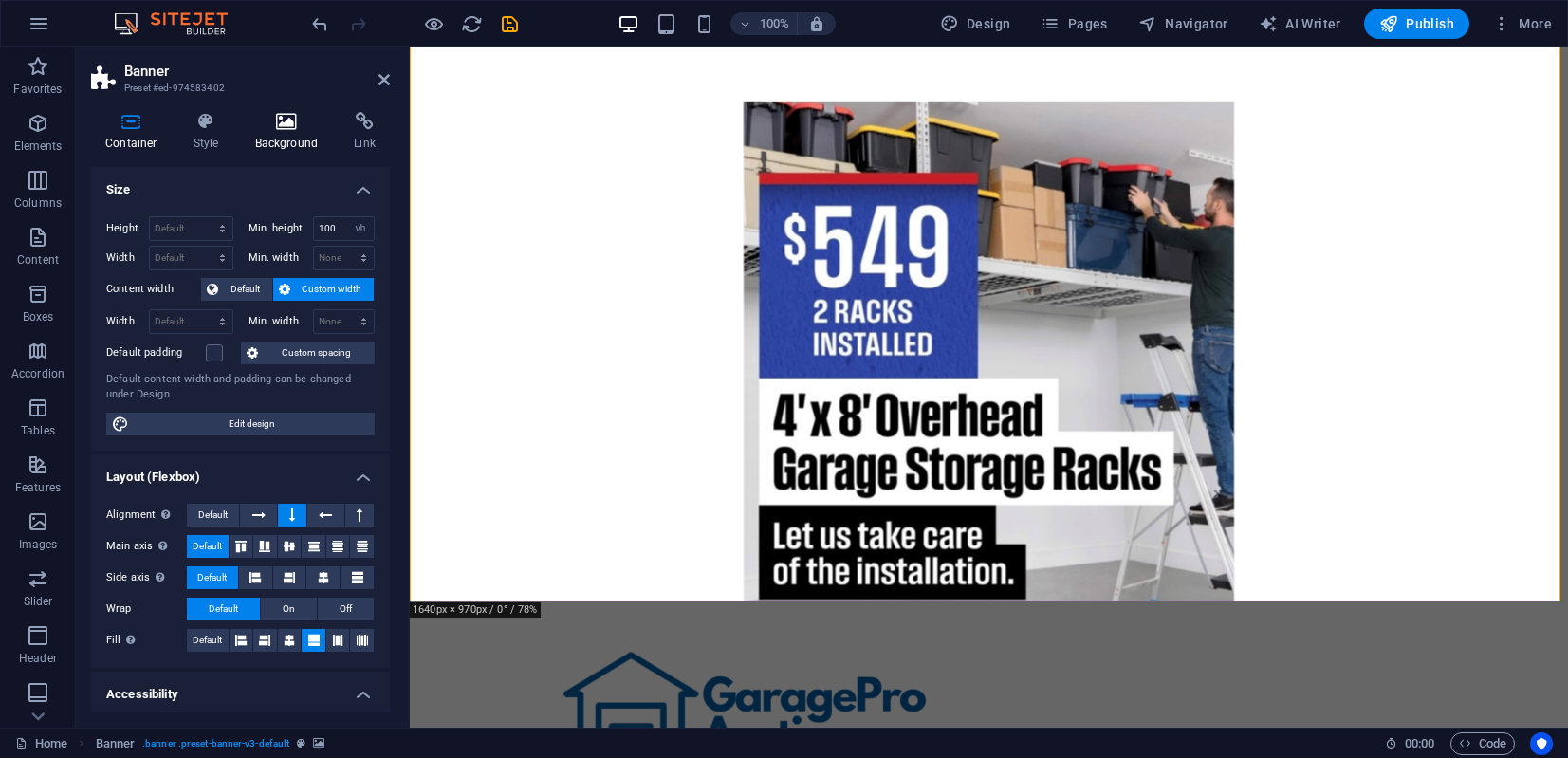
click at [276, 118] on icon at bounding box center [287, 122] width 92 height 19
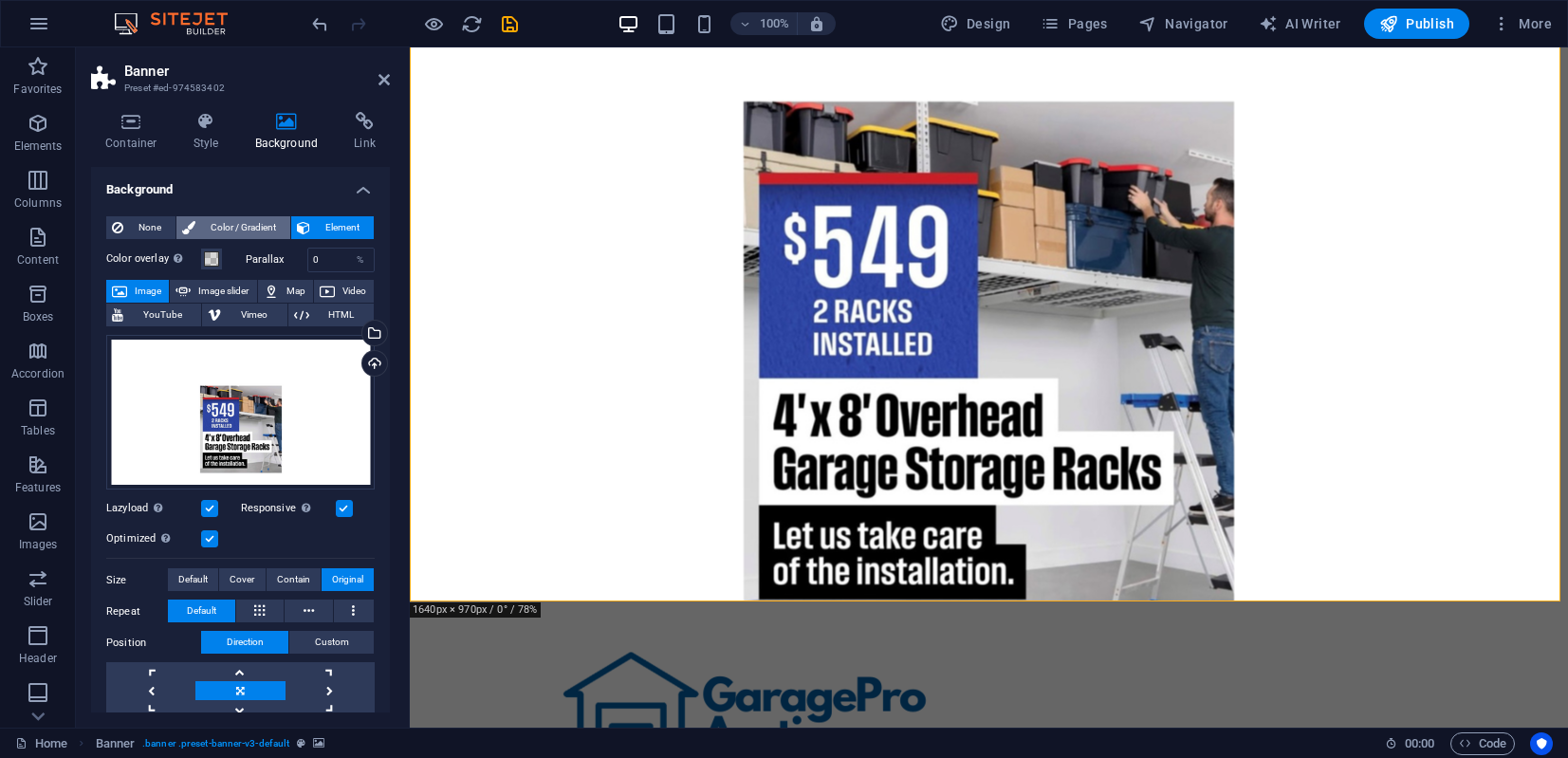
click at [272, 222] on span "Color / Gradient" at bounding box center [243, 228] width 84 height 23
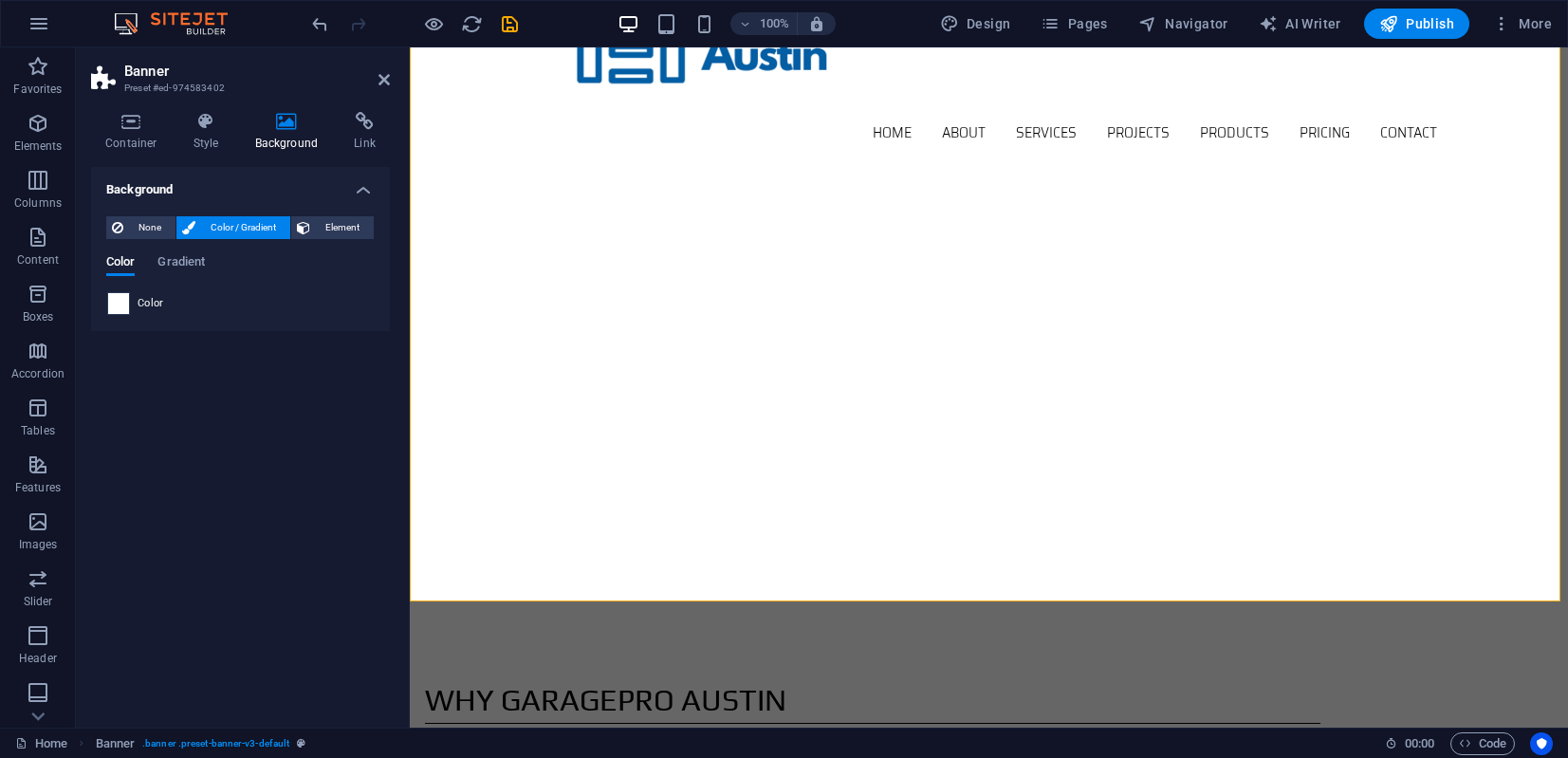
click at [119, 307] on span at bounding box center [119, 304] width 21 height 21
type input "#ffffff"
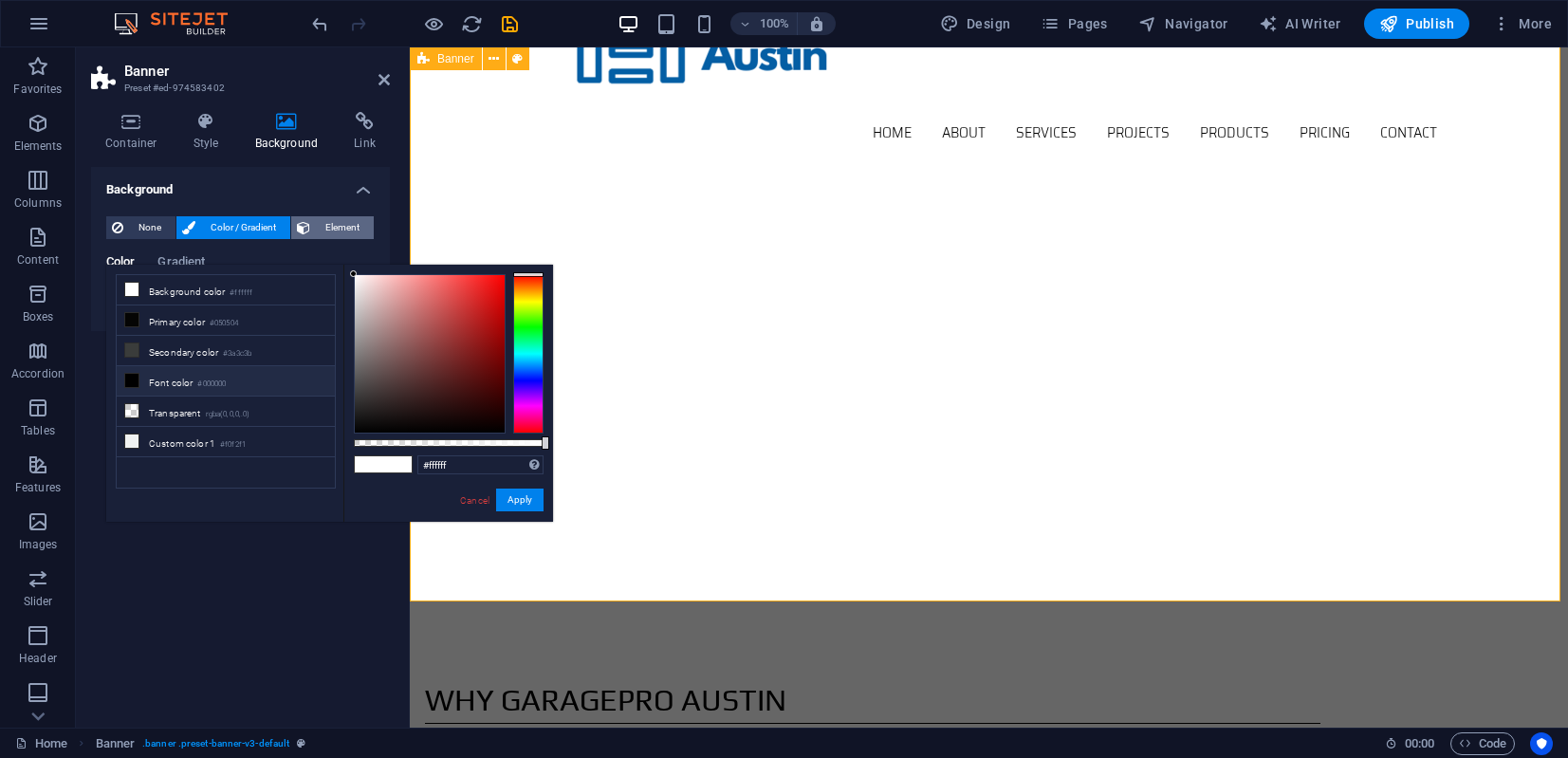
click at [355, 225] on span "Element" at bounding box center [342, 228] width 52 height 23
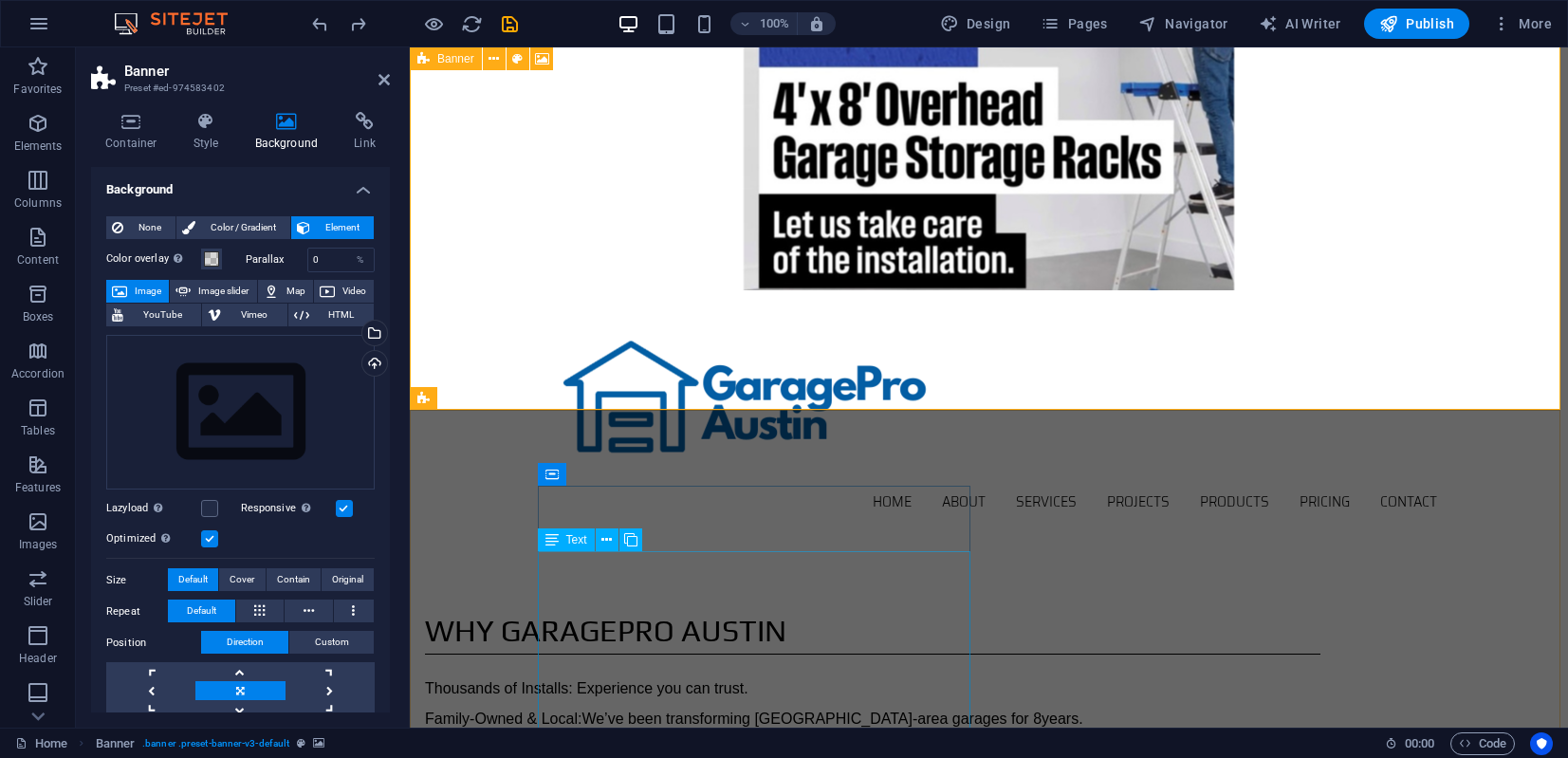
scroll to position [370, 0]
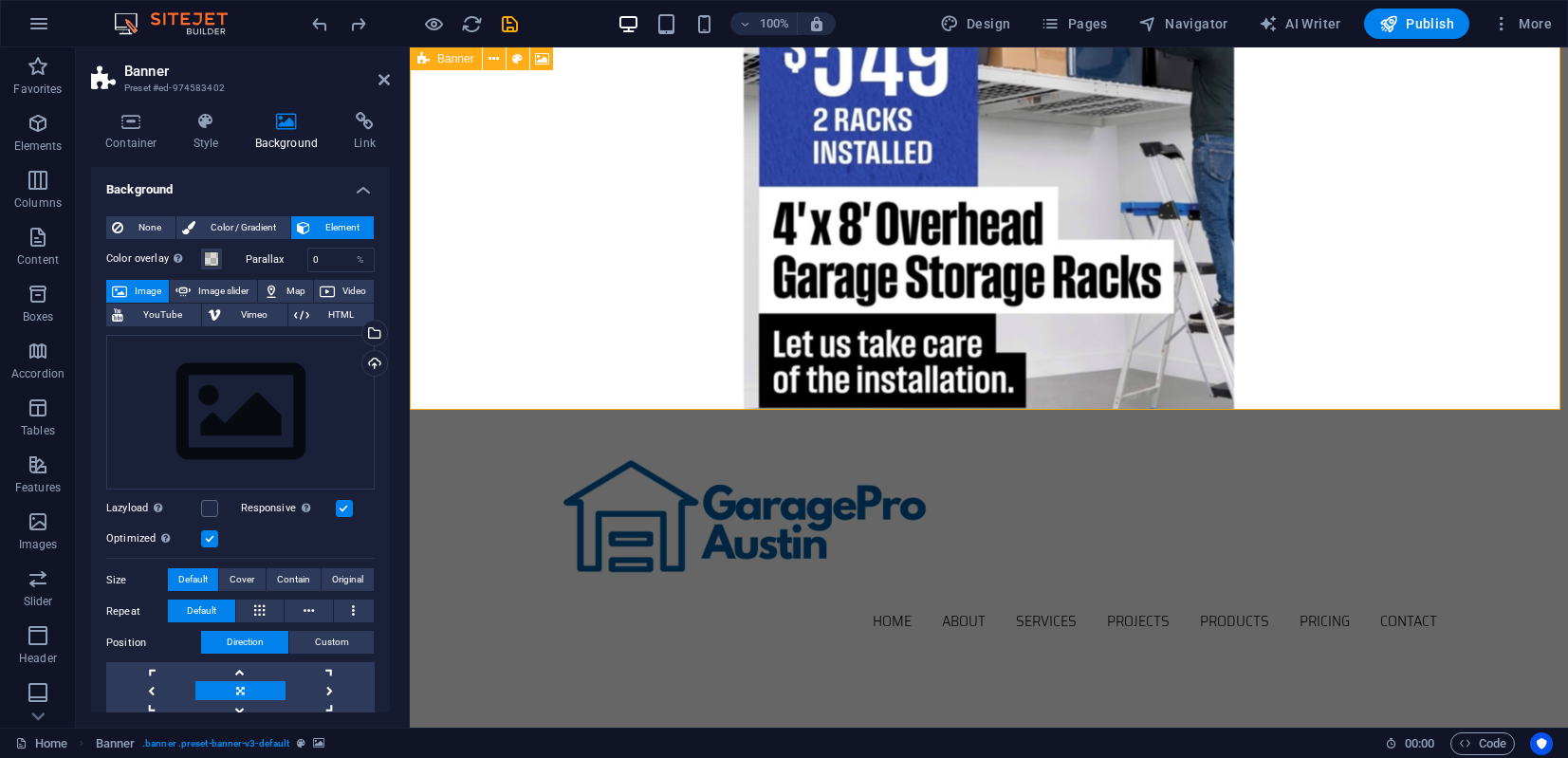
click at [647, 21] on div "100% Design Pages Navigator AI Writer Publish More" at bounding box center [934, 24] width 1251 height 30
click at [595, 27] on div "100% Design Pages Navigator AI Writer Publish More" at bounding box center [934, 24] width 1251 height 30
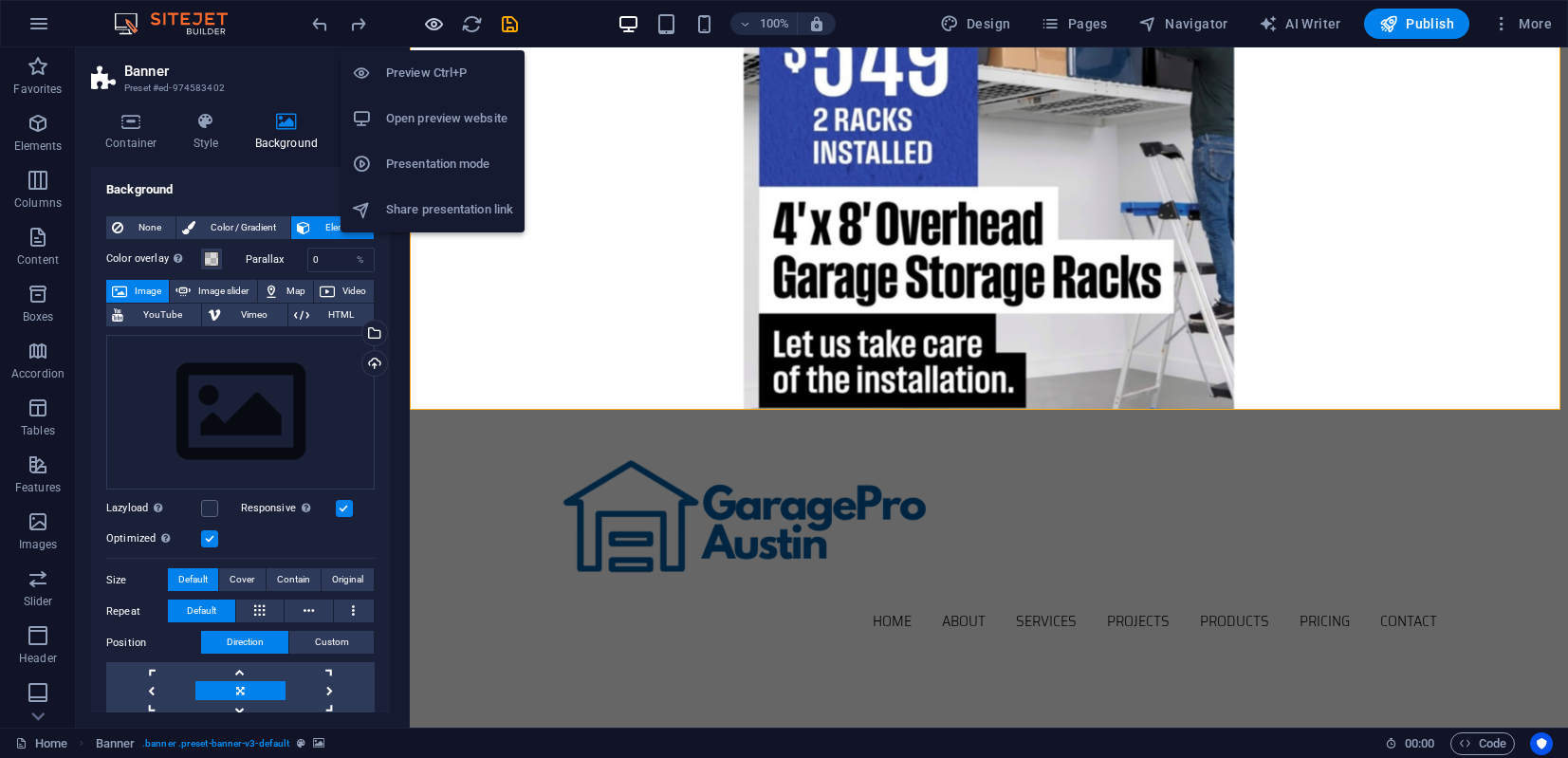
click at [430, 21] on icon "button" at bounding box center [433, 24] width 22 height 22
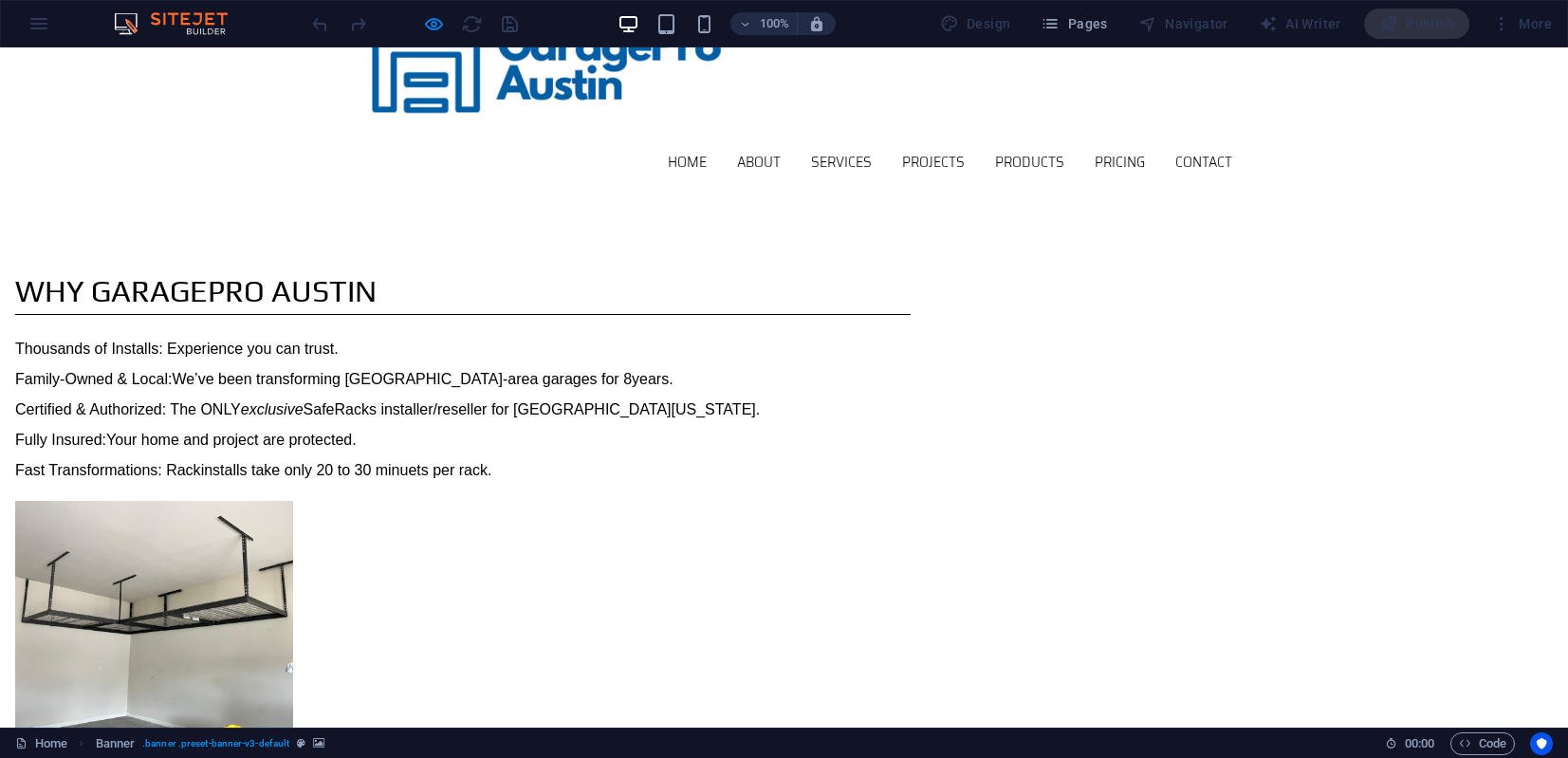
scroll to position [243, 0]
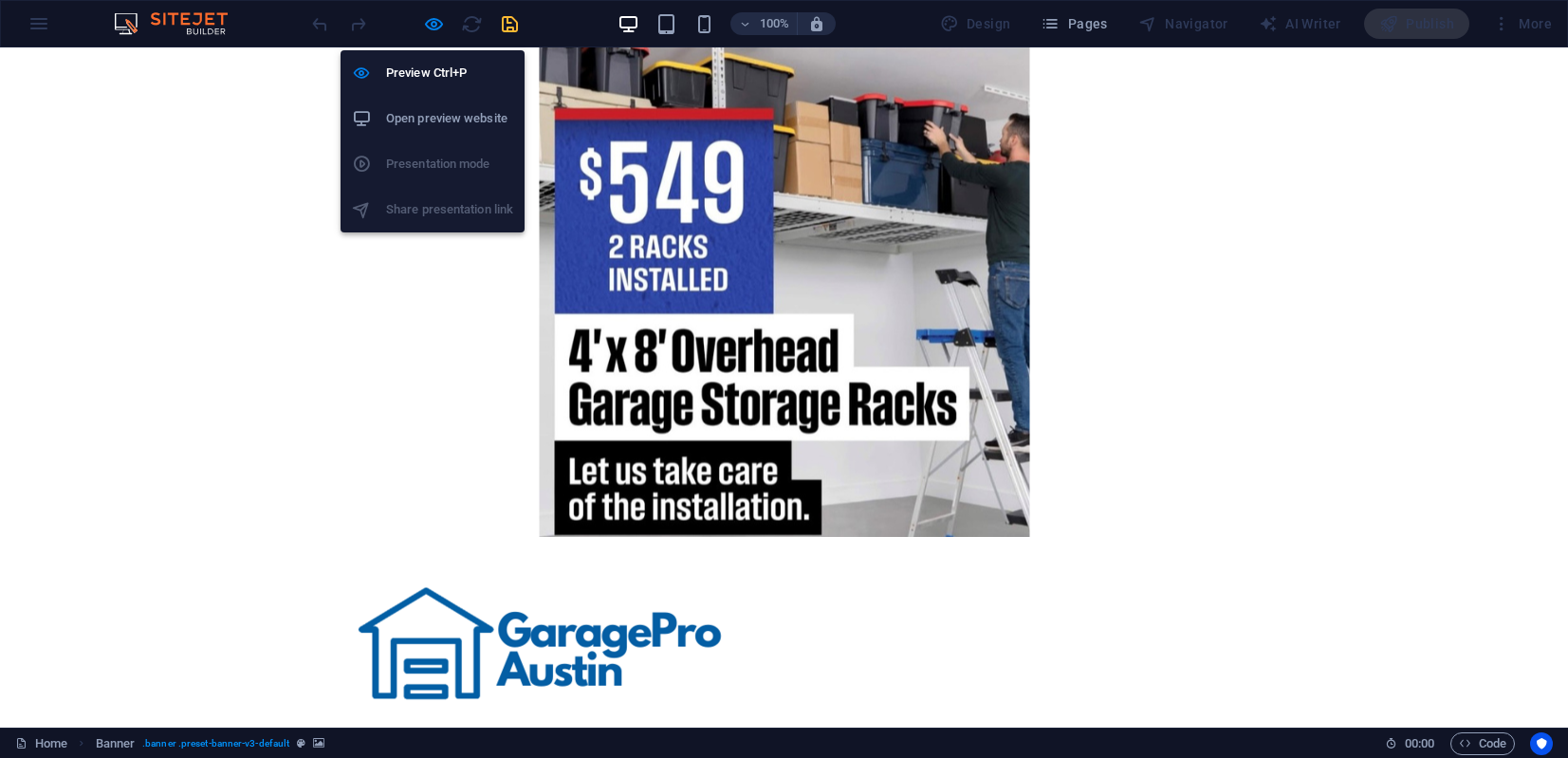
drag, startPoint x: 435, startPoint y: 28, endPoint x: 500, endPoint y: 32, distance: 65.1
click at [435, 28] on icon "button" at bounding box center [433, 24] width 22 height 22
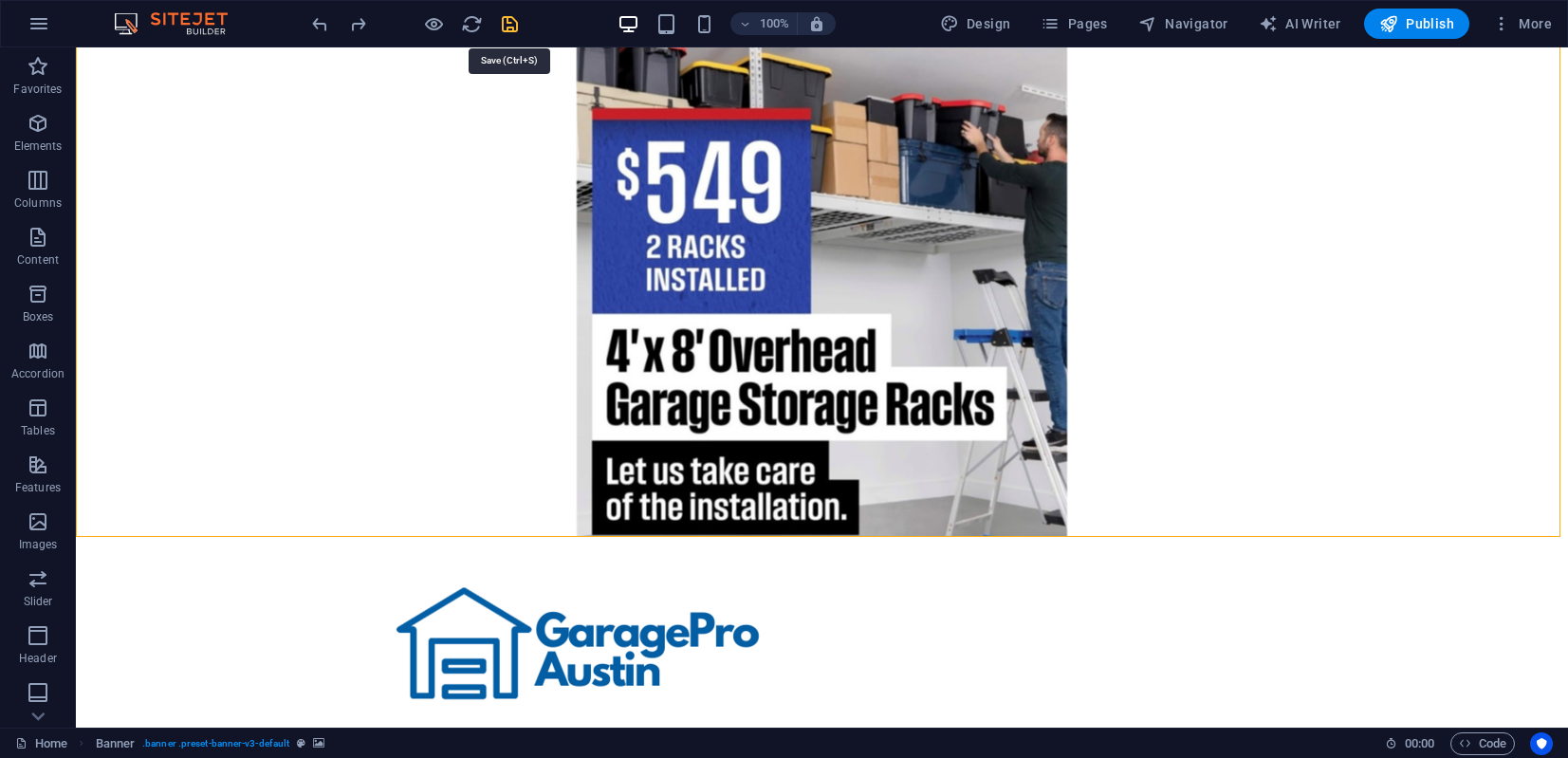
click at [512, 26] on icon "save" at bounding box center [509, 24] width 22 height 22
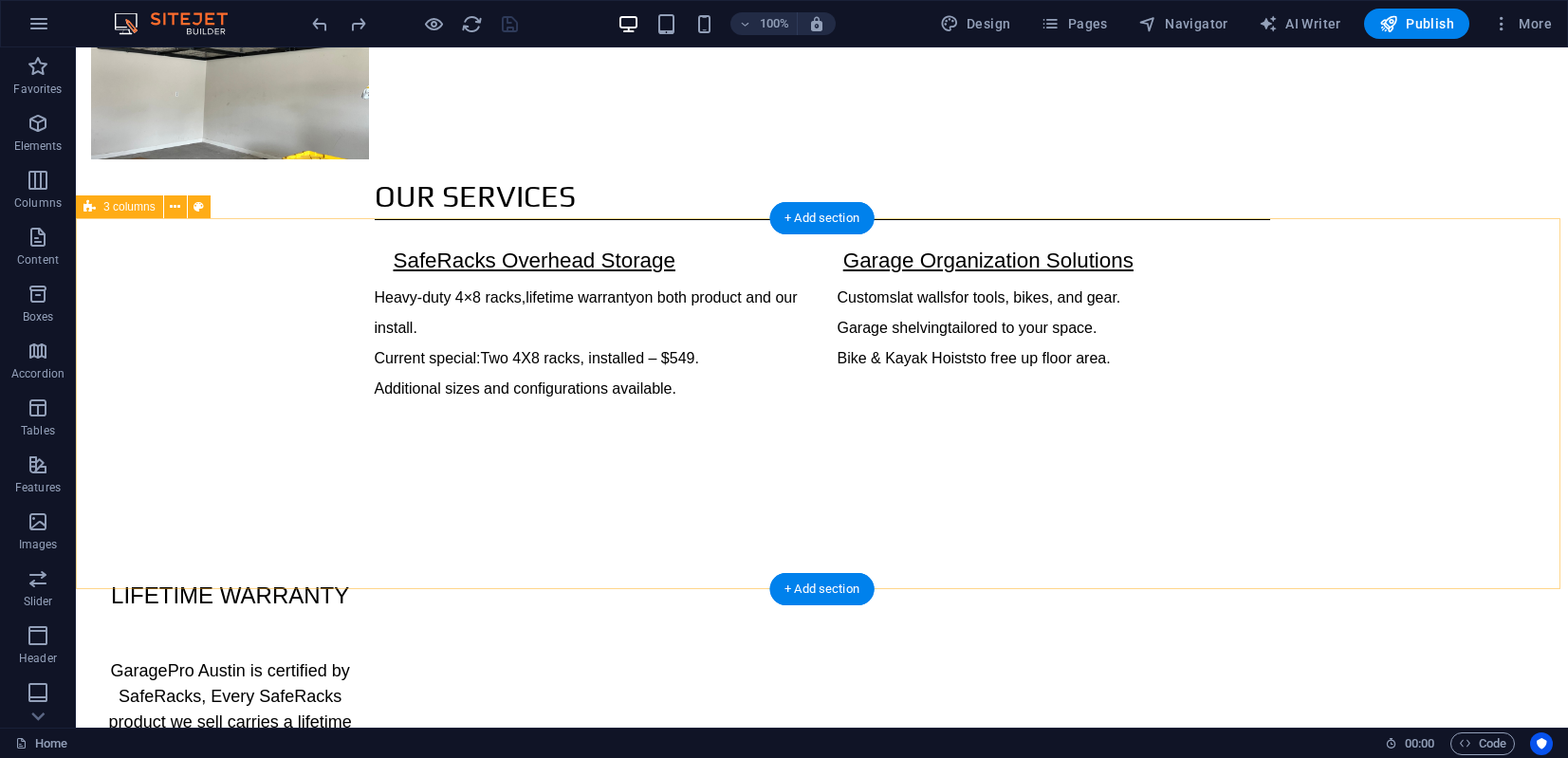
scroll to position [1370, 0]
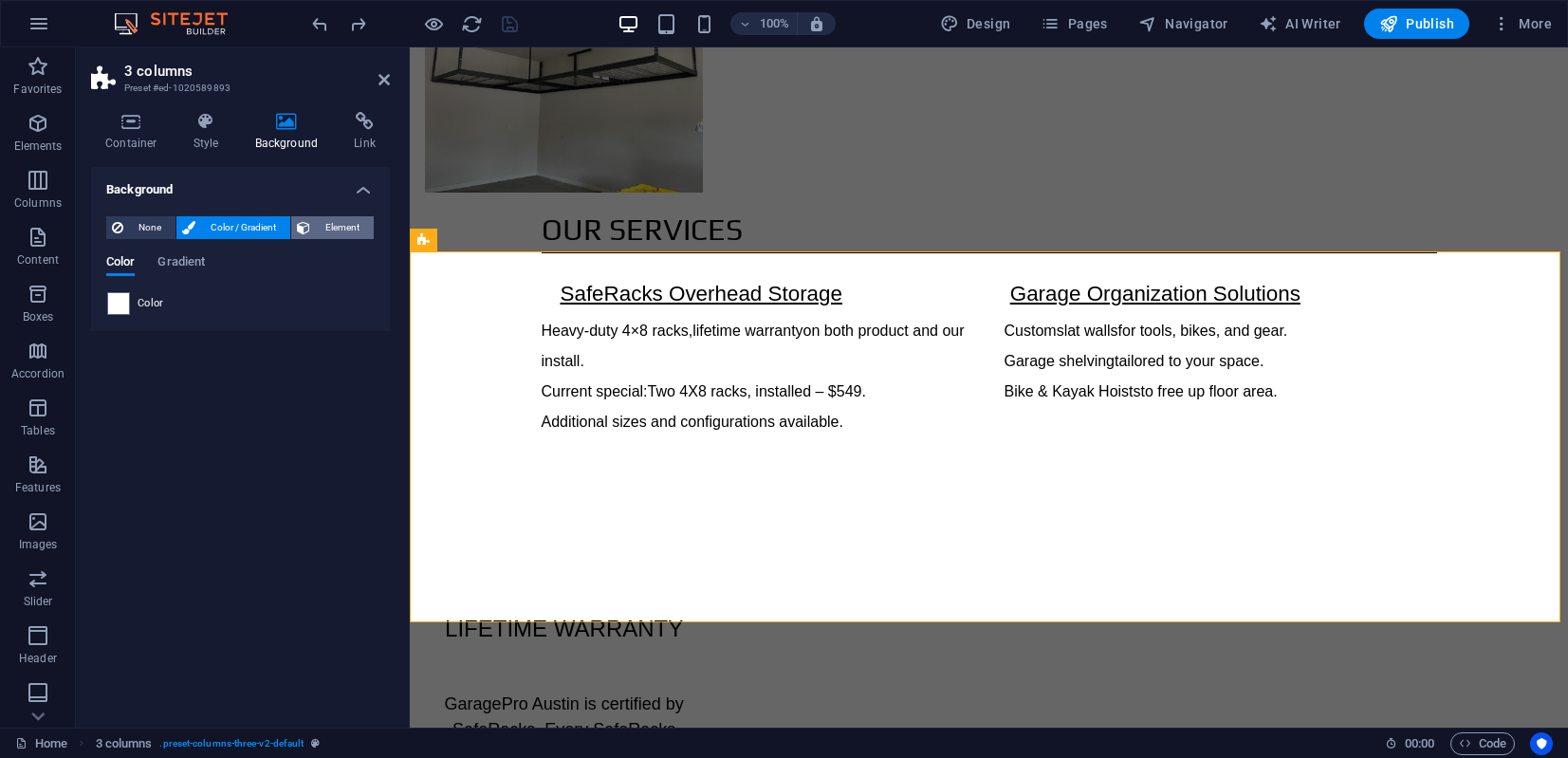
click at [335, 224] on span "Element" at bounding box center [342, 228] width 52 height 23
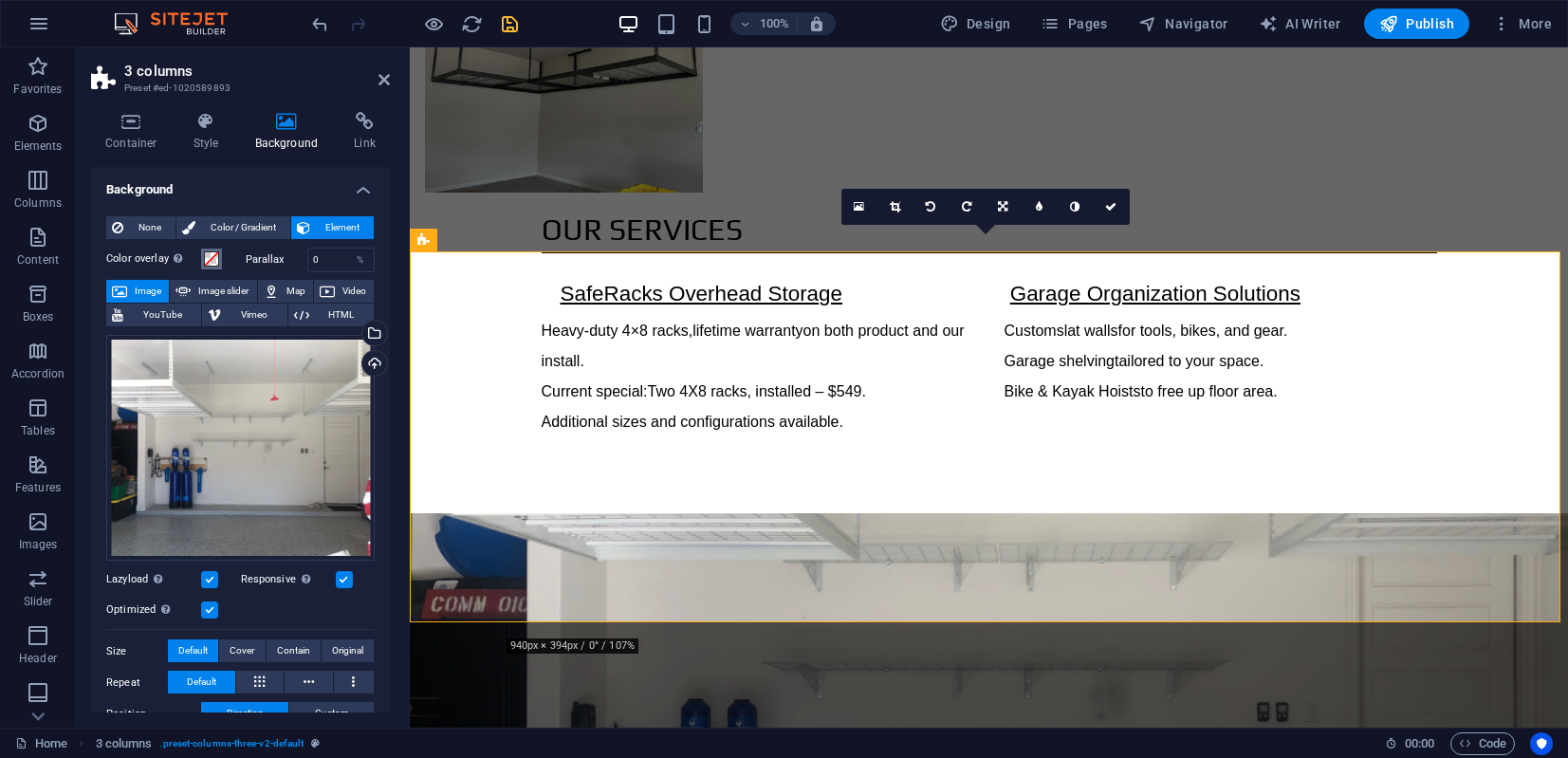
click at [215, 257] on span at bounding box center [212, 259] width 15 height 15
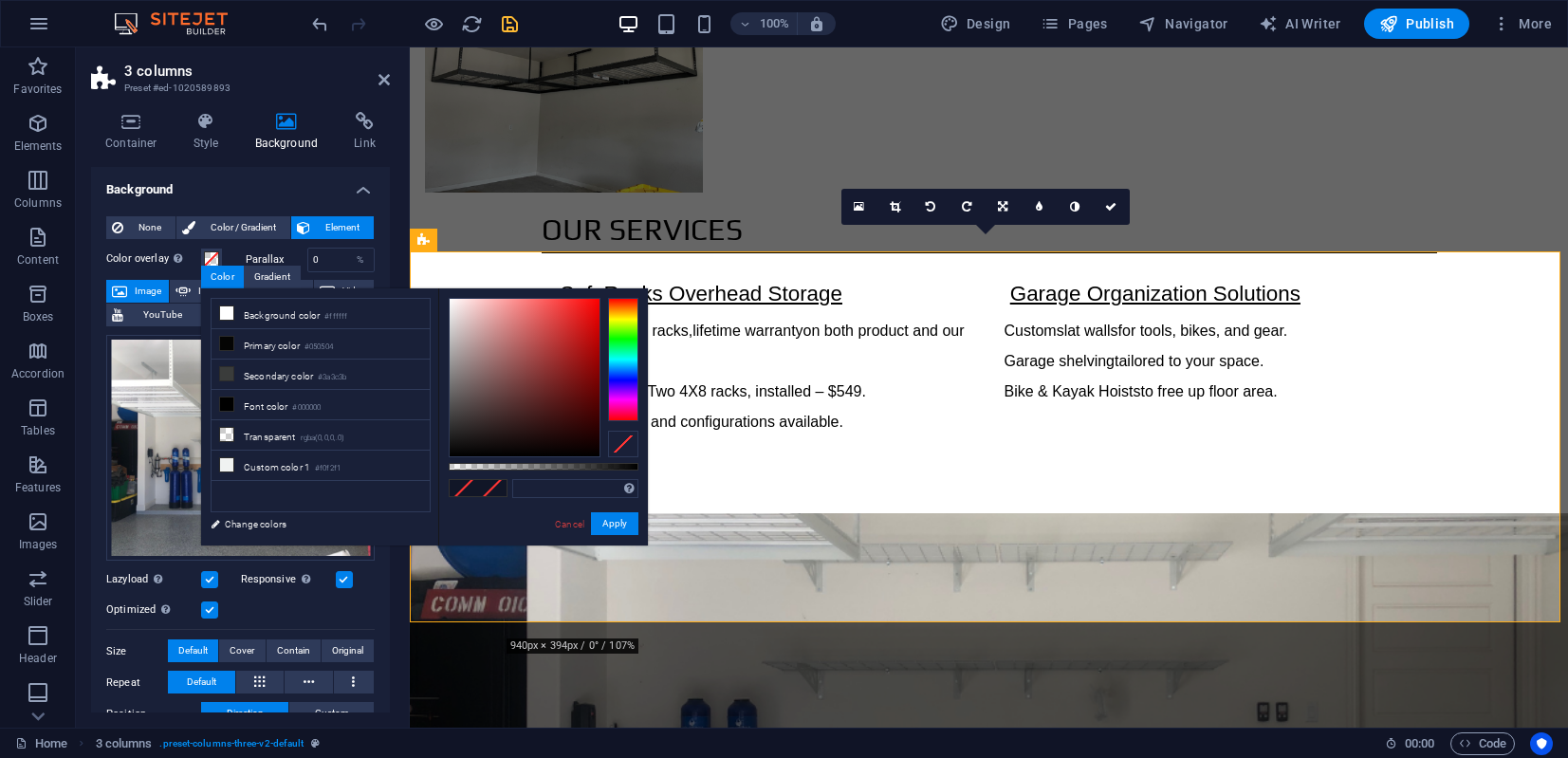
click at [178, 268] on div "Color overlay Places an overlay over the background to colorize it" at bounding box center [174, 260] width 135 height 25
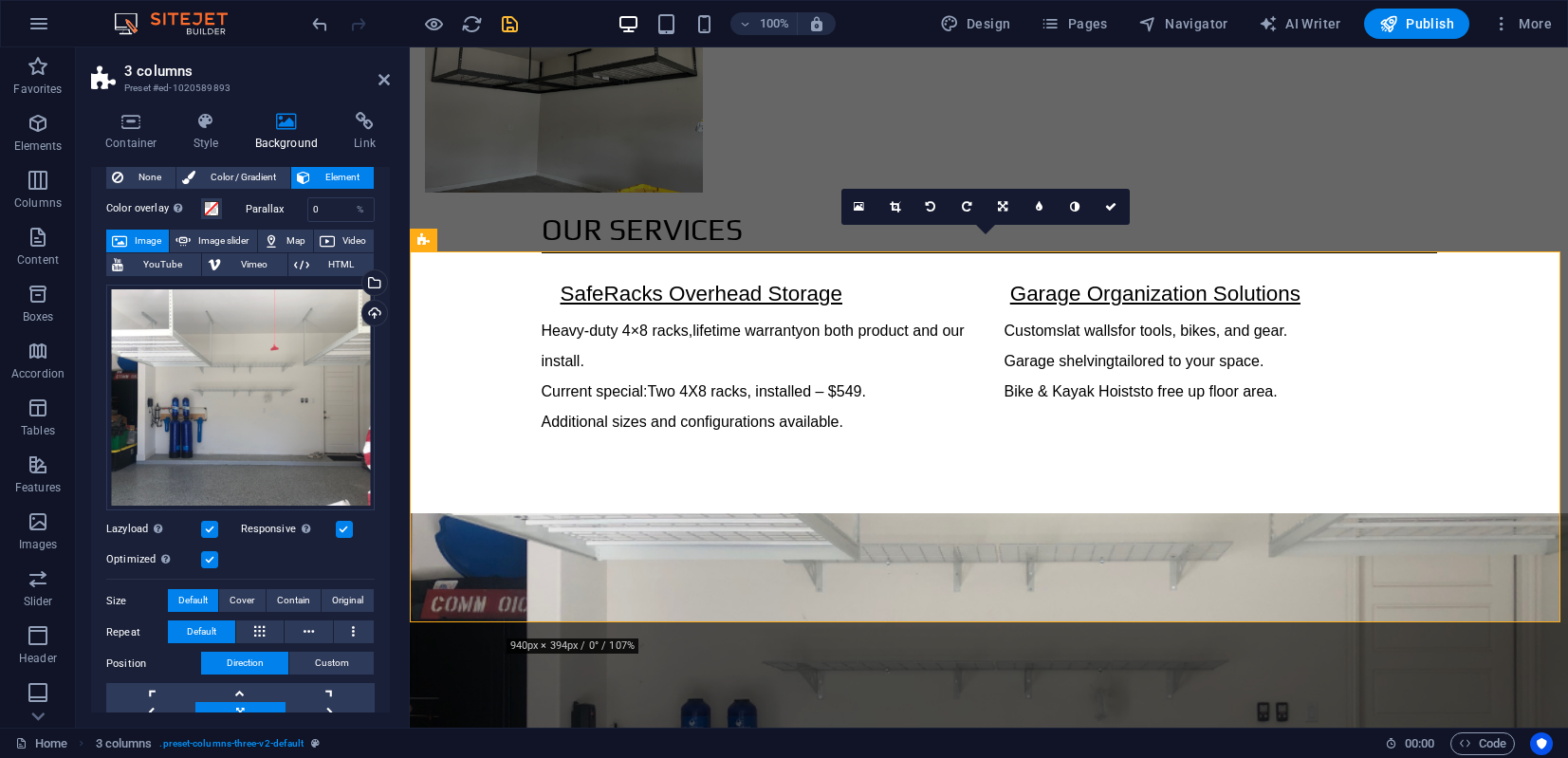
scroll to position [0, 0]
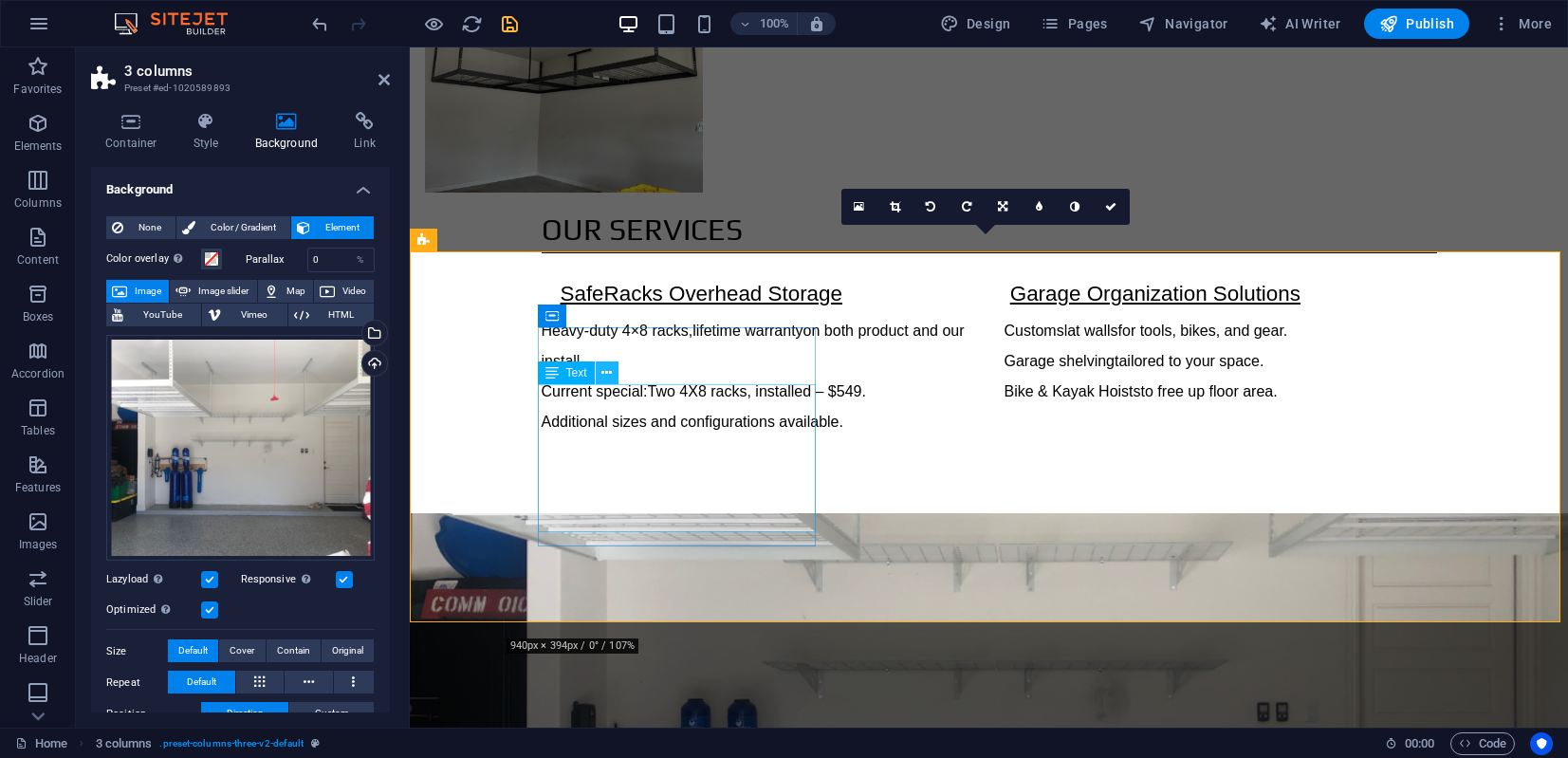
click at [610, 375] on icon at bounding box center [606, 372] width 10 height 20
click at [605, 373] on icon at bounding box center [606, 372] width 10 height 20
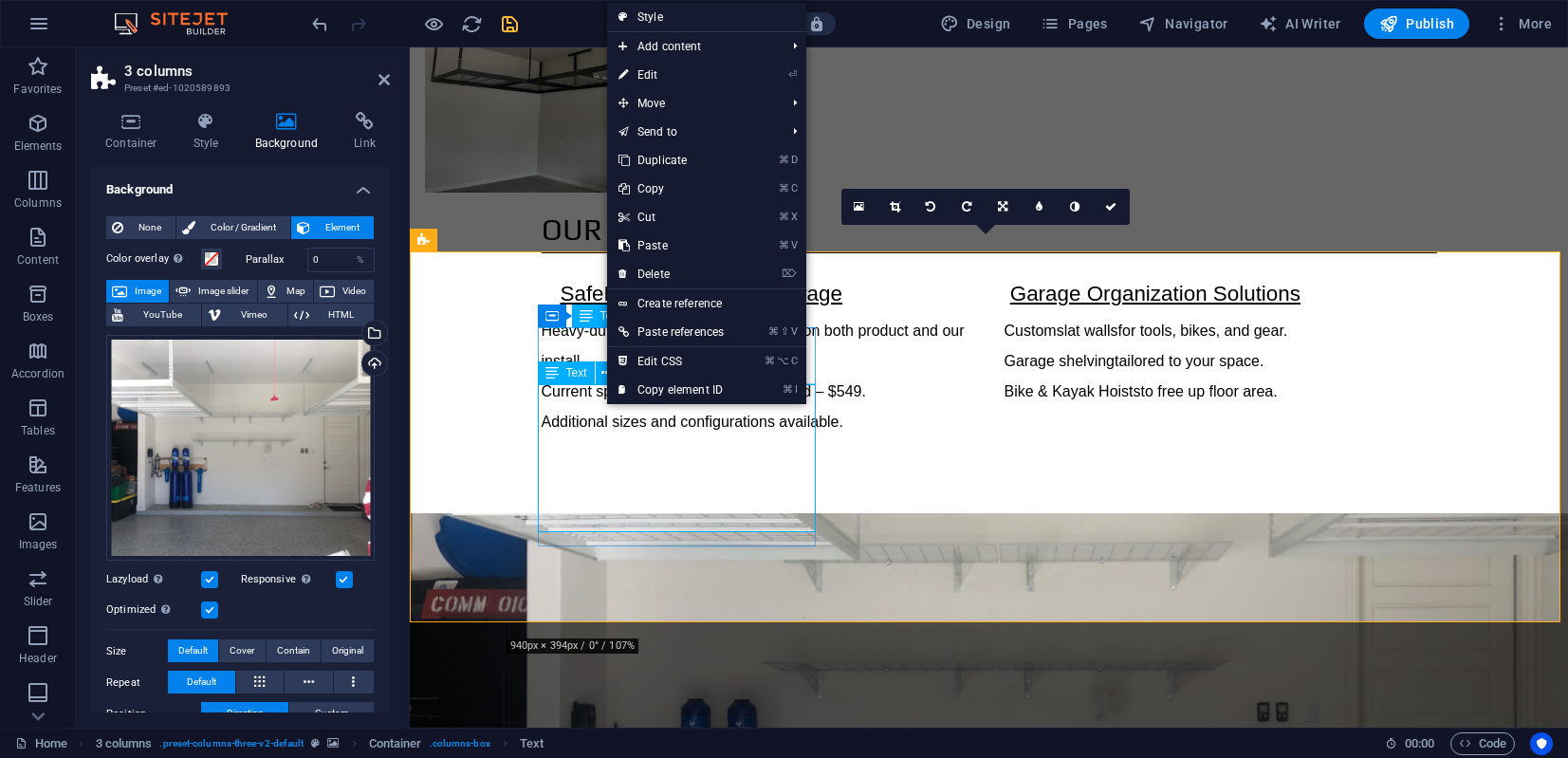
click at [571, 371] on span "Text" at bounding box center [576, 372] width 21 height 11
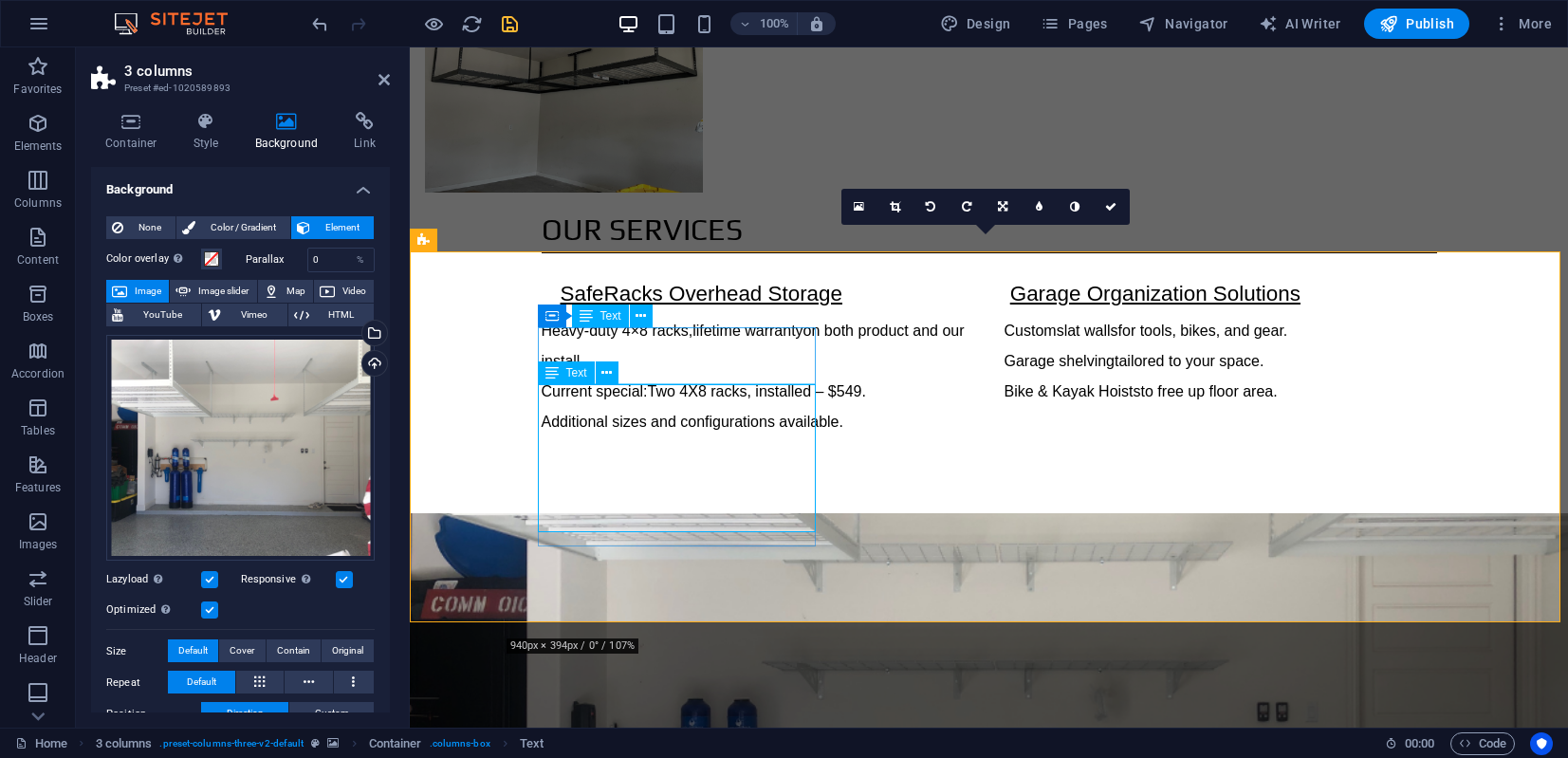
click at [571, 371] on span "Text" at bounding box center [576, 372] width 21 height 11
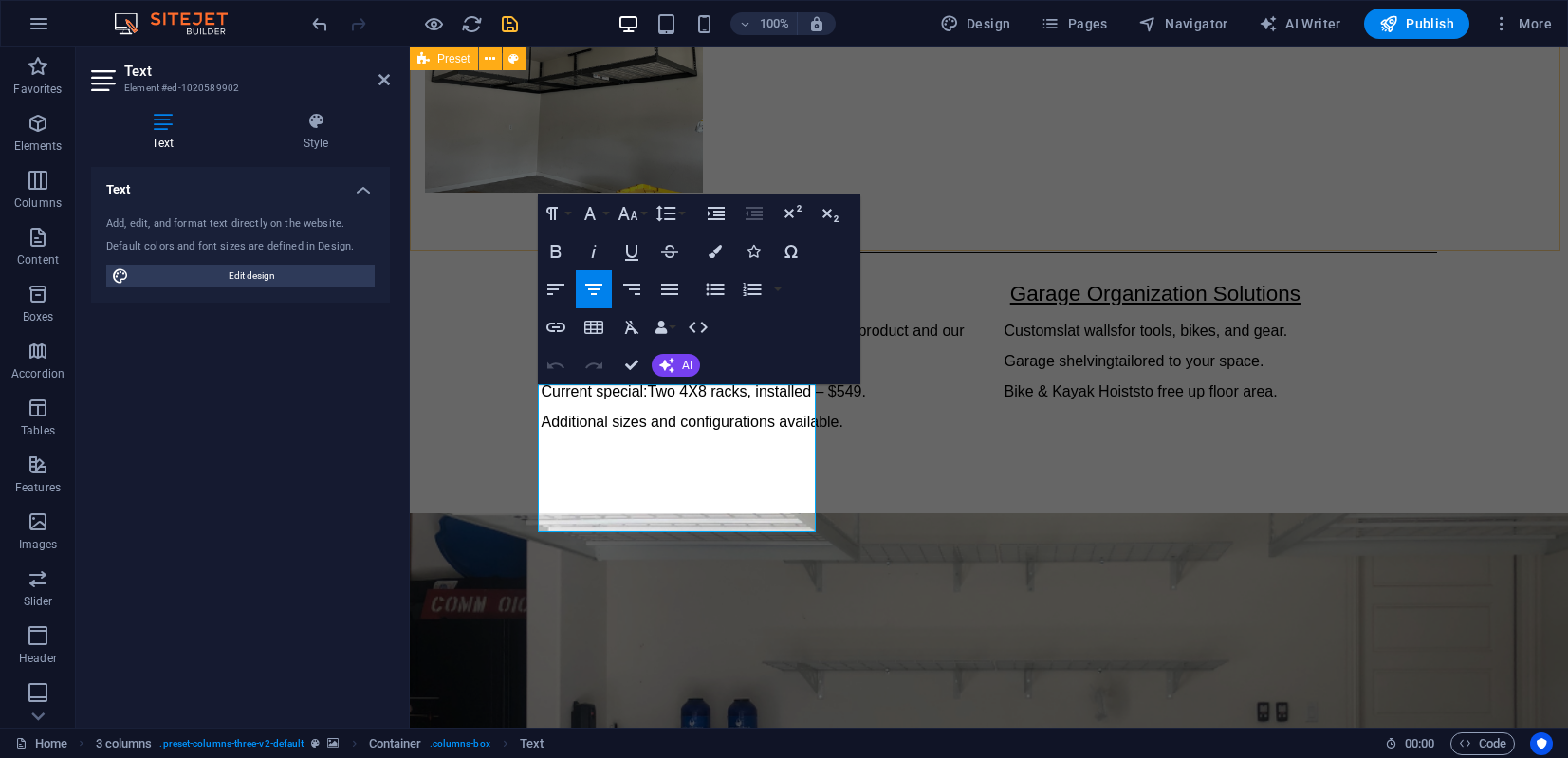
click at [916, 197] on div "Our Services SafeRacks Overhead Storage Heavy-duty 4×8 racks, lifetime warranty…" at bounding box center [988, 322] width 1158 height 382
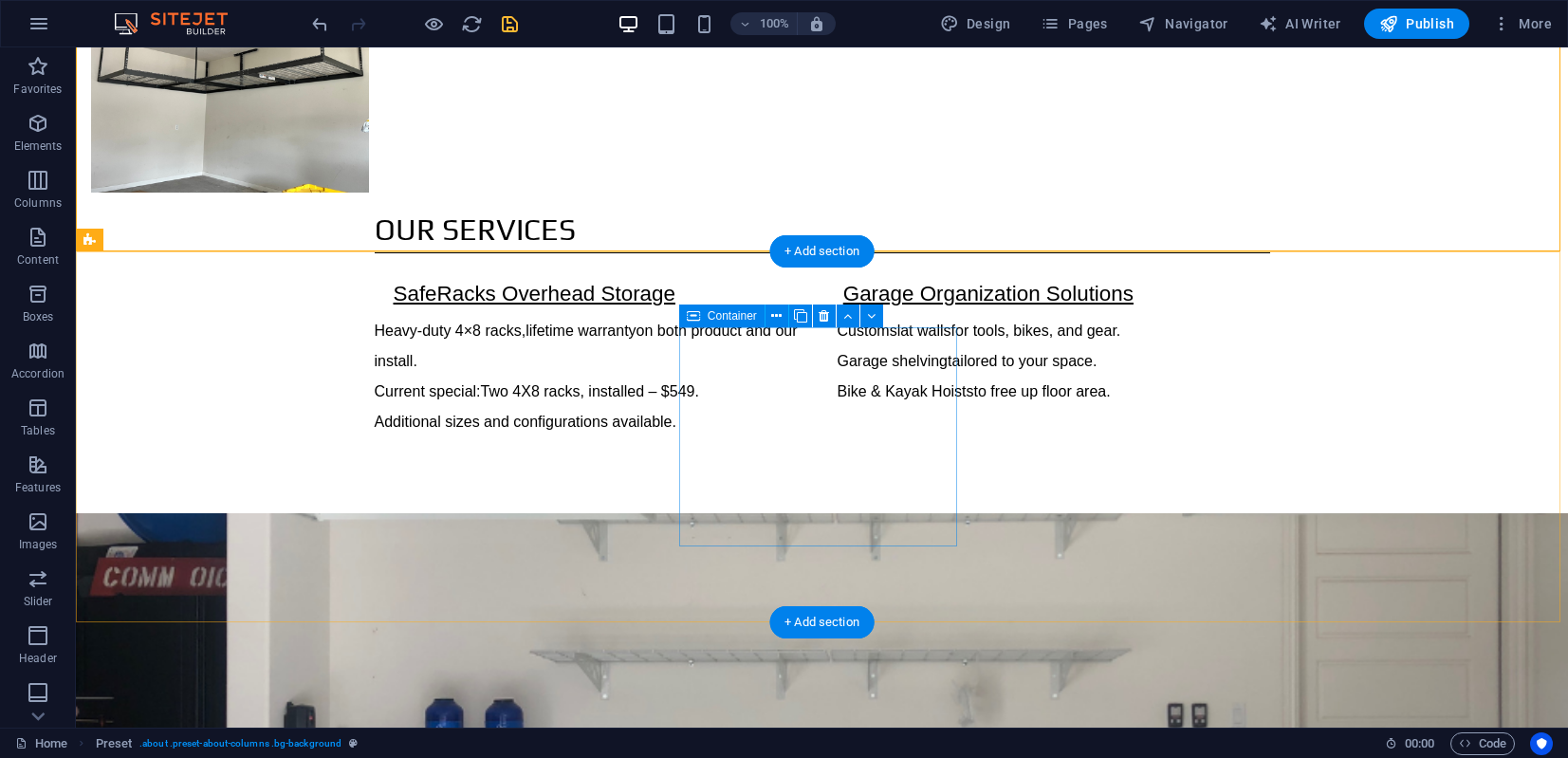
click at [693, 315] on icon at bounding box center [693, 316] width 13 height 23
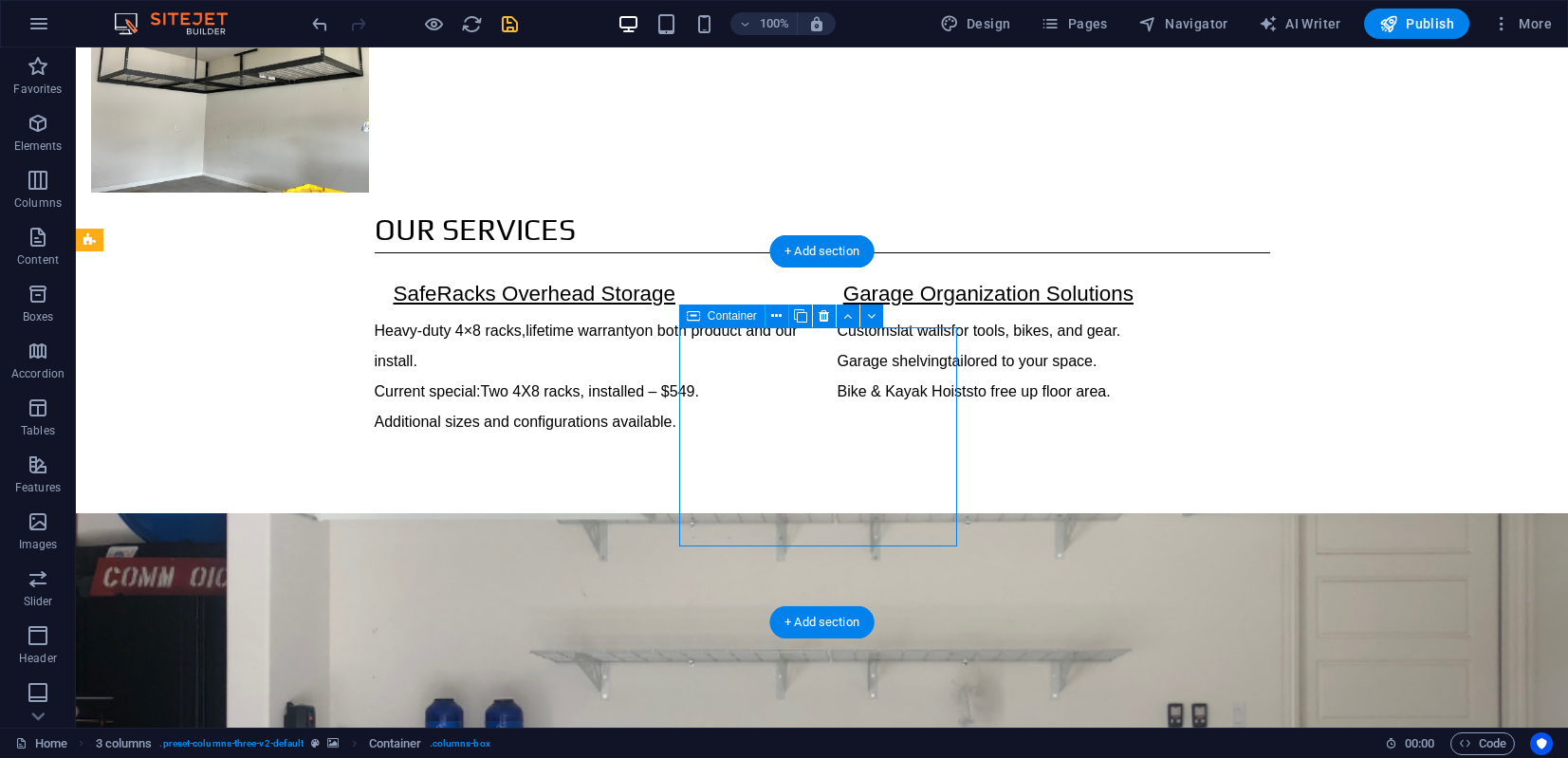
click at [693, 315] on icon at bounding box center [693, 316] width 13 height 23
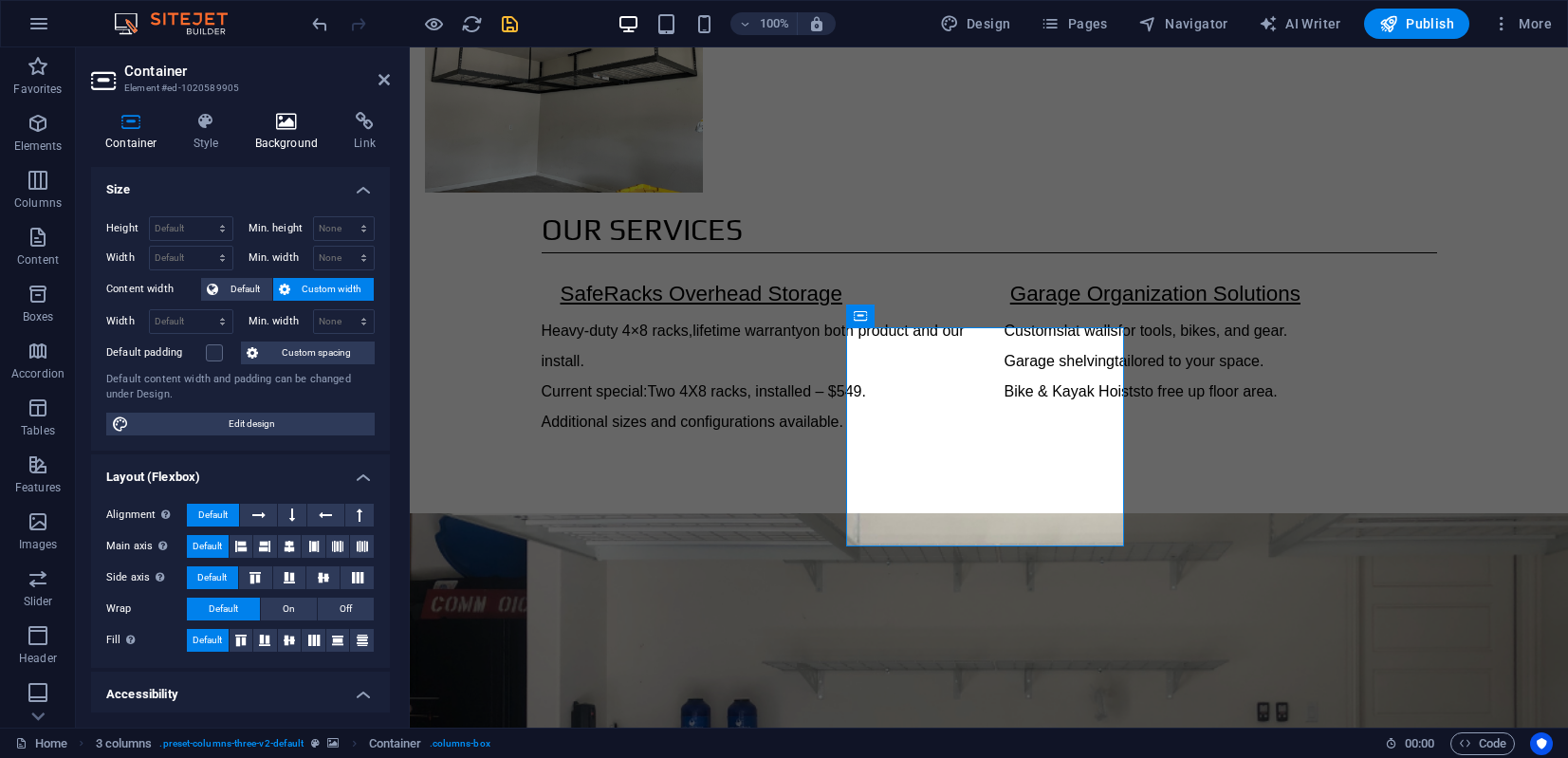
click at [280, 123] on icon at bounding box center [287, 122] width 92 height 19
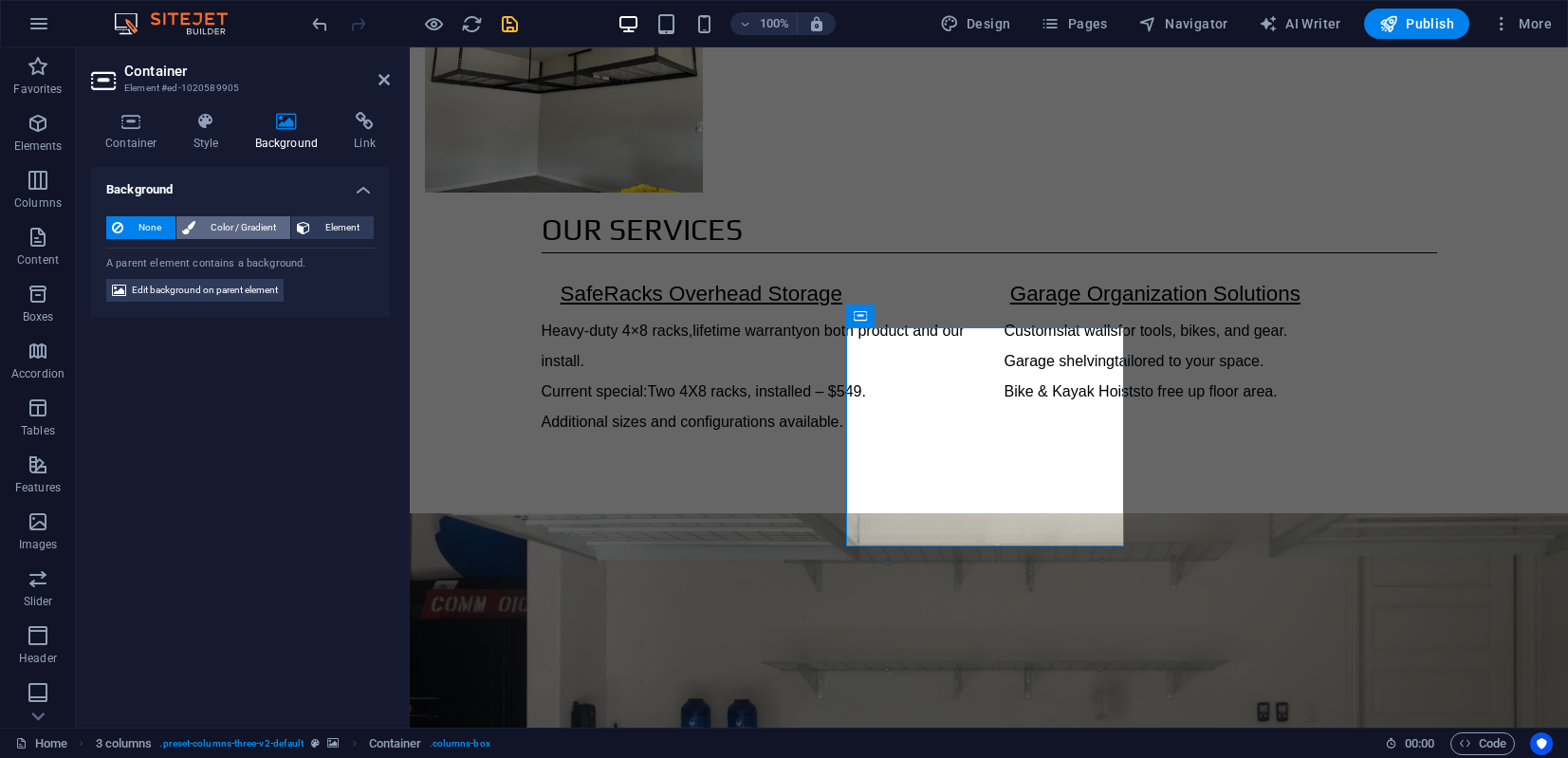
click at [255, 222] on span "Color / Gradient" at bounding box center [243, 228] width 84 height 23
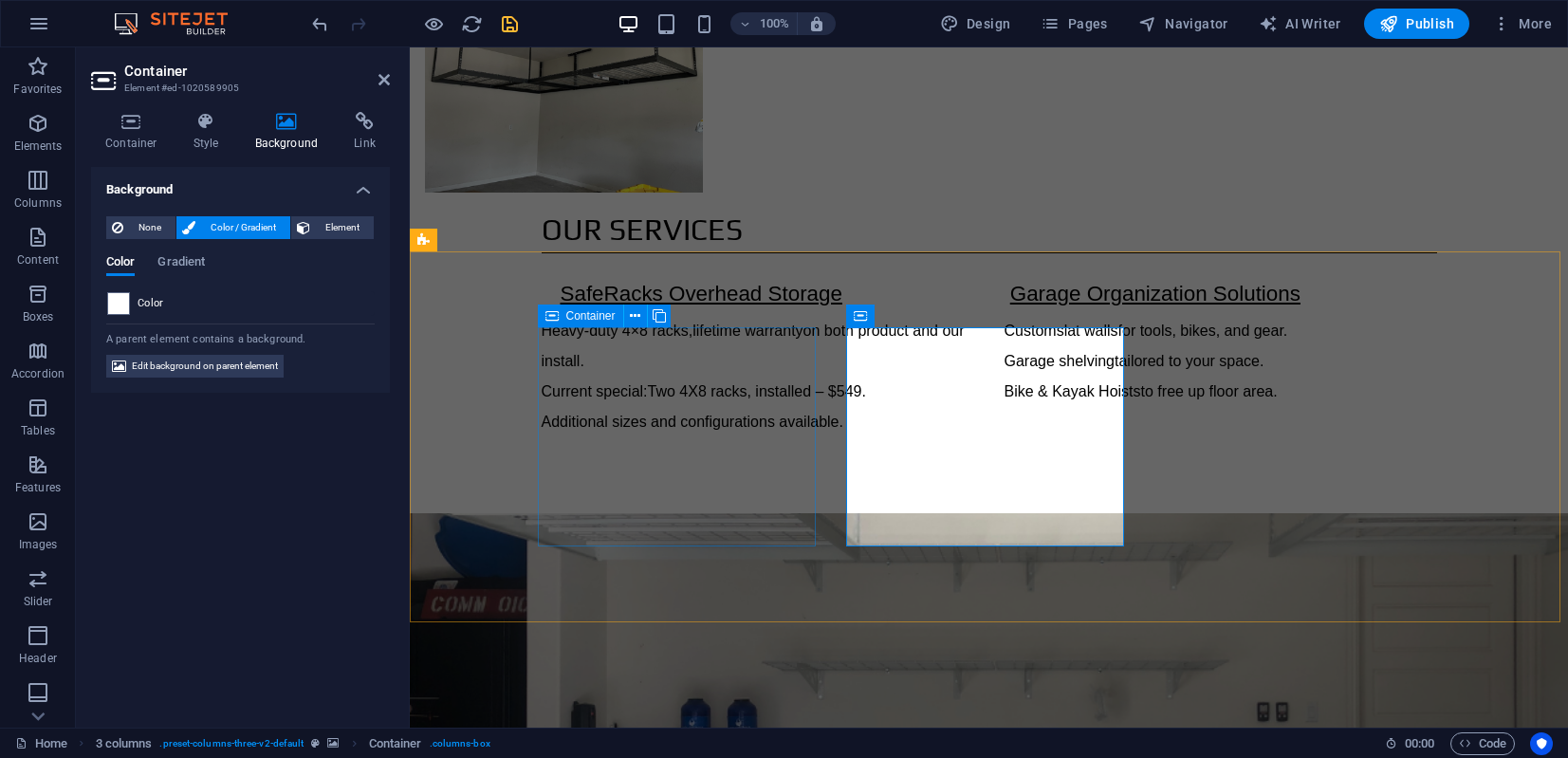
click at [565, 316] on div "Container" at bounding box center [580, 316] width 85 height 23
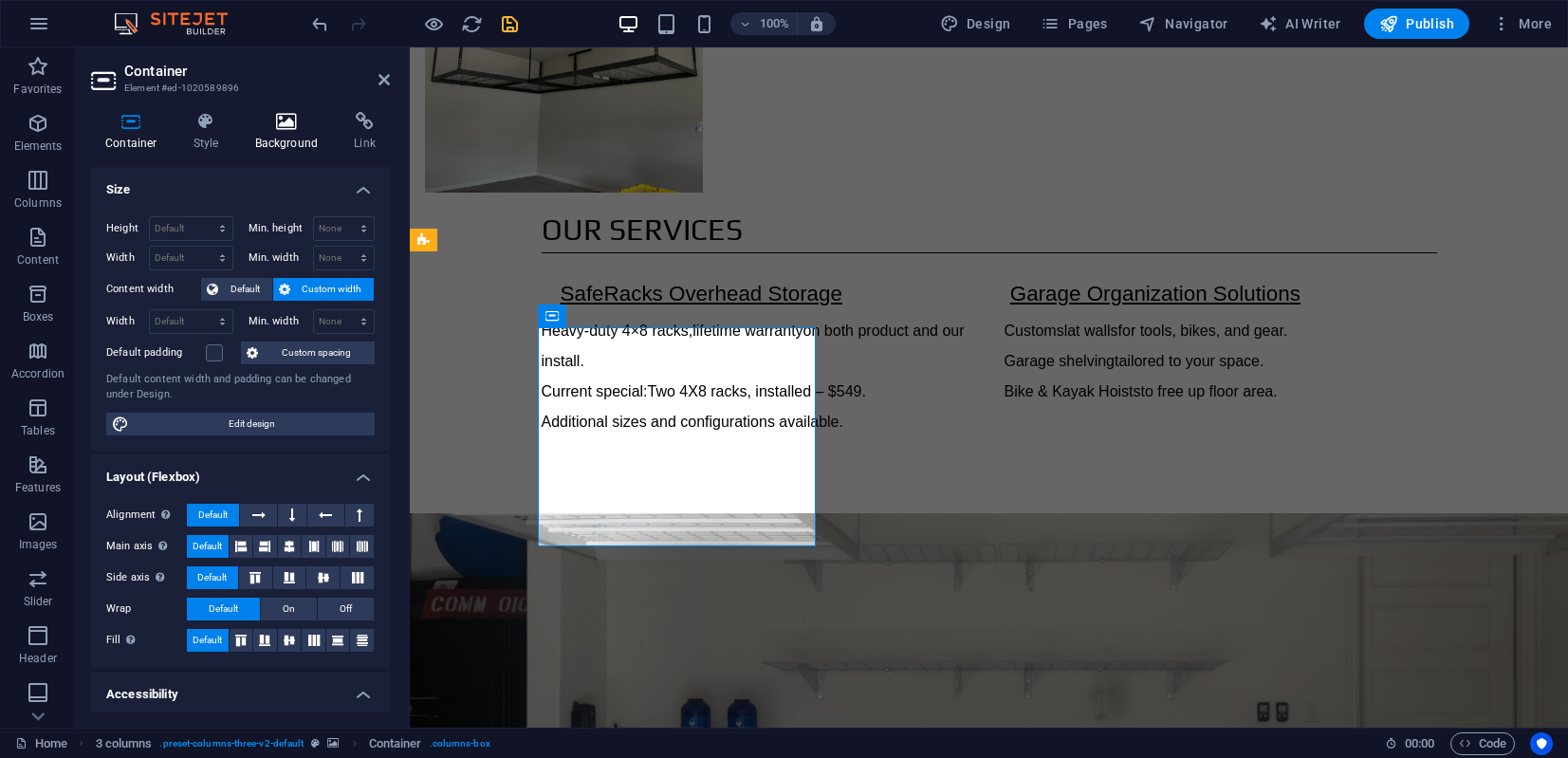
click at [286, 123] on icon at bounding box center [287, 122] width 92 height 19
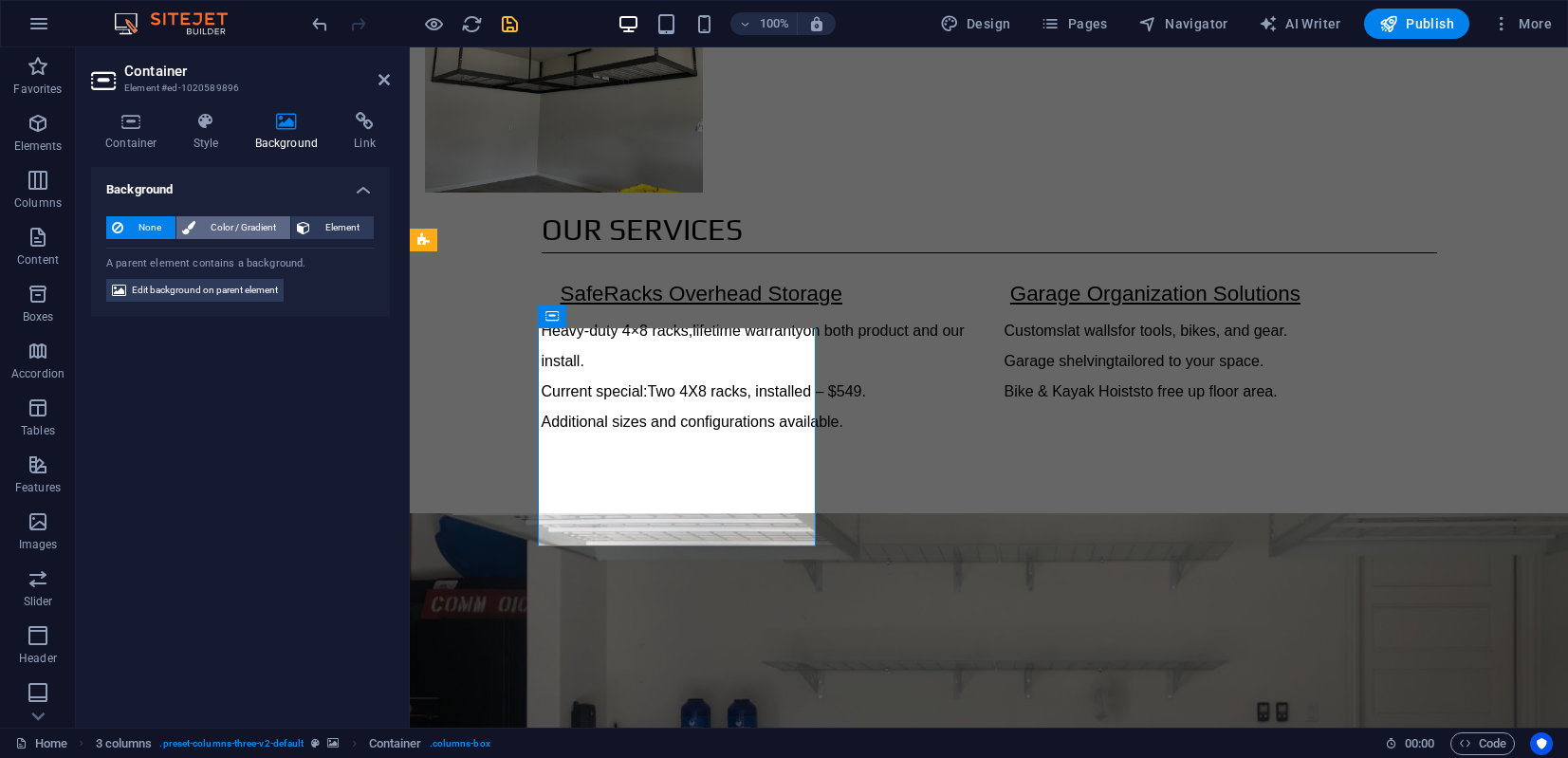
click at [218, 226] on span "Color / Gradient" at bounding box center [243, 228] width 84 height 23
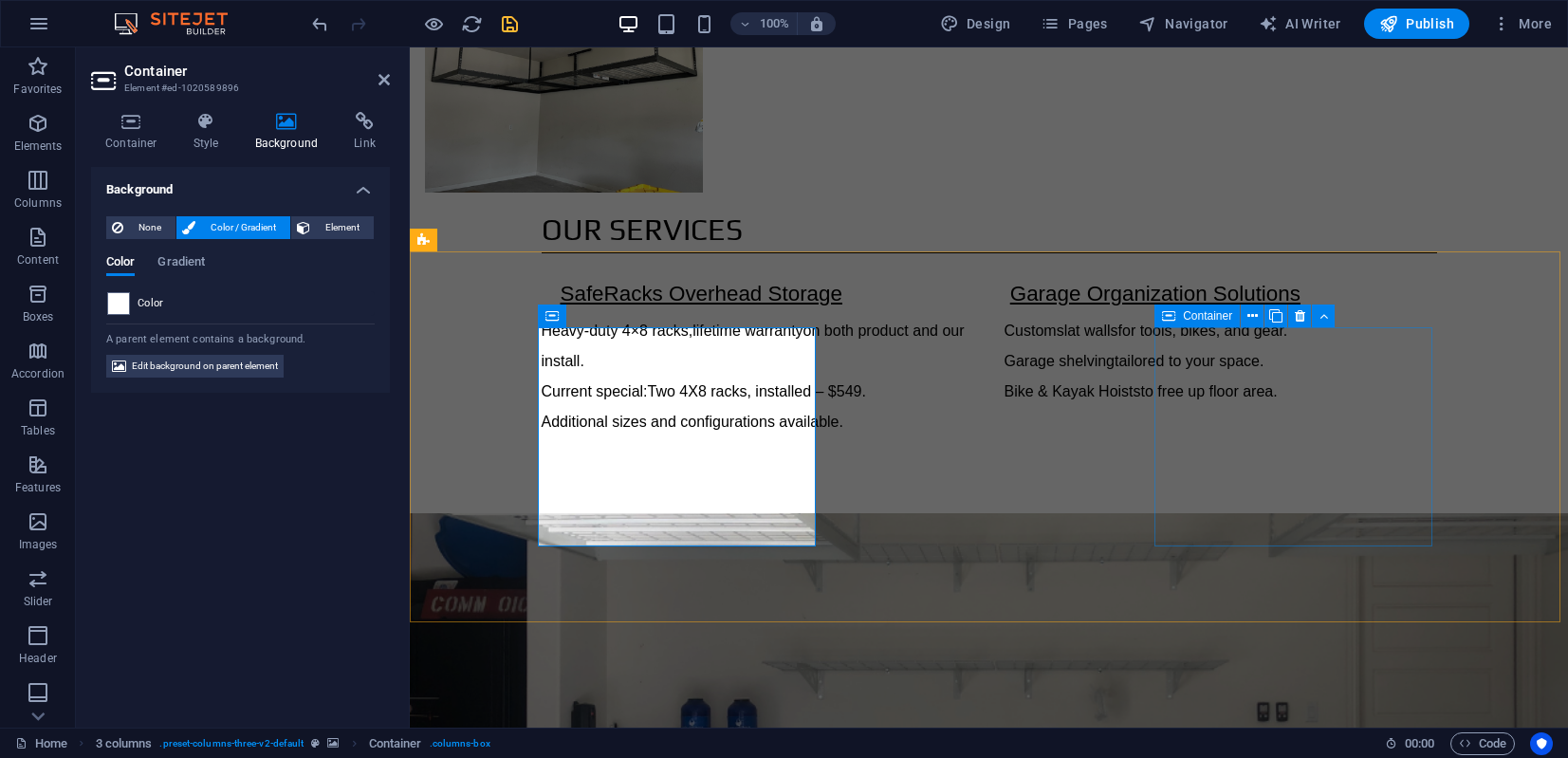
click at [1190, 317] on span "Container" at bounding box center [1207, 316] width 49 height 11
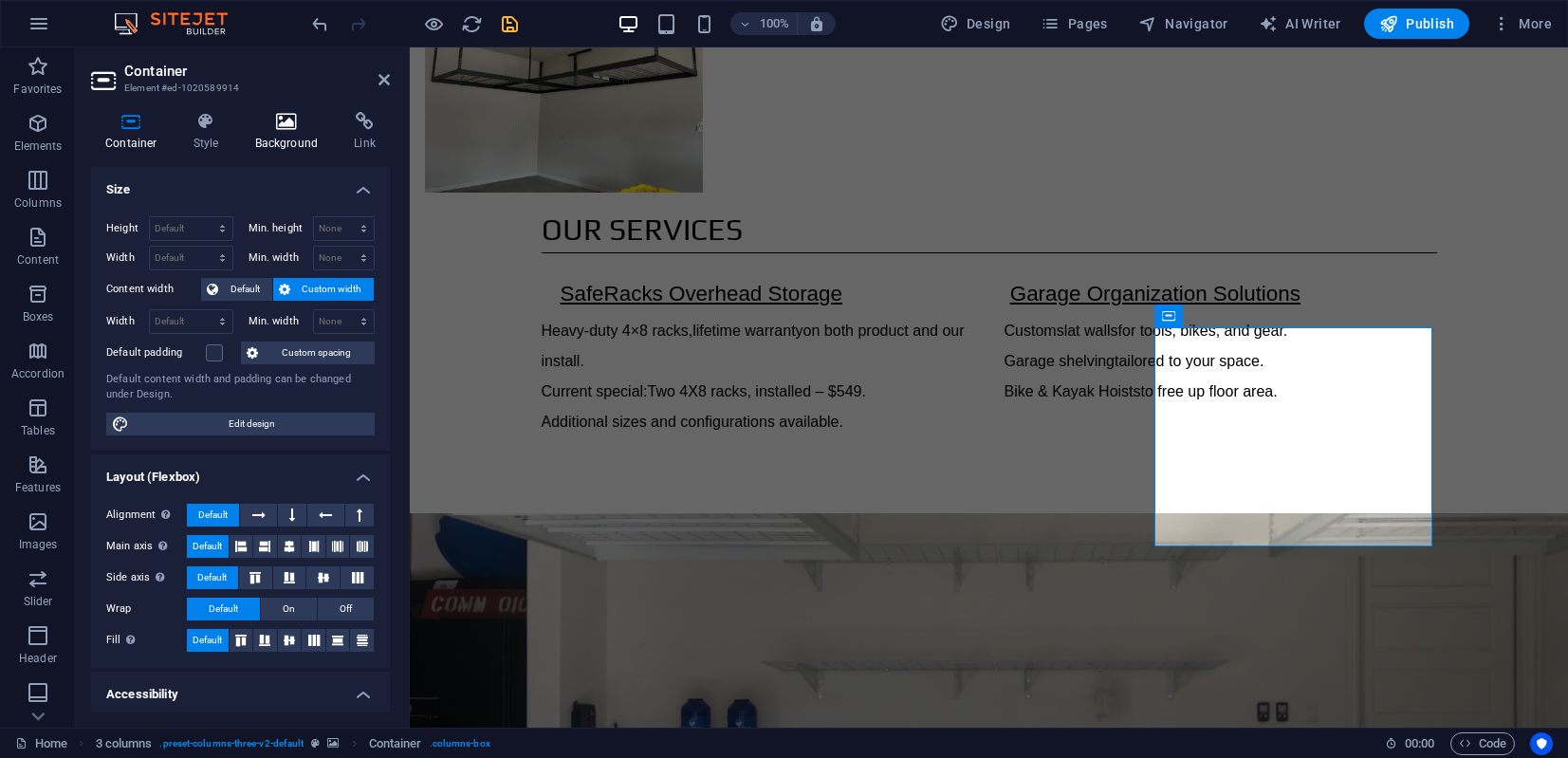
click at [279, 120] on icon at bounding box center [287, 122] width 92 height 19
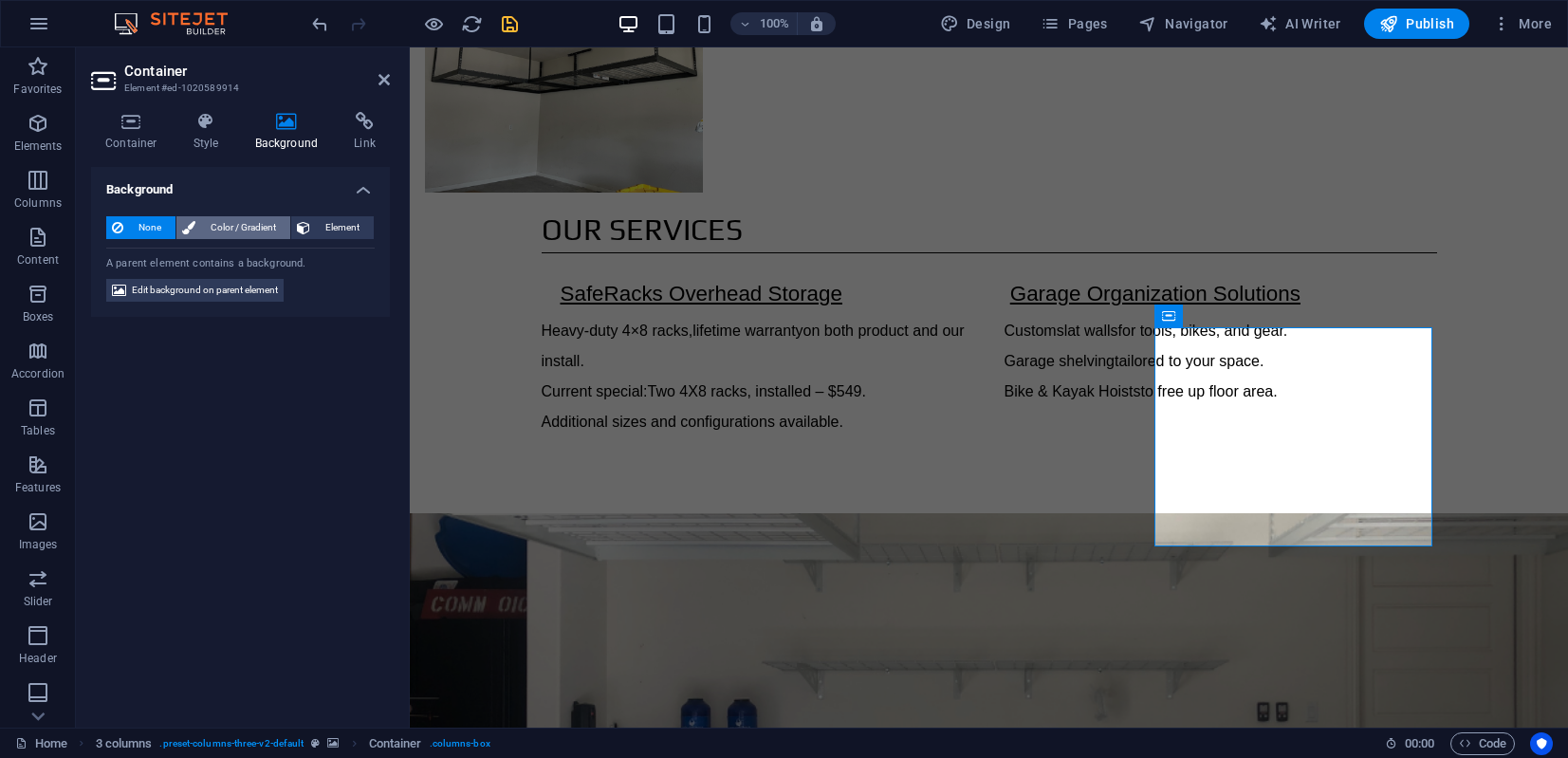
click at [236, 223] on span "Color / Gradient" at bounding box center [243, 228] width 84 height 23
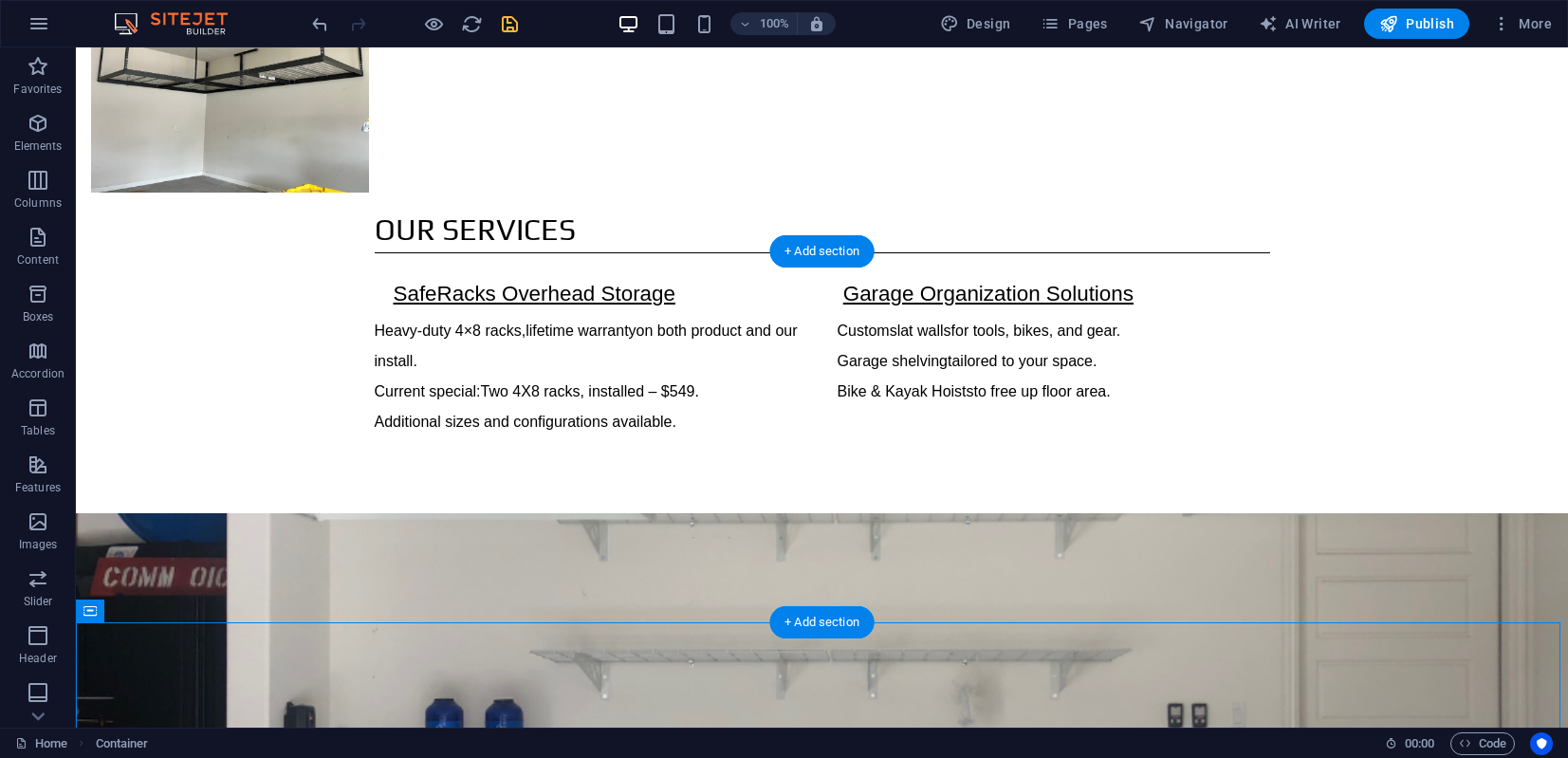
click at [231, 513] on figure at bounding box center [822, 698] width 1492 height 370
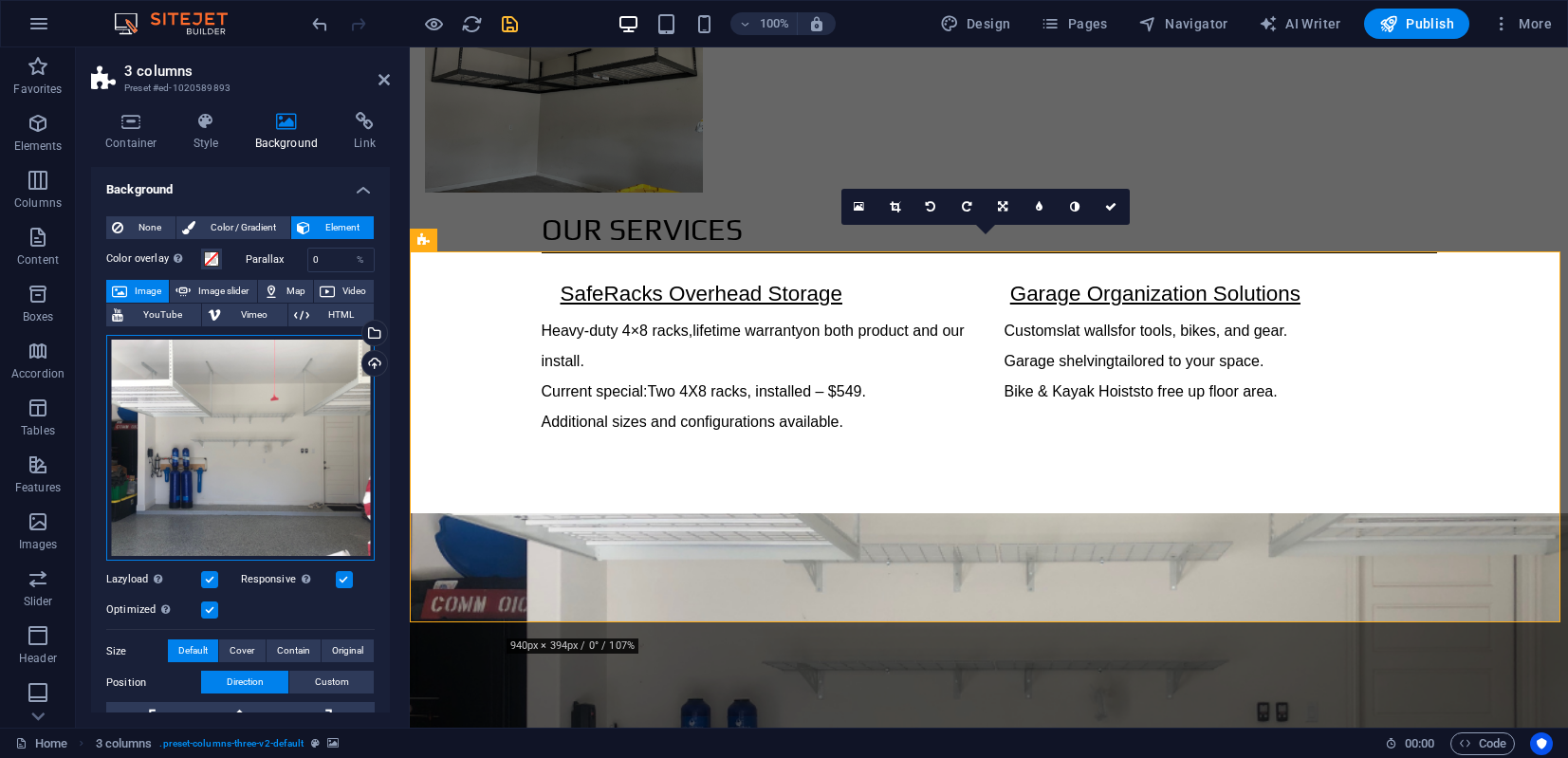
click at [230, 400] on div "Drag files here, click to choose files or select files from Files or our free s…" at bounding box center [240, 448] width 269 height 227
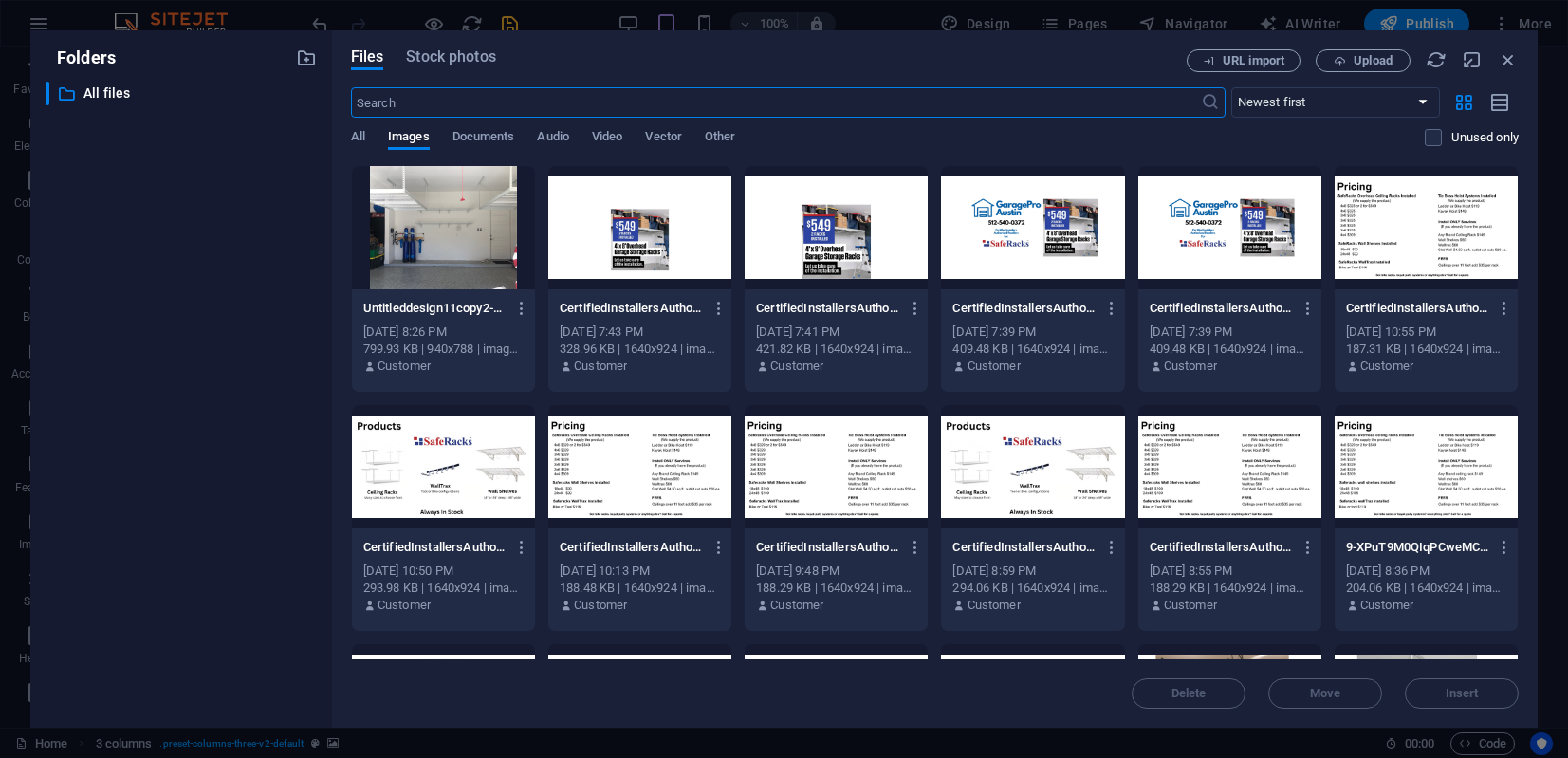
scroll to position [158, 0]
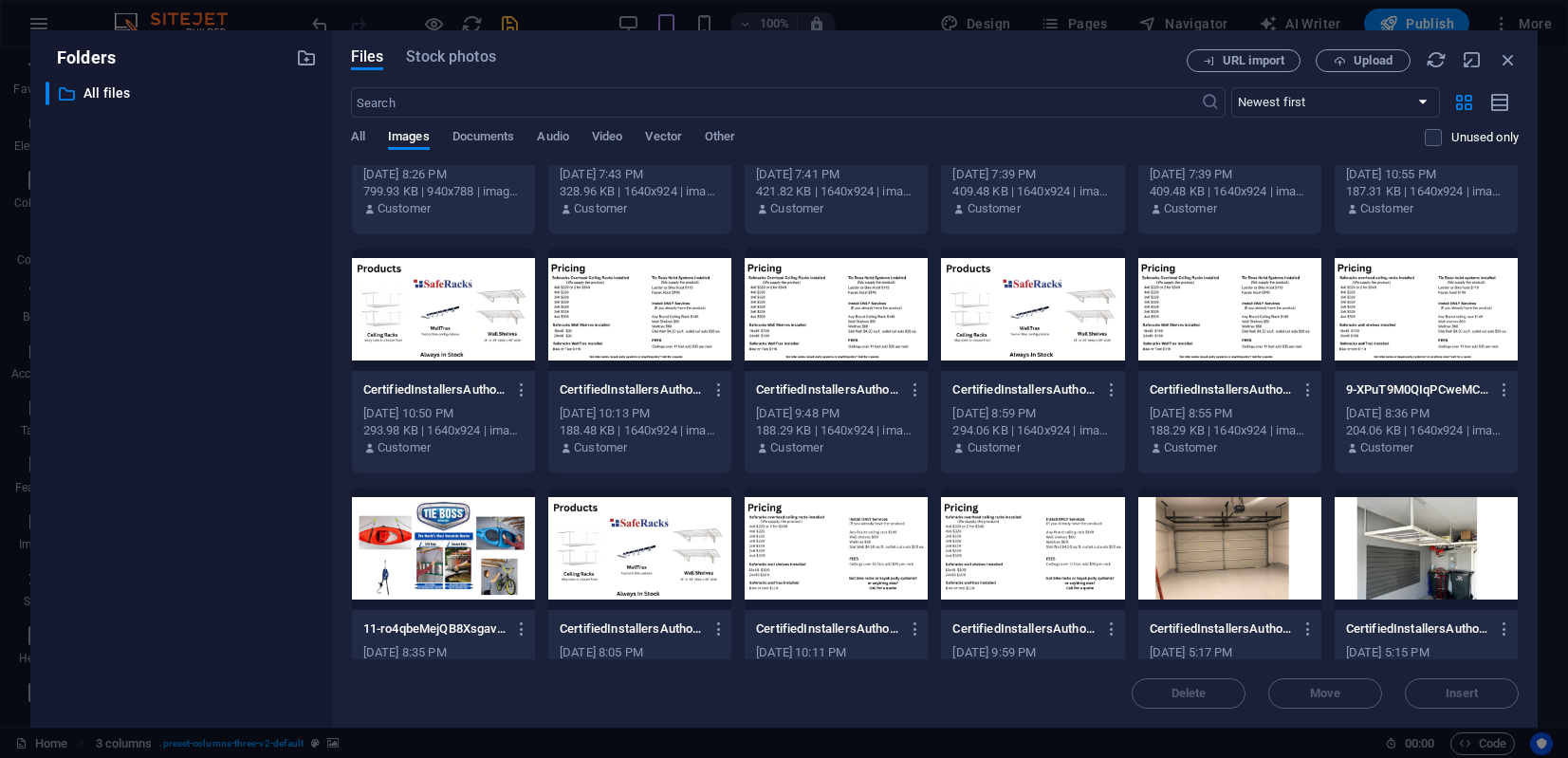
click at [1235, 554] on div at bounding box center [1229, 548] width 183 height 123
click at [1235, 555] on div at bounding box center [1229, 548] width 183 height 123
drag, startPoint x: 1510, startPoint y: 60, endPoint x: 1094, endPoint y: 18, distance: 418.1
click at [1391, 60] on icon "button" at bounding box center [1508, 60] width 21 height 21
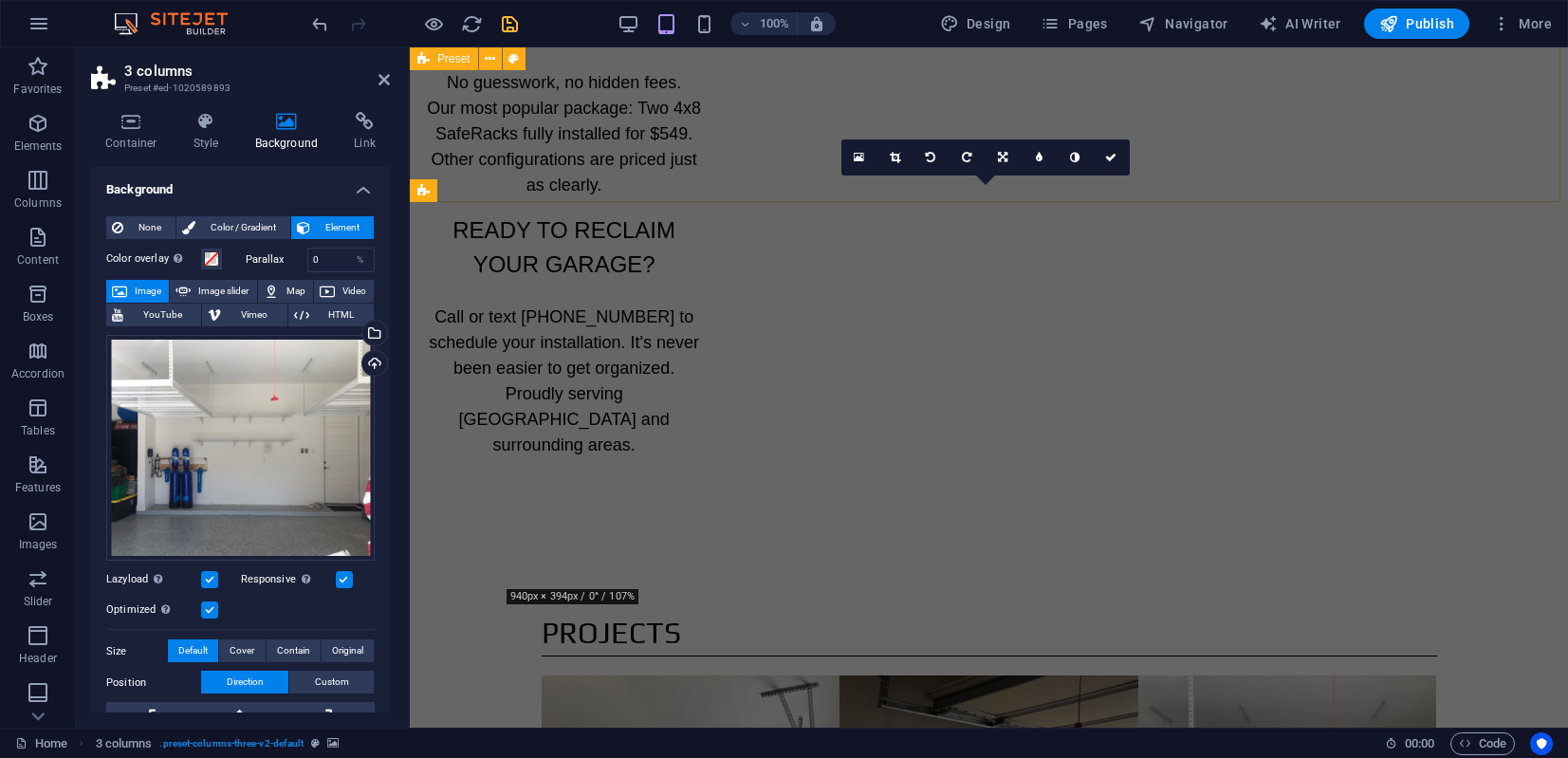
scroll to position [1419, 0]
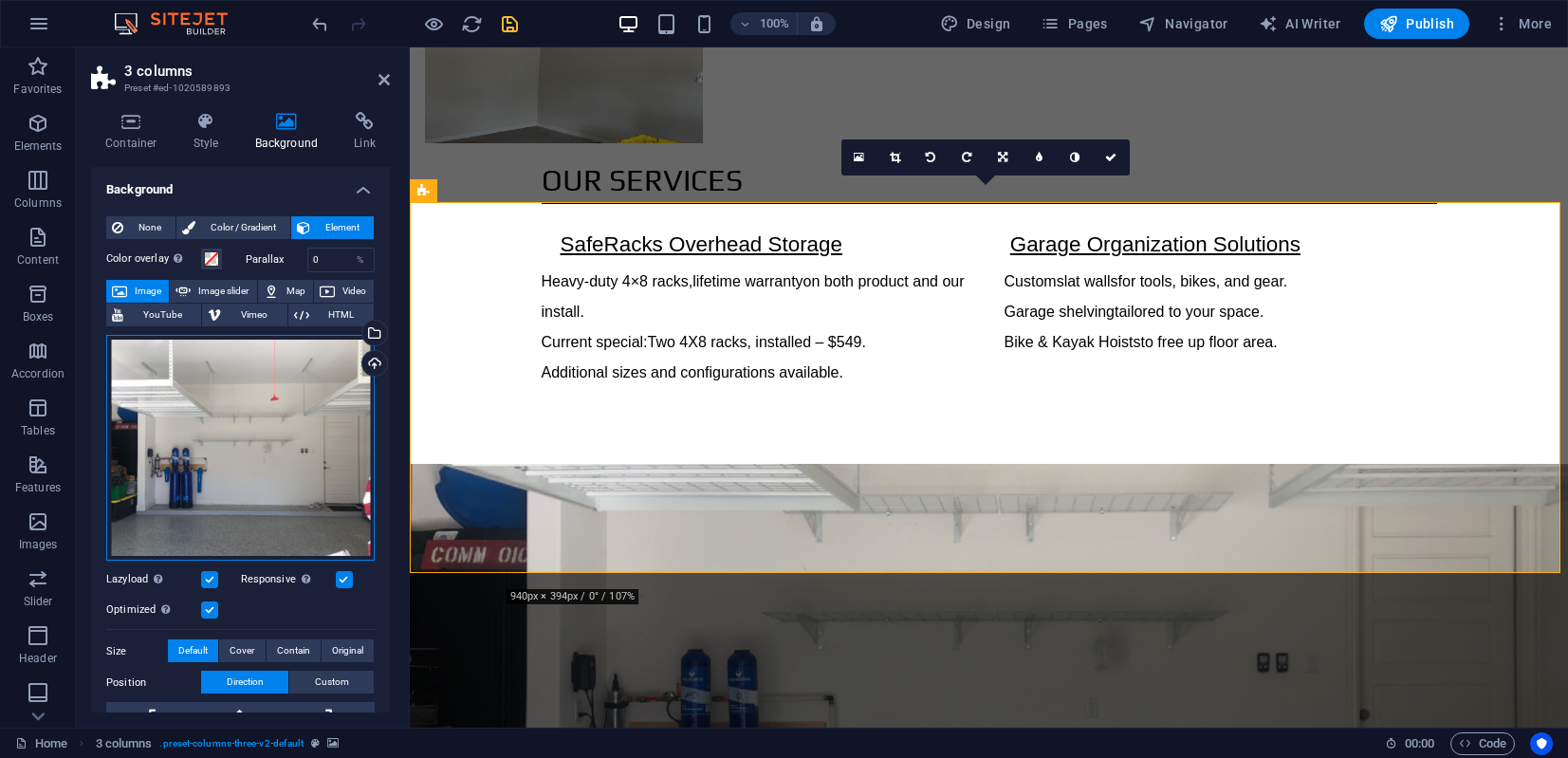
drag, startPoint x: 302, startPoint y: 393, endPoint x: 301, endPoint y: 452, distance: 59.0
click at [301, 452] on div "Drag files here, click to choose files or select files from Files or our free s…" at bounding box center [240, 448] width 269 height 227
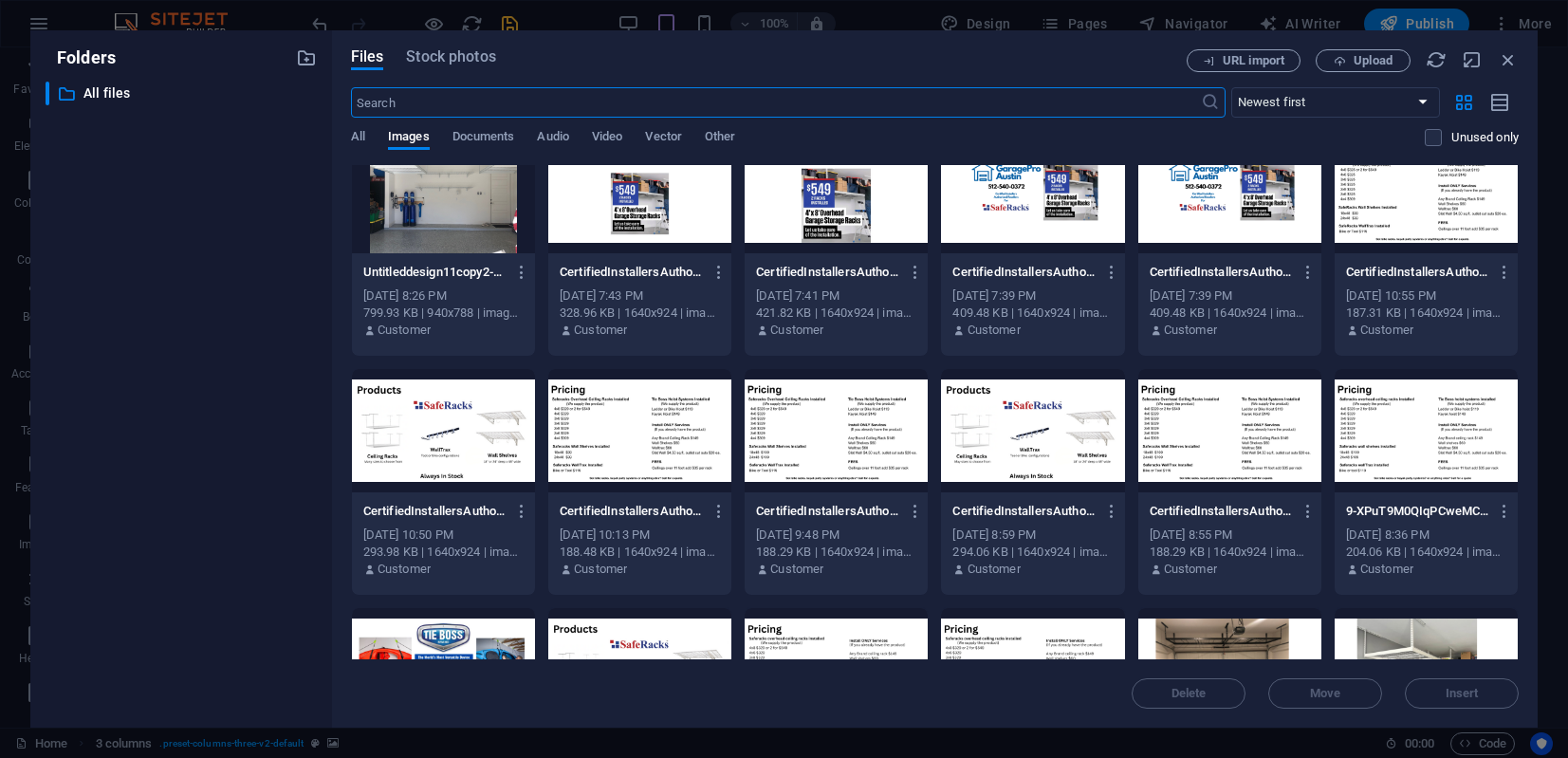
scroll to position [158, 0]
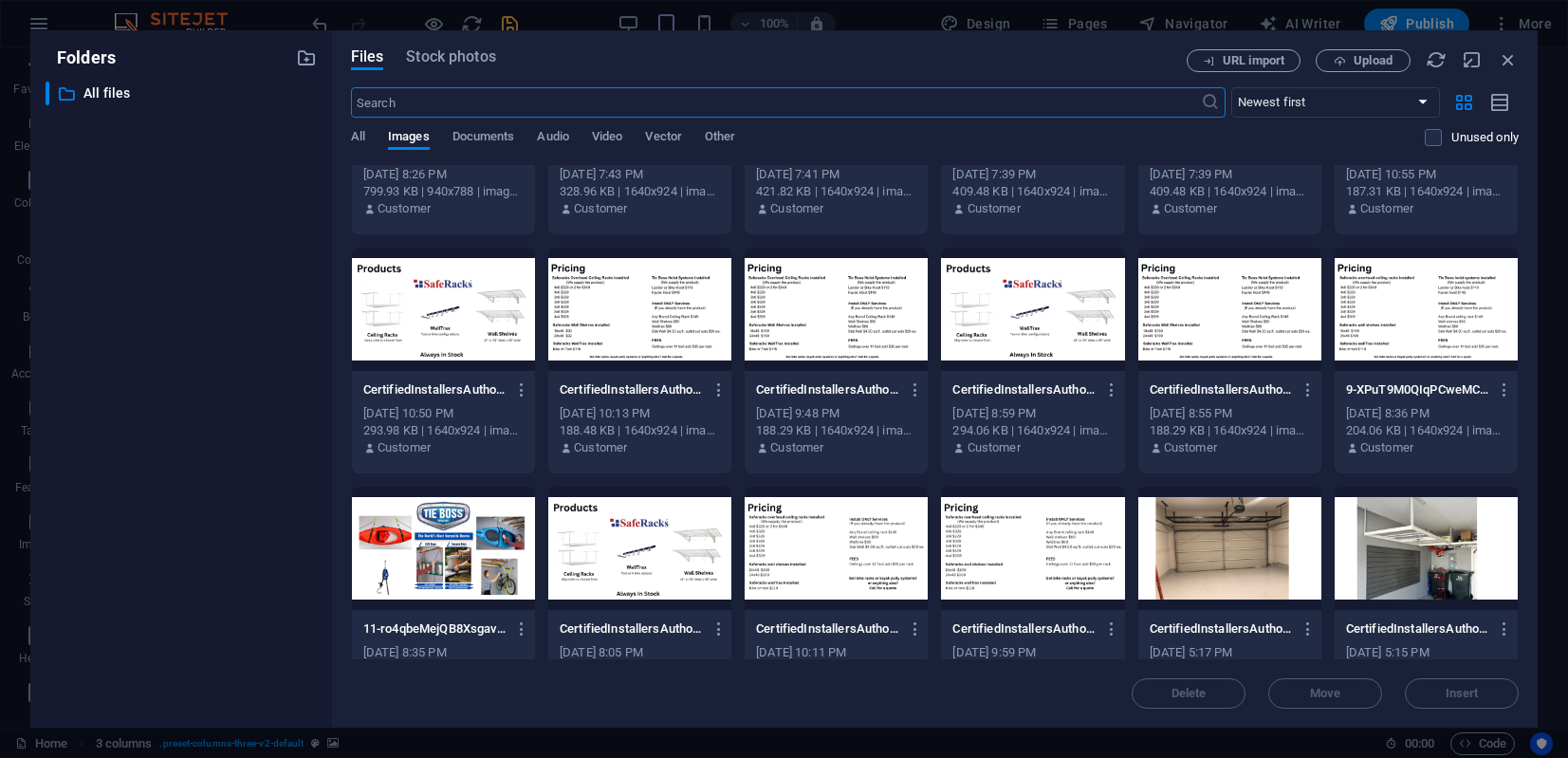
click at [1230, 533] on div at bounding box center [1229, 548] width 183 height 123
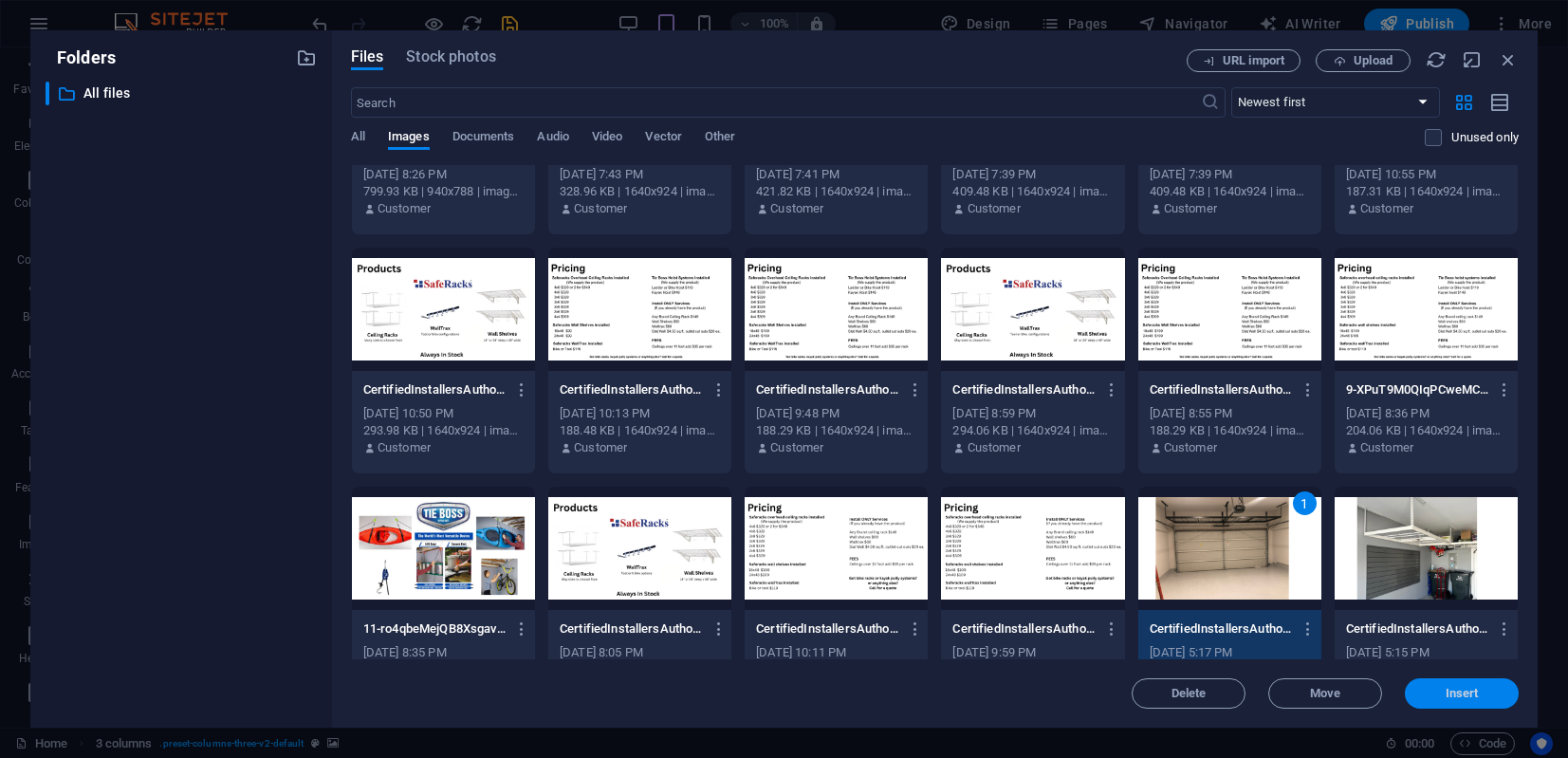
drag, startPoint x: 658, startPoint y: 699, endPoint x: 274, endPoint y: 665, distance: 385.5
click at [1391, 699] on button "Insert" at bounding box center [1462, 693] width 114 height 30
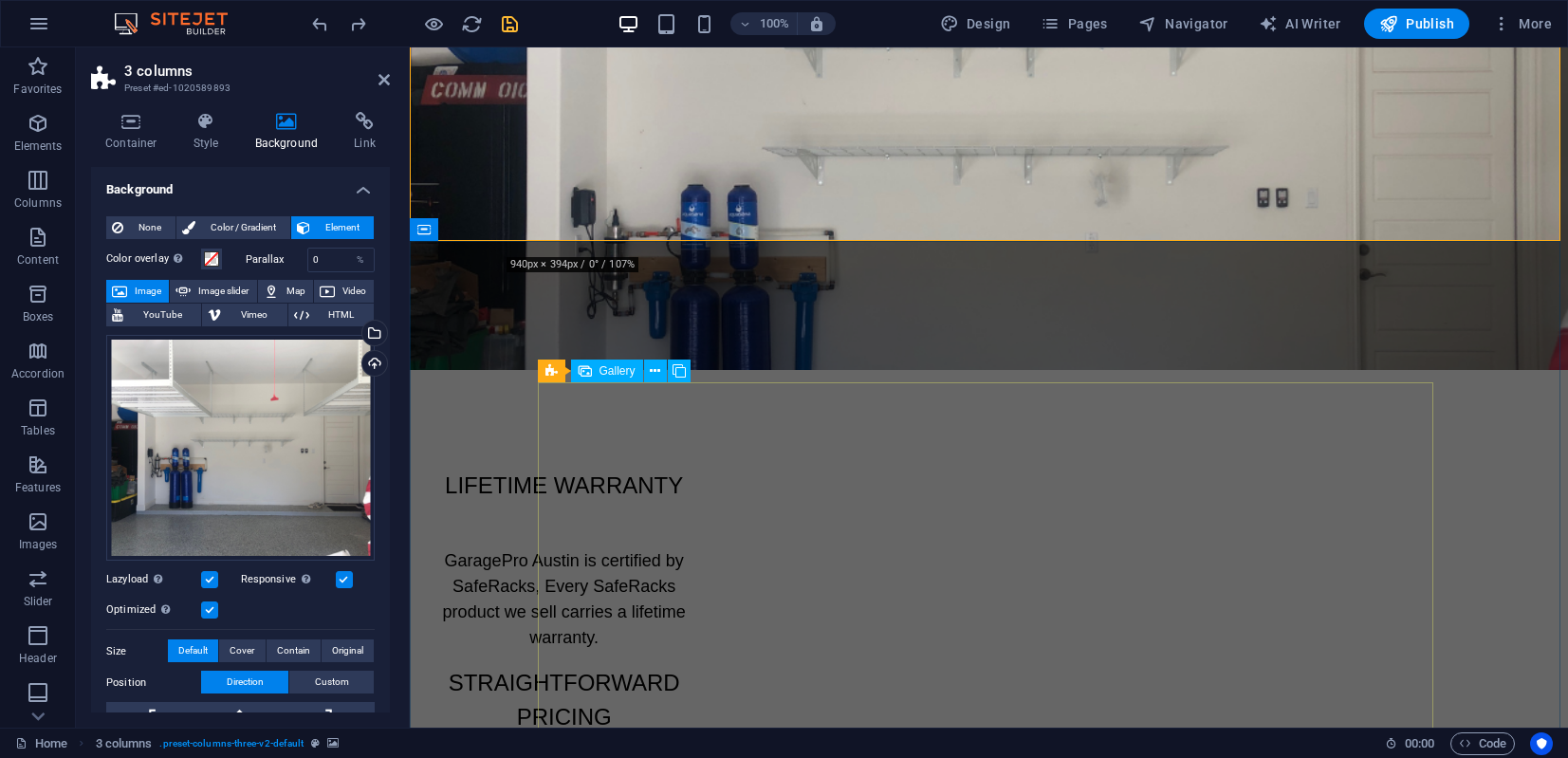
scroll to position [1648, 0]
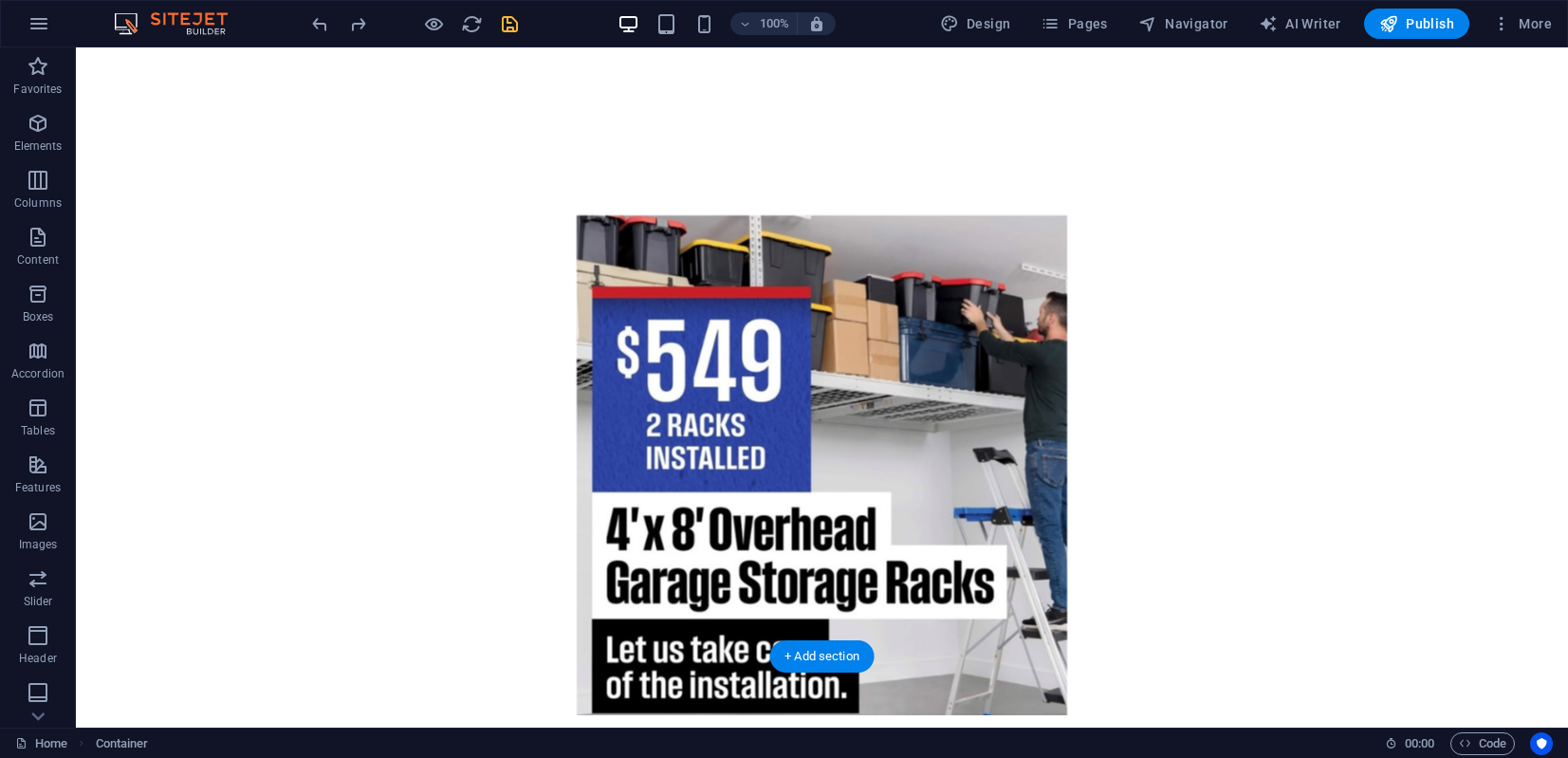
scroll to position [123, 0]
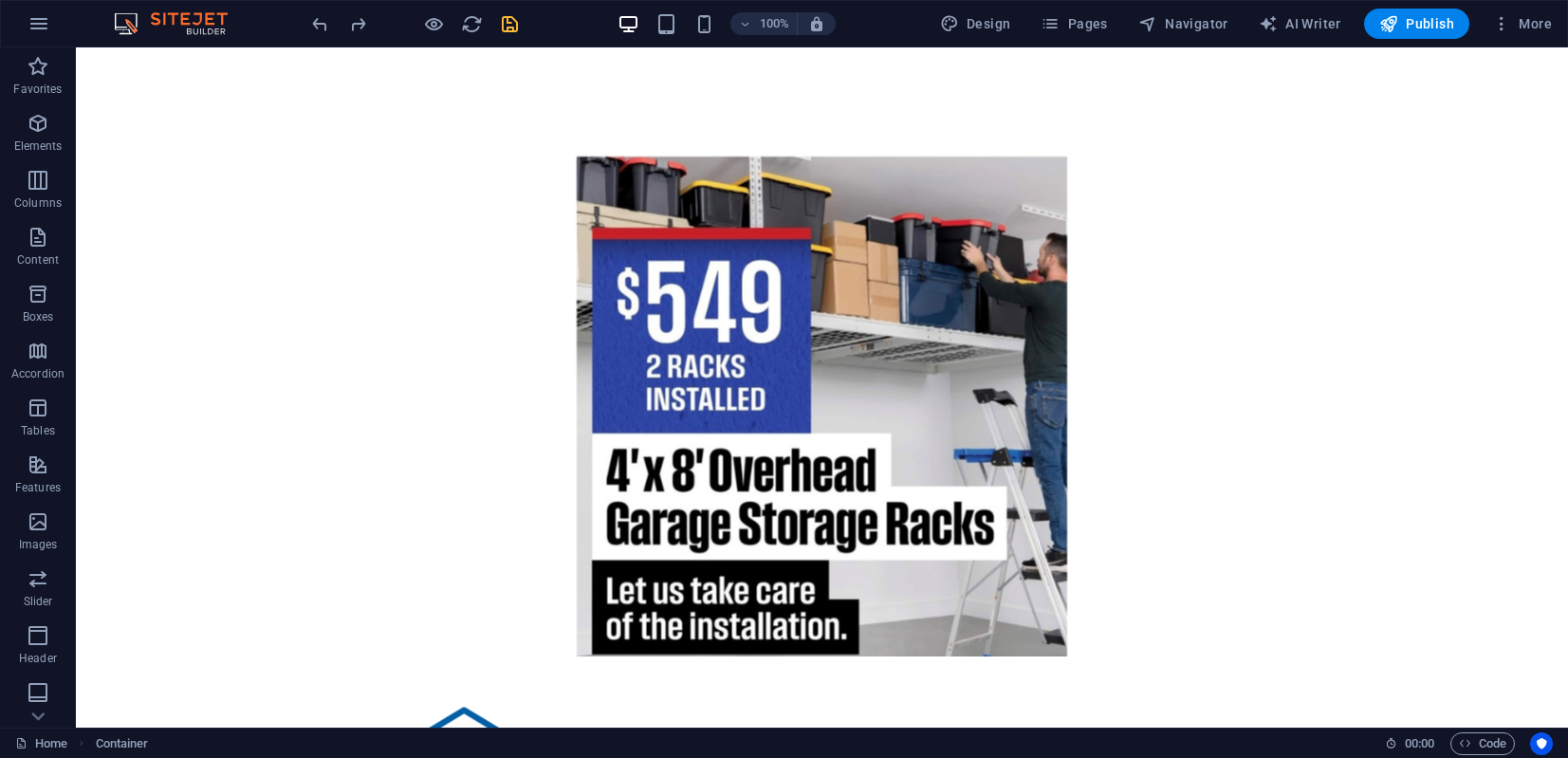
click at [264, 294] on figure at bounding box center [822, 316] width 1492 height 680
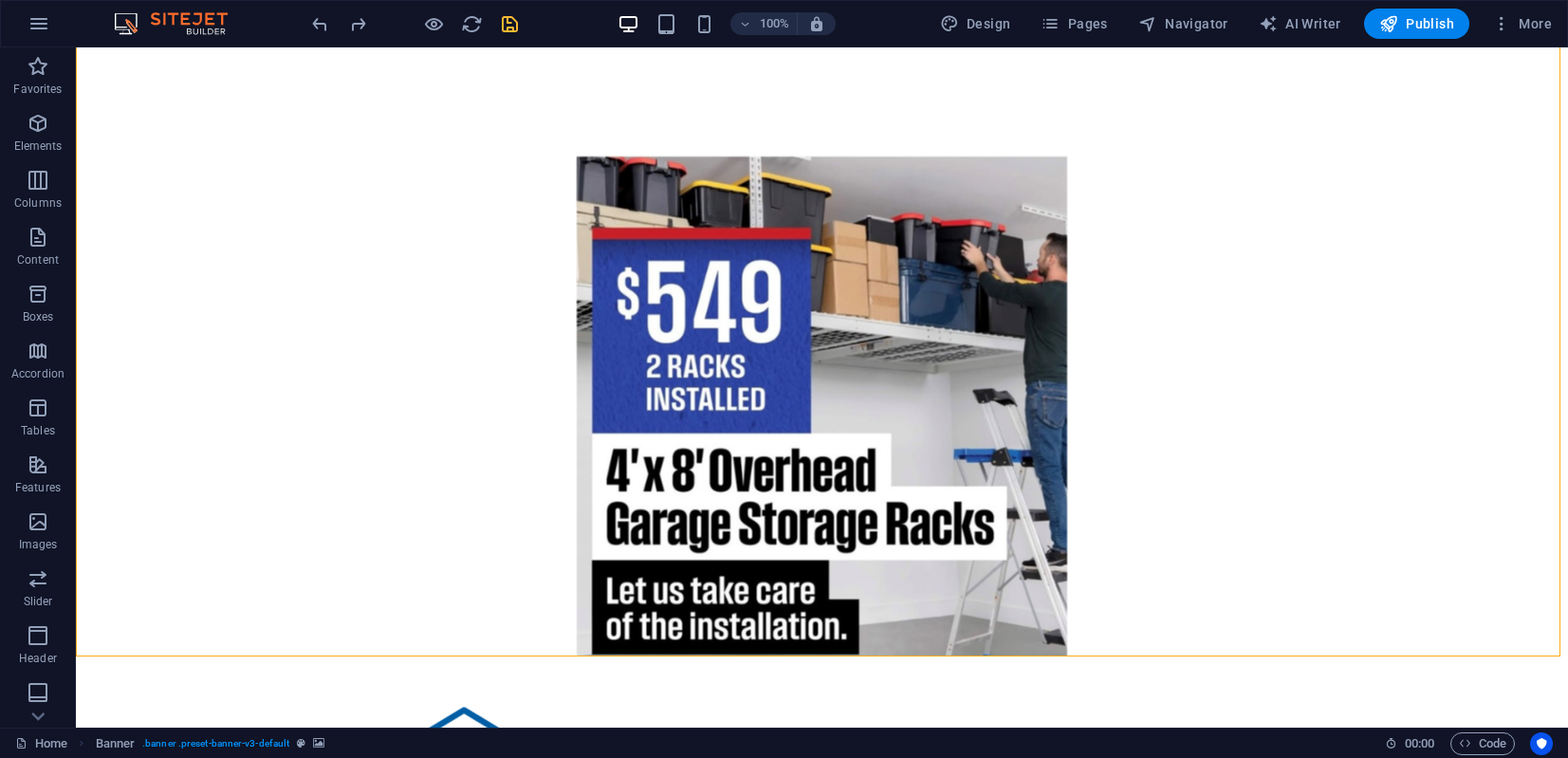
click at [267, 304] on figure at bounding box center [822, 316] width 1492 height 680
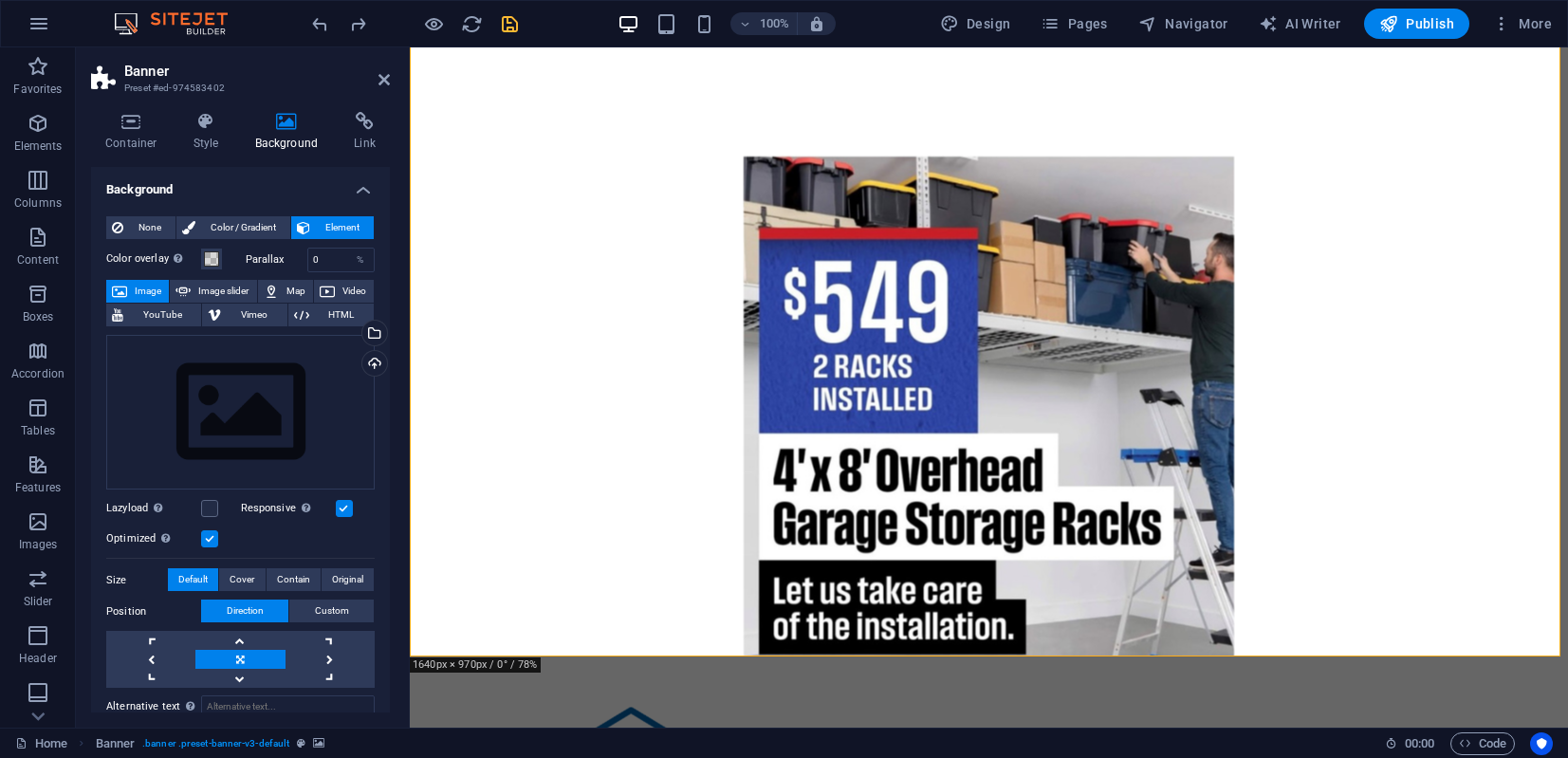
click at [695, 287] on figure at bounding box center [988, 316] width 1158 height 680
click at [1391, 483] on figure at bounding box center [988, 316] width 1158 height 680
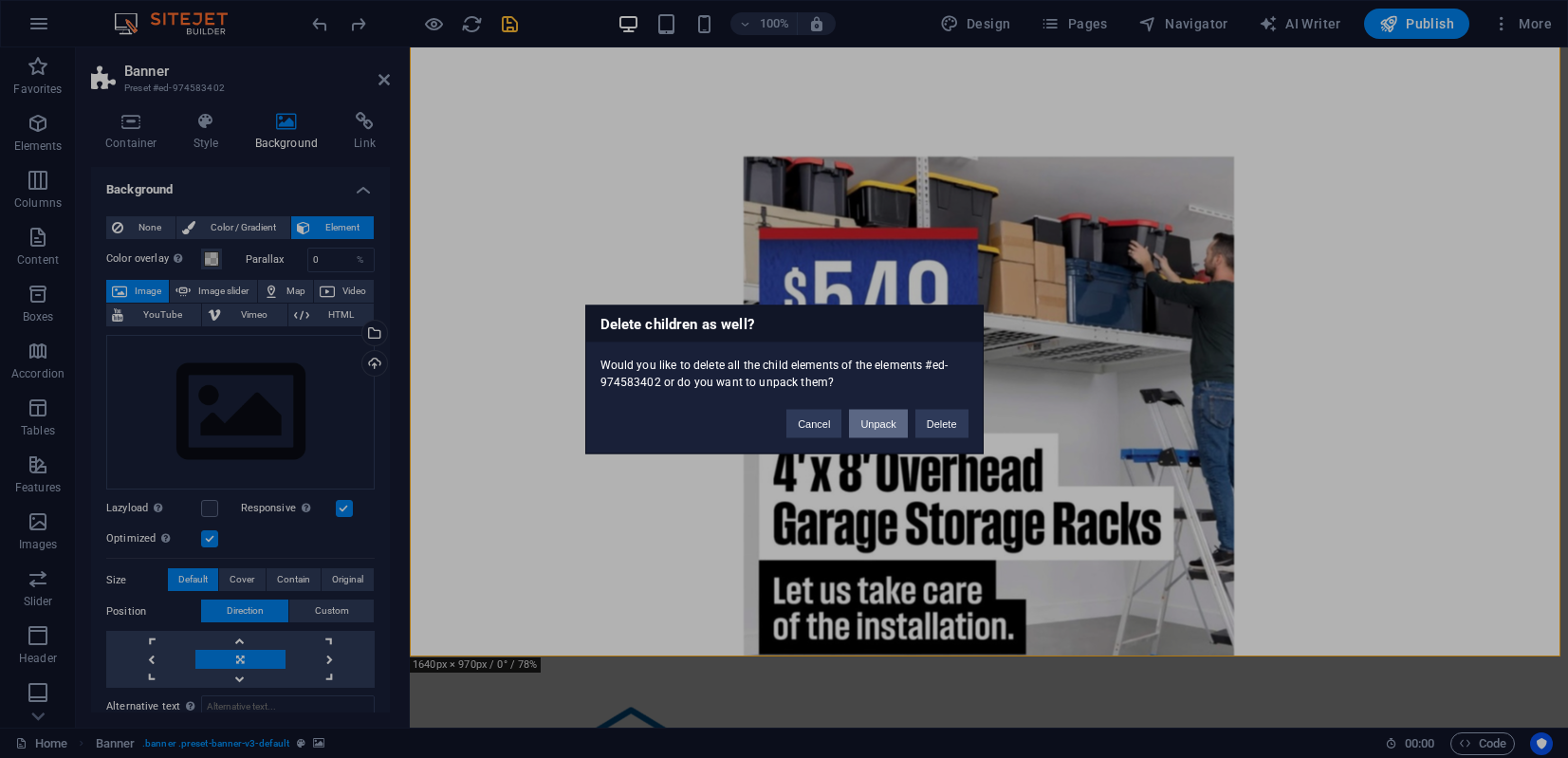
drag, startPoint x: 887, startPoint y: 425, endPoint x: 816, endPoint y: 387, distance: 80.5
click at [887, 425] on button "Unpack" at bounding box center [878, 423] width 58 height 28
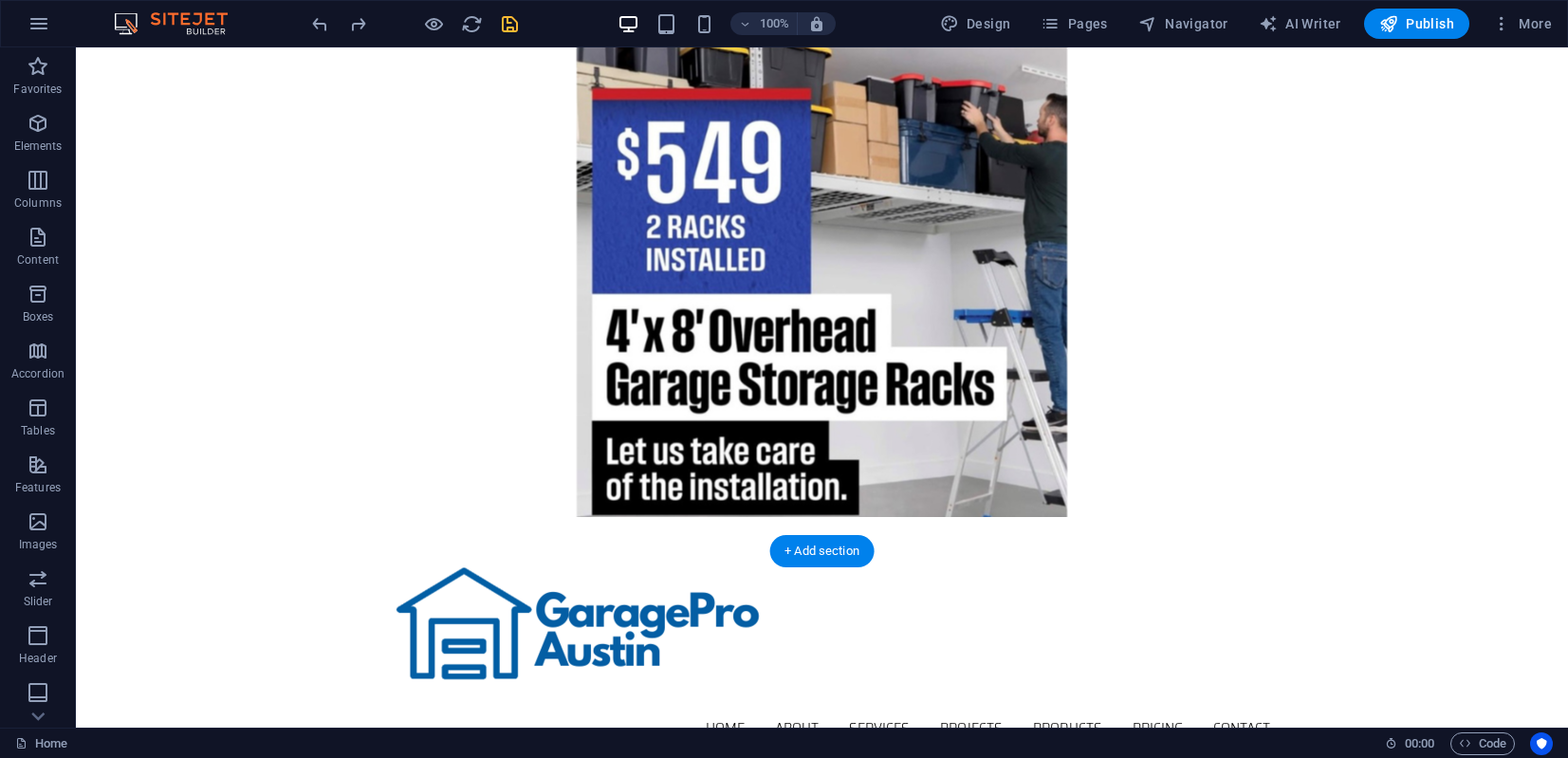
scroll to position [0, 0]
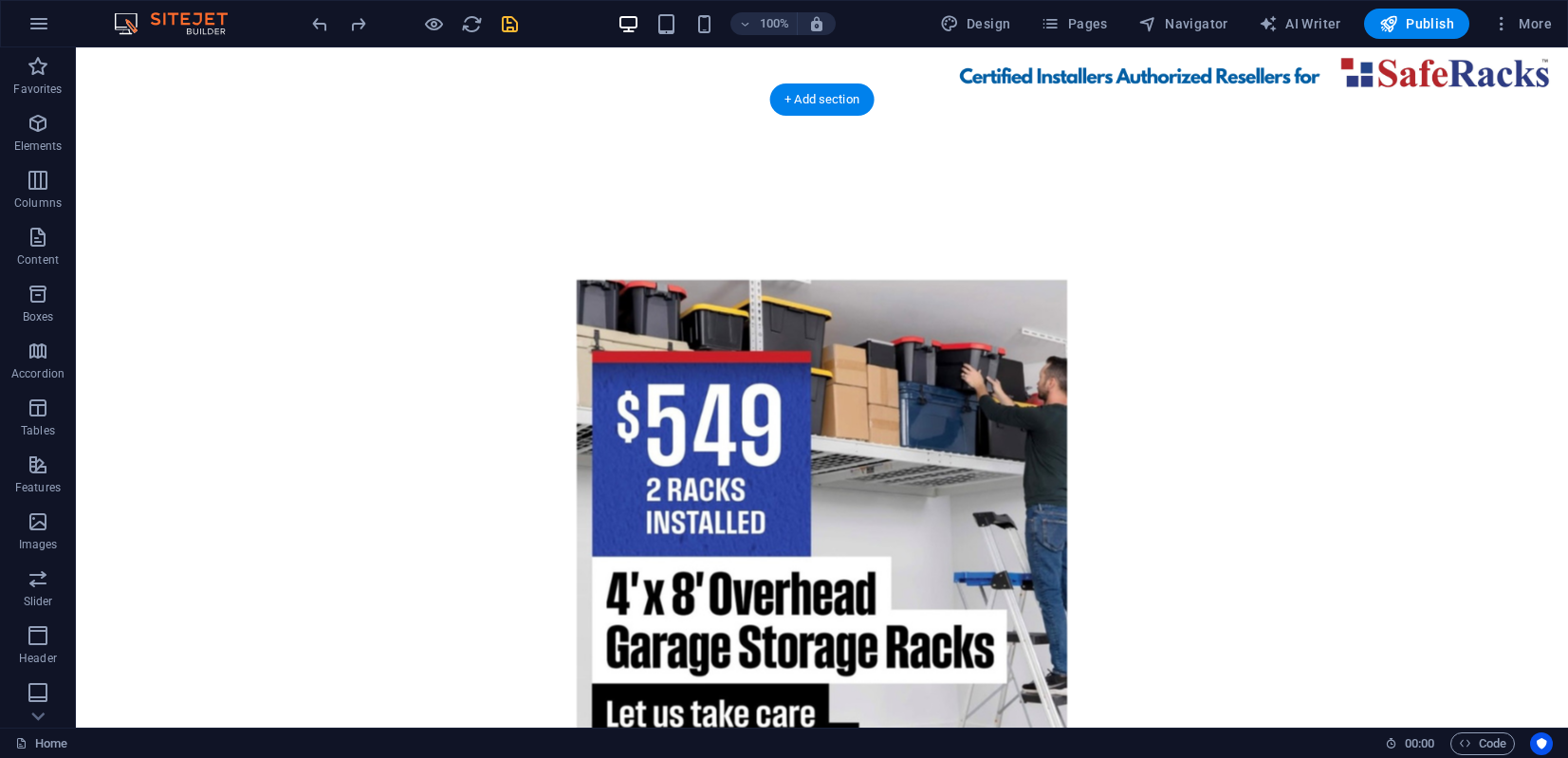
click at [1149, 482] on figure at bounding box center [822, 440] width 1492 height 680
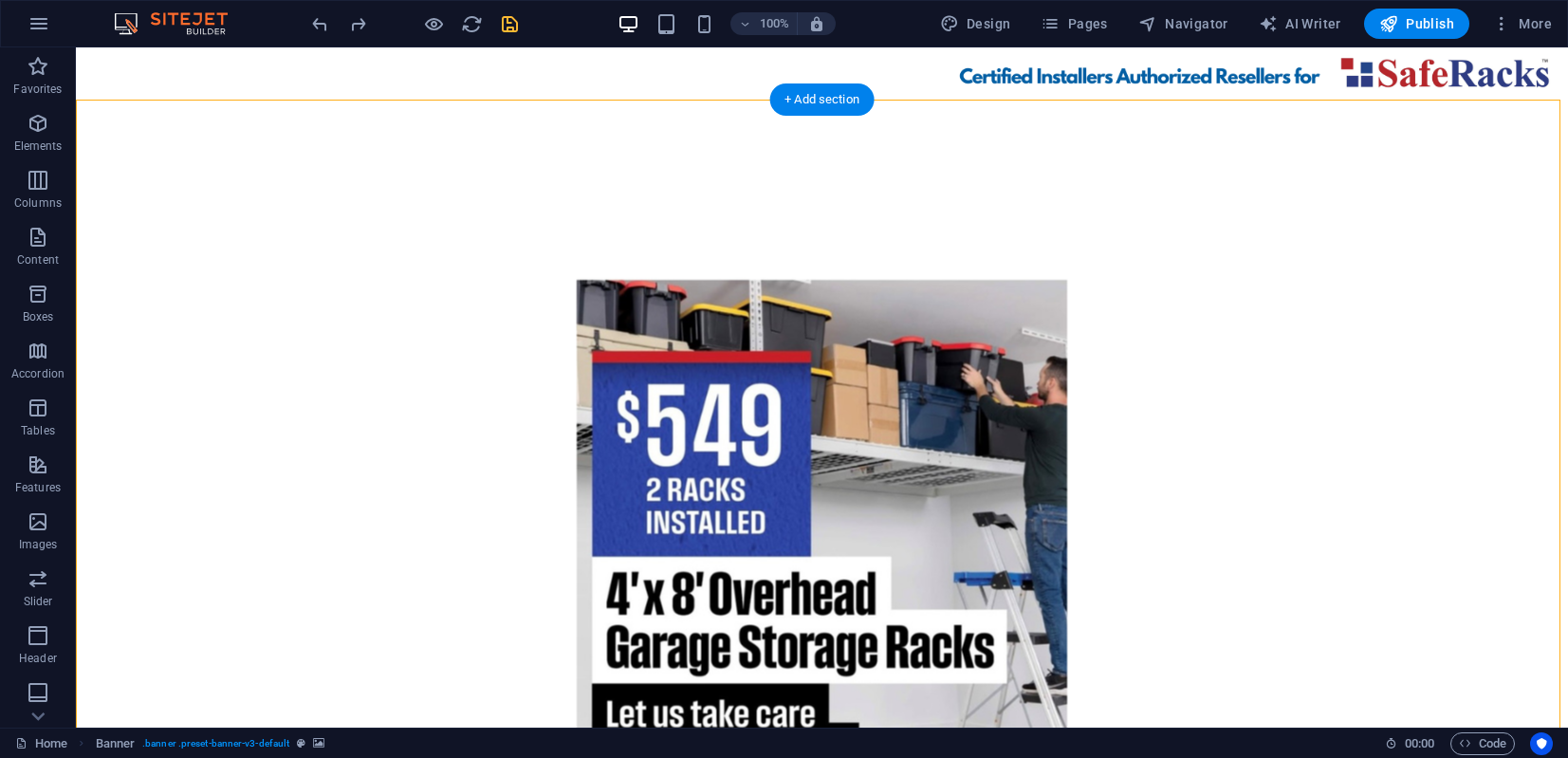
click at [464, 550] on figure at bounding box center [822, 440] width 1492 height 680
drag, startPoint x: 465, startPoint y: 550, endPoint x: 132, endPoint y: 550, distance: 333.0
click at [465, 550] on figure at bounding box center [822, 440] width 1492 height 680
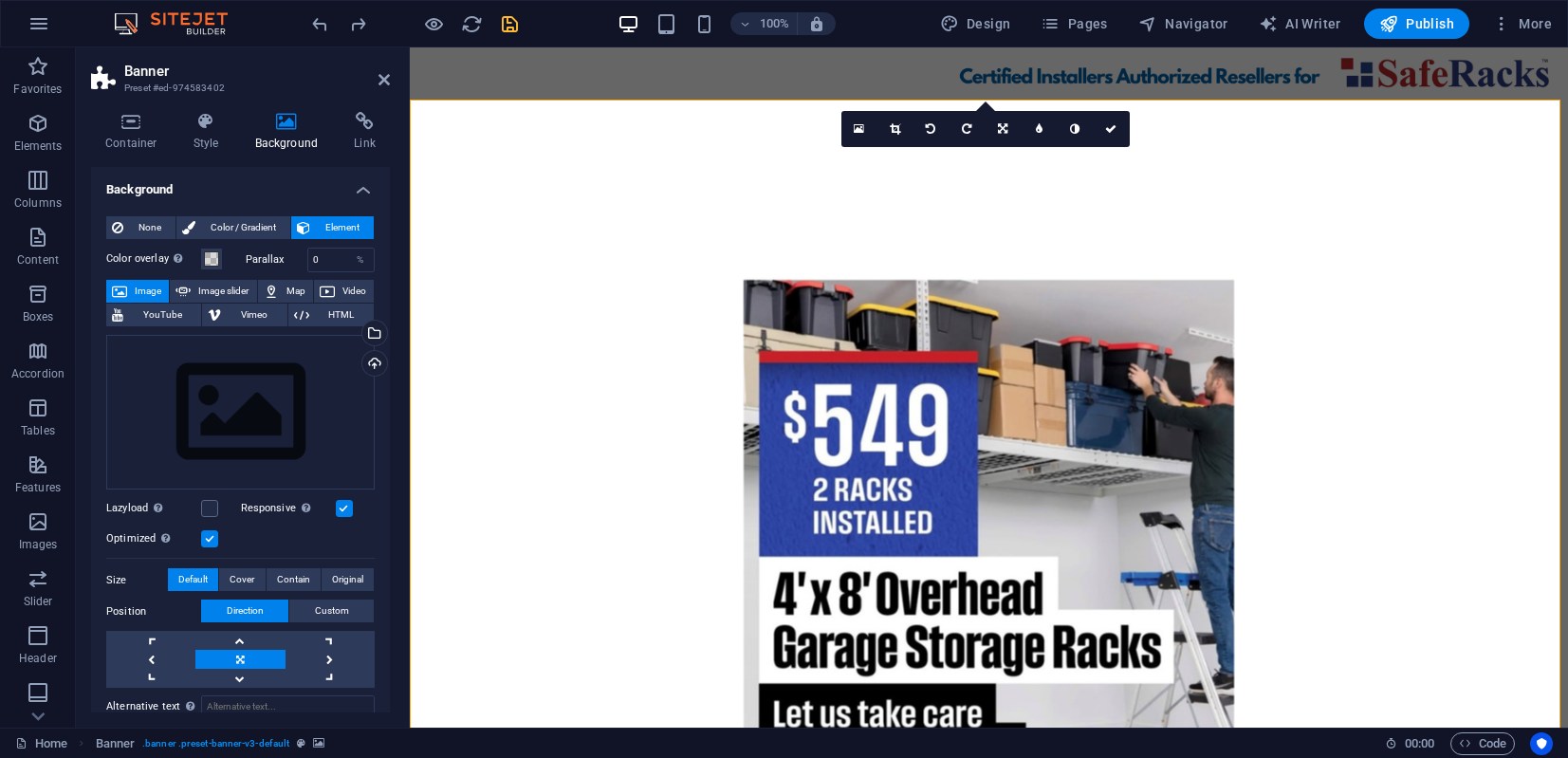
click at [1391, 550] on figure at bounding box center [988, 440] width 1158 height 680
click at [1391, 572] on figure at bounding box center [988, 440] width 1158 height 680
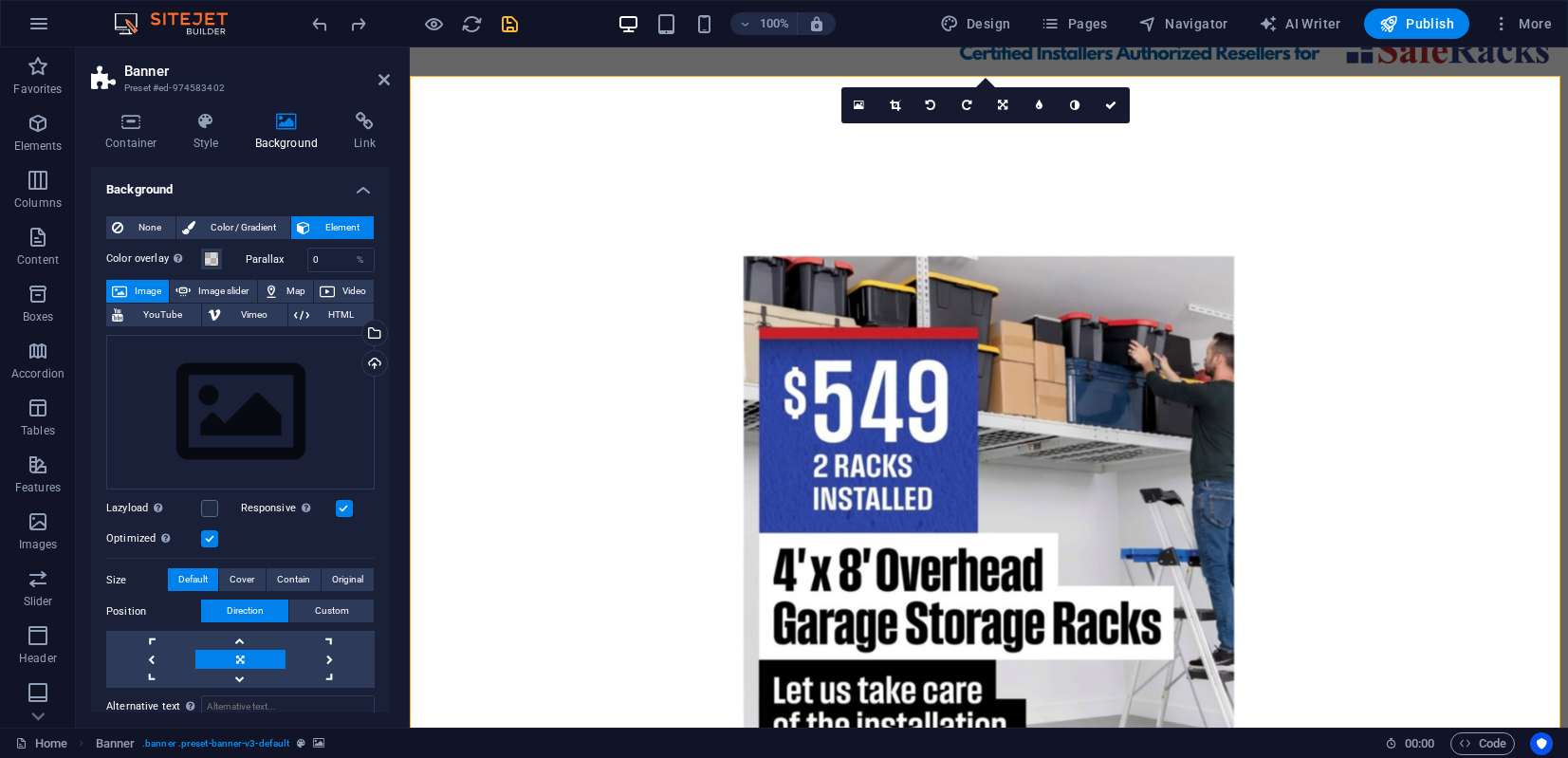
scroll to position [19, 0]
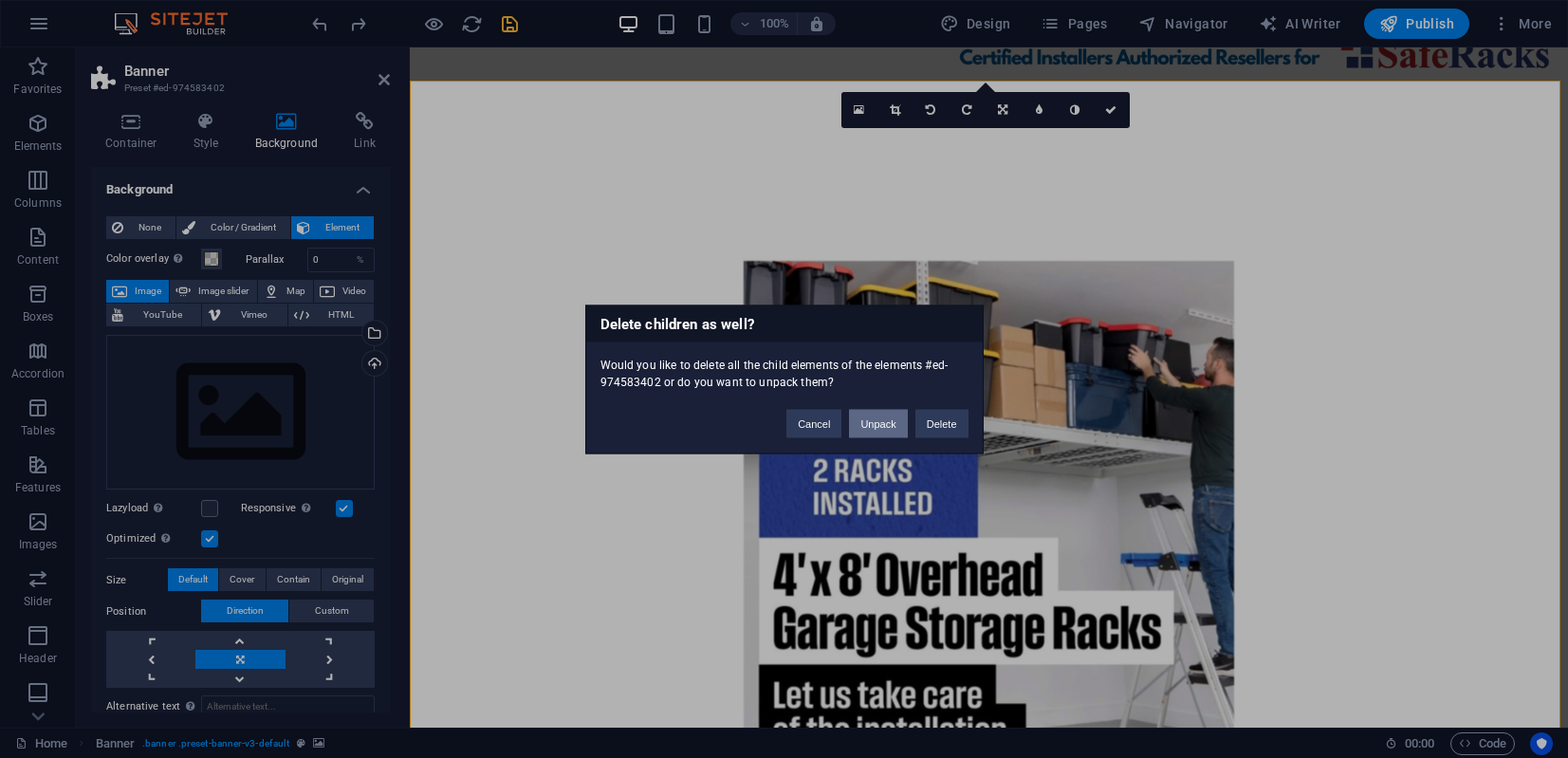
click at [871, 423] on button "Unpack" at bounding box center [878, 423] width 58 height 28
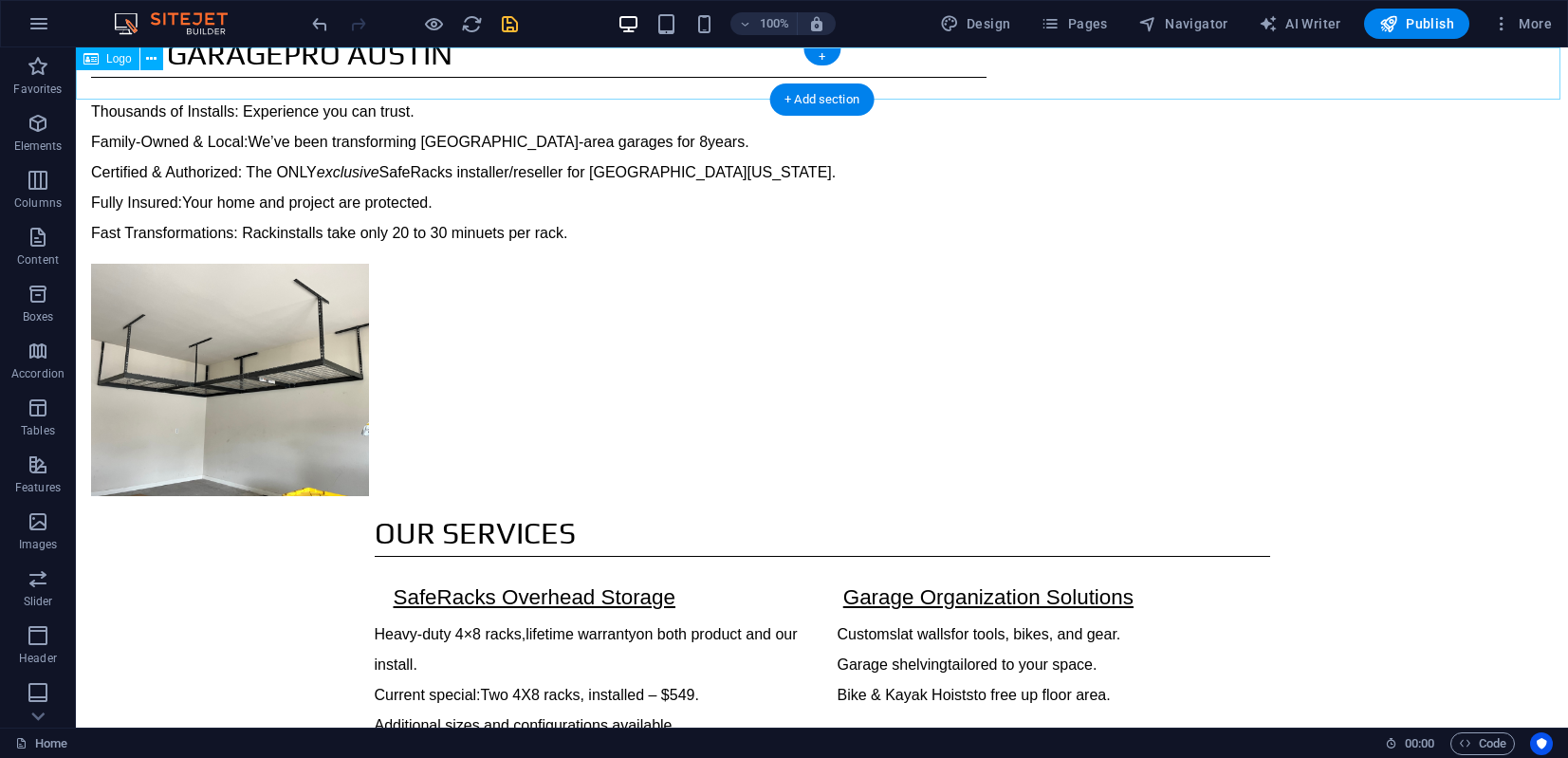
scroll to position [0, 0]
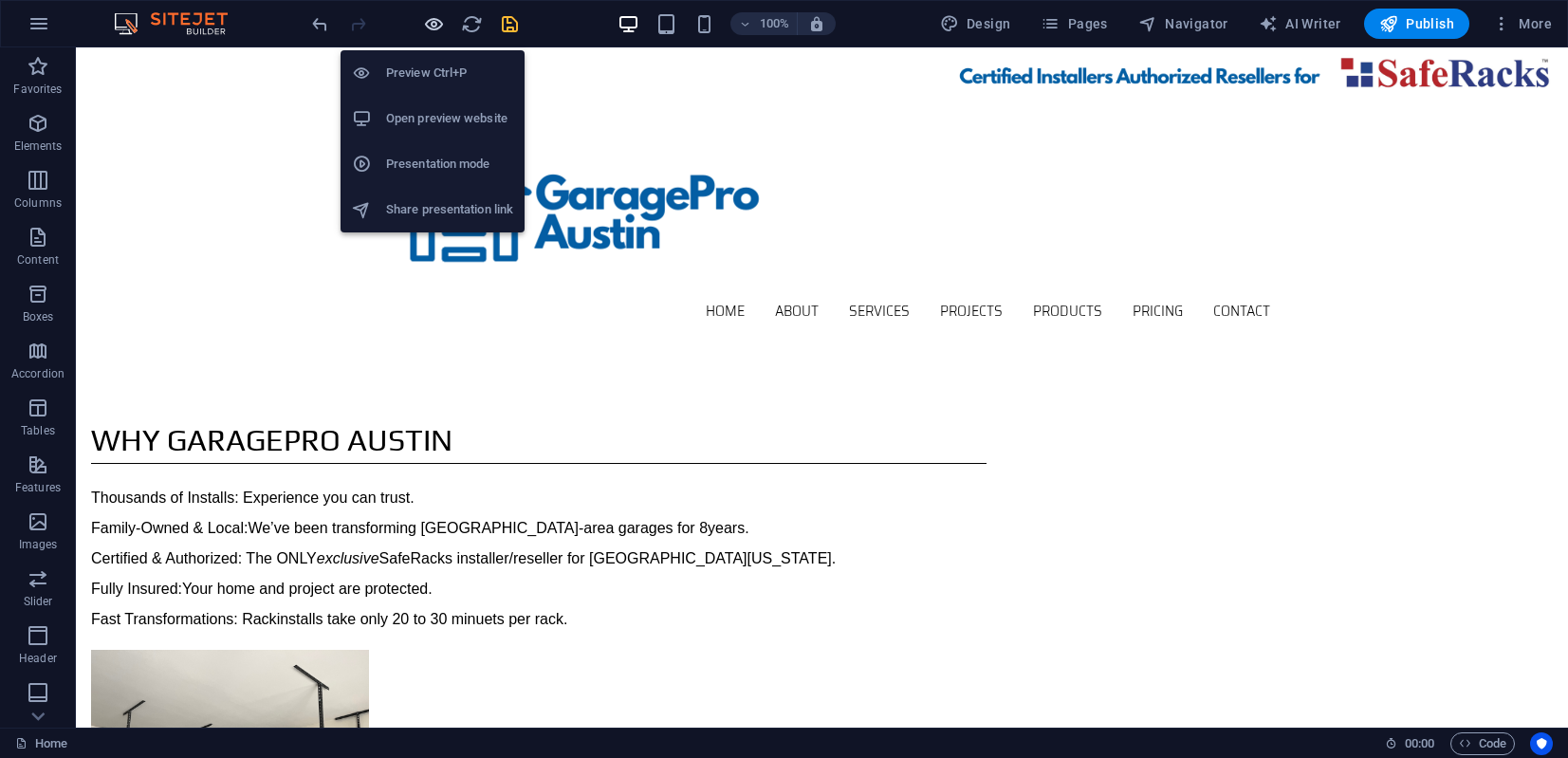
click at [434, 25] on icon "button" at bounding box center [433, 24] width 22 height 22
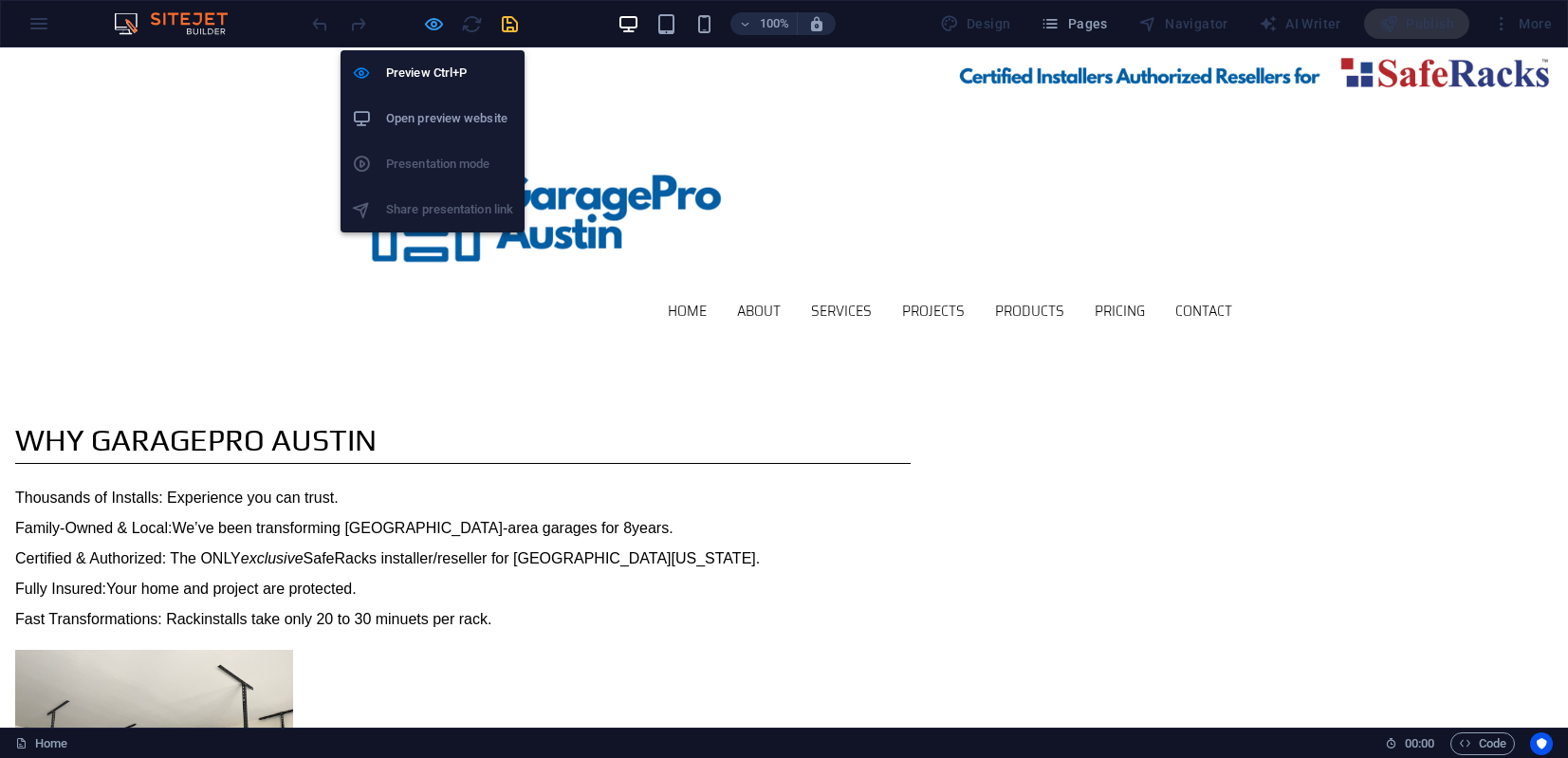
click at [436, 26] on icon "button" at bounding box center [433, 24] width 22 height 22
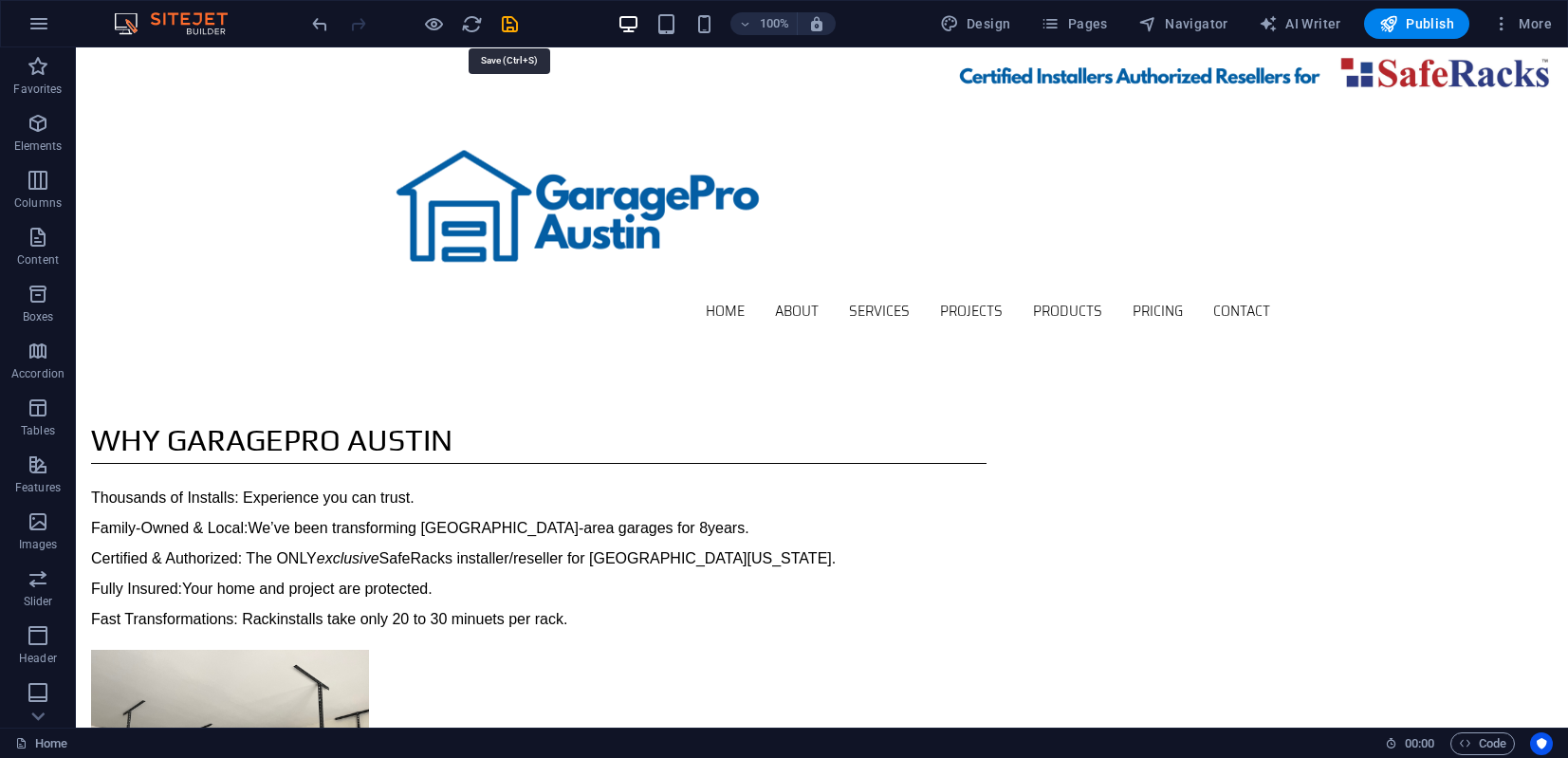
click at [508, 27] on icon "save" at bounding box center [509, 24] width 22 height 22
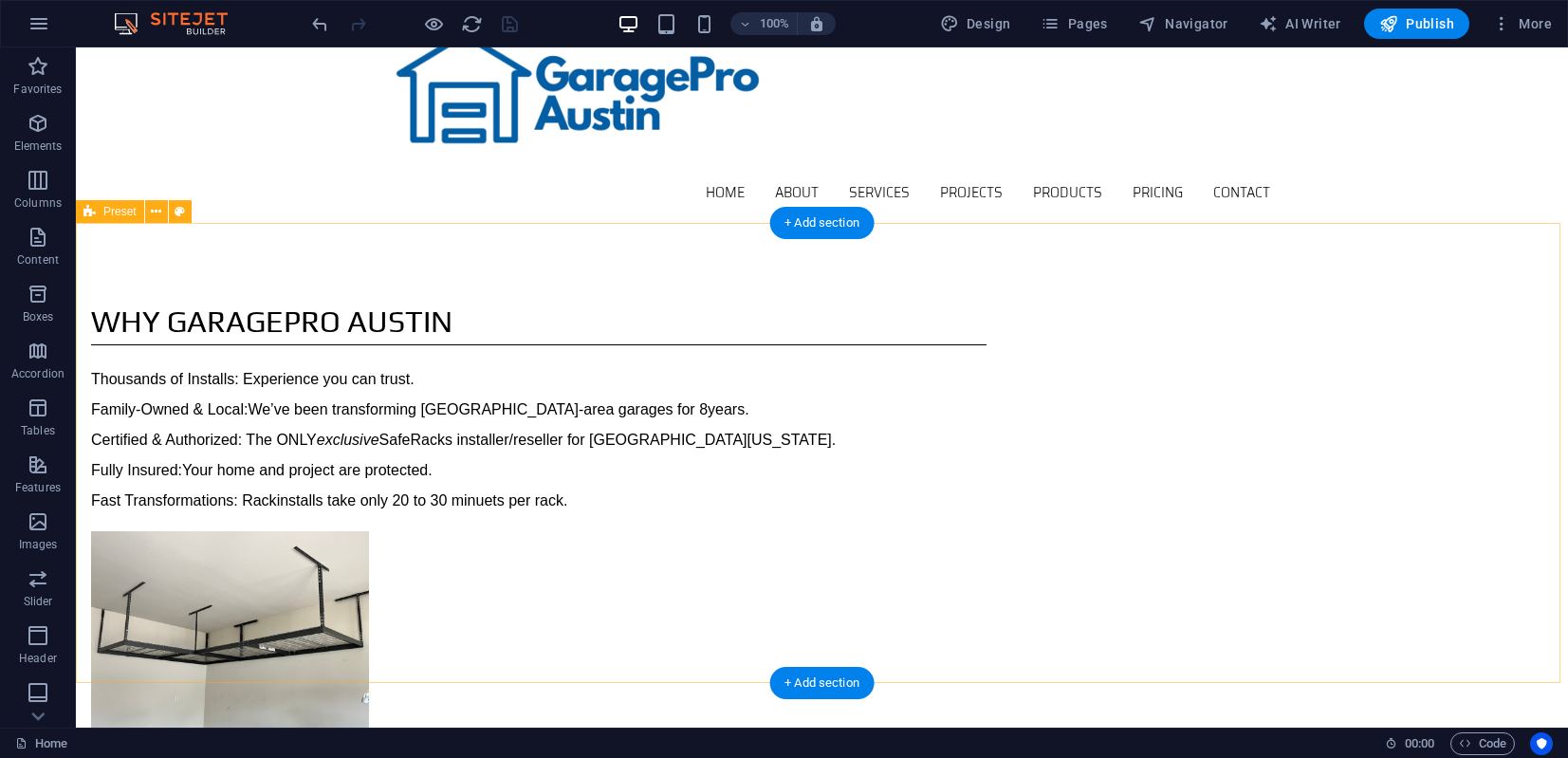
scroll to position [123, 0]
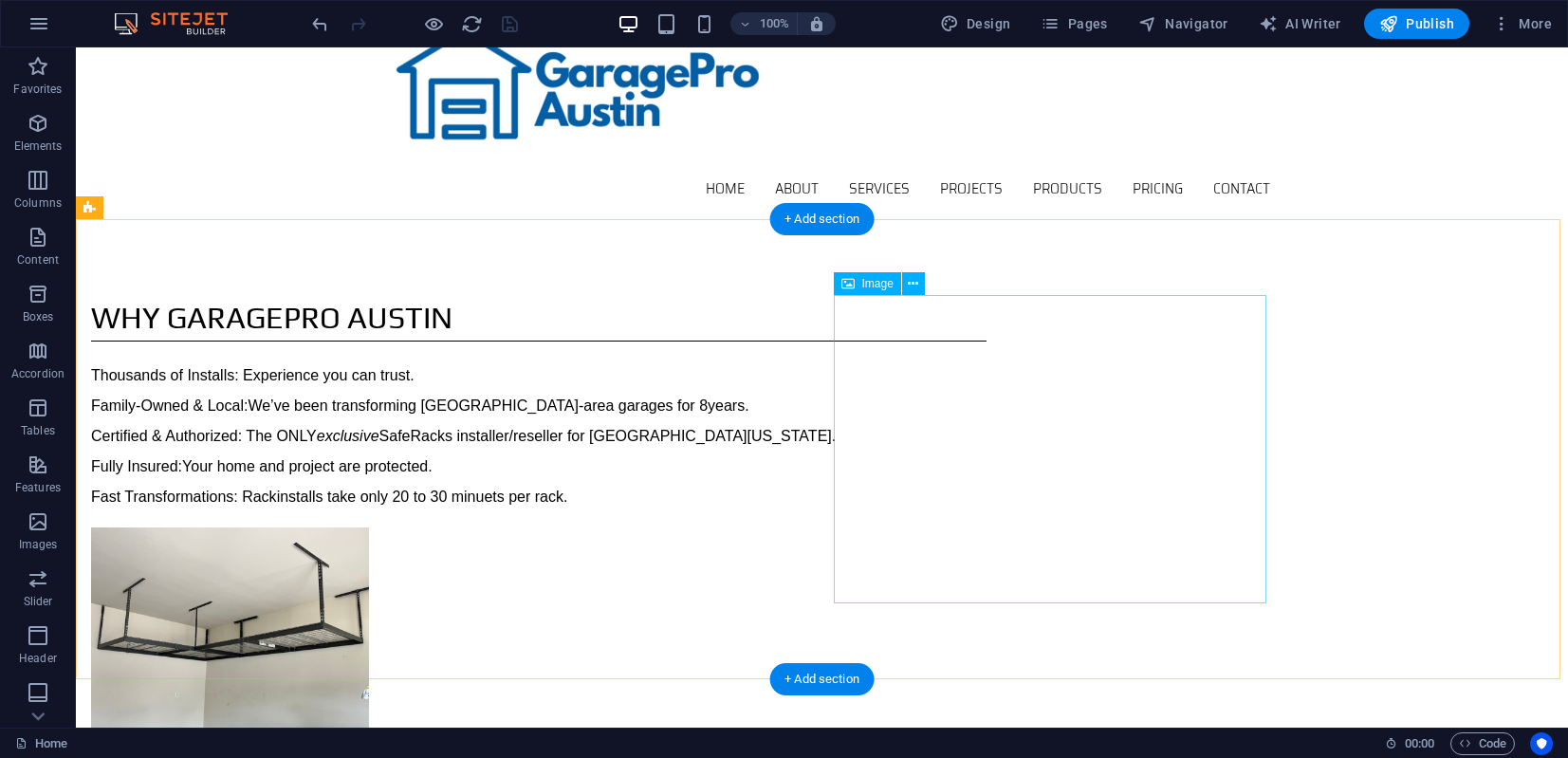
click at [881, 286] on span "Image" at bounding box center [878, 284] width 31 height 11
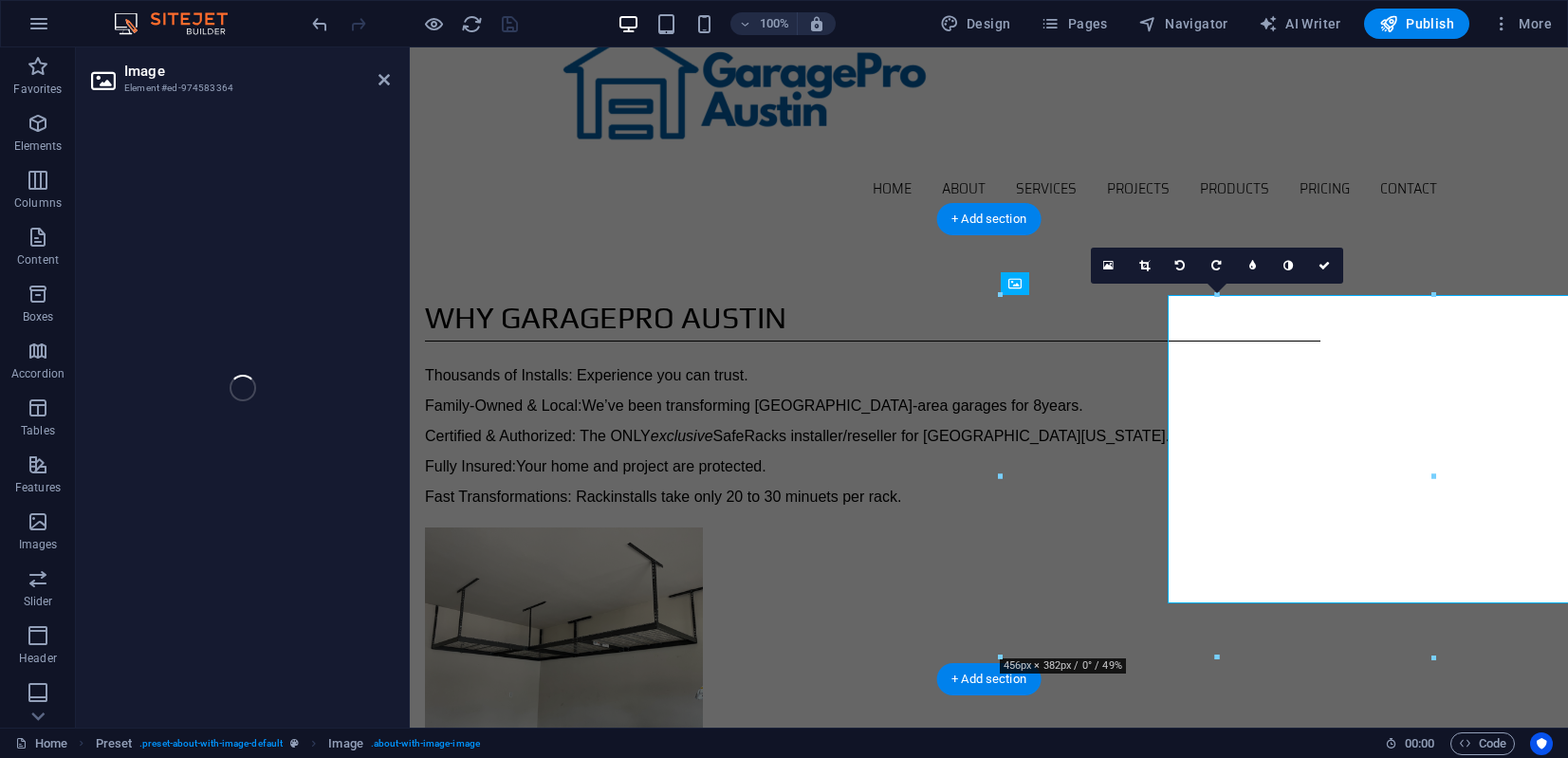
select select "%"
select select "px"
select select "%"
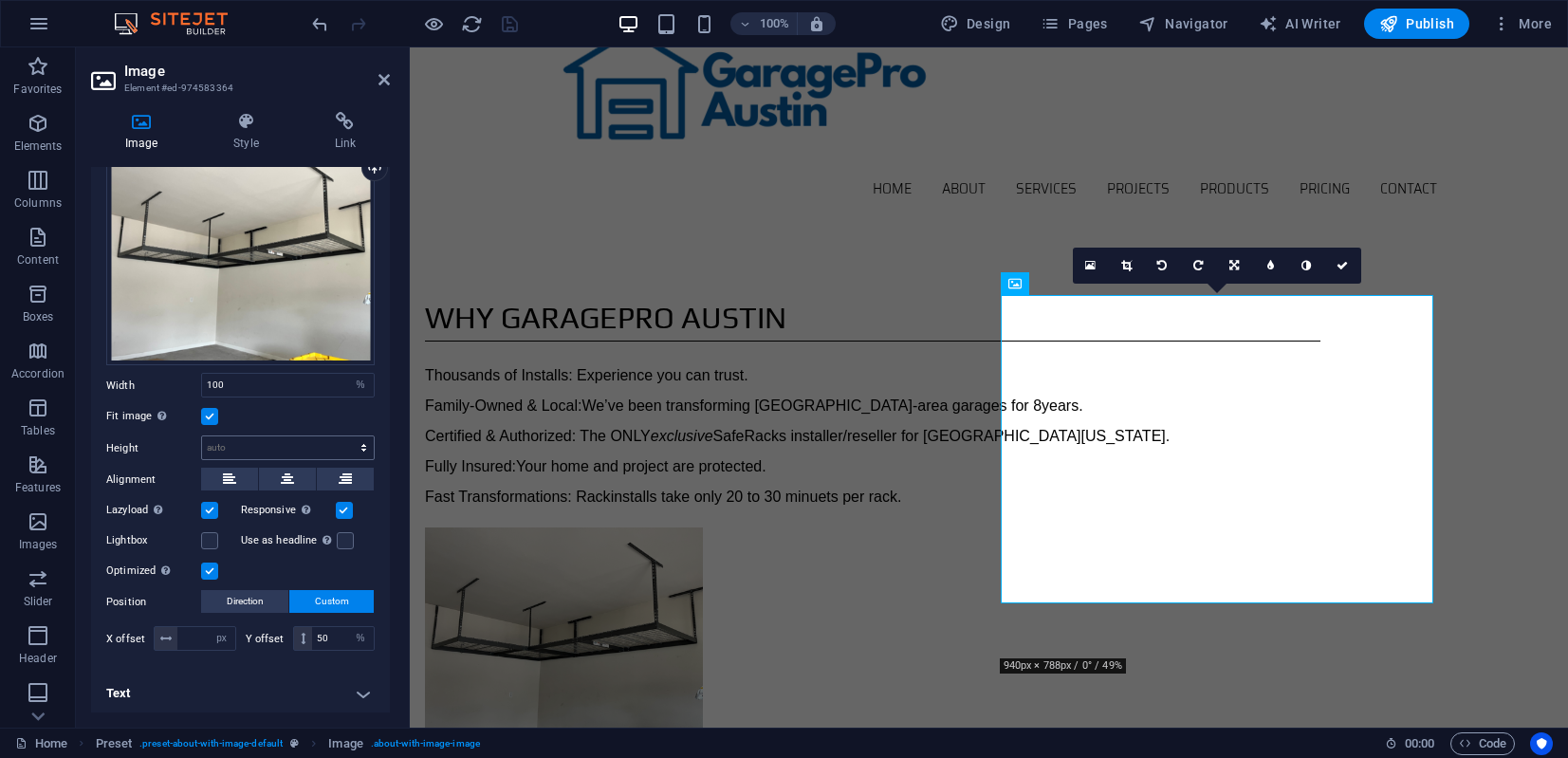
scroll to position [0, 0]
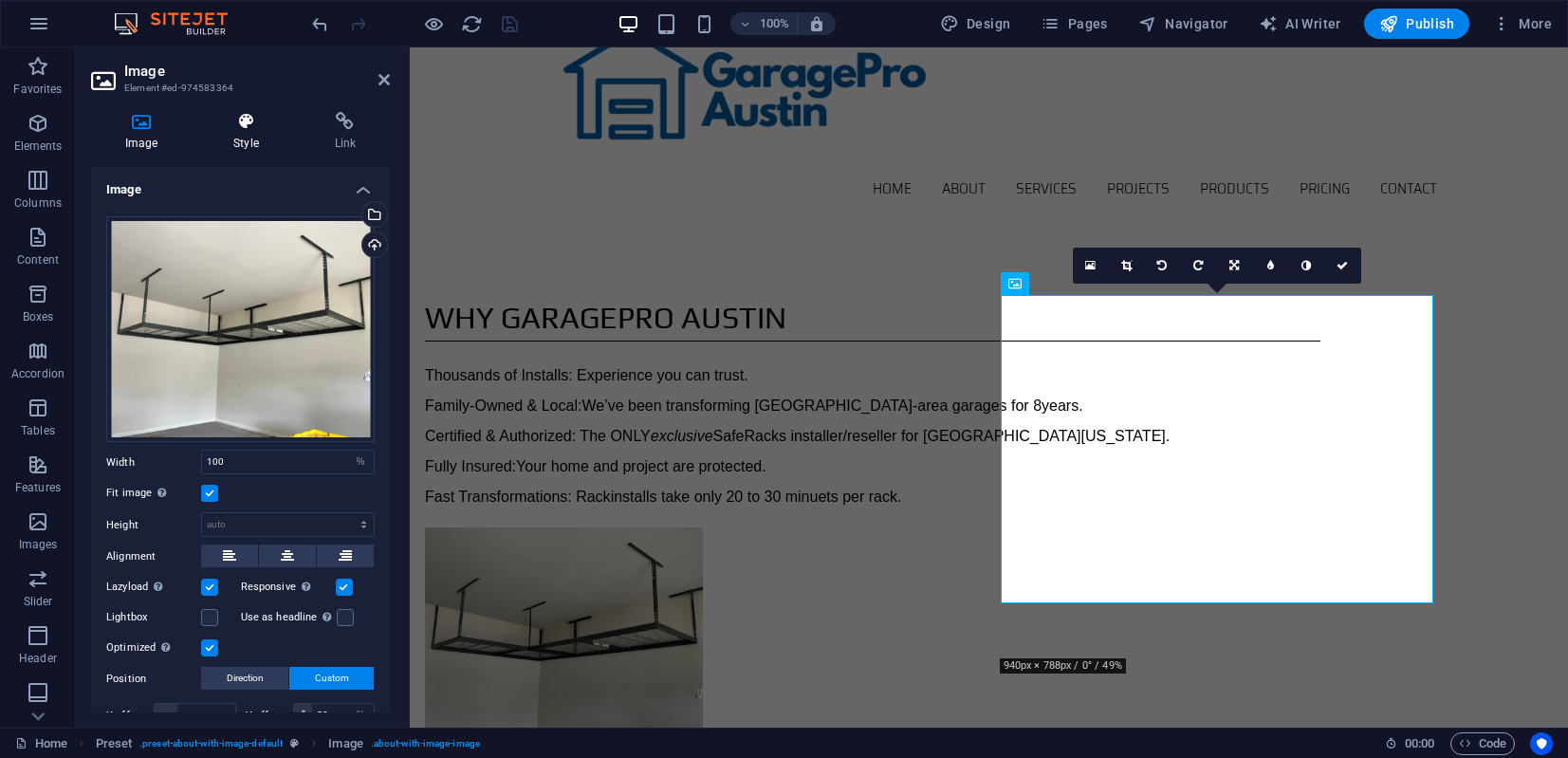
click at [243, 123] on icon at bounding box center [246, 122] width 93 height 19
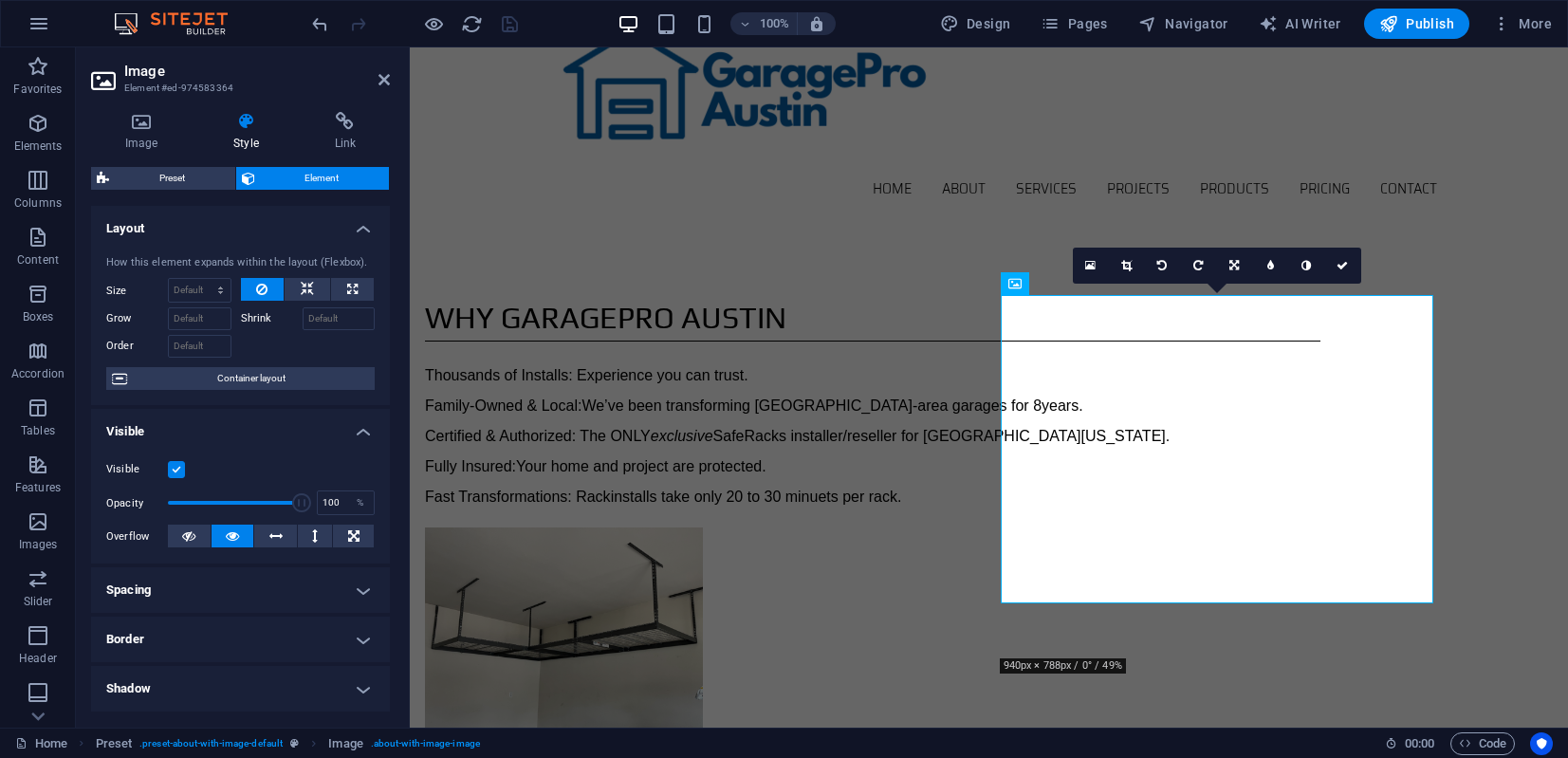
click at [322, 176] on span "Element" at bounding box center [323, 179] width 123 height 23
click at [147, 122] on icon at bounding box center [142, 122] width 101 height 19
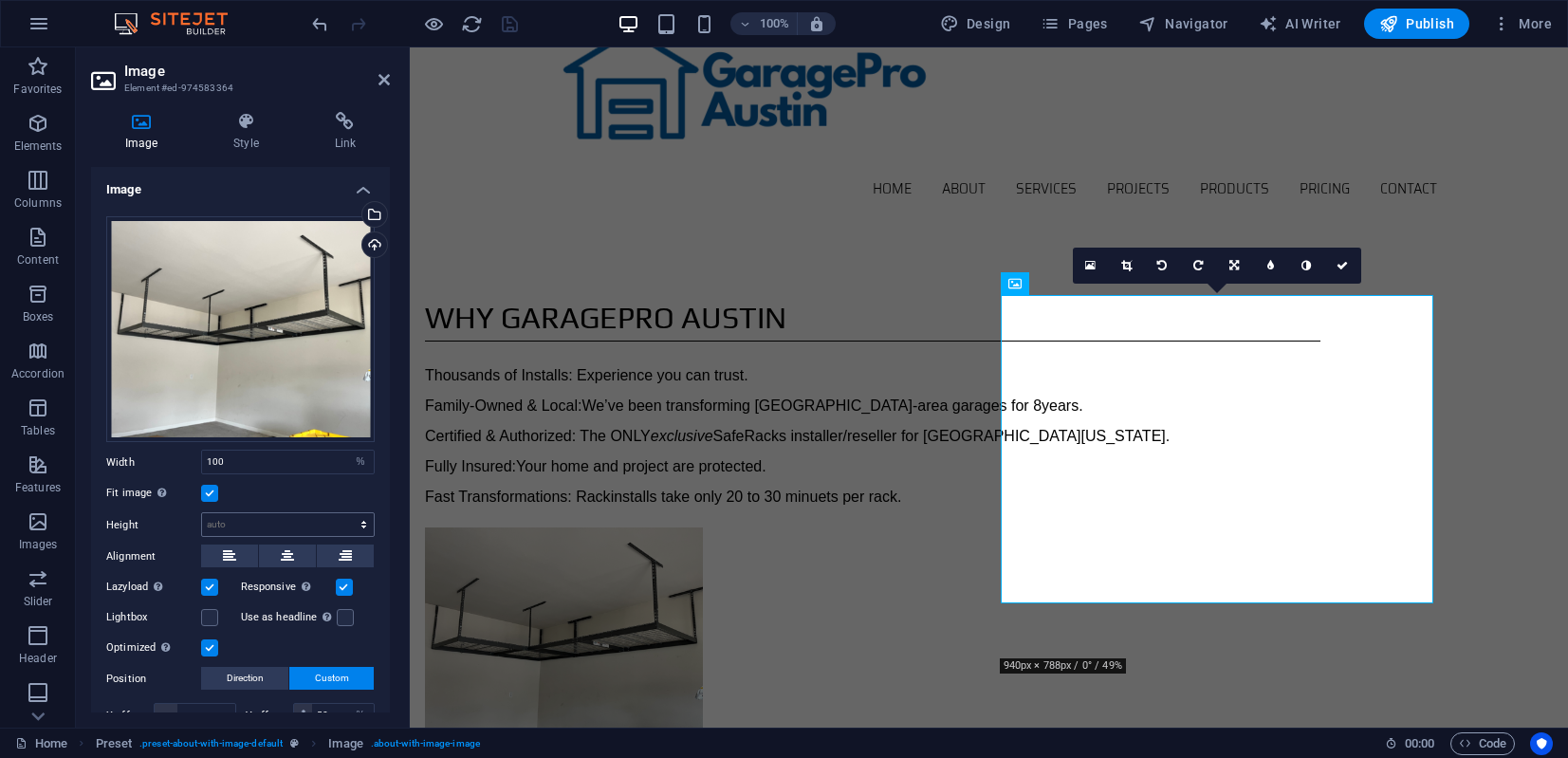
scroll to position [34, 0]
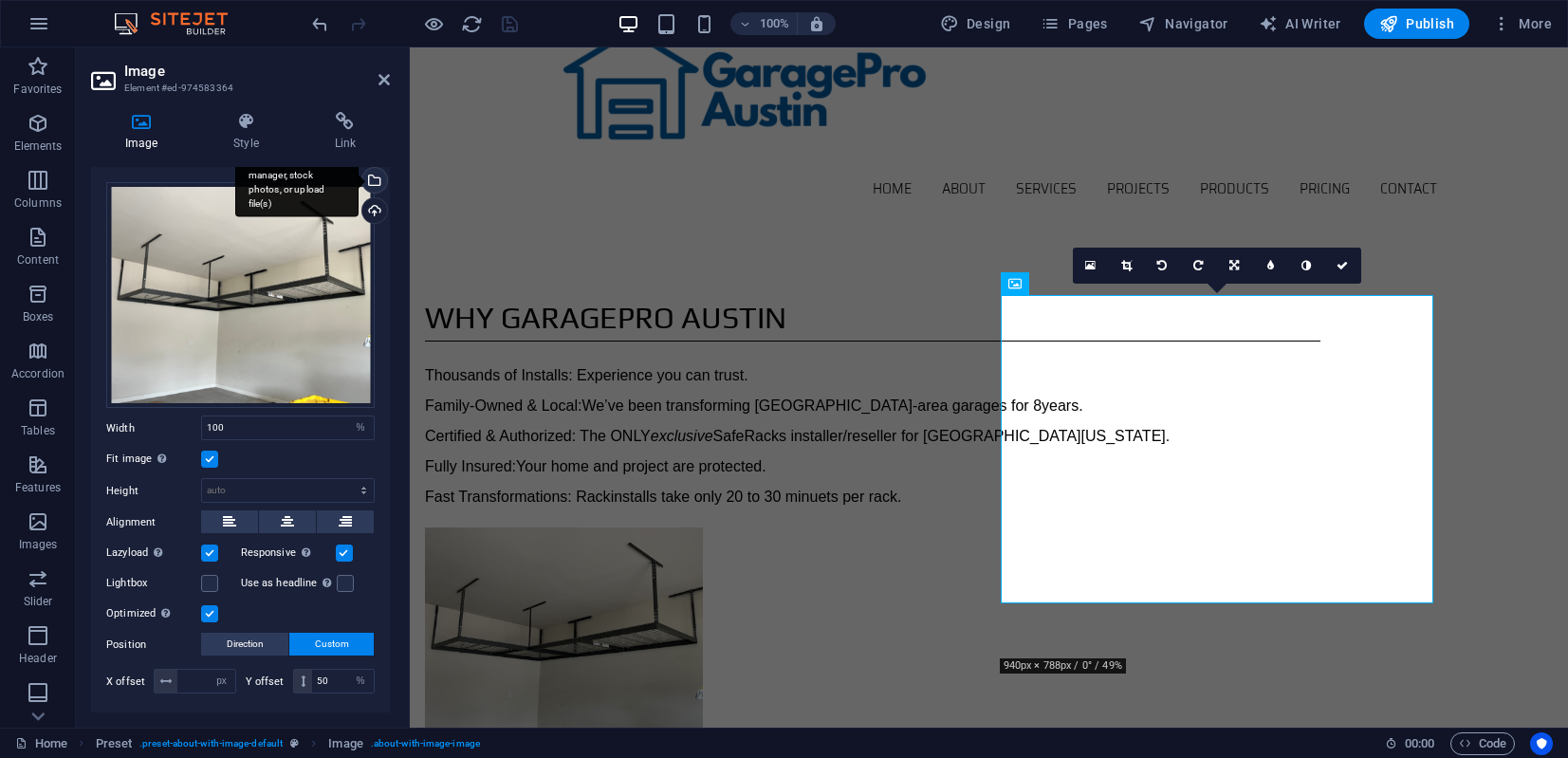
click at [370, 180] on div "Select files from the file manager, stock photos, or upload file(s)" at bounding box center [372, 182] width 28 height 28
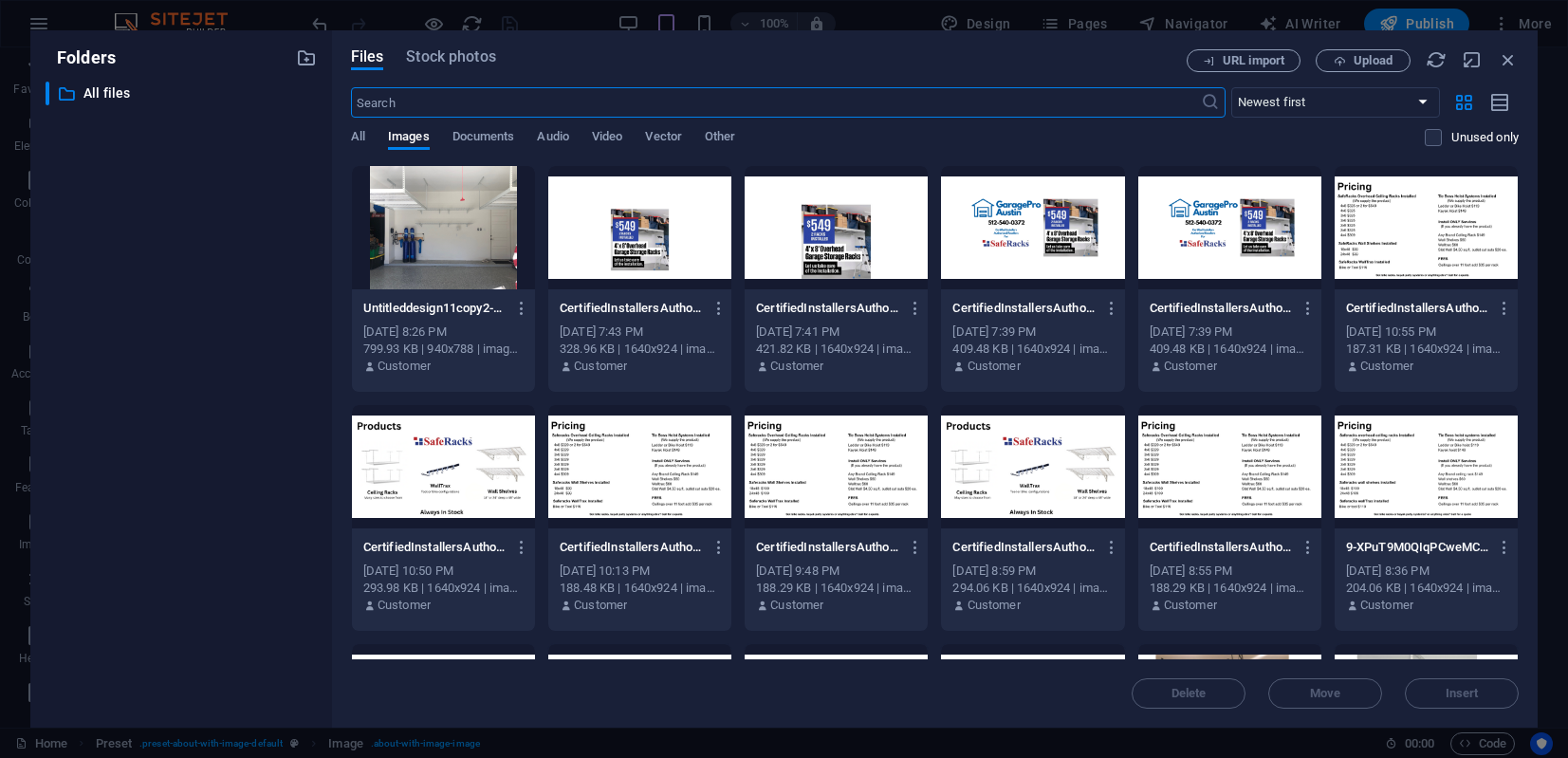
click at [841, 231] on div at bounding box center [836, 228] width 183 height 123
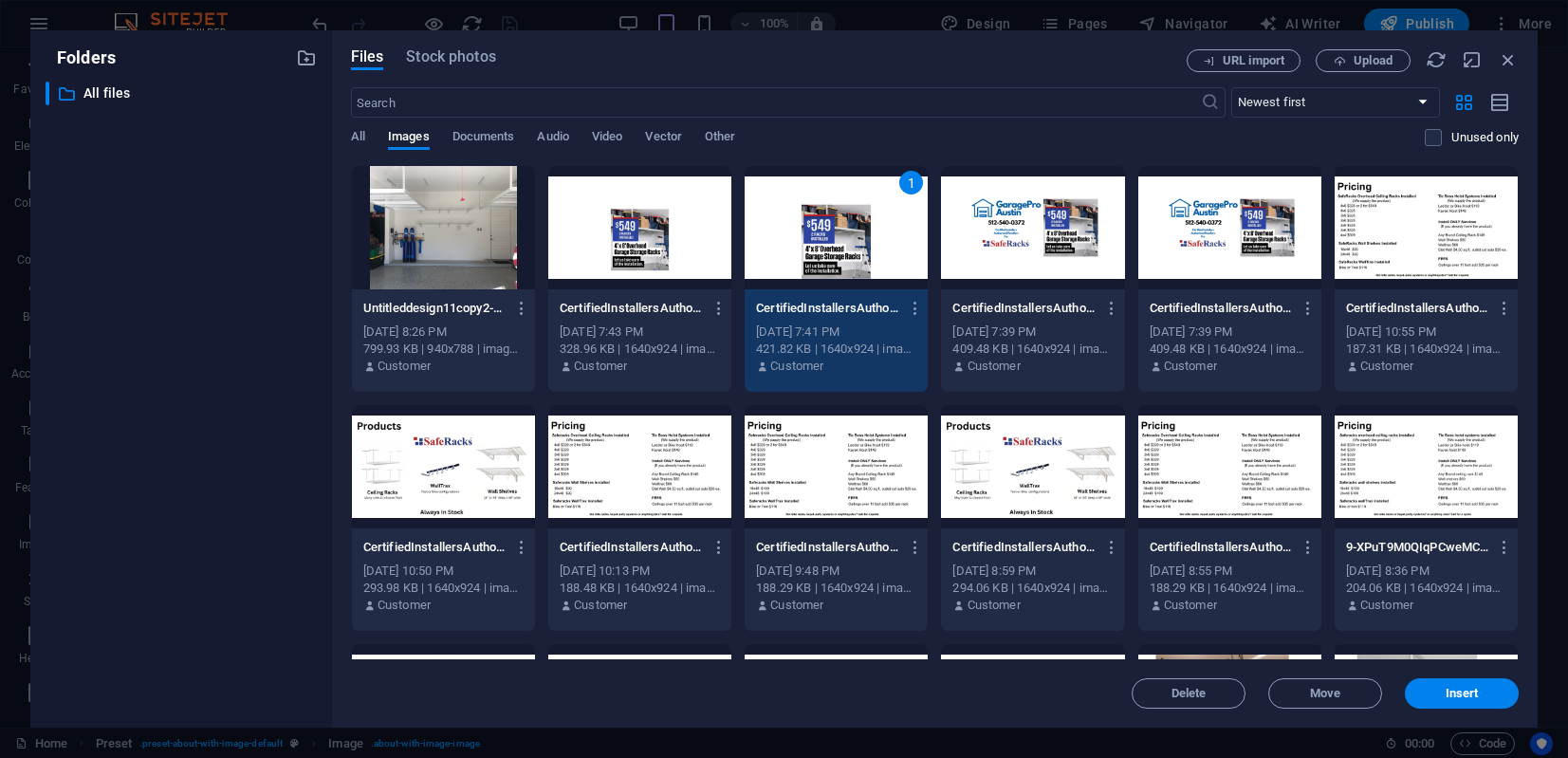
click at [840, 232] on div "1" at bounding box center [836, 228] width 183 height 123
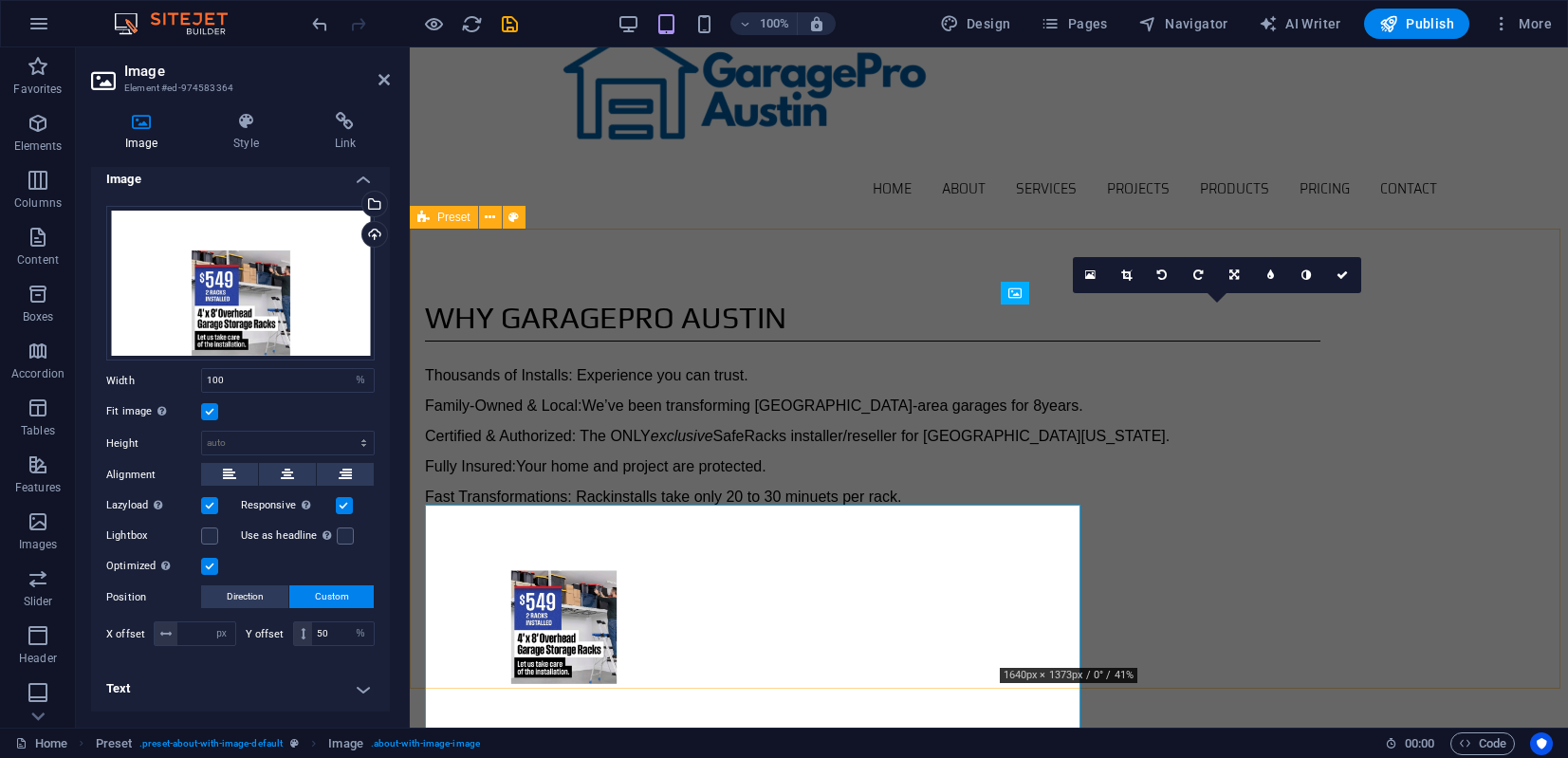
scroll to position [7, 0]
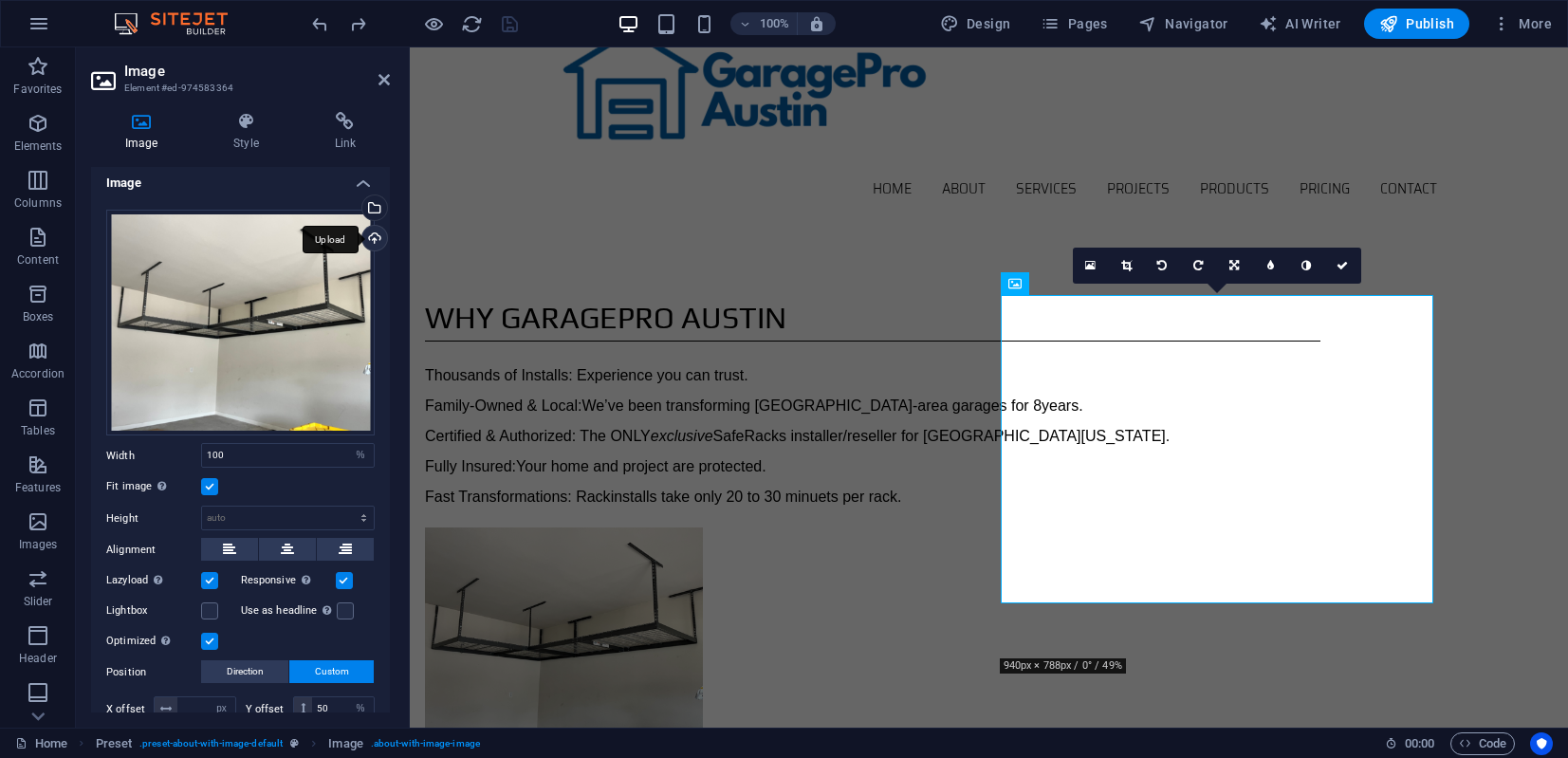
click at [370, 238] on div "Upload" at bounding box center [372, 240] width 28 height 28
click at [369, 205] on div "Select files from the file manager, stock photos, or upload file(s)" at bounding box center [372, 210] width 28 height 28
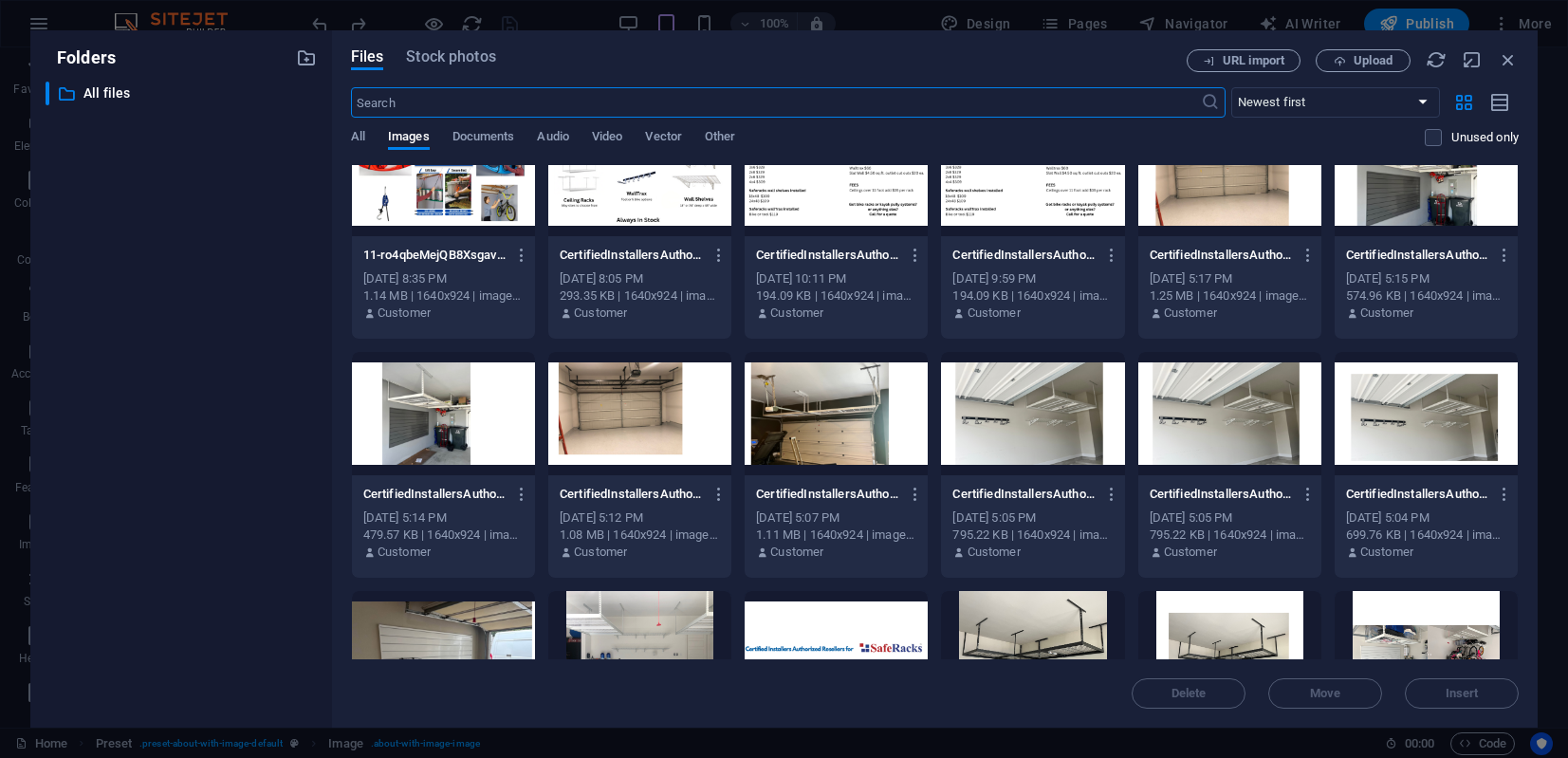
scroll to position [398, 0]
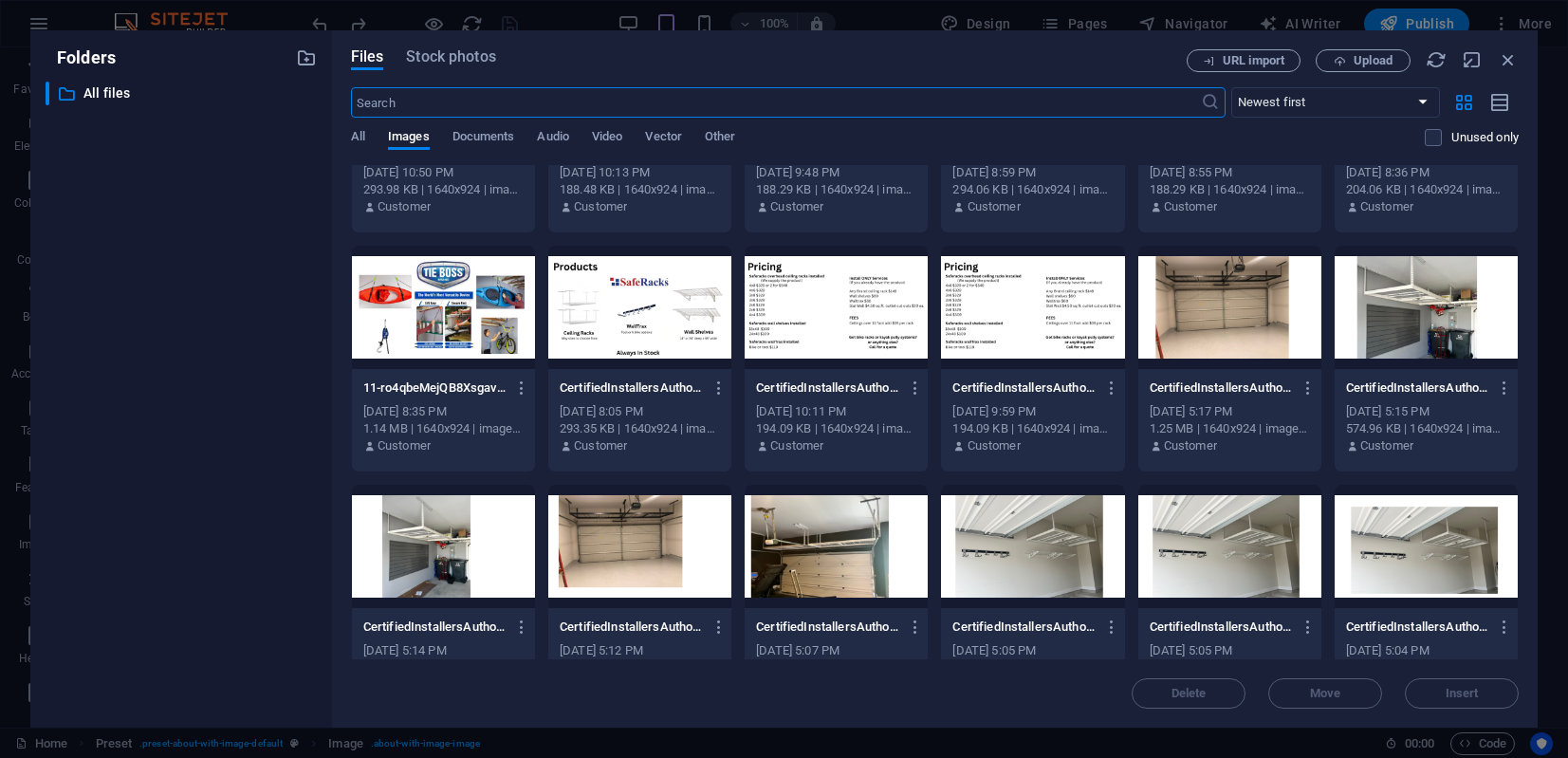
click at [1391, 304] on div at bounding box center [1426, 308] width 183 height 123
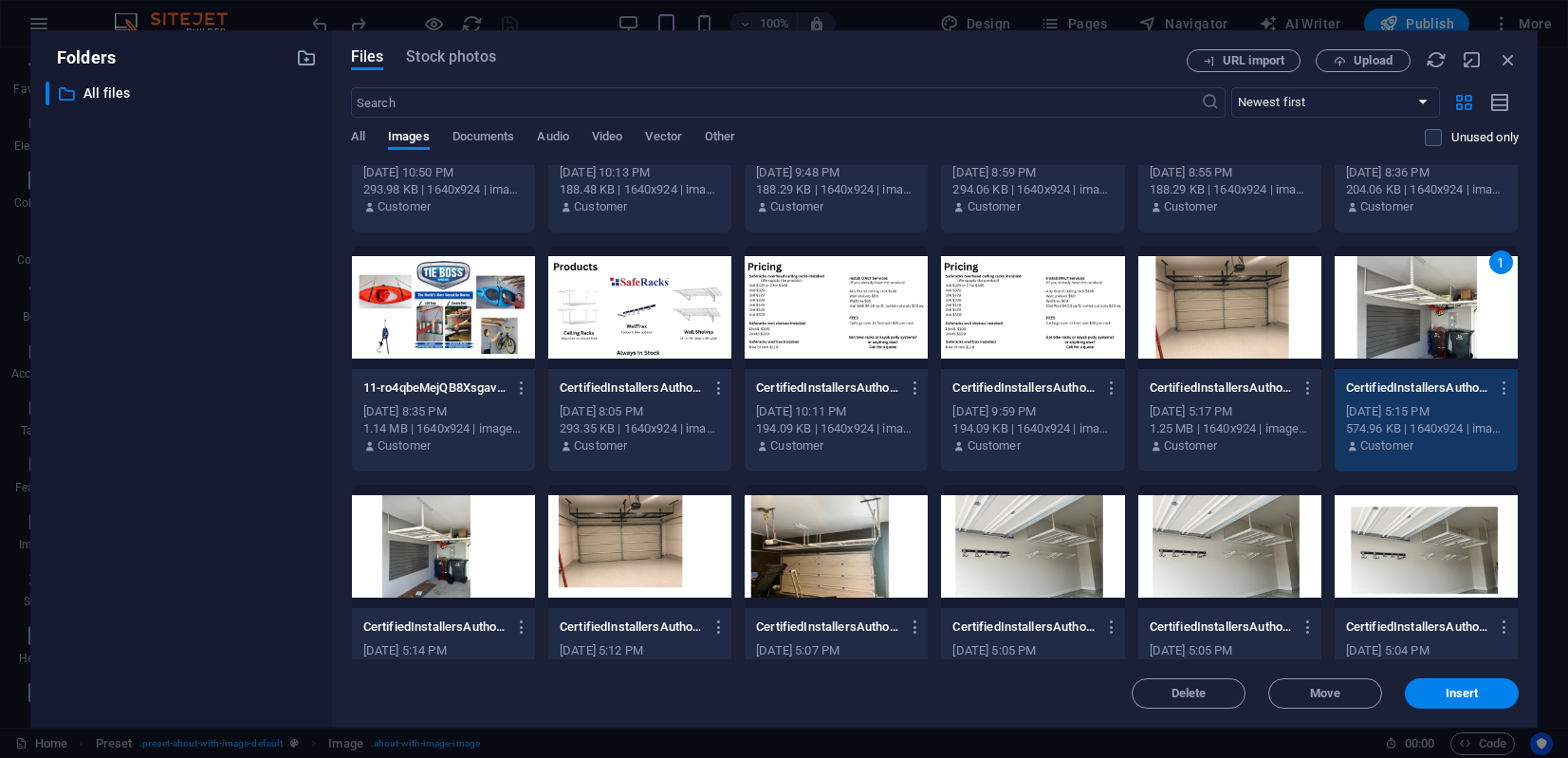
click at [1391, 304] on div "1" at bounding box center [1426, 308] width 183 height 123
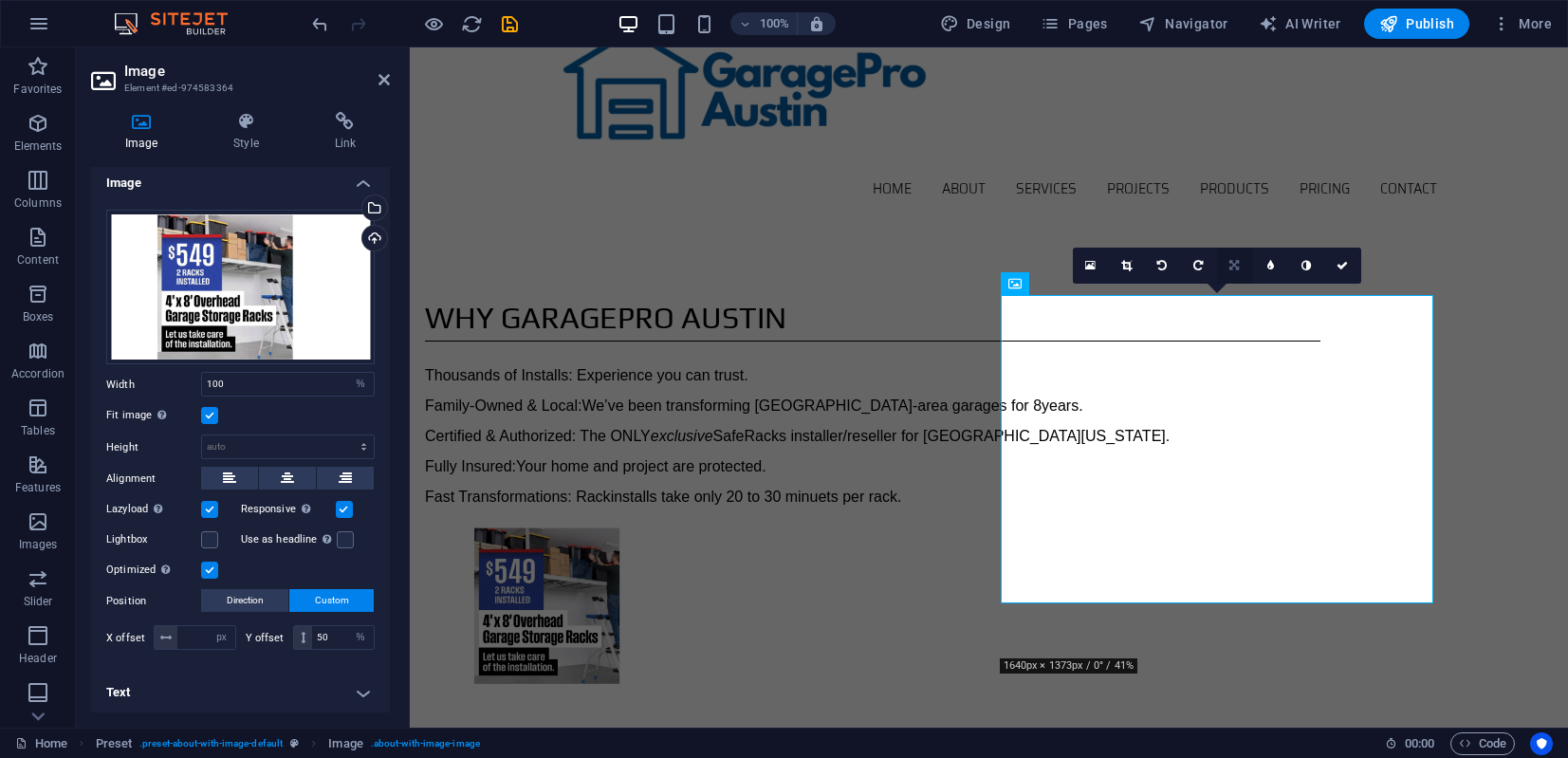
click at [1236, 264] on icon at bounding box center [1234, 266] width 9 height 11
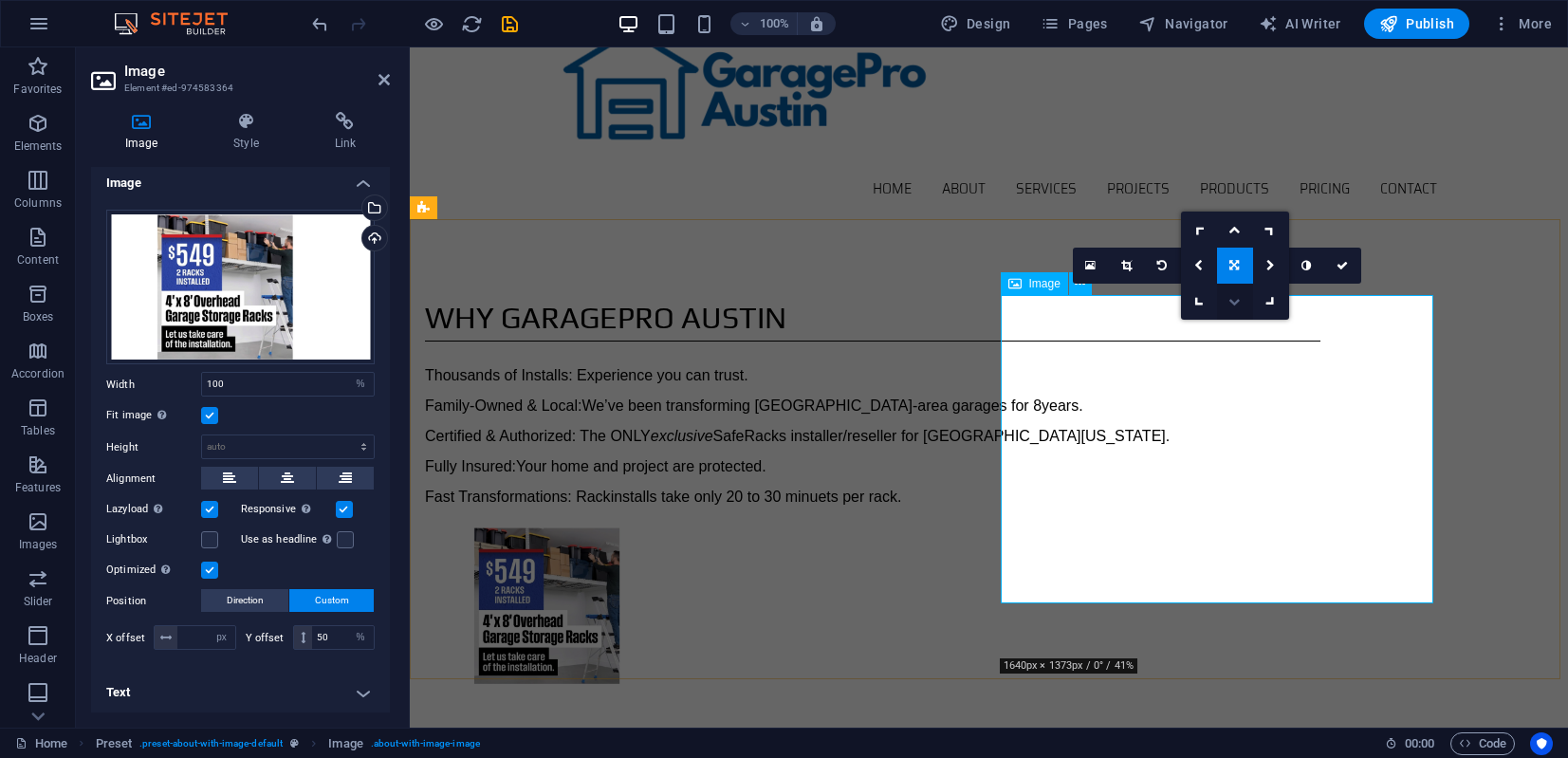
click at [1232, 304] on icon at bounding box center [1234, 302] width 11 height 11
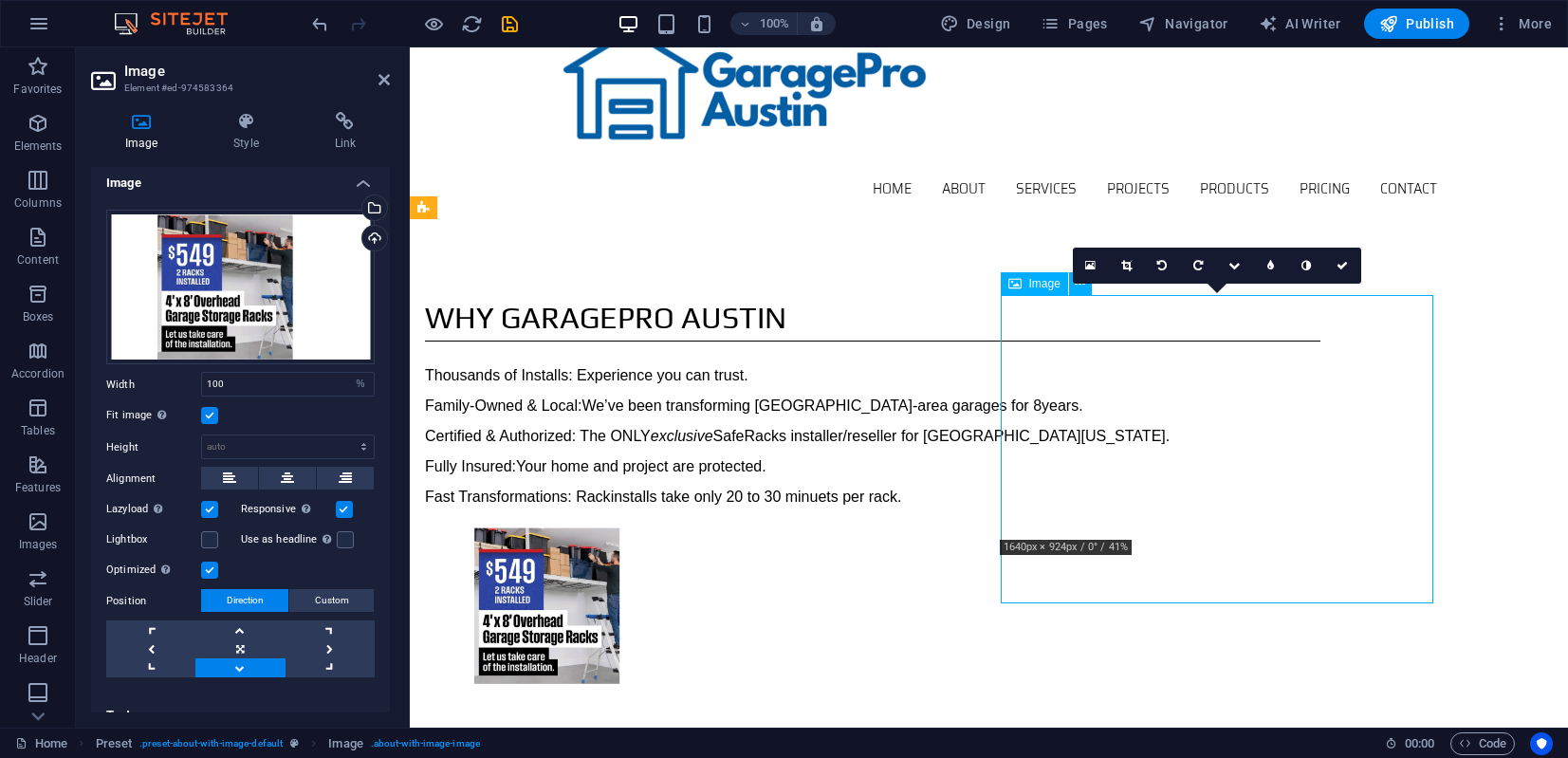
drag, startPoint x: 1152, startPoint y: 383, endPoint x: 1181, endPoint y: 432, distance: 56.9
click at [703, 527] on figure at bounding box center [563, 575] width 278 height 95
click at [247, 644] on link at bounding box center [240, 649] width 89 height 19
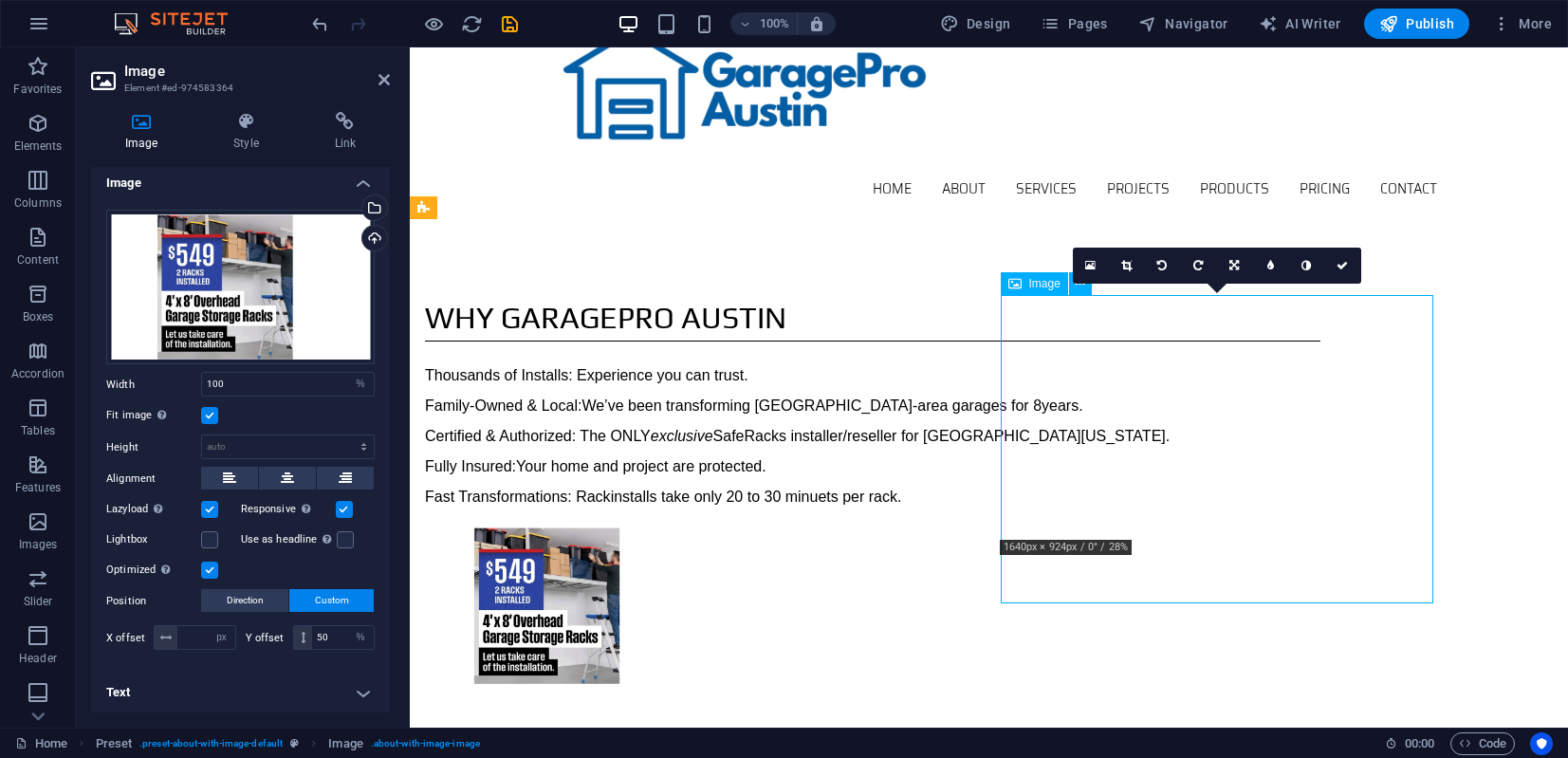
drag, startPoint x: 1217, startPoint y: 377, endPoint x: 1247, endPoint y: 448, distance: 77.1
click at [703, 527] on figure at bounding box center [563, 575] width 278 height 95
click at [1391, 328] on div "Why GaragePro [PERSON_NAME] Thousands of Installs: Experience you can trust. Fa…" at bounding box center [988, 459] width 1158 height 479
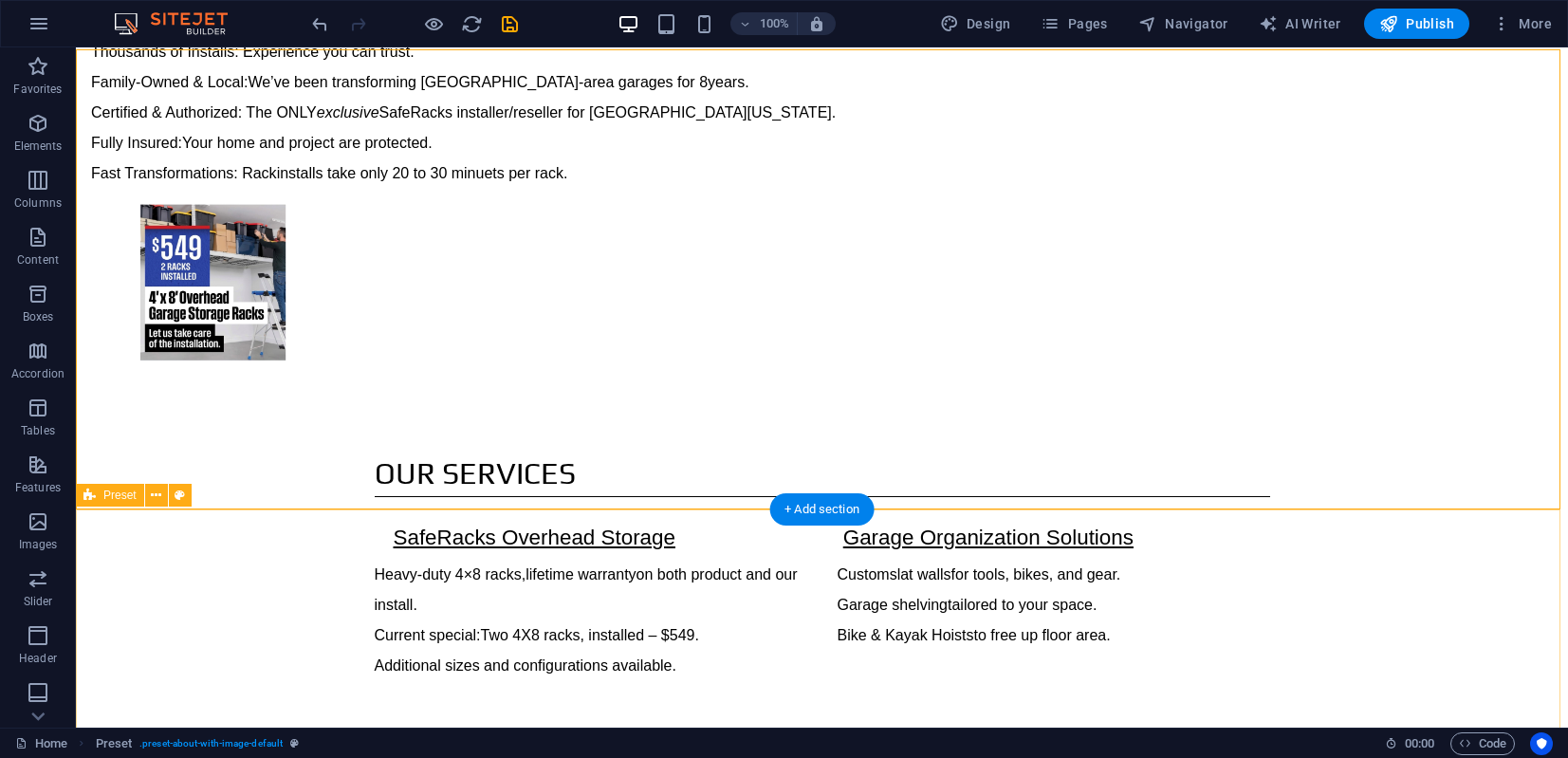
scroll to position [293, 0]
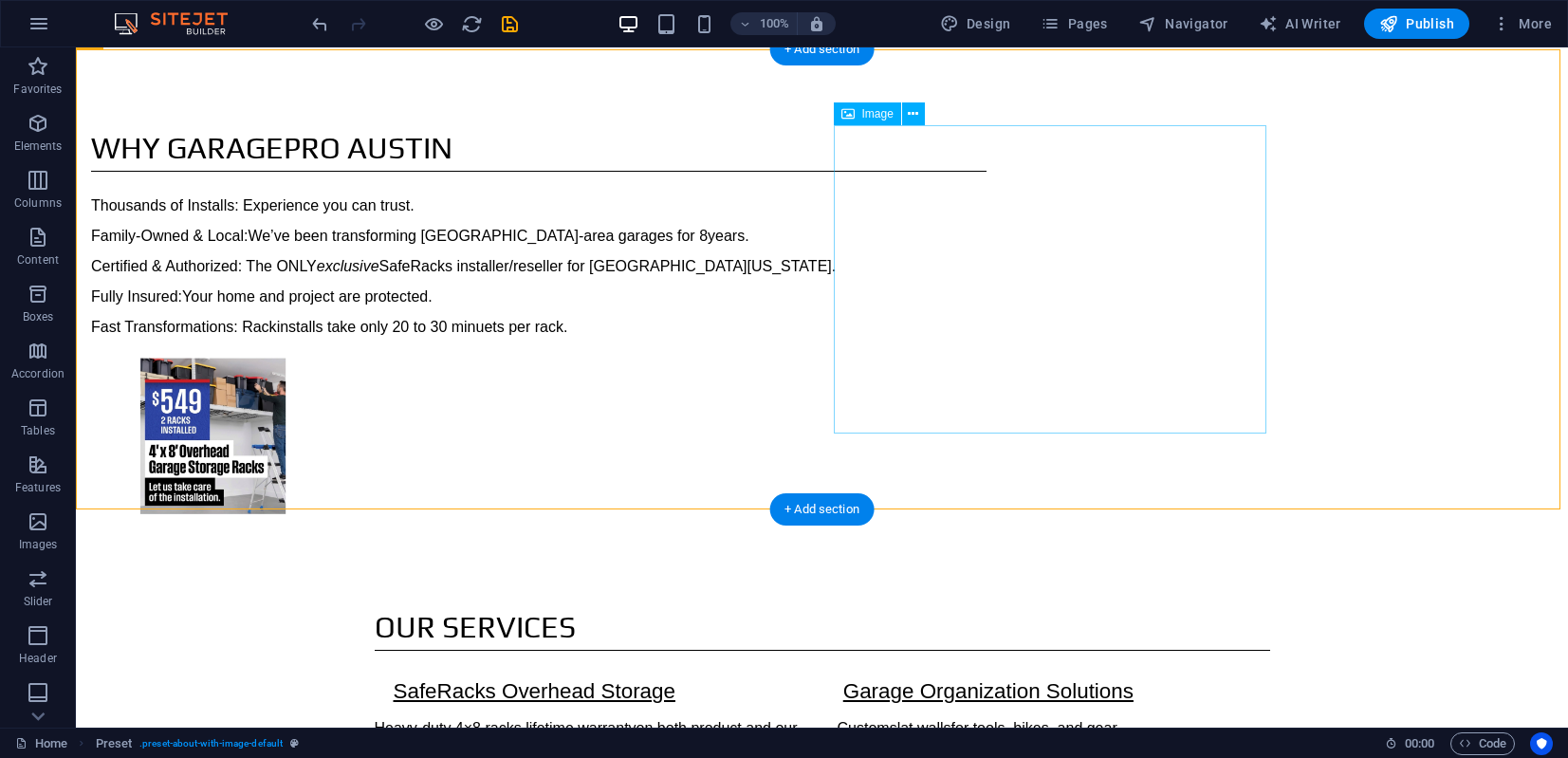
click at [868, 112] on span "Image" at bounding box center [878, 114] width 31 height 11
select select "%"
select select "px"
select select "%"
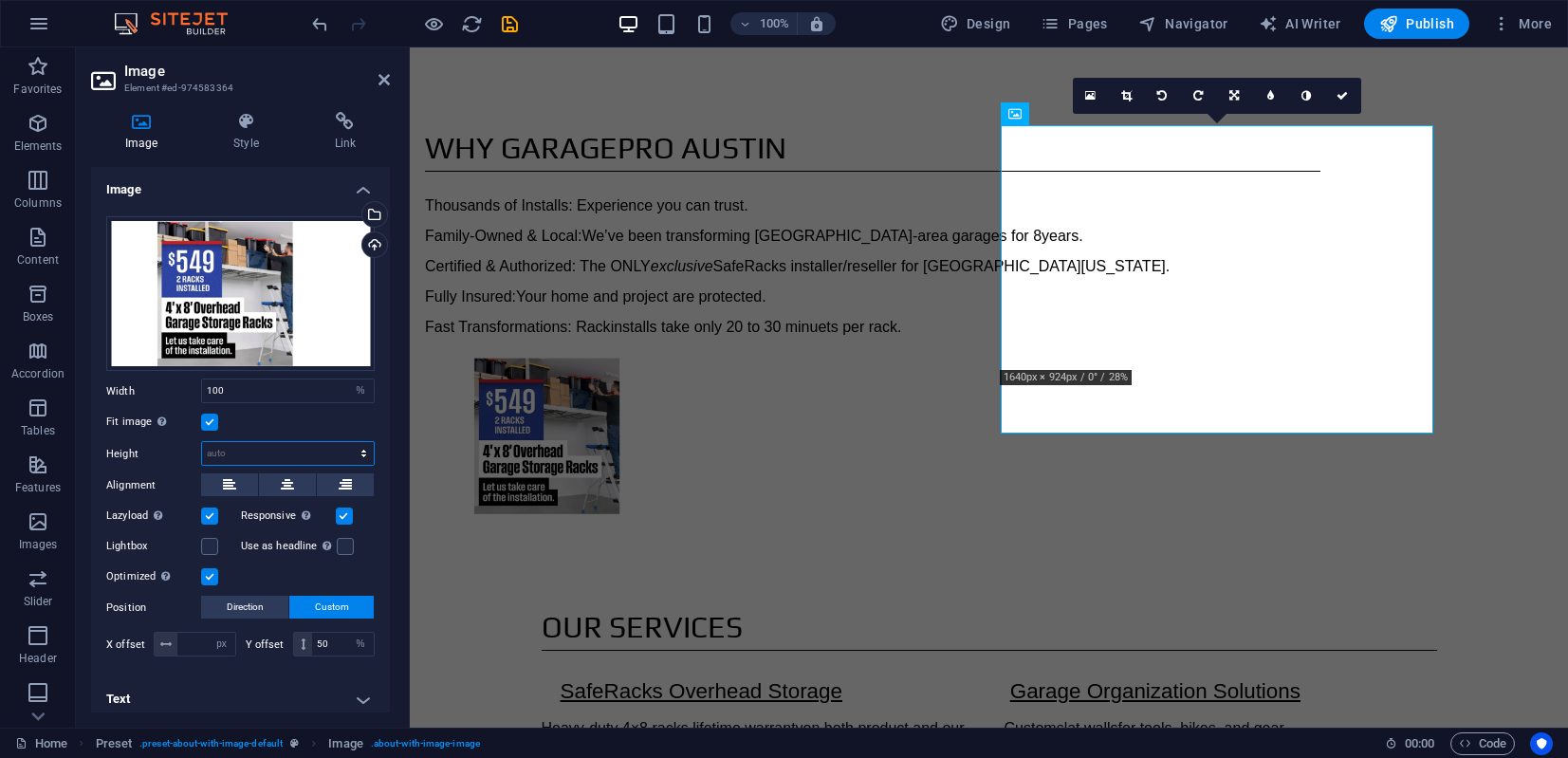
select select "px"
type input "257"
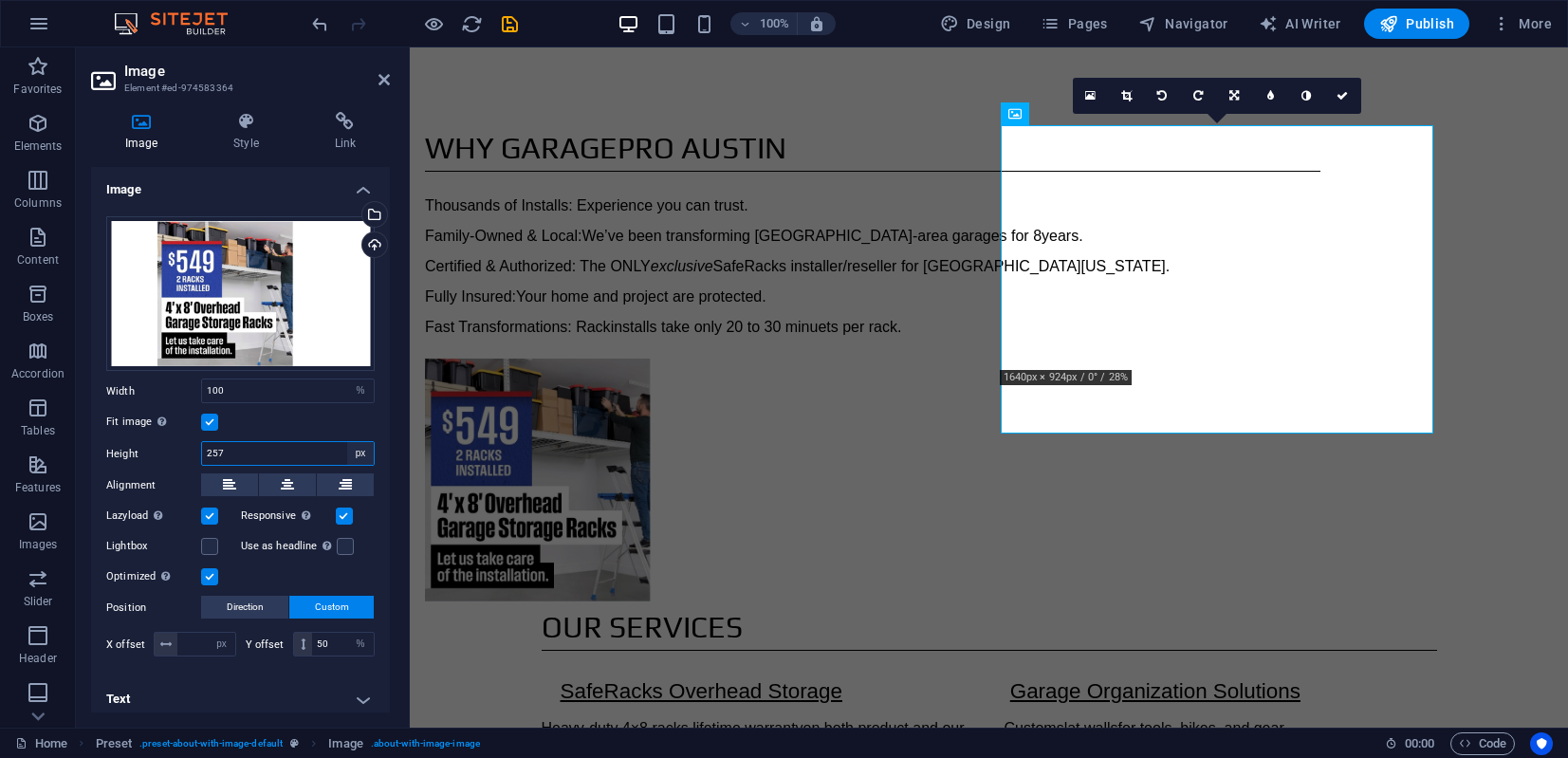
select select "auto"
select select "DISABLED_OPTION_VALUE"
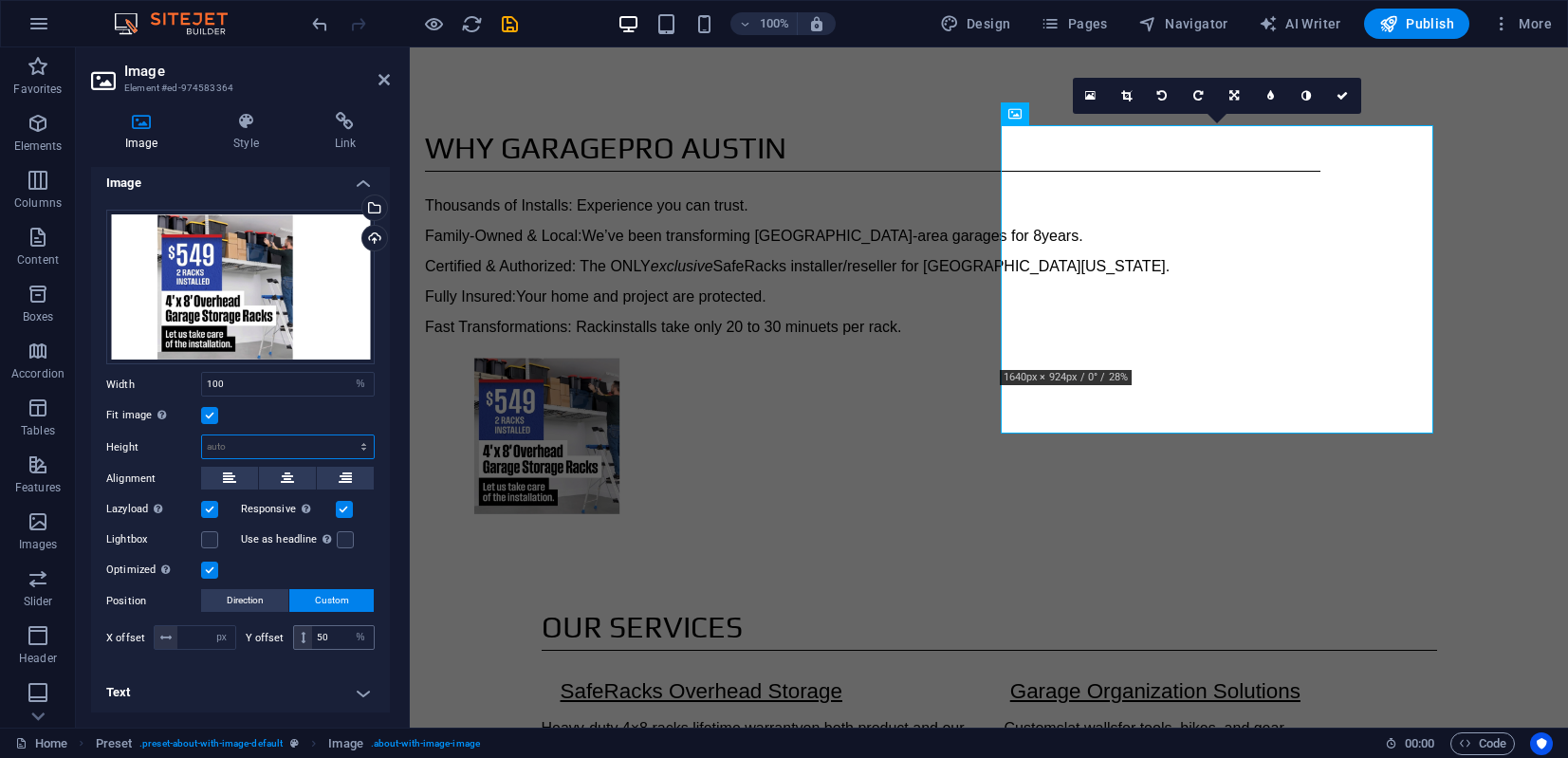
scroll to position [0, 0]
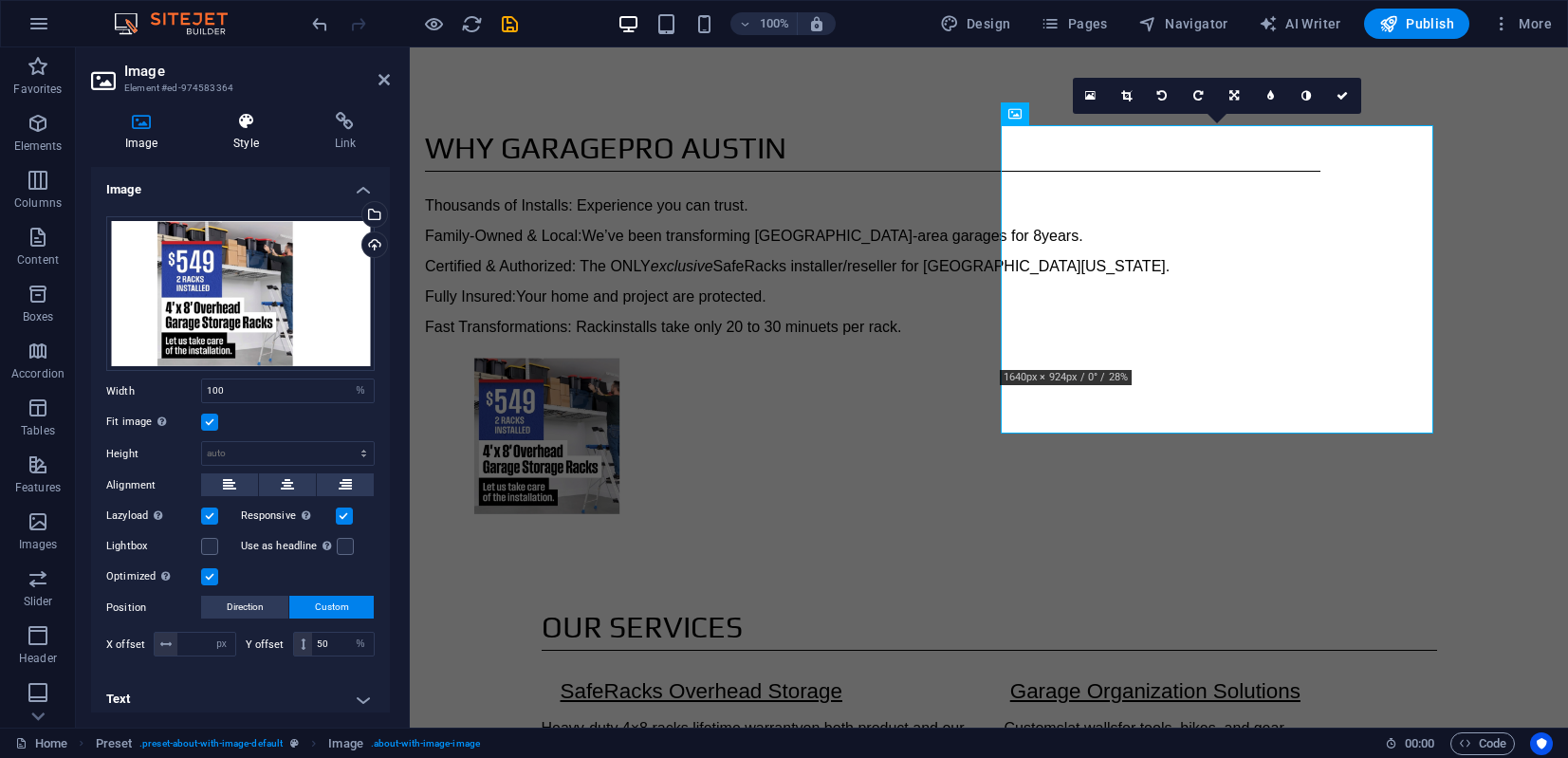
click at [245, 125] on icon at bounding box center [246, 122] width 93 height 19
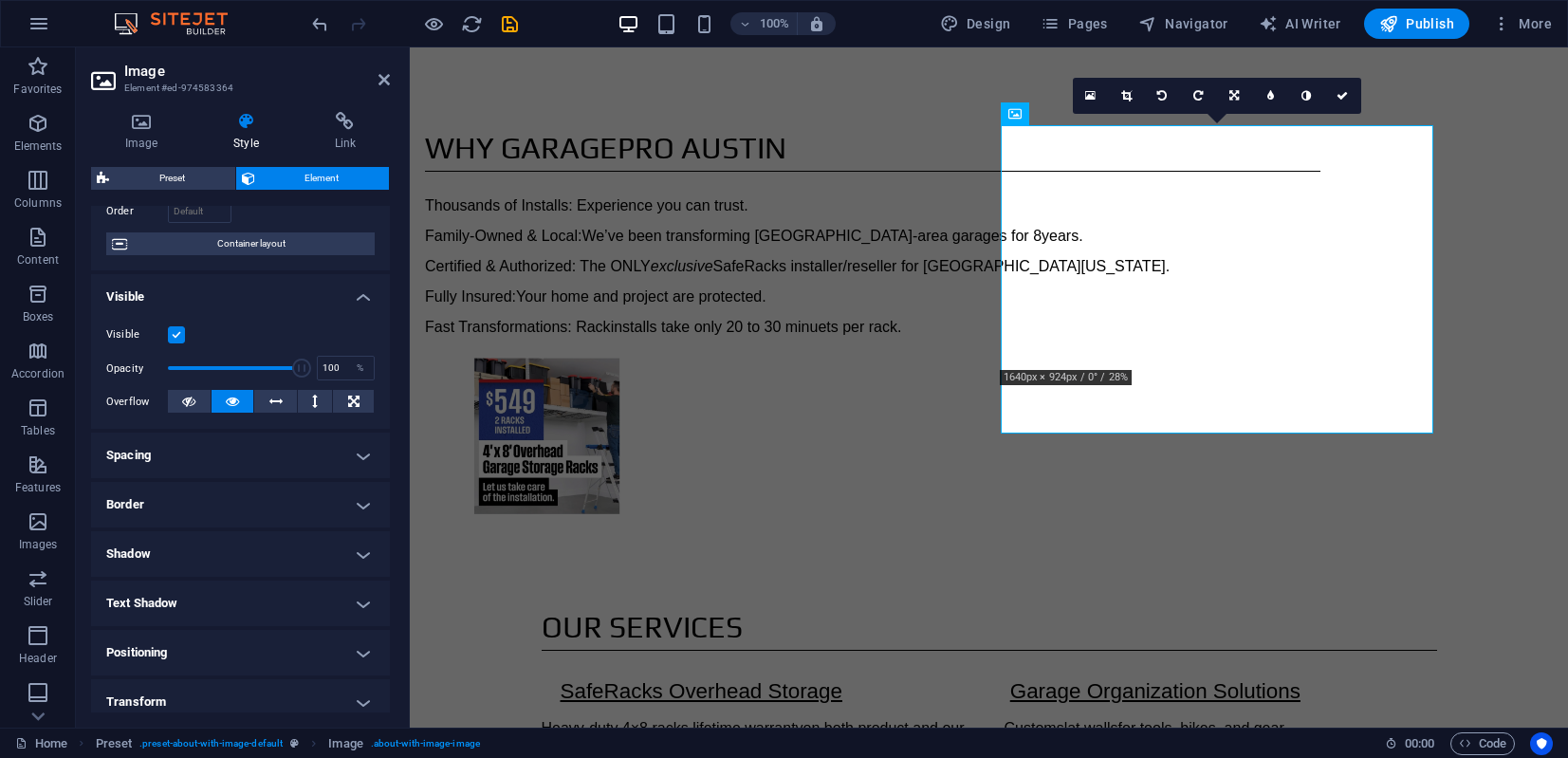
scroll to position [171, 0]
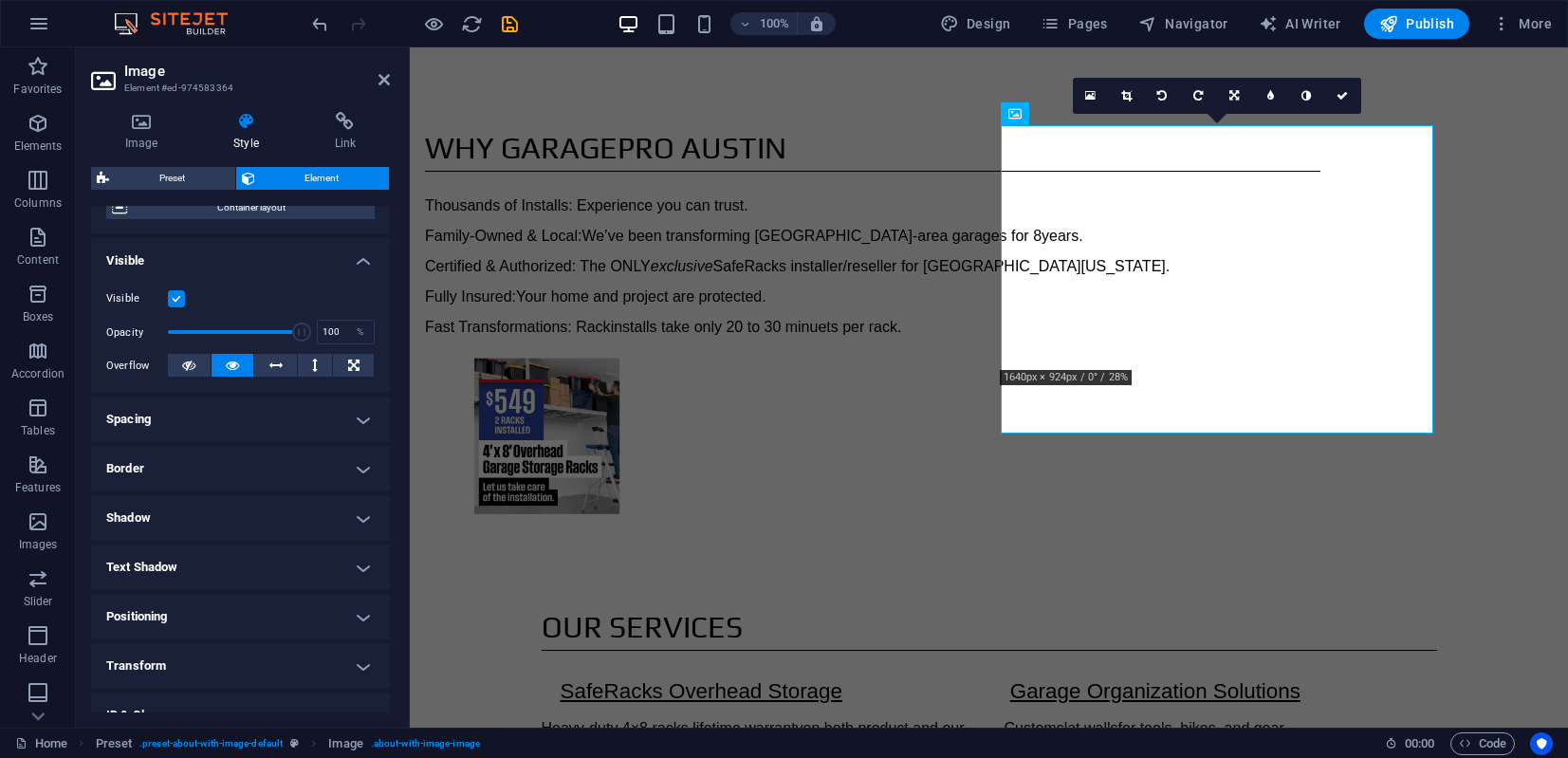
click at [357, 616] on h4 "Positioning" at bounding box center [240, 616] width 299 height 46
click at [224, 653] on span "Relative" at bounding box center [215, 654] width 31 height 23
drag, startPoint x: 121, startPoint y: 649, endPoint x: 221, endPoint y: 623, distance: 103.3
click at [121, 650] on span "Default" at bounding box center [128, 654] width 29 height 23
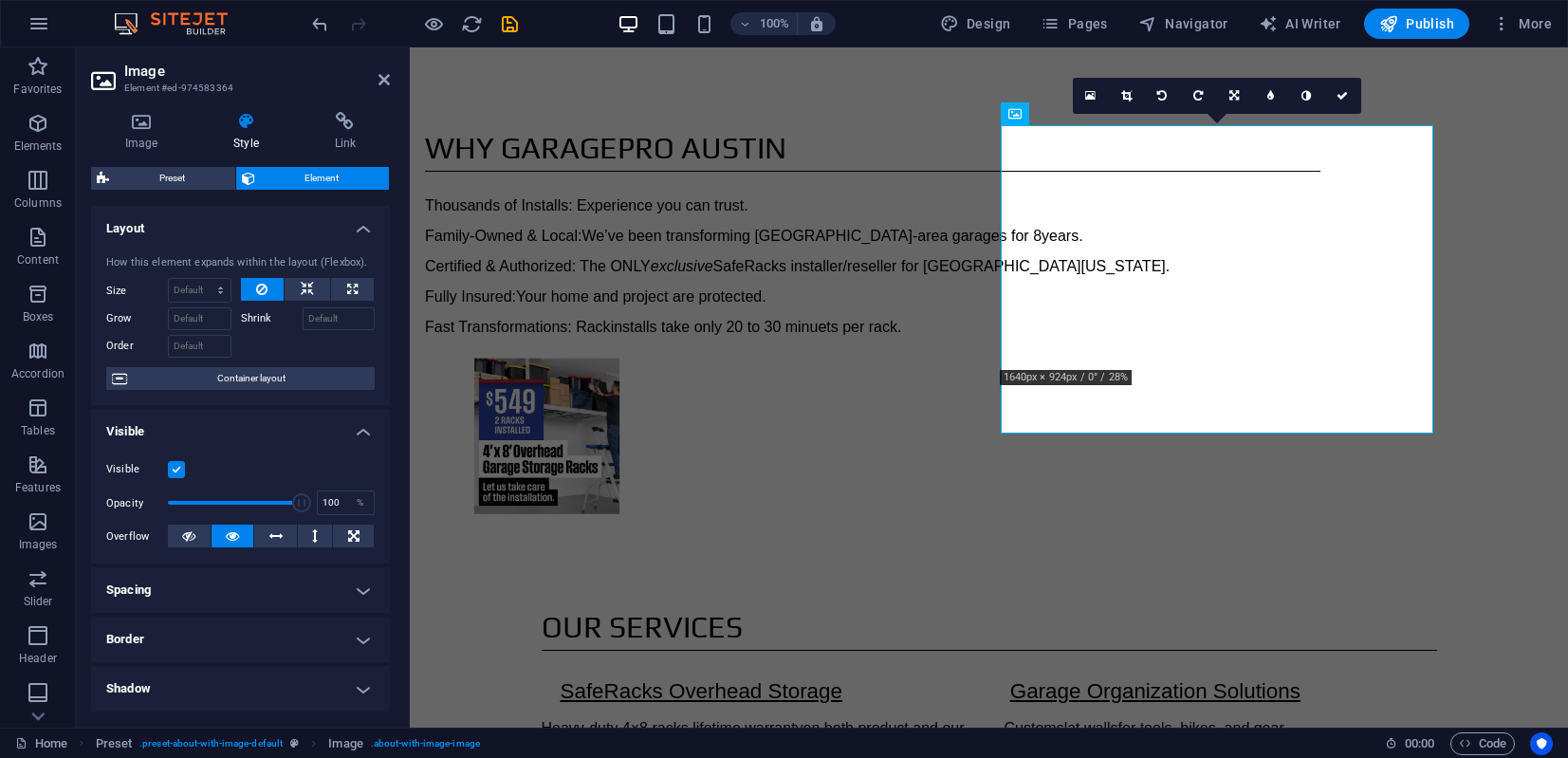
scroll to position [0, 0]
click at [305, 290] on icon at bounding box center [308, 290] width 13 height 23
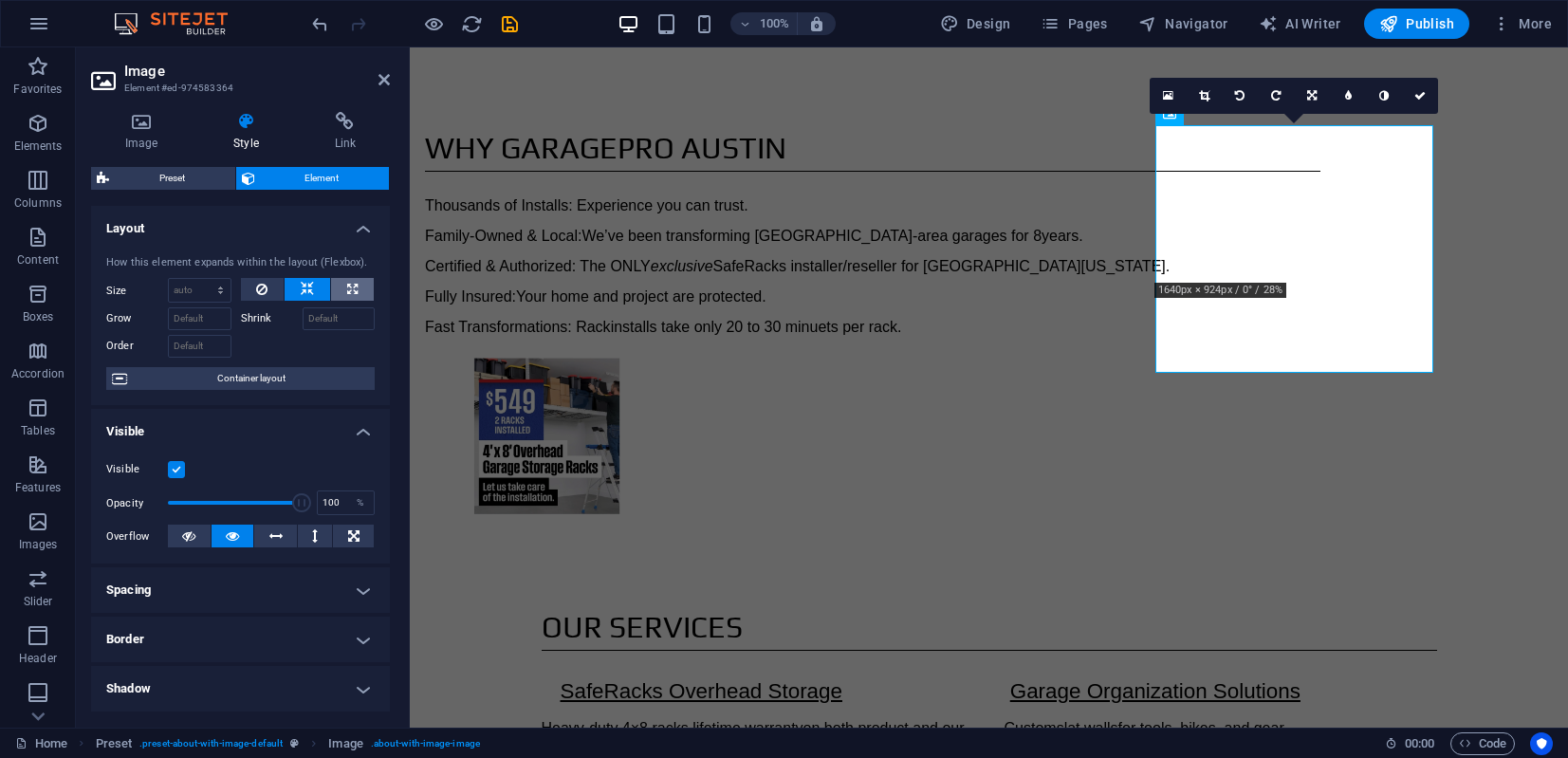
click at [347, 288] on icon at bounding box center [351, 290] width 10 height 23
type input "100"
select select "%"
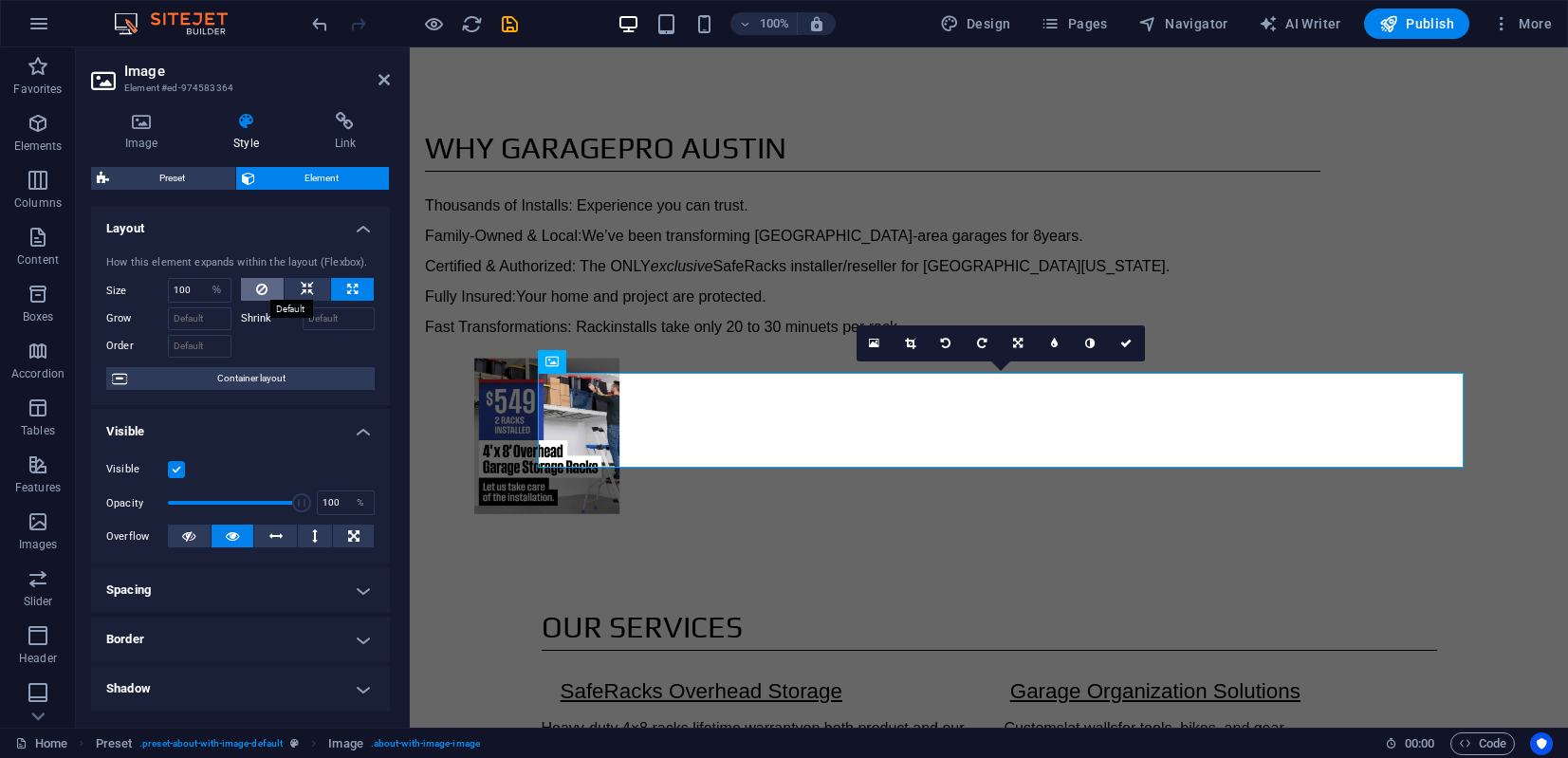
click at [256, 284] on icon at bounding box center [262, 290] width 11 height 23
select select "DISABLED_OPTION_VALUE"
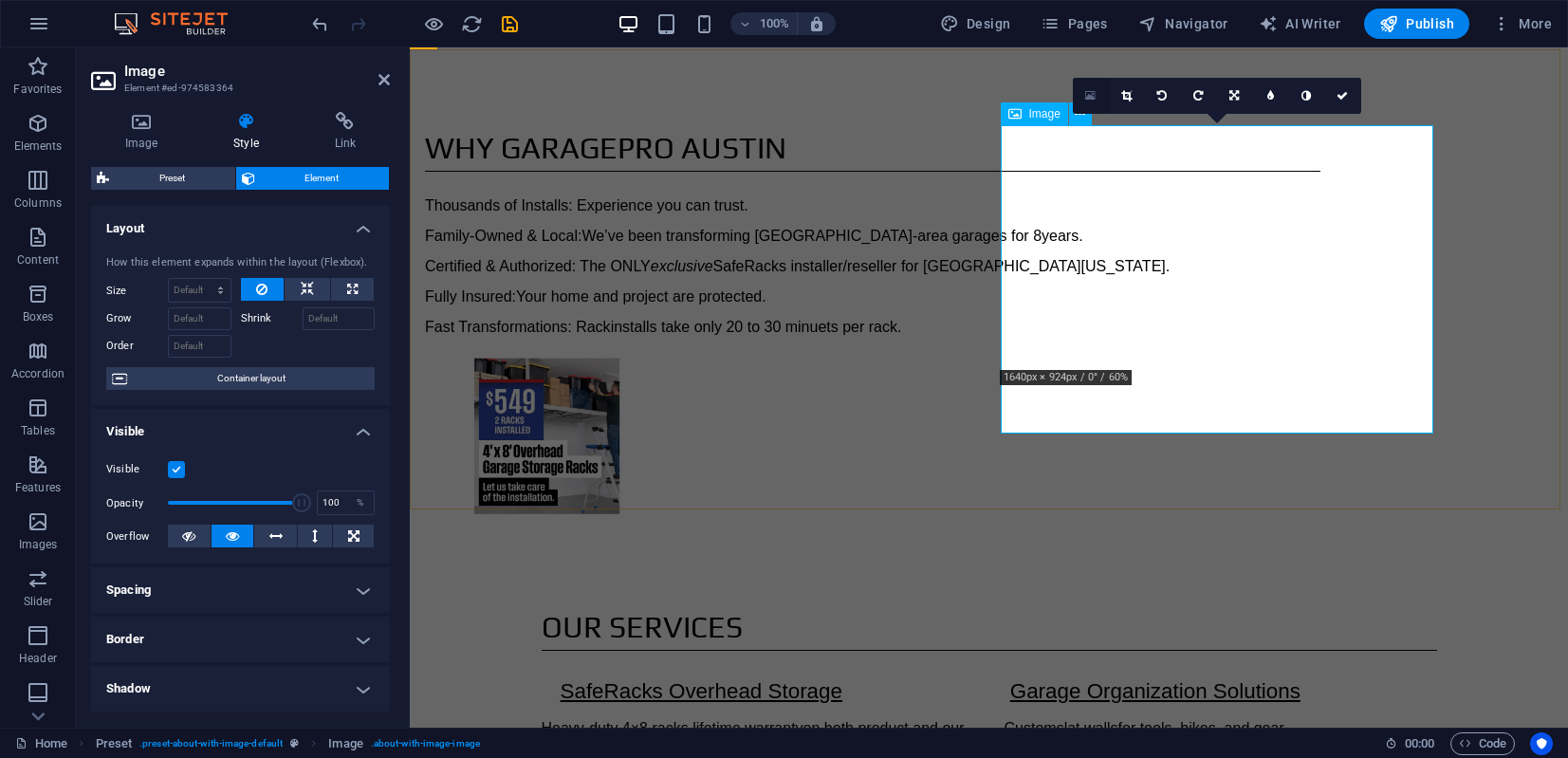
click at [1089, 94] on icon at bounding box center [1089, 96] width 10 height 13
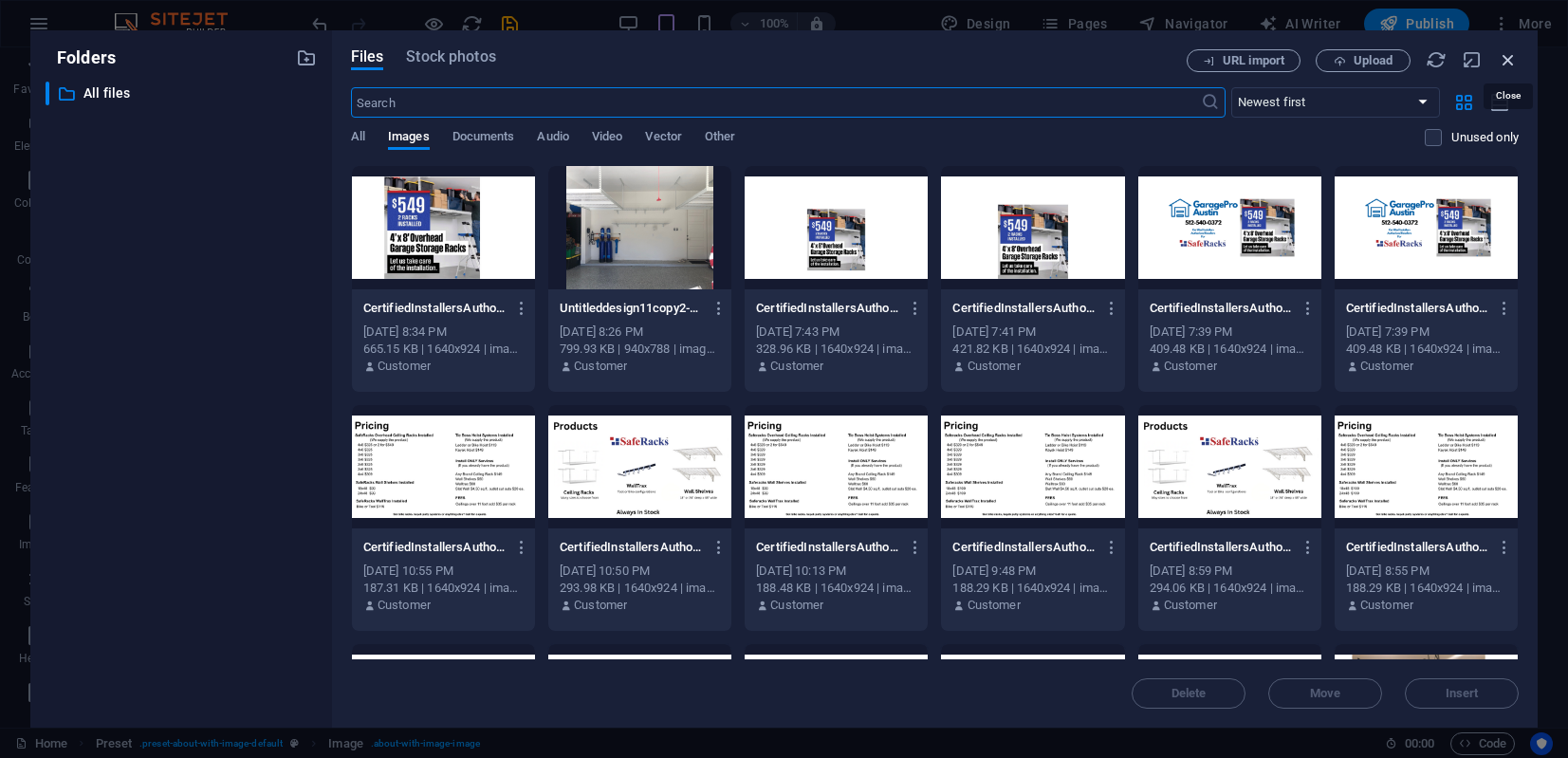
click at [1391, 60] on icon "button" at bounding box center [1508, 60] width 21 height 21
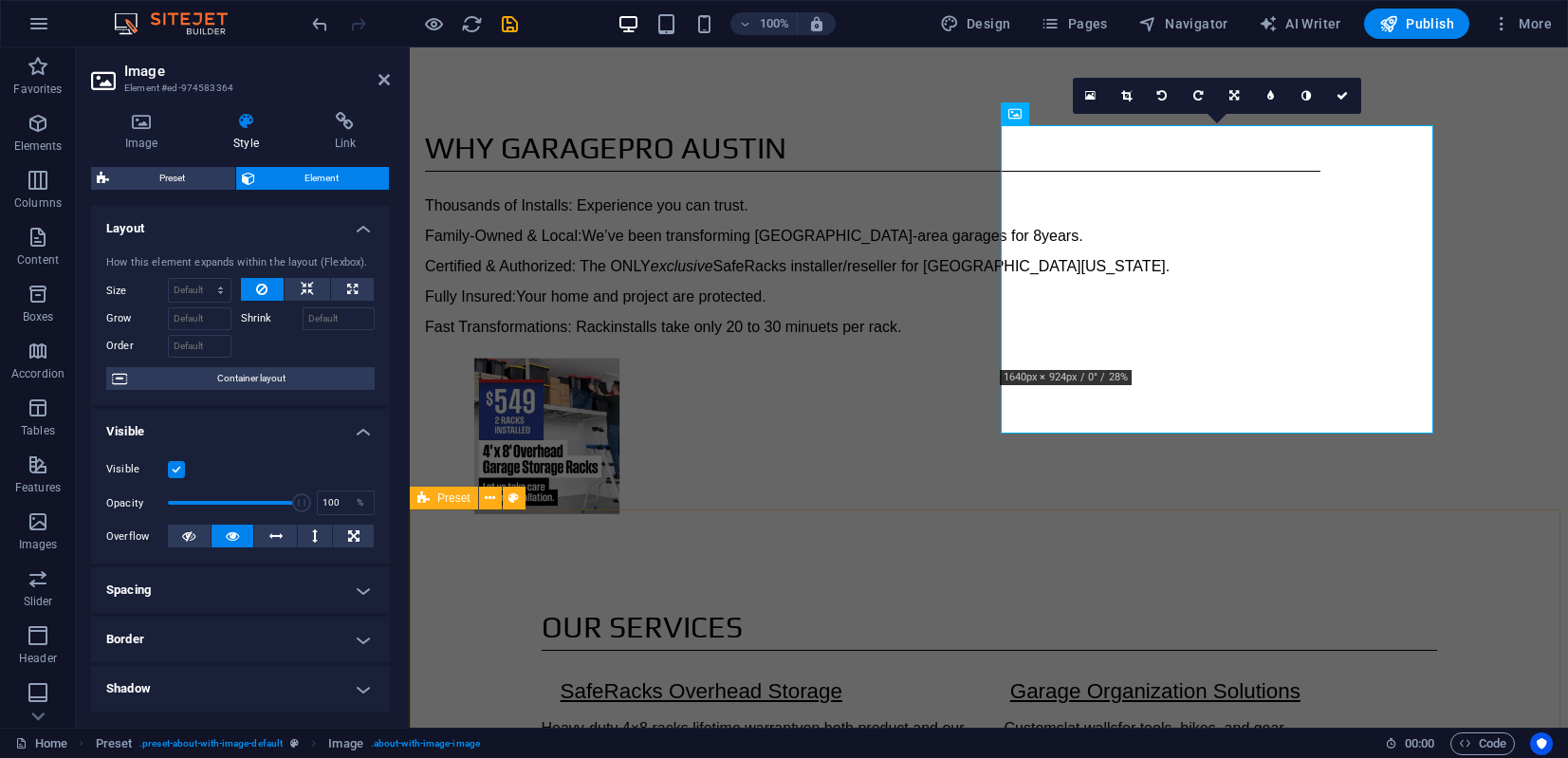
drag, startPoint x: 1484, startPoint y: 513, endPoint x: 1817, endPoint y: 519, distance: 333.1
click at [1391, 528] on div "Our Services SafeRacks Overhead Storage Heavy-duty 4×8 racks, lifetime warranty…" at bounding box center [988, 719] width 1158 height 382
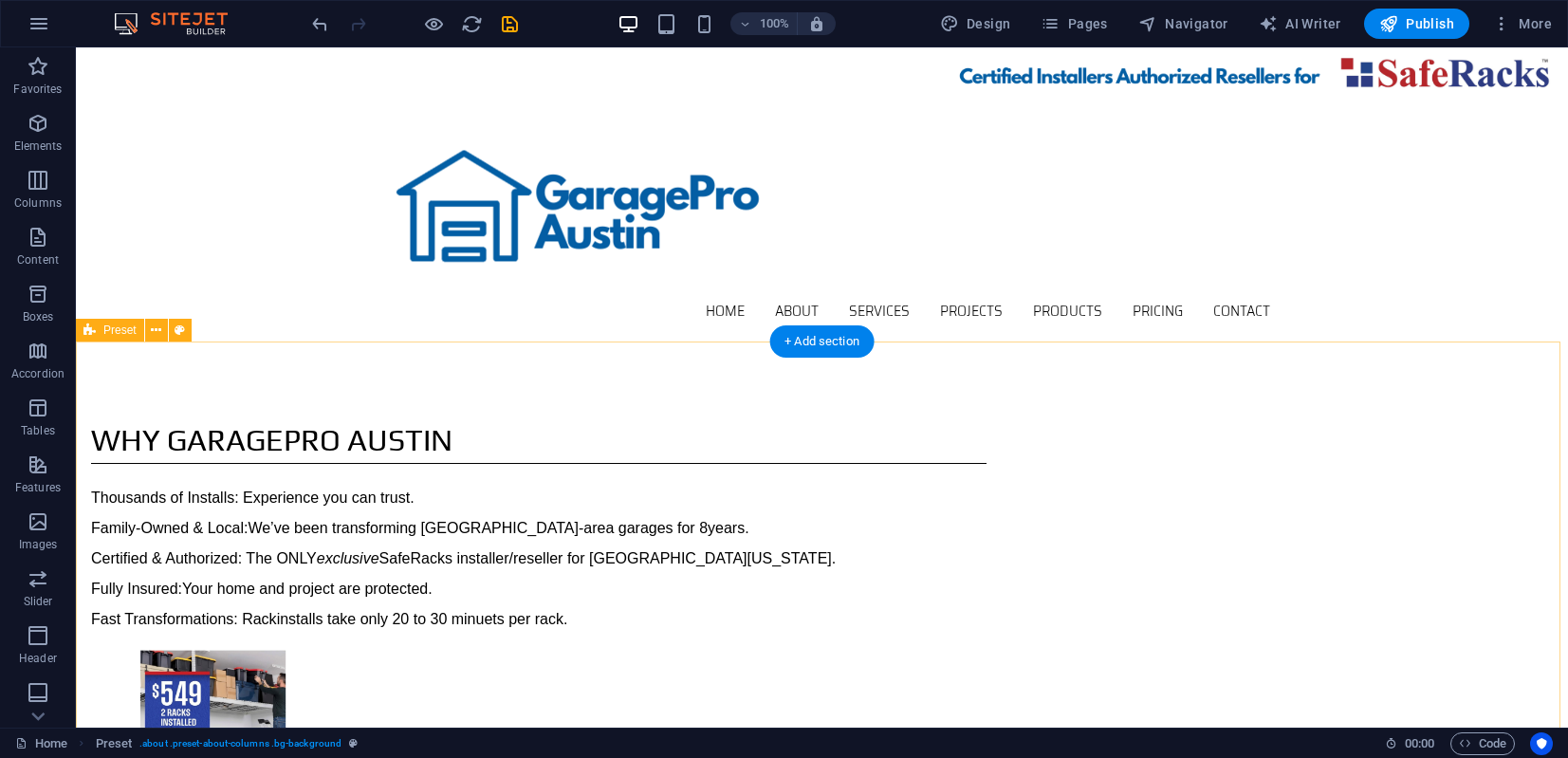
scroll to position [289, 0]
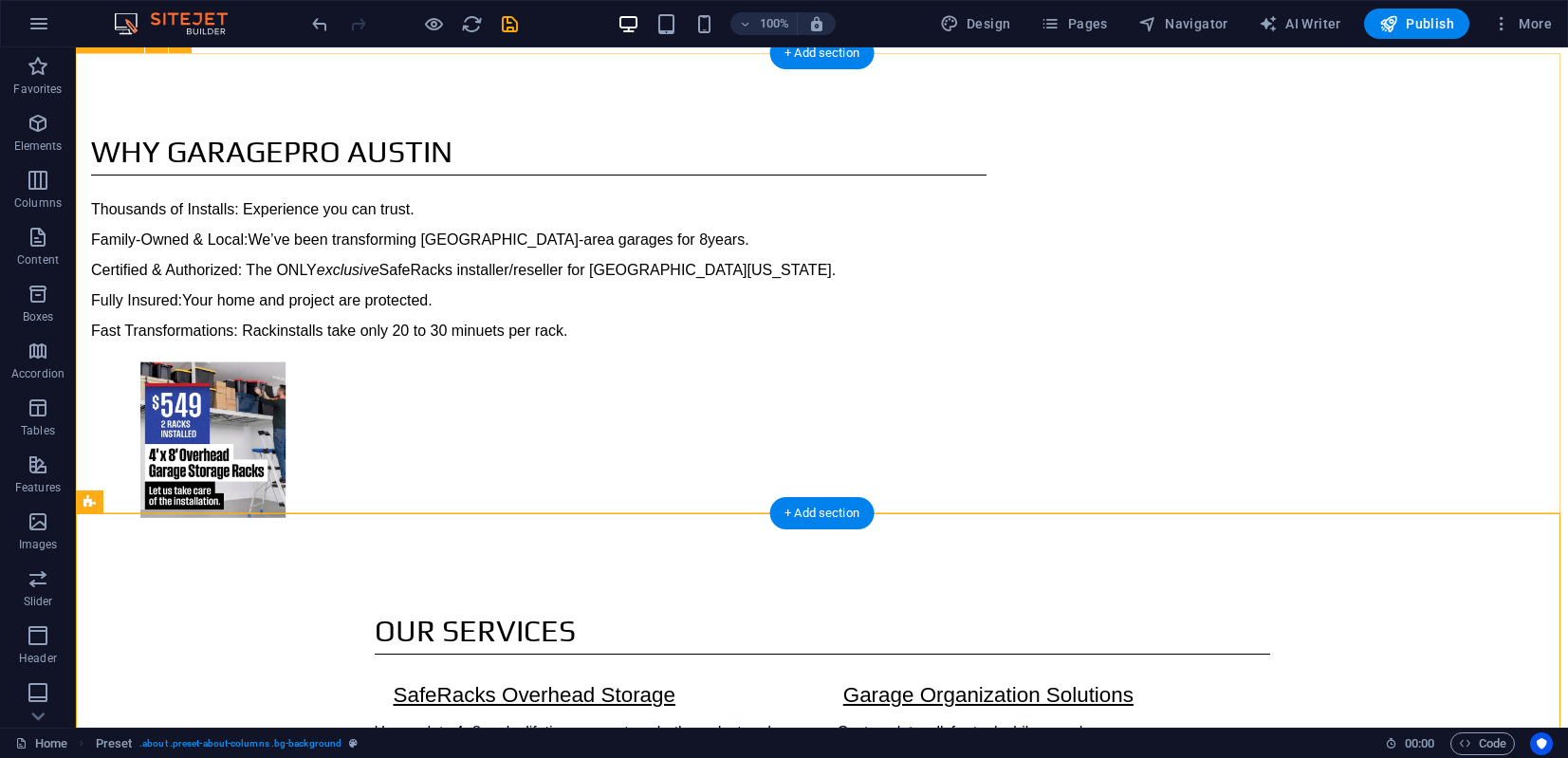
click at [1391, 306] on div "Why GaragePro [PERSON_NAME] Thousands of Installs: Experience you can trust. Fa…" at bounding box center [822, 293] width 1492 height 479
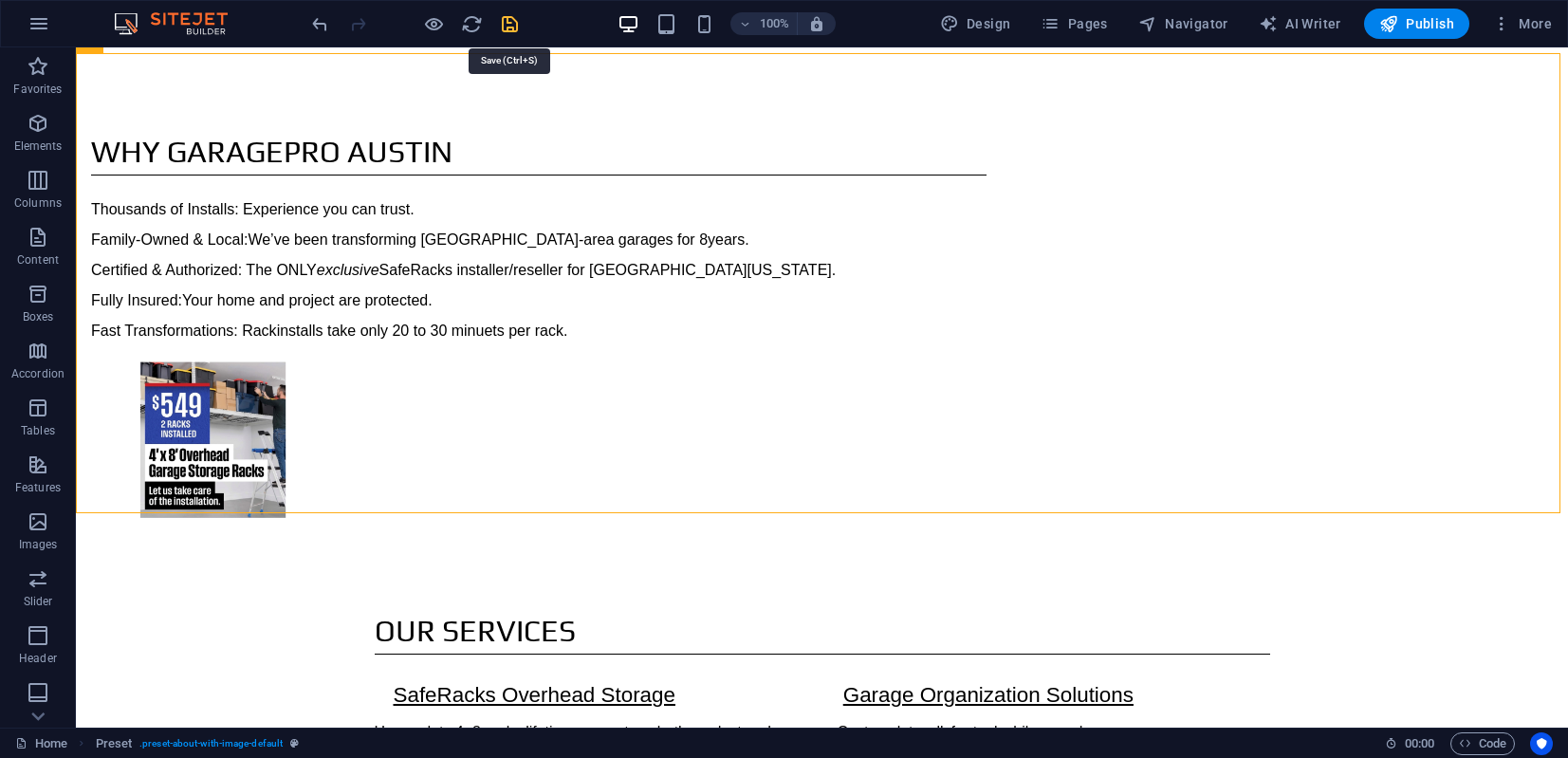
click at [511, 28] on icon "save" at bounding box center [509, 24] width 22 height 22
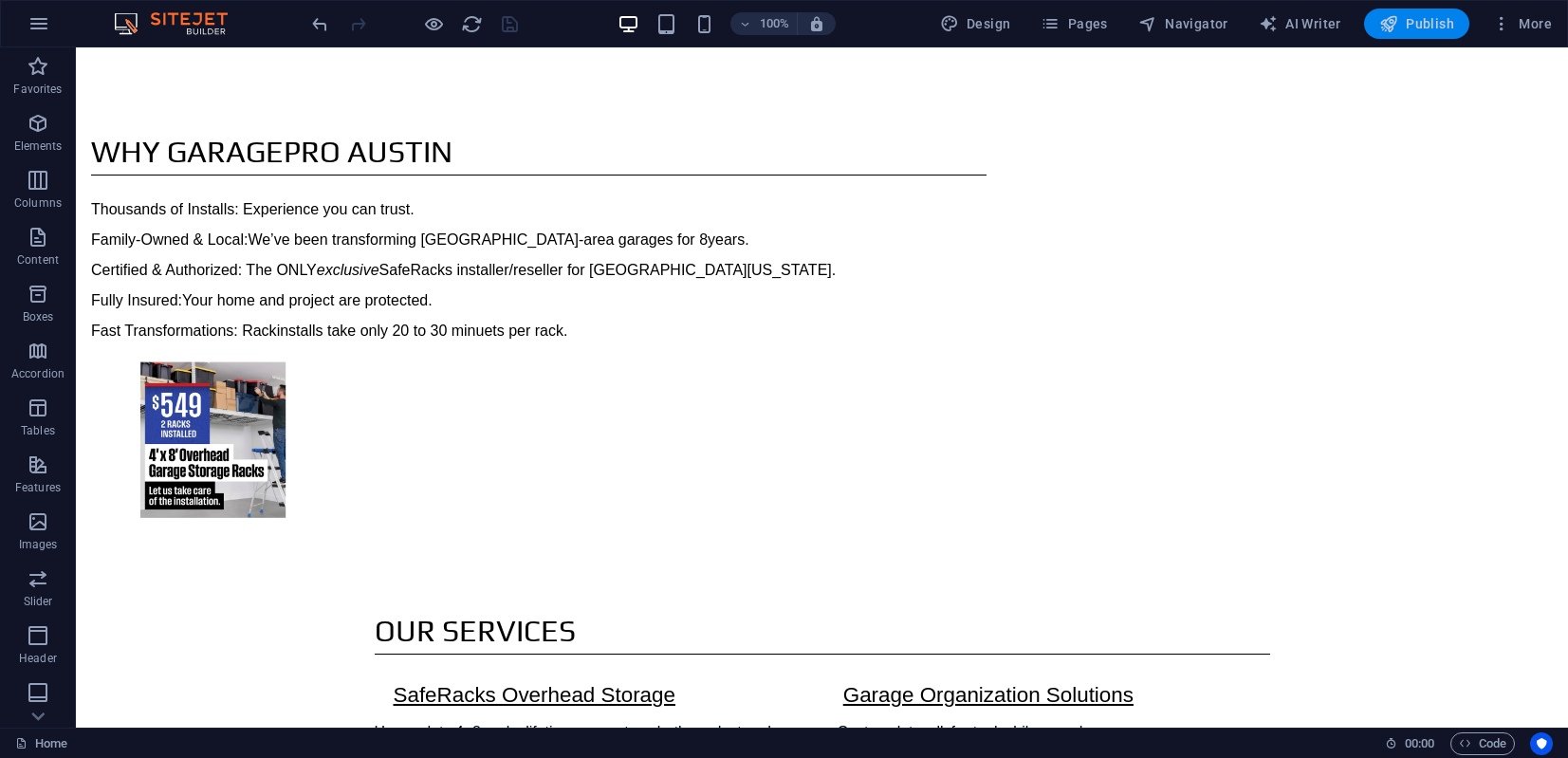
click at [1391, 21] on button "Publish" at bounding box center [1416, 24] width 105 height 30
